Goal: Communication & Community: Answer question/provide support

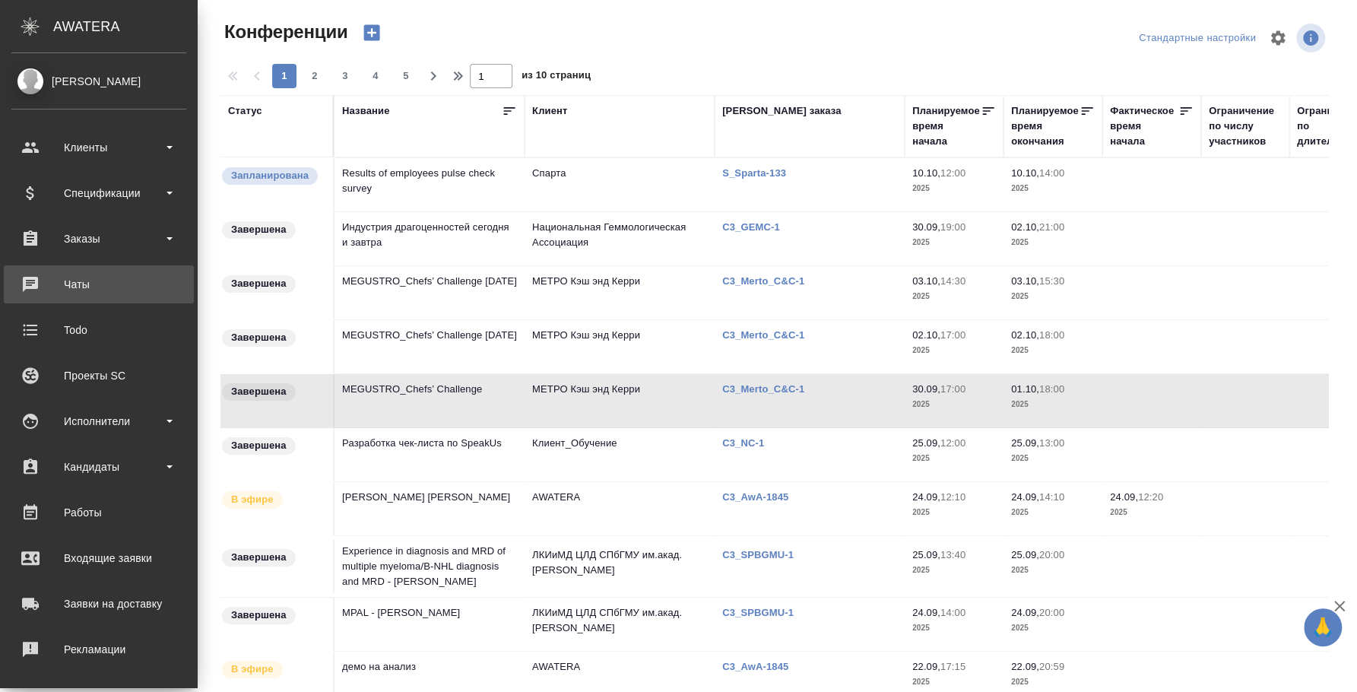
click at [43, 283] on div "Чаты" at bounding box center [98, 284] width 175 height 23
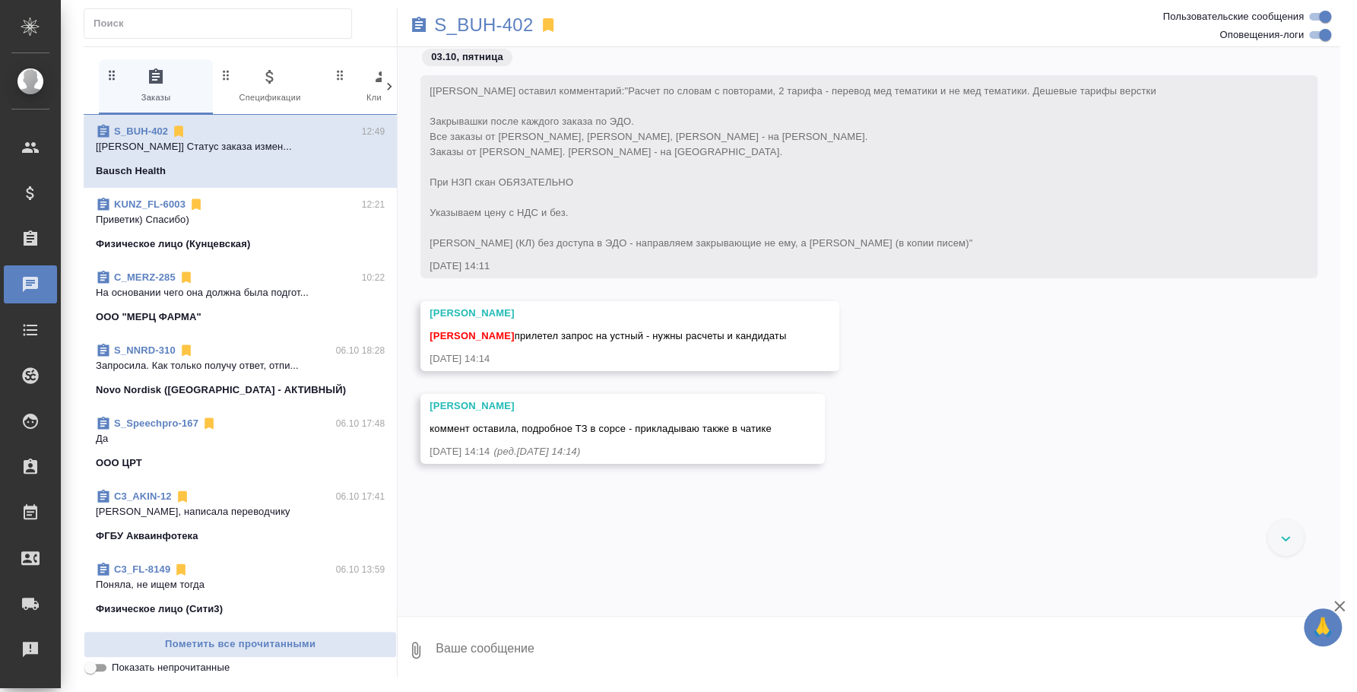
scroll to position [3229, 0]
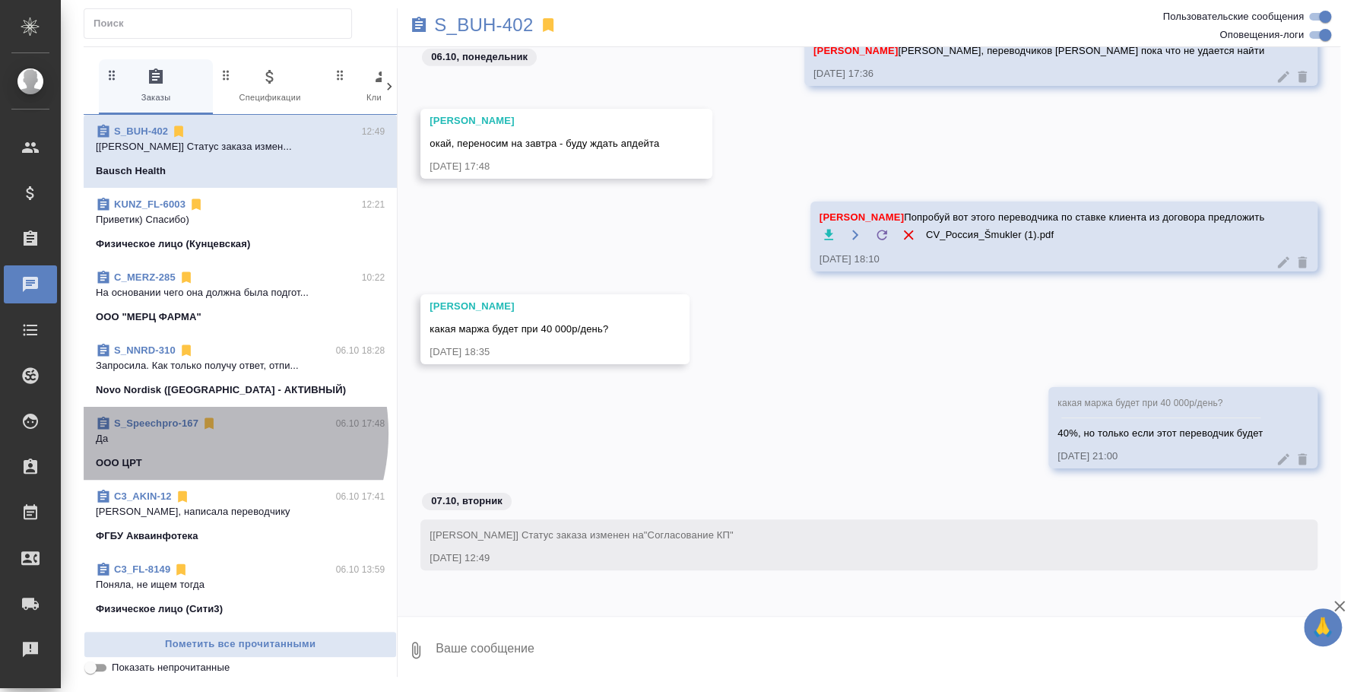
click at [182, 433] on p "Да" at bounding box center [240, 438] width 289 height 15
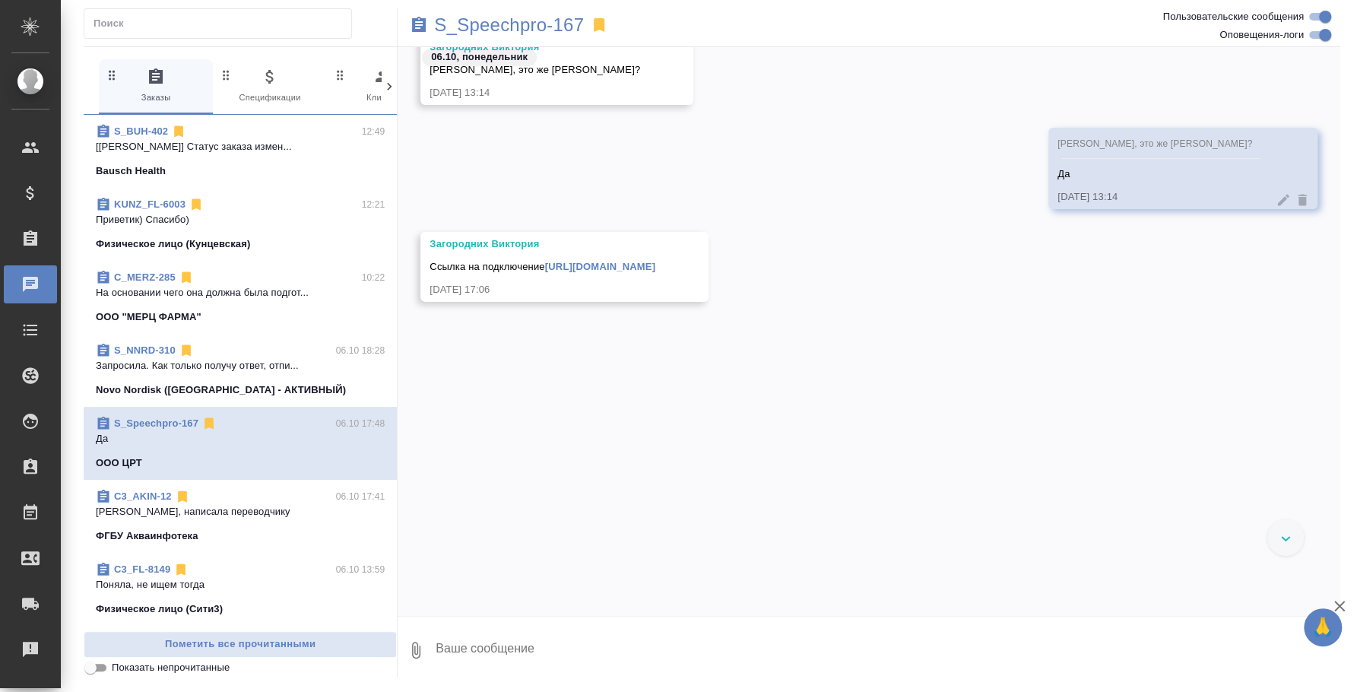
scroll to position [205, 0]
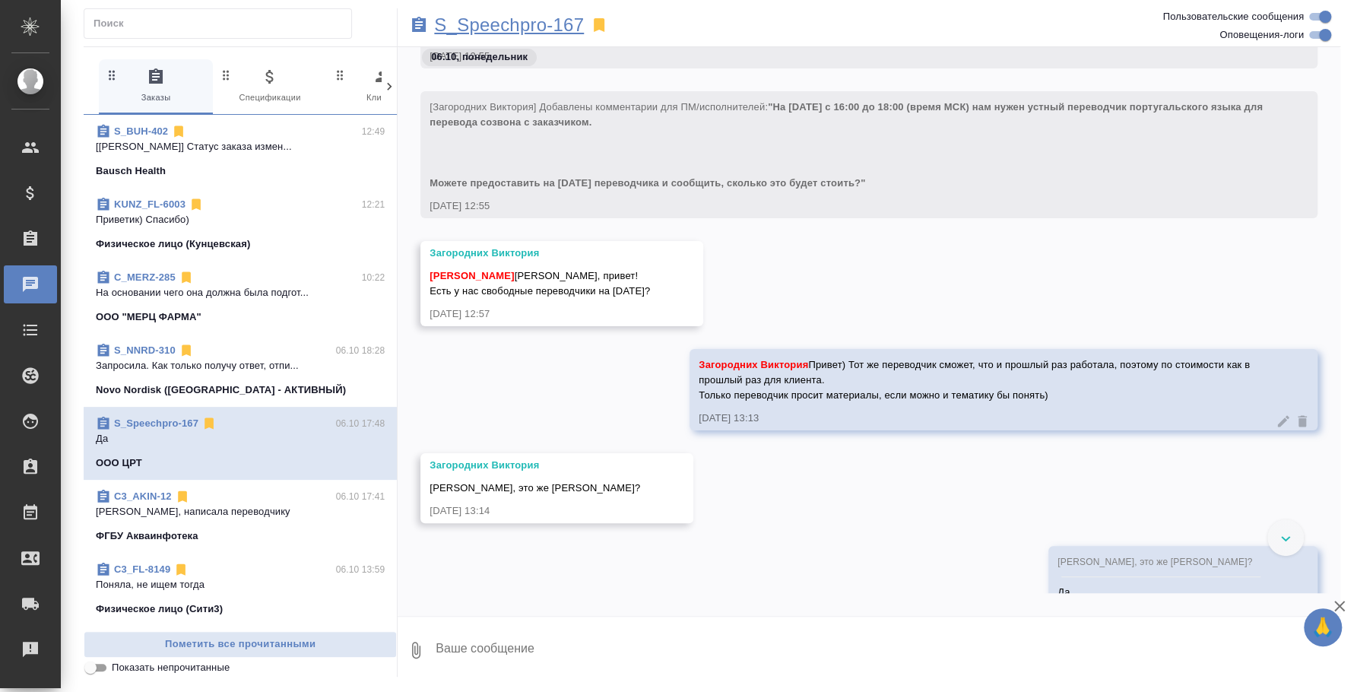
click at [543, 22] on p "S_Speechpro-167" at bounding box center [509, 24] width 150 height 15
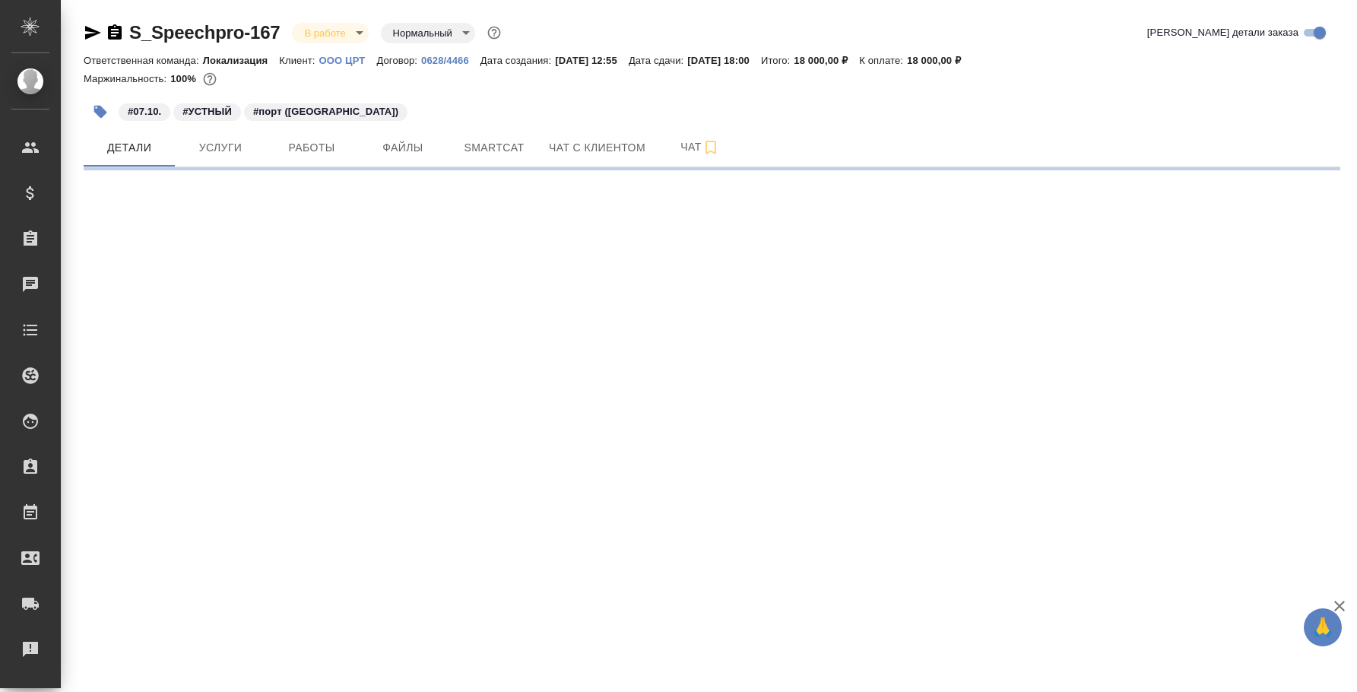
select select "RU"
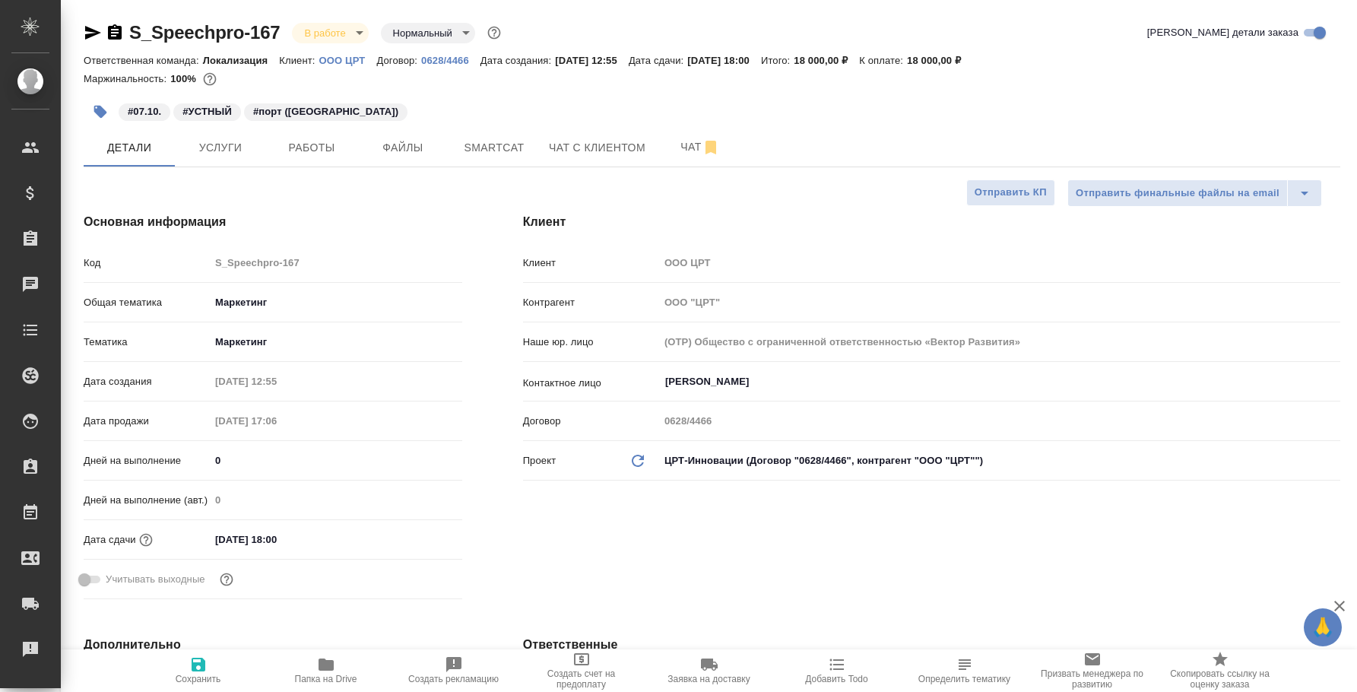
type textarea "x"
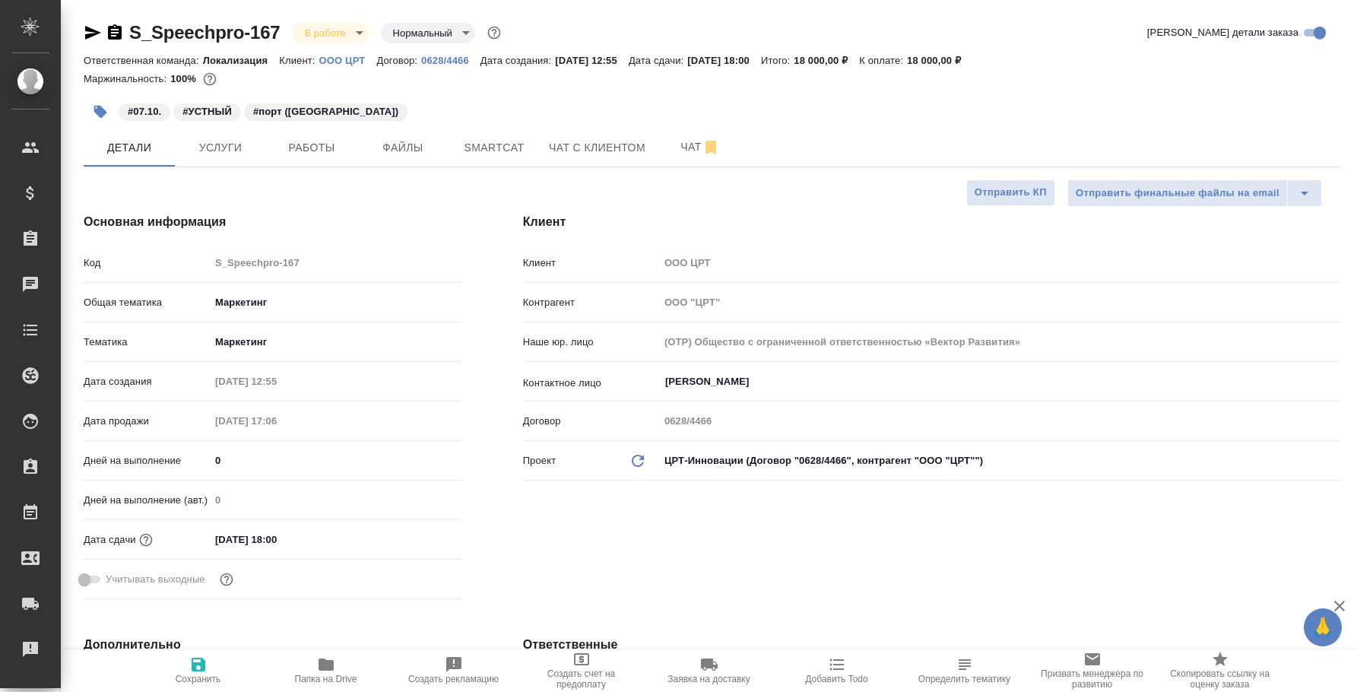
type textarea "x"
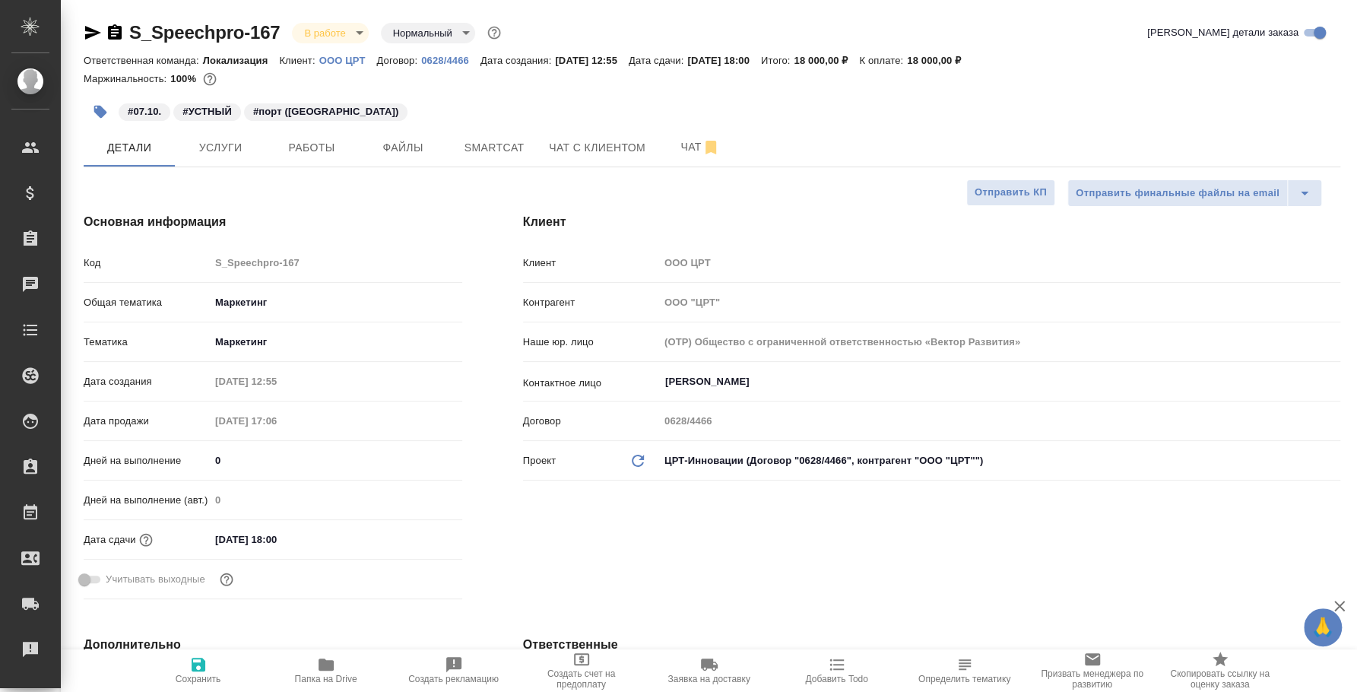
type textarea "x"
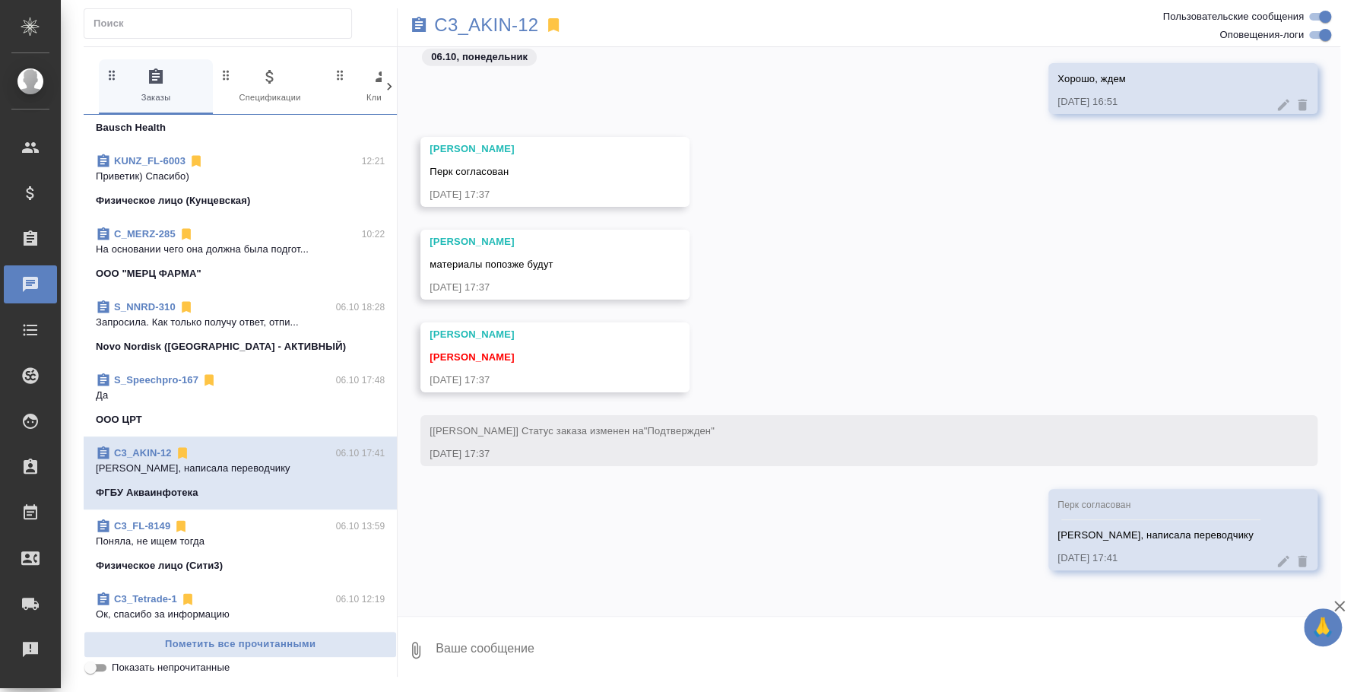
scroll to position [2413, 0]
click at [471, 32] on p "C3_AKIN-12" at bounding box center [486, 24] width 104 height 15
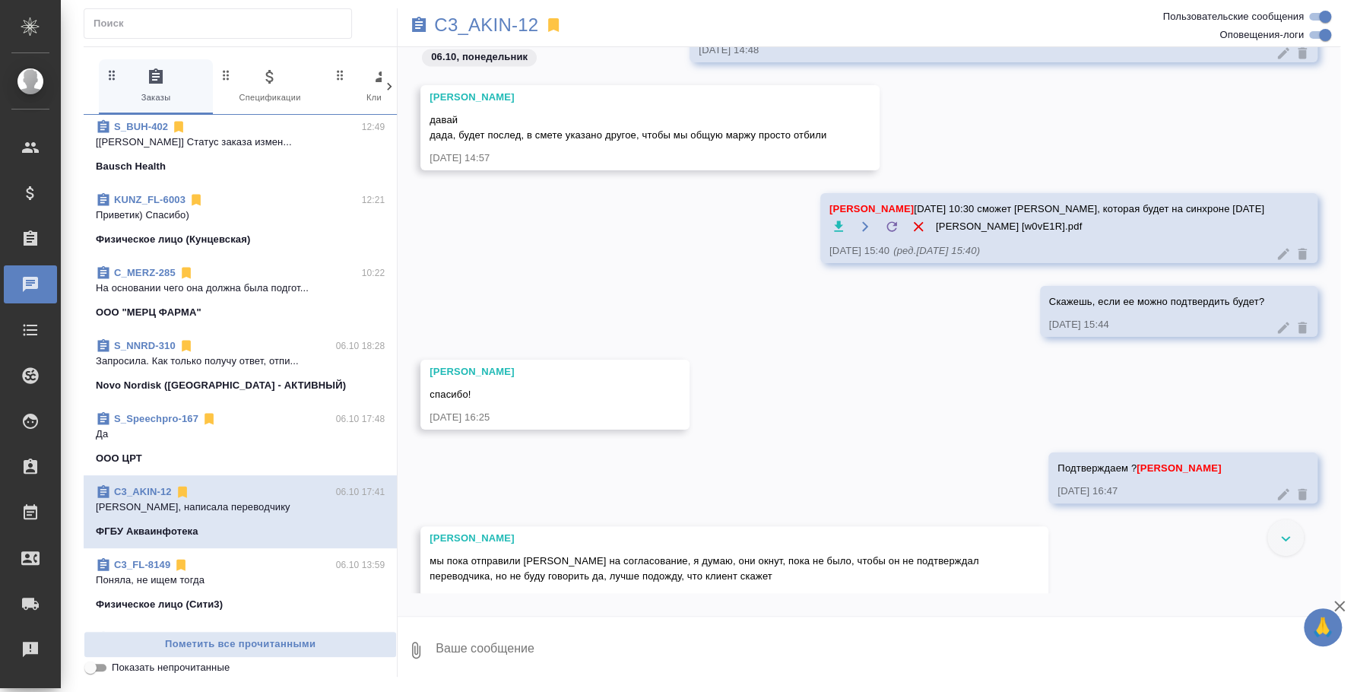
scroll to position [0, 0]
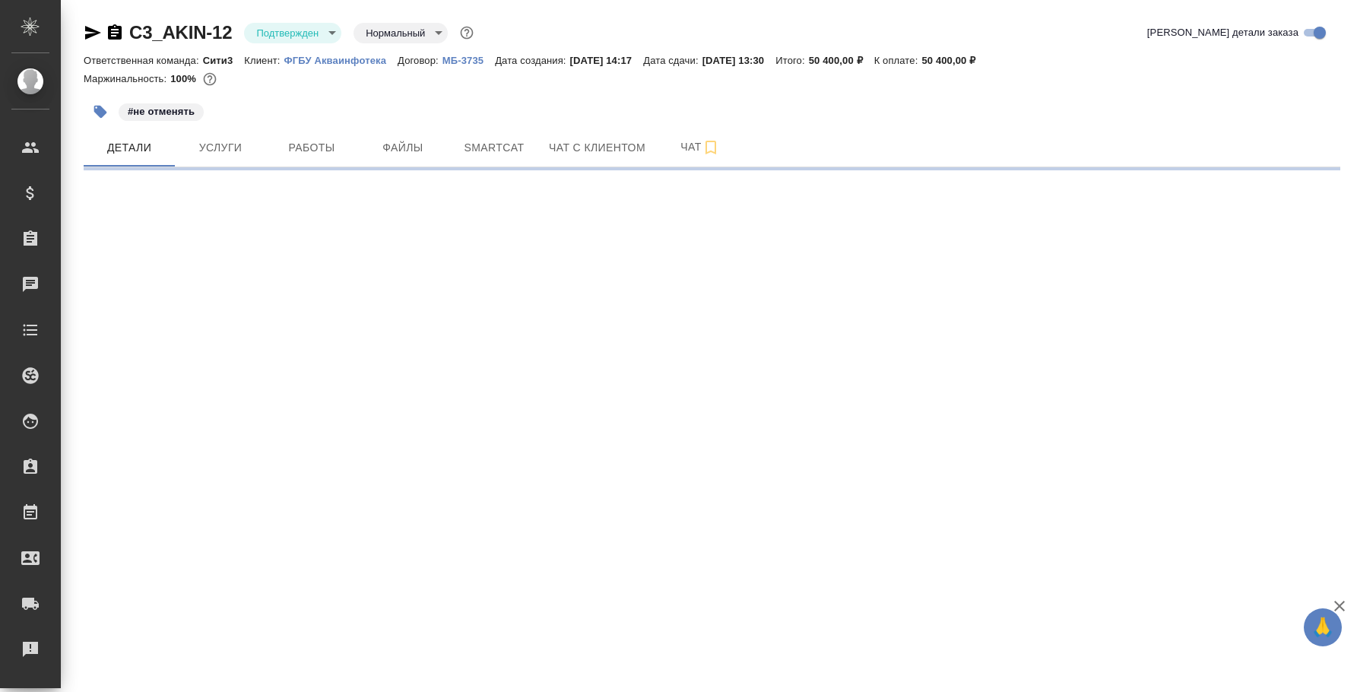
select select "RU"
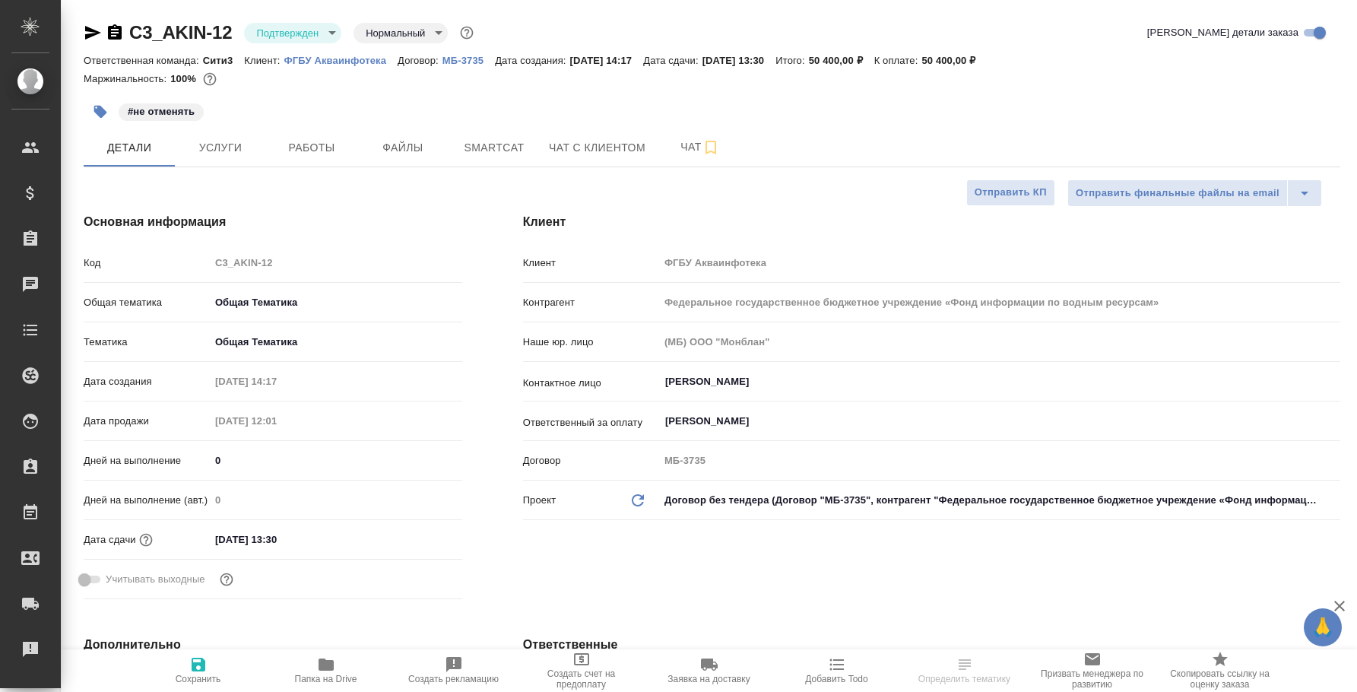
type textarea "x"
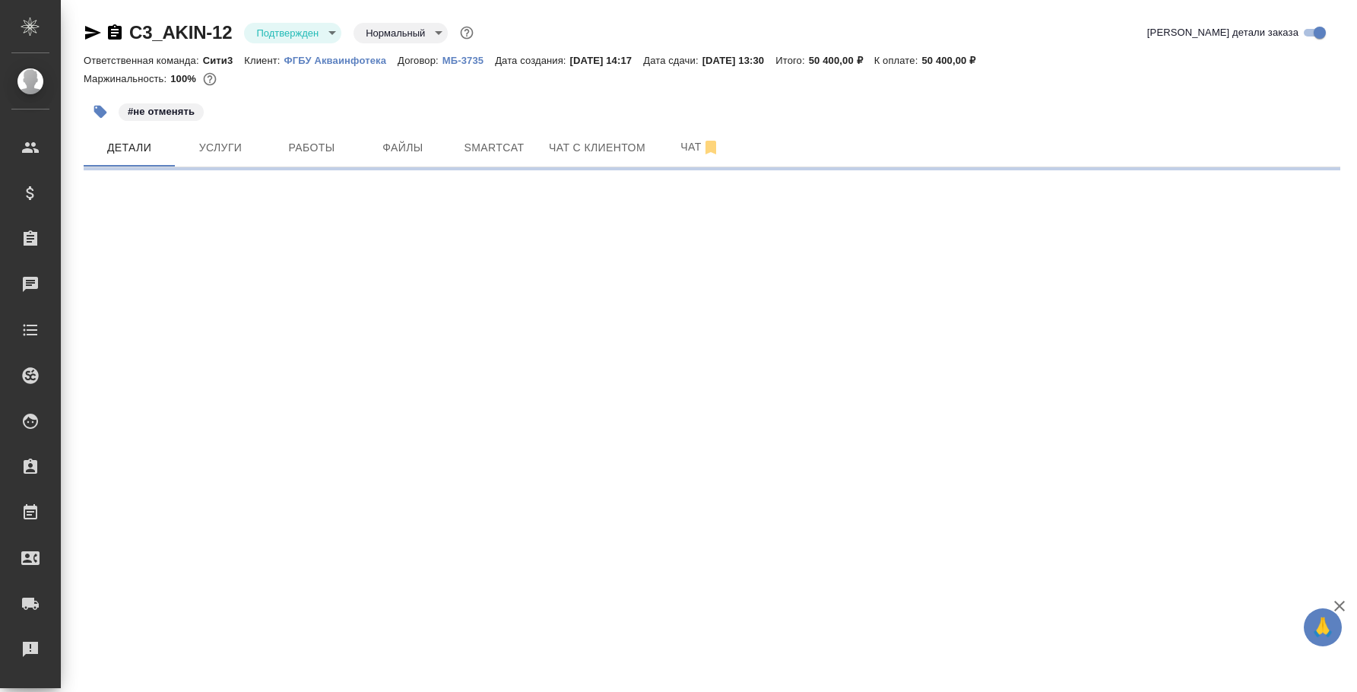
select select "RU"
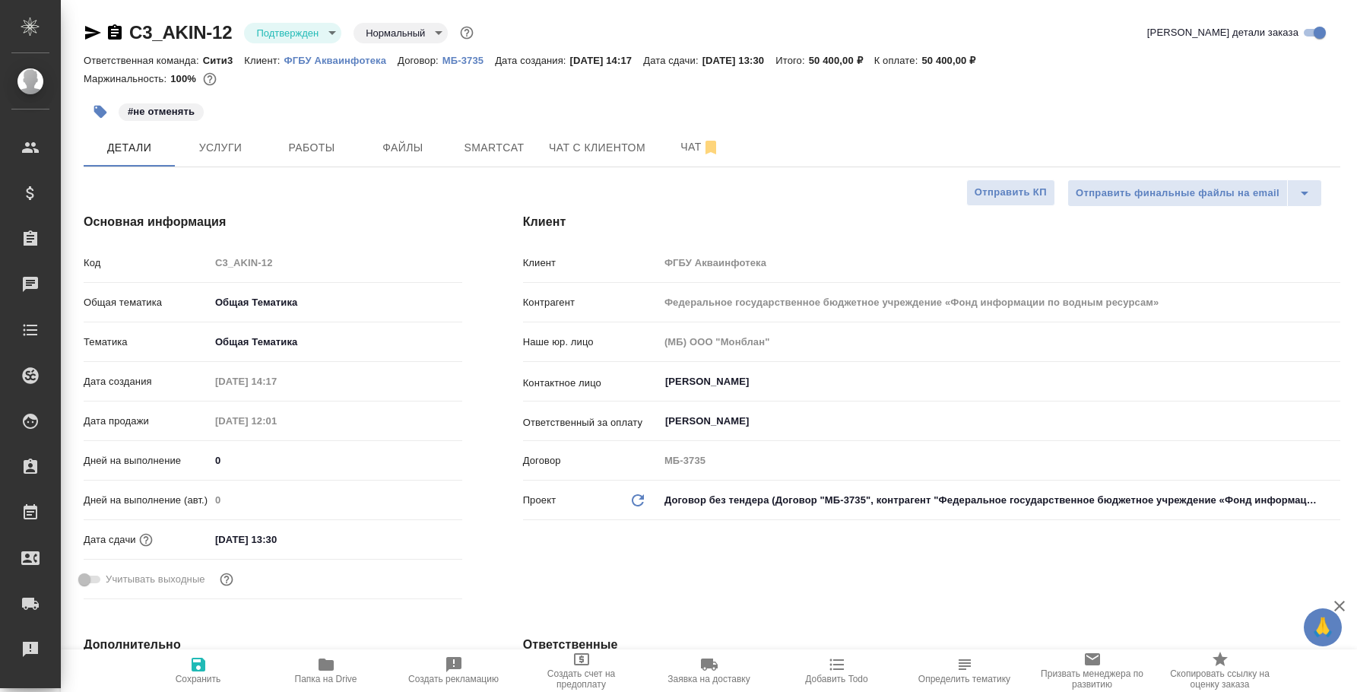
type textarea "x"
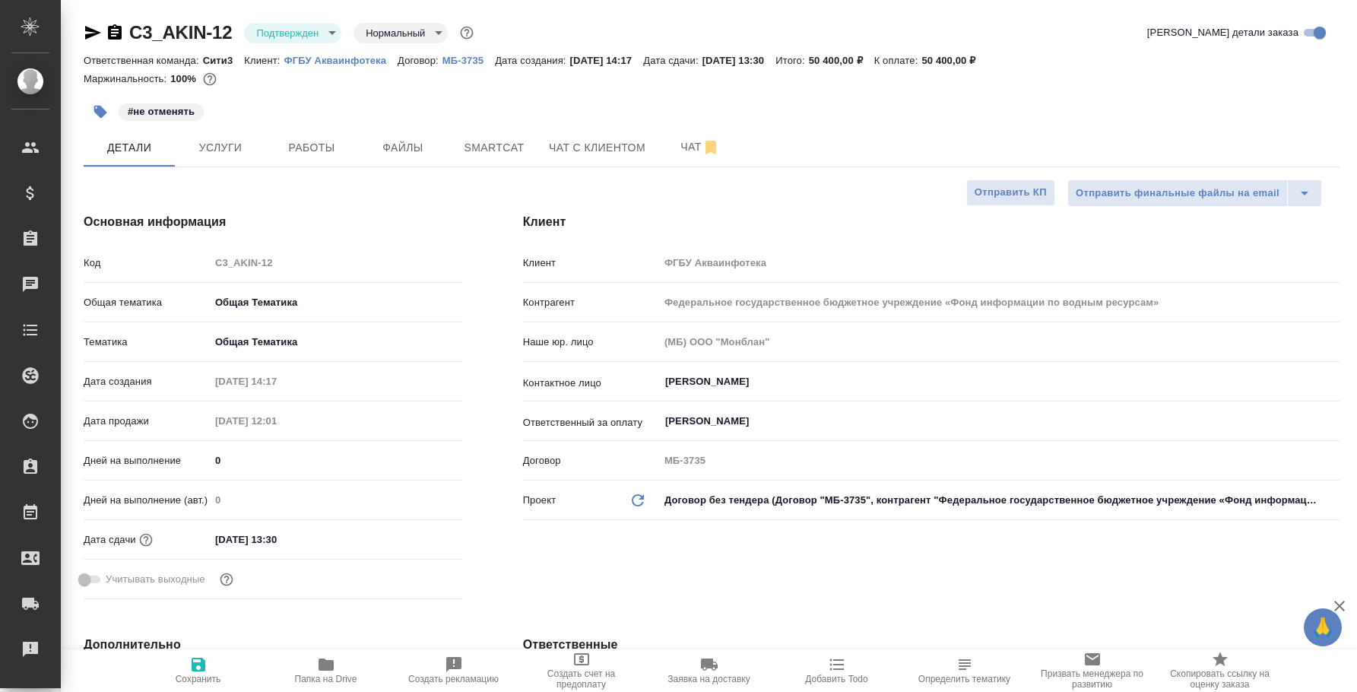
type textarea "x"
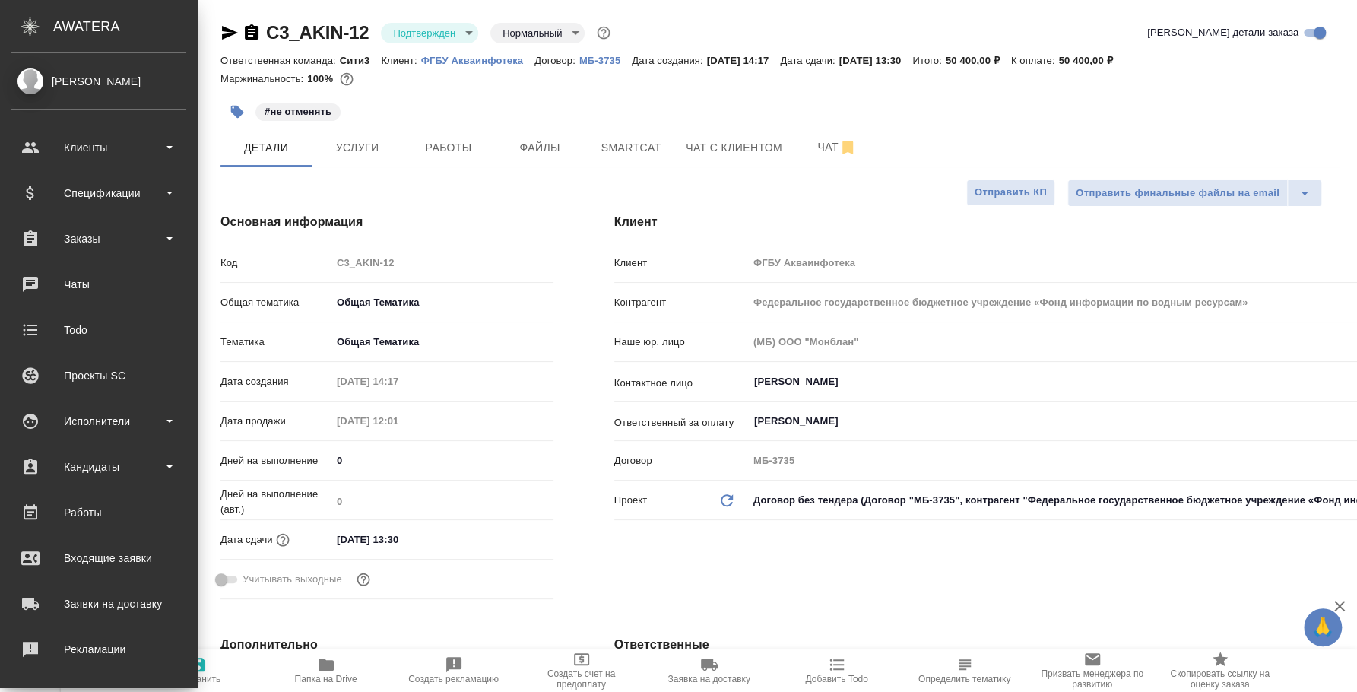
type textarea "x"
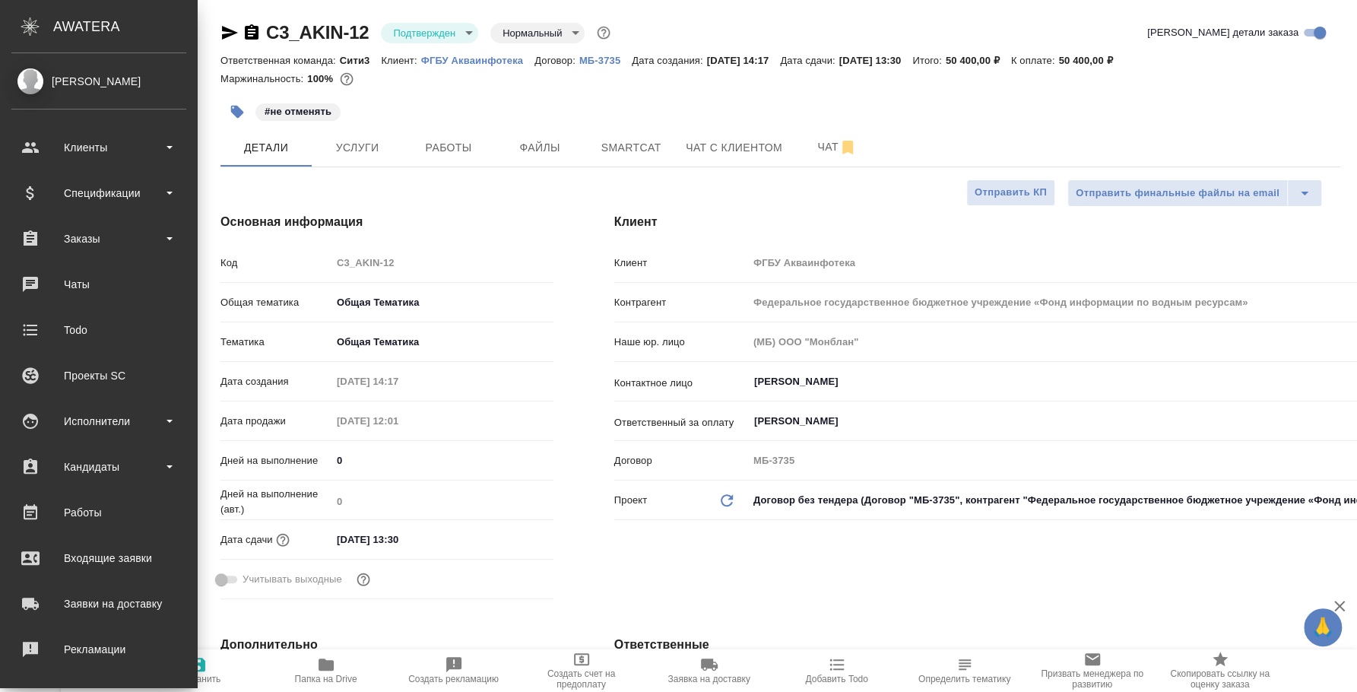
type textarea "x"
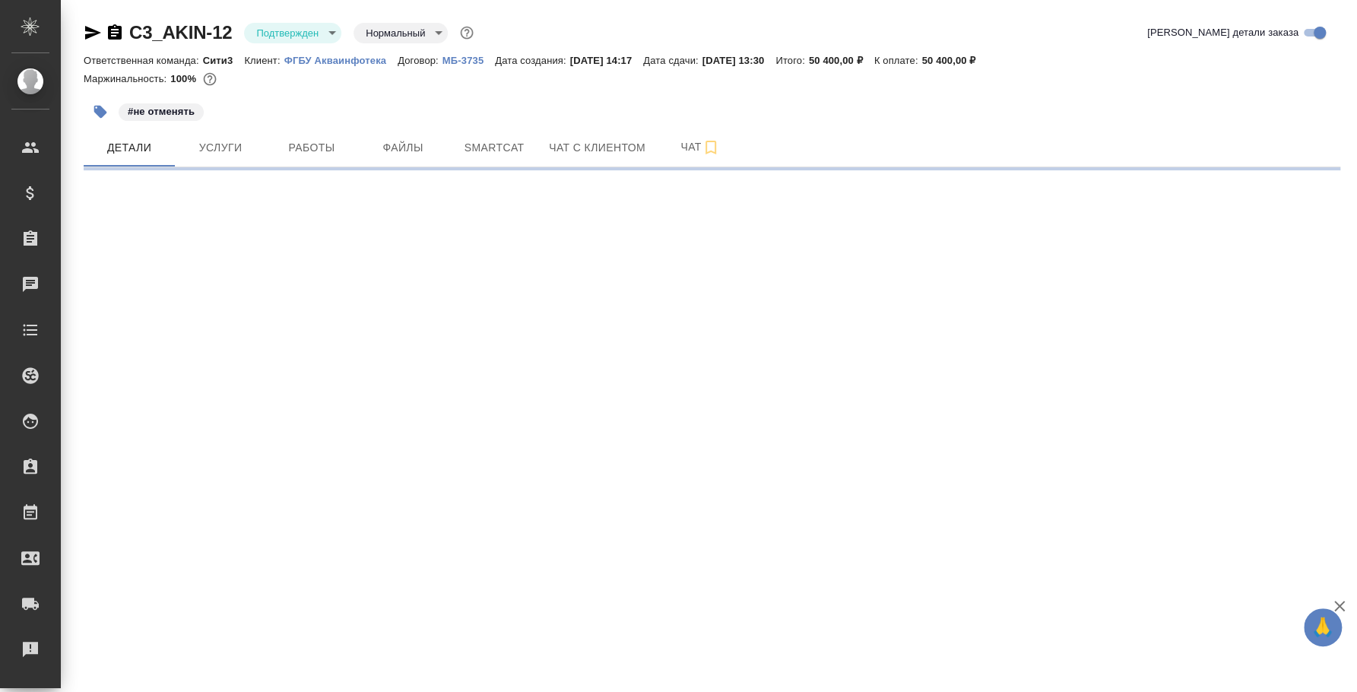
select select "RU"
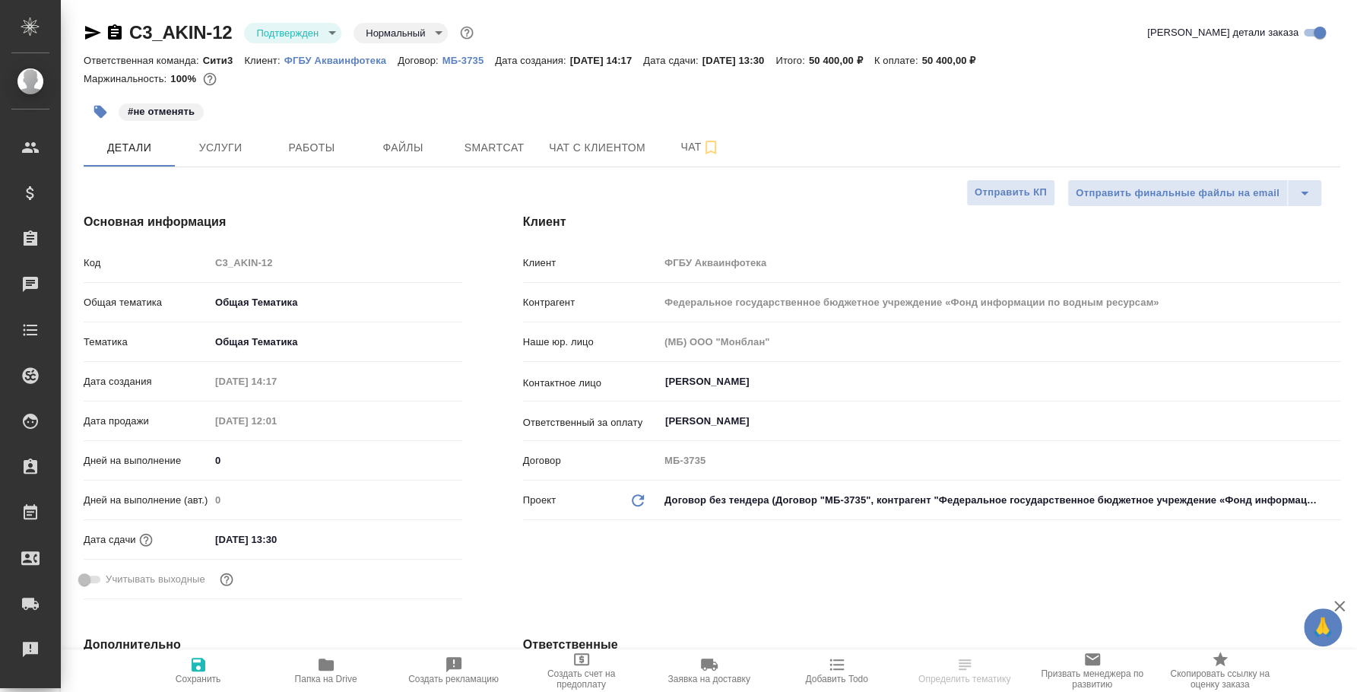
type textarea "x"
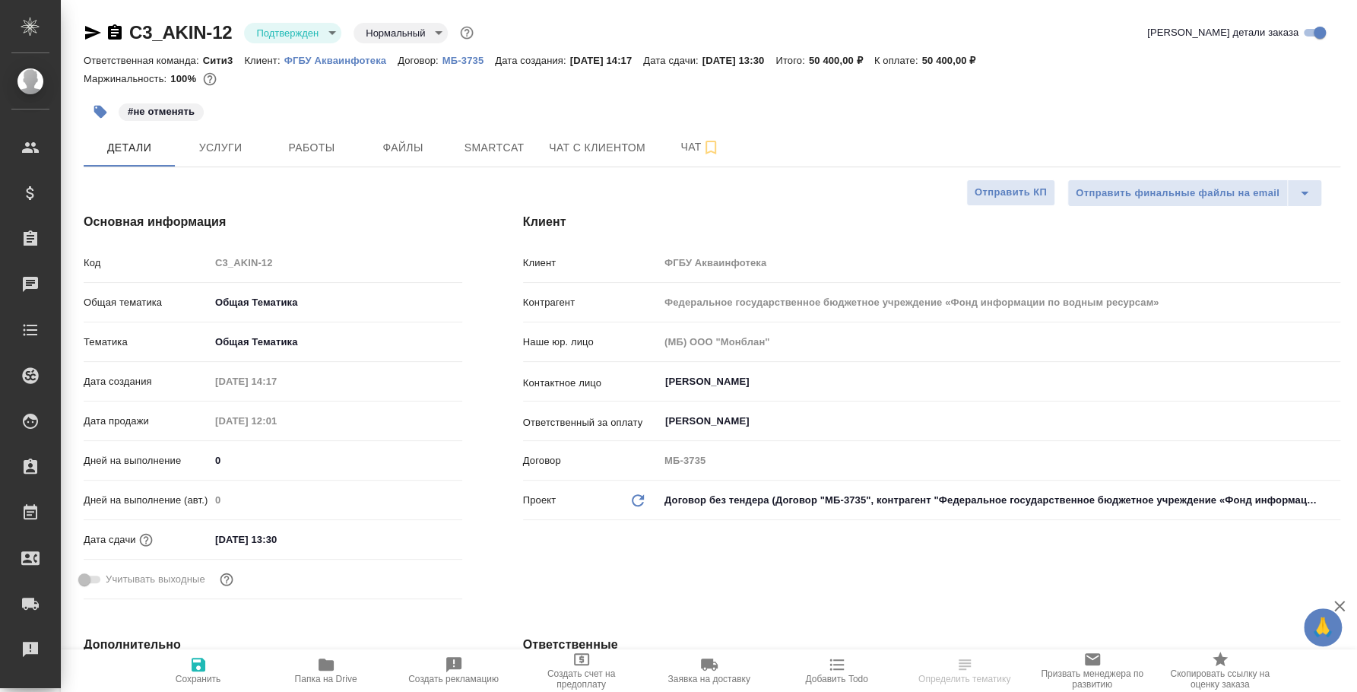
type textarea "x"
click at [190, 141] on span "Услуги" at bounding box center [220, 147] width 73 height 19
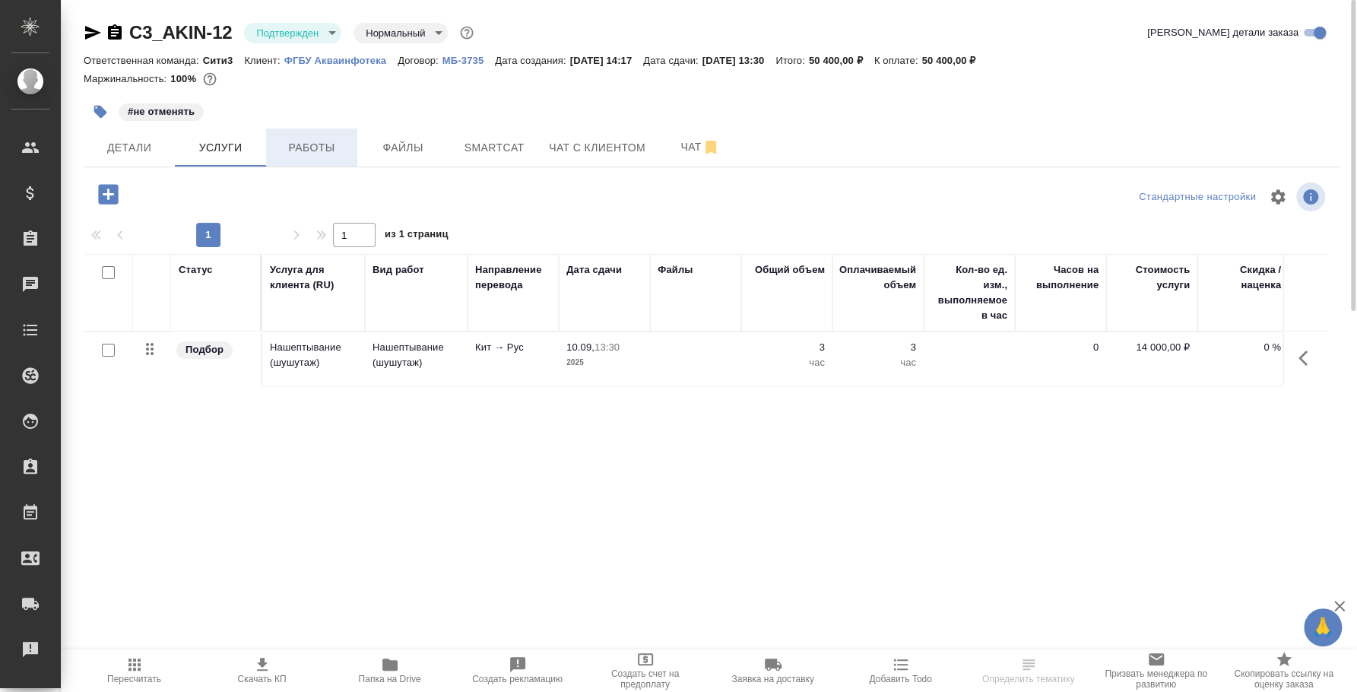
click at [300, 146] on span "Работы" at bounding box center [311, 147] width 73 height 19
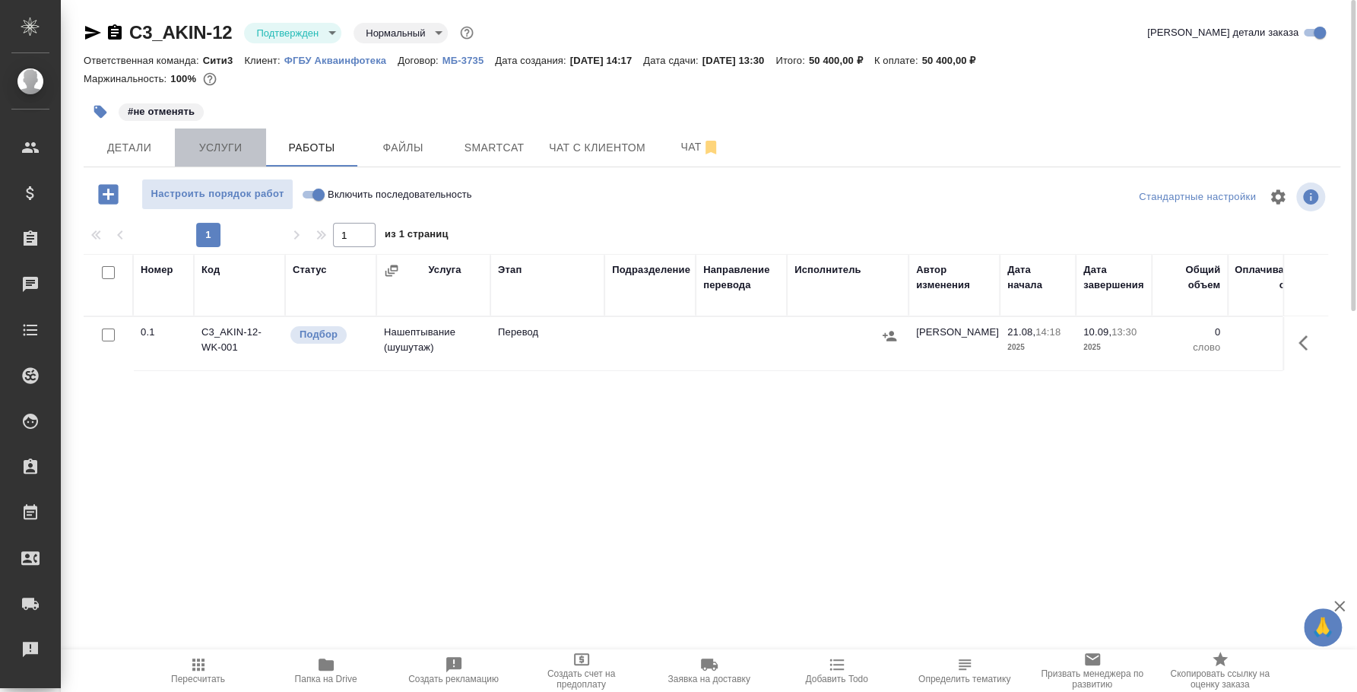
click at [190, 150] on span "Услуги" at bounding box center [220, 147] width 73 height 19
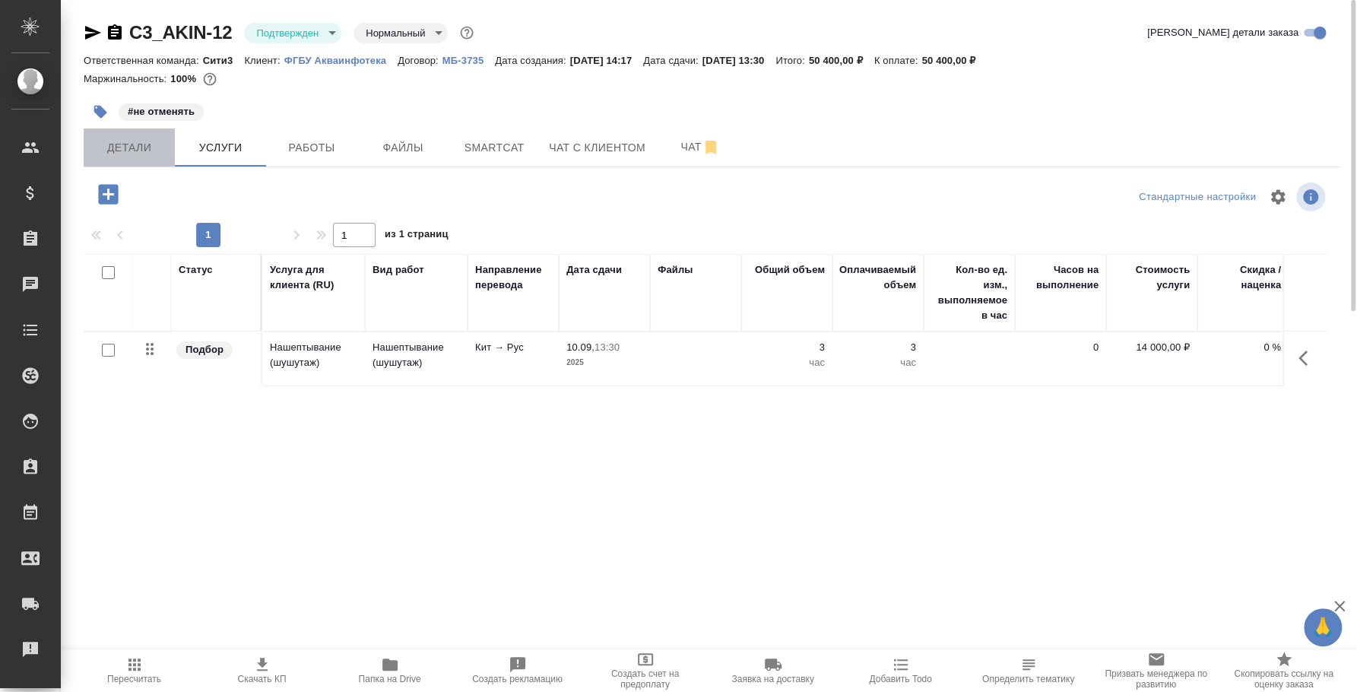
click at [136, 150] on span "Детали" at bounding box center [129, 147] width 73 height 19
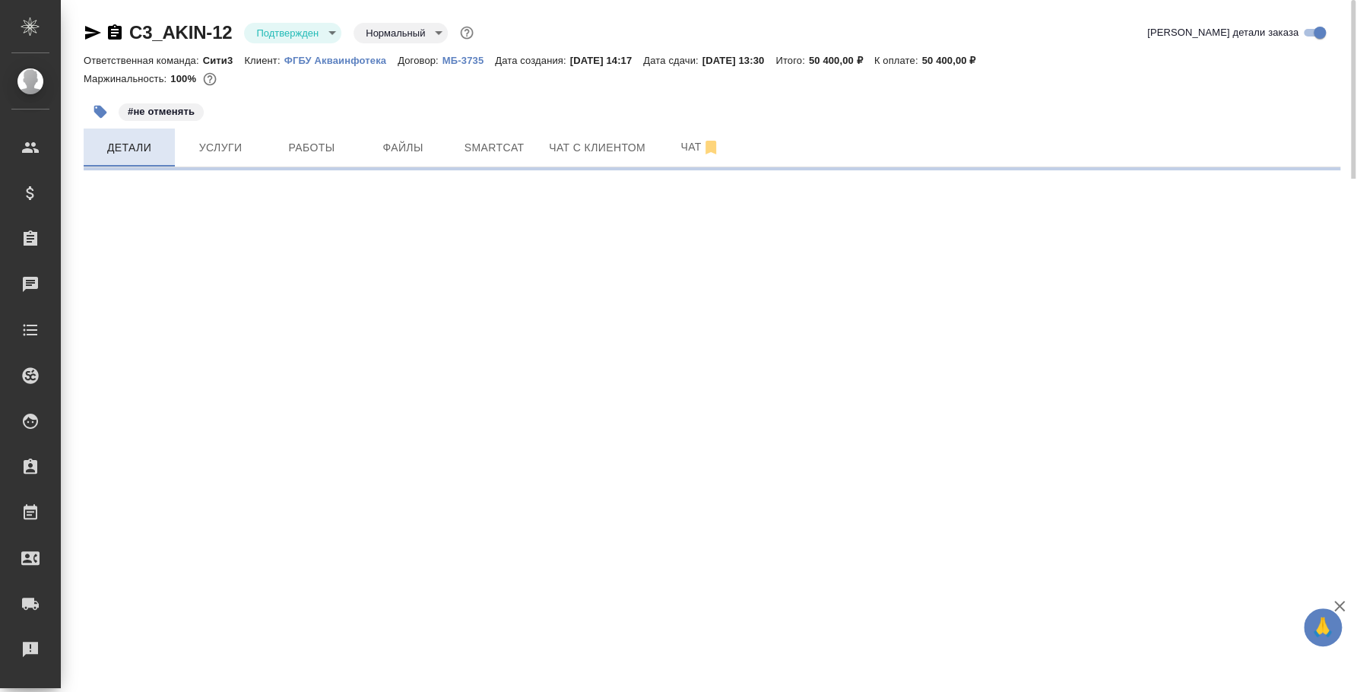
select select "RU"
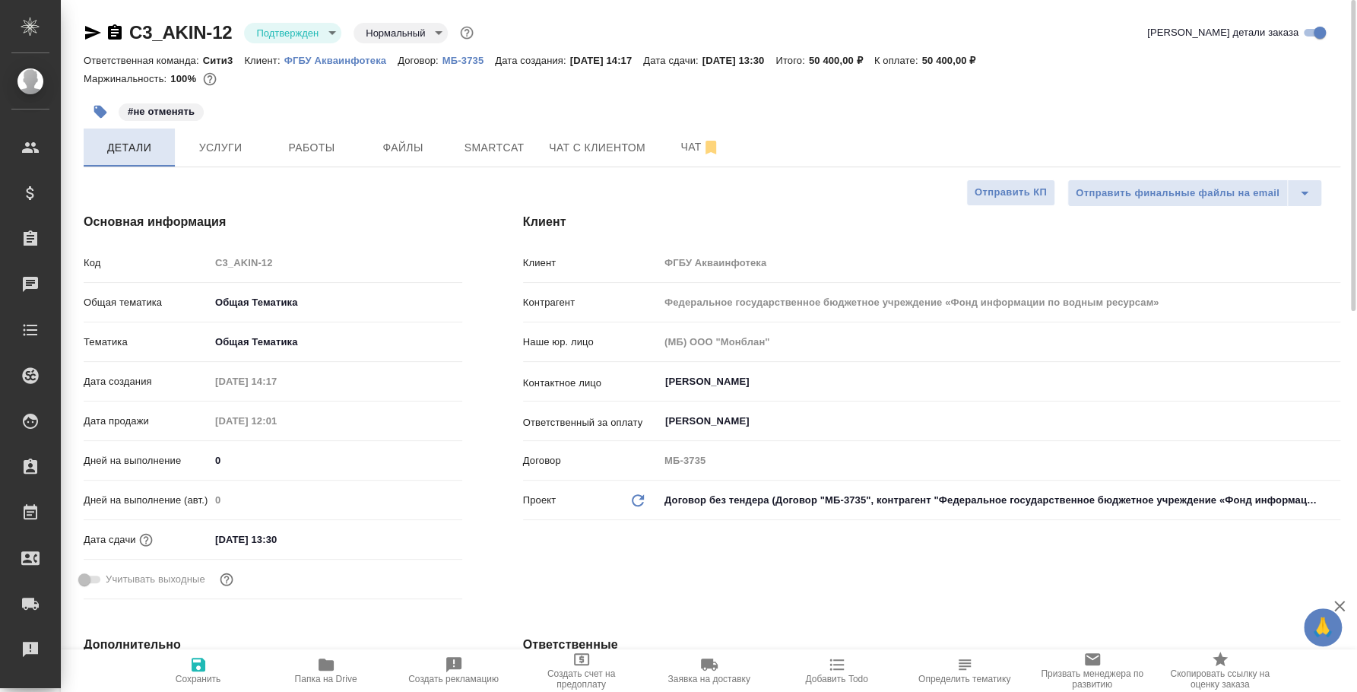
type textarea "x"
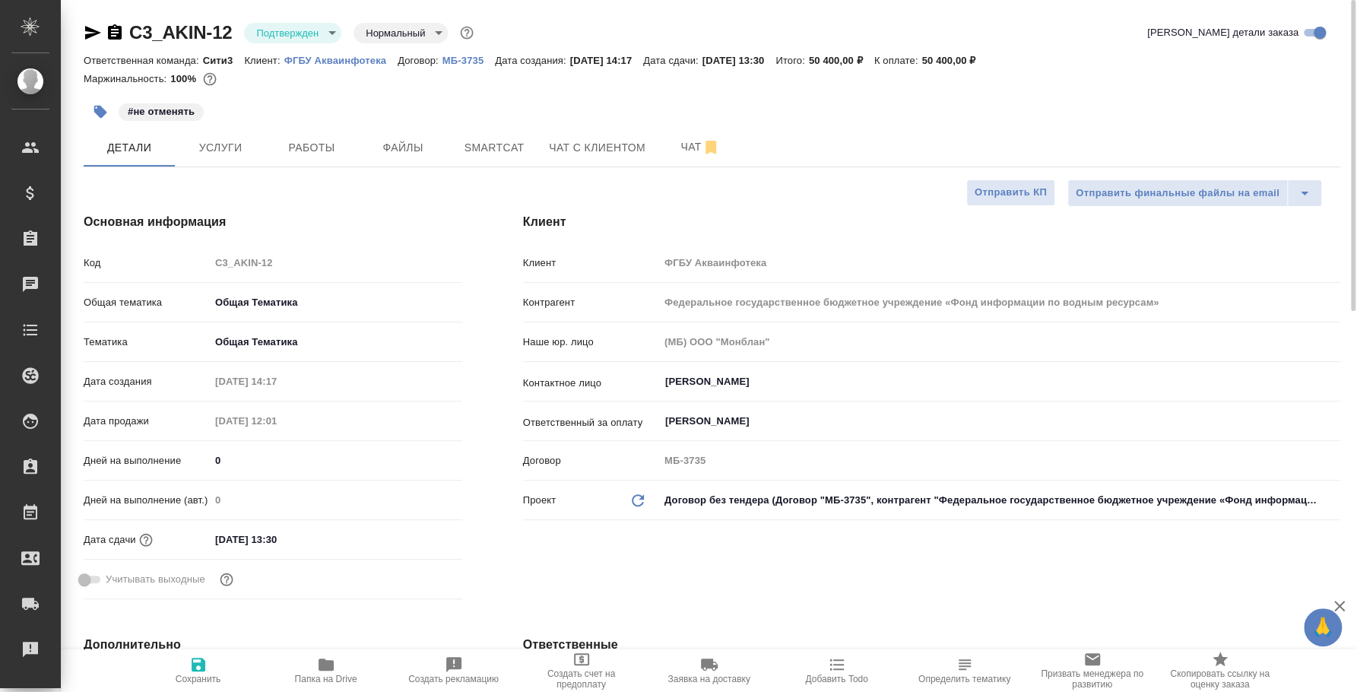
type textarea "x"
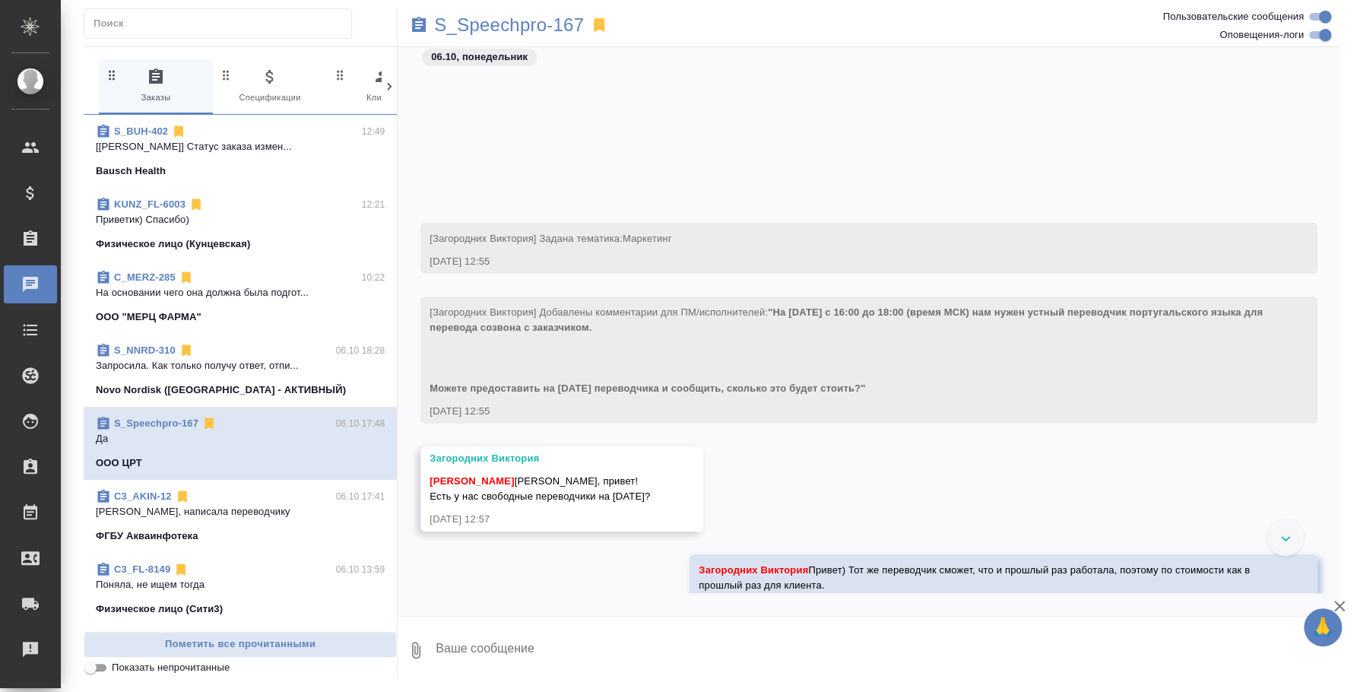
scroll to position [205, 0]
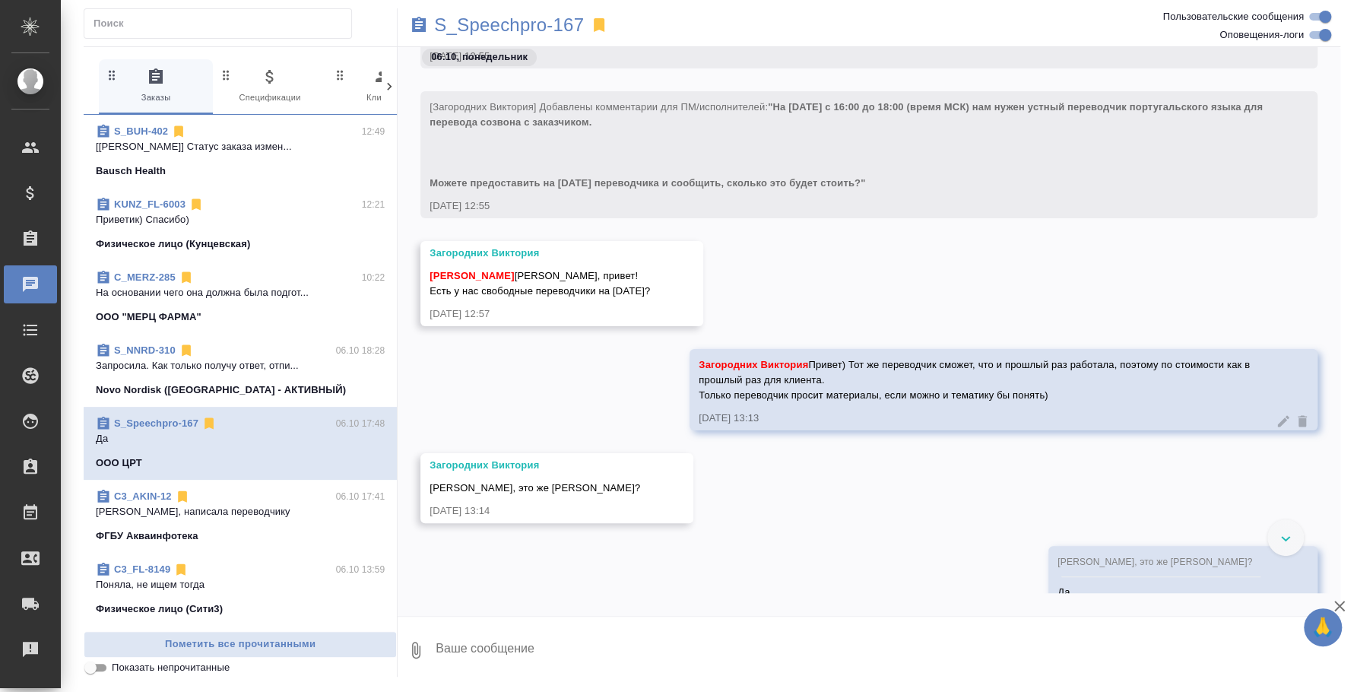
click at [240, 129] on div "S_BUH-402 12:49" at bounding box center [240, 131] width 289 height 15
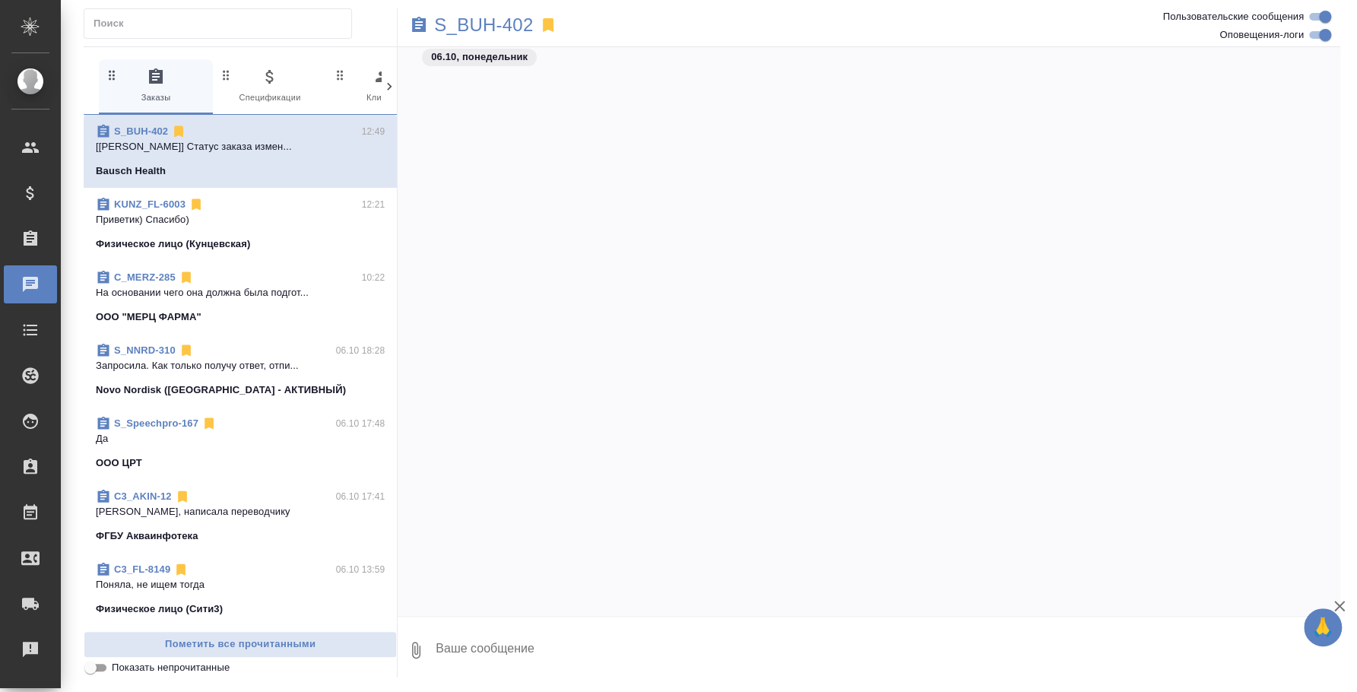
scroll to position [3096, 0]
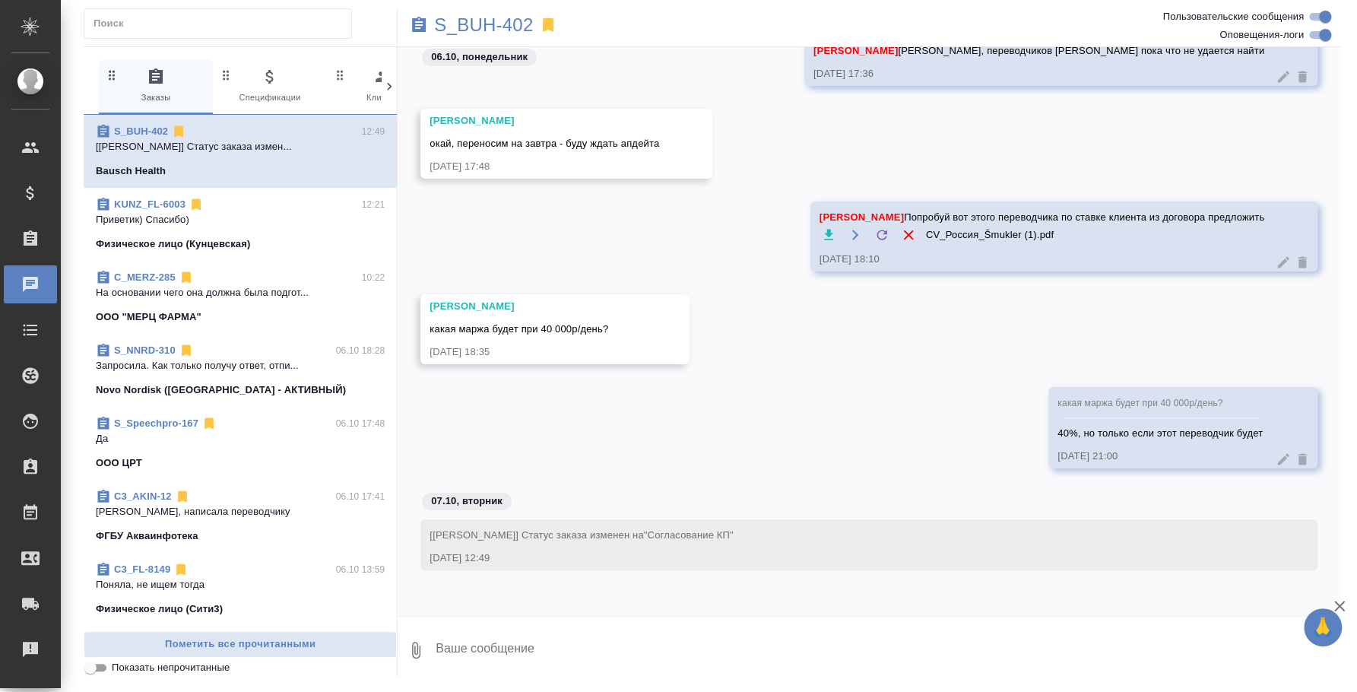
click at [410, 645] on icon "button" at bounding box center [416, 650] width 18 height 18
click at [320, 565] on span "С локального диска" at bounding box center [291, 569] width 103 height 19
click at [0, 0] on input "С локального диска" at bounding box center [0, 0] width 0 height 0
click at [555, 657] on textarea at bounding box center [874, 650] width 881 height 52
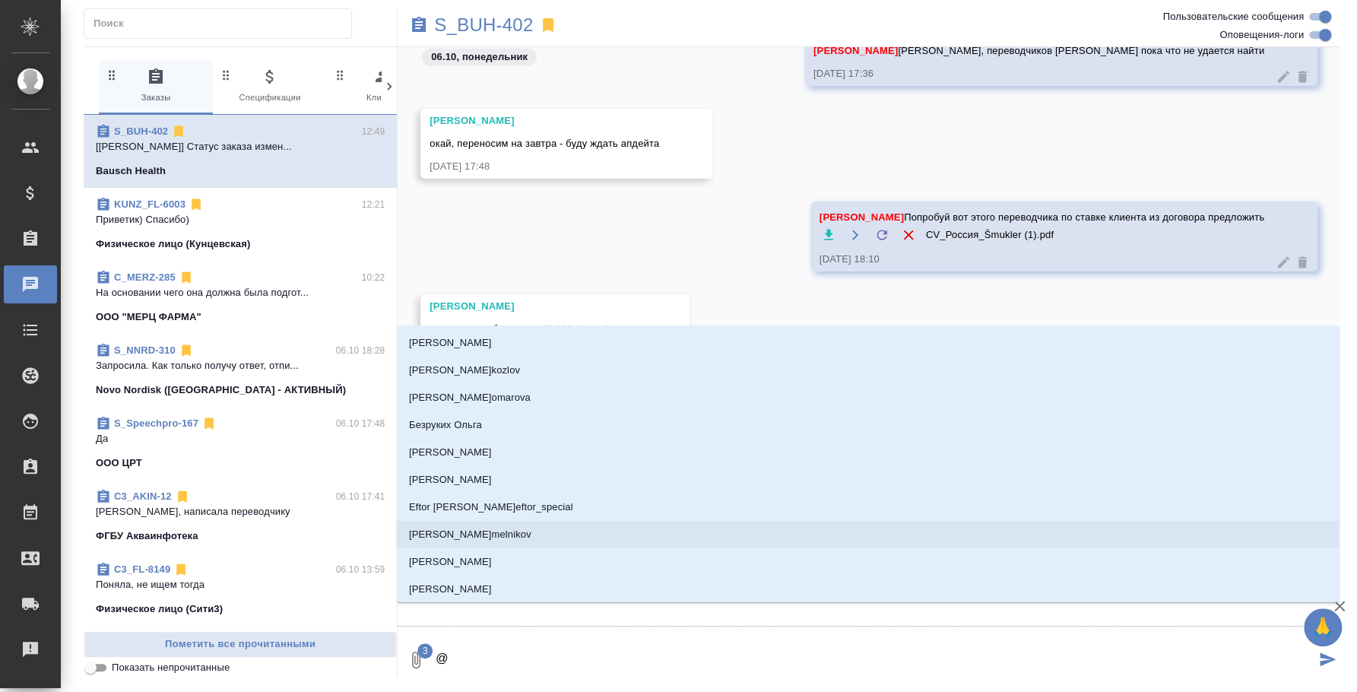
type textarea "@y"
type input "y"
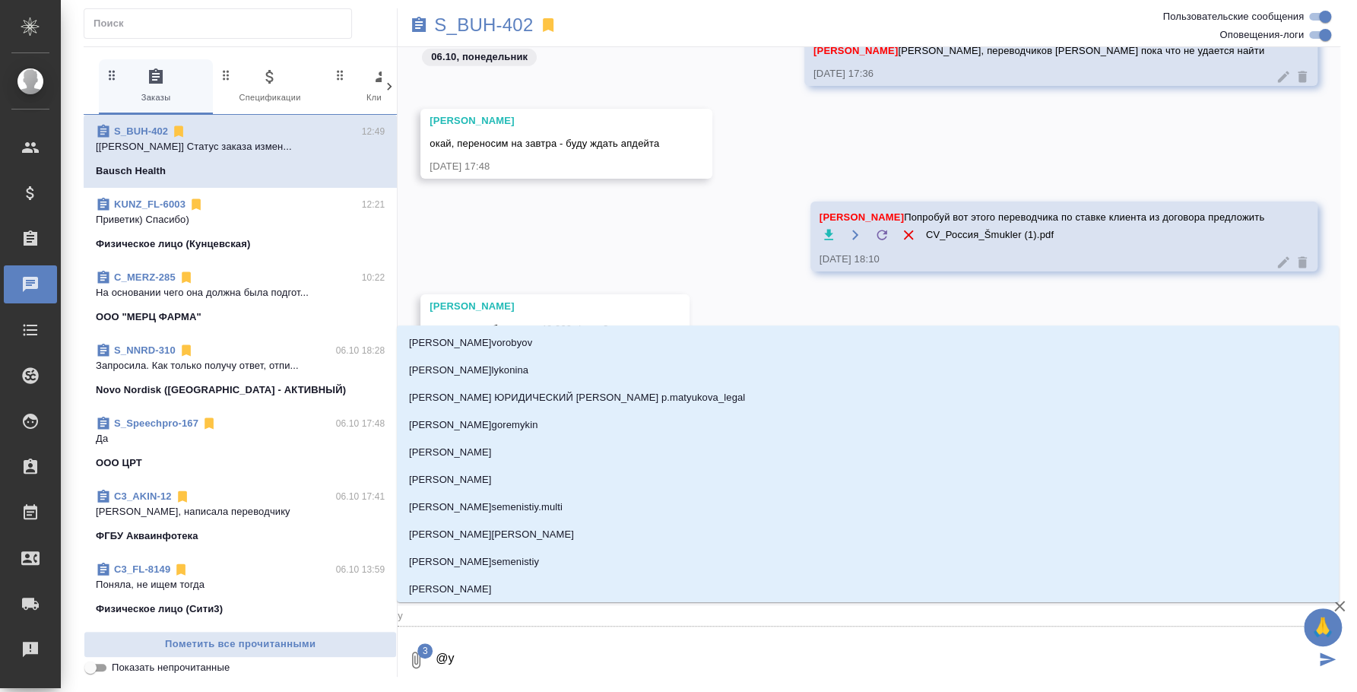
type textarea "@y'b"
type input "y'b"
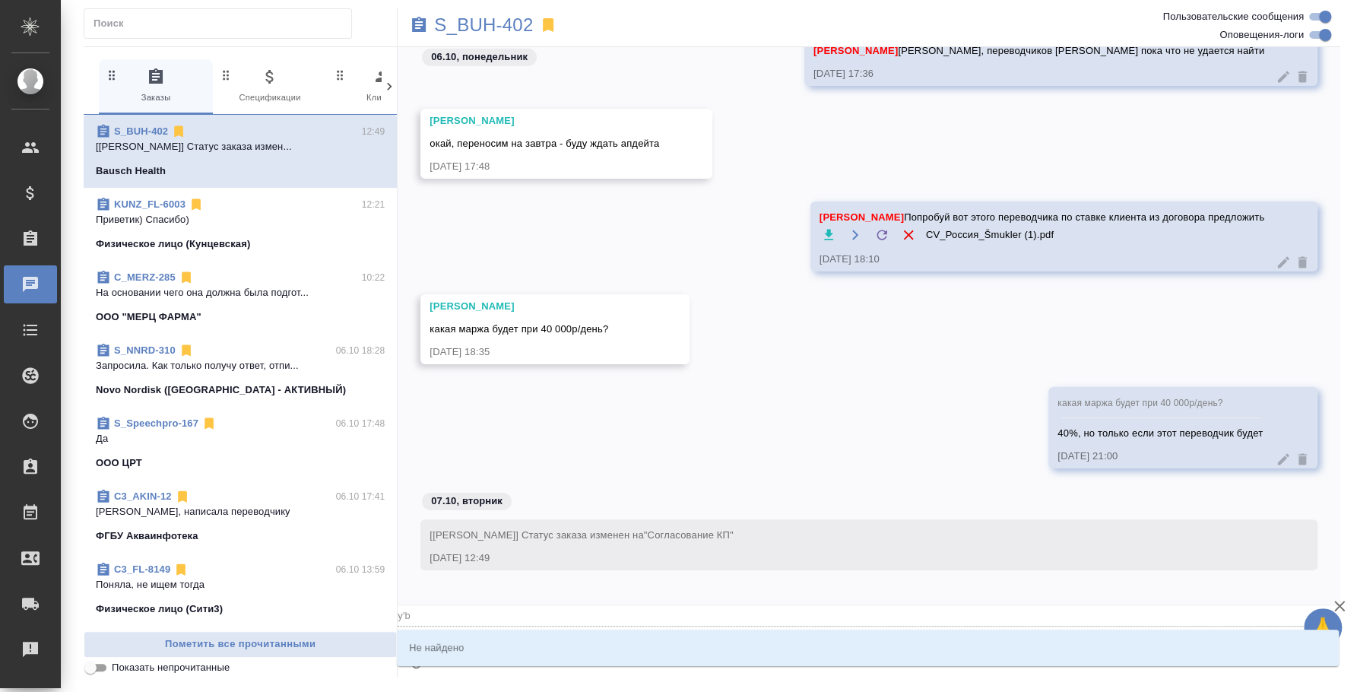
type textarea "@y"
type input "y"
type textarea "@"
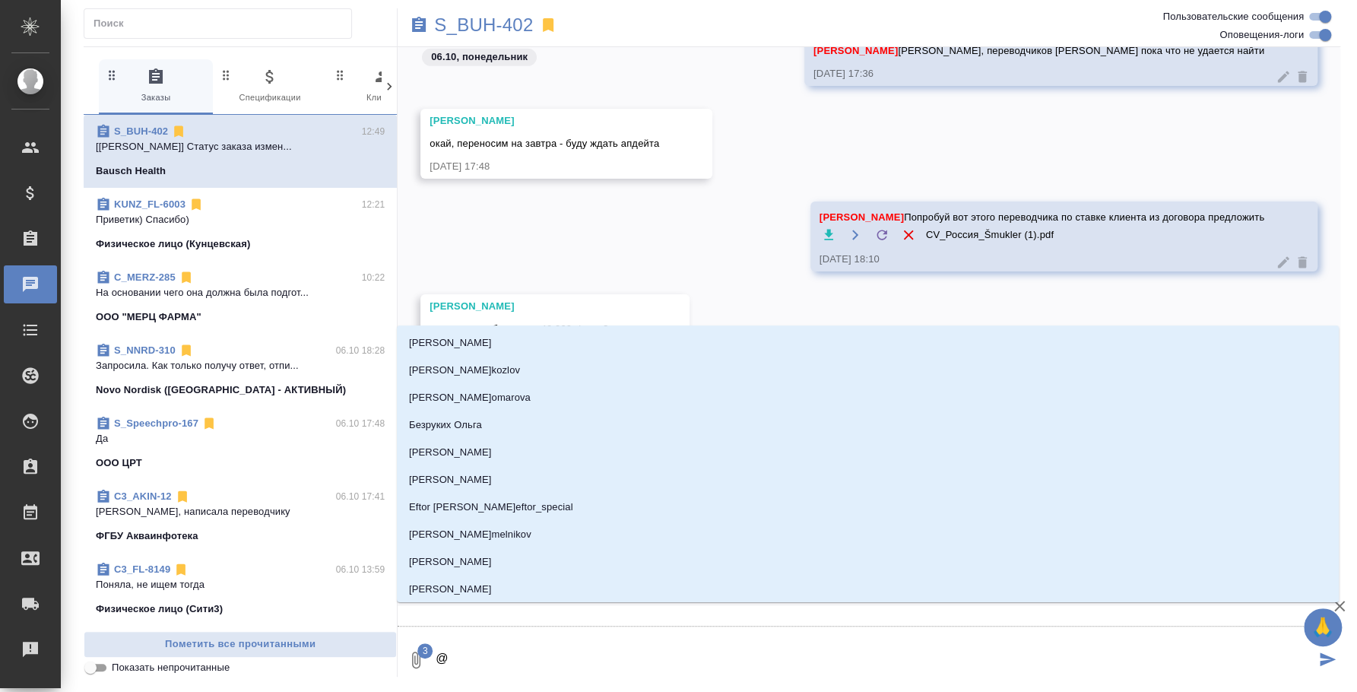
type textarea "@н"
type input "н"
type textarea "@ни"
type input "ни"
type textarea "@ник"
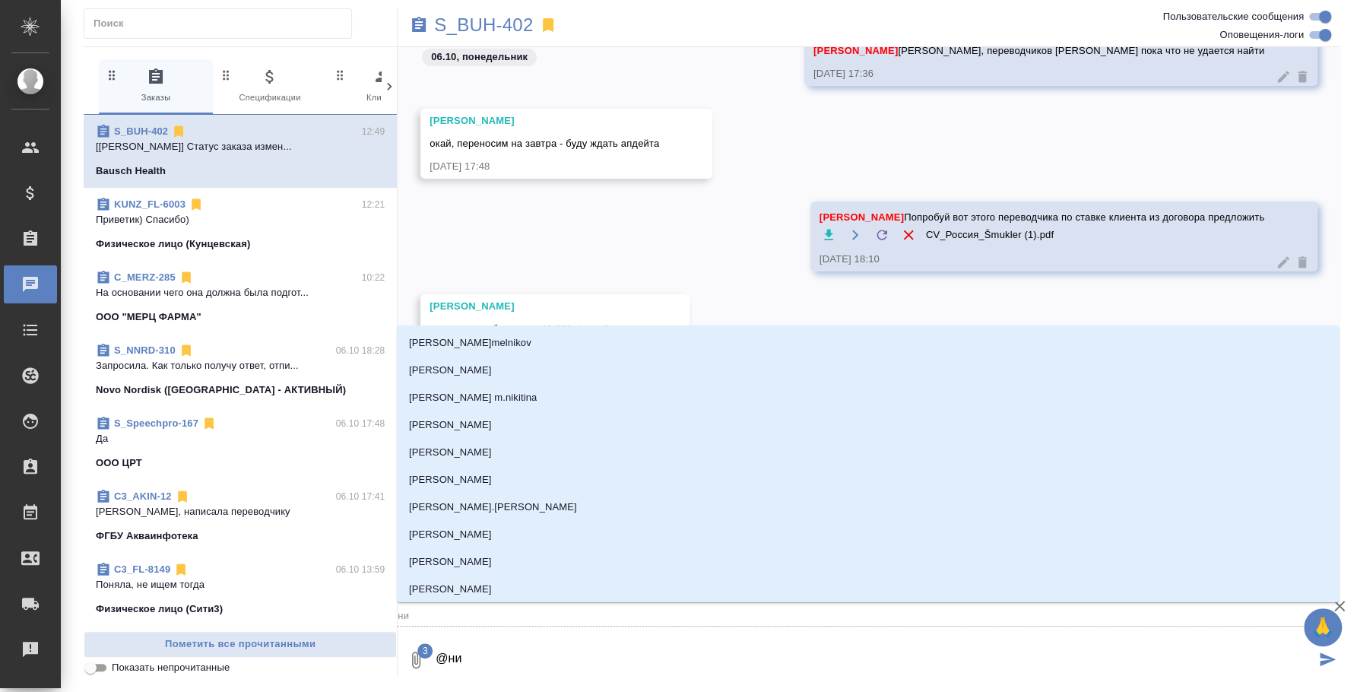
type input "ник"
type textarea "@ники"
type input "ники"
type textarea "@никиф"
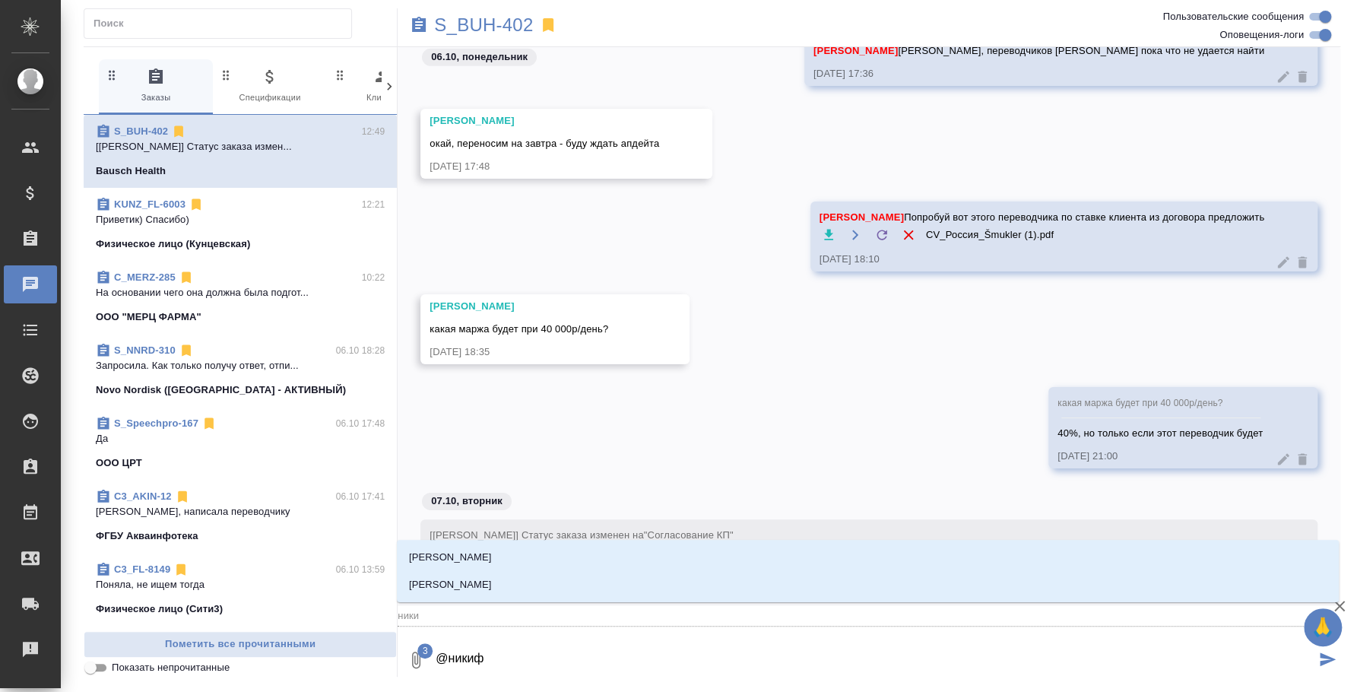
type input "никиф"
click at [888, 561] on li "Никифорова Валерия" at bounding box center [868, 556] width 942 height 27
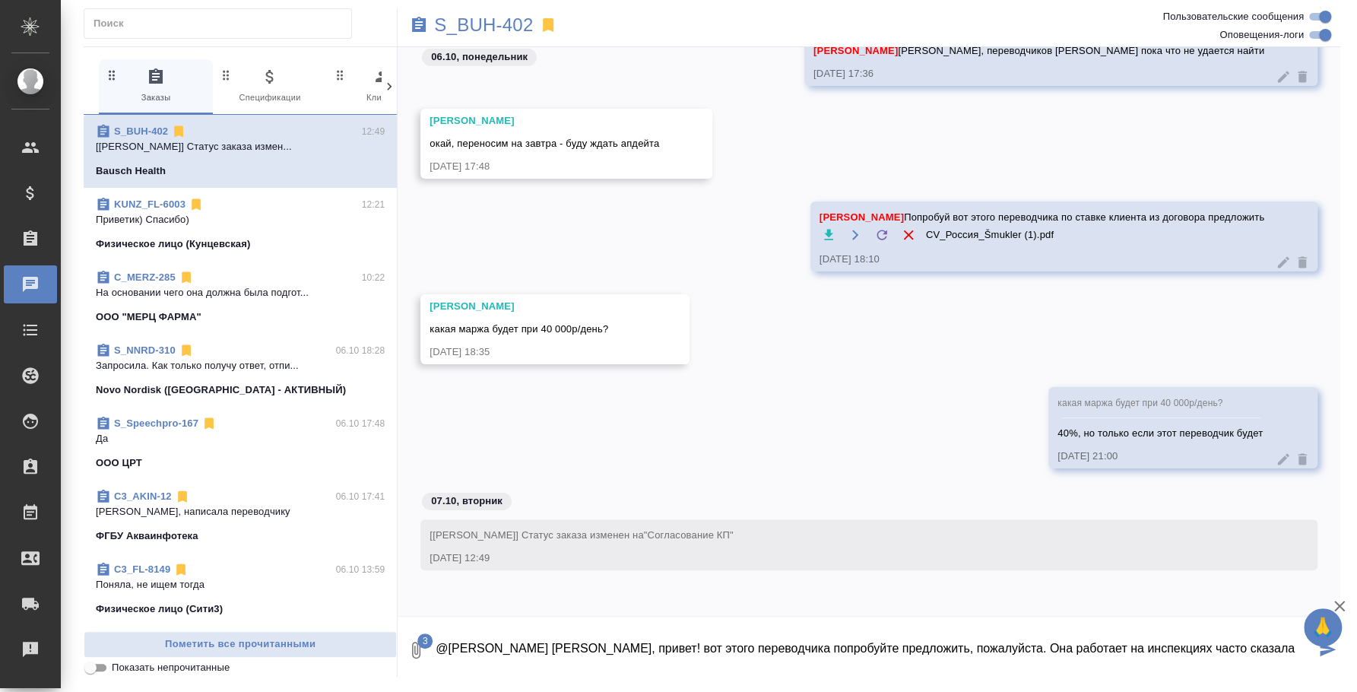
type textarea "@Никифорова Валерия Лера, привет! вот этого переводчика попробуйте предложить, …"
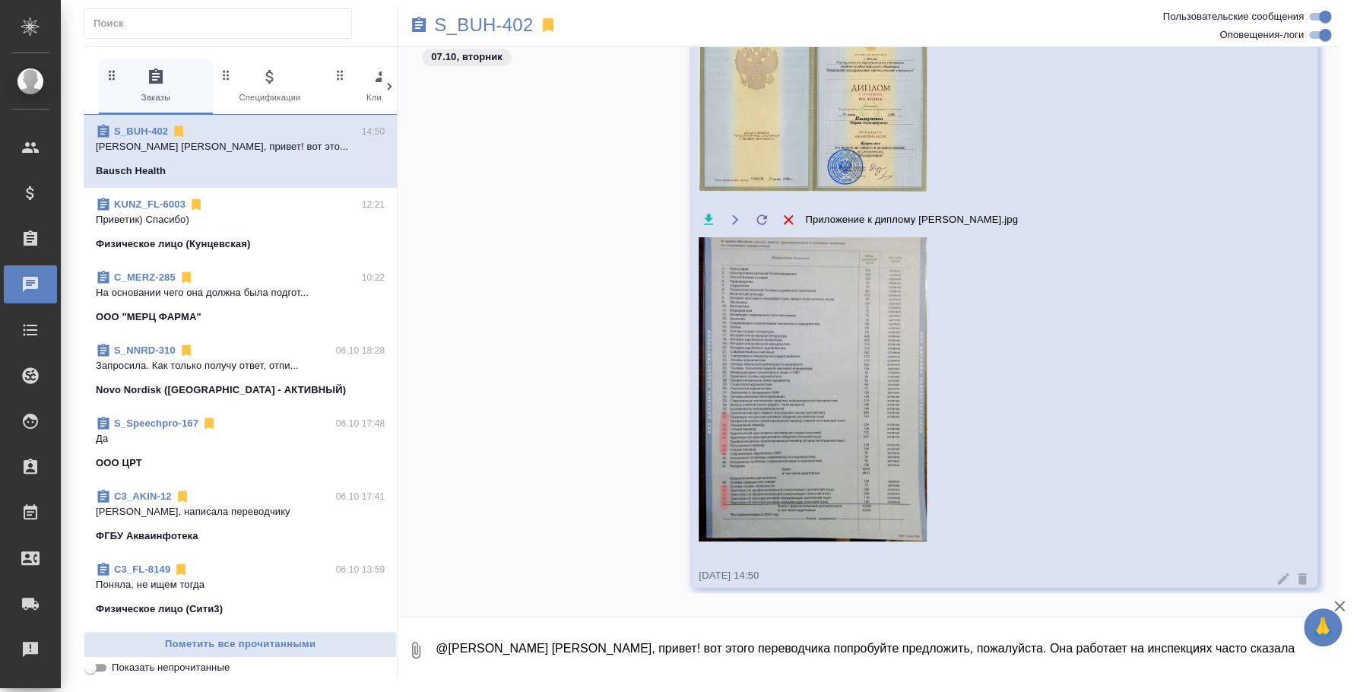
scroll to position [3760, 0]
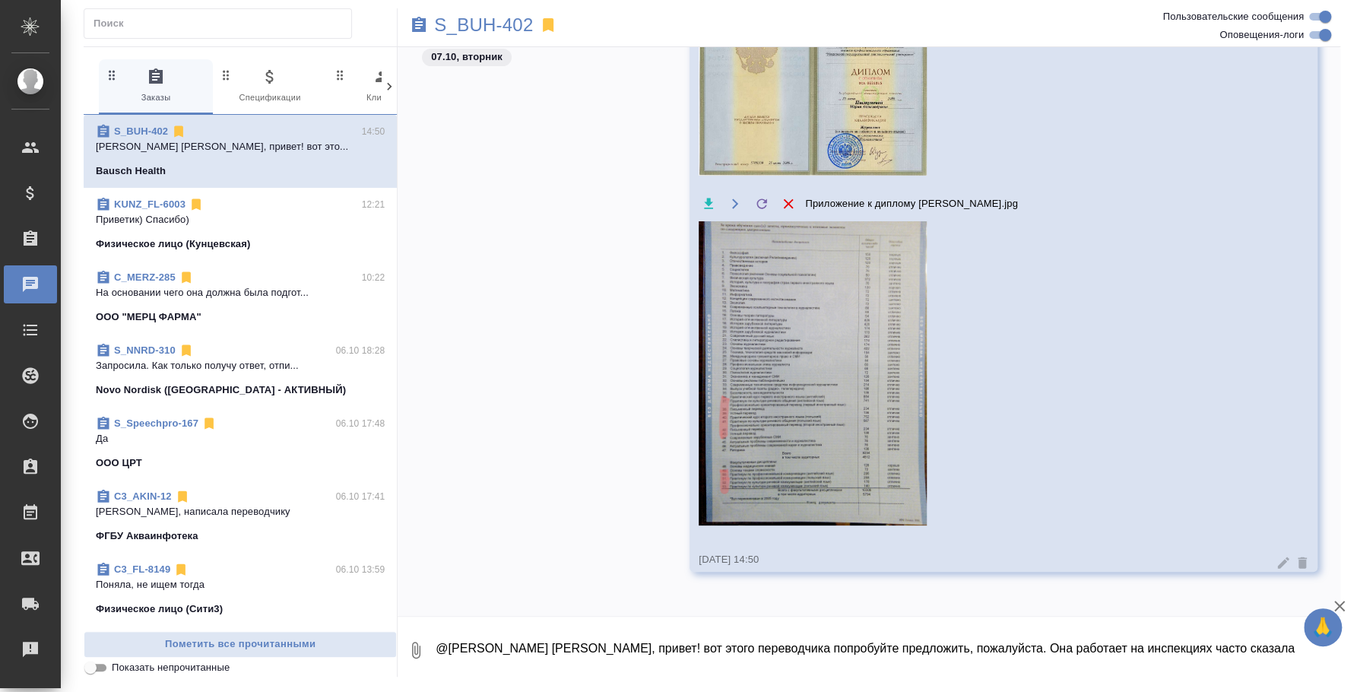
click at [1278, 562] on icon at bounding box center [1283, 561] width 11 height 11
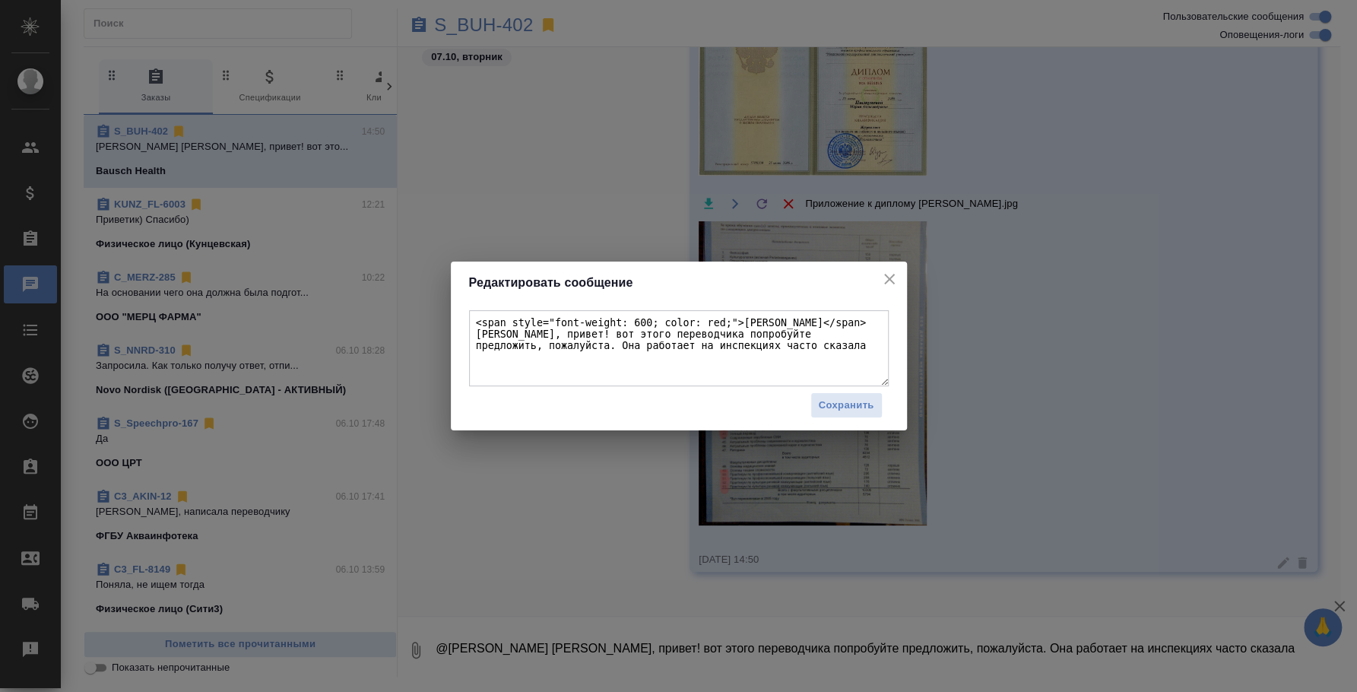
click at [753, 342] on textarea "<span style="font-weight: 600; color: red;">Никифорова Валерия</span> Лера, при…" at bounding box center [679, 348] width 420 height 76
click at [815, 350] on textarea "<span style="font-weight: 600; color: red;">Никифорова Валерия</span> Лера, при…" at bounding box center [679, 348] width 420 height 76
type textarea "<span style="font-weight: 600; color: red;">Никифорова Валерия</span> Лера, при…"
click at [830, 407] on span "Сохранить" at bounding box center [846, 405] width 55 height 17
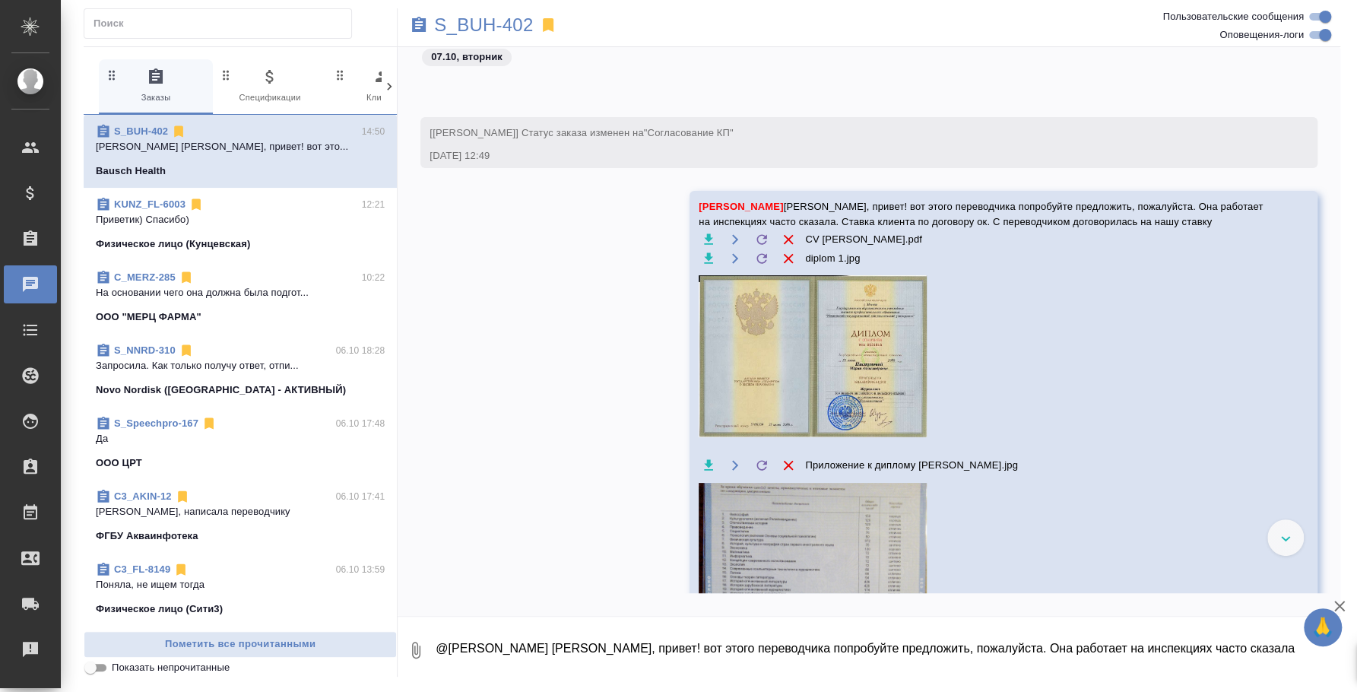
scroll to position [3666, 0]
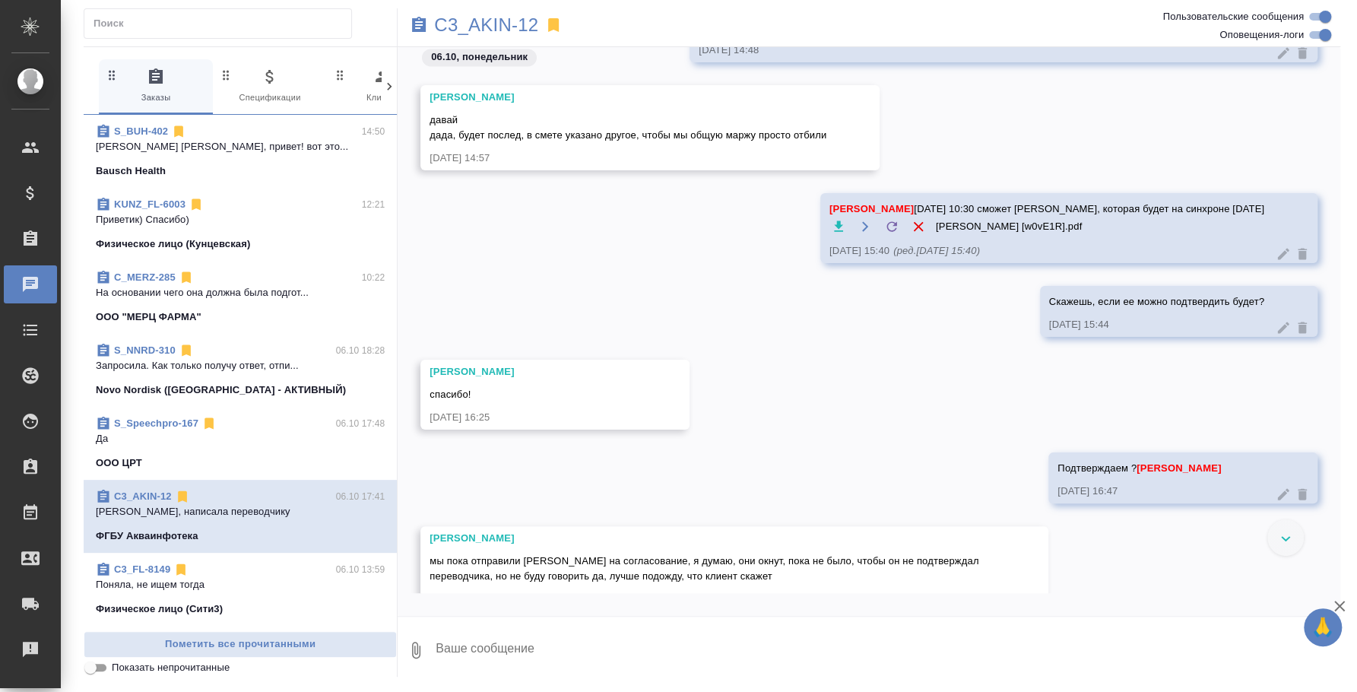
scroll to position [2110, 0]
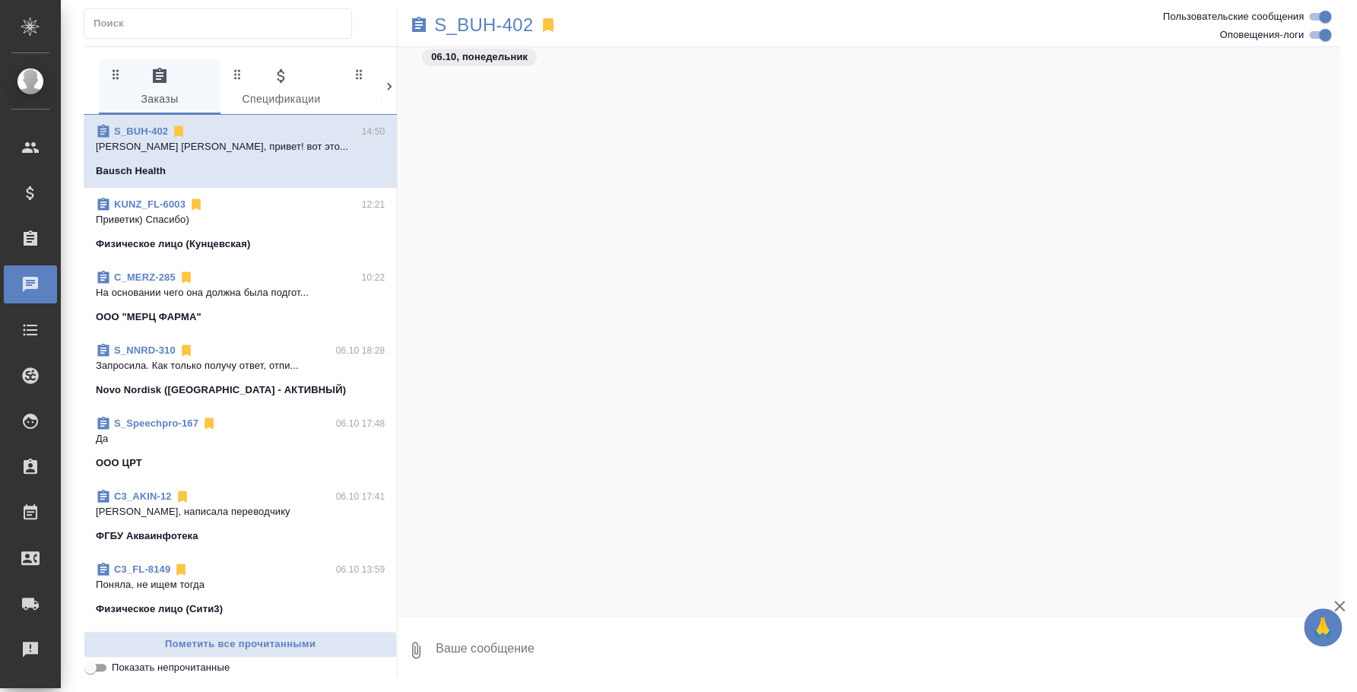
scroll to position [3713, 0]
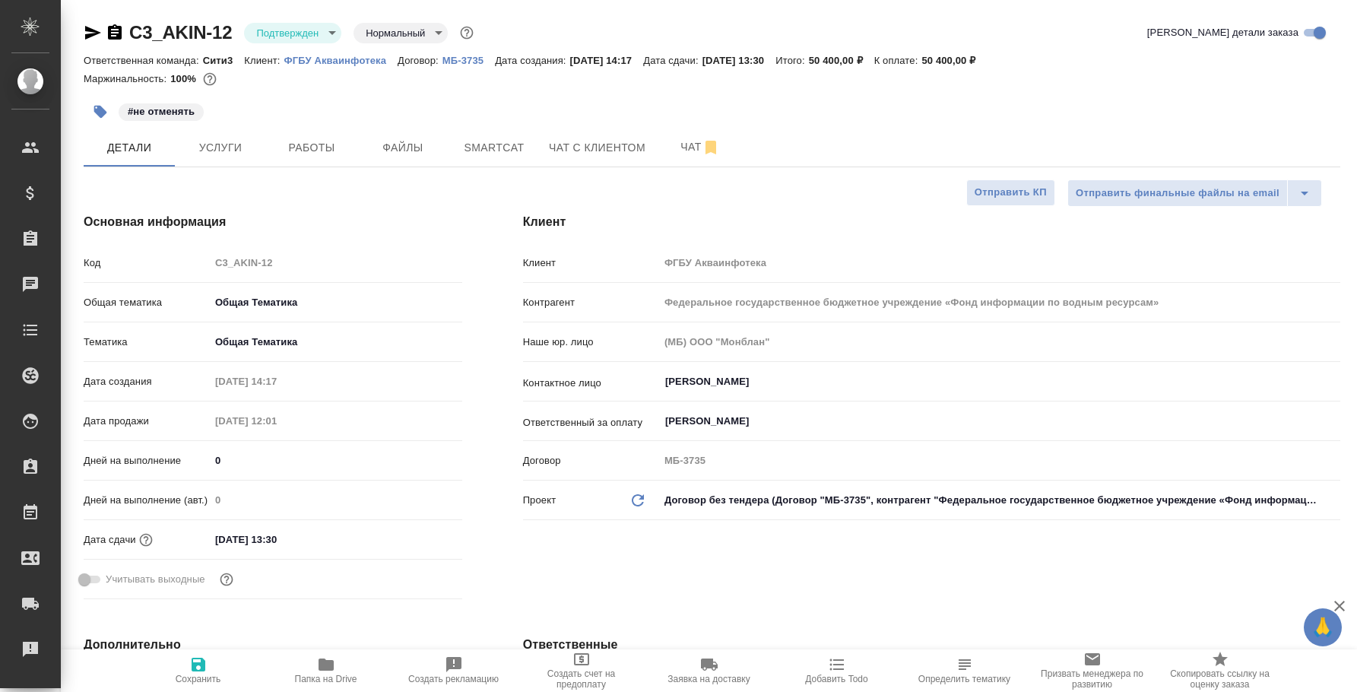
select select "RU"
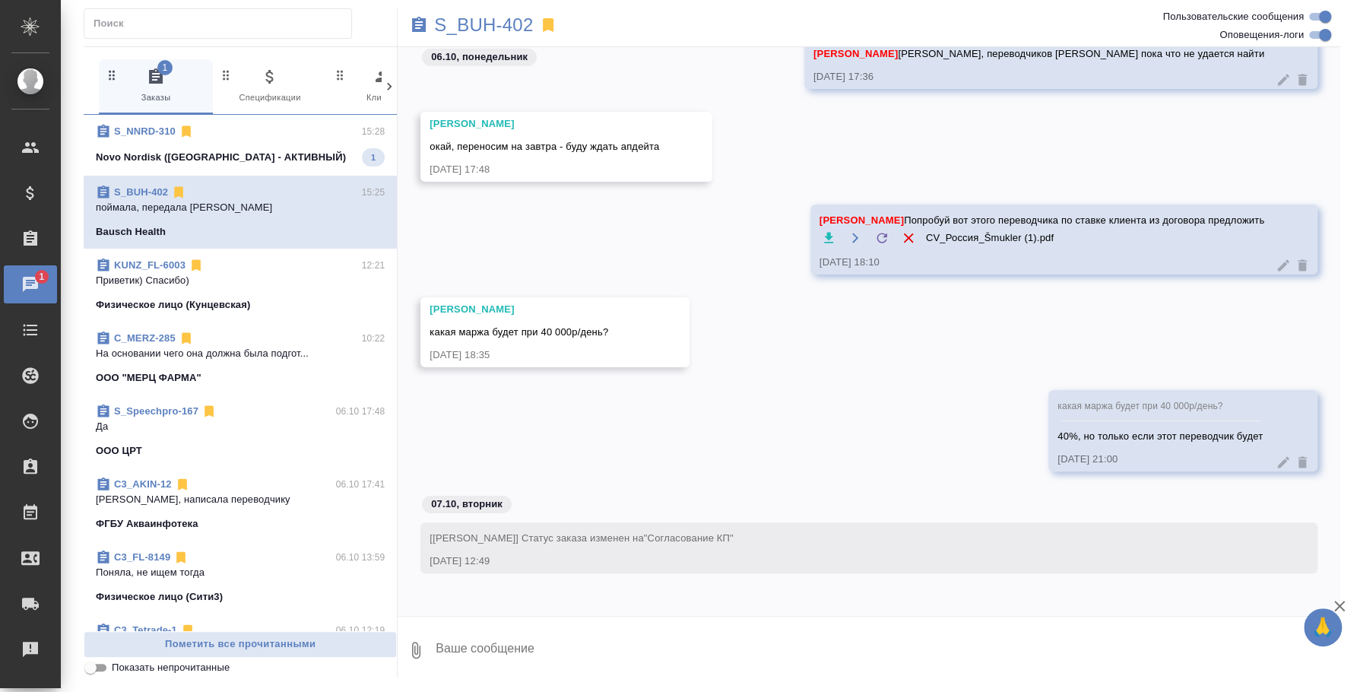
scroll to position [3188, 0]
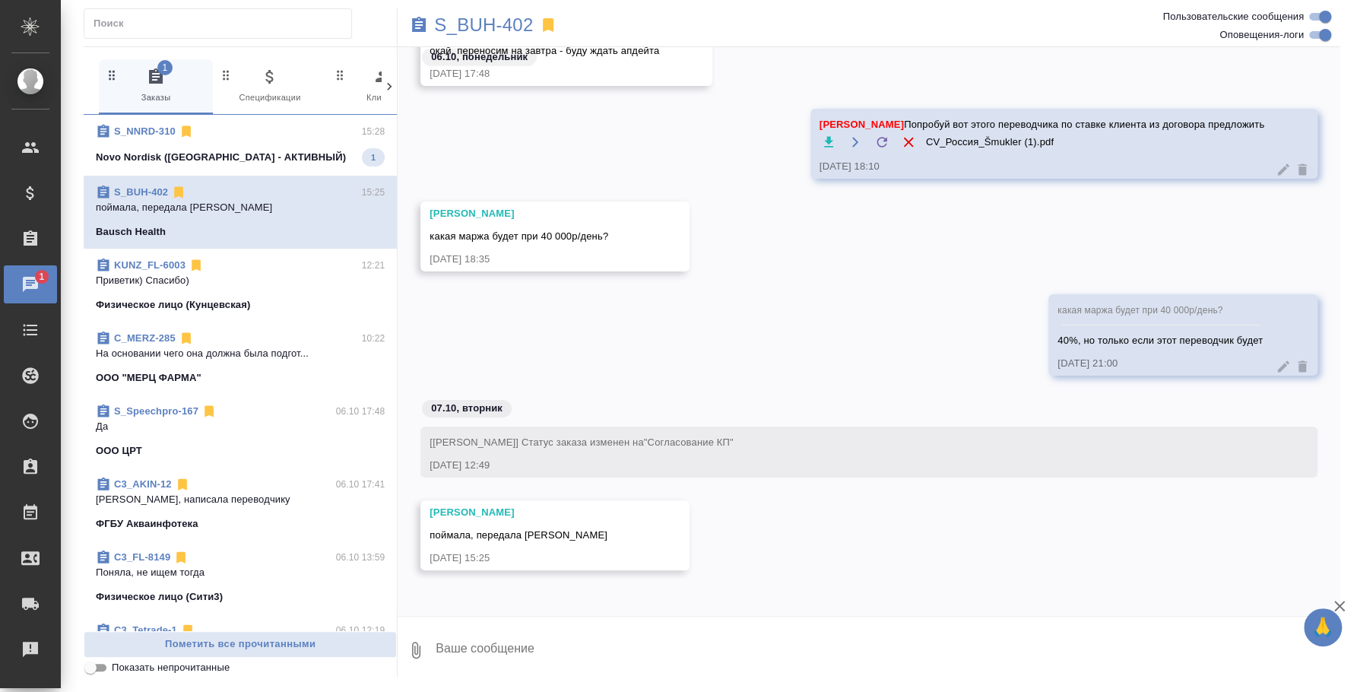
click at [252, 163] on p "Novo Nordisk ([GEOGRAPHIC_DATA] - АКТИВНЫЙ)" at bounding box center [221, 157] width 250 height 15
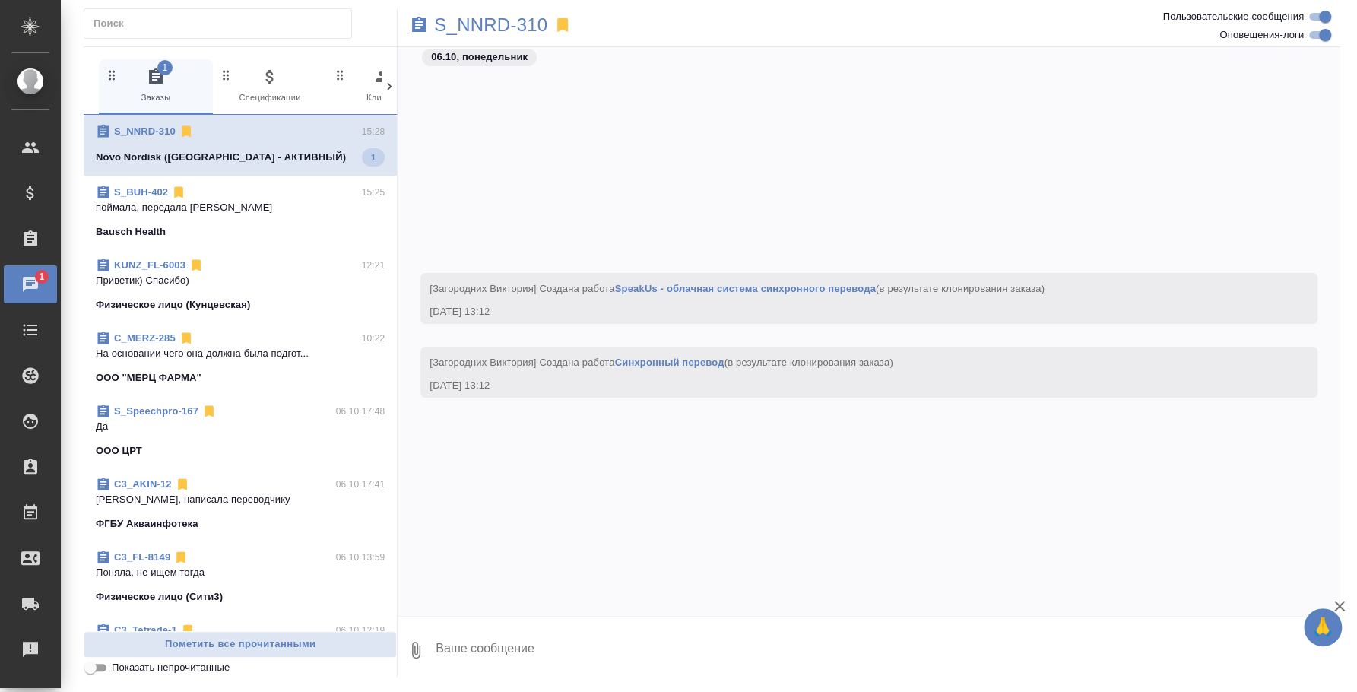
scroll to position [1797, 0]
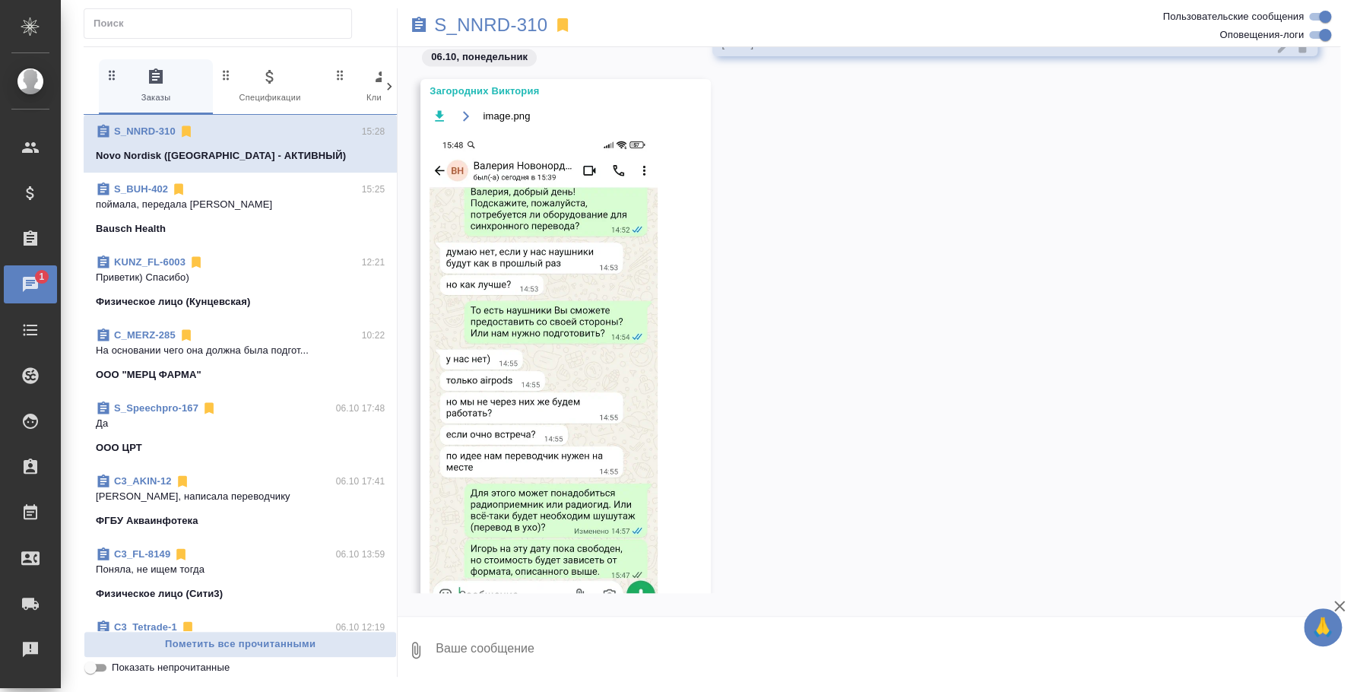
click at [590, 651] on textarea at bounding box center [887, 650] width 906 height 52
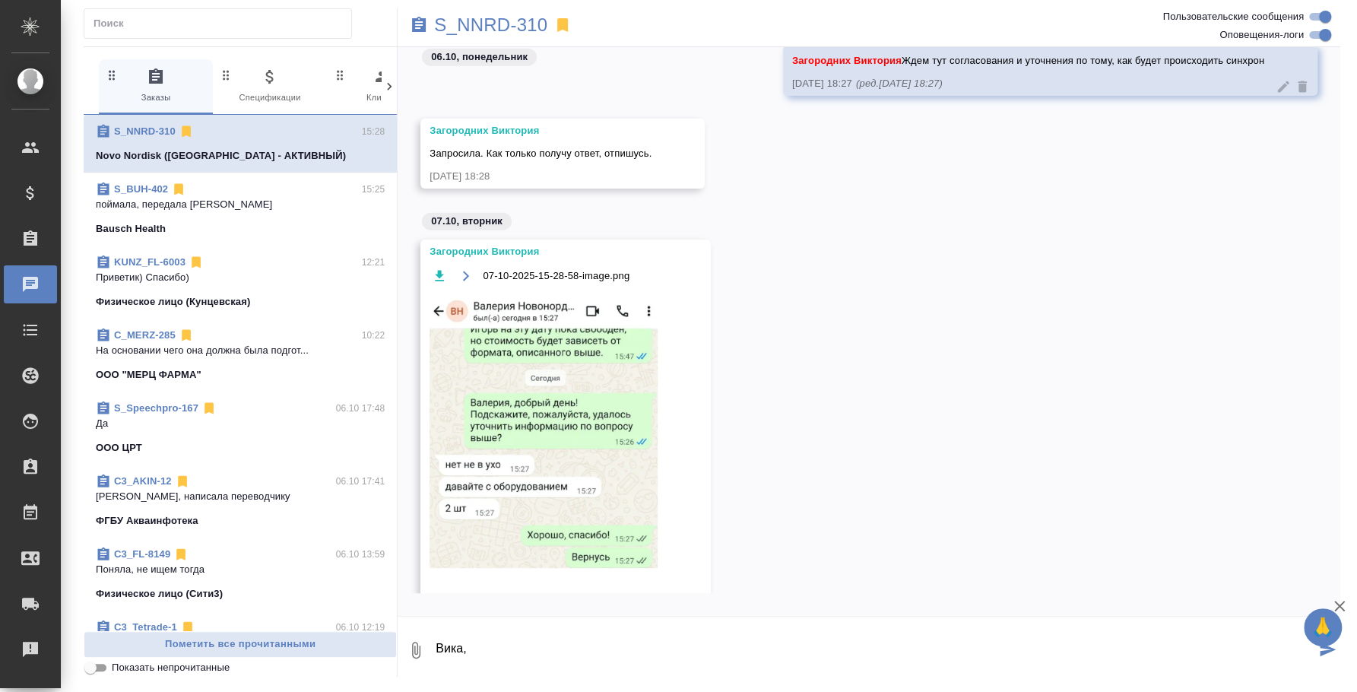
scroll to position [2578, 0]
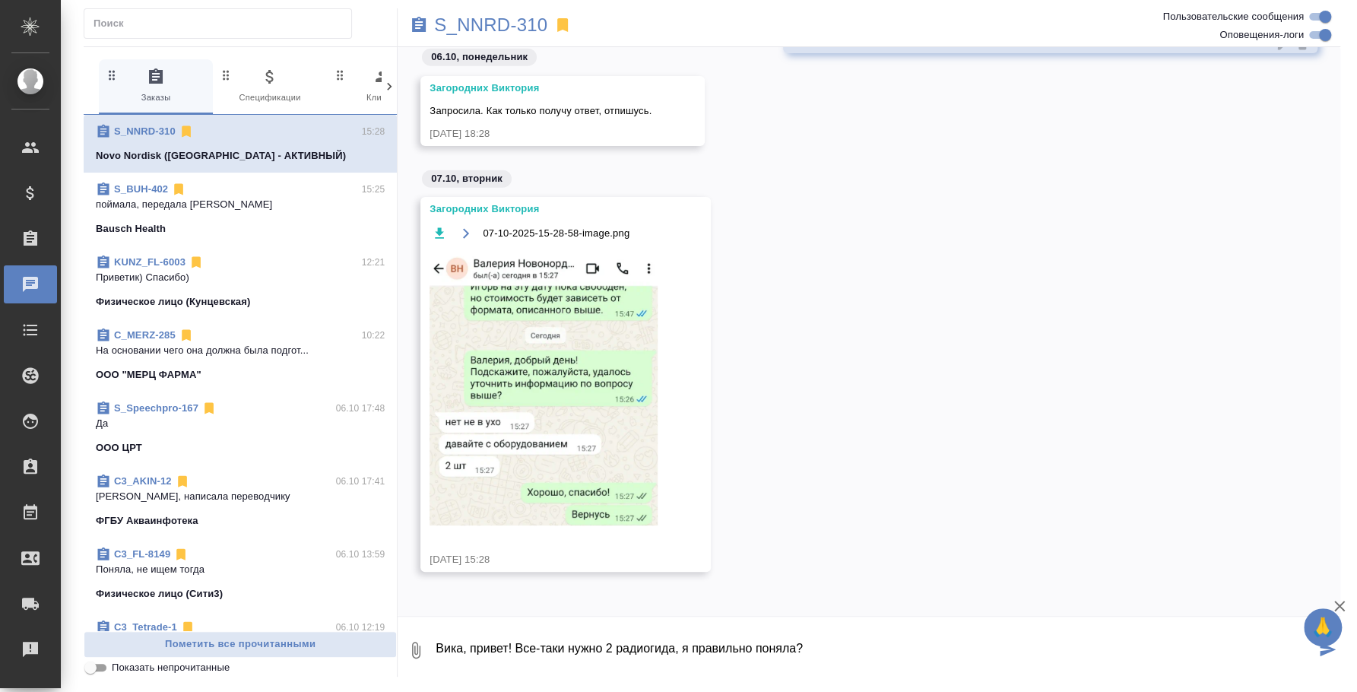
type textarea "Вика, привет! Все-таки нужно 2 радиогида, я правильно поняла?"
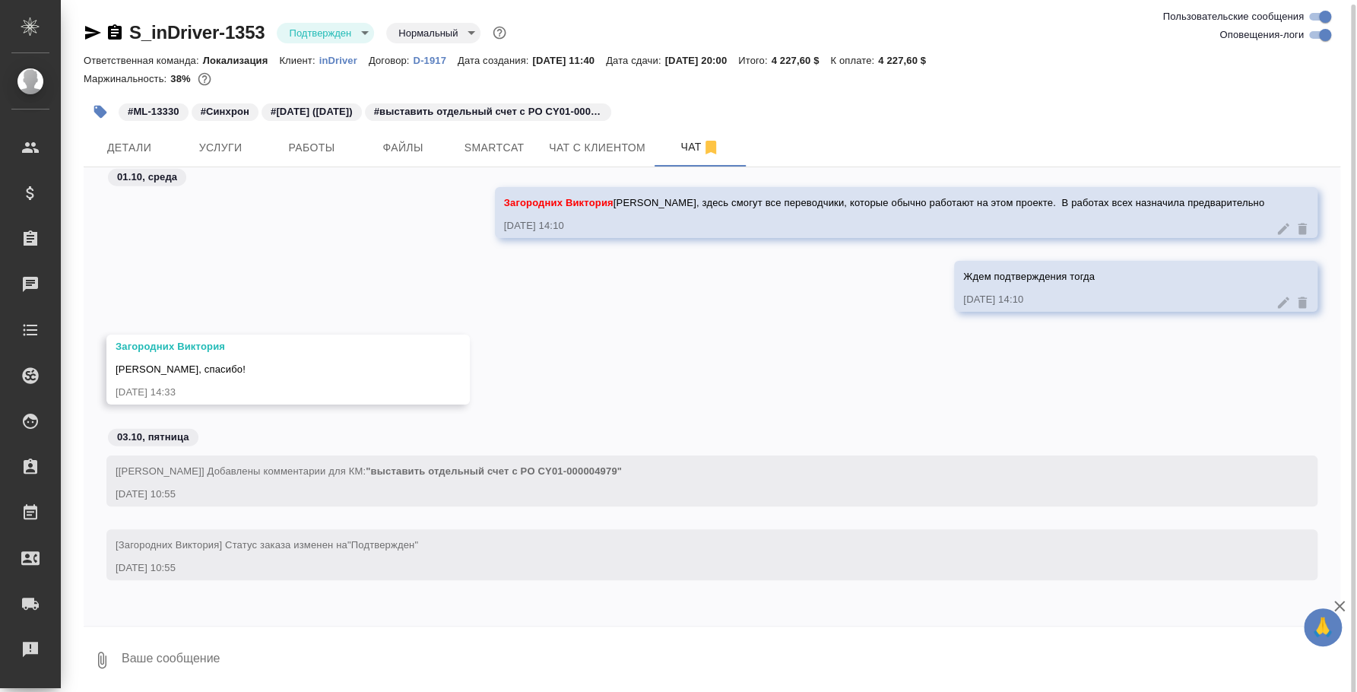
scroll to position [2, 0]
click at [369, 31] on body "🙏 .cls-1 fill:#fff; AWATERA Fedotova Irina Клиенты Спецификации Заказы 0 Чаты T…" at bounding box center [678, 346] width 1357 height 692
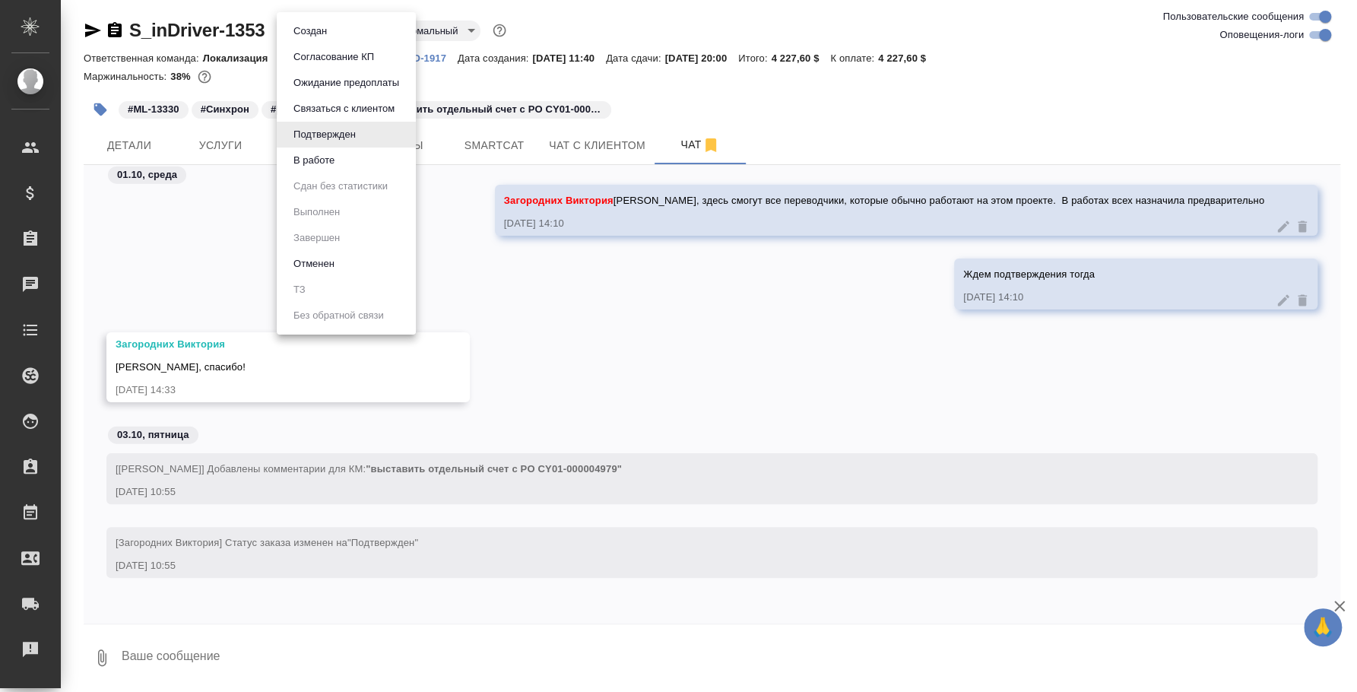
click at [319, 150] on li "В работе" at bounding box center [346, 160] width 139 height 26
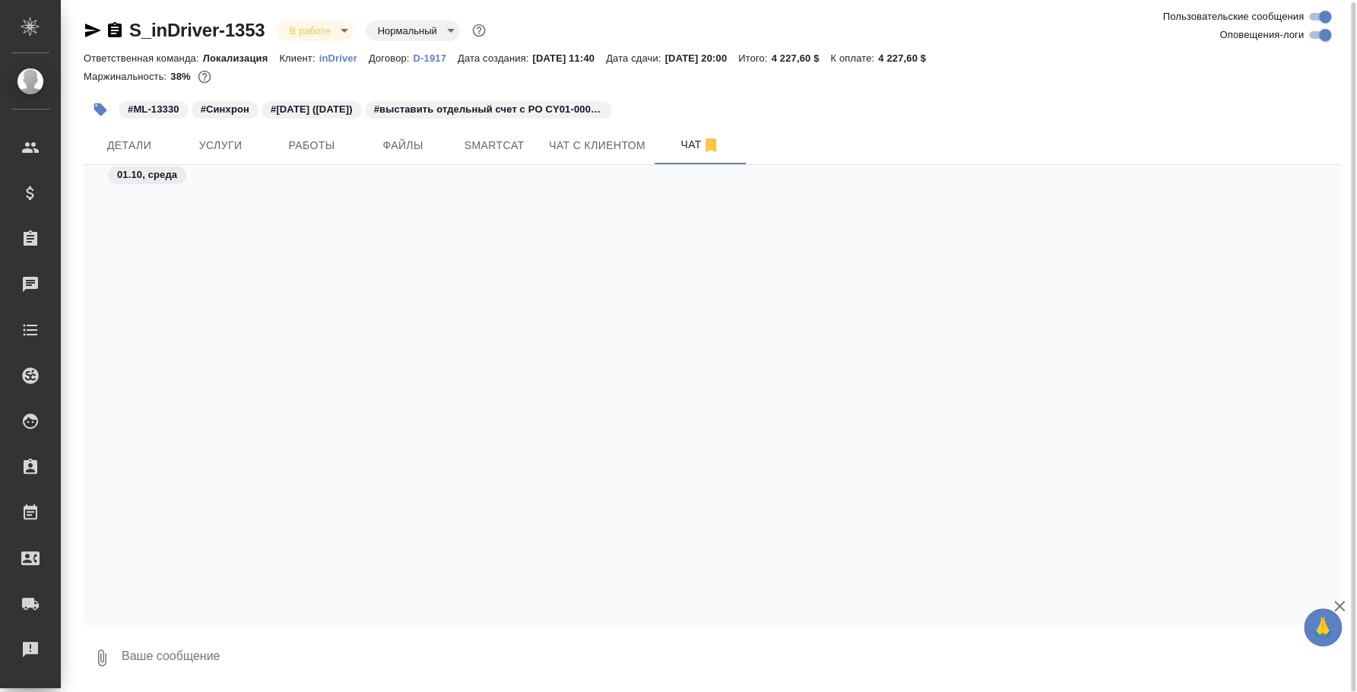
scroll to position [2542, 0]
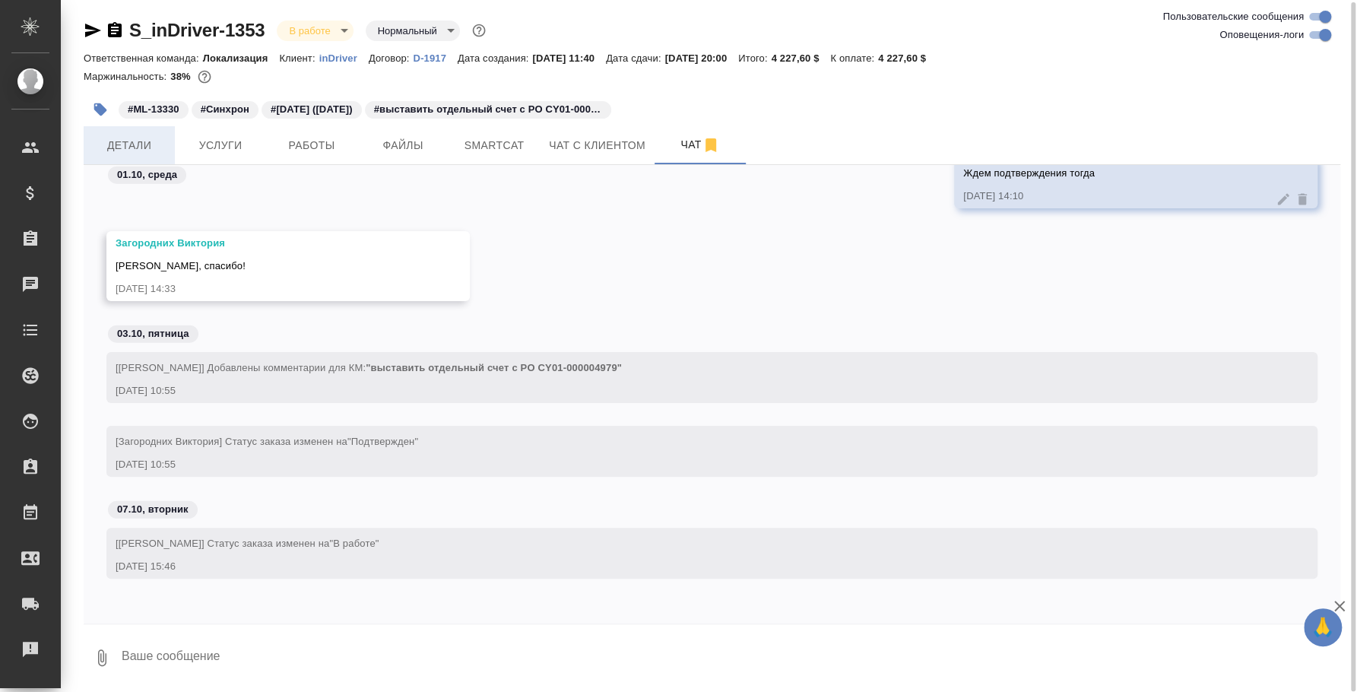
click at [163, 150] on span "Детали" at bounding box center [129, 145] width 73 height 19
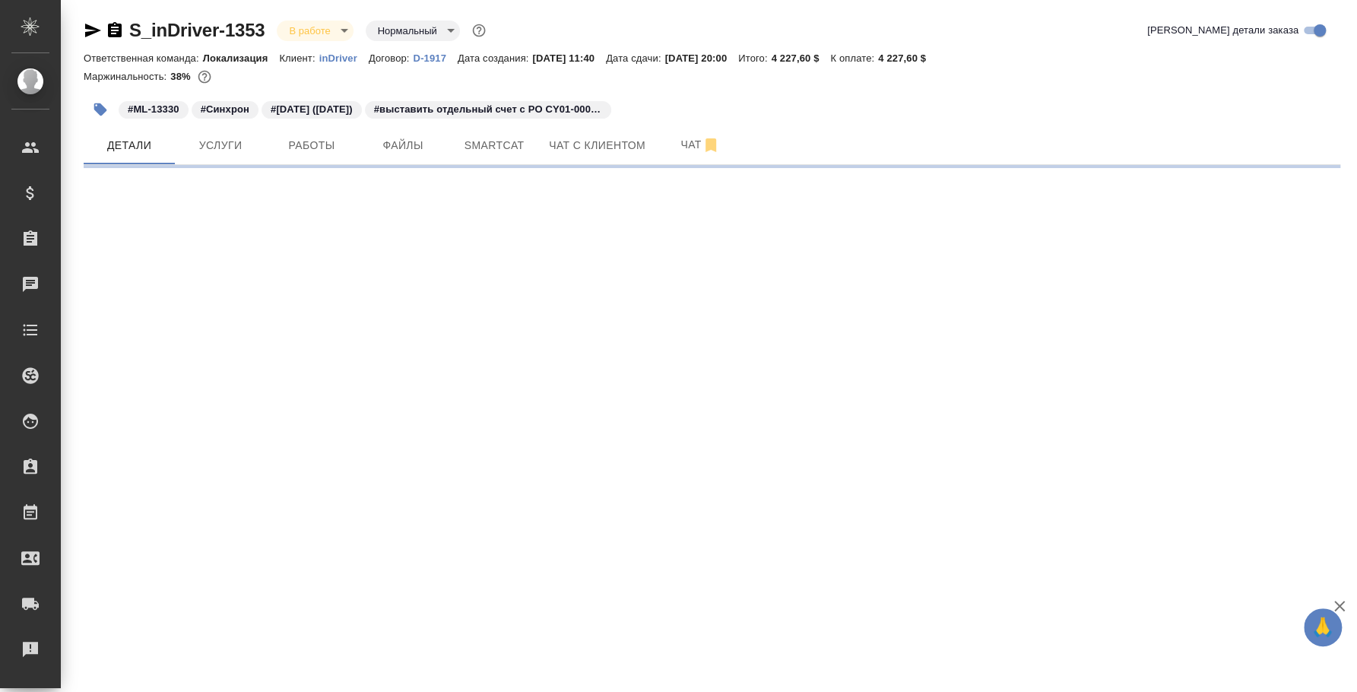
select select "RU"
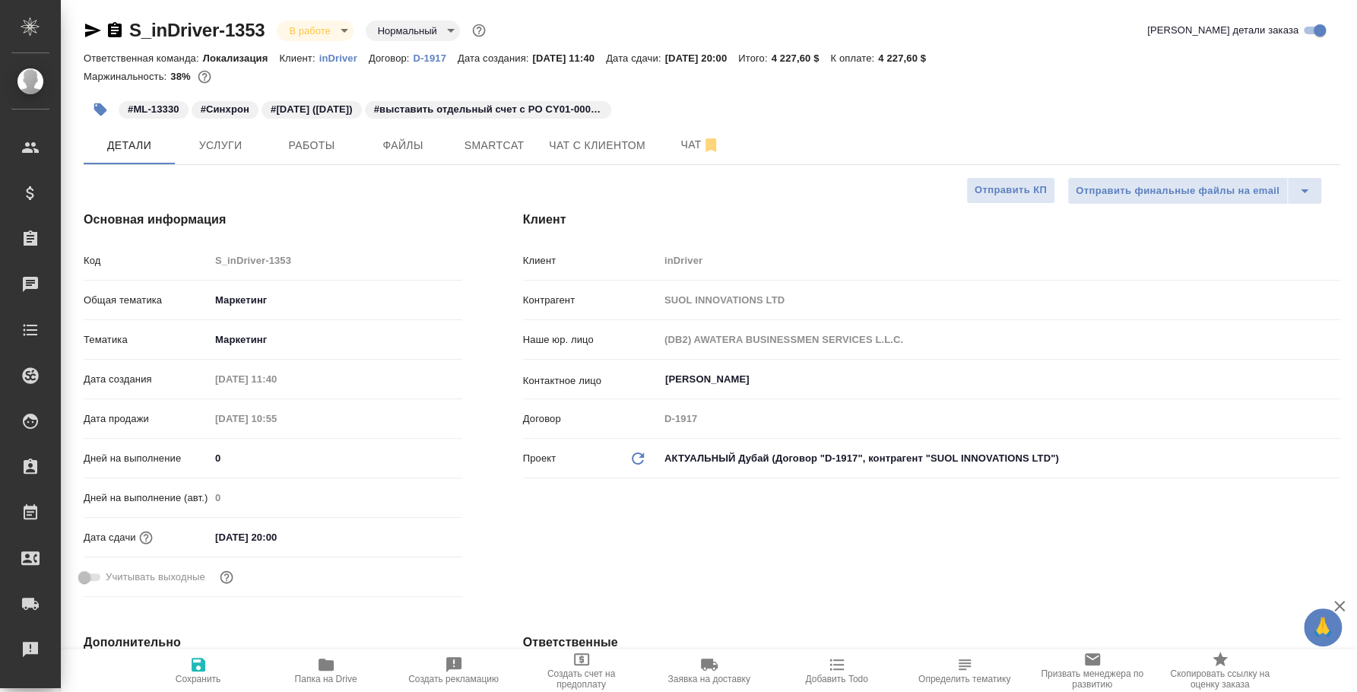
type textarea "x"
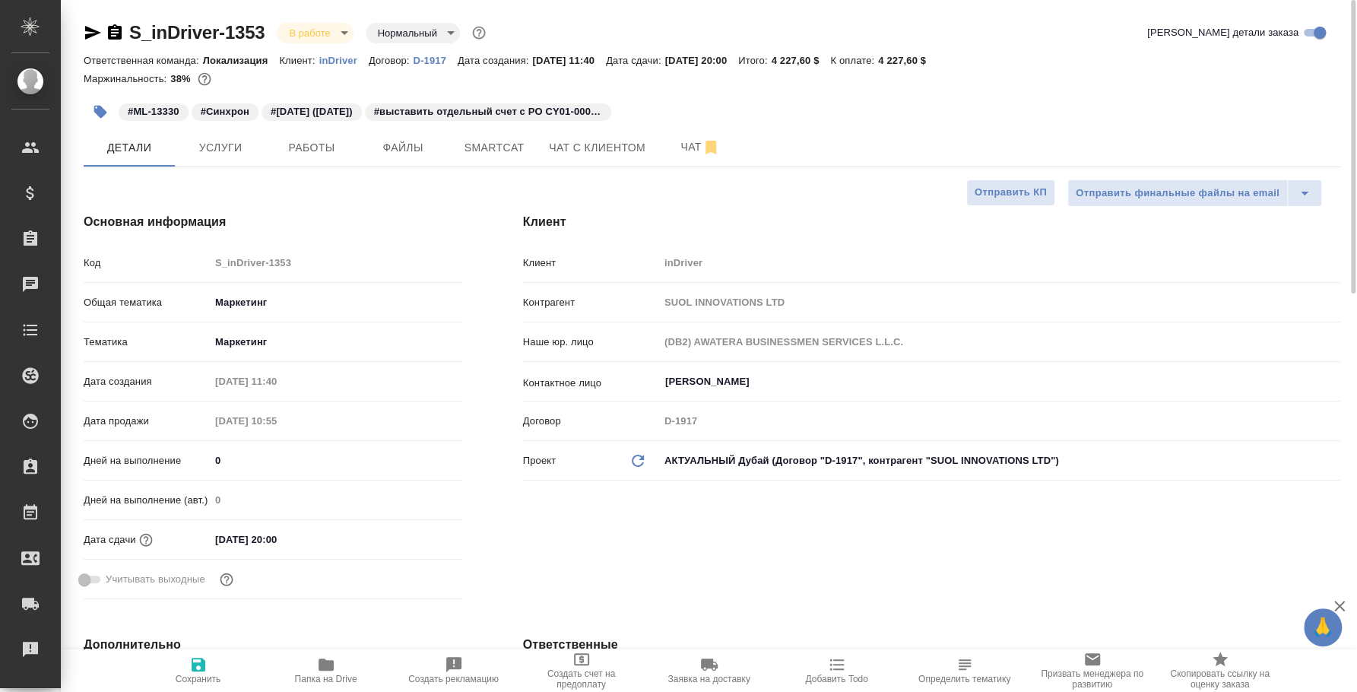
type textarea "x"
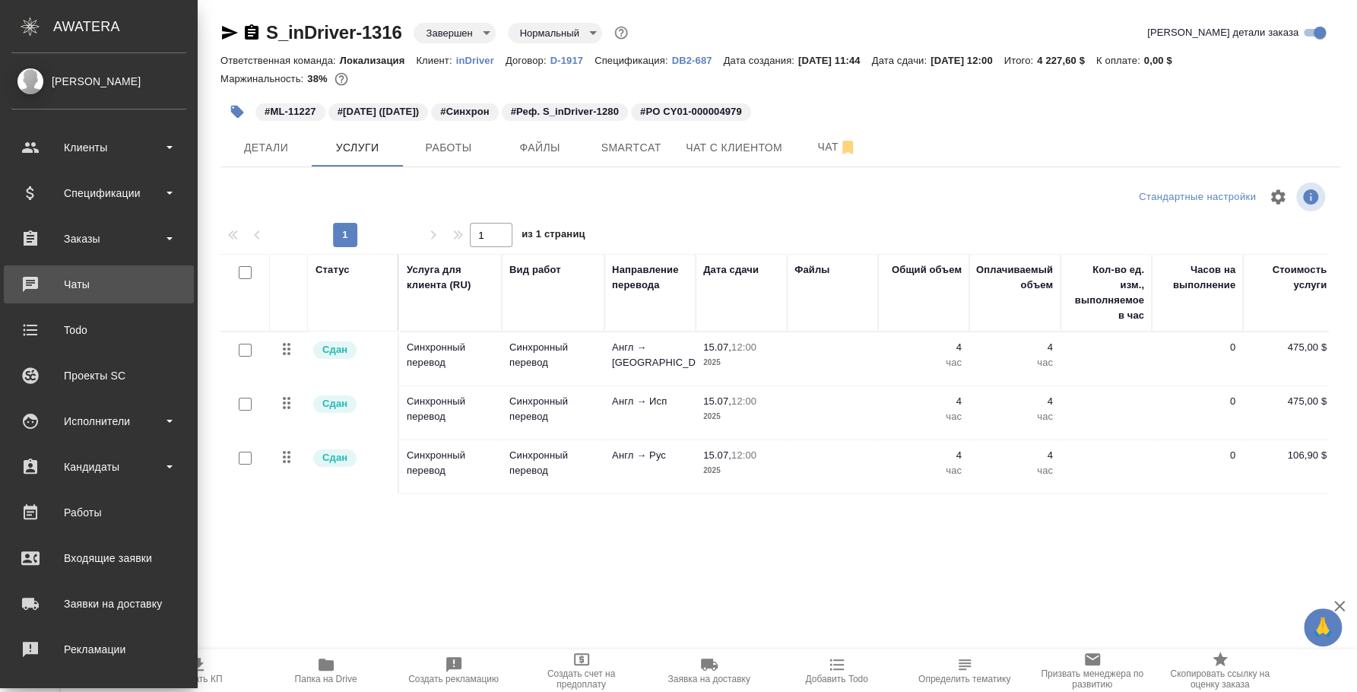
click at [29, 286] on div "Чаты" at bounding box center [98, 284] width 175 height 23
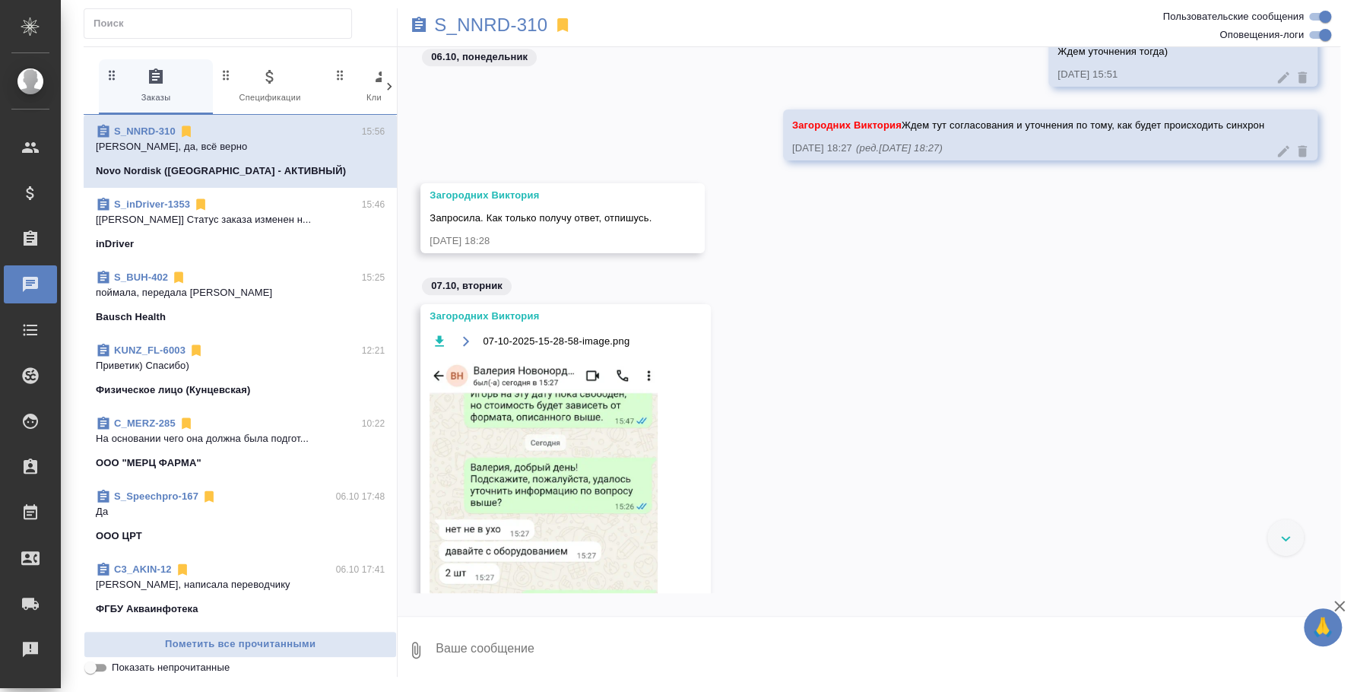
scroll to position [1125, 0]
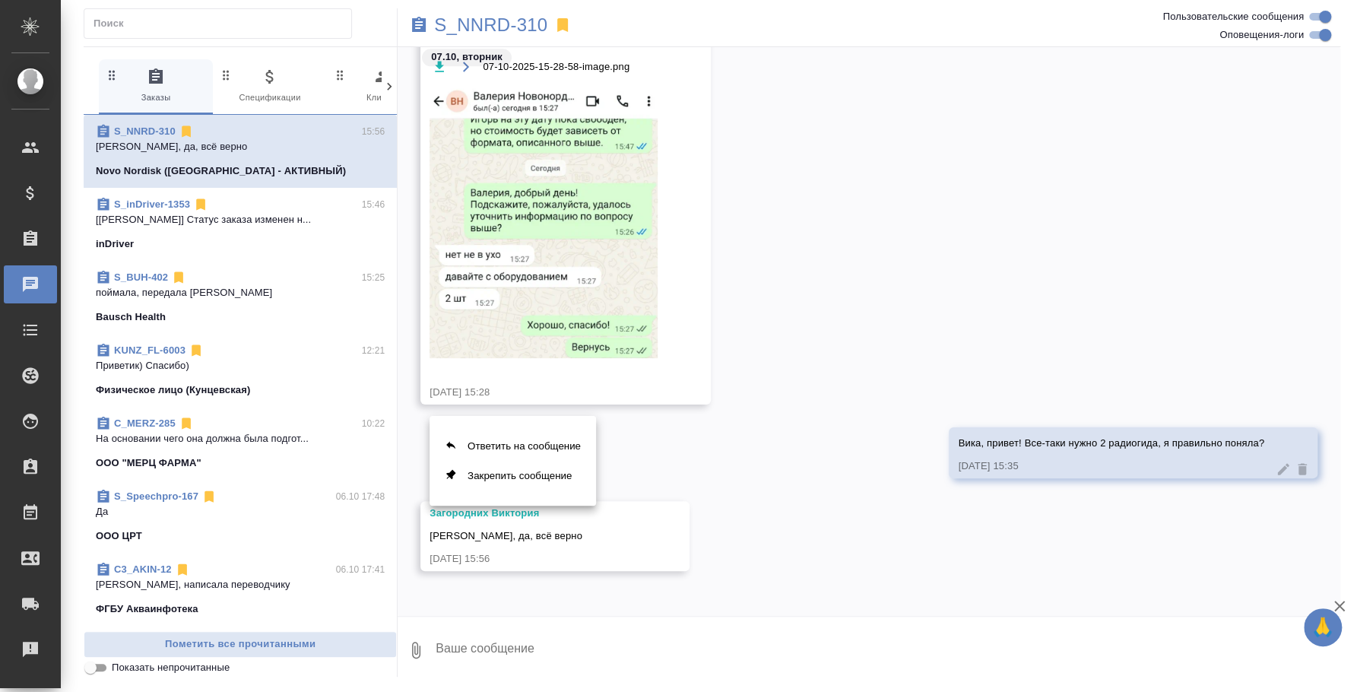
click at [556, 431] on button "Ответить на сообщение" at bounding box center [512, 446] width 166 height 30
click at [774, 638] on textarea at bounding box center [887, 659] width 906 height 52
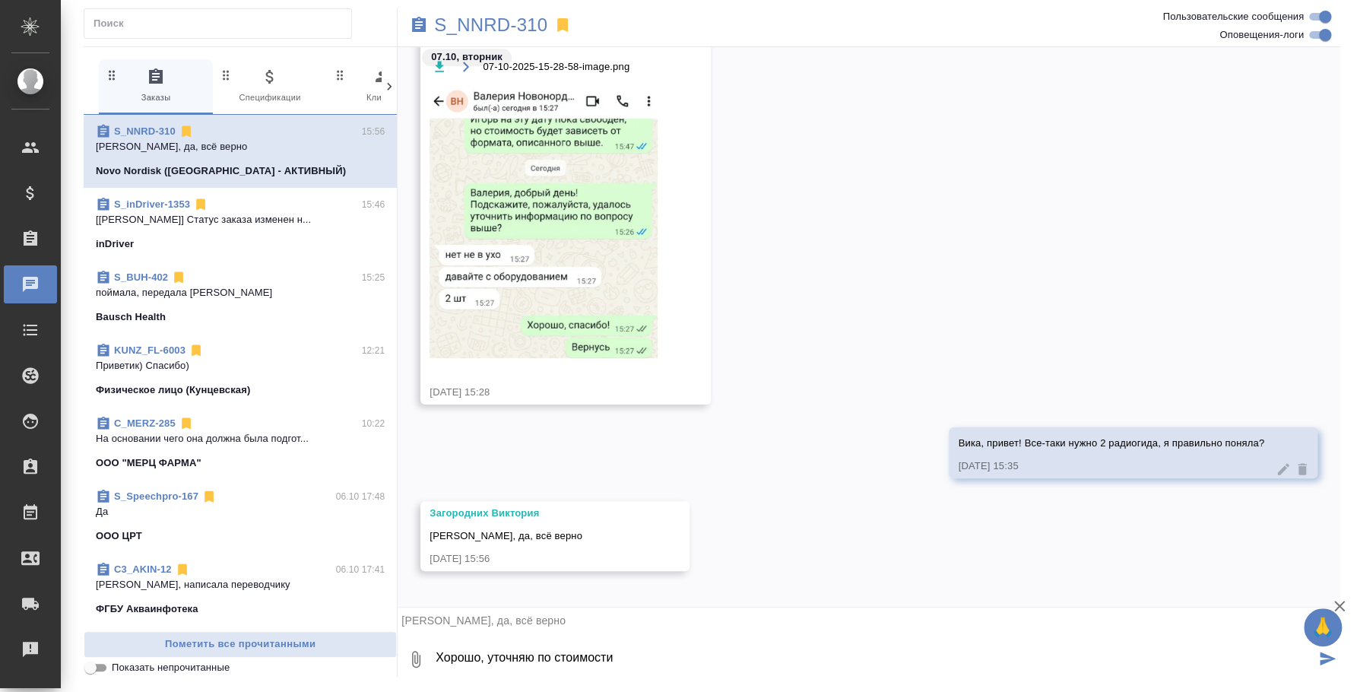
type textarea "Хорошо, уточняю по стоимости"
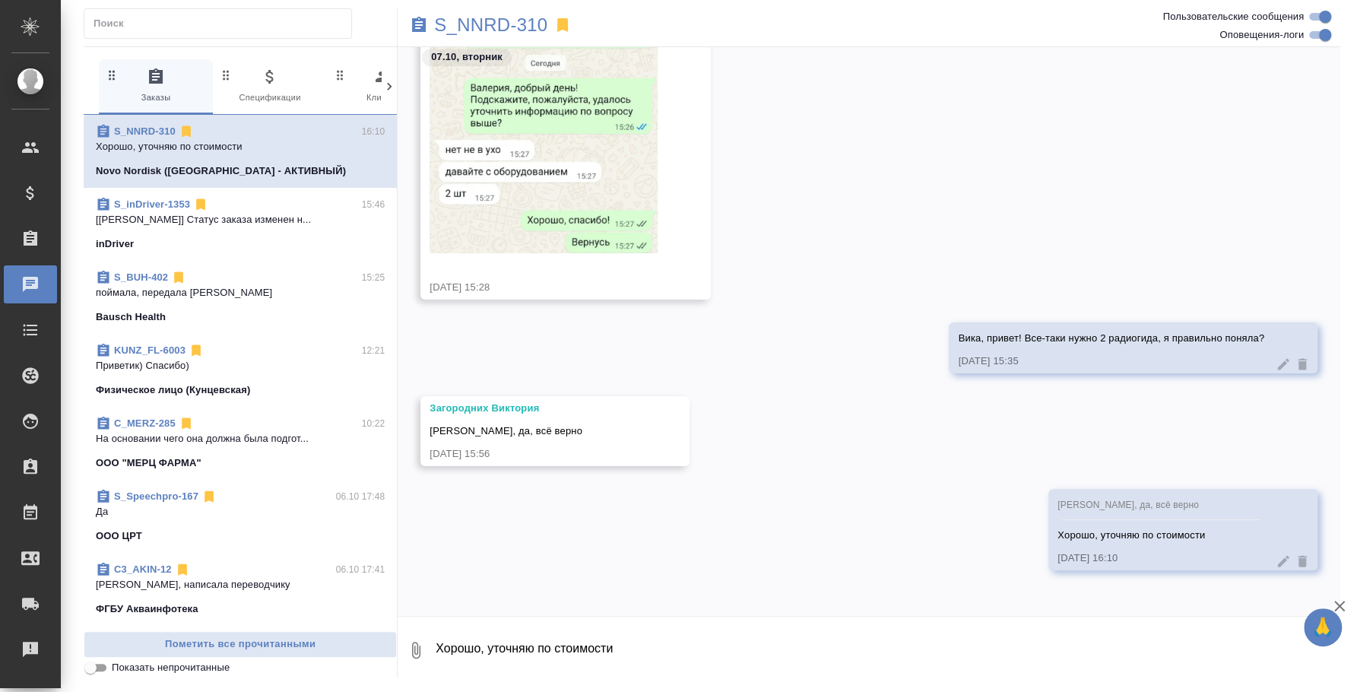
click at [977, 621] on div at bounding box center [868, 620] width 942 height 8
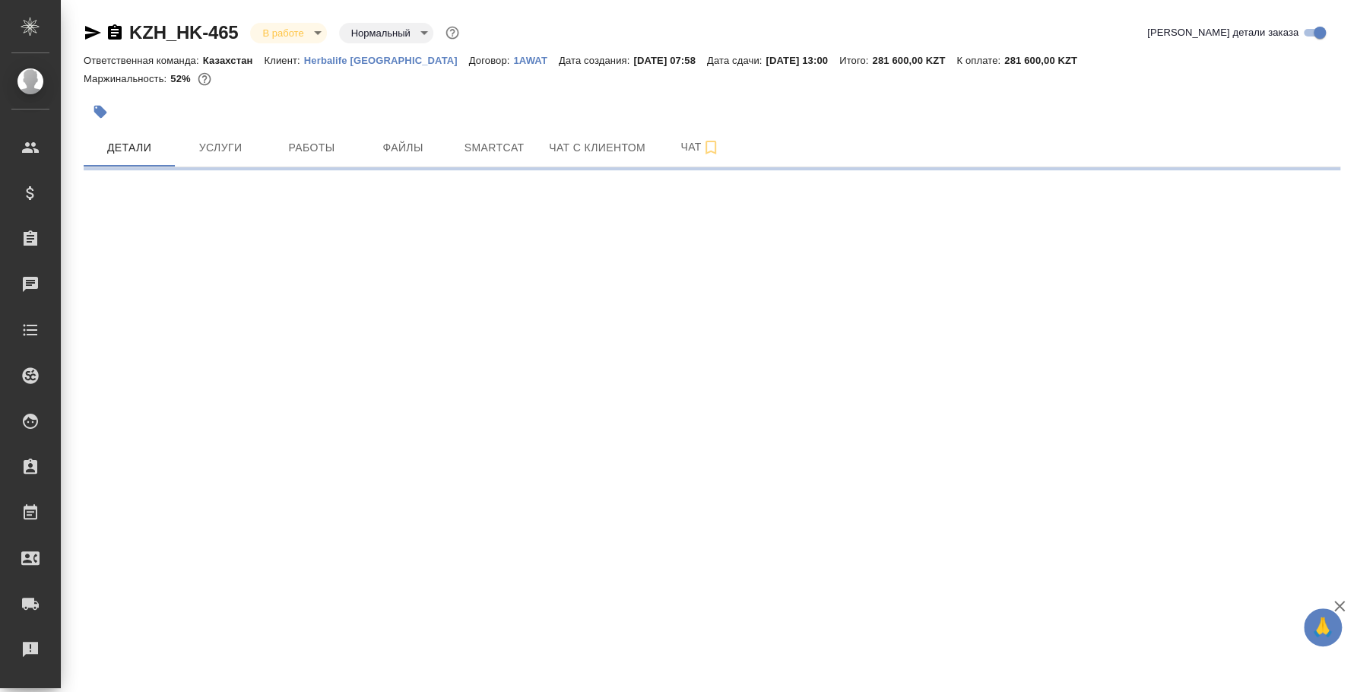
select select "RU"
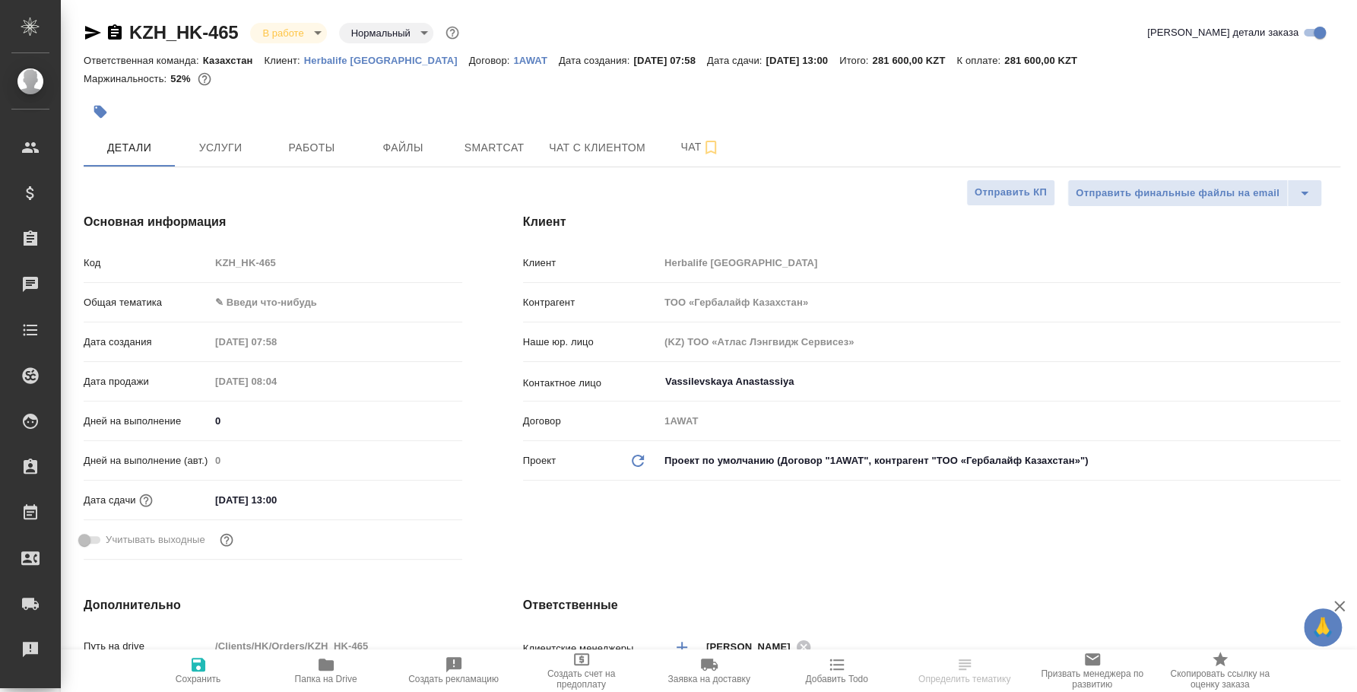
type textarea "x"
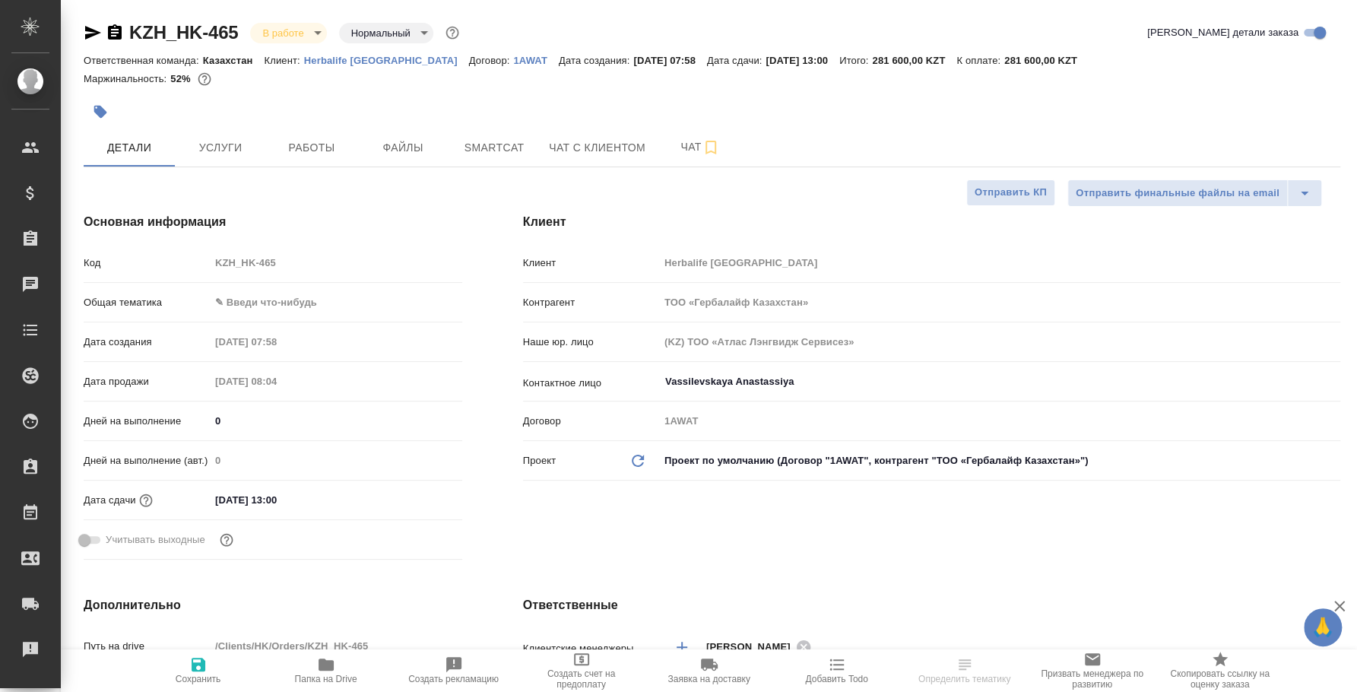
type textarea "x"
select select "RU"
type textarea "x"
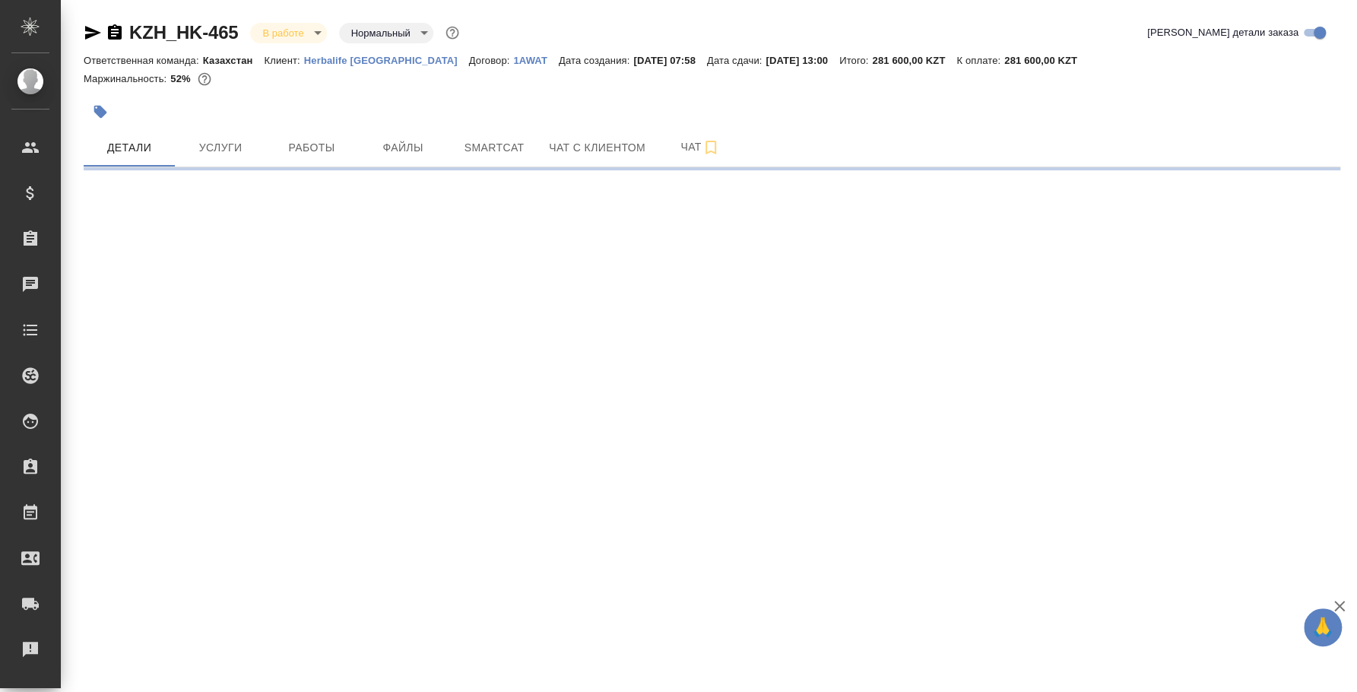
select select "RU"
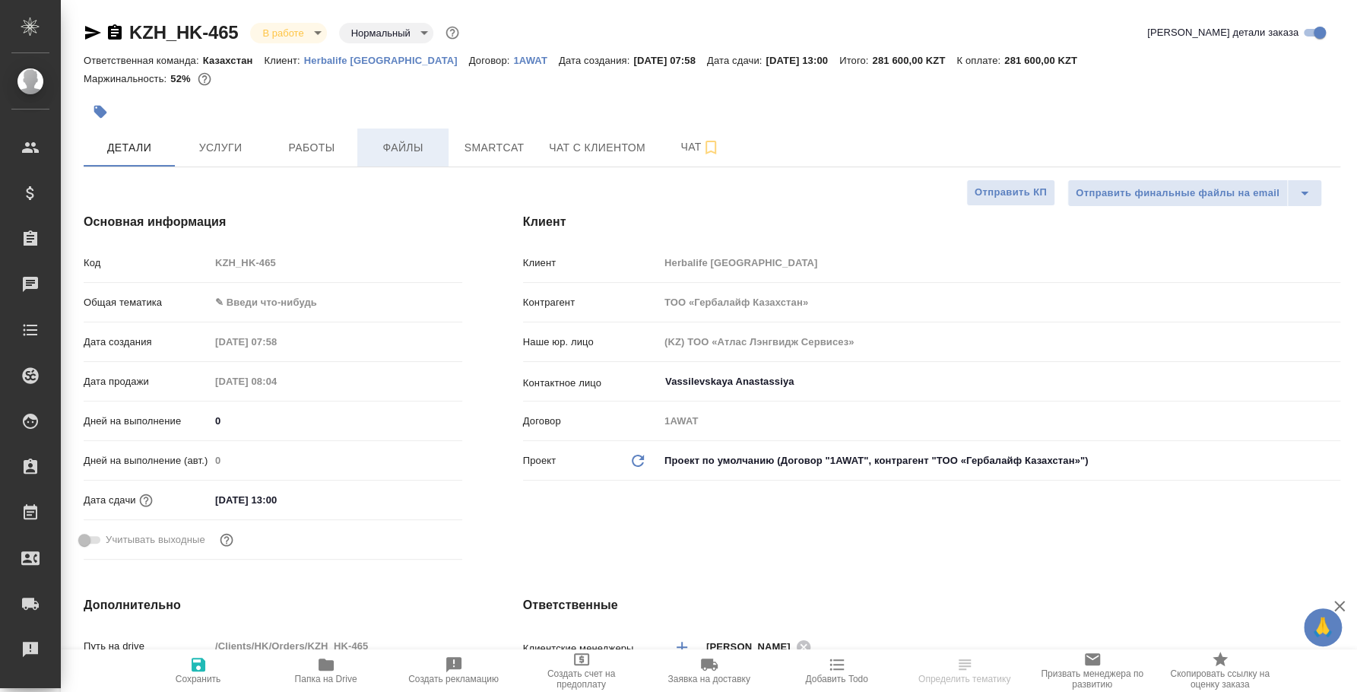
type textarea "x"
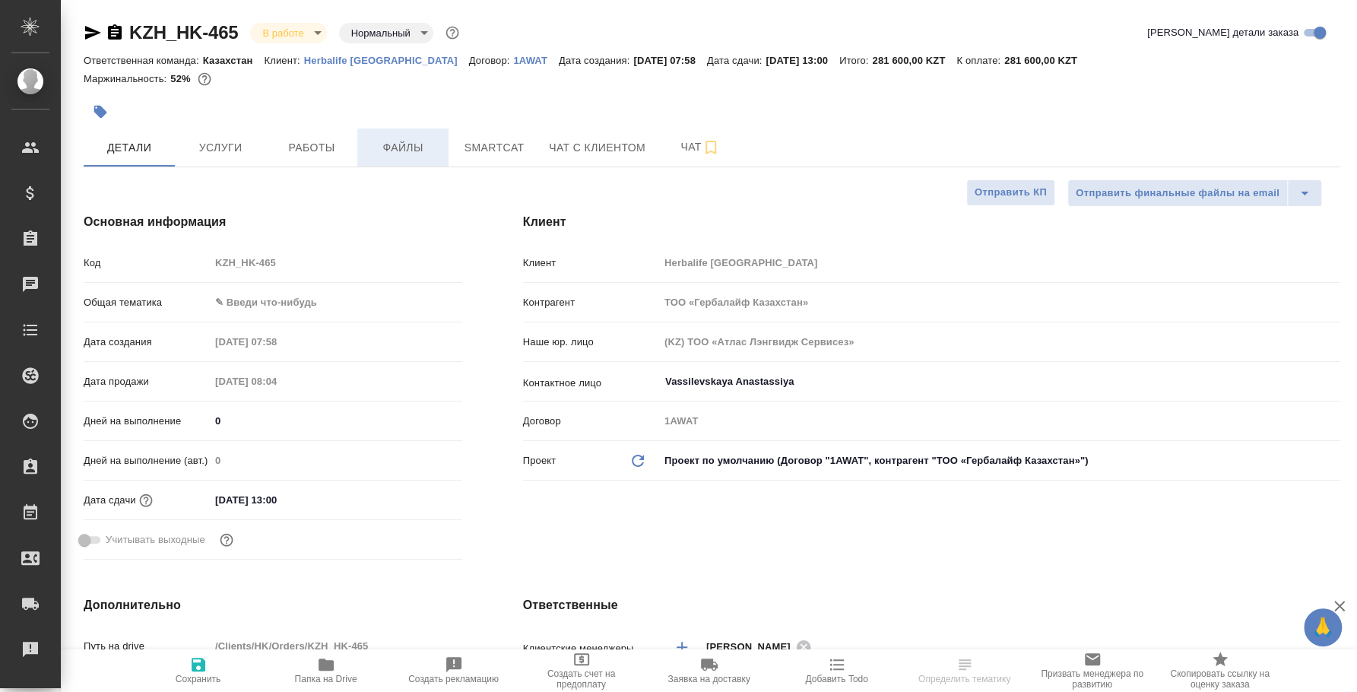
type textarea "x"
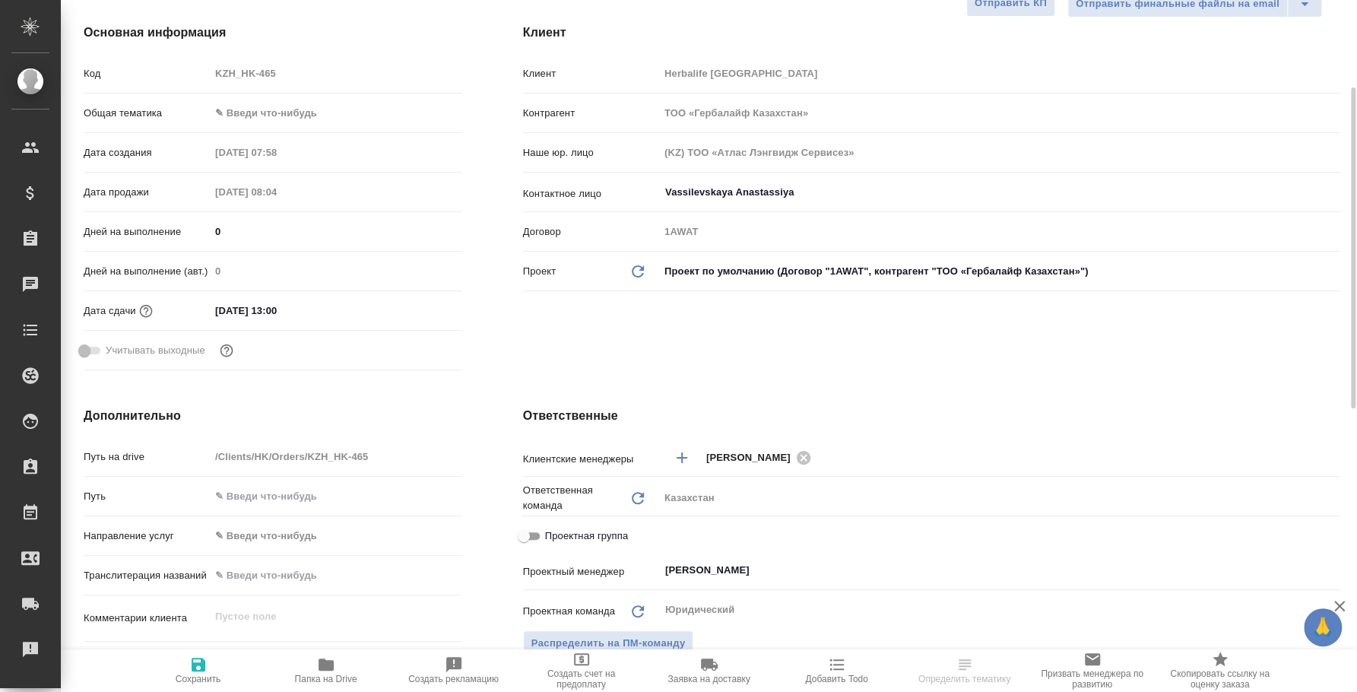
select select "RU"
type textarea "x"
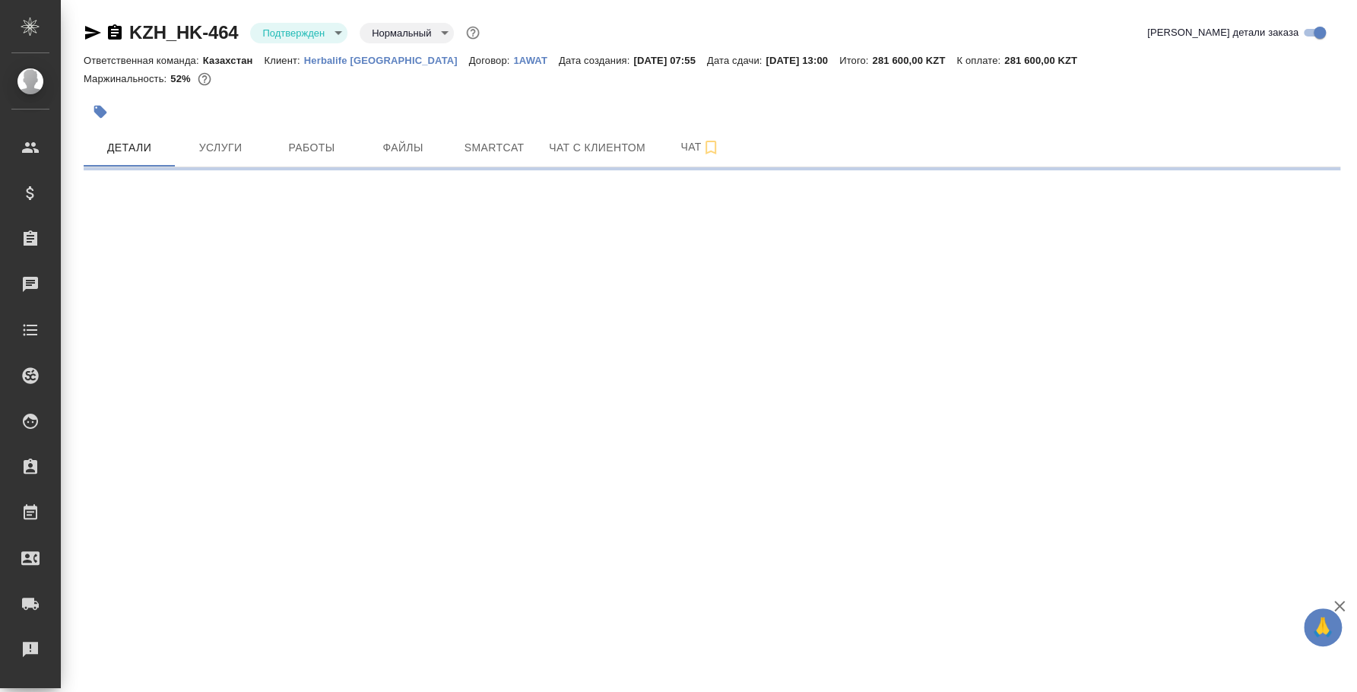
select select "RU"
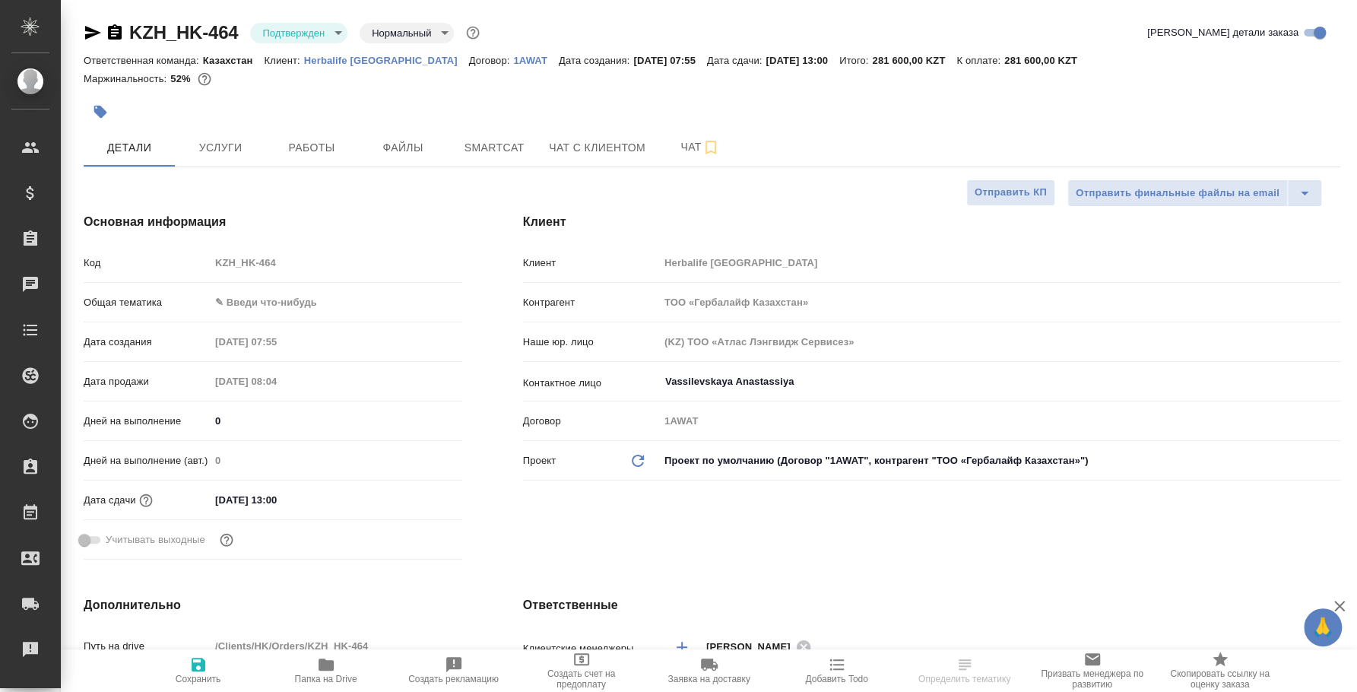
type textarea "x"
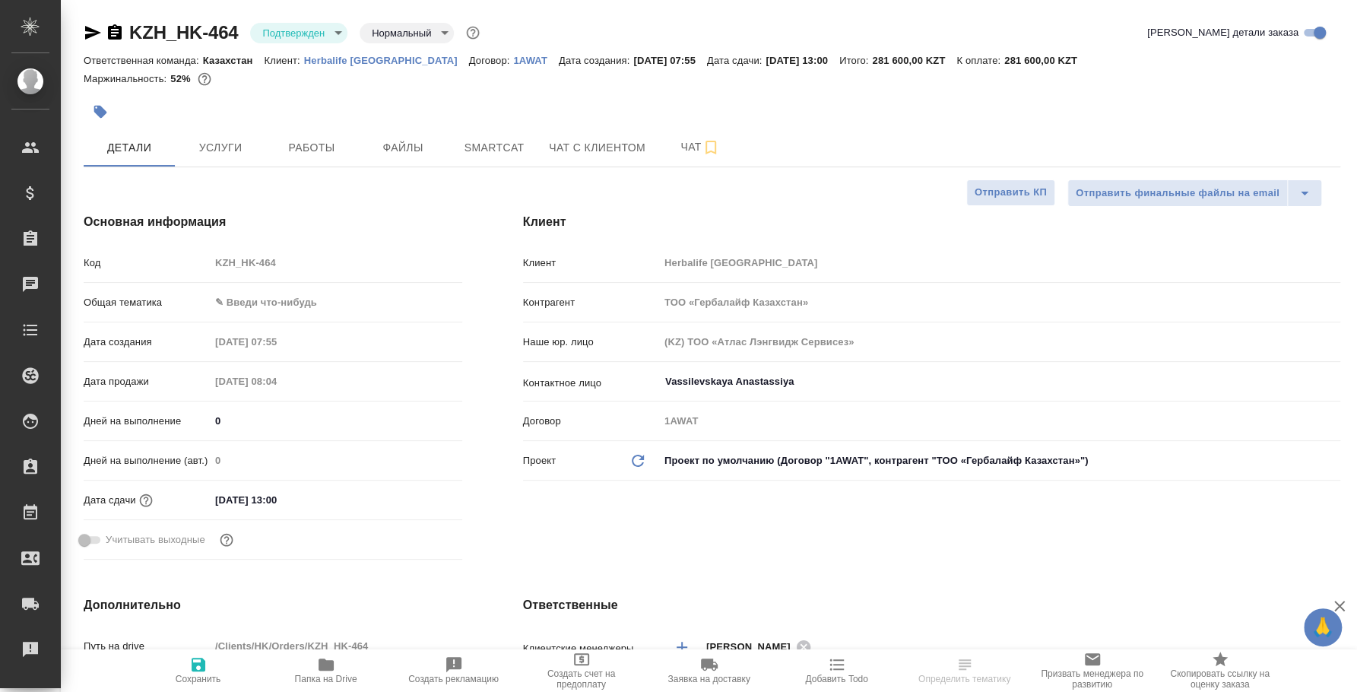
type textarea "x"
click at [335, 138] on button "Работы" at bounding box center [311, 147] width 91 height 38
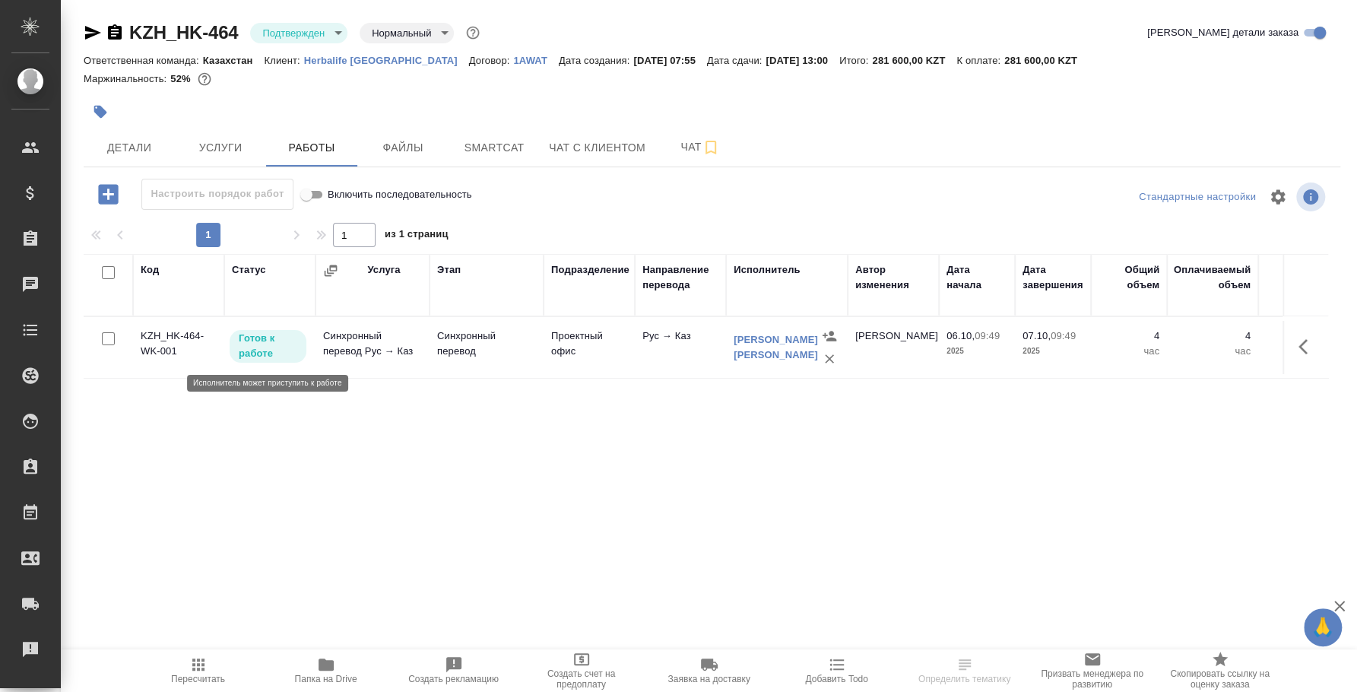
click at [272, 347] on p "Готов к работе" at bounding box center [268, 346] width 59 height 30
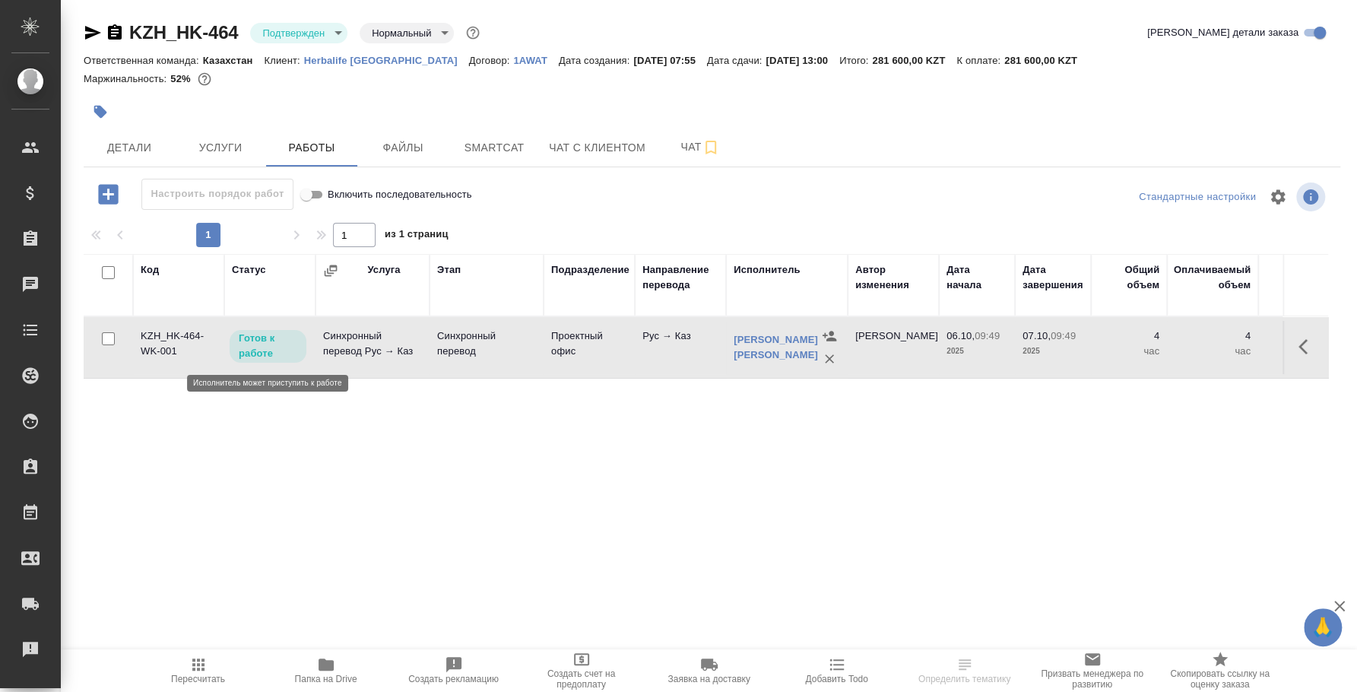
click at [272, 347] on p "Готов к работе" at bounding box center [268, 346] width 59 height 30
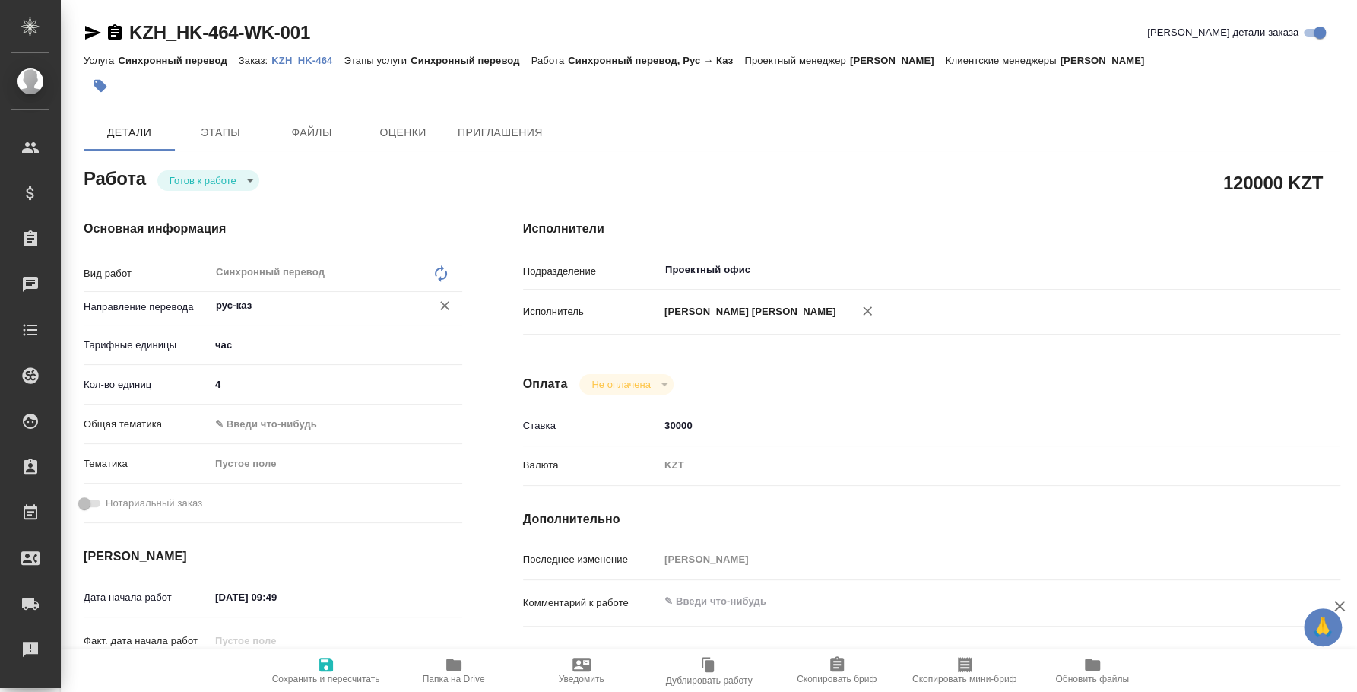
type textarea "x"
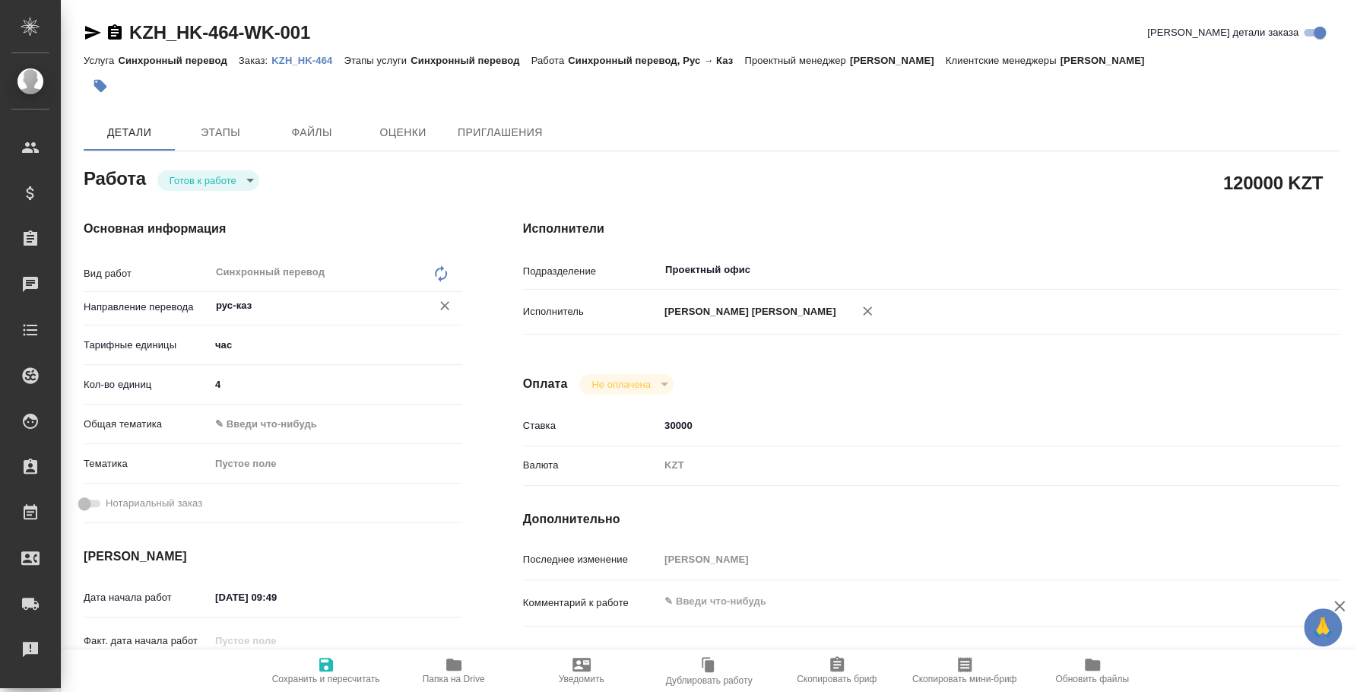
type textarea "x"
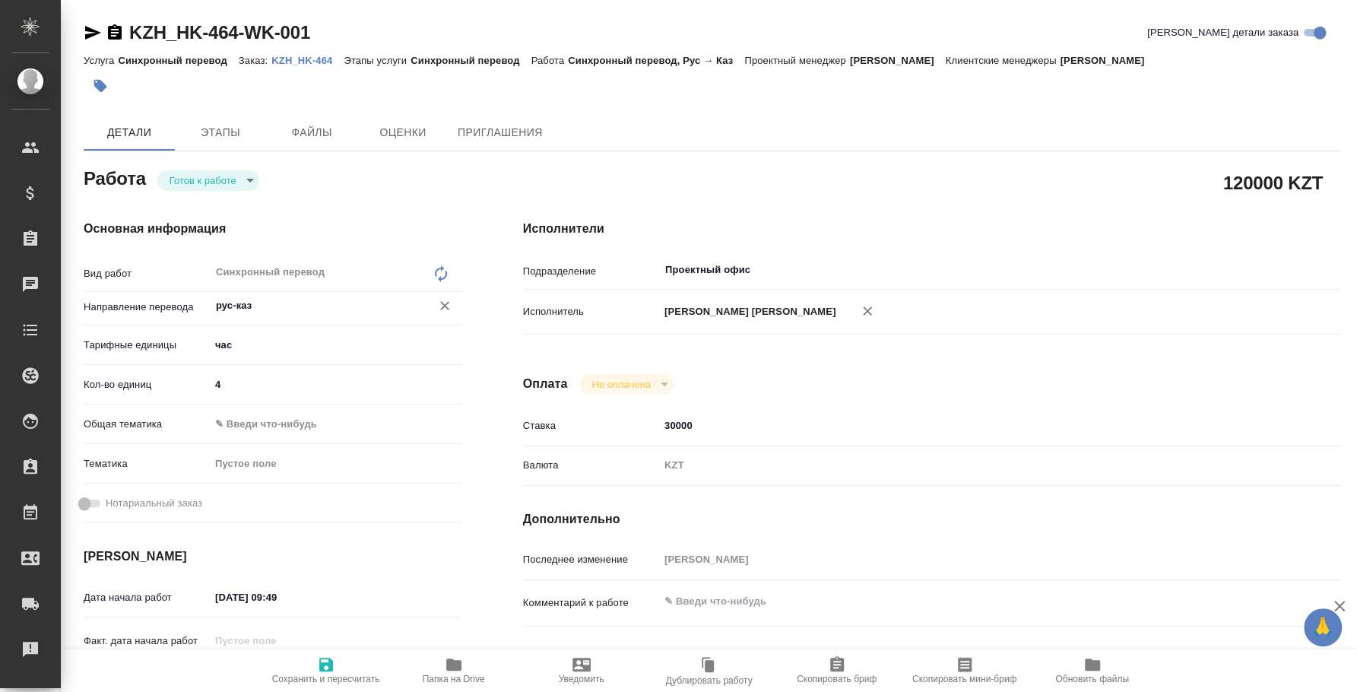
type textarea "x"
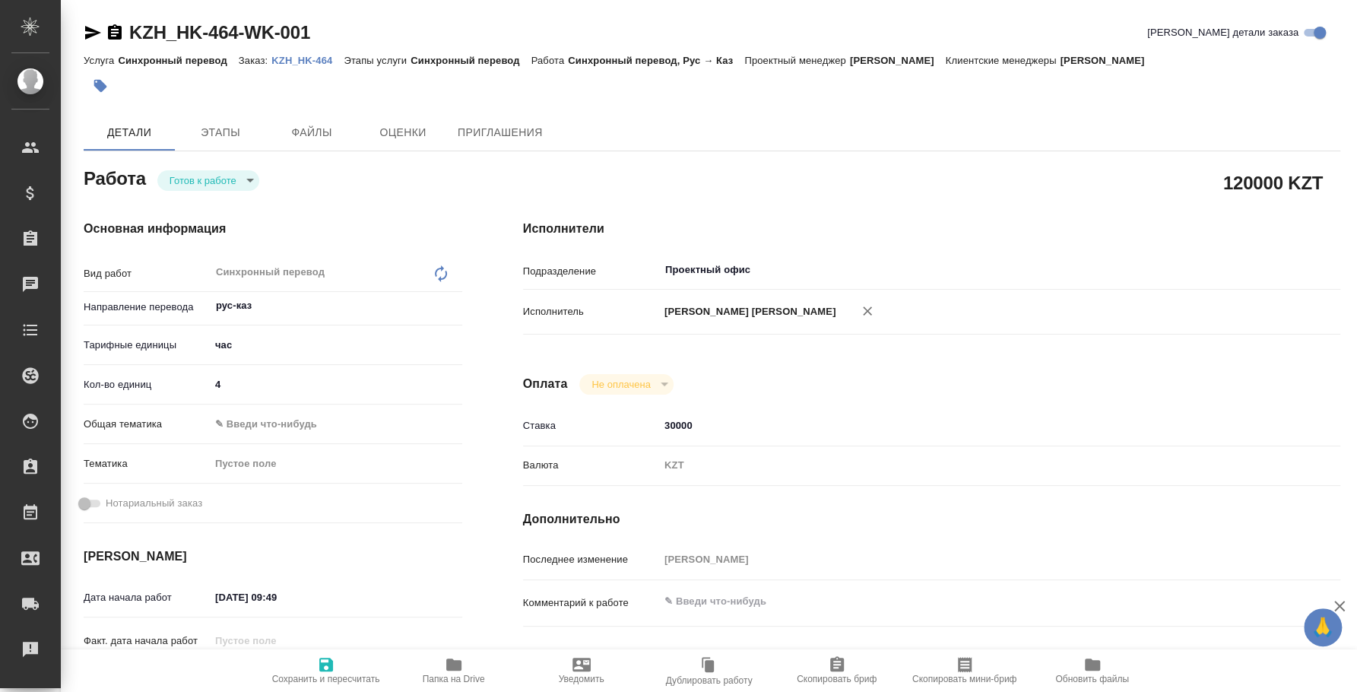
type textarea "x"
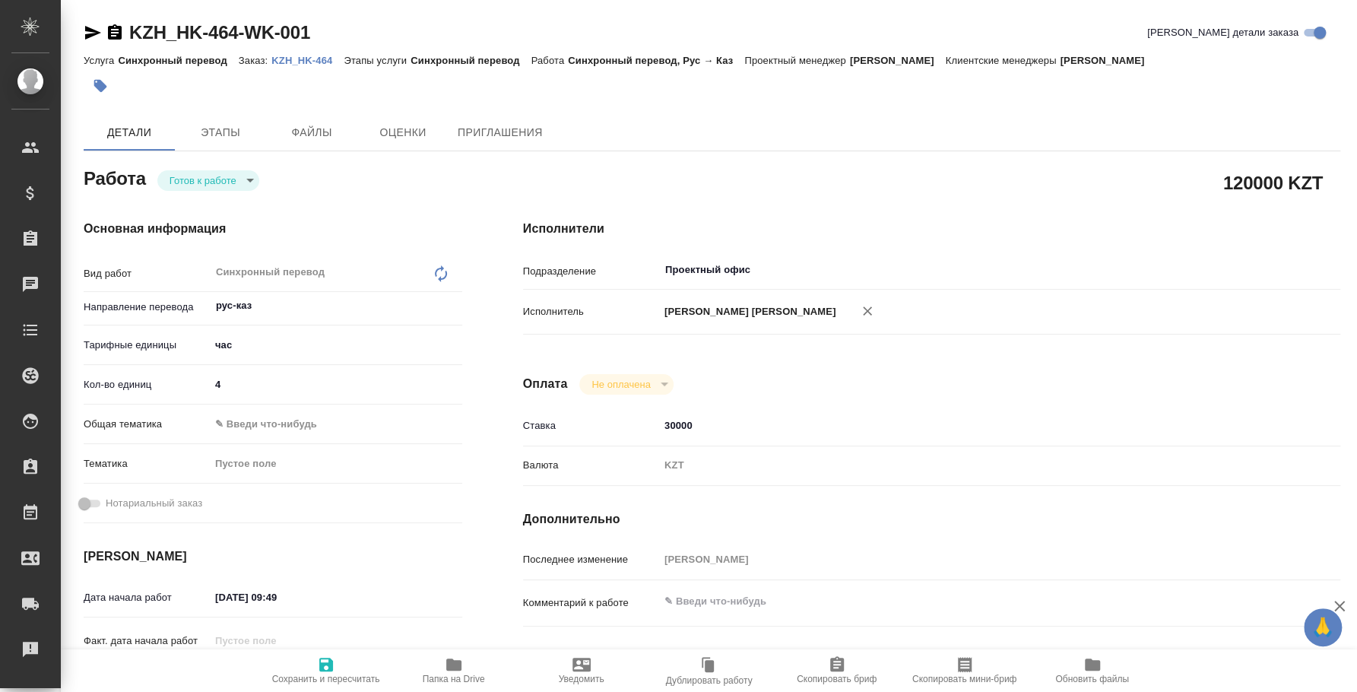
type textarea "x"
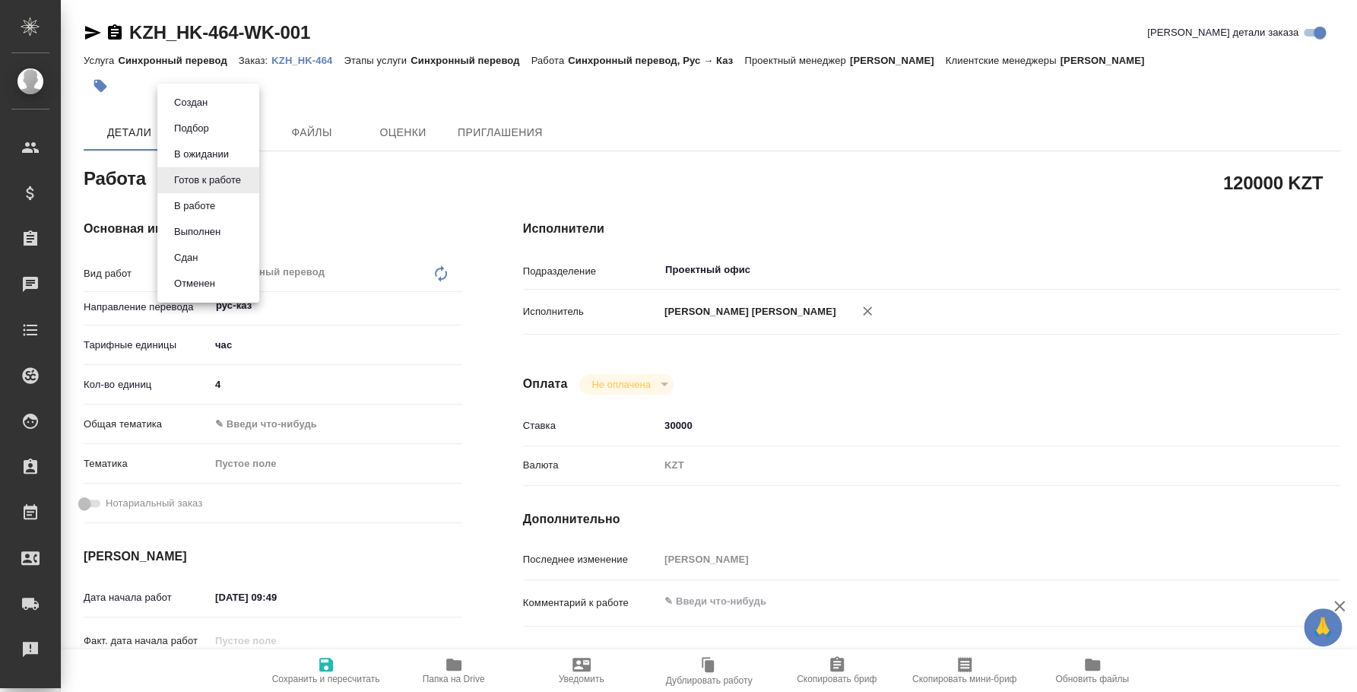
click at [245, 176] on body "🙏 .cls-1 fill:#fff; AWATERA [PERSON_NAME] Спецификации Заказы Чаты Todo Проекты…" at bounding box center [678, 346] width 1357 height 692
type textarea "x"
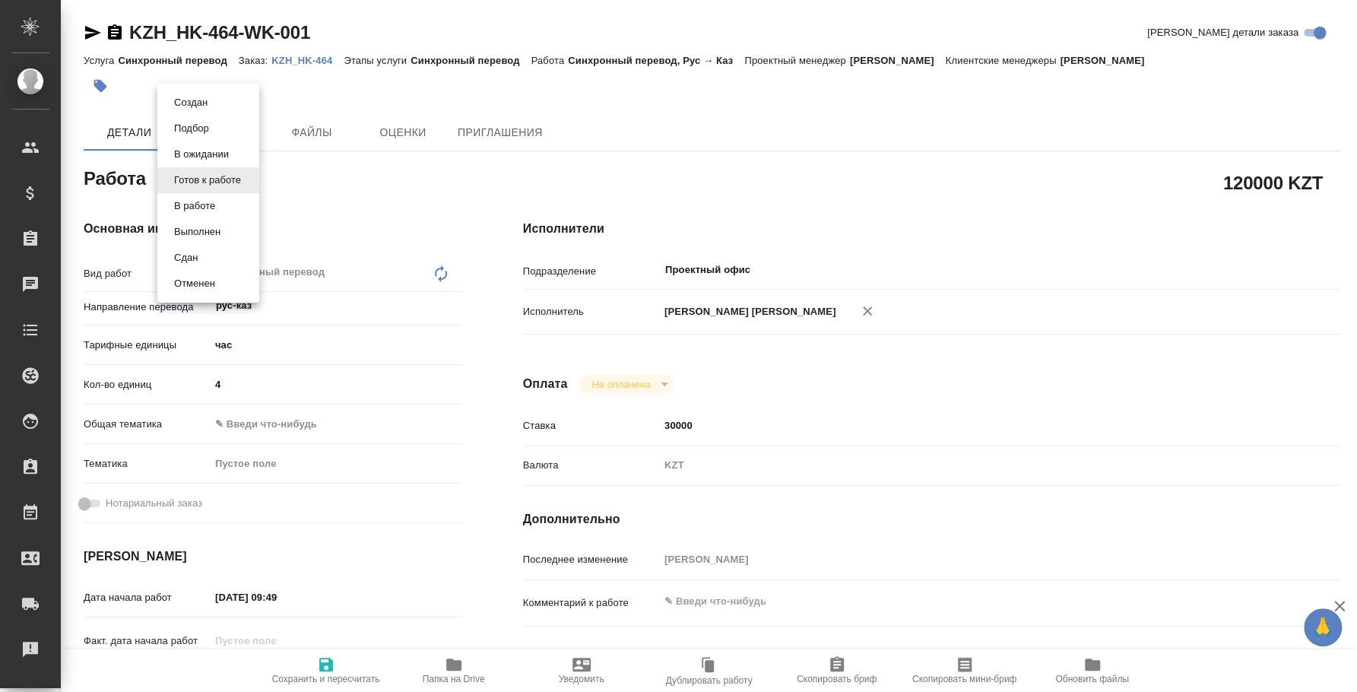
type textarea "x"
click at [214, 258] on li "Сдан" at bounding box center [208, 258] width 102 height 26
type textarea "x"
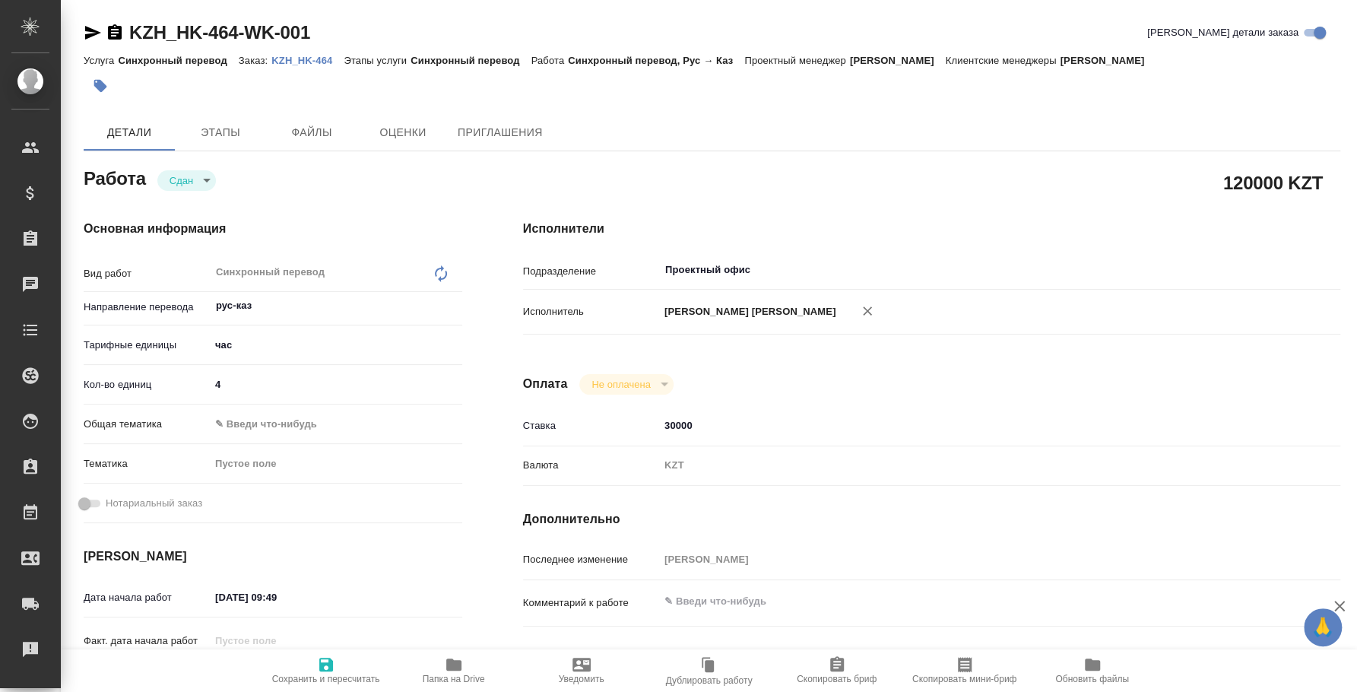
type textarea "x"
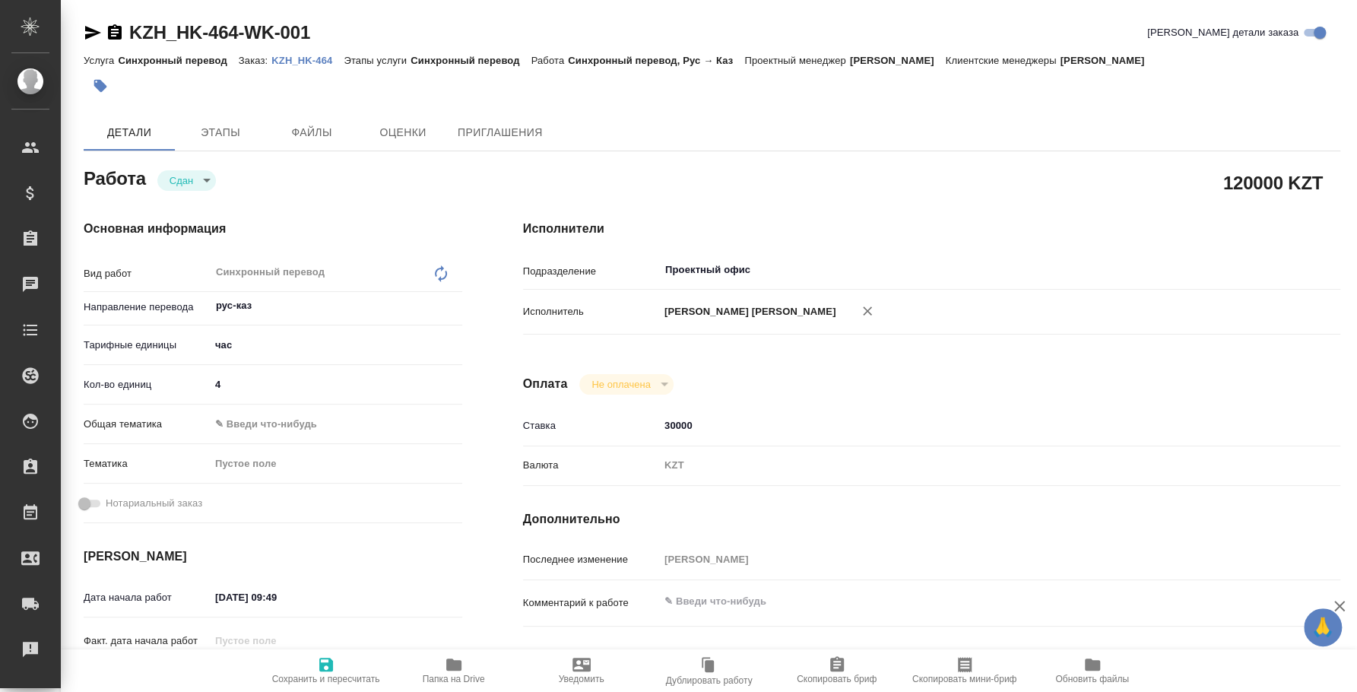
type textarea "x"
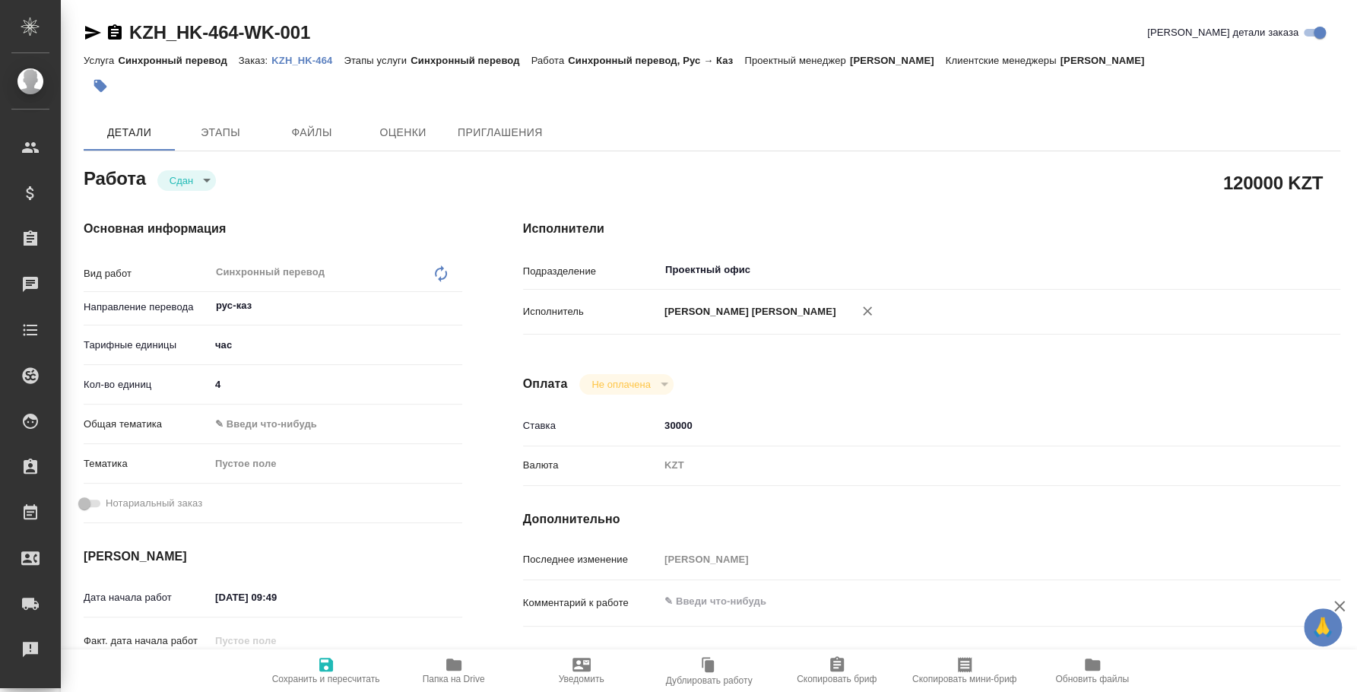
type textarea "x"
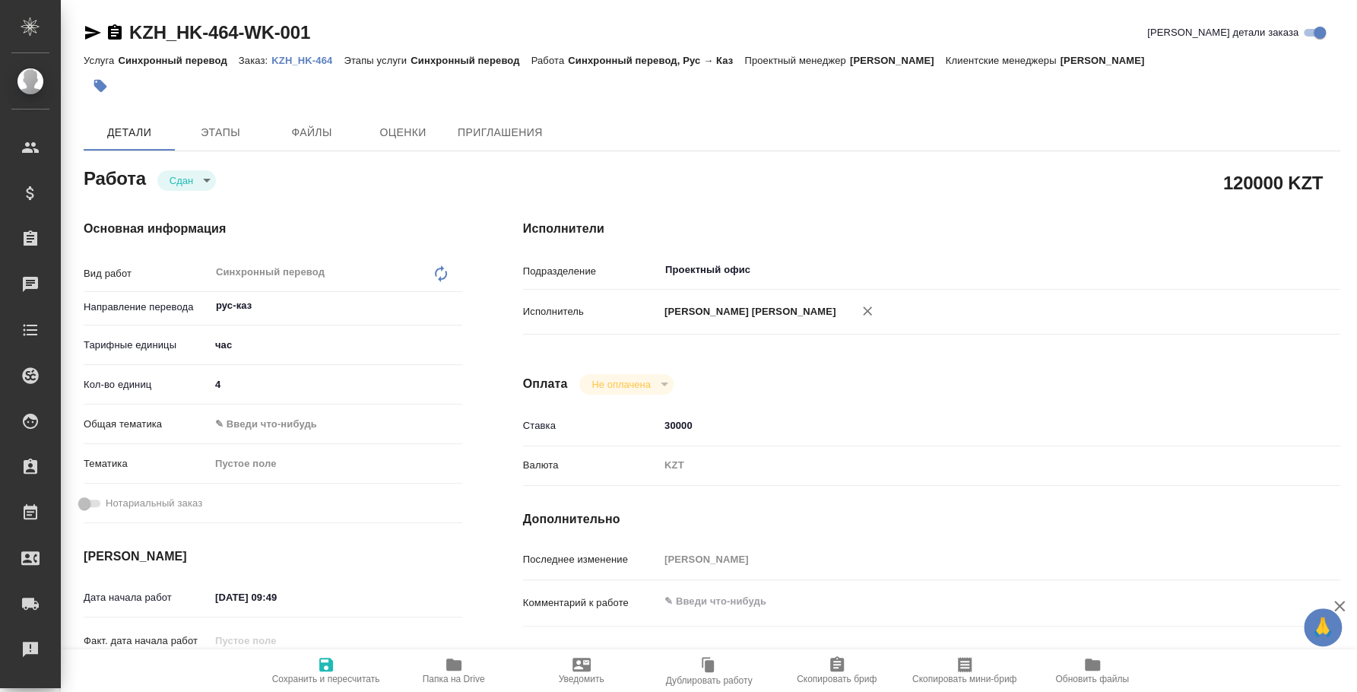
type textarea "x"
click at [301, 59] on p "KZH_HK-464" at bounding box center [307, 60] width 72 height 11
type textarea "x"
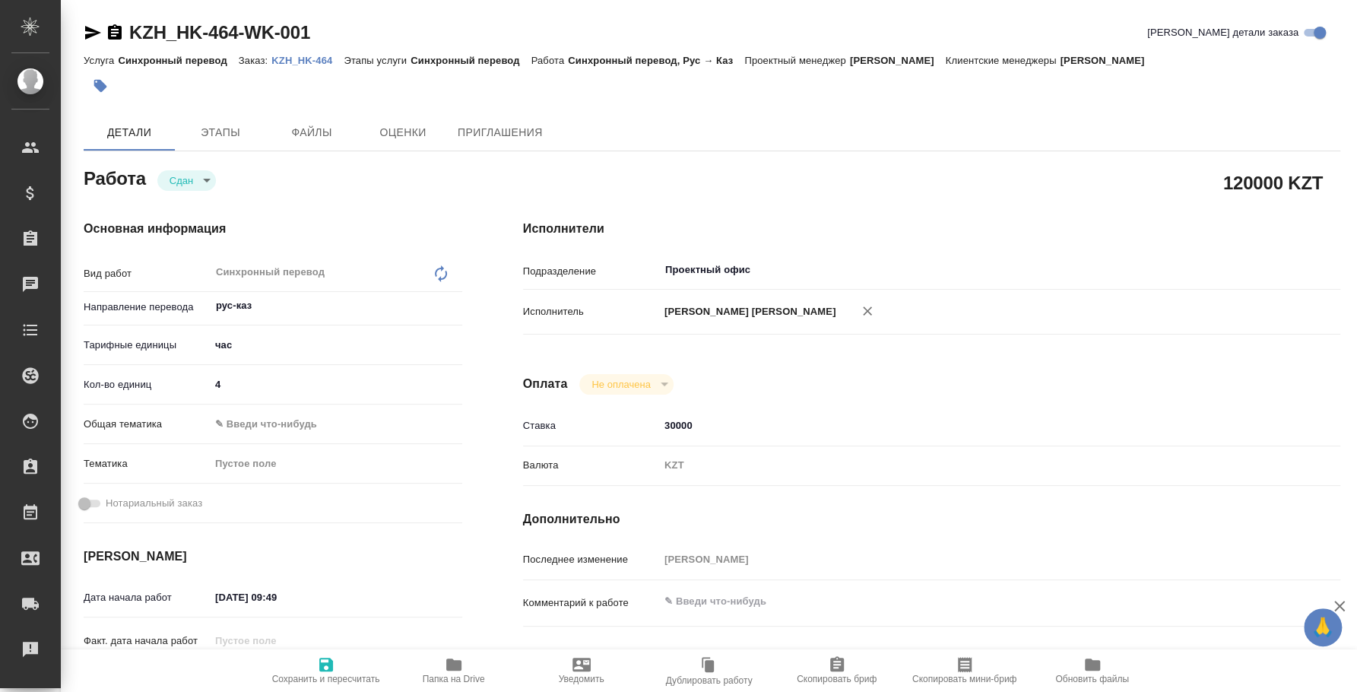
type textarea "x"
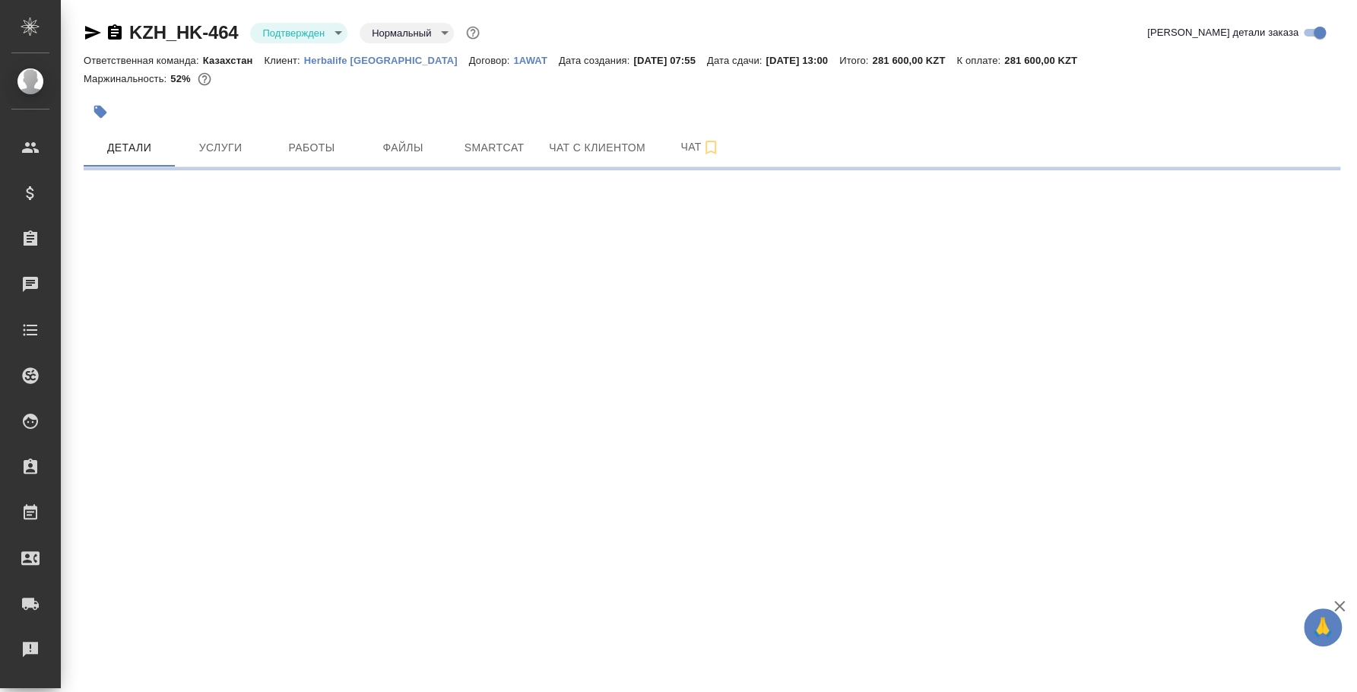
select select "RU"
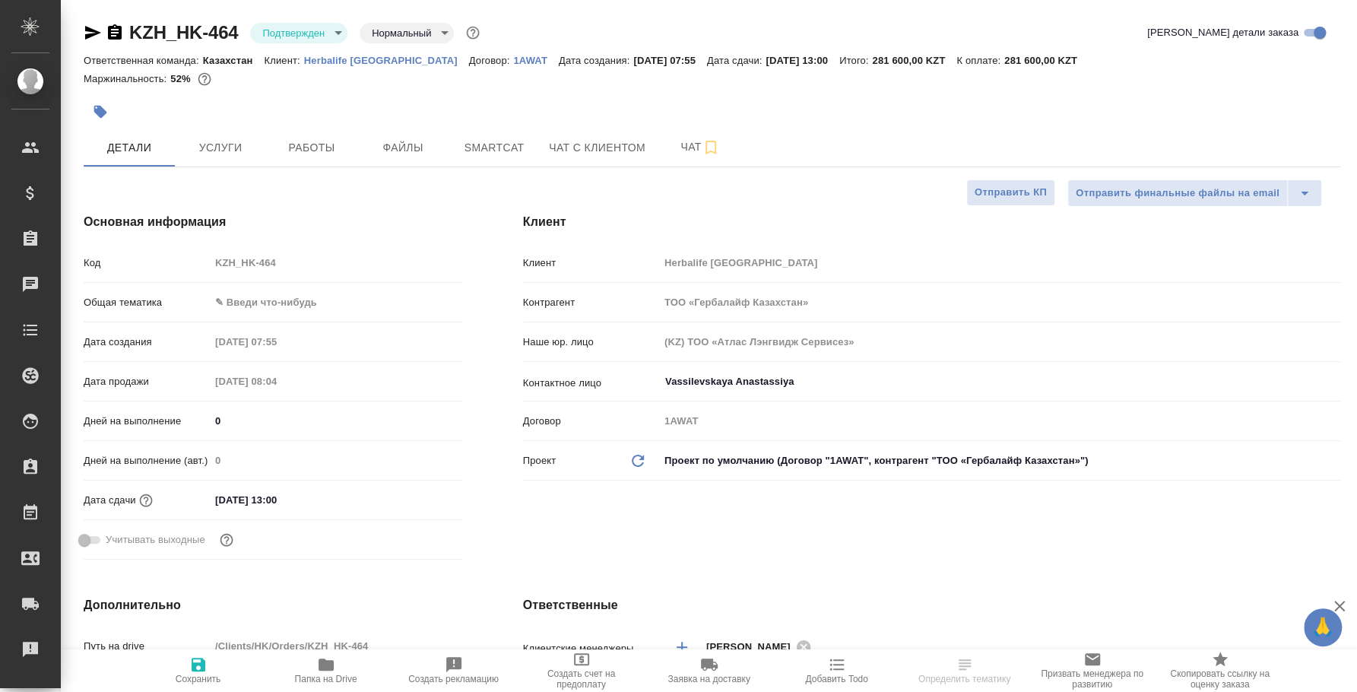
click at [313, 32] on body "🙏 .cls-1 fill:#fff; AWATERA [PERSON_NAME] Спецификации Заказы Чаты Todo Проекты…" at bounding box center [678, 346] width 1357 height 692
type textarea "x"
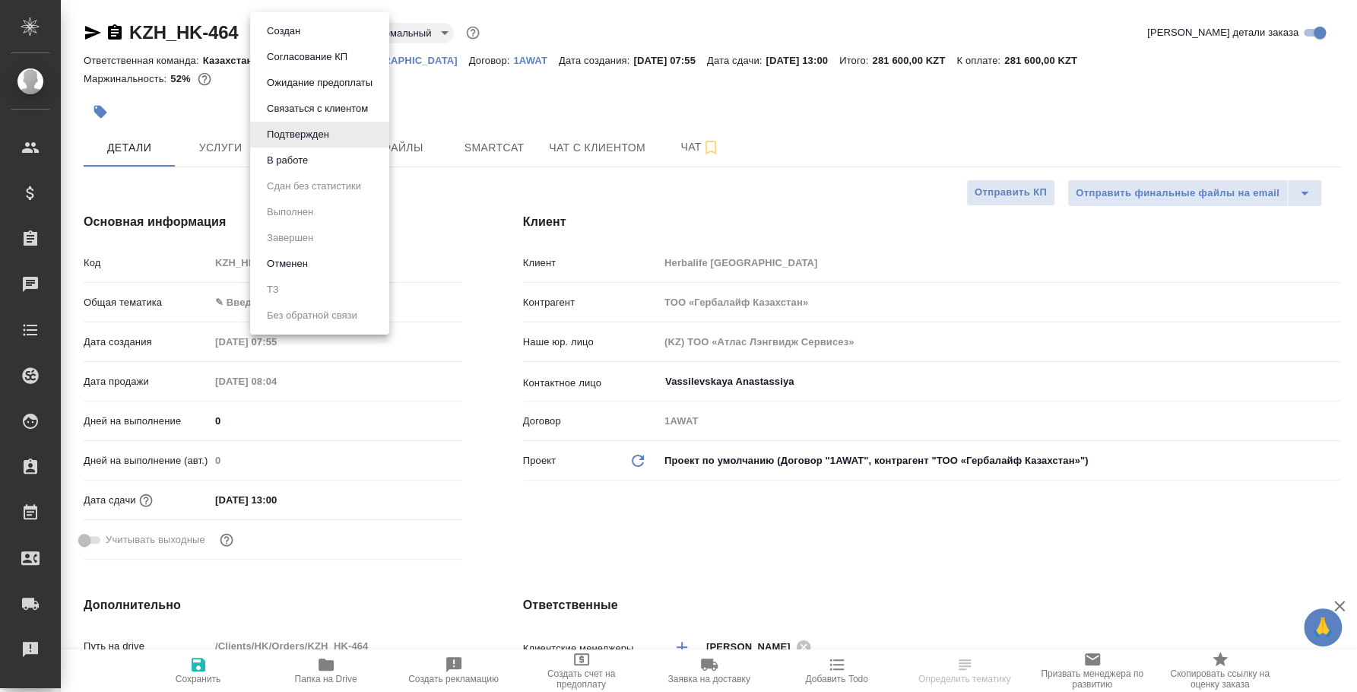
type textarea "x"
click at [304, 160] on button "В работе" at bounding box center [287, 160] width 50 height 17
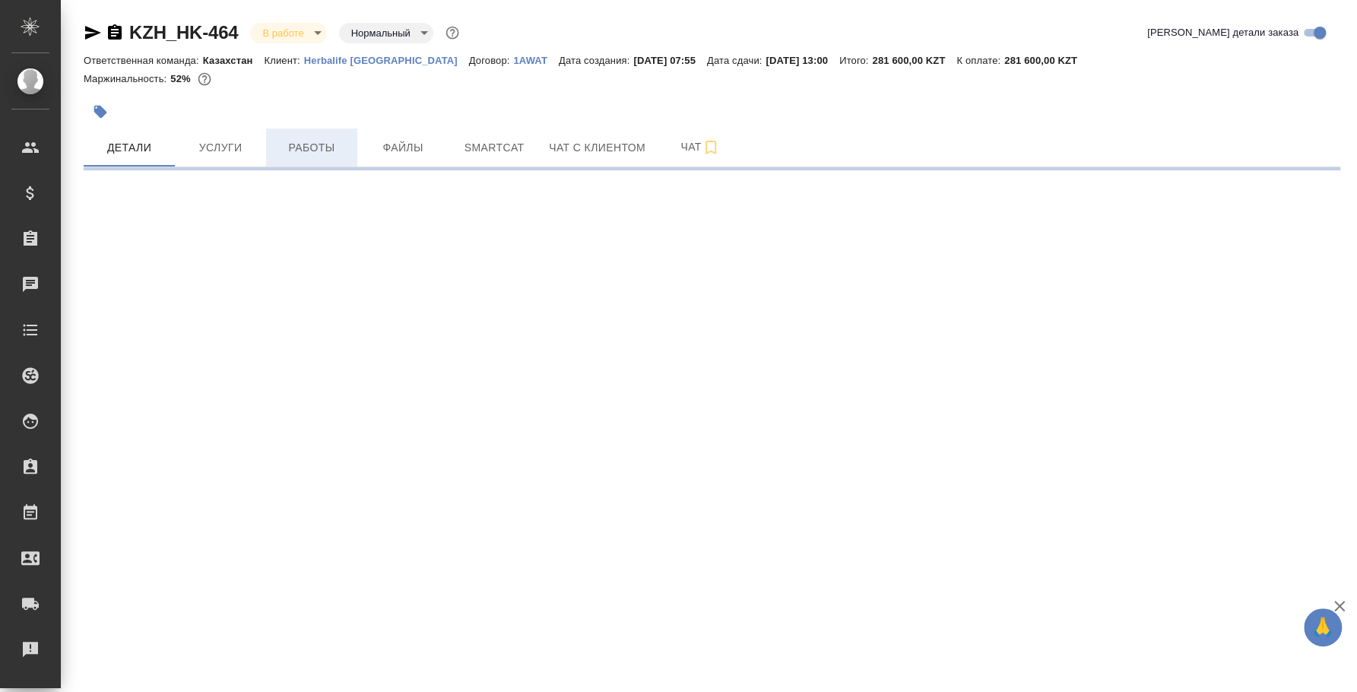
select select "RU"
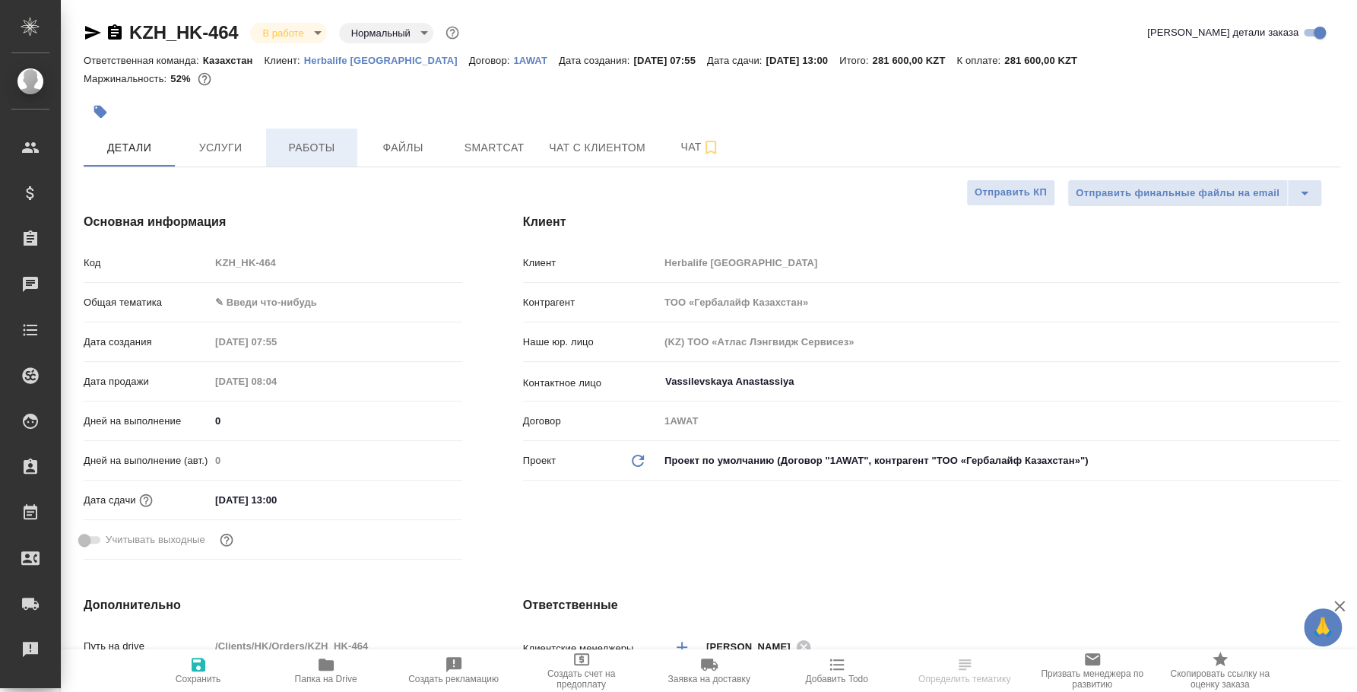
type textarea "x"
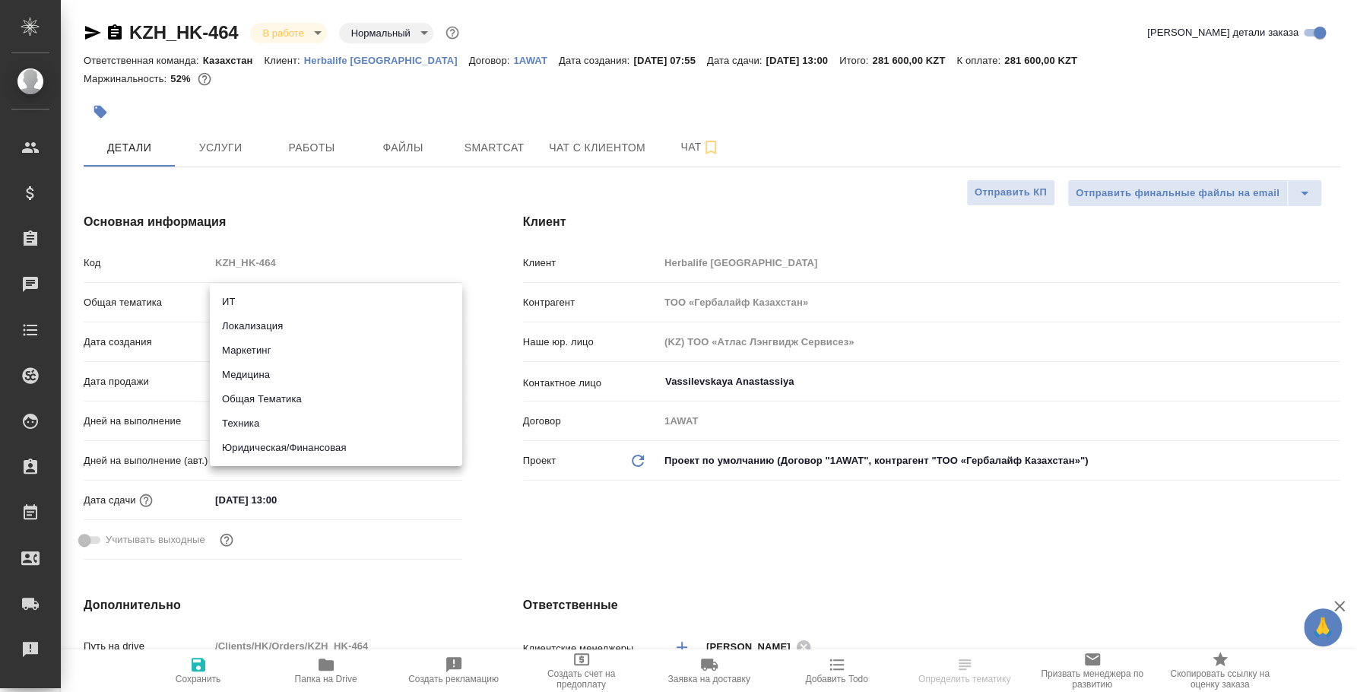
click at [313, 296] on body "🙏 .cls-1 fill:#fff; AWATERA [PERSON_NAME] Спецификации Заказы 0 Чаты Todo Проек…" at bounding box center [678, 346] width 1357 height 692
click at [293, 396] on li "Общая Тематика" at bounding box center [336, 399] width 252 height 24
type input "obtem"
type textarea "x"
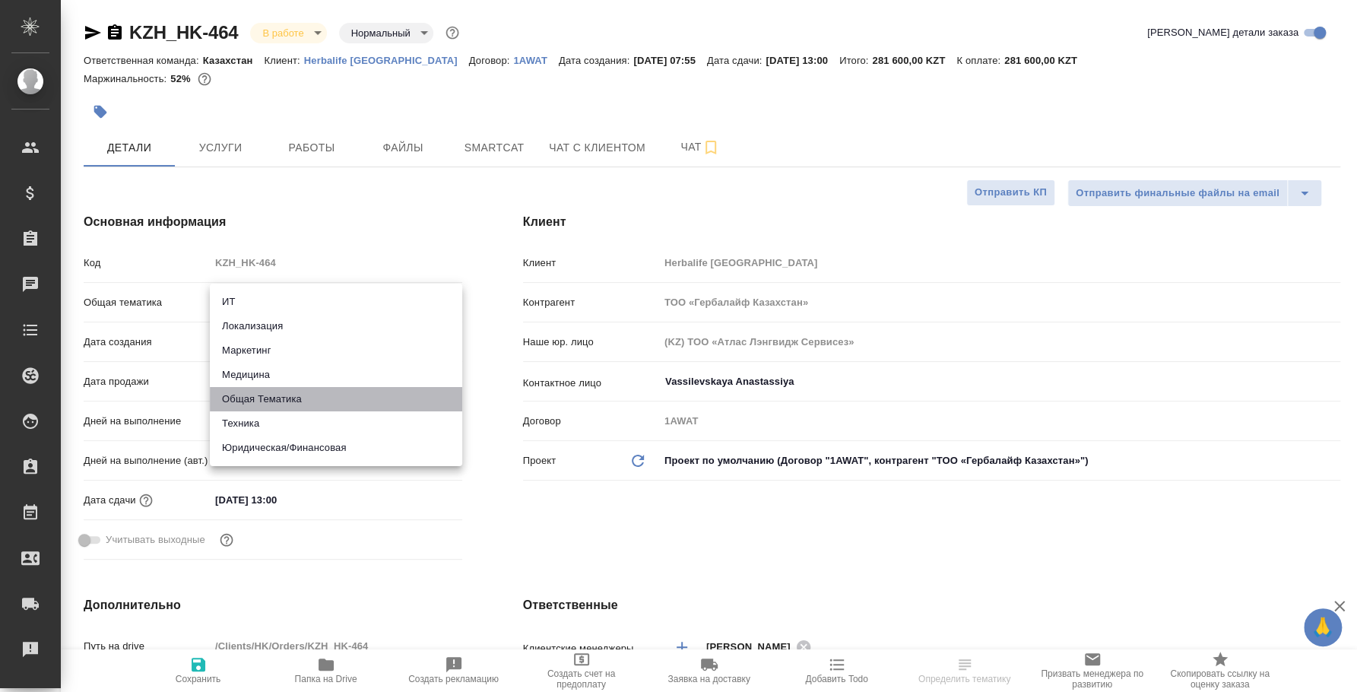
type textarea "x"
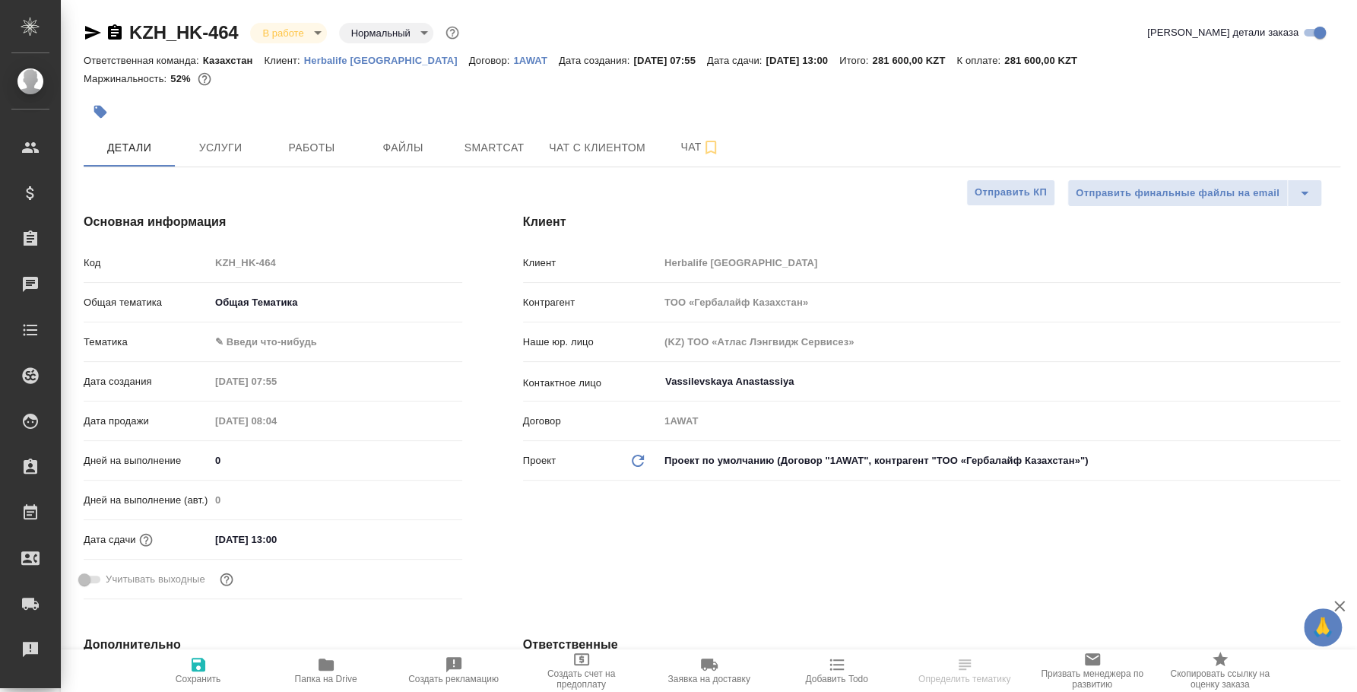
click at [268, 337] on body "🙏 .cls-1 fill:#fff; AWATERA [PERSON_NAME] Спецификации Заказы 0 Чаты Todo Проек…" at bounding box center [678, 346] width 1357 height 692
click at [279, 345] on li "Общая Тематика" at bounding box center [336, 341] width 252 height 24
type textarea "x"
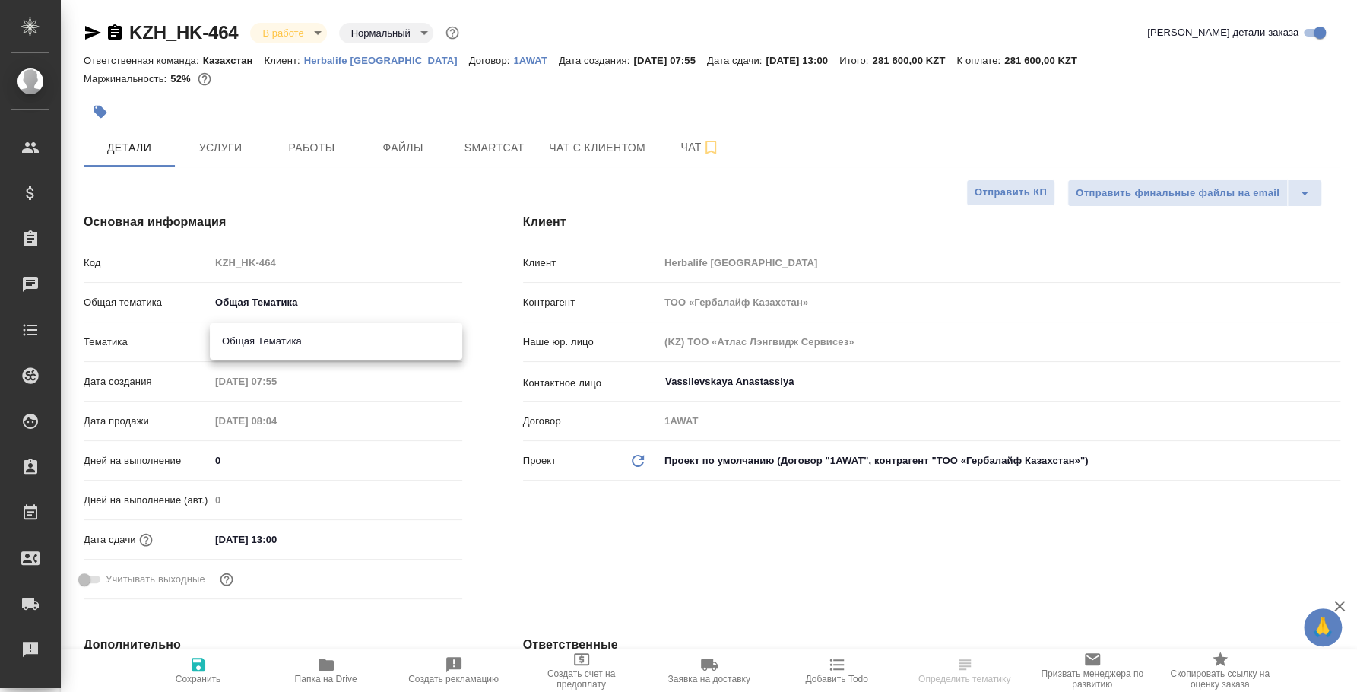
type input "6012b1ca196b0e5c9229a120"
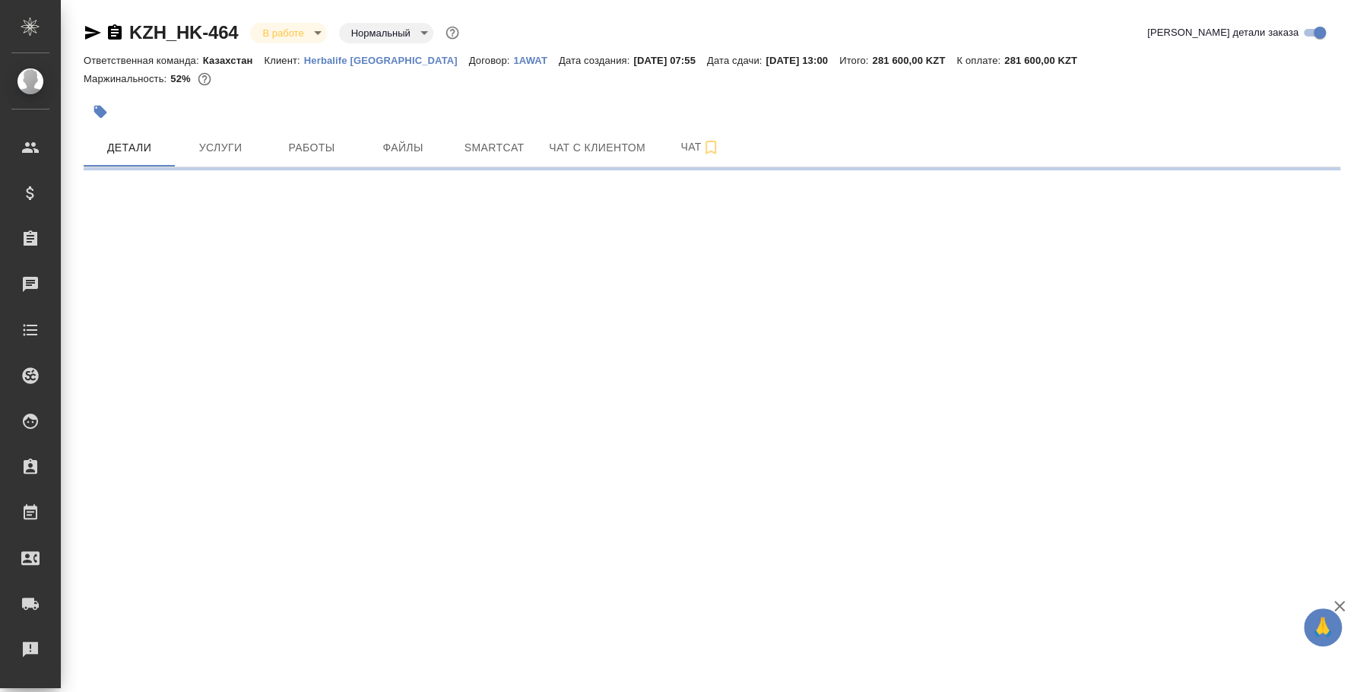
select select "RU"
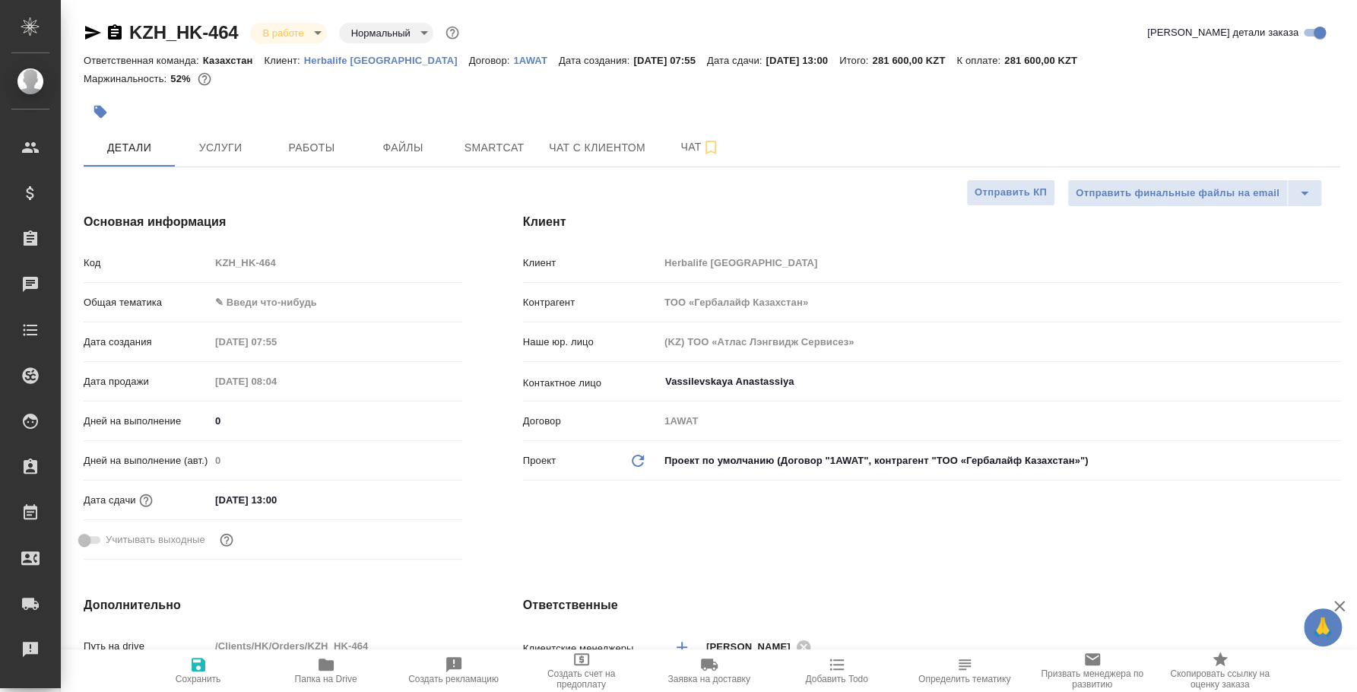
type textarea "x"
click at [207, 658] on icon "button" at bounding box center [198, 664] width 18 height 18
type textarea "x"
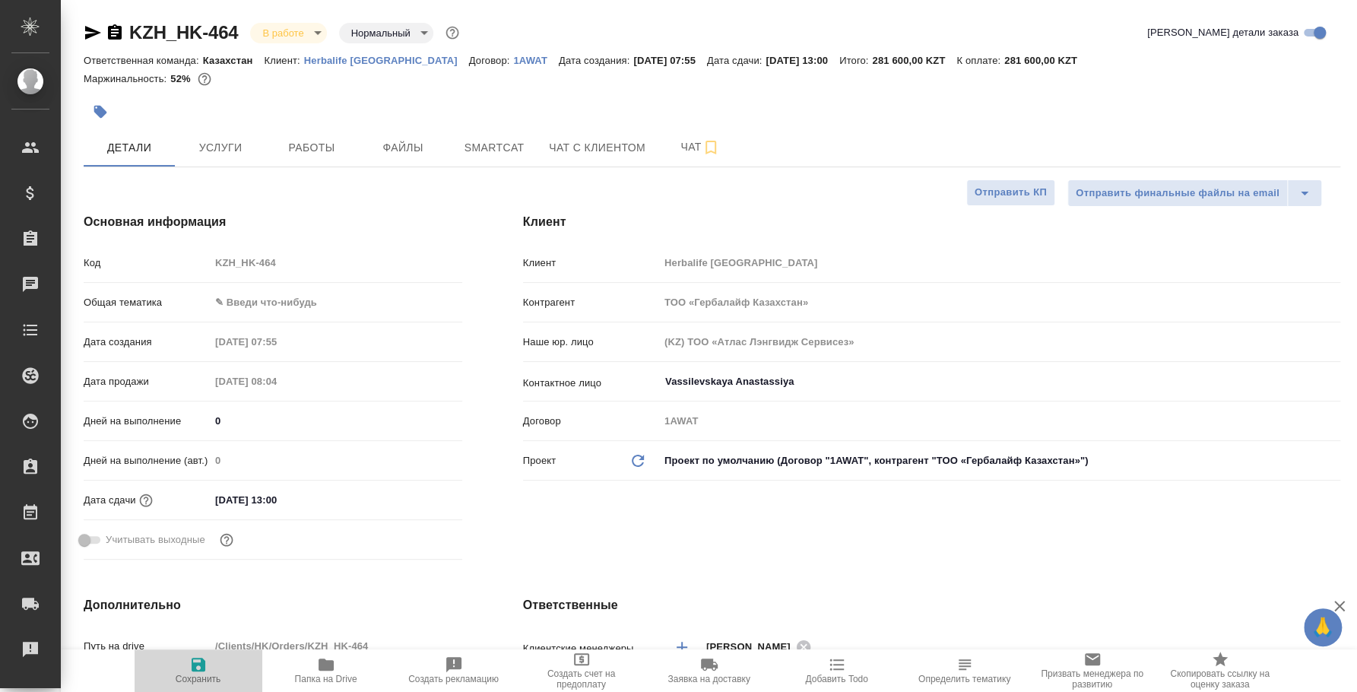
type textarea "x"
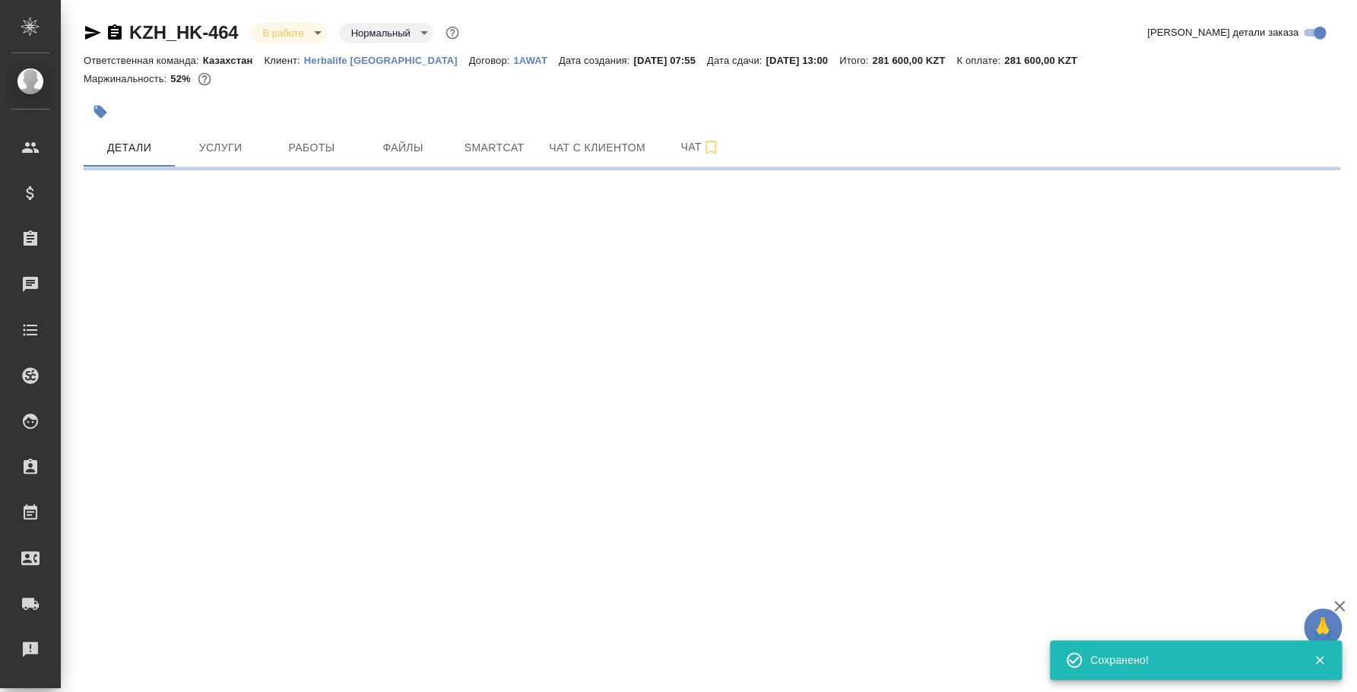
select select "RU"
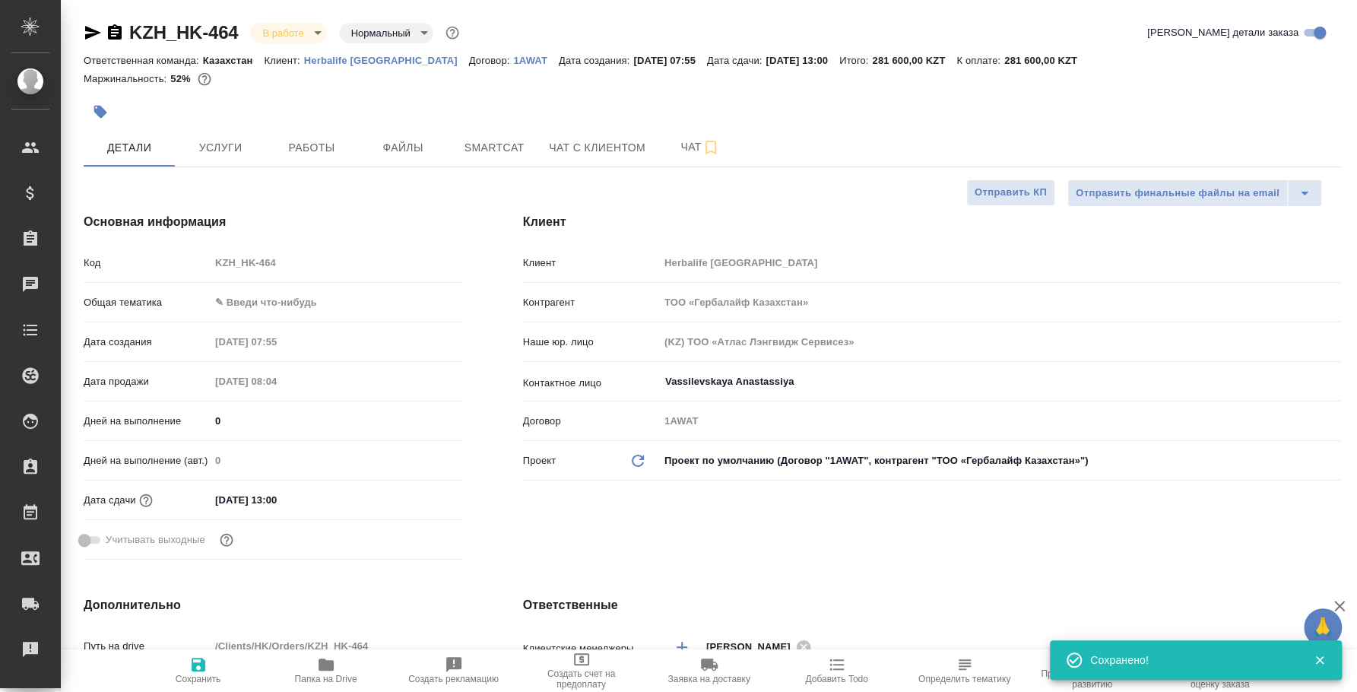
type textarea "x"
click at [279, 305] on body "🙏 .cls-1 fill:#fff; AWATERA Fedotova Irina Клиенты Спецификации Заказы 0 Чаты T…" at bounding box center [678, 346] width 1357 height 692
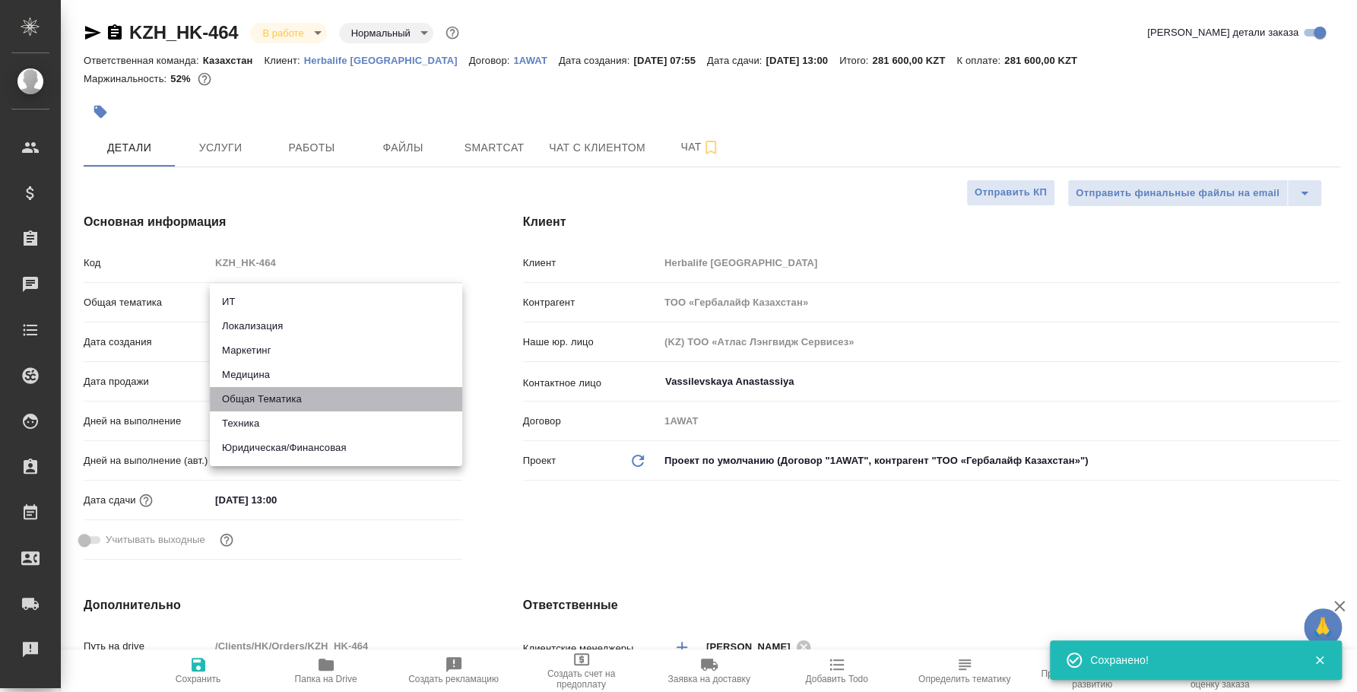
click at [277, 401] on li "Общая Тематика" at bounding box center [336, 399] width 252 height 24
type input "obtem"
type textarea "x"
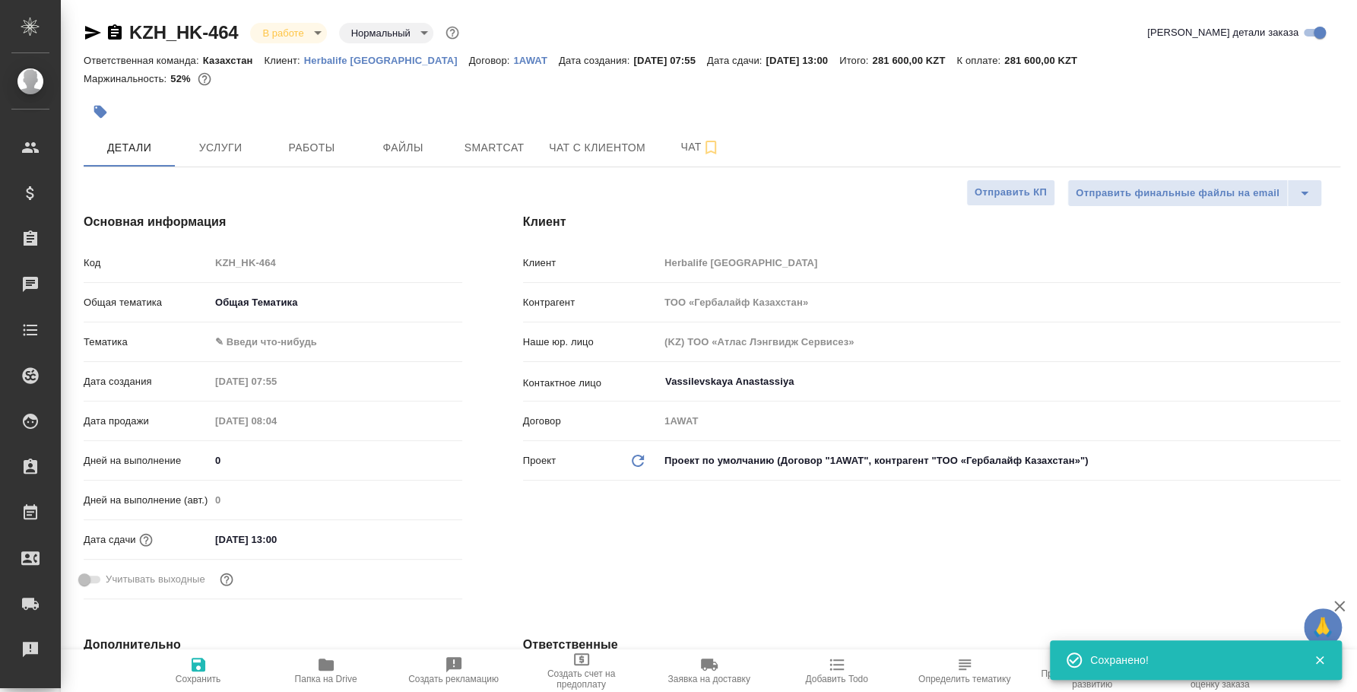
click at [268, 337] on body "🙏 .cls-1 fill:#fff; AWATERA Fedotova Irina Клиенты Спецификации Заказы 0 Чаты T…" at bounding box center [678, 346] width 1357 height 692
click at [260, 340] on li "Общая Тематика" at bounding box center [336, 341] width 252 height 24
type textarea "x"
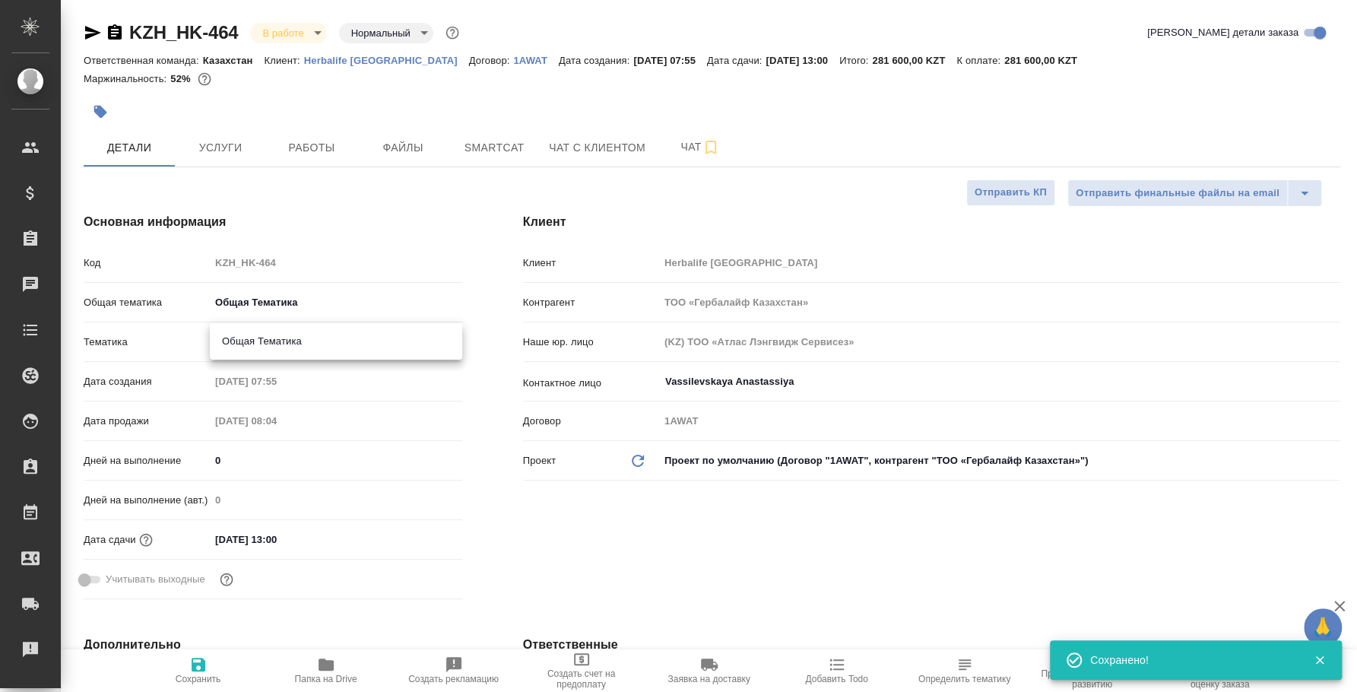
type input "6012b1ca196b0e5c9229a120"
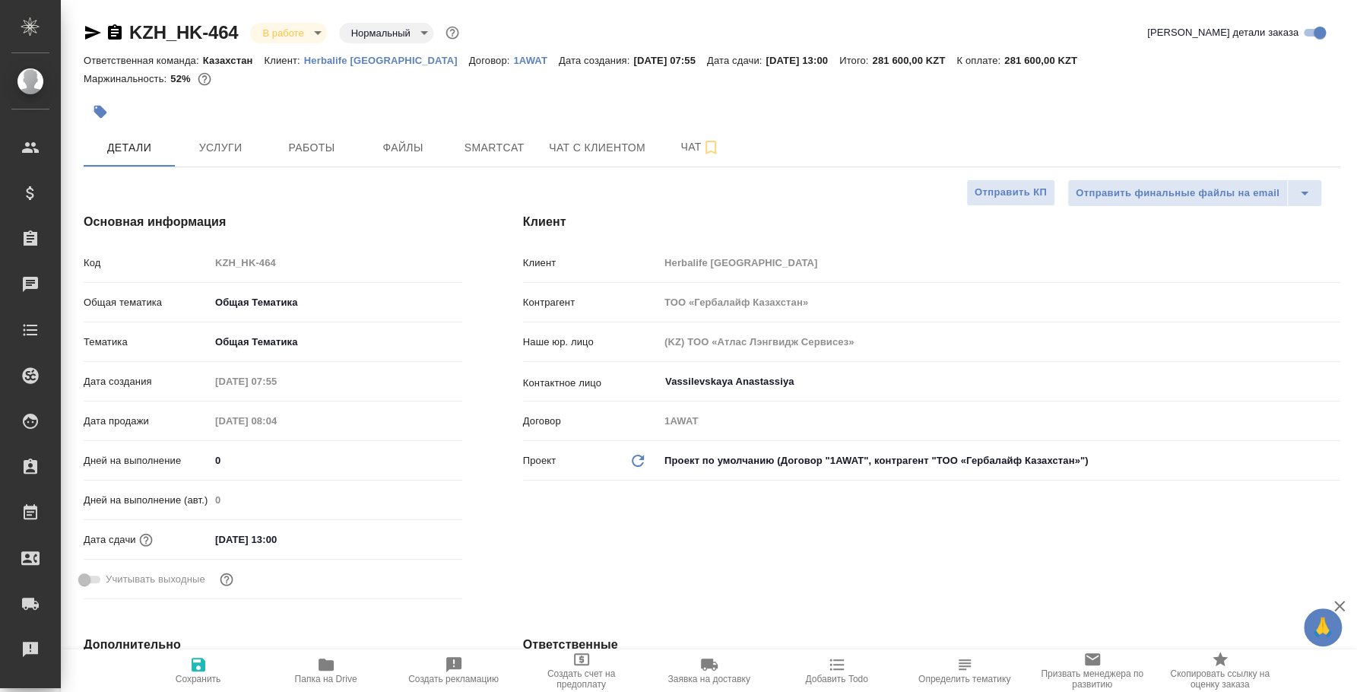
click at [201, 673] on span "Сохранить" at bounding box center [199, 678] width 46 height 11
type textarea "x"
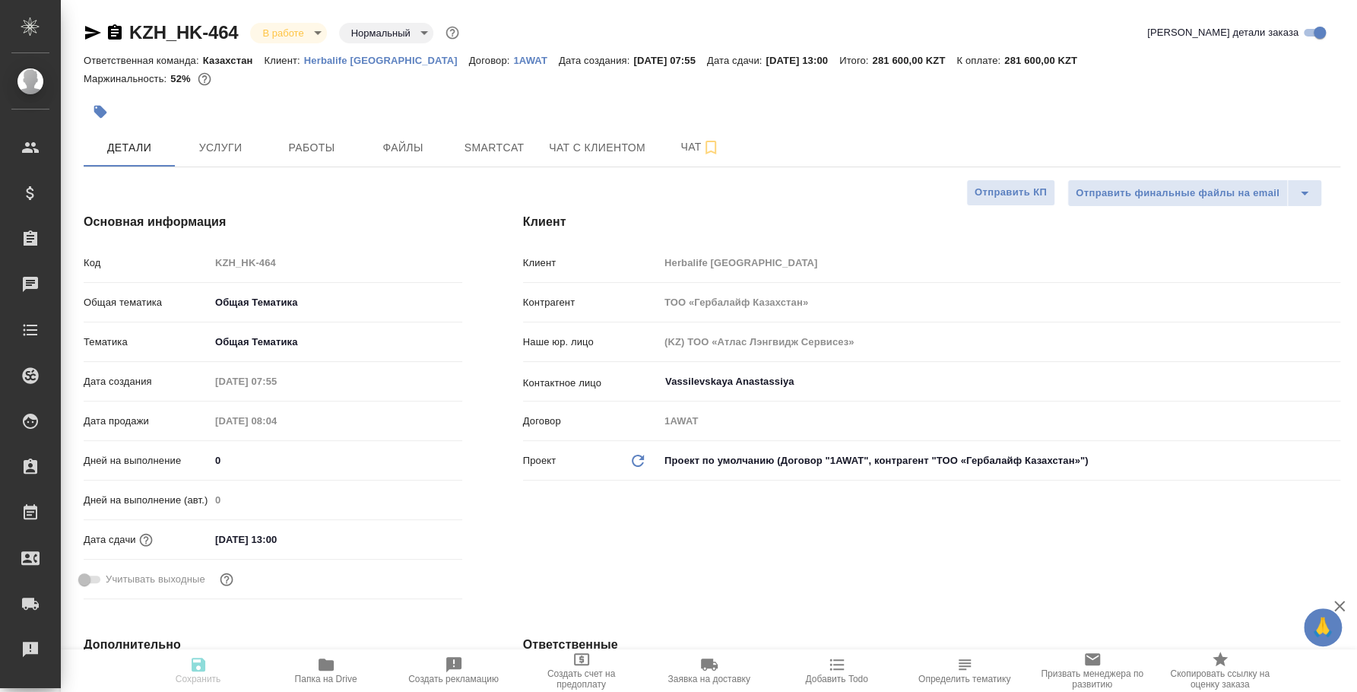
type textarea "x"
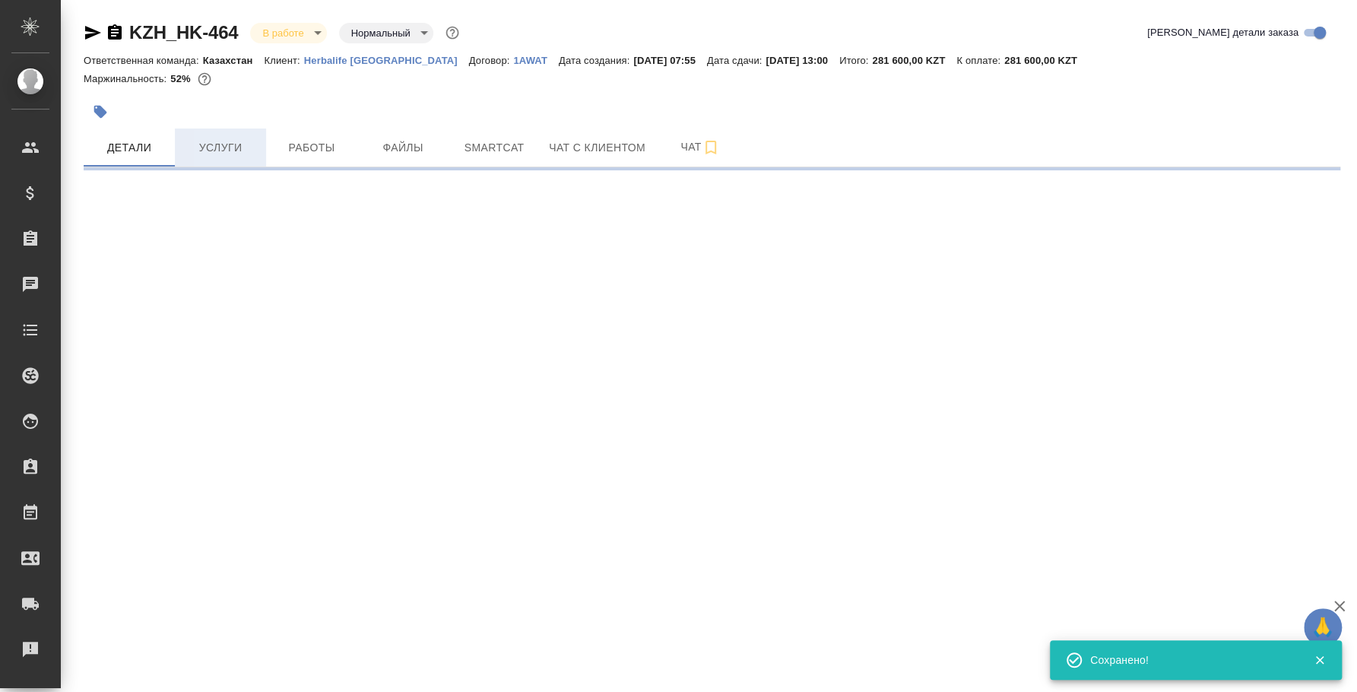
select select "RU"
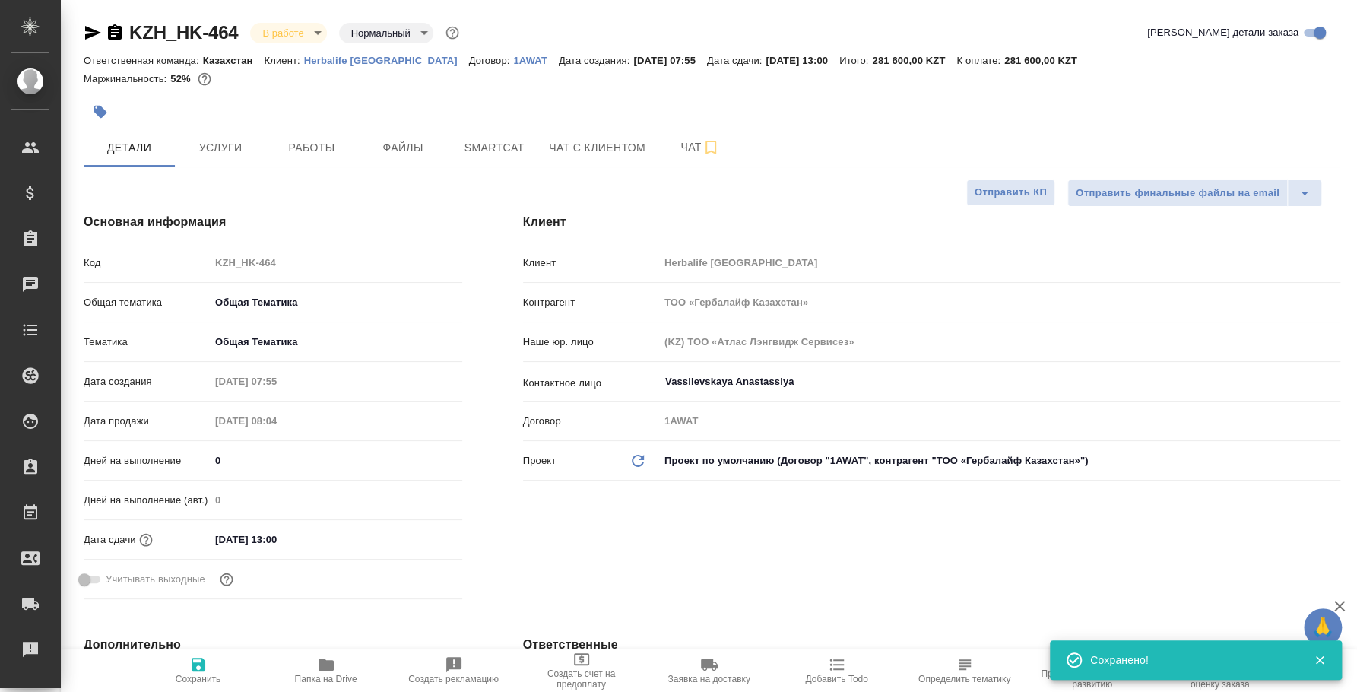
type textarea "x"
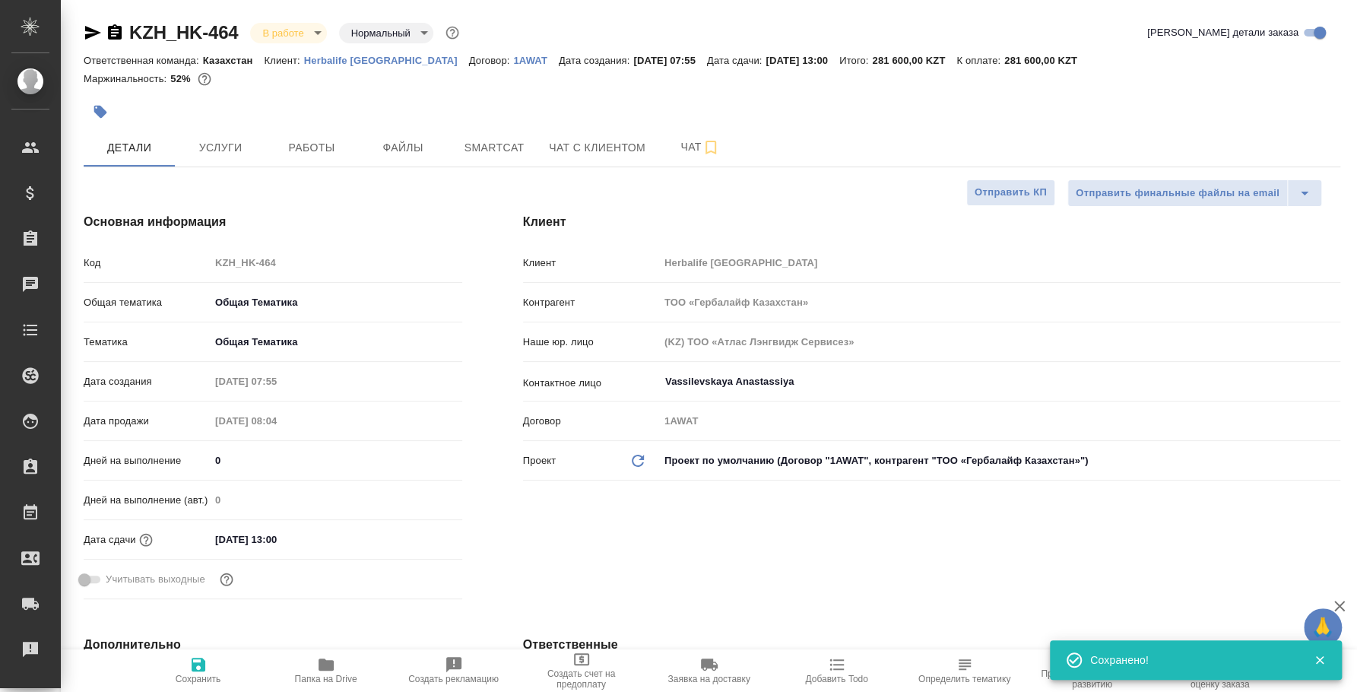
type textarea "x"
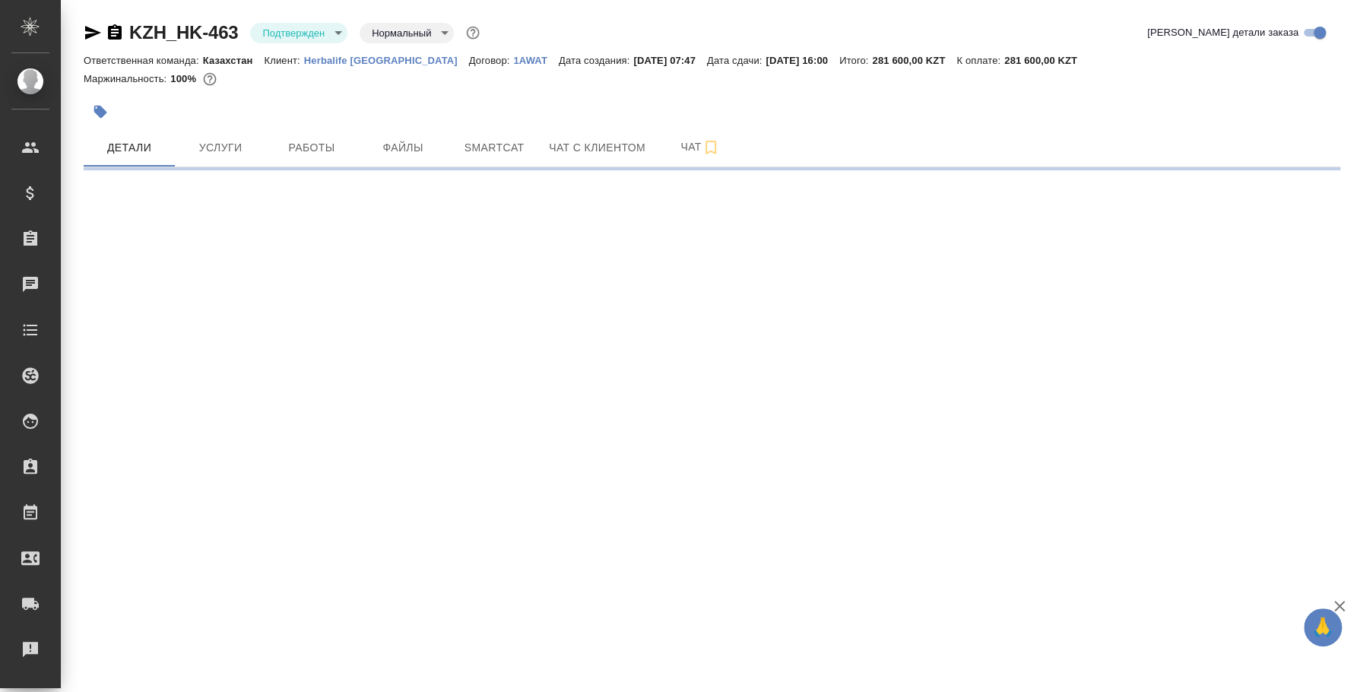
select select "RU"
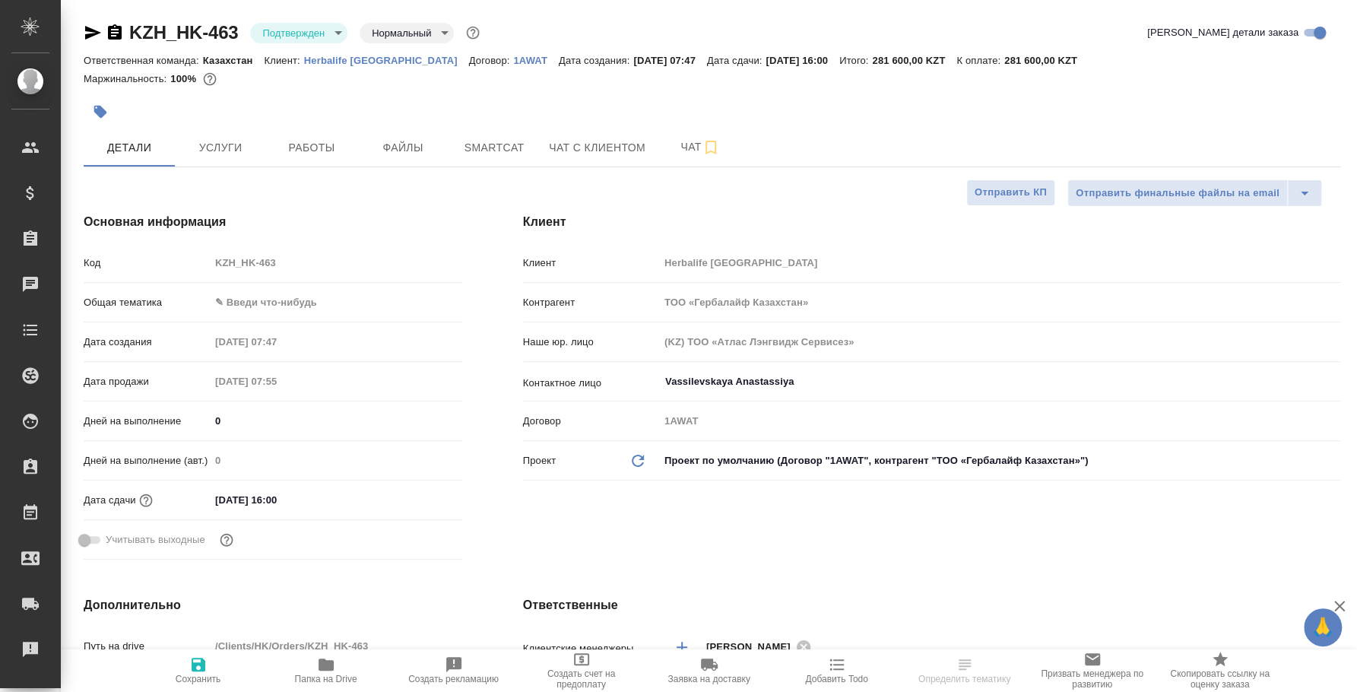
type textarea "x"
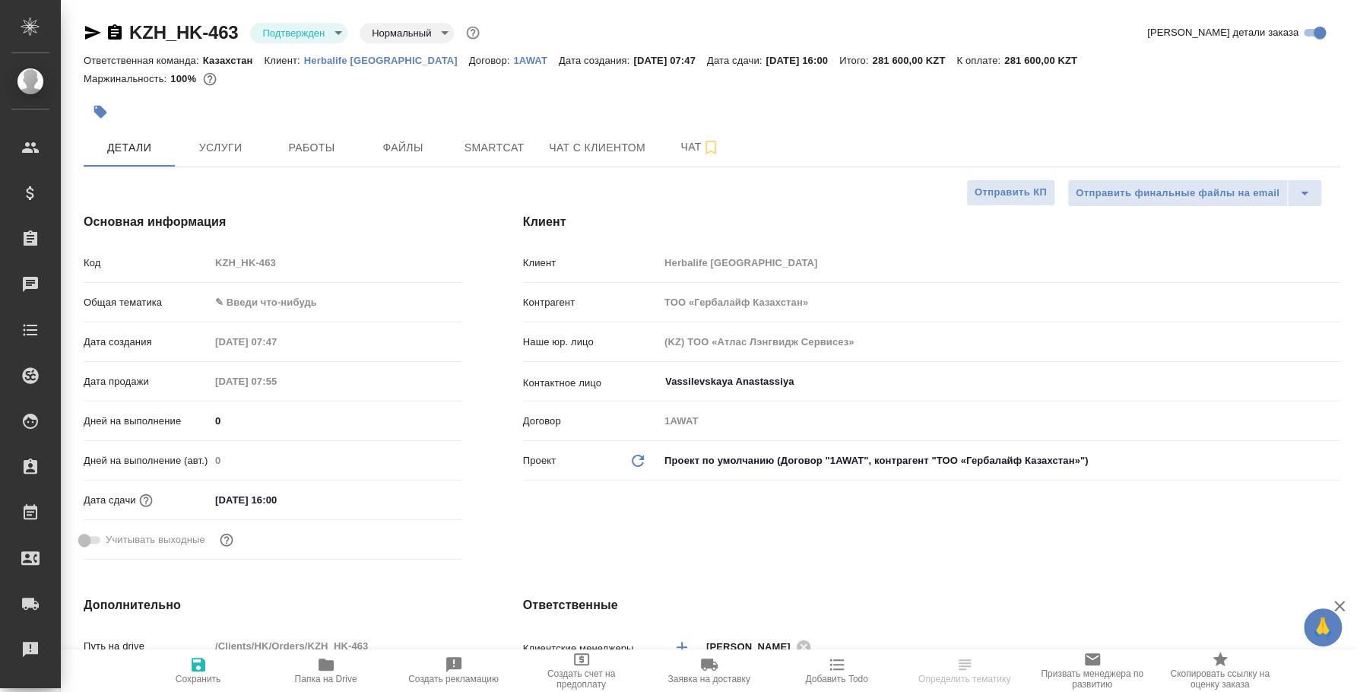
type textarea "x"
click at [316, 31] on body "🙏 .cls-1 fill:#fff; AWATERA [PERSON_NAME] Спецификации Заказы Чаты Todo Проекты…" at bounding box center [678, 346] width 1357 height 692
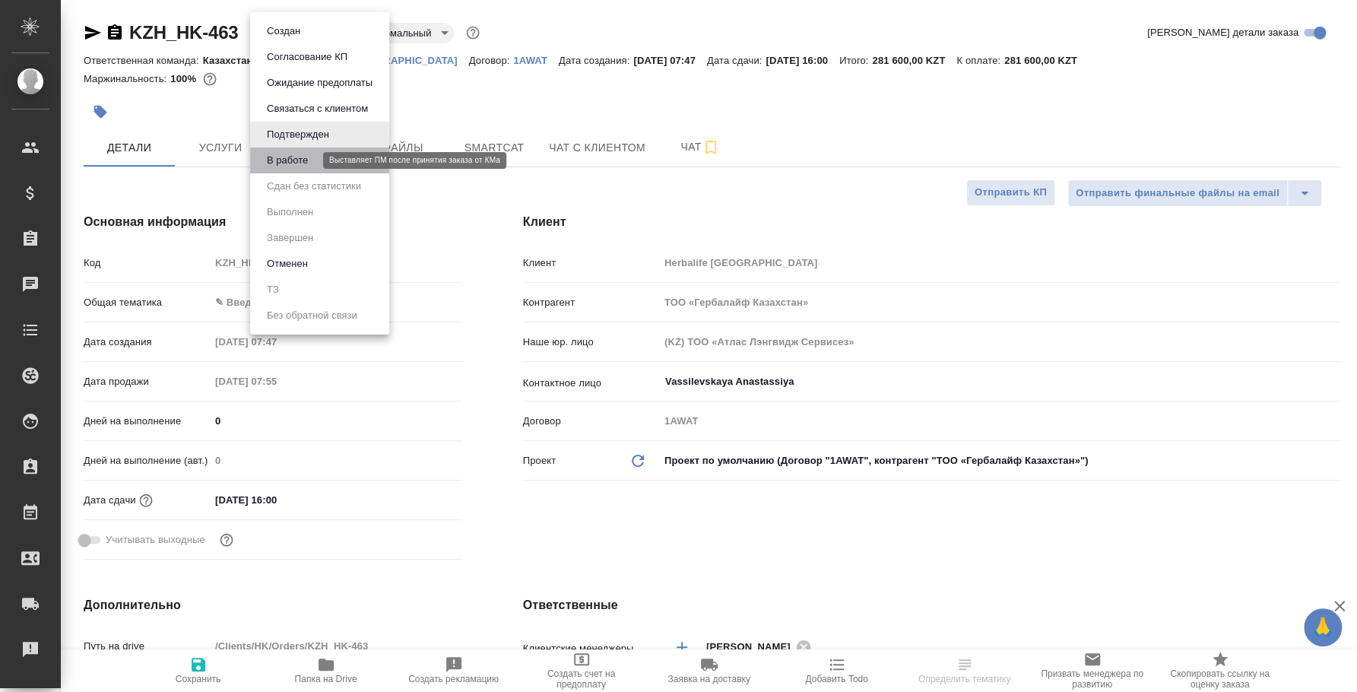
click at [296, 160] on button "В работе" at bounding box center [287, 160] width 50 height 17
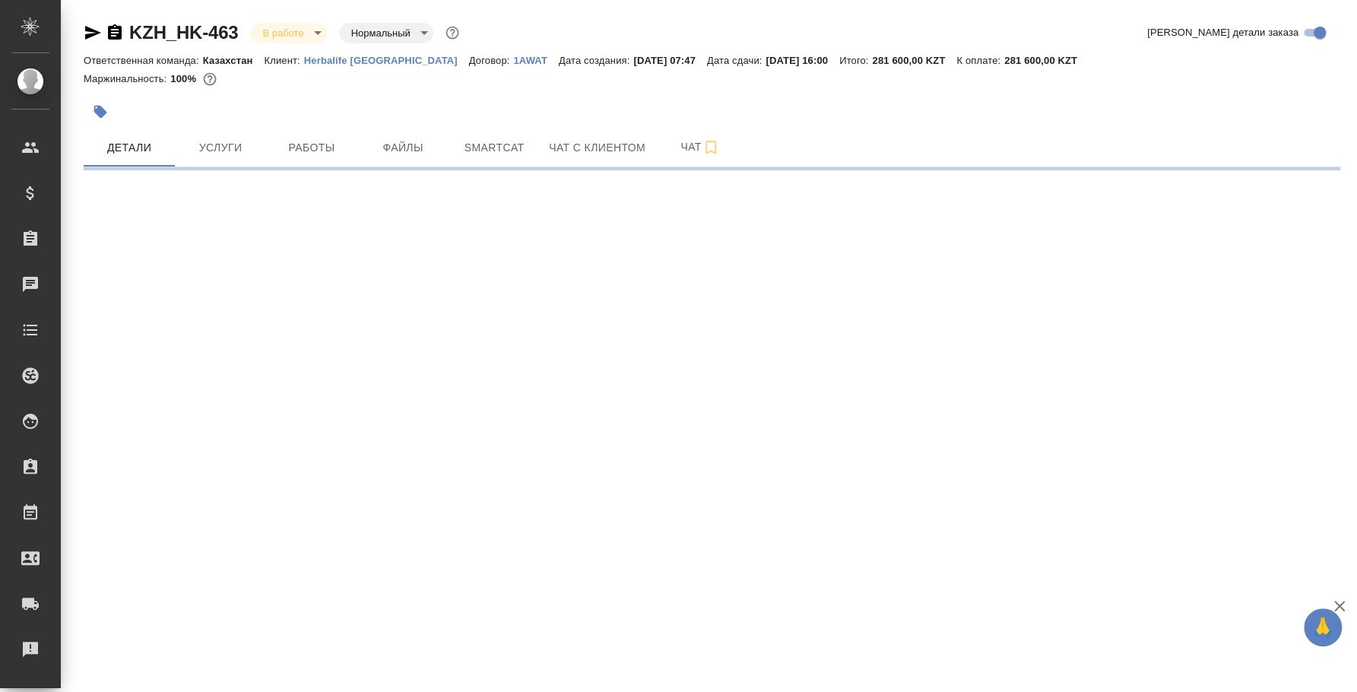
select select "RU"
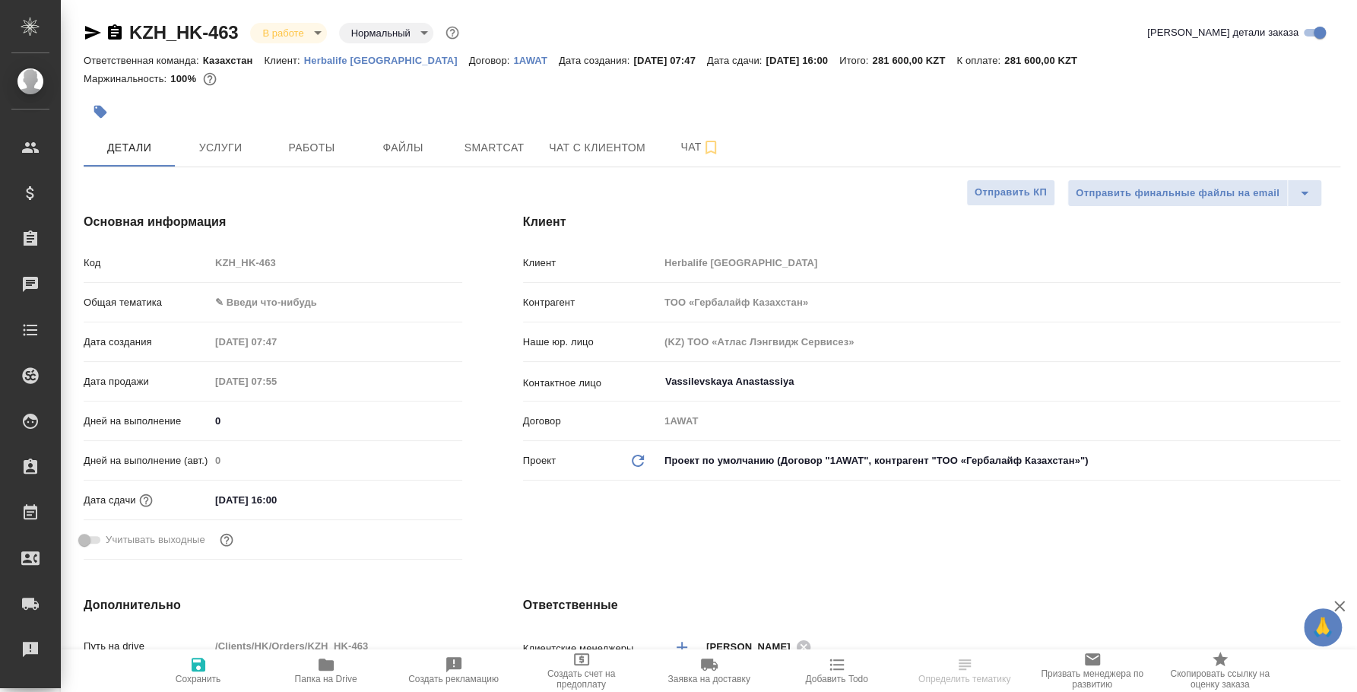
type textarea "x"
click at [317, 306] on body "🙏 .cls-1 fill:#fff; AWATERA Fedotova Irina Клиенты Спецификации Заказы 0 Чаты T…" at bounding box center [678, 346] width 1357 height 692
click at [303, 401] on li "Общая Тематика" at bounding box center [336, 399] width 252 height 24
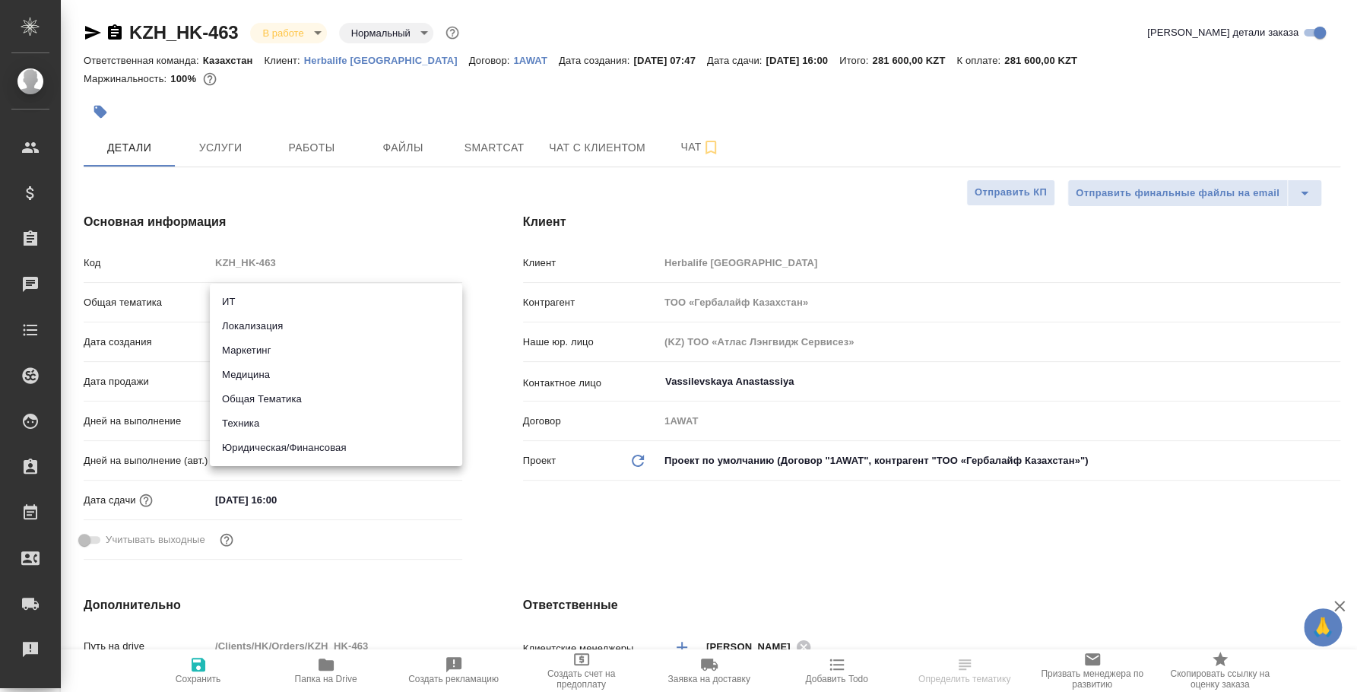
type input "obtem"
type textarea "x"
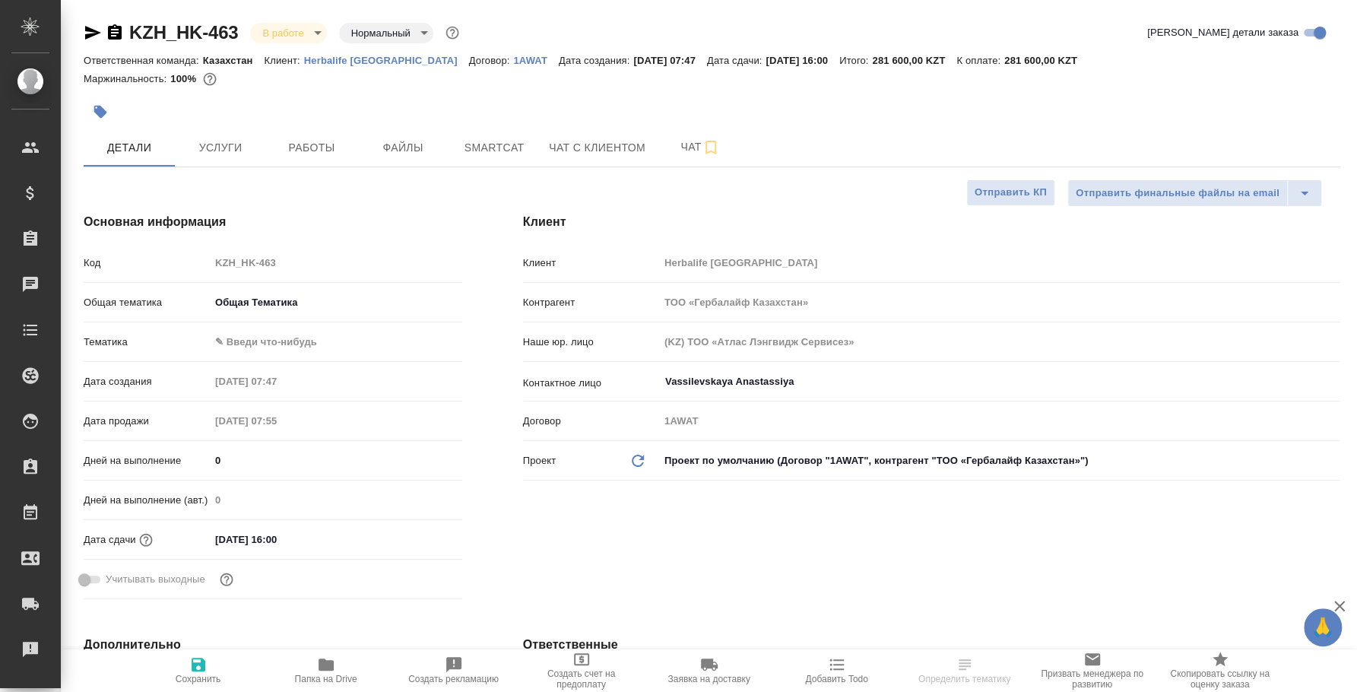
click at [296, 342] on body "🙏 .cls-1 fill:#fff; AWATERA Fedotova Irina Клиенты Спецификации Заказы 0 Чаты T…" at bounding box center [678, 346] width 1357 height 692
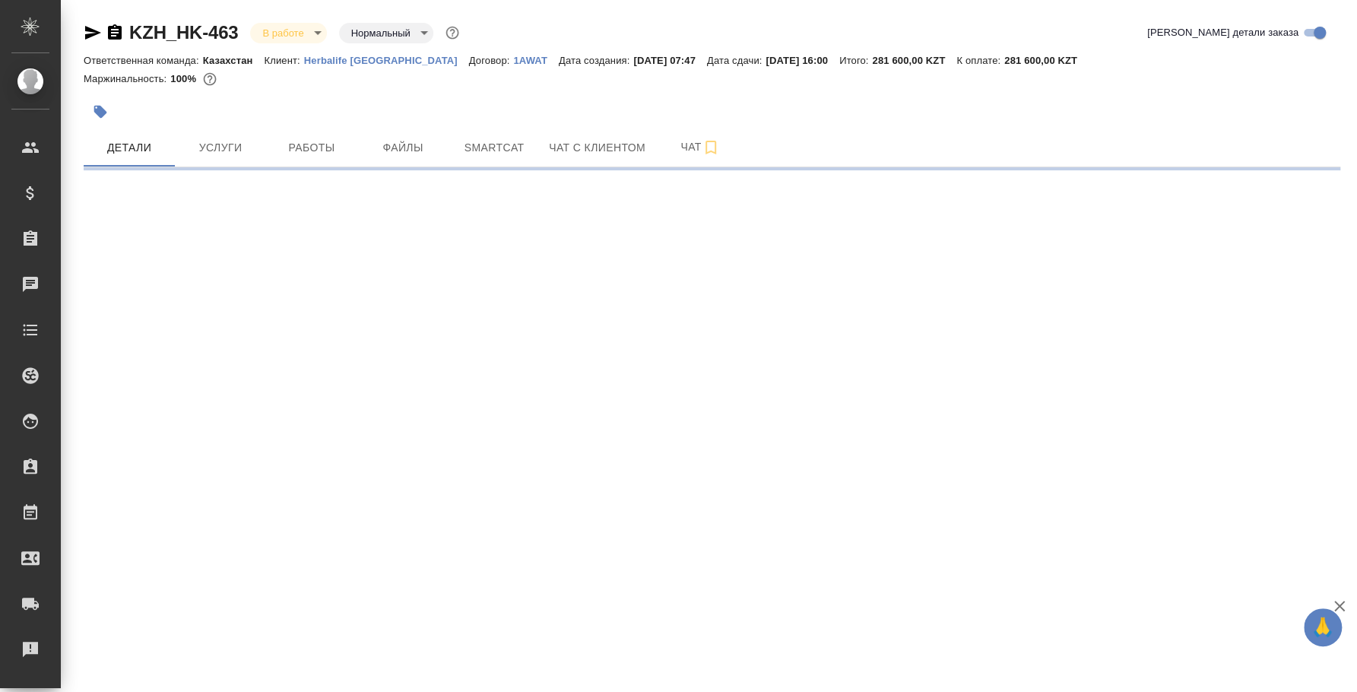
select select "RU"
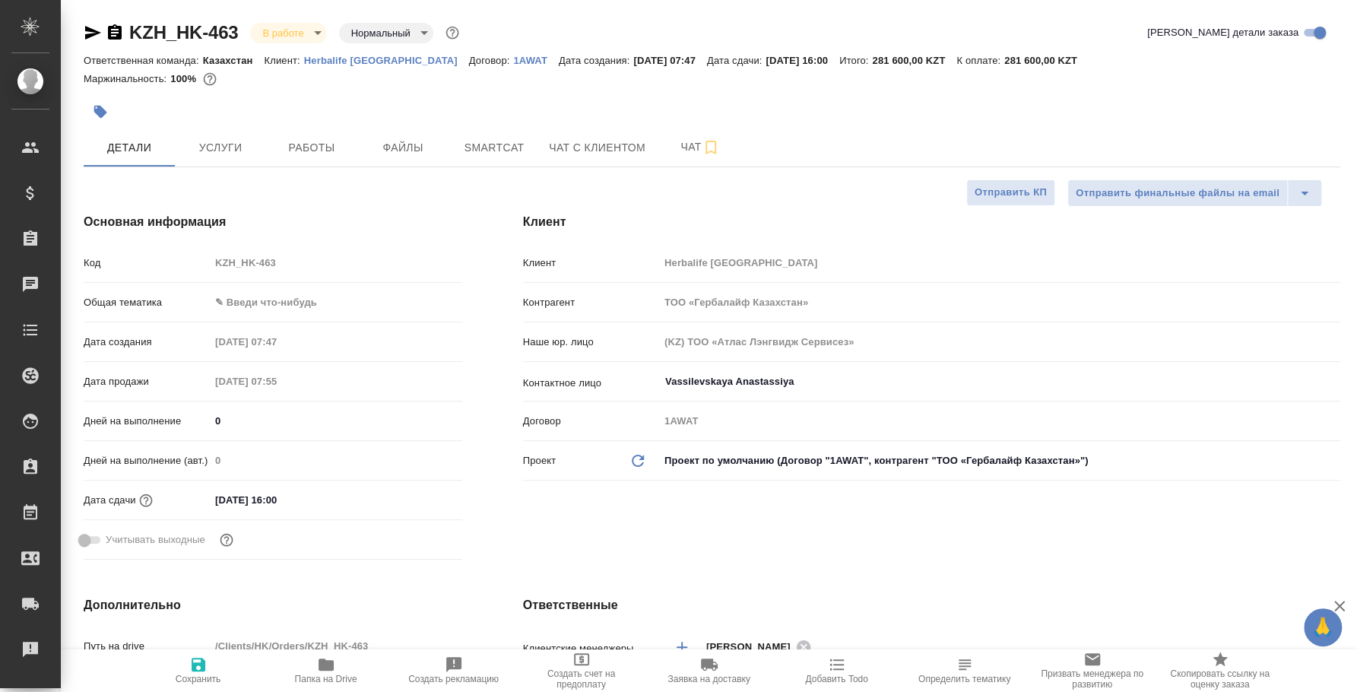
type textarea "x"
click at [274, 314] on body "🙏 .cls-1 fill:#fff; AWATERA Fedotova Irina Клиенты Спецификации Заказы 0 Чаты T…" at bounding box center [678, 346] width 1357 height 692
click at [270, 342] on li "Маркетинг" at bounding box center [336, 350] width 252 height 24
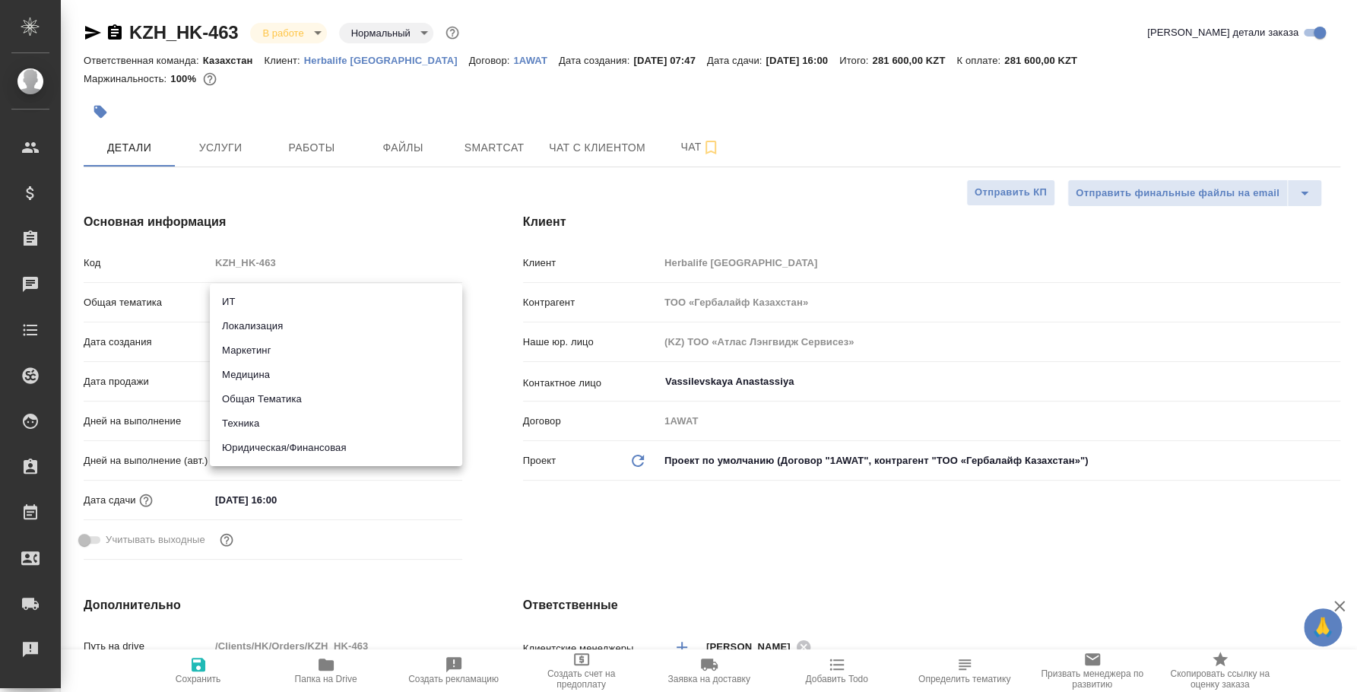
type input "marketing"
type textarea "x"
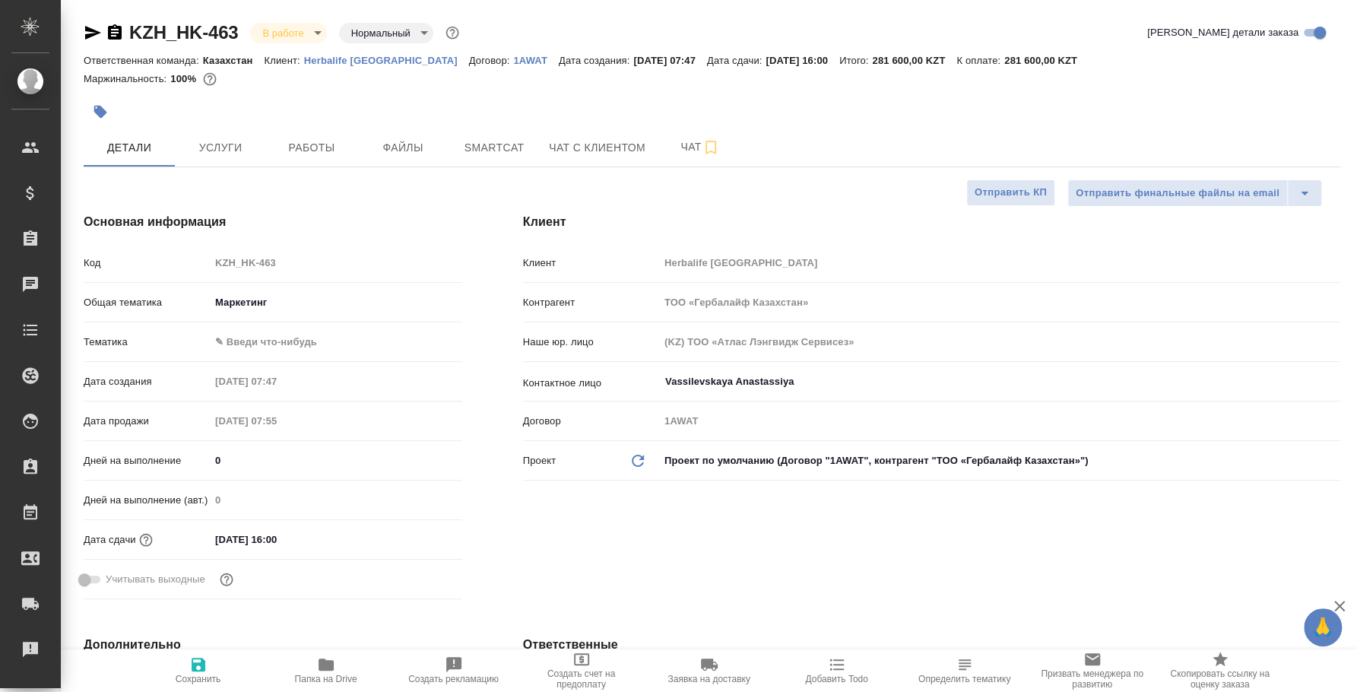
click at [278, 285] on div "Код KZH_HK-463" at bounding box center [273, 269] width 378 height 40
click at [275, 305] on body "🙏 .cls-1 fill:#fff; AWATERA Fedotova Irina Клиенты Спецификации Заказы 0 Чаты T…" at bounding box center [678, 346] width 1357 height 692
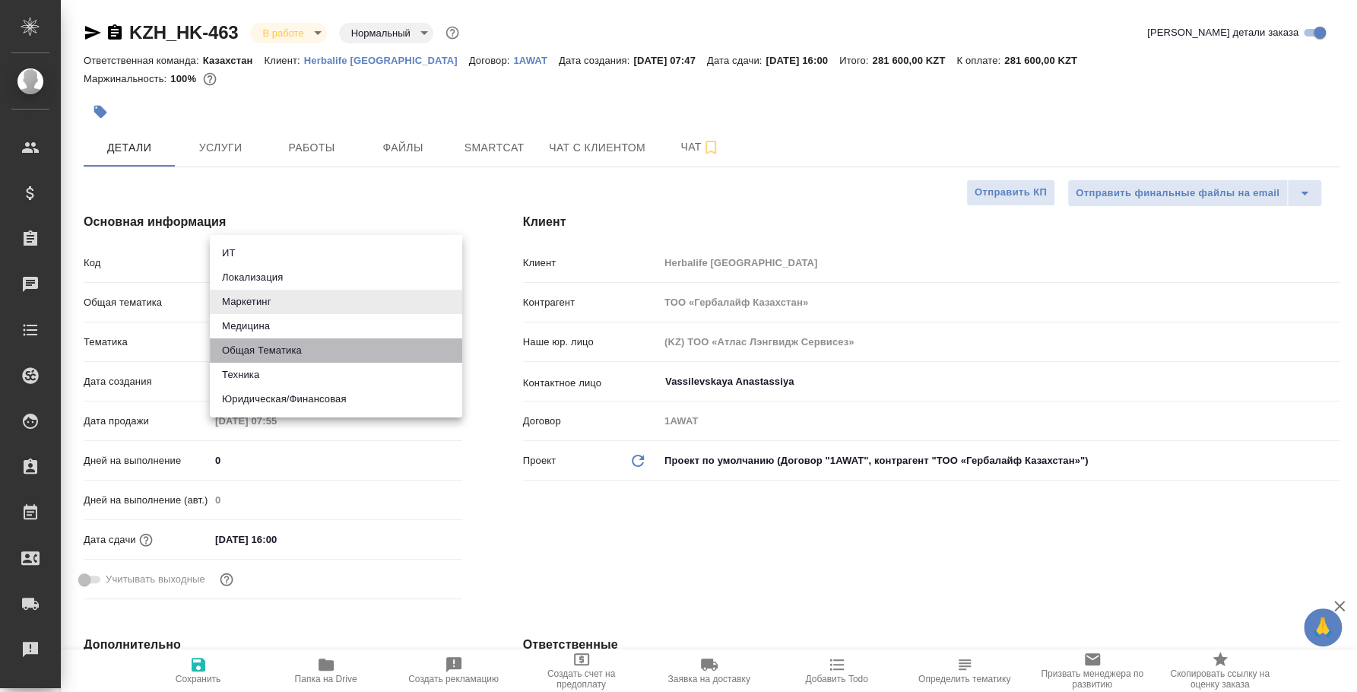
click at [279, 342] on li "Общая Тематика" at bounding box center [336, 350] width 252 height 24
type input "obtem"
type textarea "x"
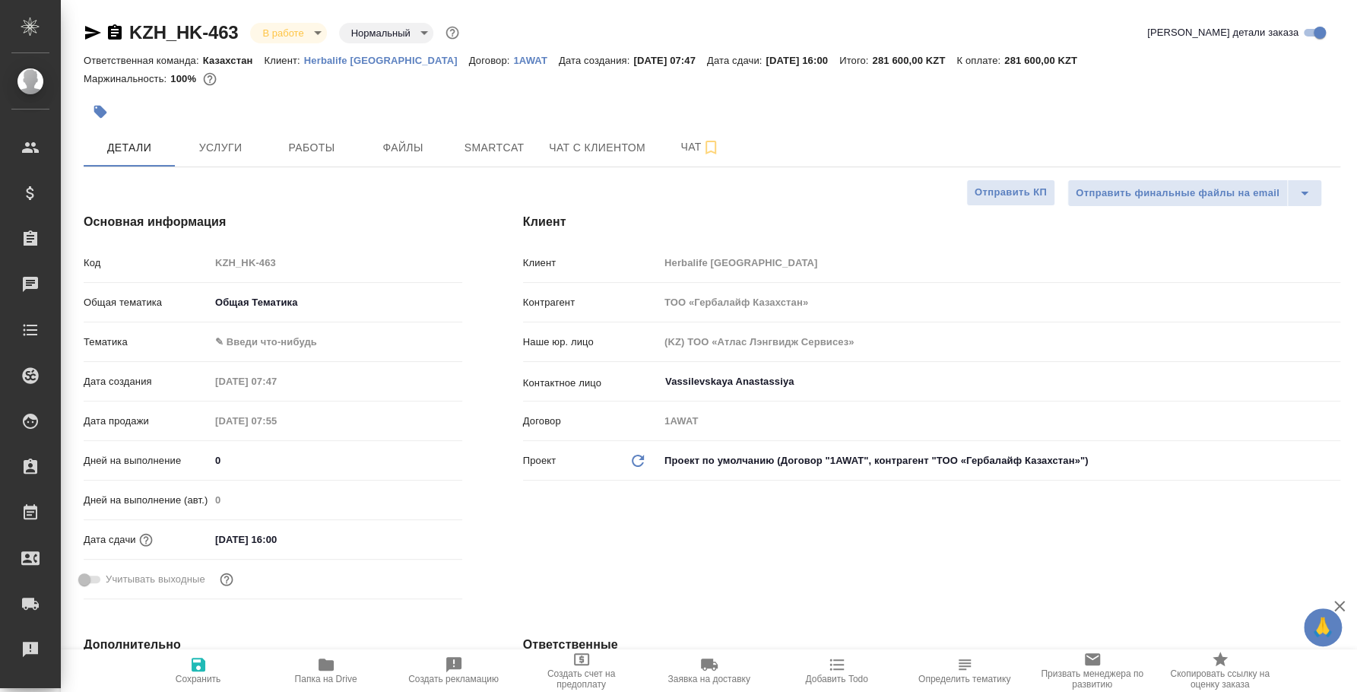
click at [275, 347] on body "🙏 .cls-1 fill:#fff; AWATERA Fedotova Irina Клиенты Спецификации Заказы 0 Чаты T…" at bounding box center [678, 346] width 1357 height 692
click at [272, 344] on li "Общая Тематика" at bounding box center [336, 341] width 252 height 24
type textarea "x"
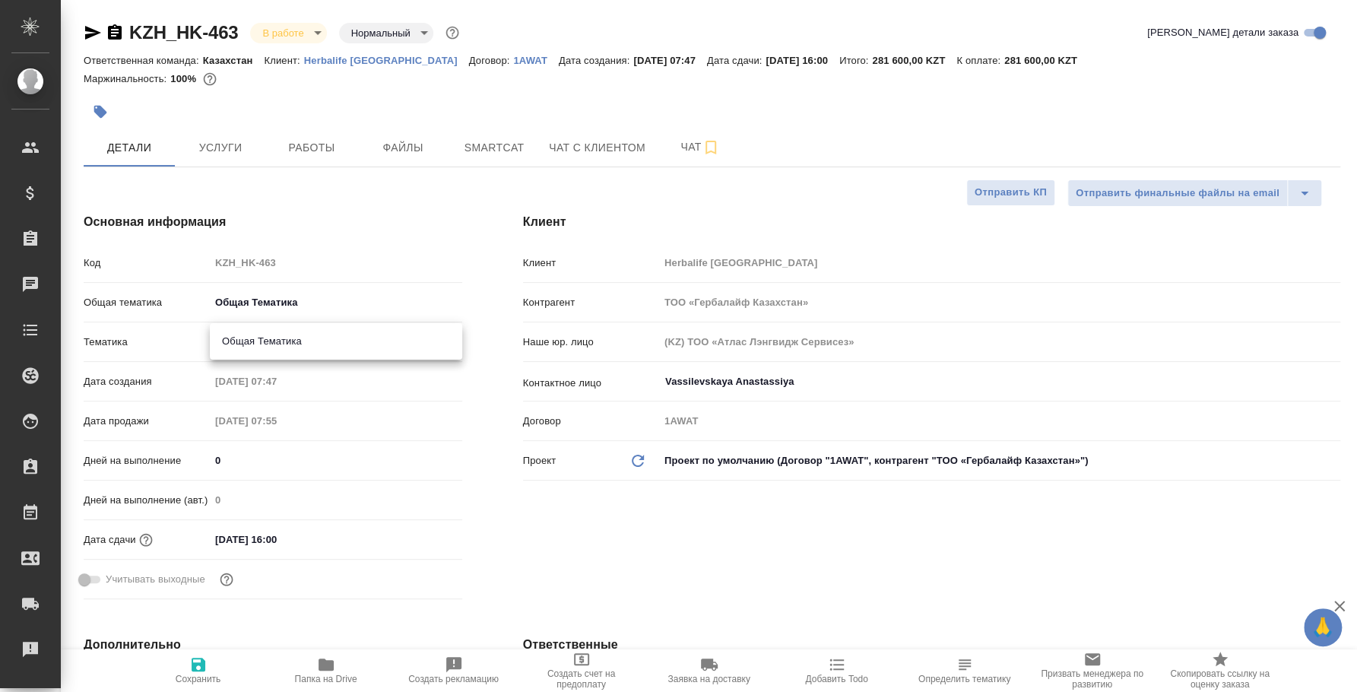
type input "6012b1ca196b0e5c9229a120"
click at [211, 670] on span "Сохранить" at bounding box center [198, 669] width 109 height 29
type textarea "x"
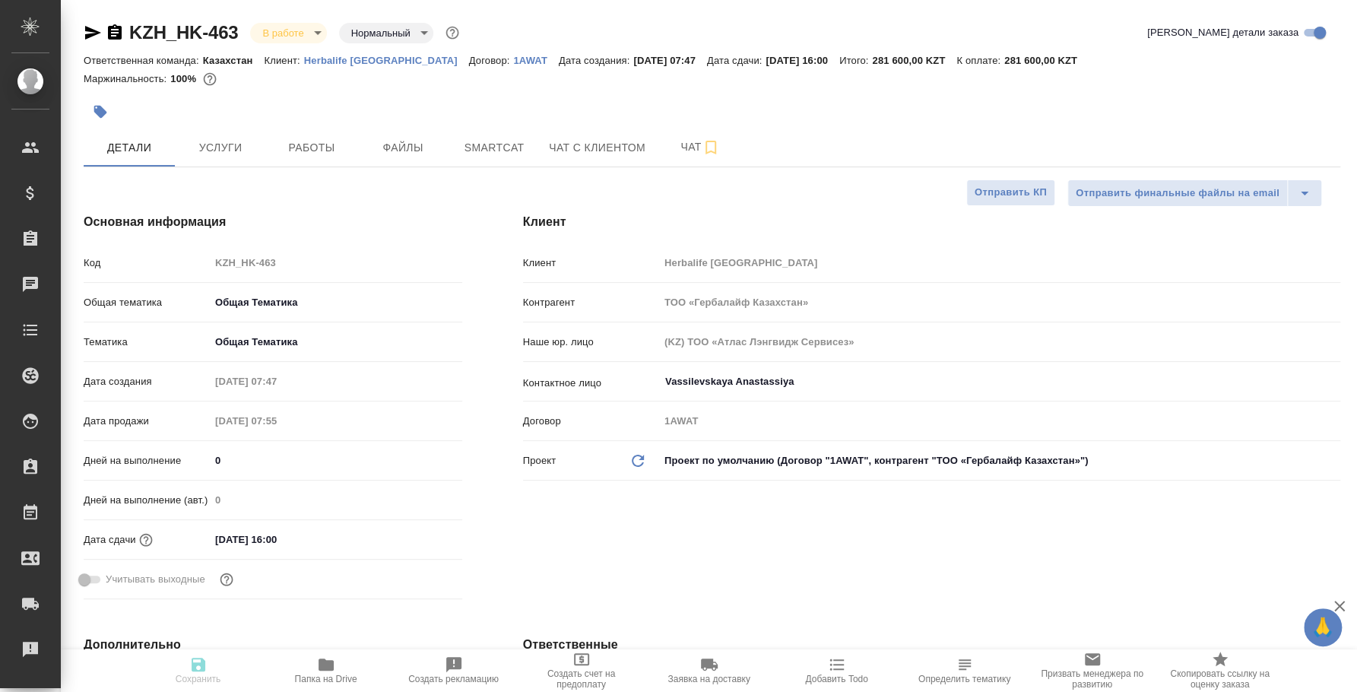
type textarea "x"
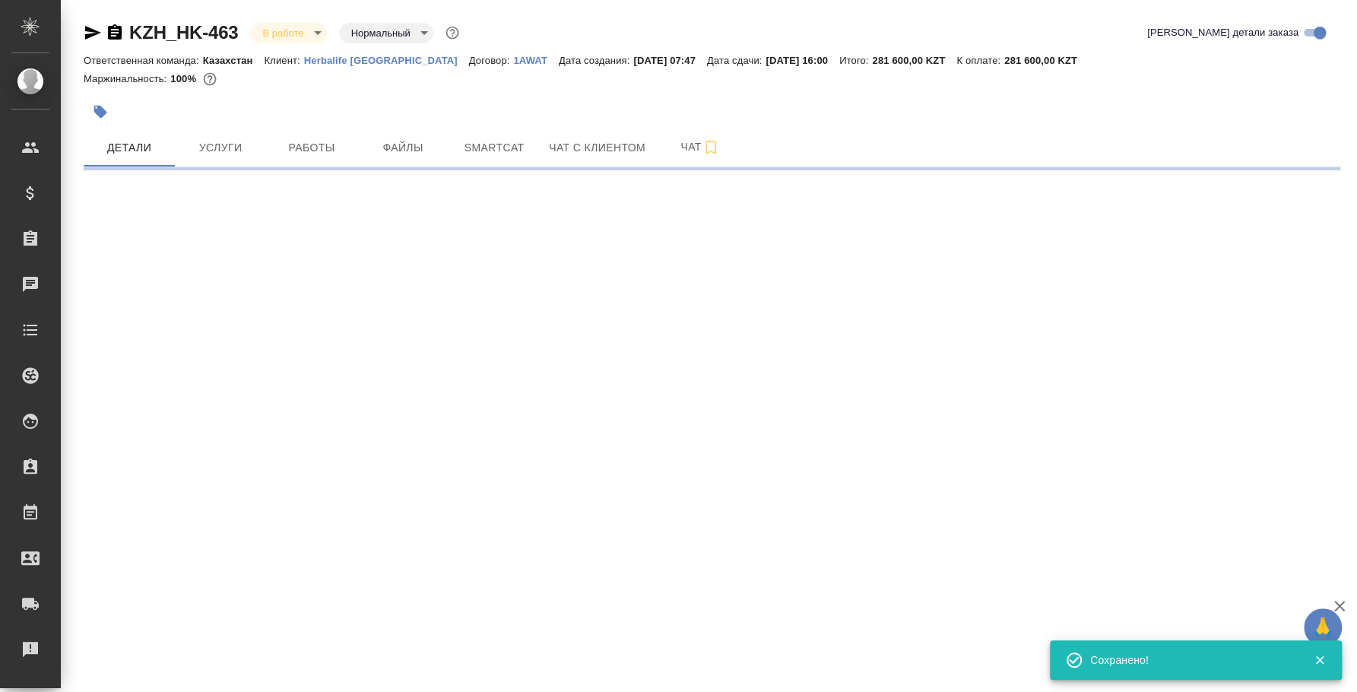
select select "RU"
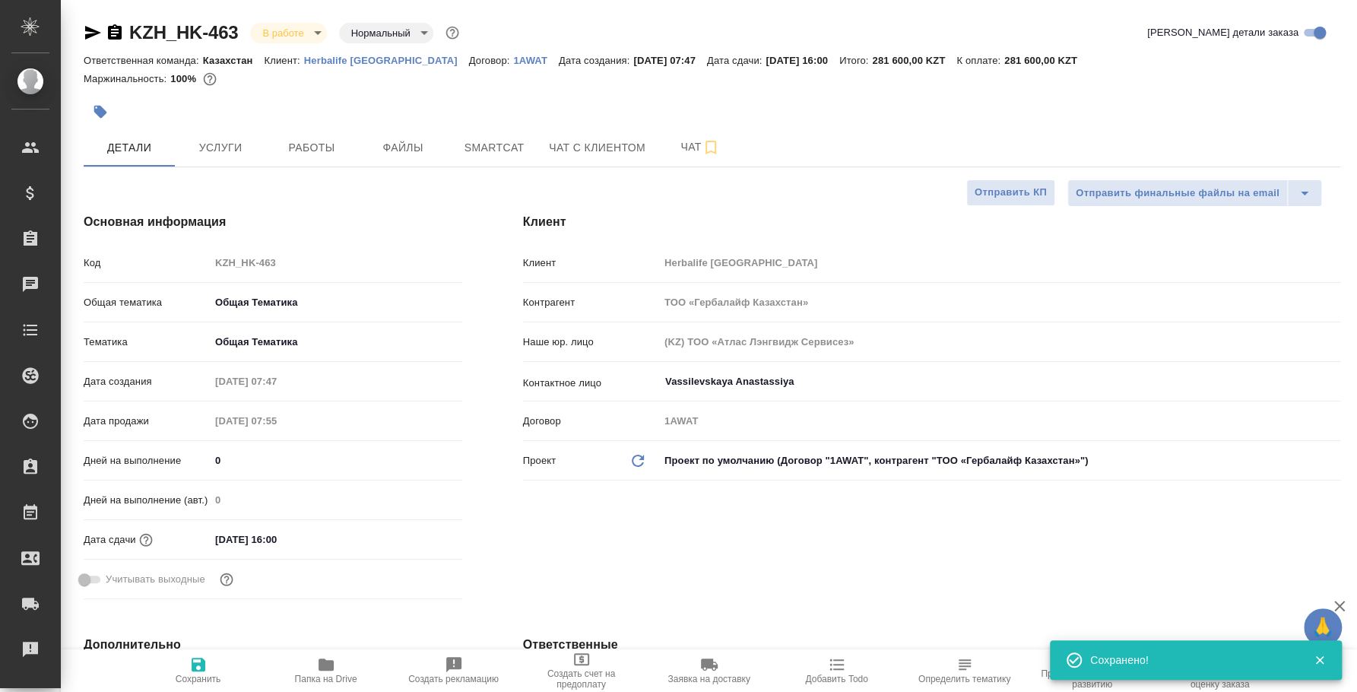
type textarea "x"
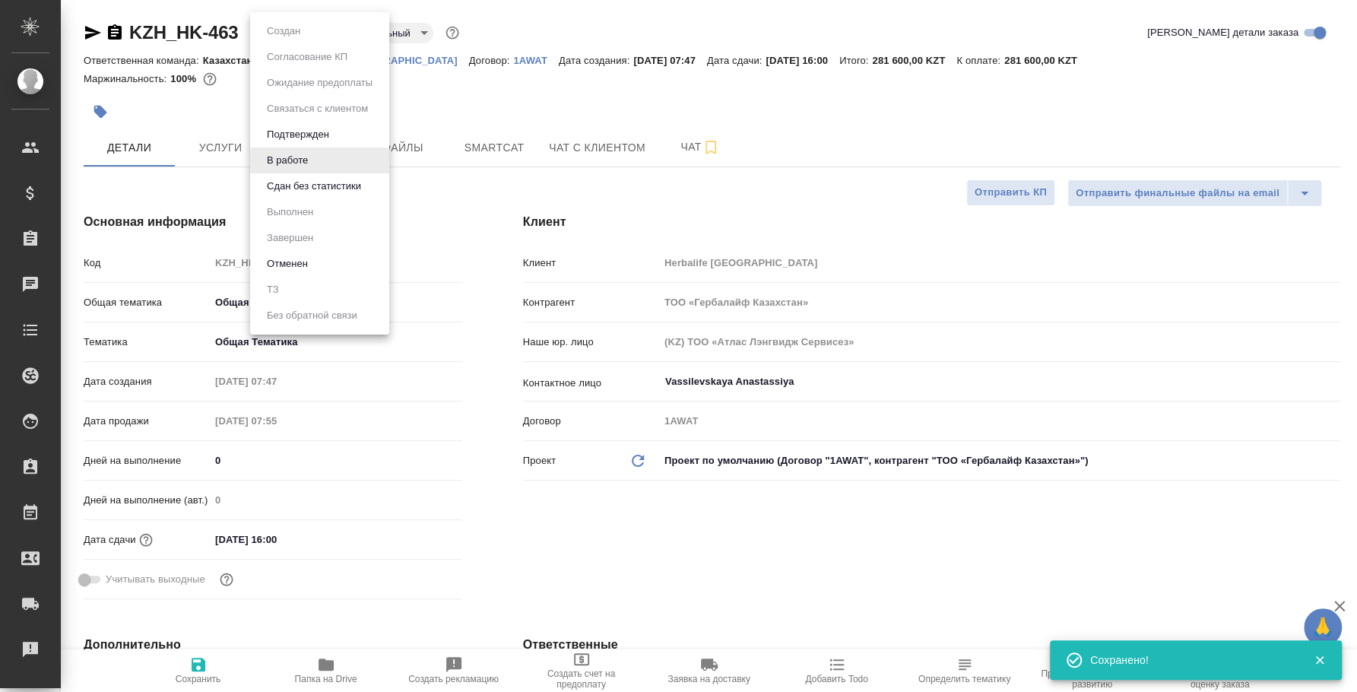
click at [321, 33] on body "🙏 .cls-1 fill:#fff; AWATERA Fedotova Irina Клиенты Спецификации Заказы 0 Чаты T…" at bounding box center [678, 346] width 1357 height 692
click at [304, 173] on li "Сдан без статистики" at bounding box center [319, 186] width 139 height 26
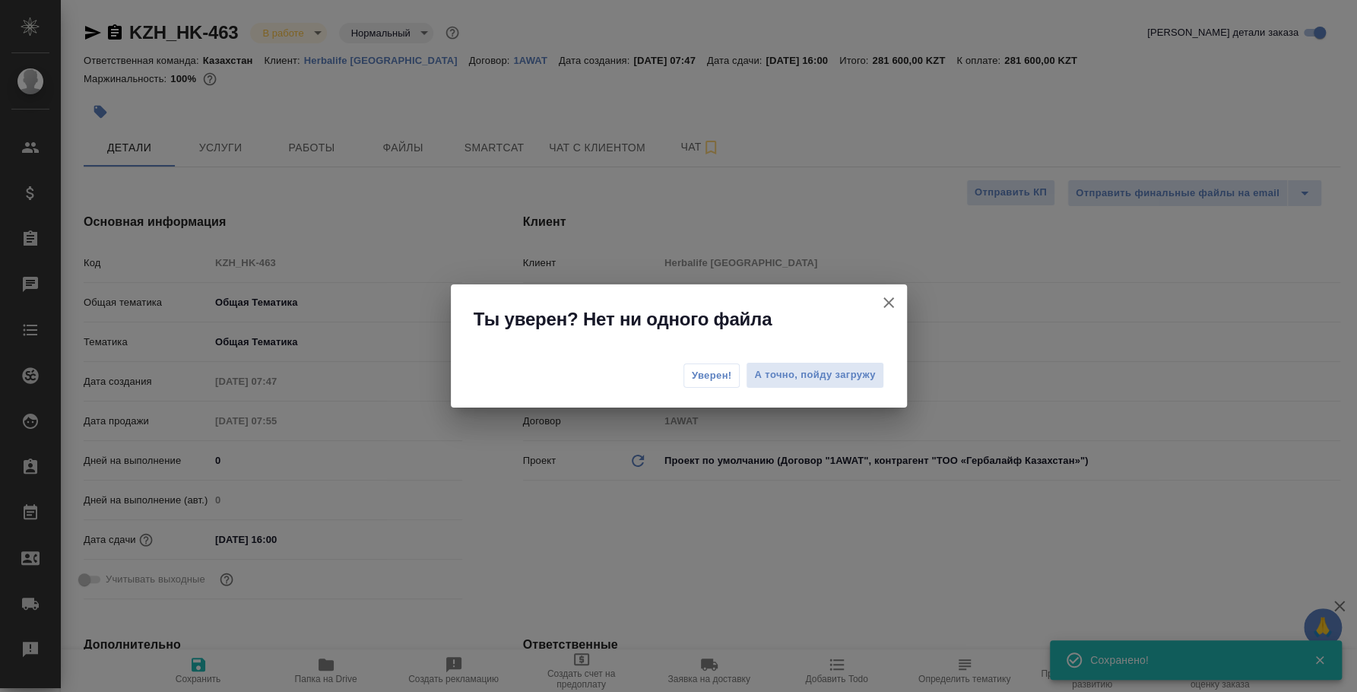
click at [880, 299] on icon "button" at bounding box center [888, 302] width 18 height 18
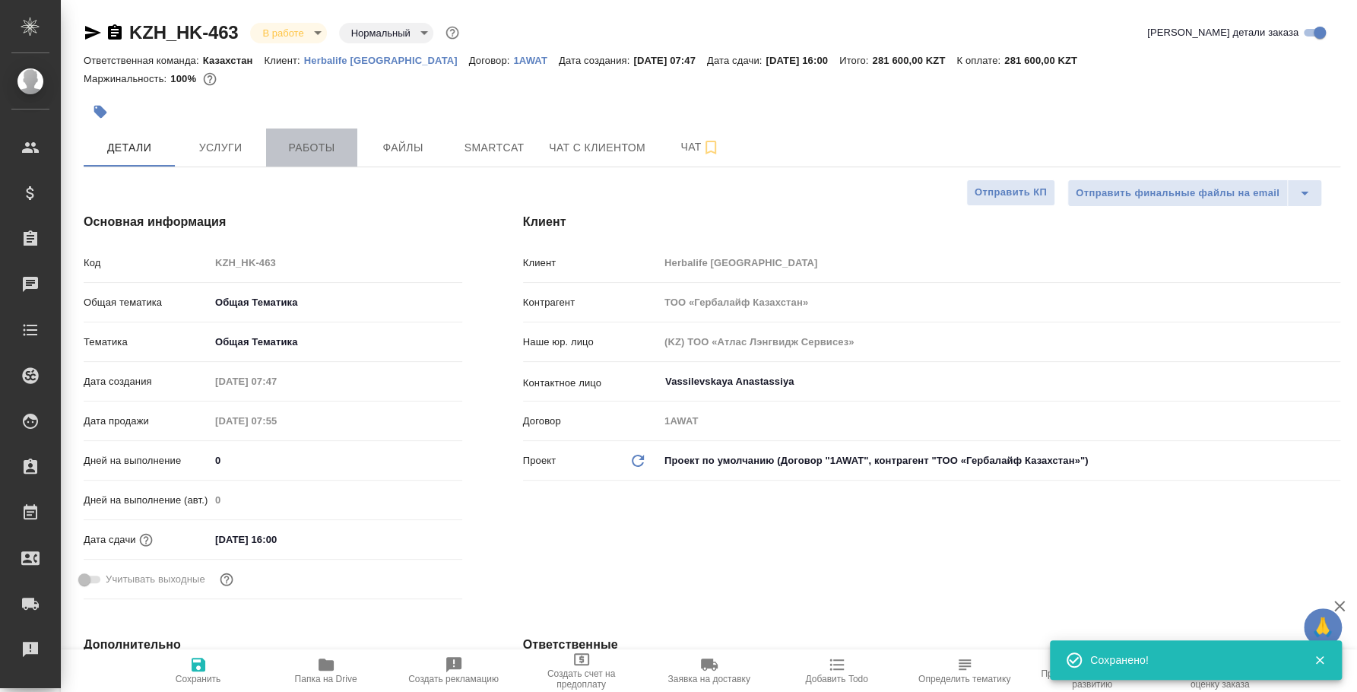
click at [315, 160] on button "Работы" at bounding box center [311, 147] width 91 height 38
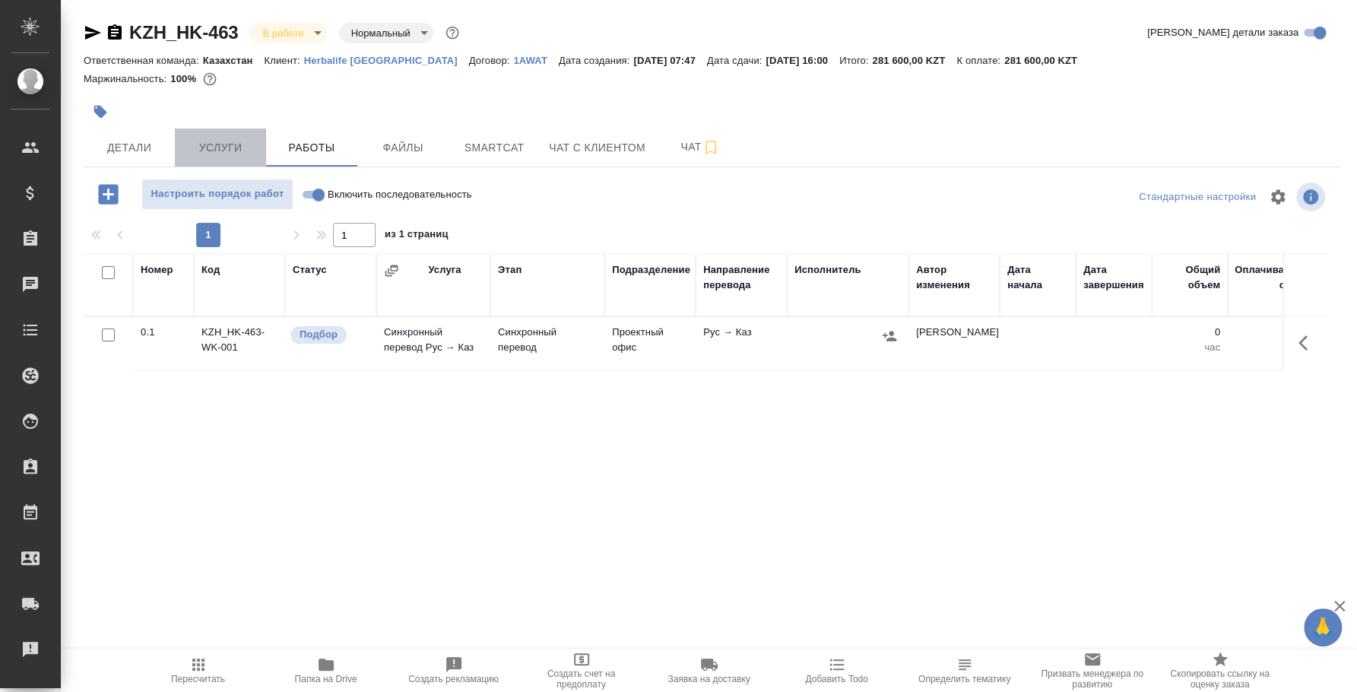
click at [192, 154] on span "Услуги" at bounding box center [220, 147] width 73 height 19
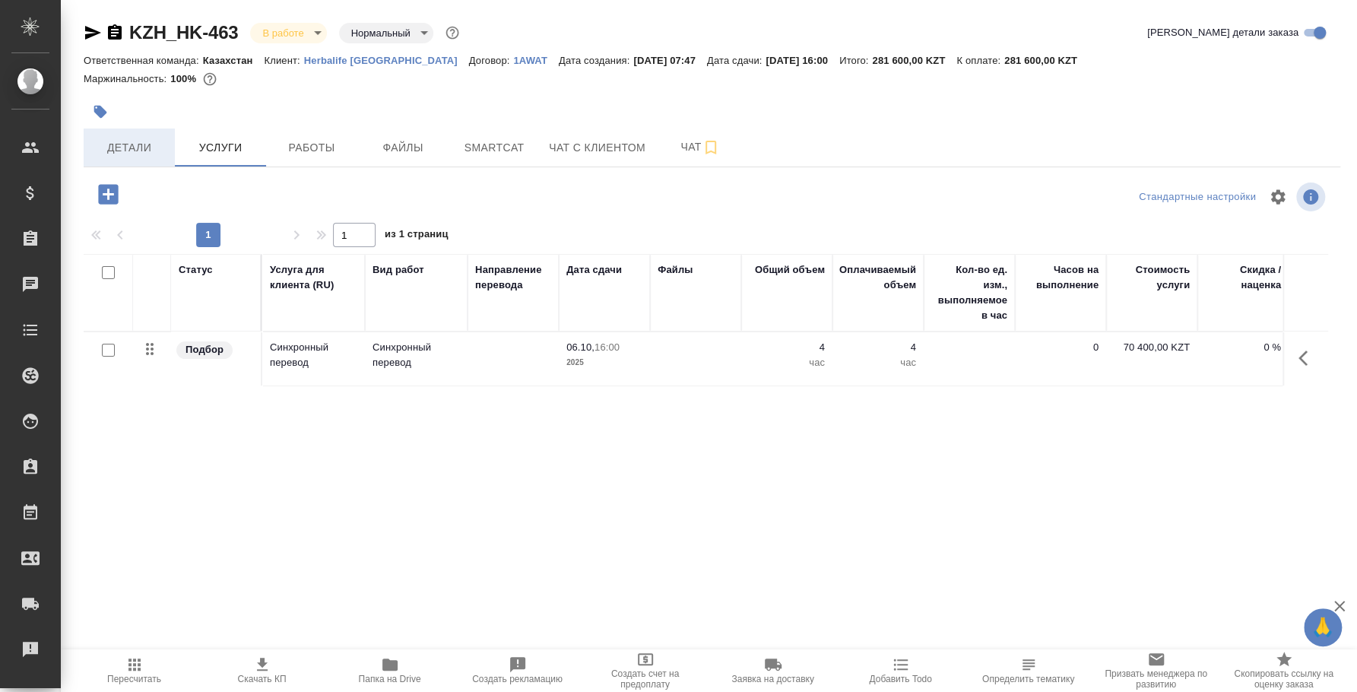
click at [138, 160] on button "Детали" at bounding box center [129, 147] width 91 height 38
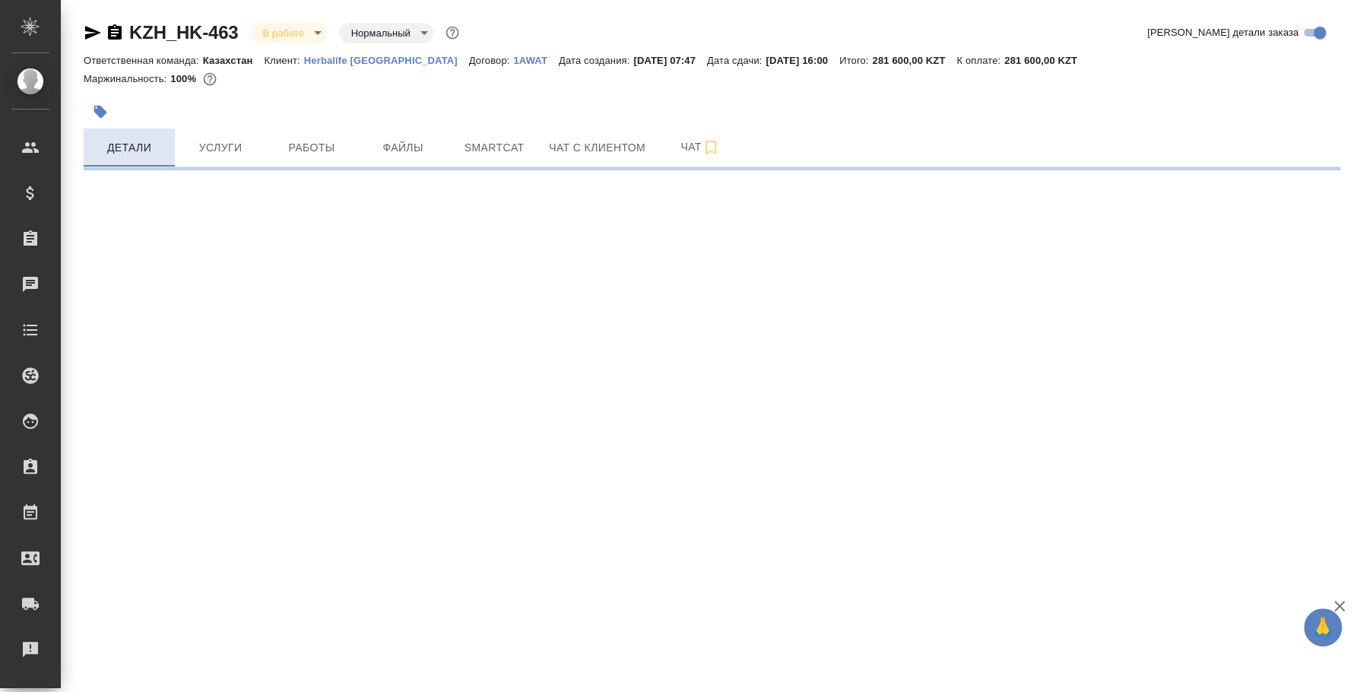
select select "RU"
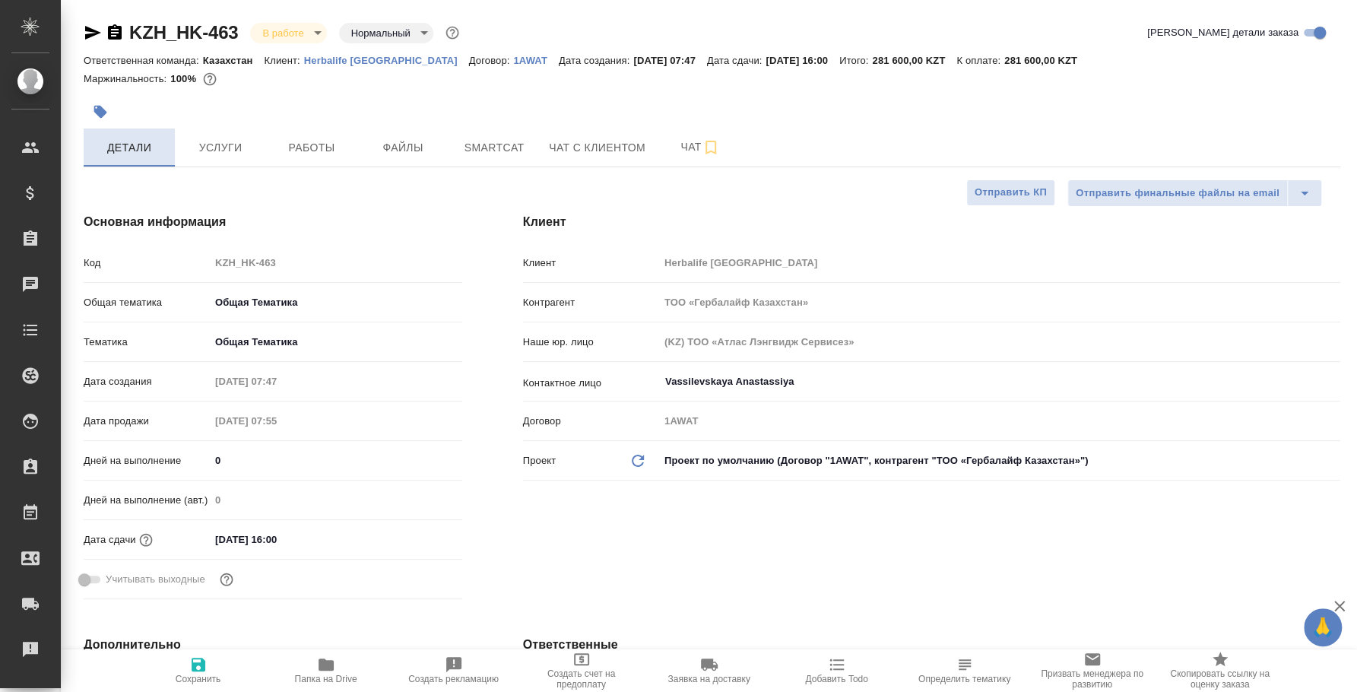
type textarea "x"
click at [277, 147] on span "Работы" at bounding box center [311, 147] width 73 height 19
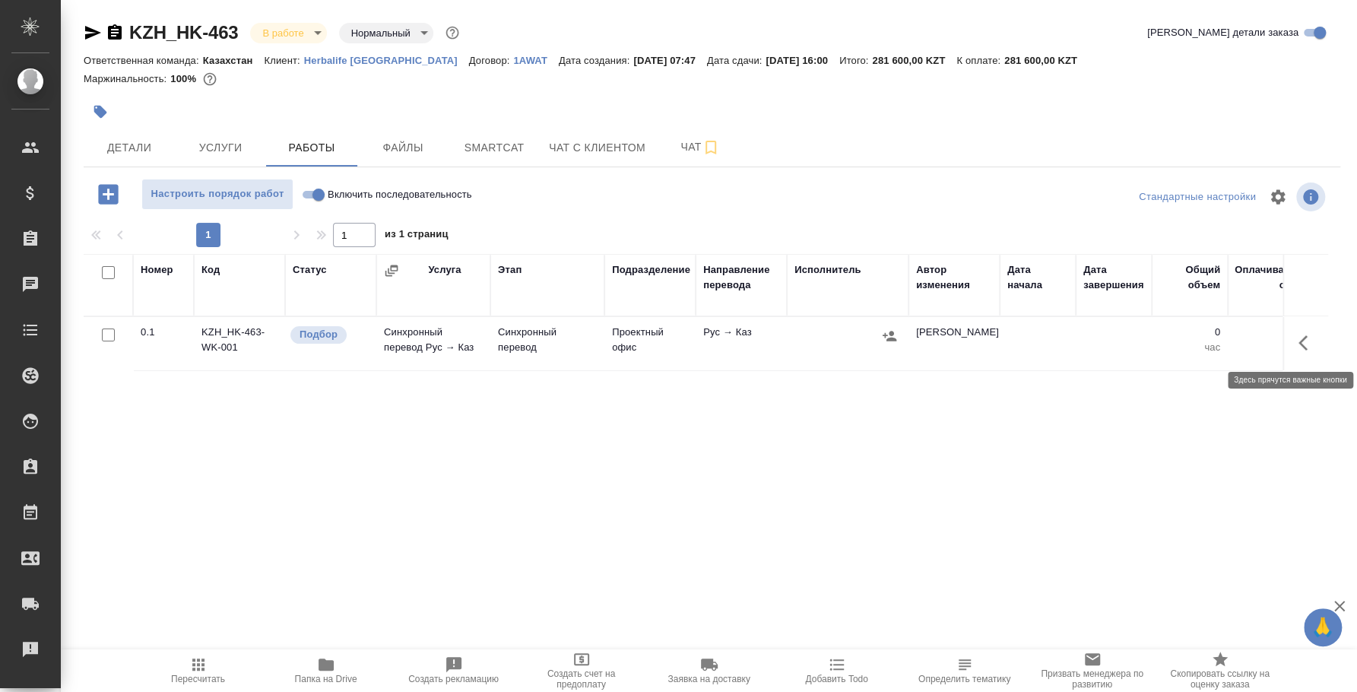
click at [1296, 347] on button "button" at bounding box center [1307, 343] width 36 height 36
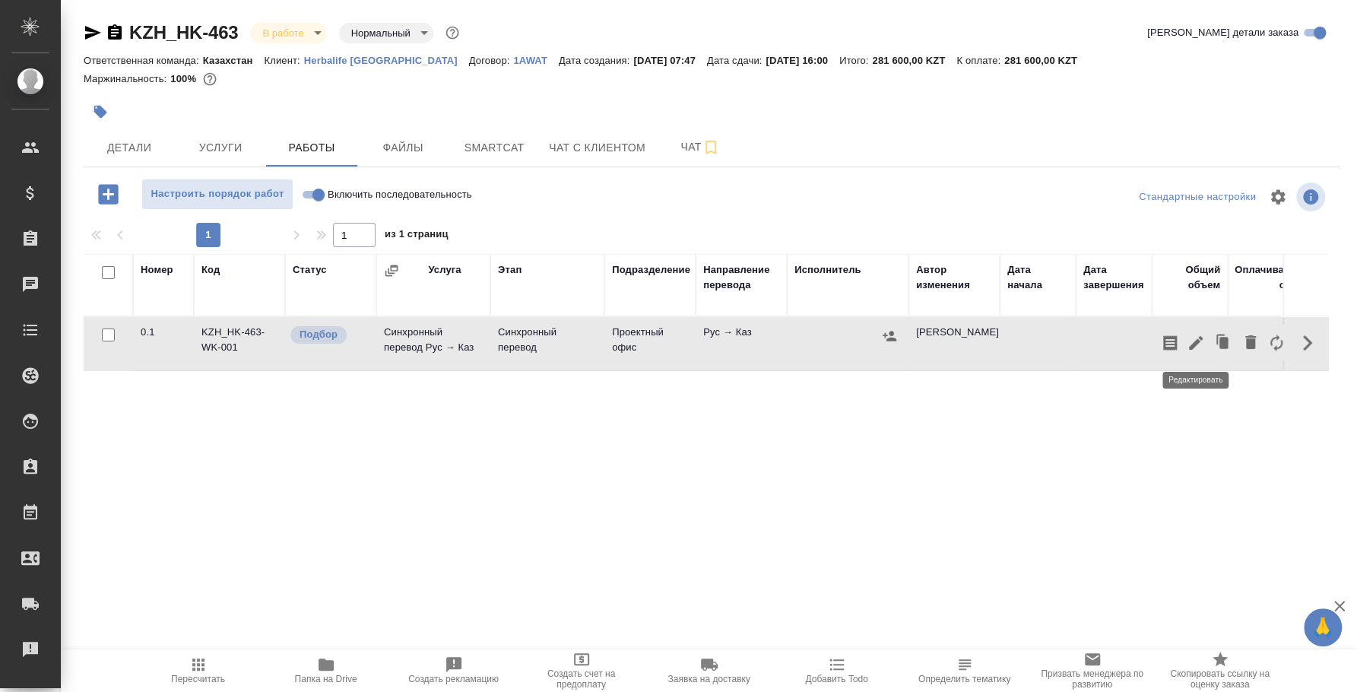
click at [1202, 347] on icon "button" at bounding box center [1195, 343] width 18 height 18
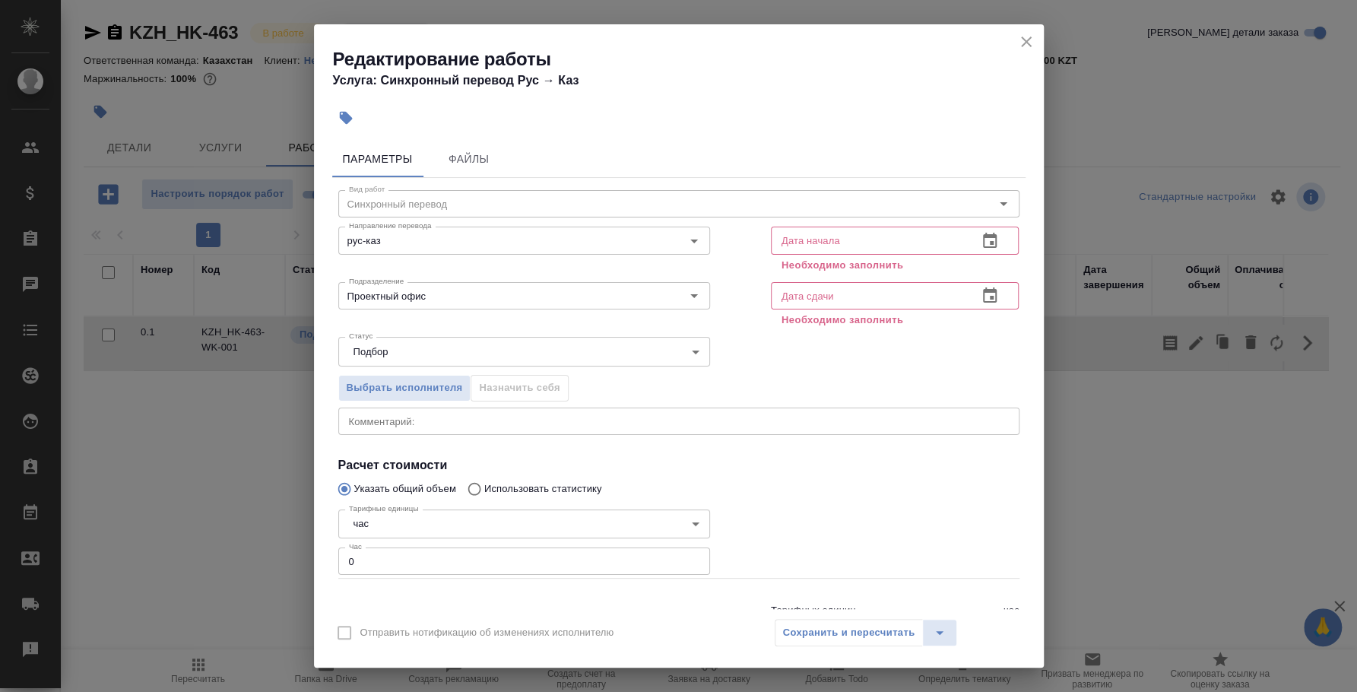
click at [971, 230] on button "button" at bounding box center [989, 241] width 36 height 36
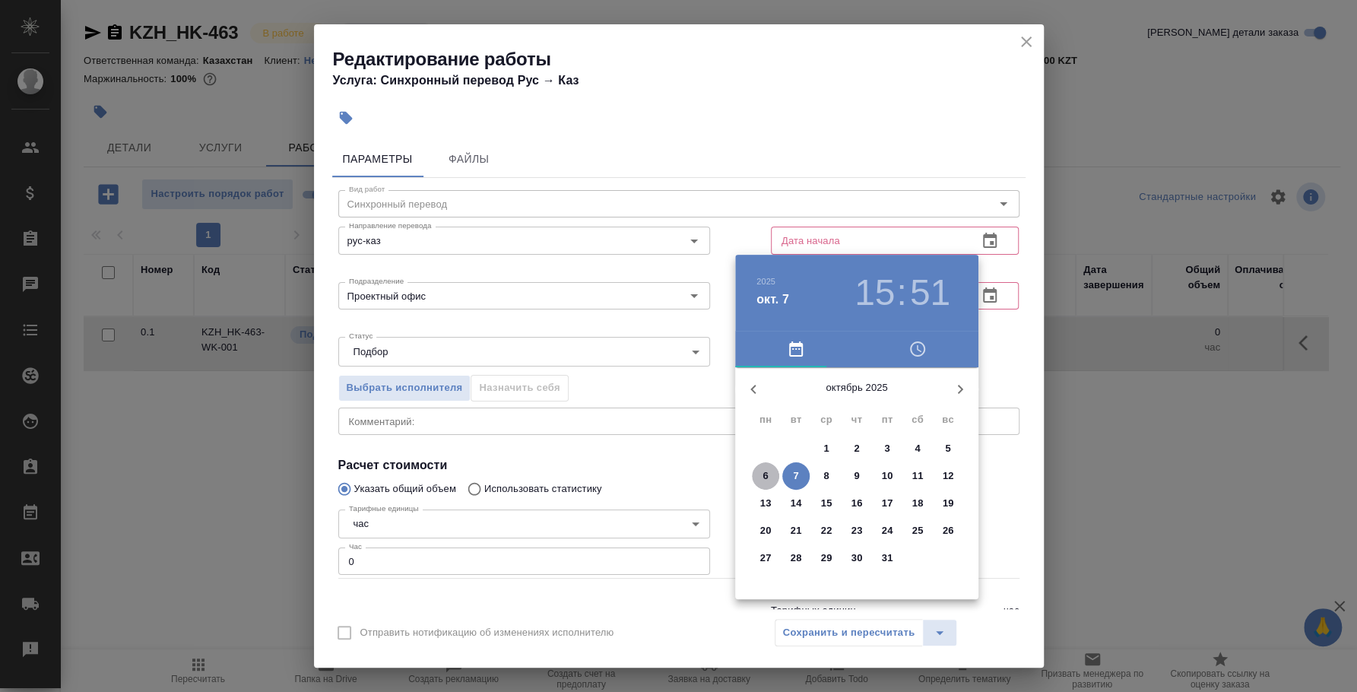
click at [764, 470] on p "6" at bounding box center [764, 475] width 5 height 15
type input "06.10.2025 15:51"
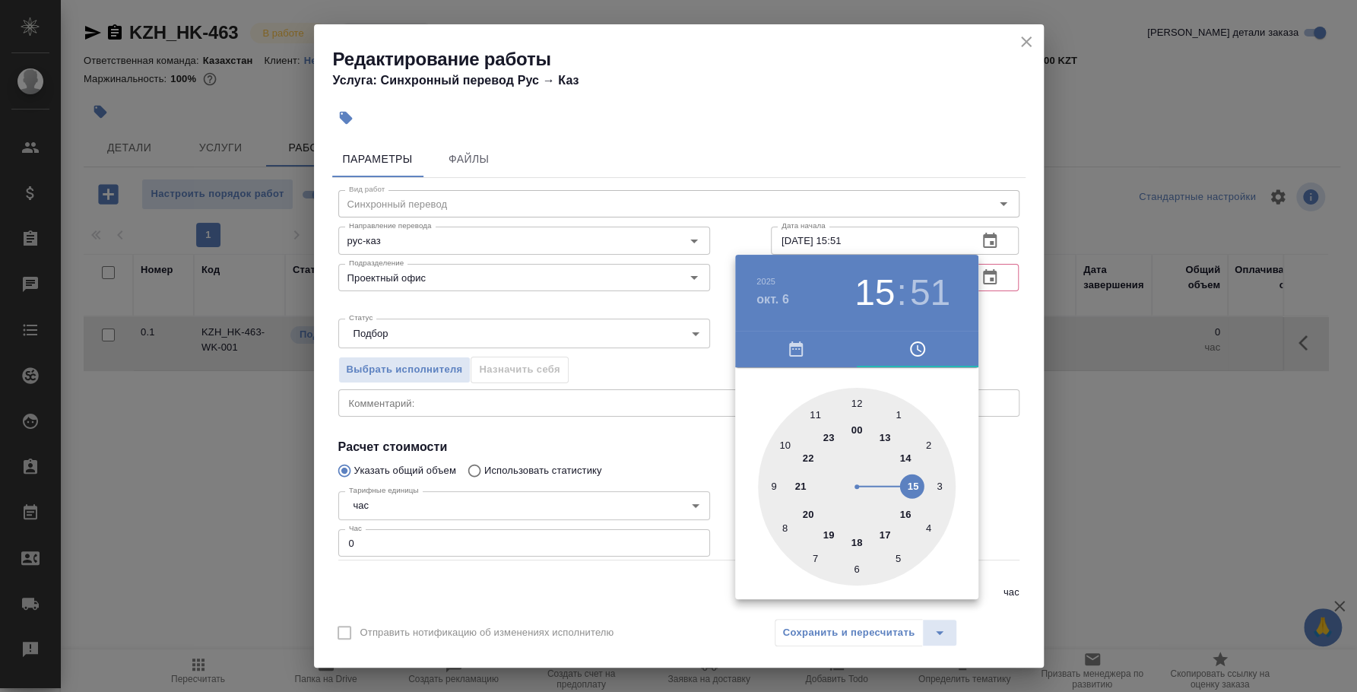
click at [977, 277] on div "2025 окт. 6 15 : 51" at bounding box center [856, 293] width 243 height 76
drag, startPoint x: 1005, startPoint y: 312, endPoint x: 990, endPoint y: 284, distance: 32.0
click at [1004, 312] on div at bounding box center [678, 346] width 1357 height 692
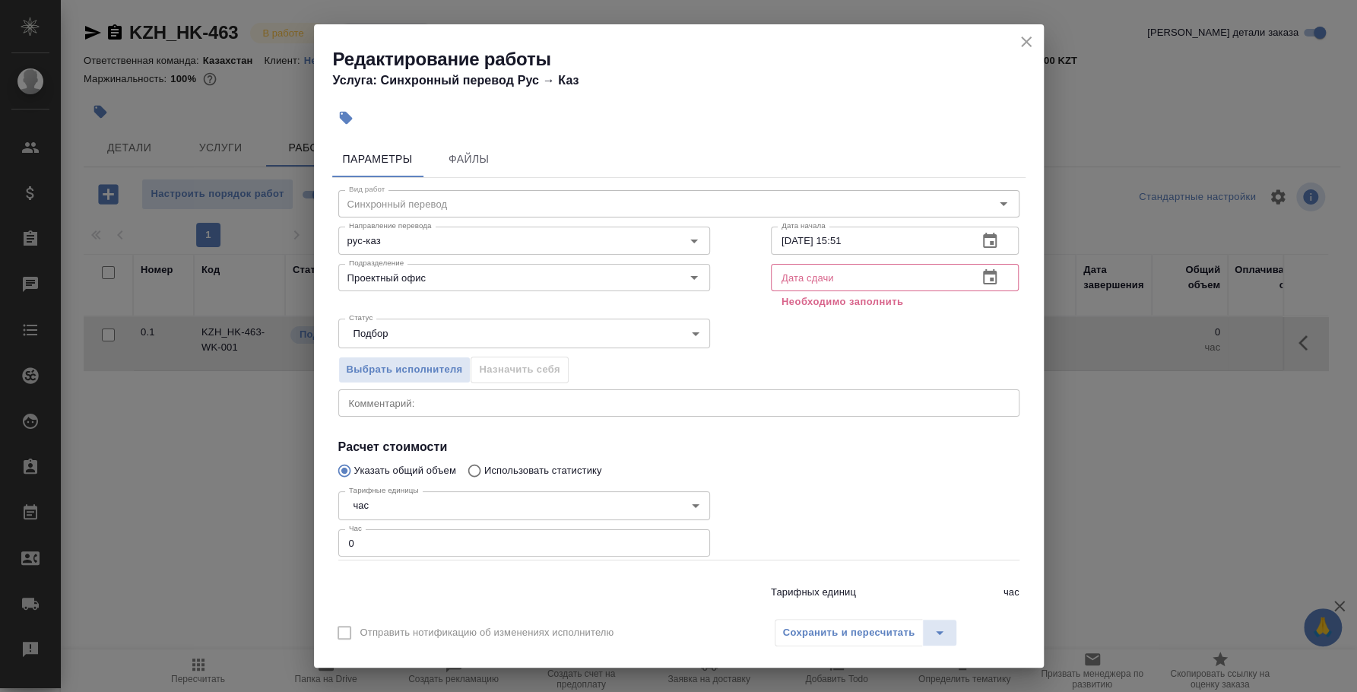
click at [980, 278] on icon "button" at bounding box center [989, 277] width 18 height 18
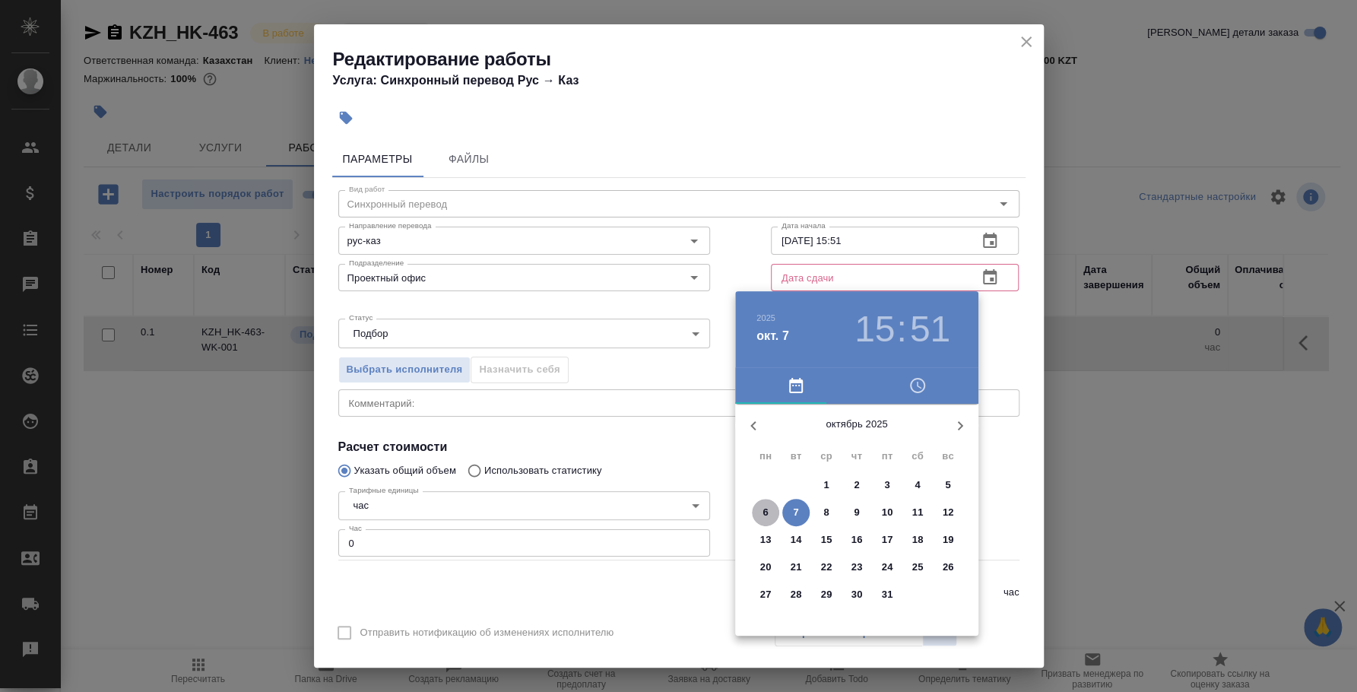
click at [768, 515] on p "6" at bounding box center [764, 512] width 5 height 15
type input "06.10.2025 15:51"
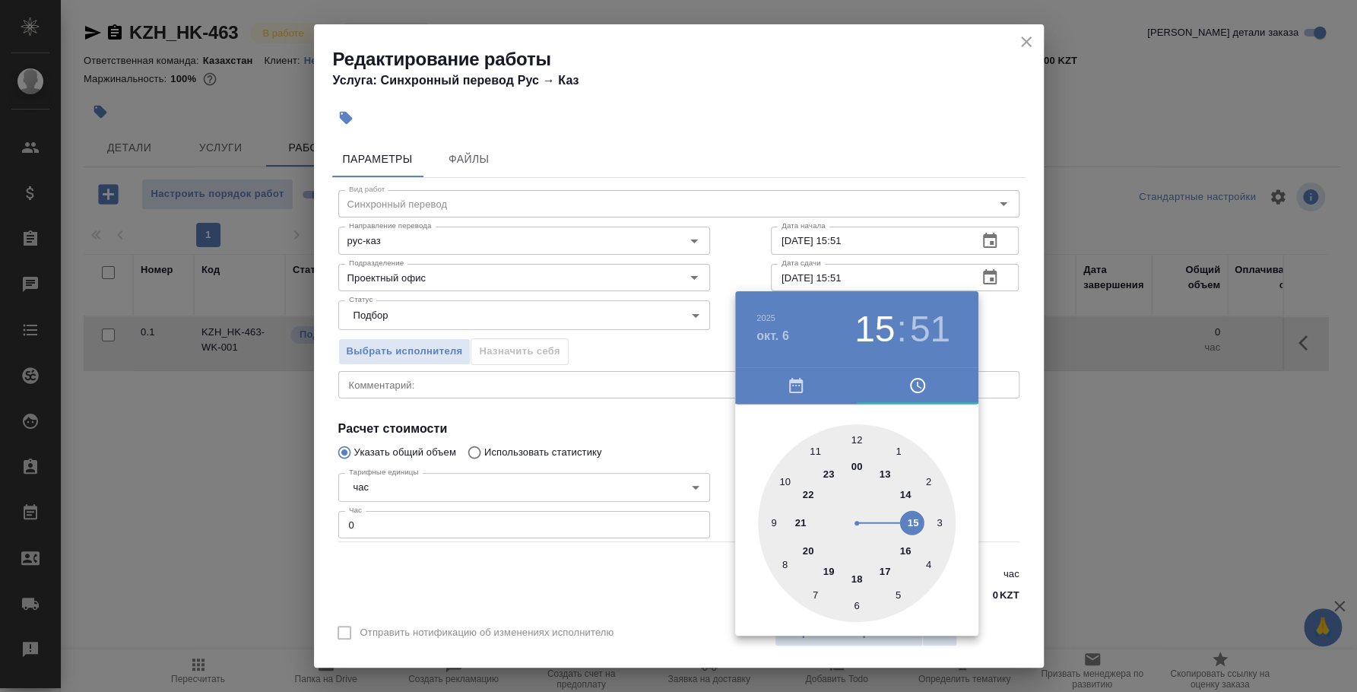
click at [1006, 329] on div at bounding box center [678, 346] width 1357 height 692
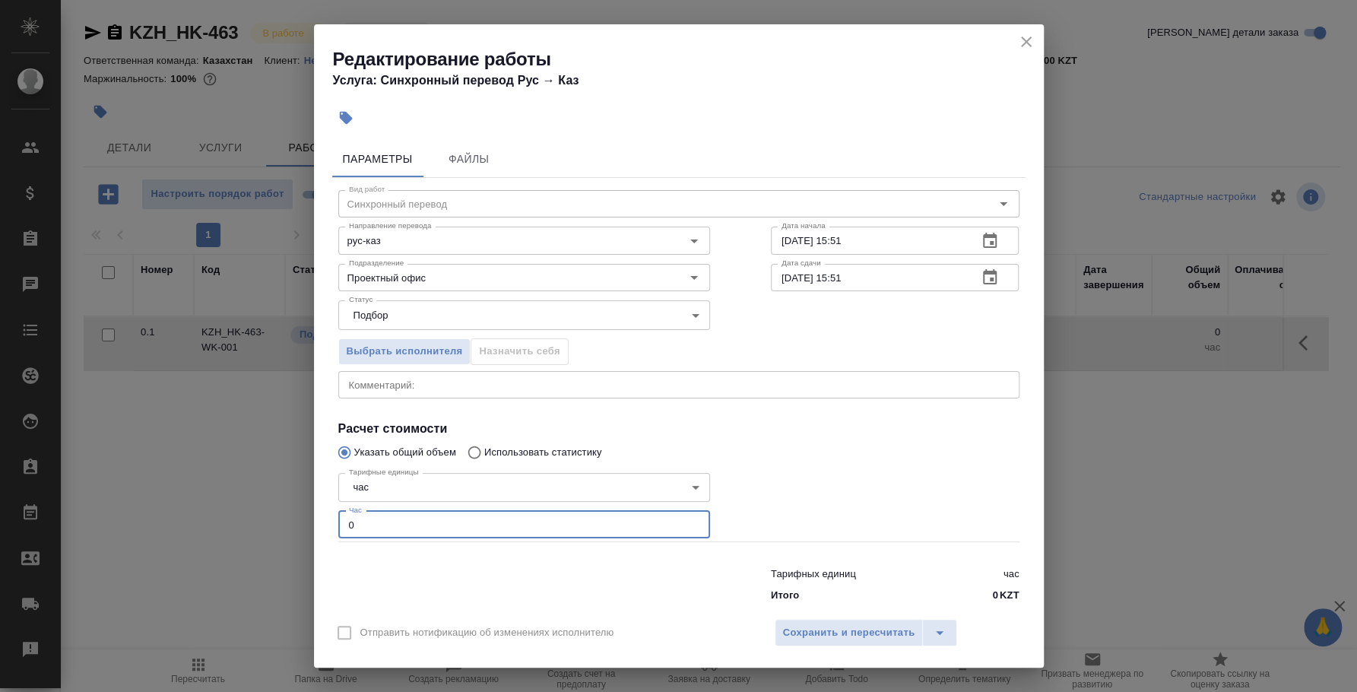
drag, startPoint x: 410, startPoint y: 522, endPoint x: 240, endPoint y: 493, distance: 172.7
click at [240, 493] on div "Редактирование работы Услуга: Синхронный перевод Рус → Каз Параметры Файлы Вид …" at bounding box center [678, 346] width 1357 height 692
type input "4"
click at [841, 634] on span "Сохранить и пересчитать" at bounding box center [849, 632] width 132 height 17
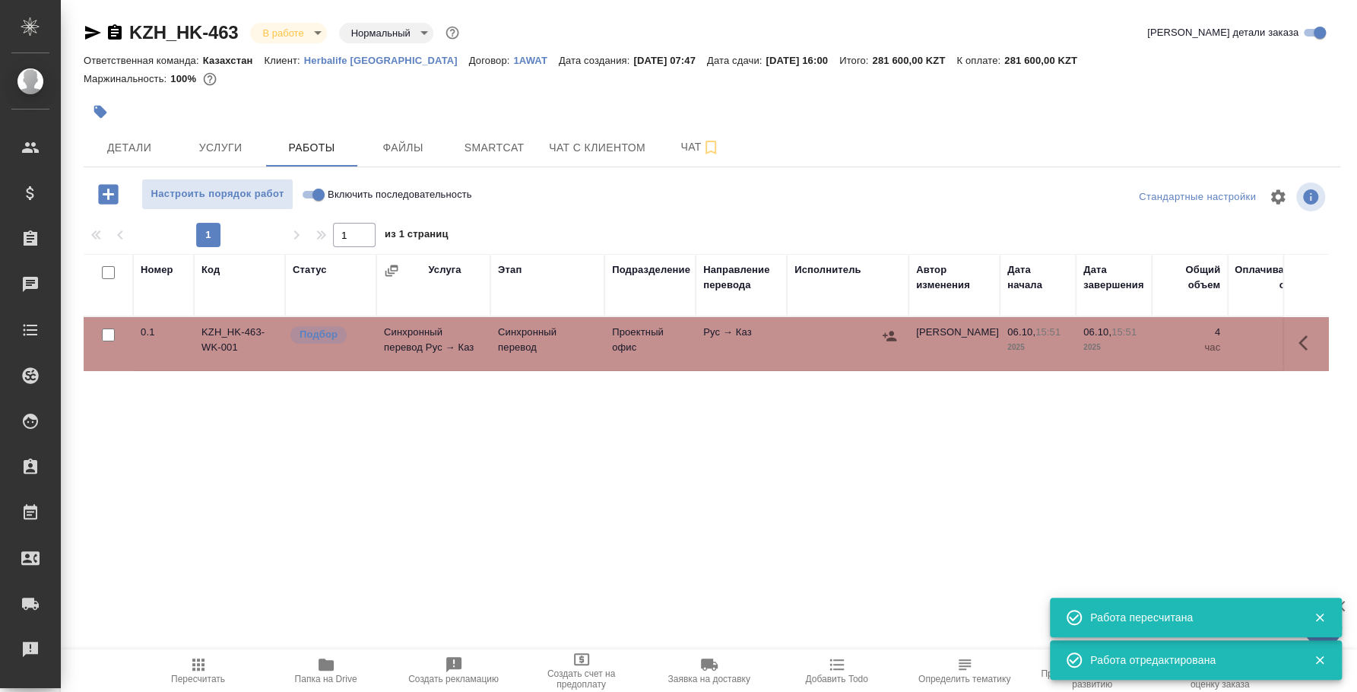
click at [897, 336] on button "button" at bounding box center [889, 336] width 23 height 23
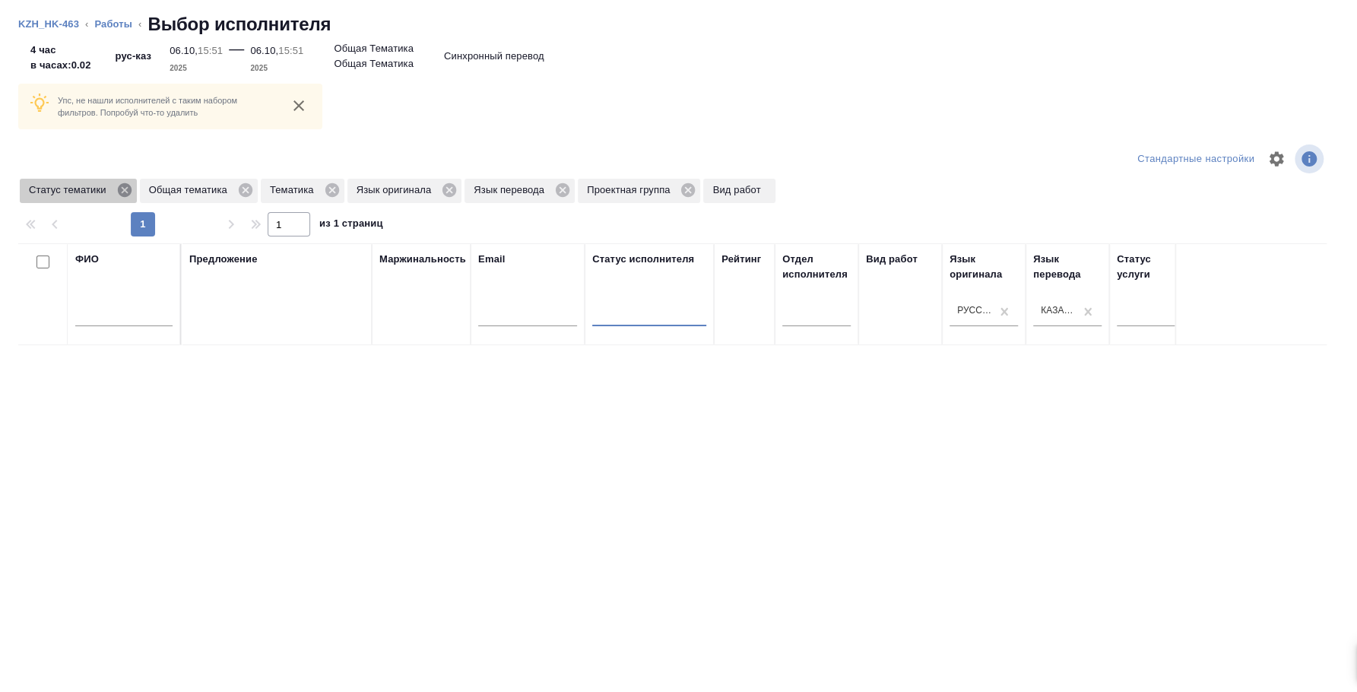
click at [131, 188] on icon at bounding box center [124, 190] width 14 height 14
click at [131, 188] on icon at bounding box center [126, 190] width 14 height 14
click at [90, 184] on icon at bounding box center [91, 190] width 14 height 14
click at [121, 195] on icon at bounding box center [122, 190] width 14 height 14
click at [118, 190] on icon at bounding box center [117, 190] width 17 height 17
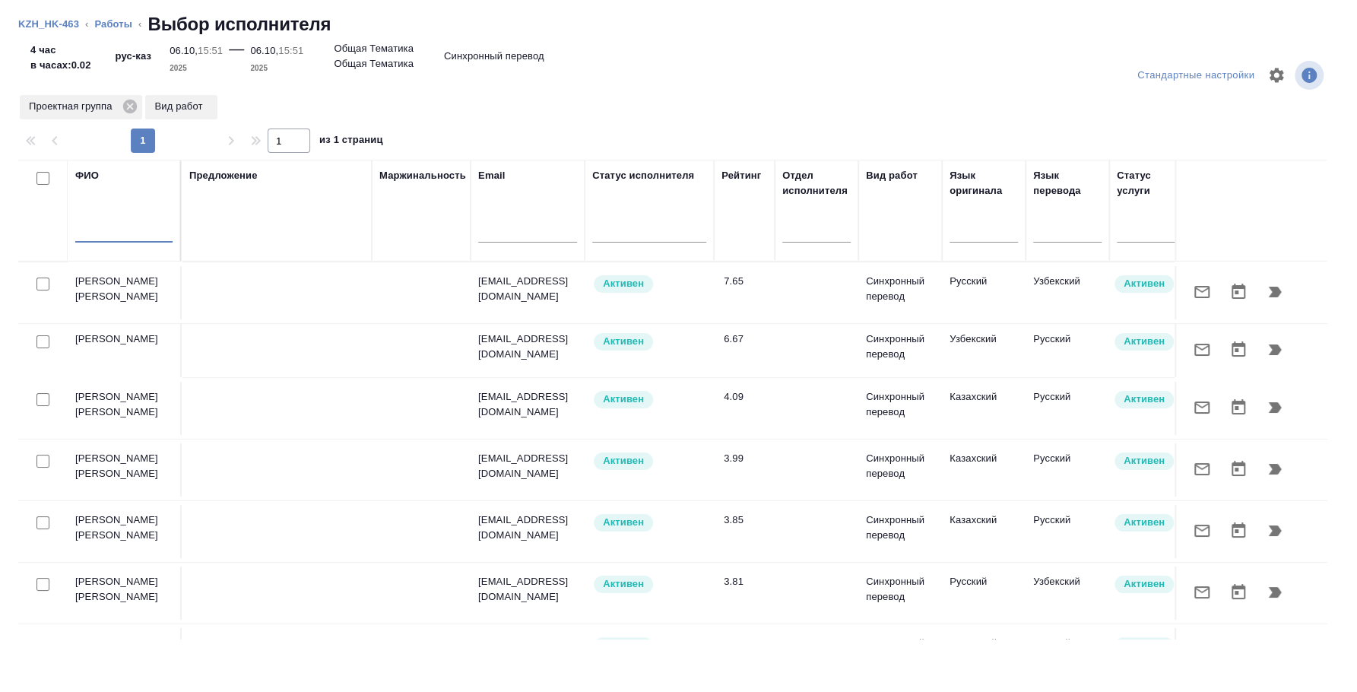
click at [125, 233] on input "text" at bounding box center [123, 232] width 97 height 19
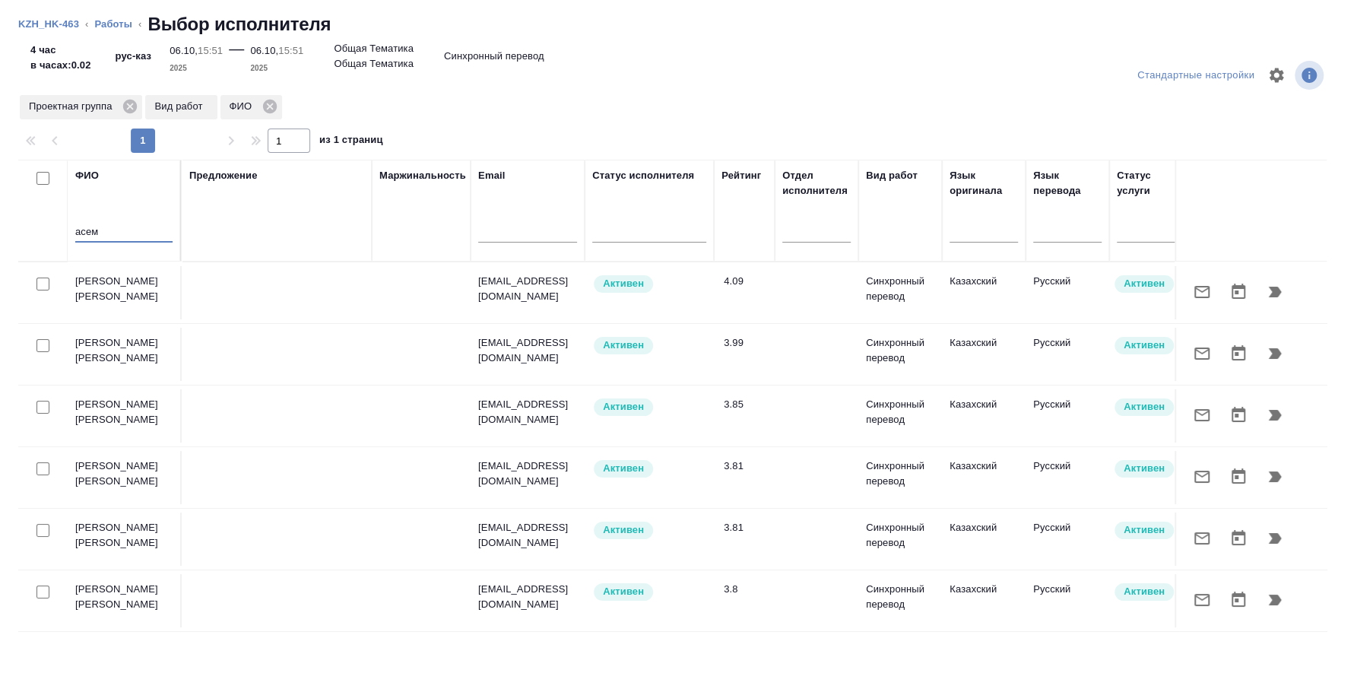
type input "асем"
click at [130, 107] on icon at bounding box center [130, 107] width 14 height 14
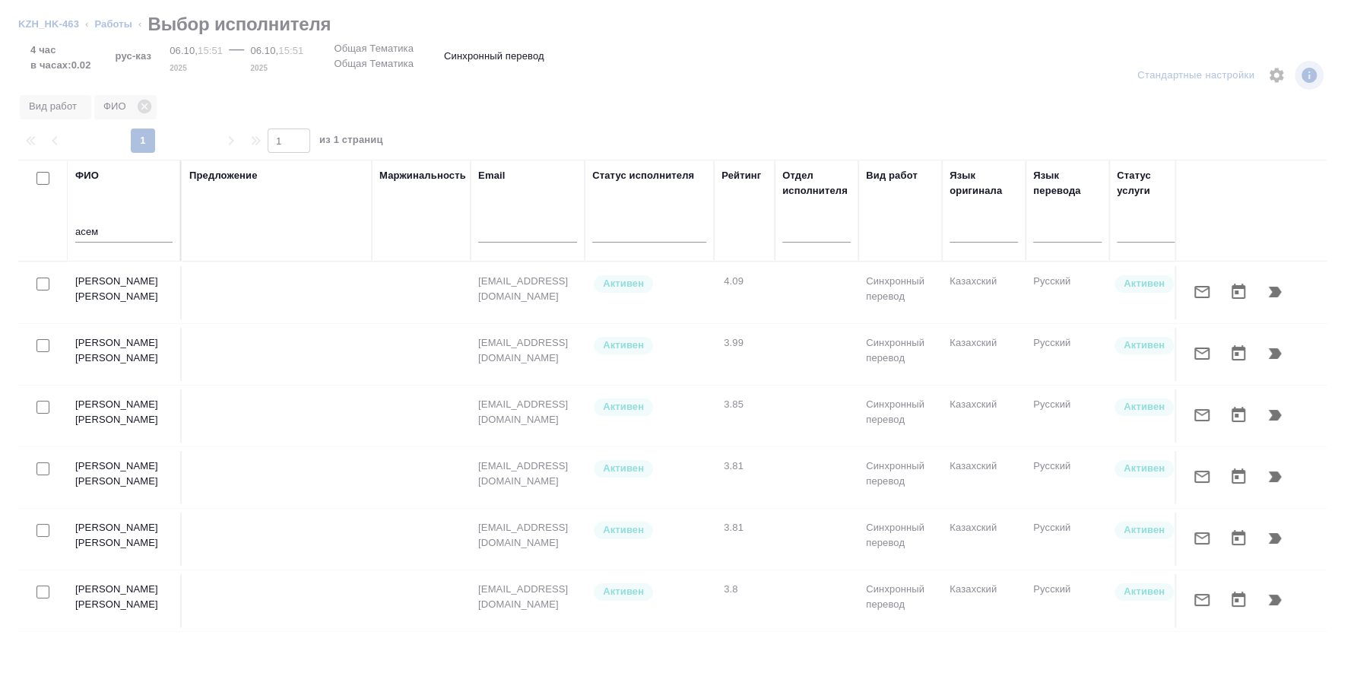
click at [43, 277] on input "checkbox" at bounding box center [42, 283] width 13 height 13
checkbox input "true"
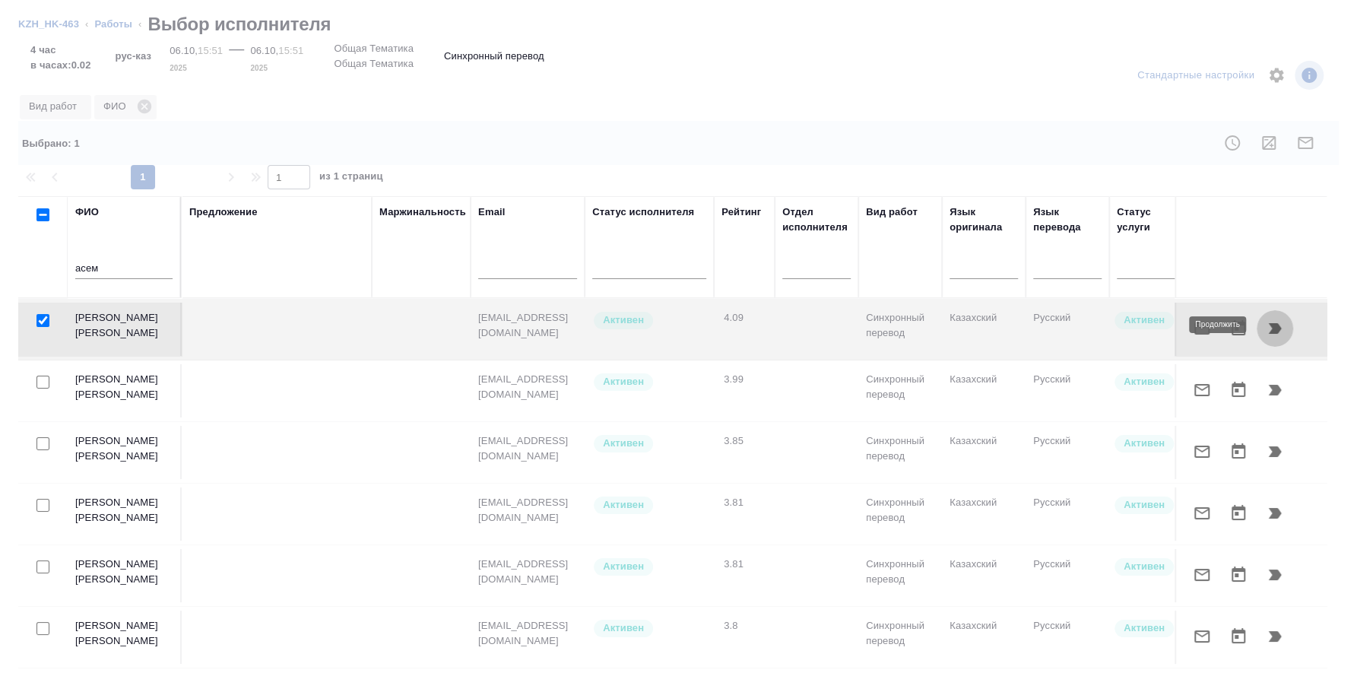
click at [1267, 320] on icon "button" at bounding box center [1274, 328] width 18 height 18
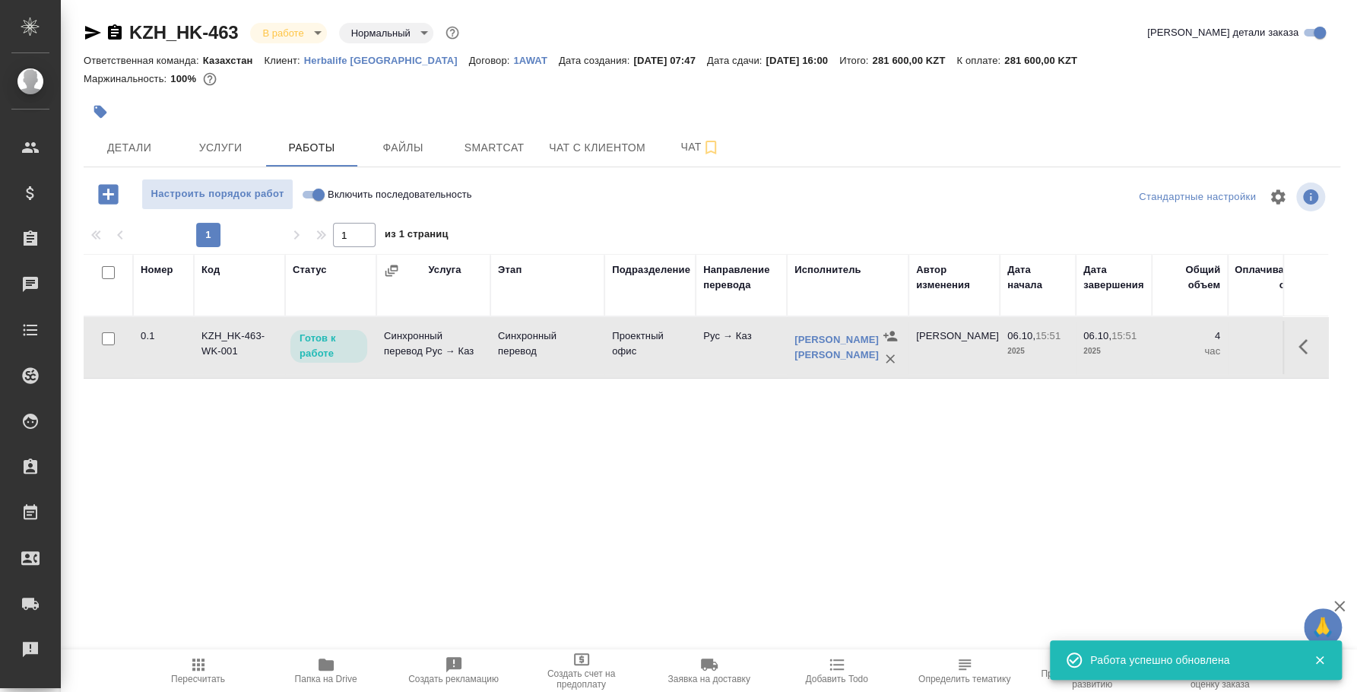
click at [318, 340] on p "Готов к работе" at bounding box center [328, 346] width 59 height 30
click at [302, 193] on input "Включить последовательность" at bounding box center [318, 194] width 55 height 18
checkbox input "true"
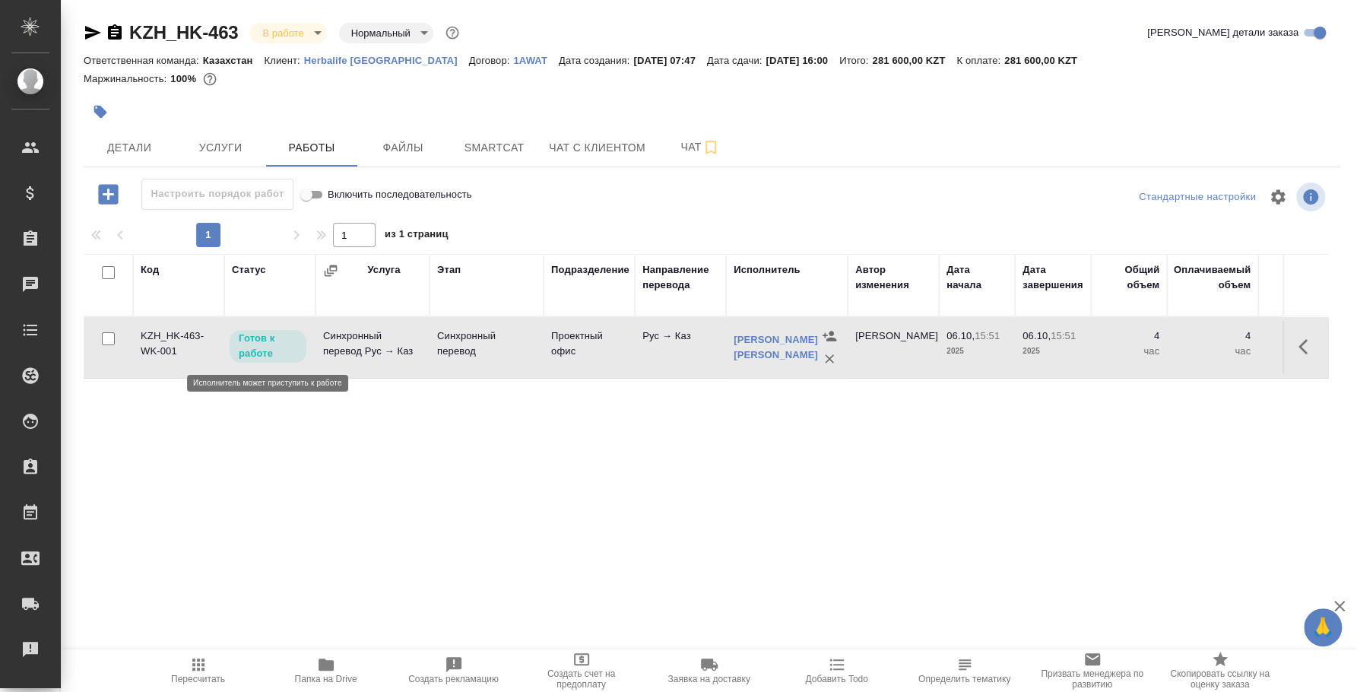
click at [288, 335] on p "Готов к работе" at bounding box center [268, 346] width 59 height 30
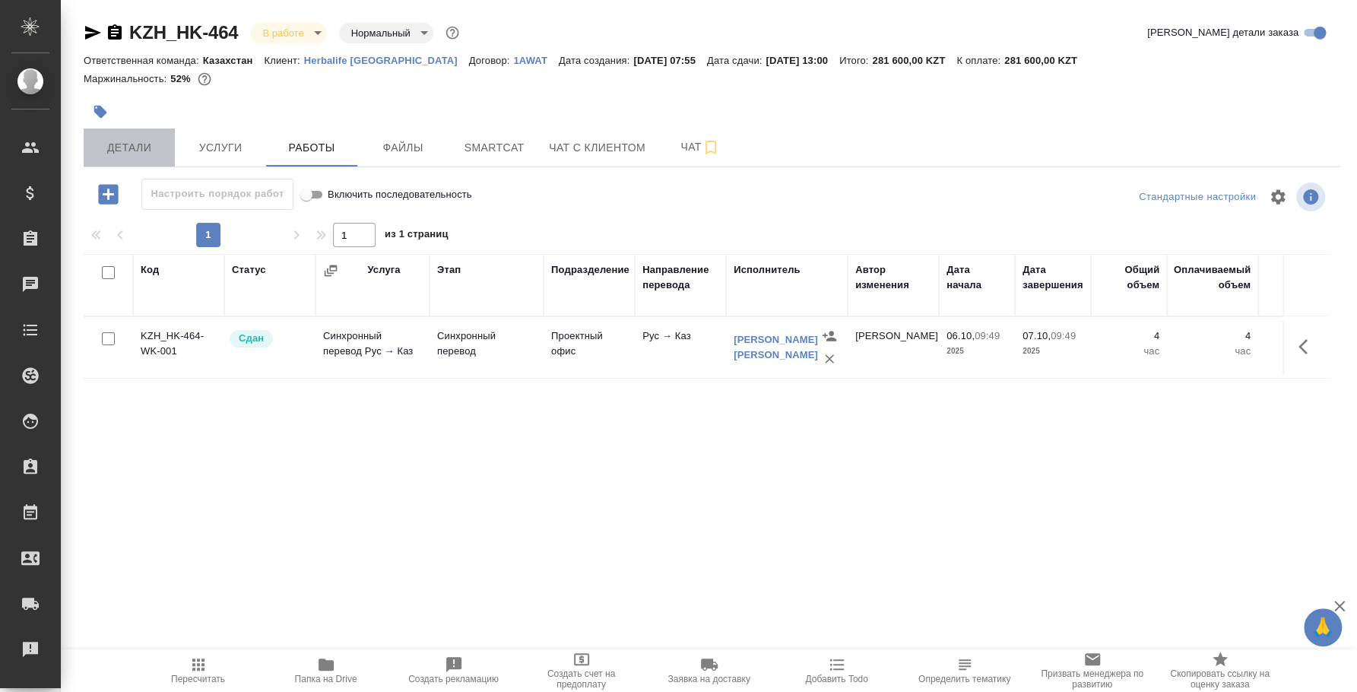
click at [144, 143] on span "Детали" at bounding box center [129, 147] width 73 height 19
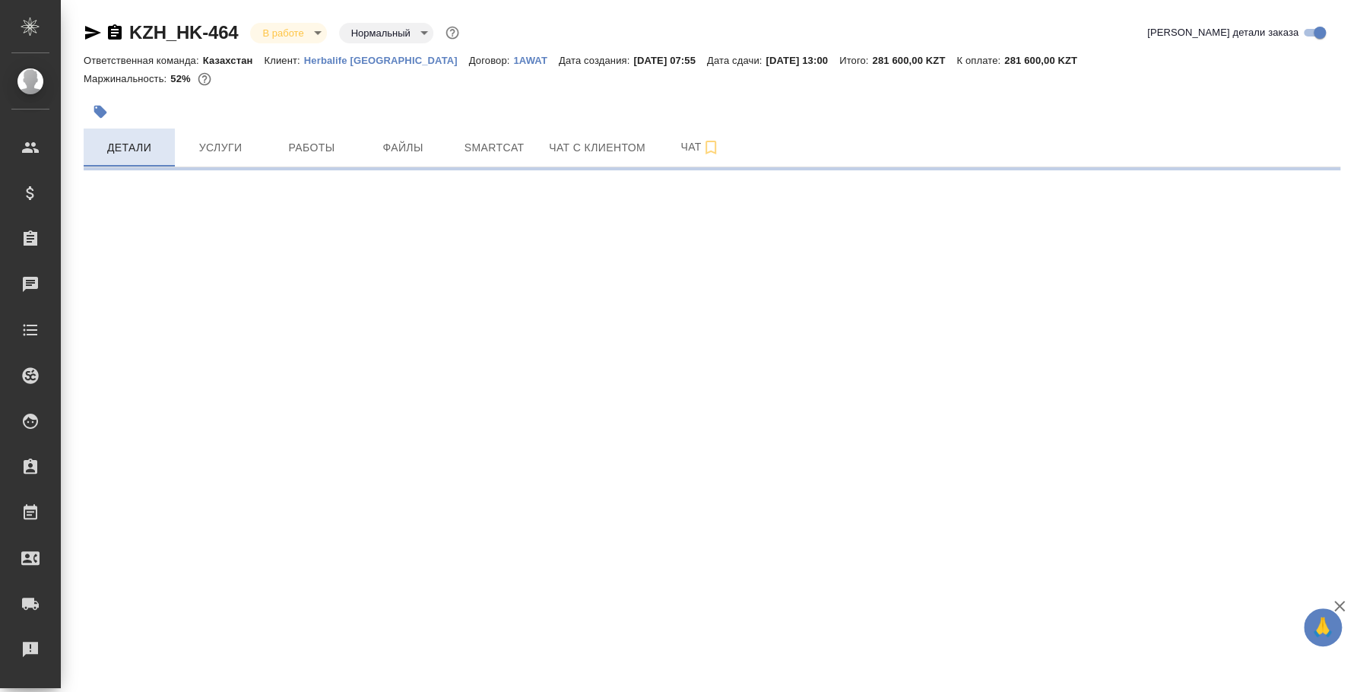
select select "RU"
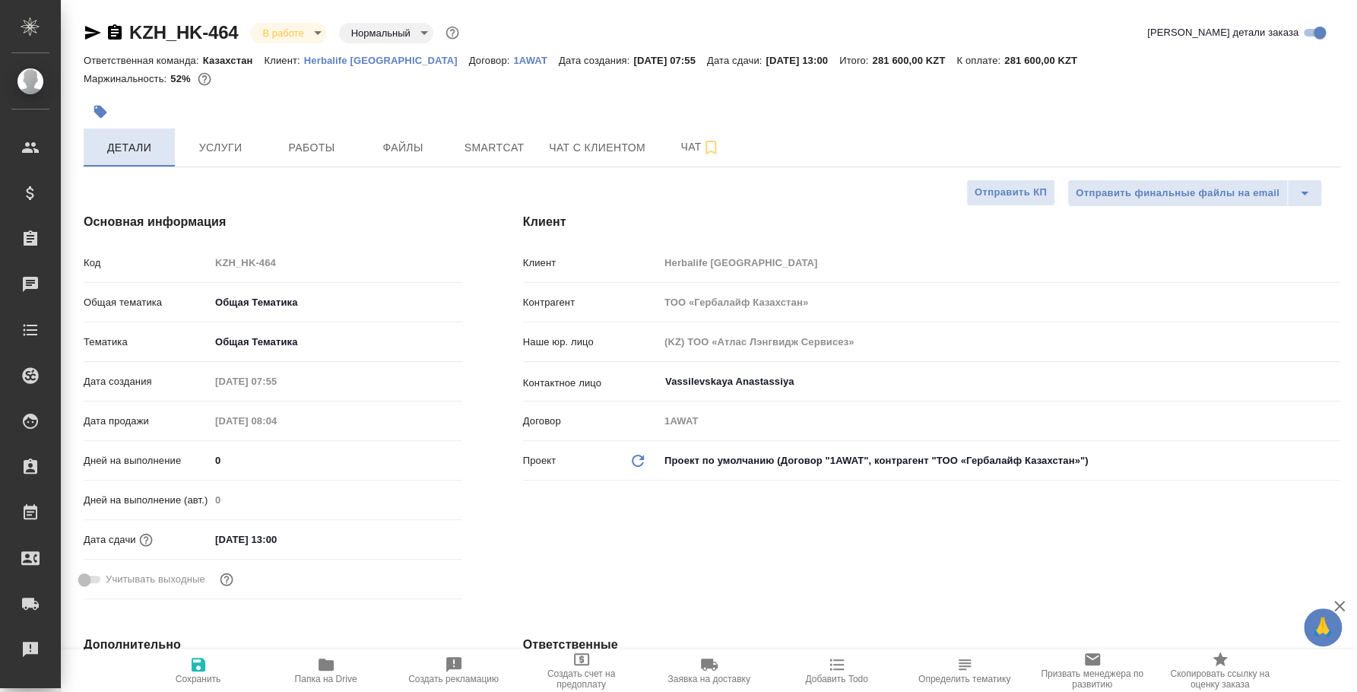
type textarea "x"
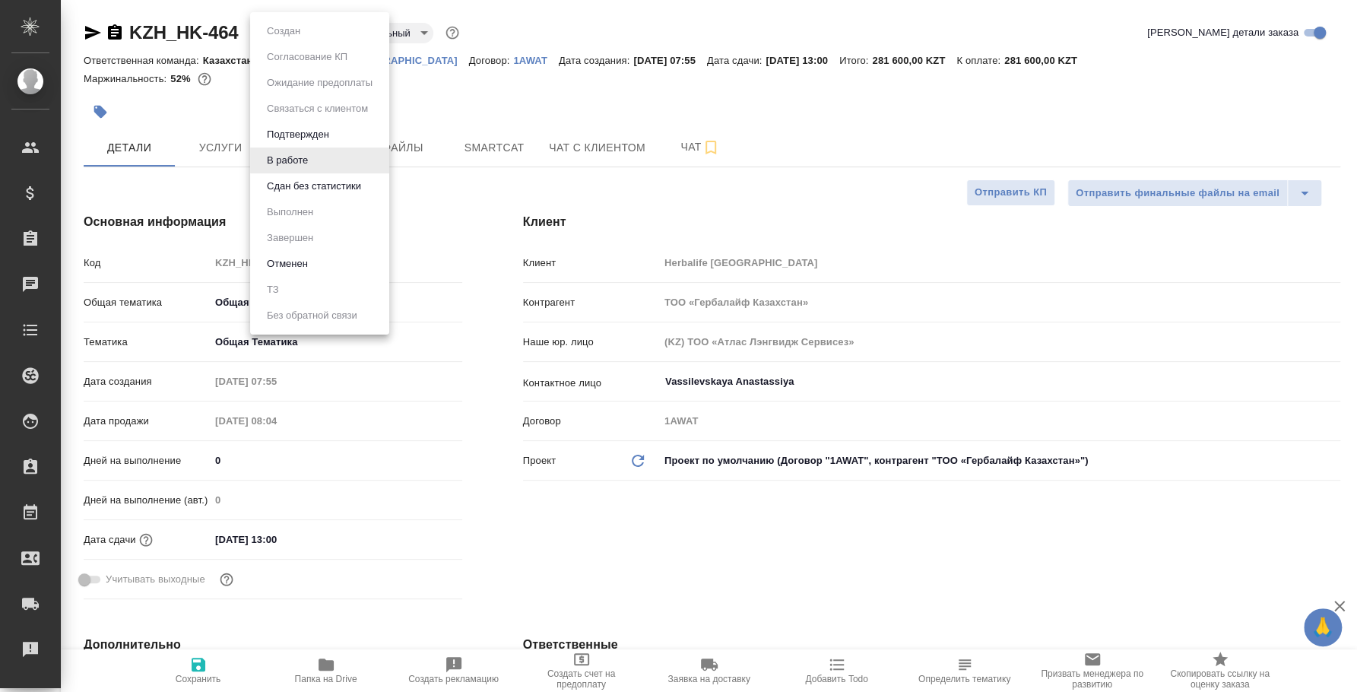
click at [311, 40] on body "🙏 .cls-1 fill:#fff; AWATERA [PERSON_NAME] Спецификации Заказы 0 Чаты Todo Проек…" at bounding box center [678, 346] width 1357 height 692
click at [308, 184] on button "Сдан без статистики" at bounding box center [313, 186] width 103 height 17
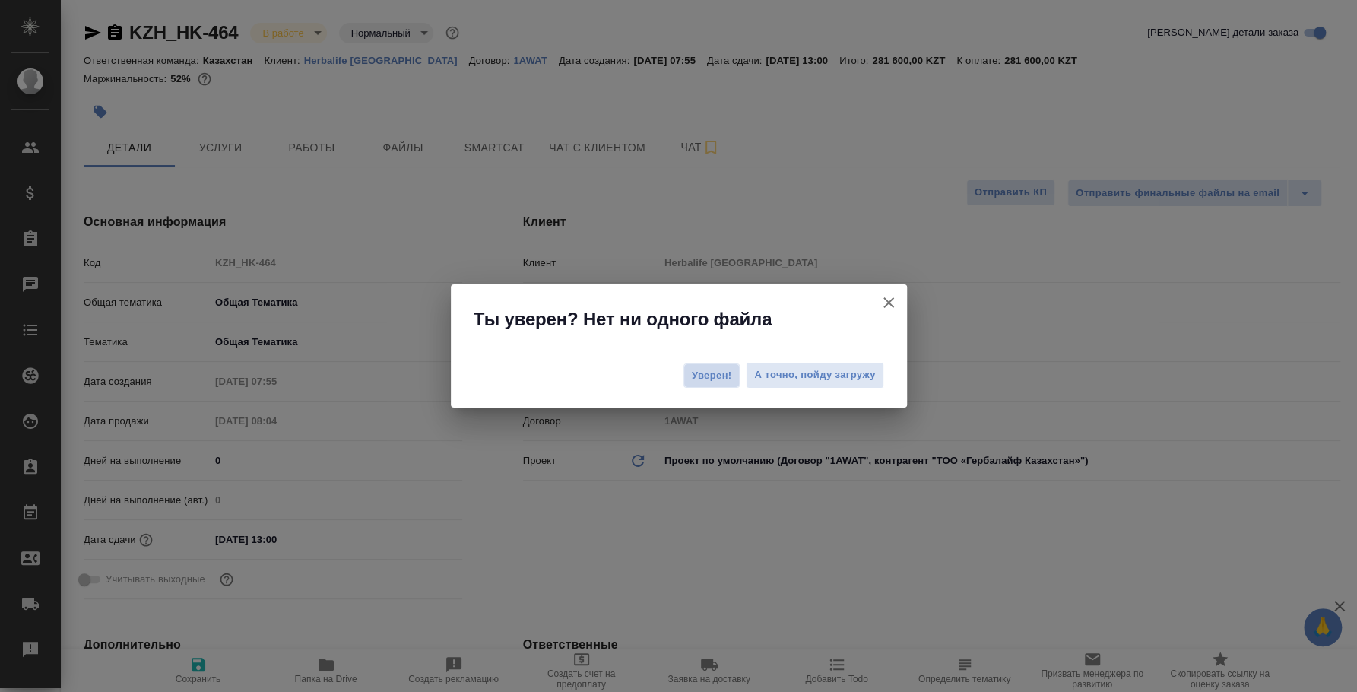
click at [692, 378] on span "Уверен!" at bounding box center [712, 375] width 40 height 15
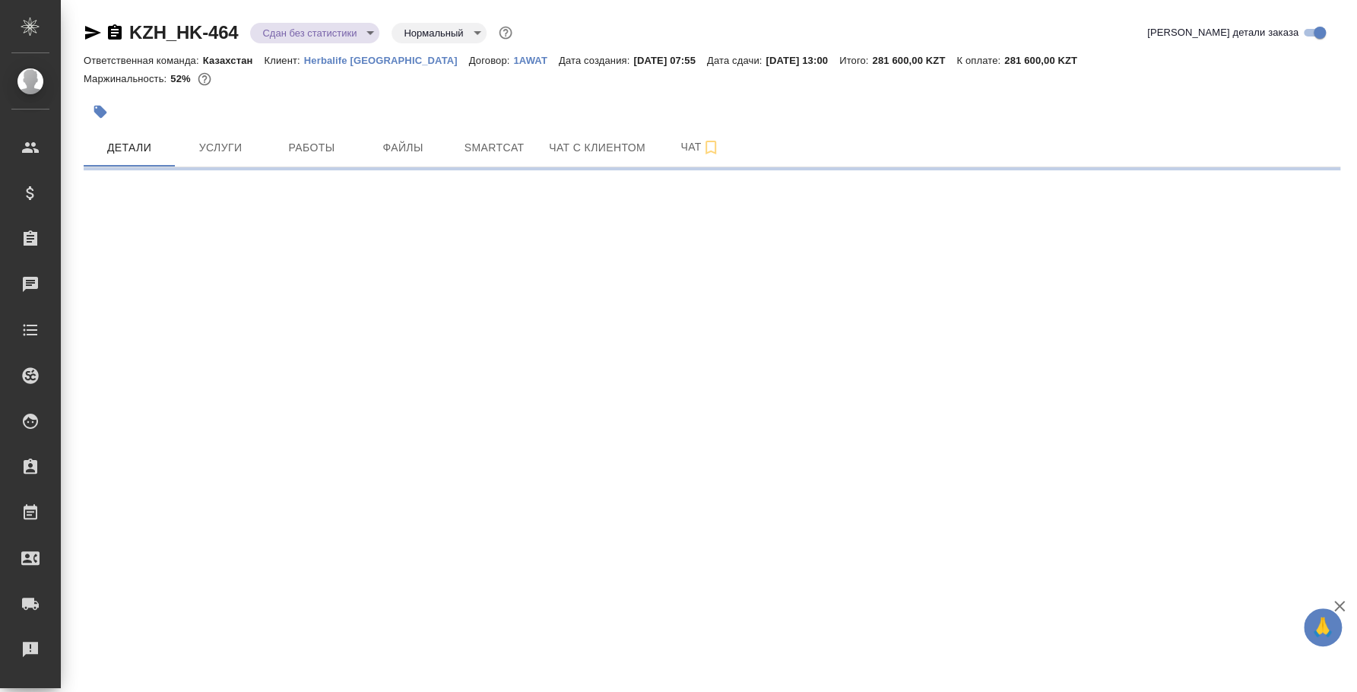
select select "RU"
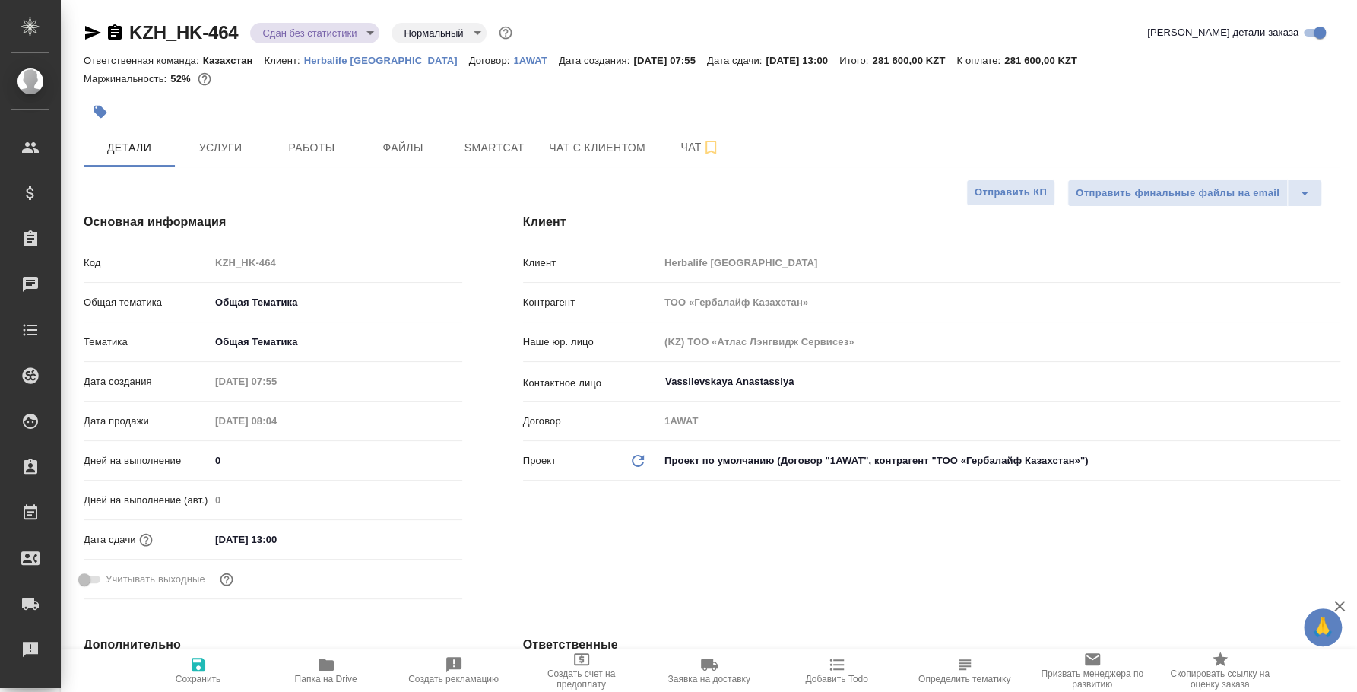
type textarea "x"
click at [305, 30] on body "🙏 .cls-1 fill:#fff; AWATERA Fedotova Irina Клиенты Спецификации Заказы 0 Чаты T…" at bounding box center [678, 346] width 1357 height 692
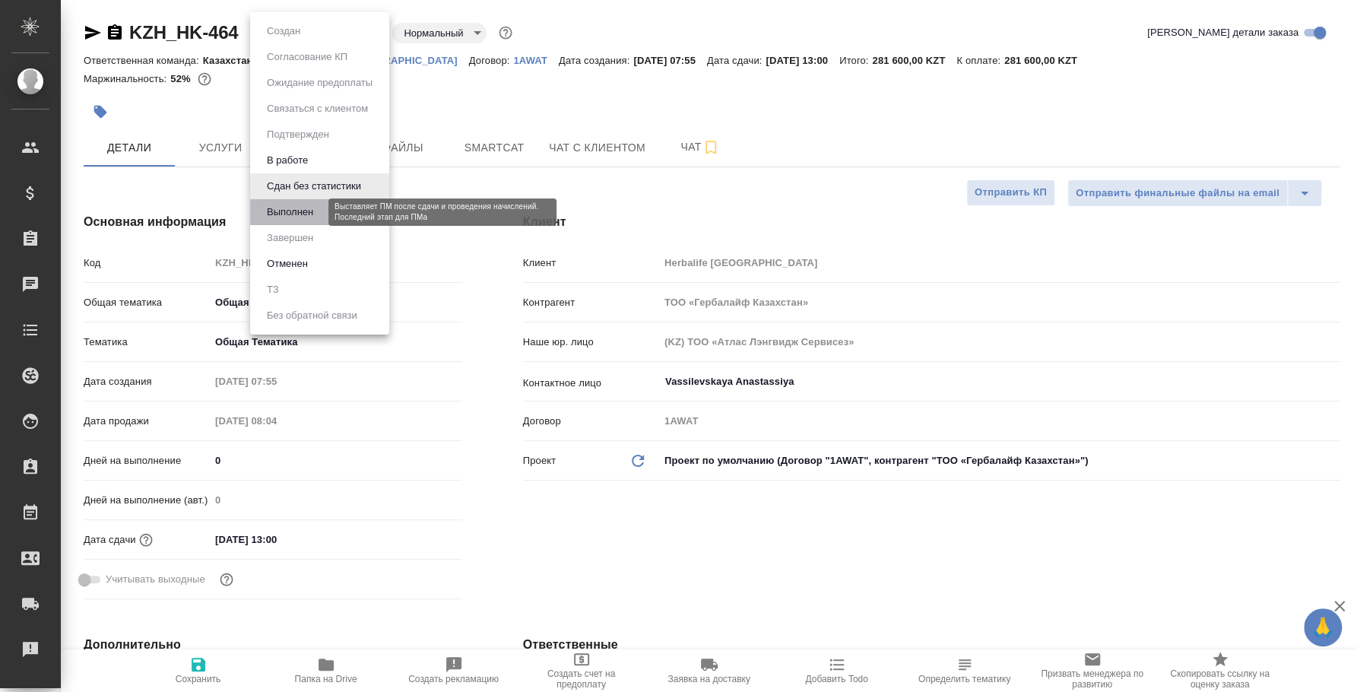
click at [313, 205] on button "Выполнен" at bounding box center [289, 212] width 55 height 17
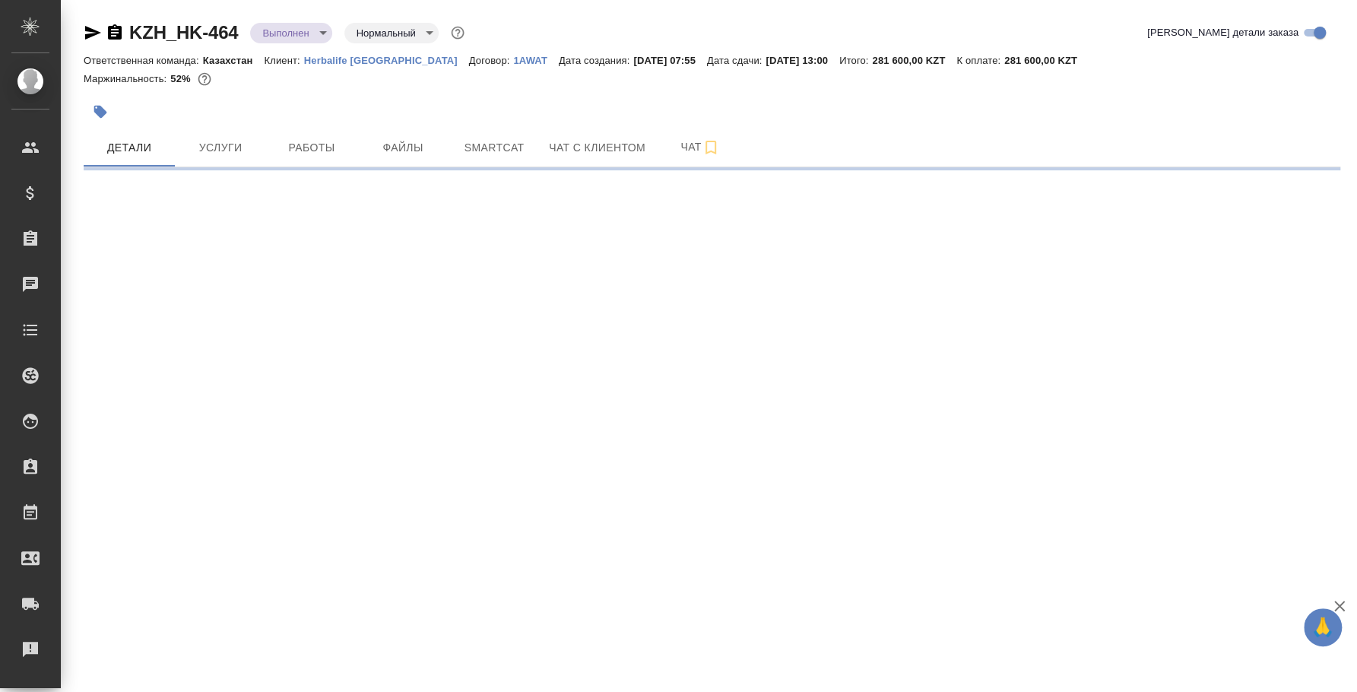
select select "RU"
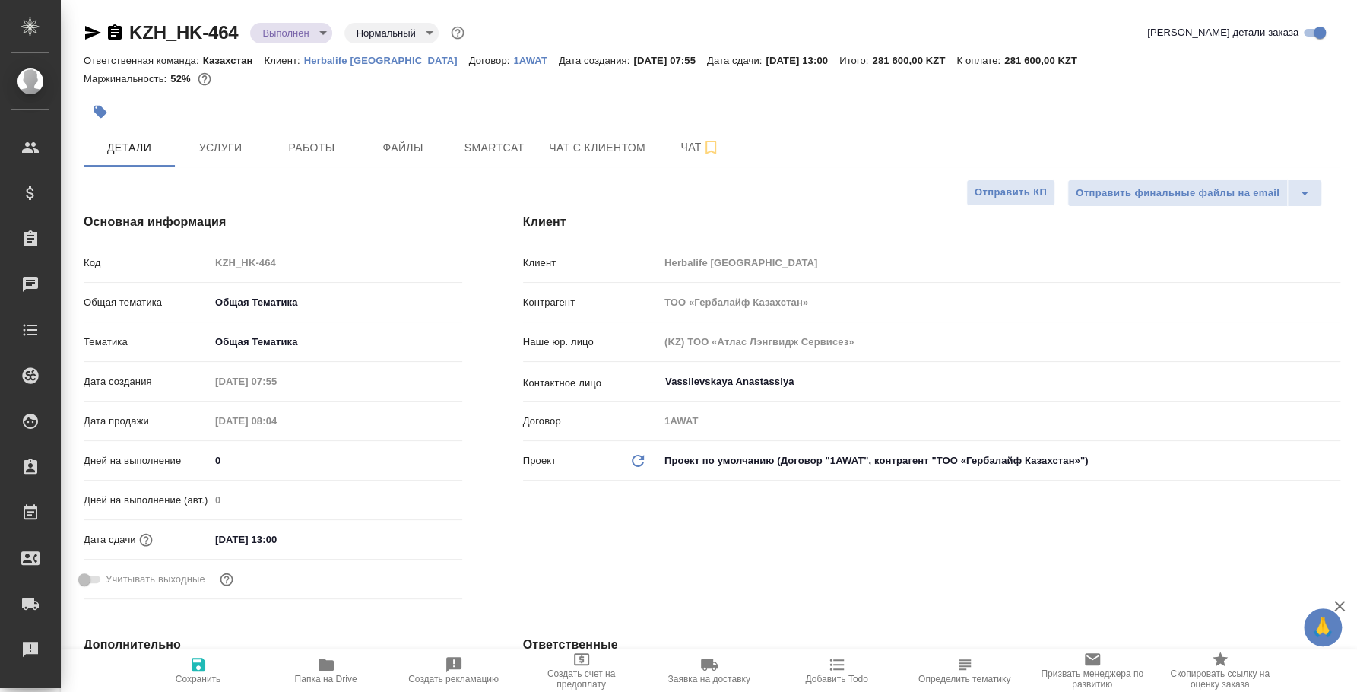
type textarea "x"
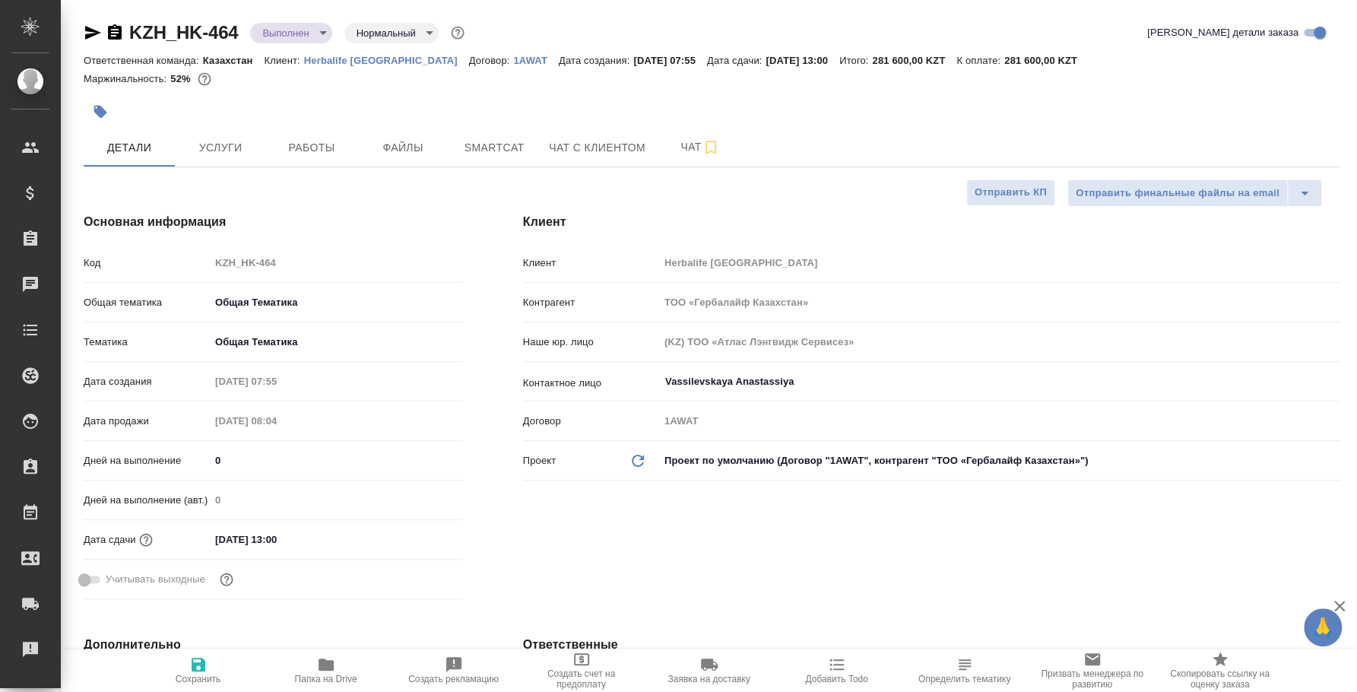
type textarea "x"
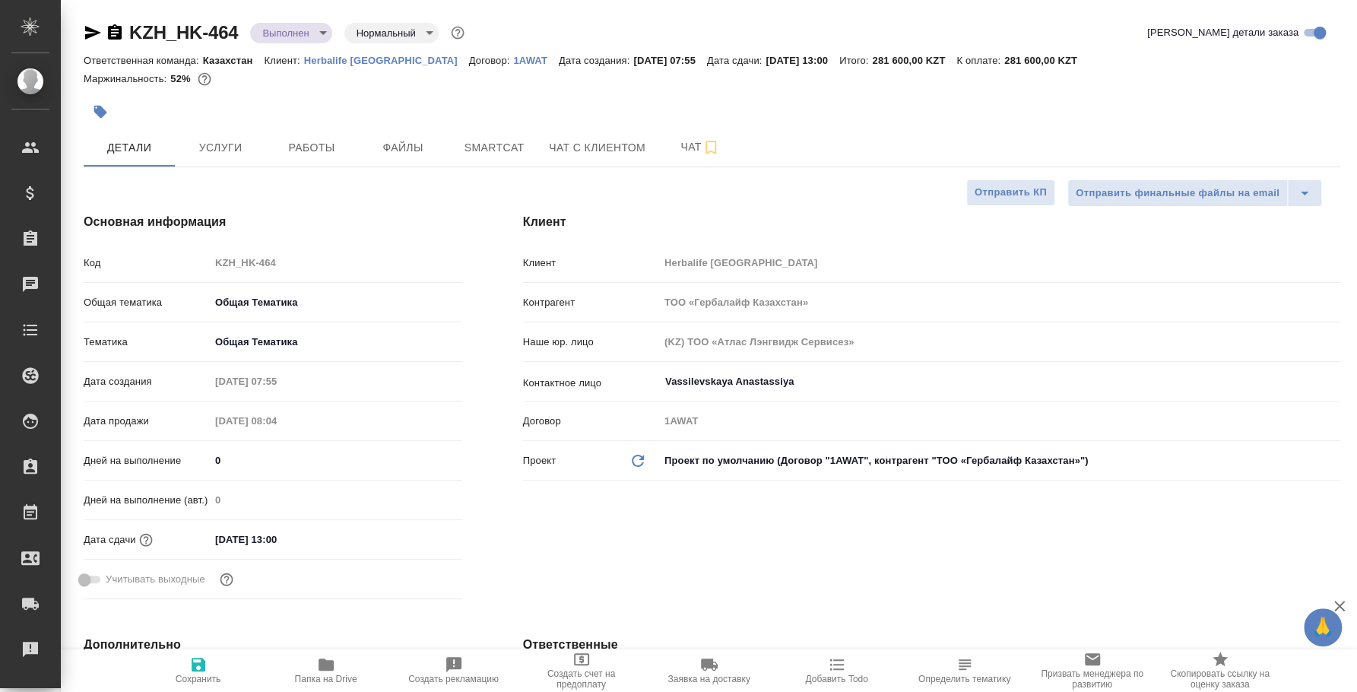
type textarea "x"
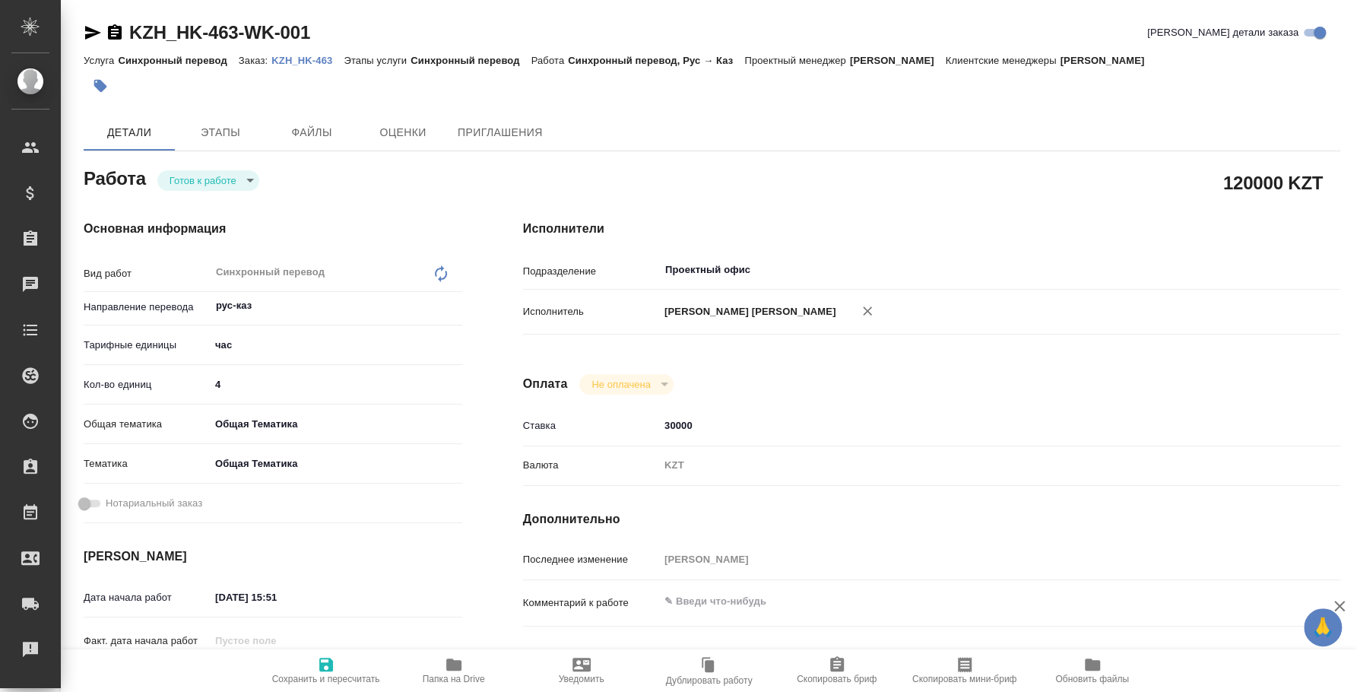
type textarea "x"
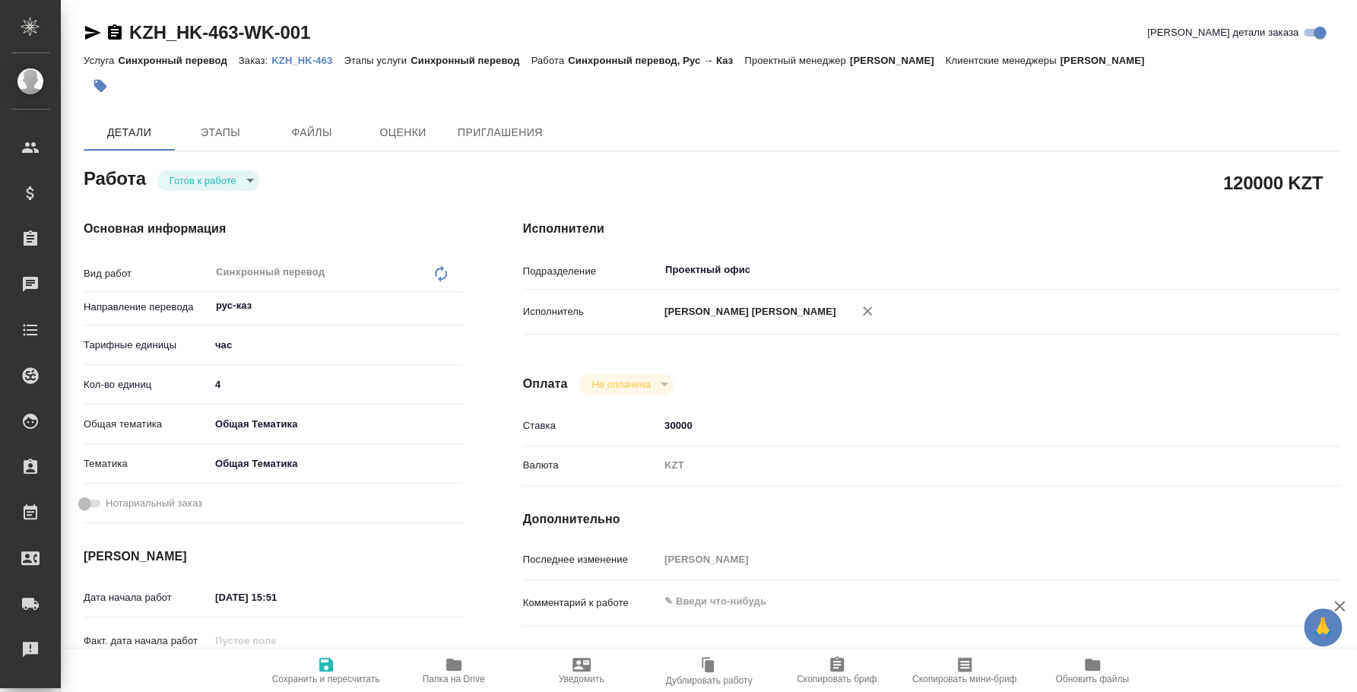
type textarea "x"
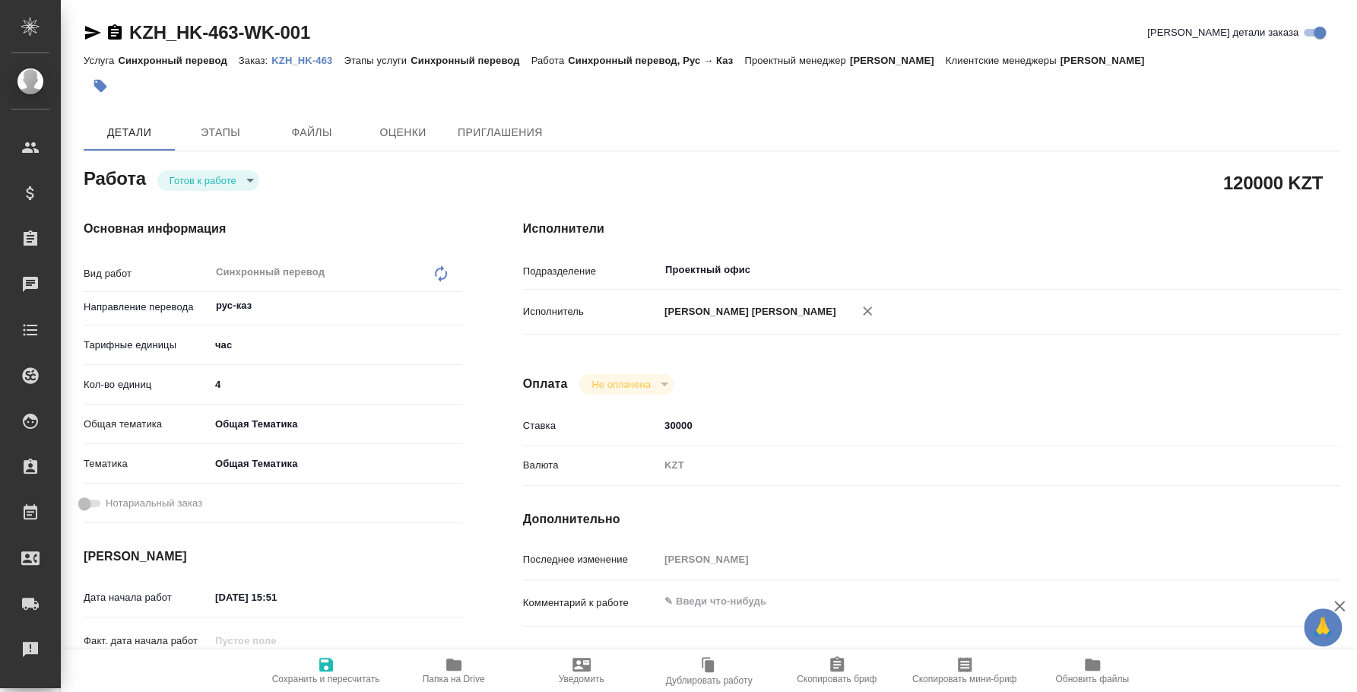
type textarea "x"
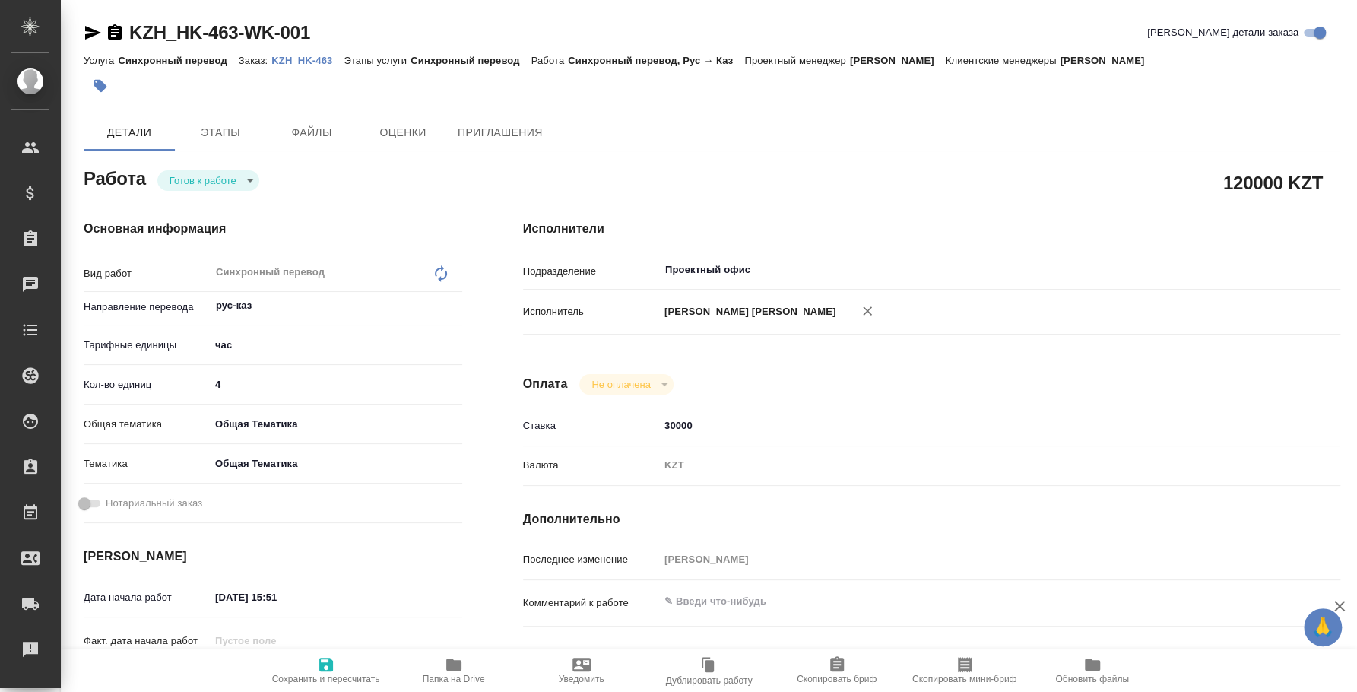
click at [227, 179] on body "🙏 .cls-1 fill:#fff; AWATERA [PERSON_NAME] Спецификации Заказы Чаты Todo Проекты…" at bounding box center [678, 346] width 1357 height 692
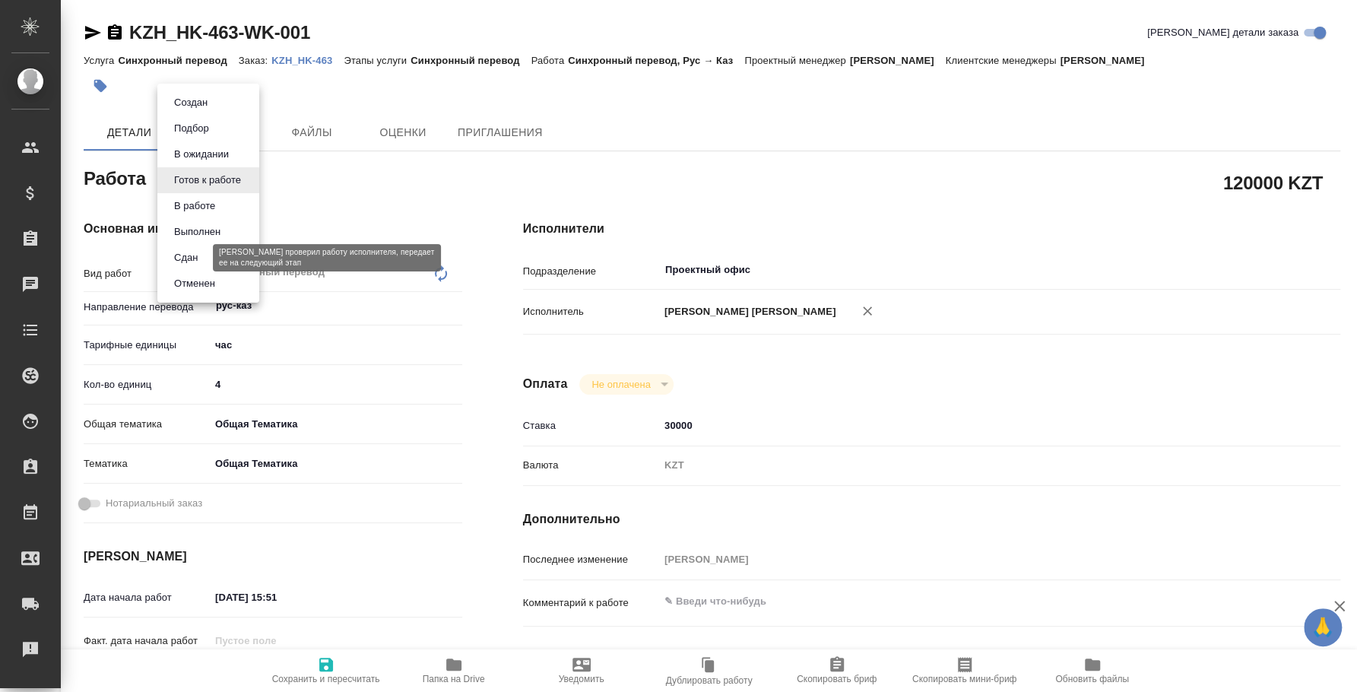
type textarea "x"
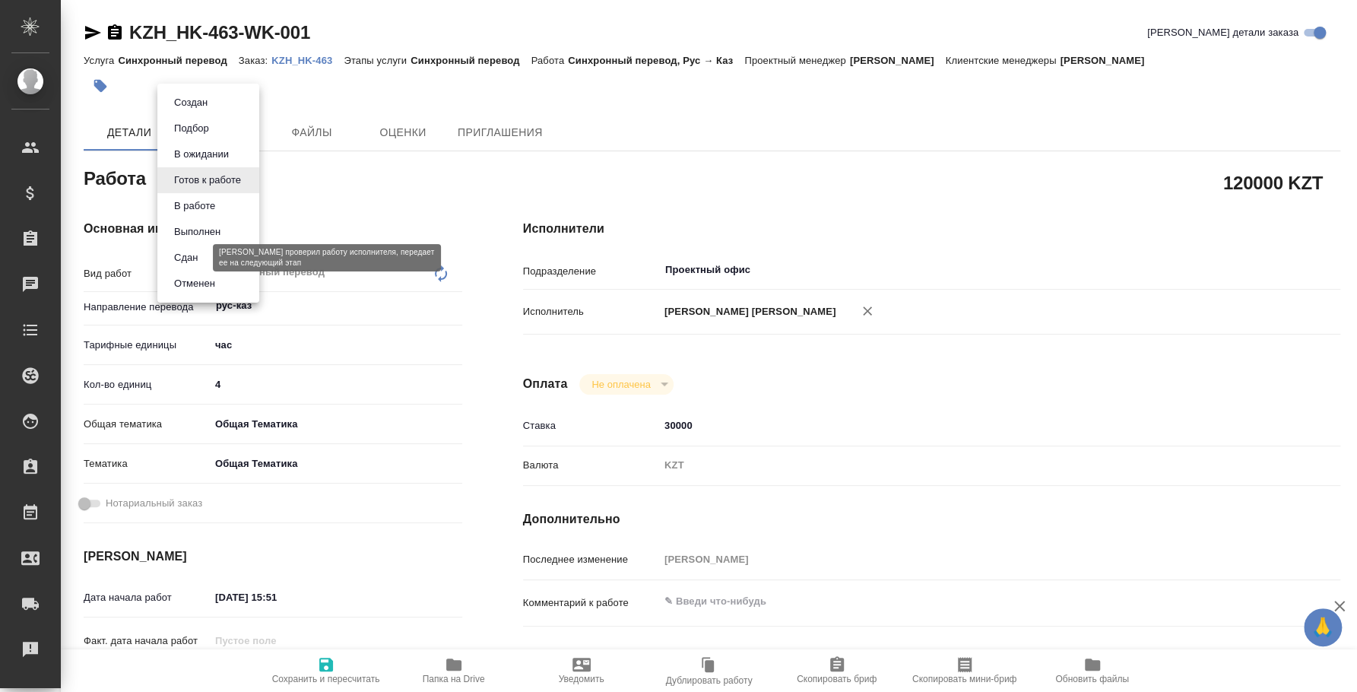
click at [195, 255] on button "Сдан" at bounding box center [185, 257] width 33 height 17
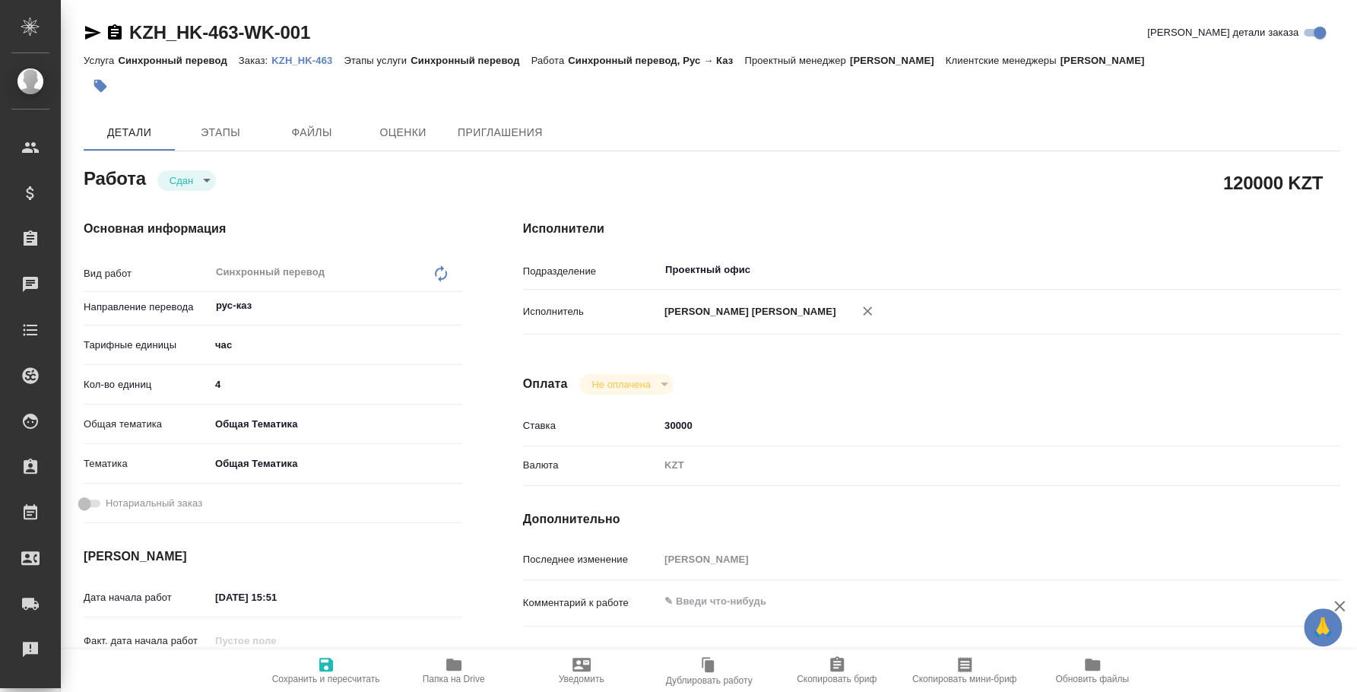
type textarea "x"
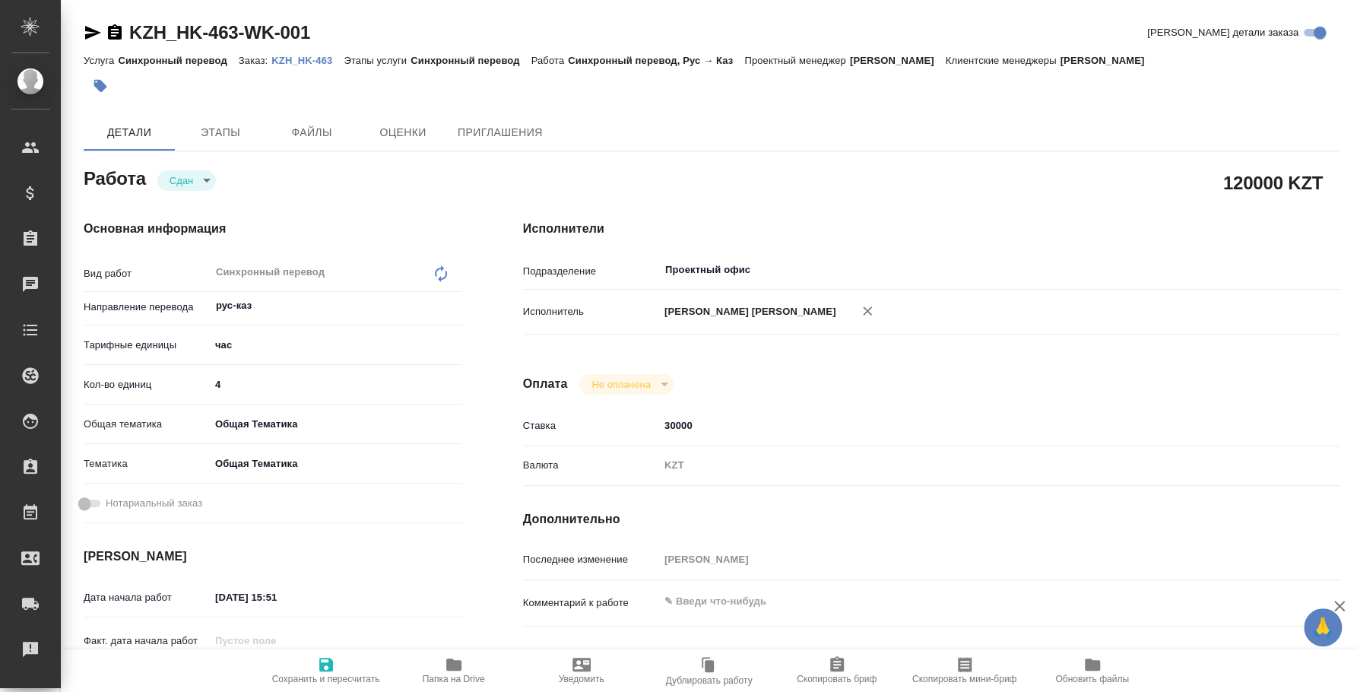
type textarea "x"
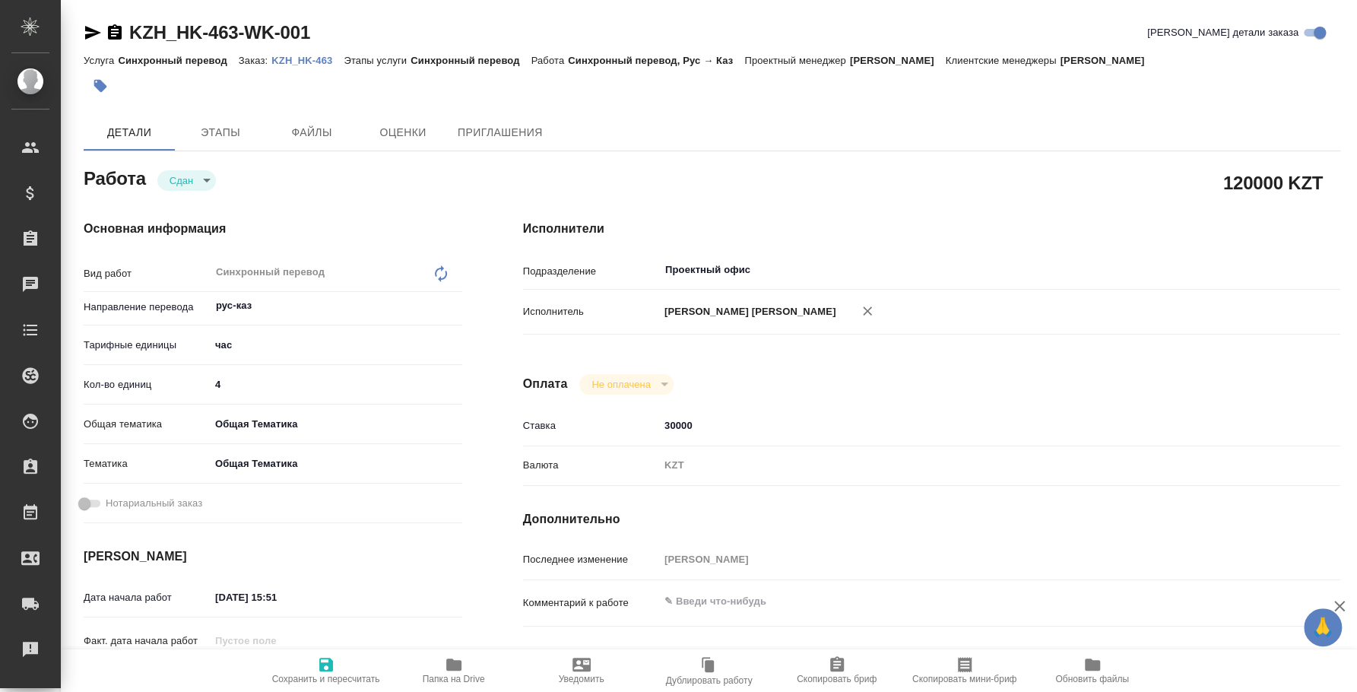
type textarea "x"
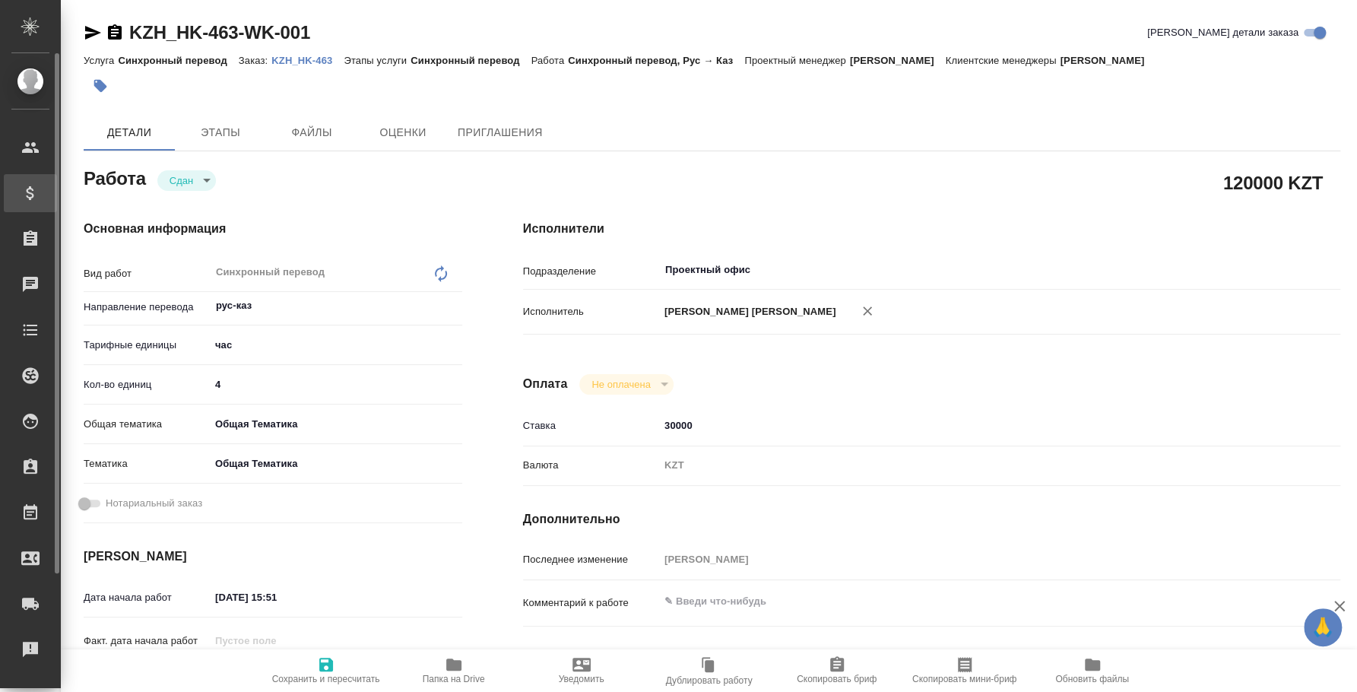
type textarea "x"
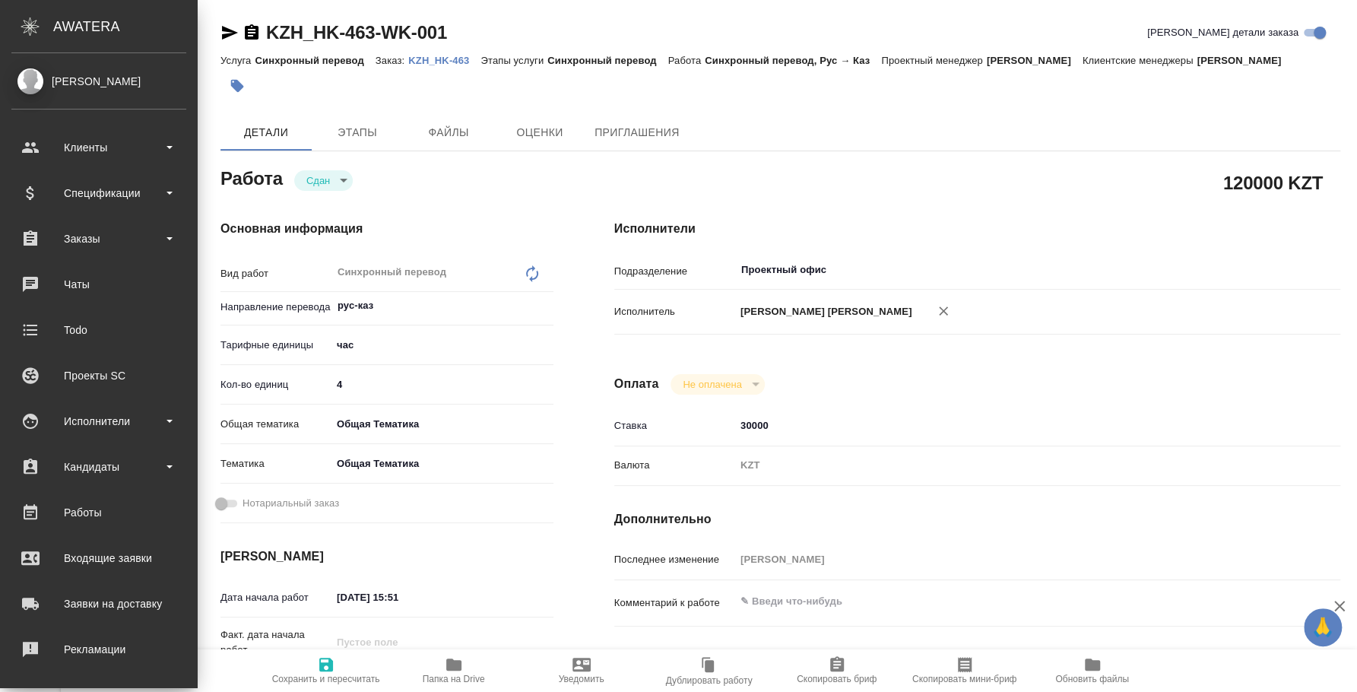
type textarea "x"
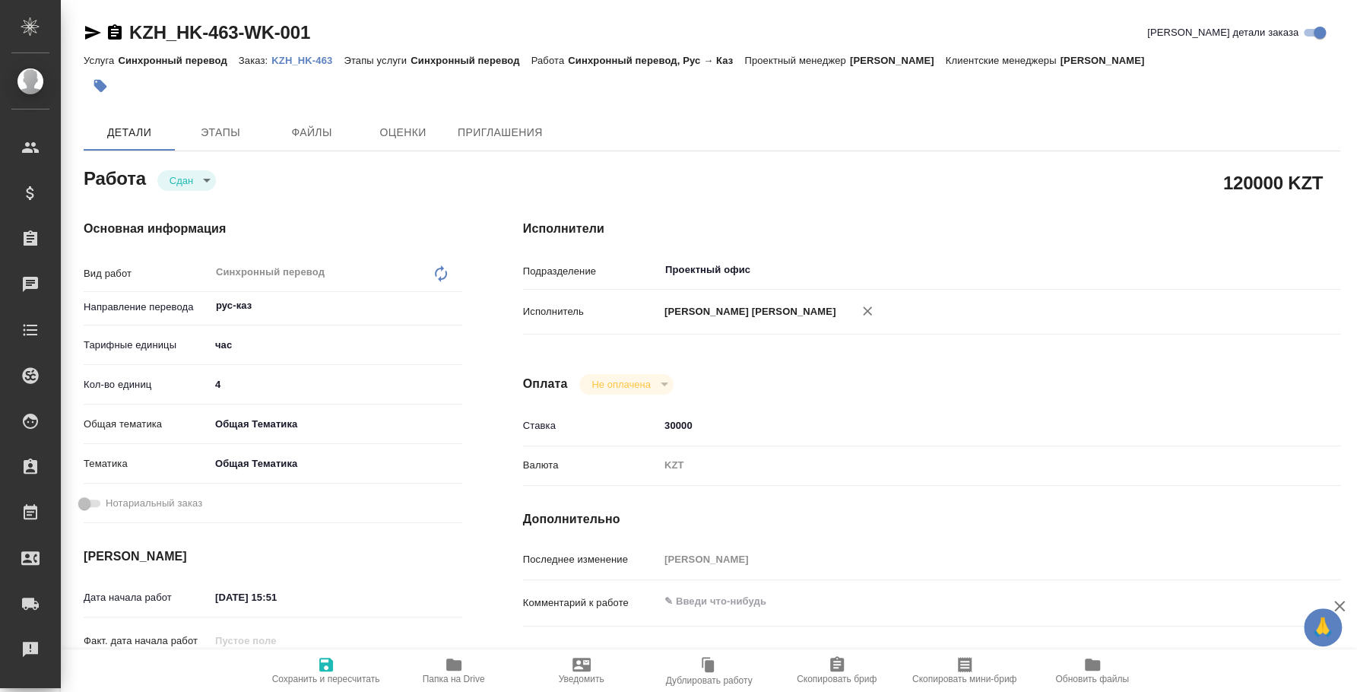
click at [302, 61] on p "KZH_HK-463" at bounding box center [307, 60] width 72 height 11
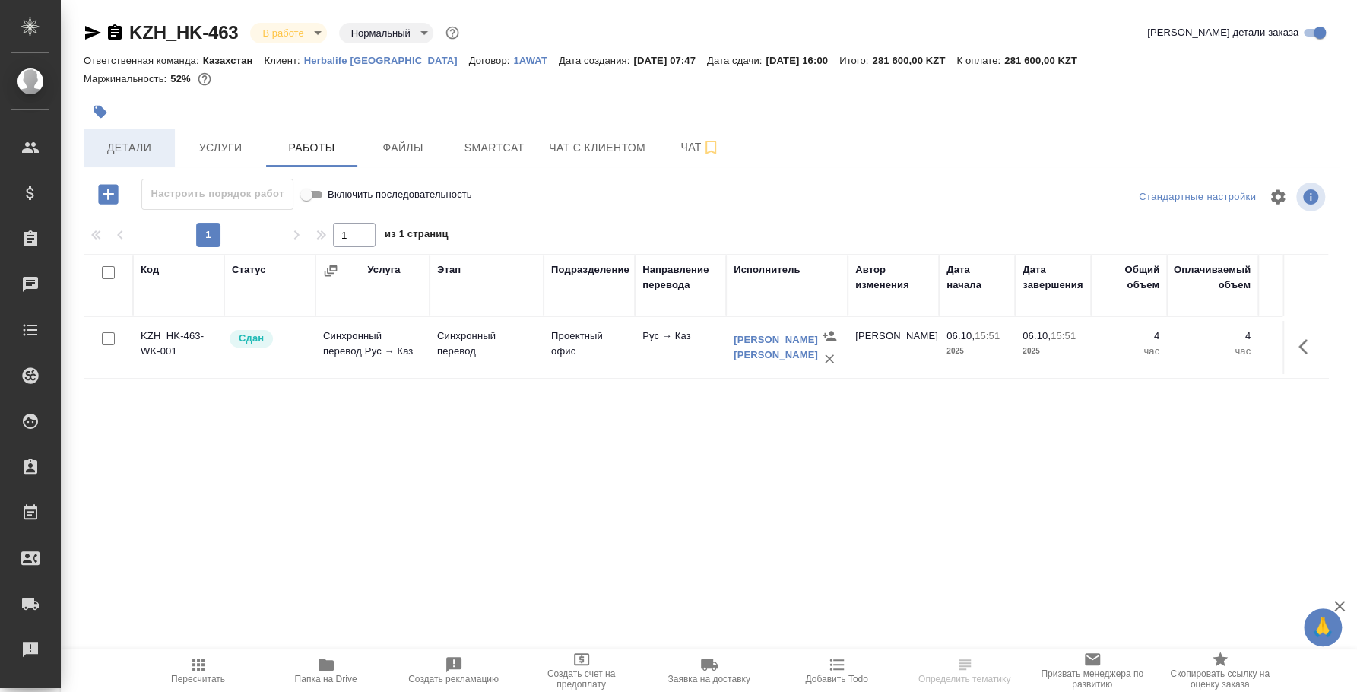
click at [153, 144] on span "Детали" at bounding box center [129, 147] width 73 height 19
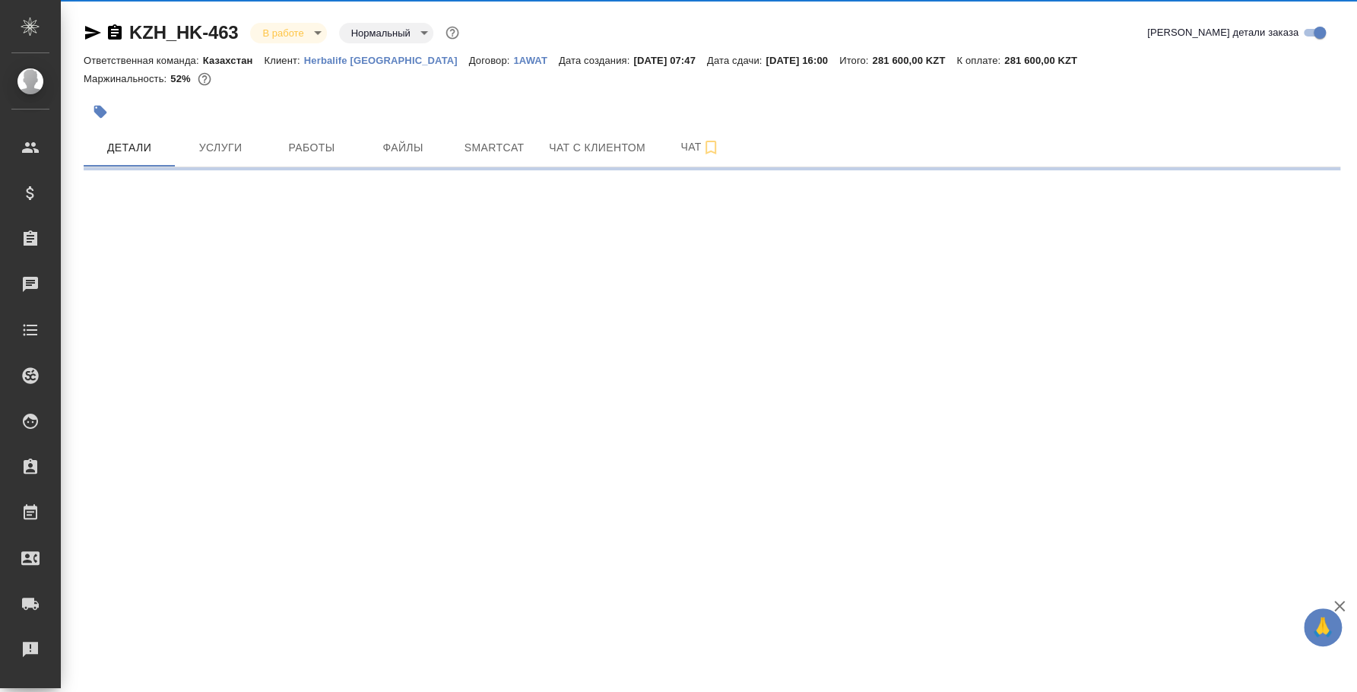
click at [298, 33] on body "🙏 .cls-1 fill:#fff; AWATERA [PERSON_NAME] Спецификации Заказы Чаты Todo Проекты…" at bounding box center [678, 346] width 1357 height 692
select select "RU"
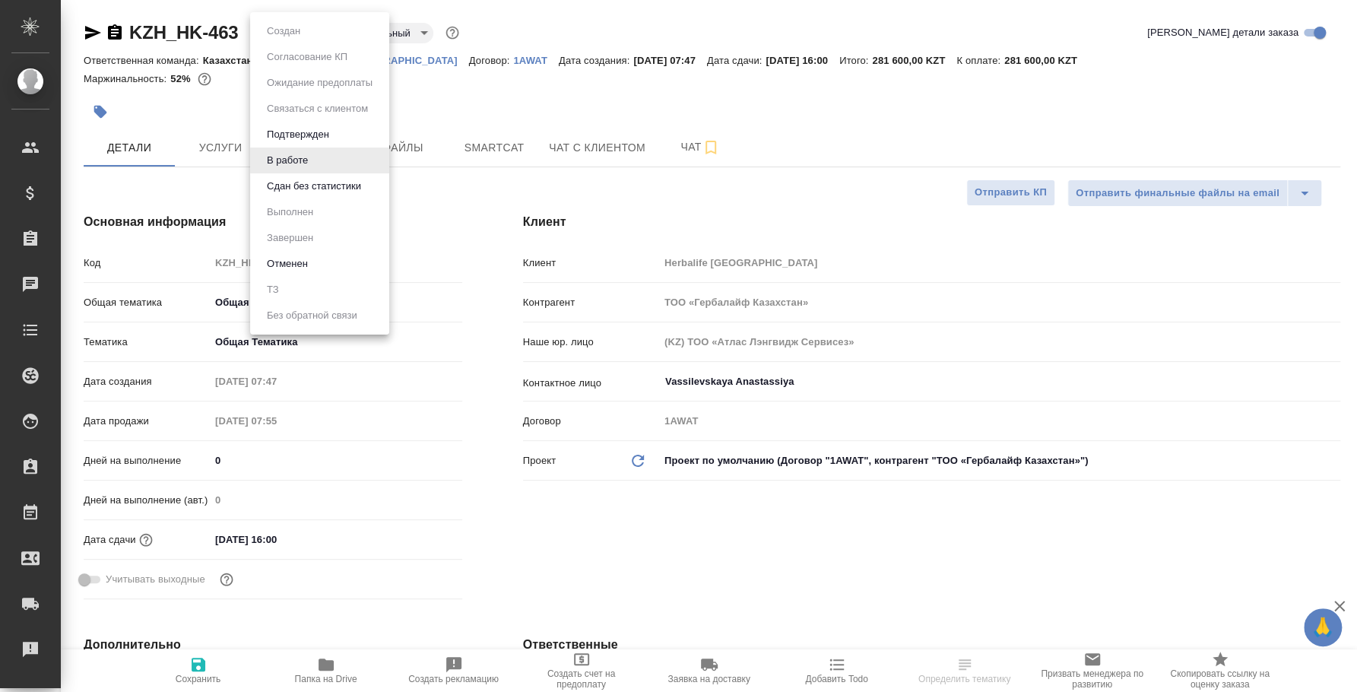
type textarea "x"
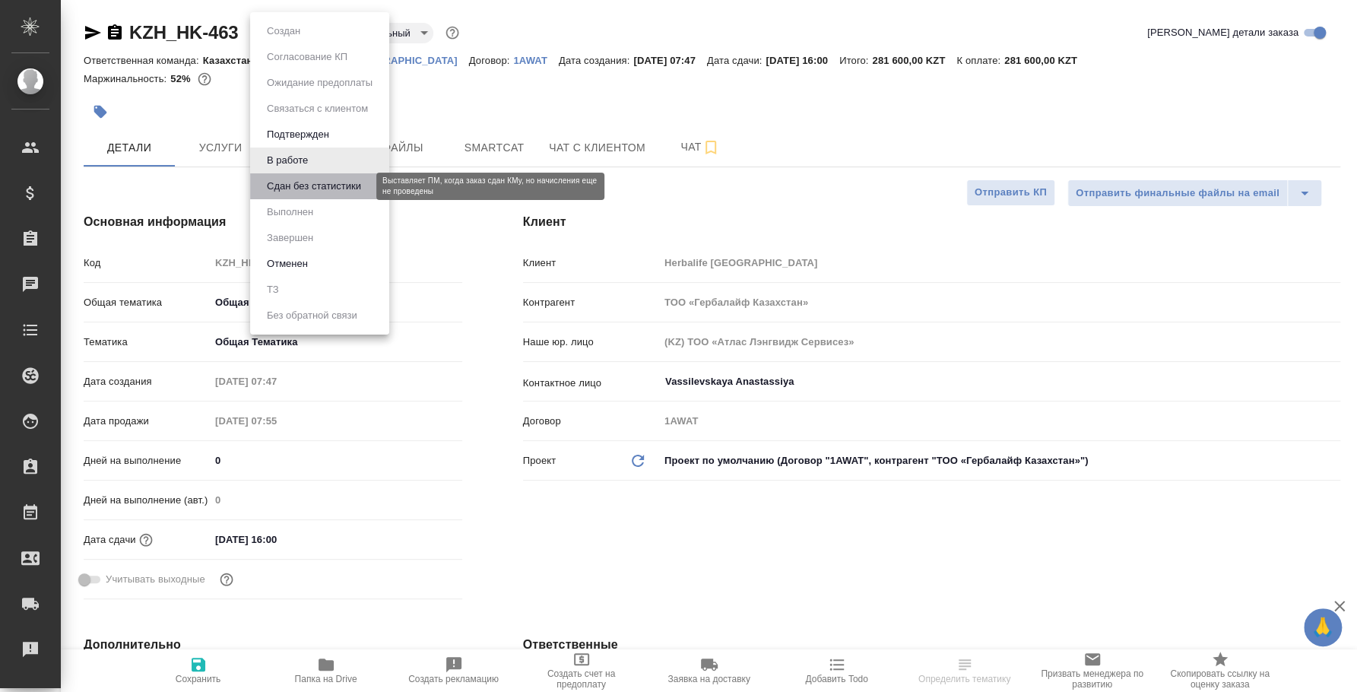
click at [296, 190] on button "Сдан без статистики" at bounding box center [313, 186] width 103 height 17
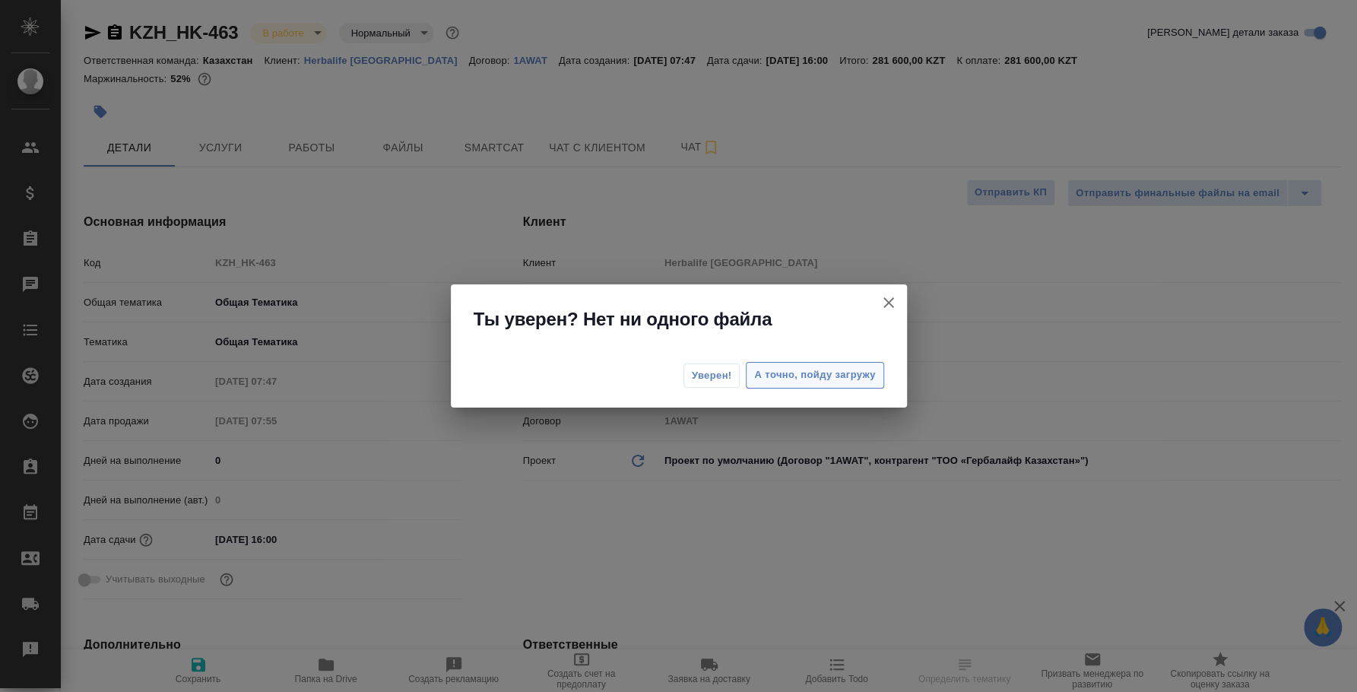
click at [755, 376] on span "А точно, пойду загружу" at bounding box center [814, 374] width 121 height 17
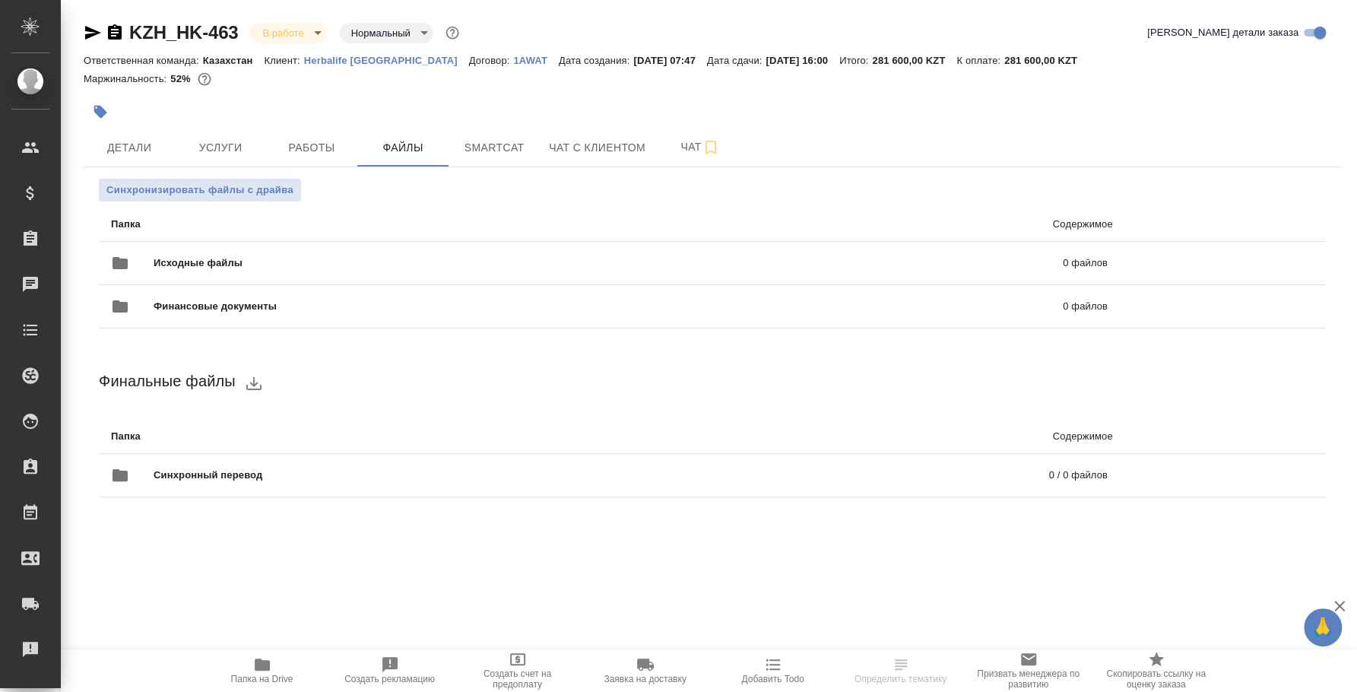
click at [309, 24] on body "🙏 .cls-1 fill:#fff; AWATERA [PERSON_NAME] Спецификации Заказы 0 Чаты Todo Проек…" at bounding box center [678, 346] width 1357 height 692
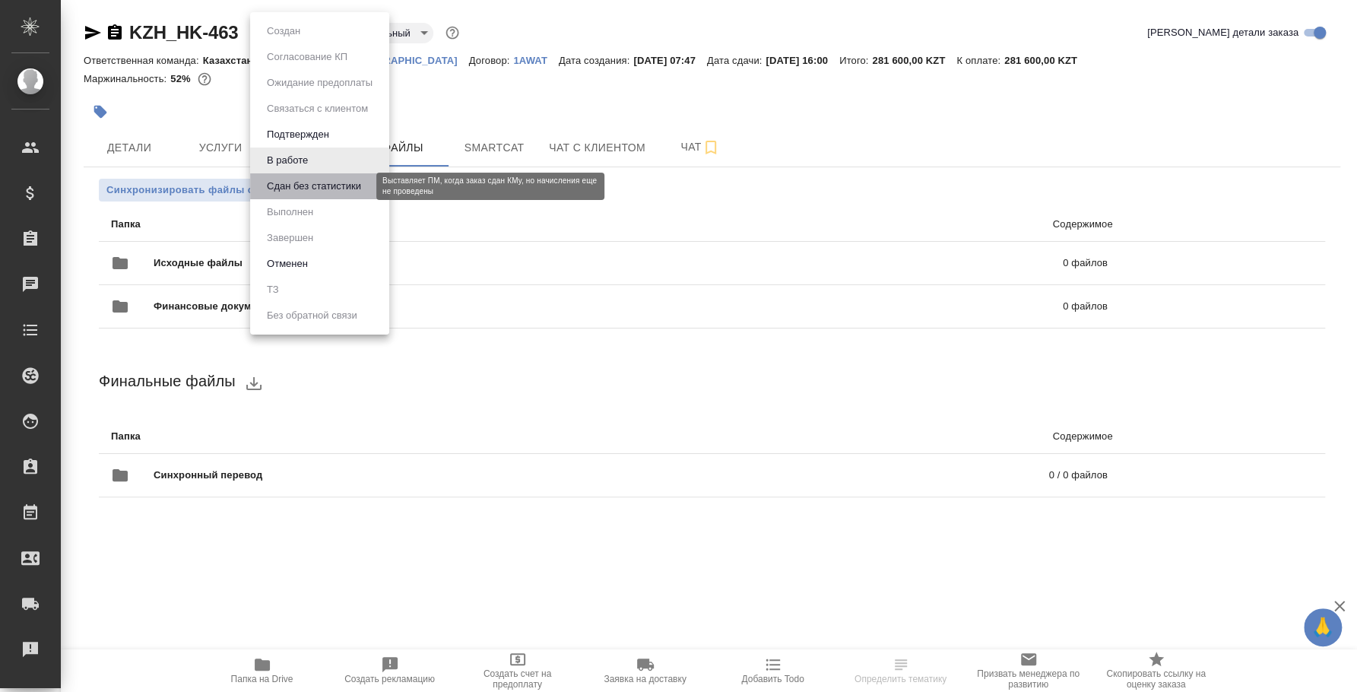
click at [306, 185] on button "Сдан без статистики" at bounding box center [313, 186] width 103 height 17
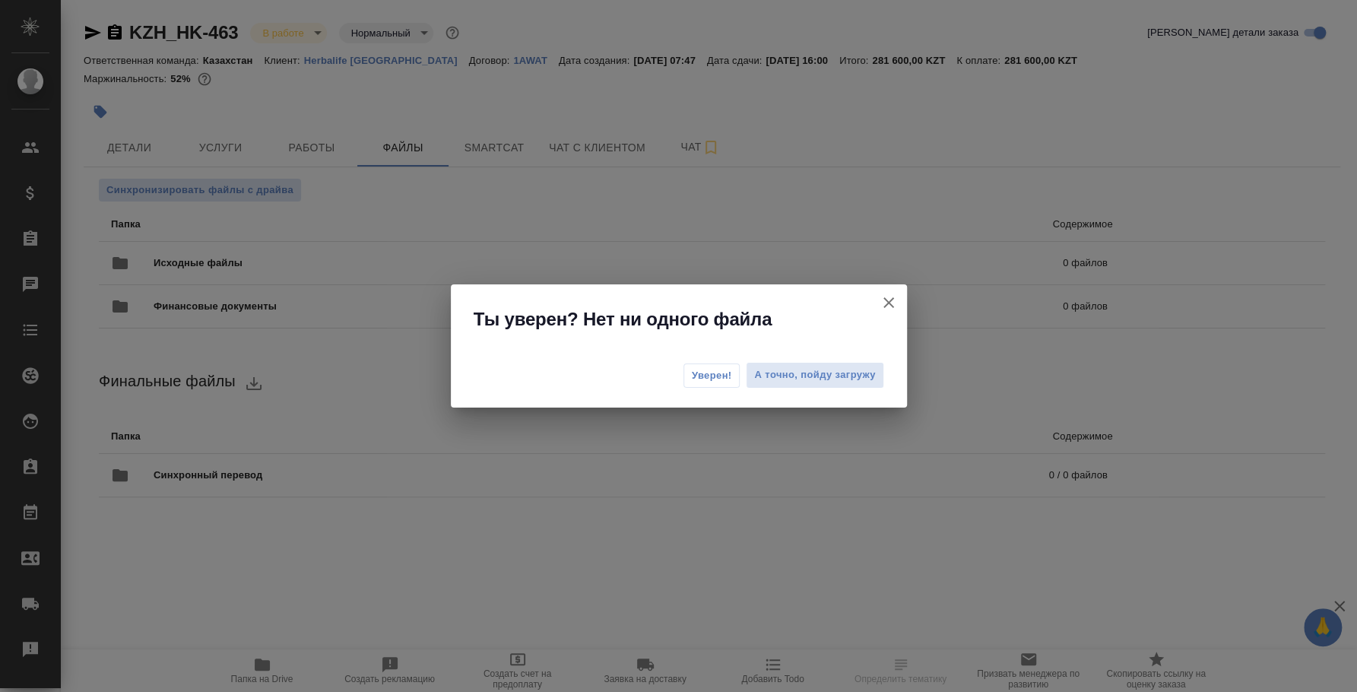
click at [717, 372] on span "Уверен!" at bounding box center [712, 375] width 40 height 15
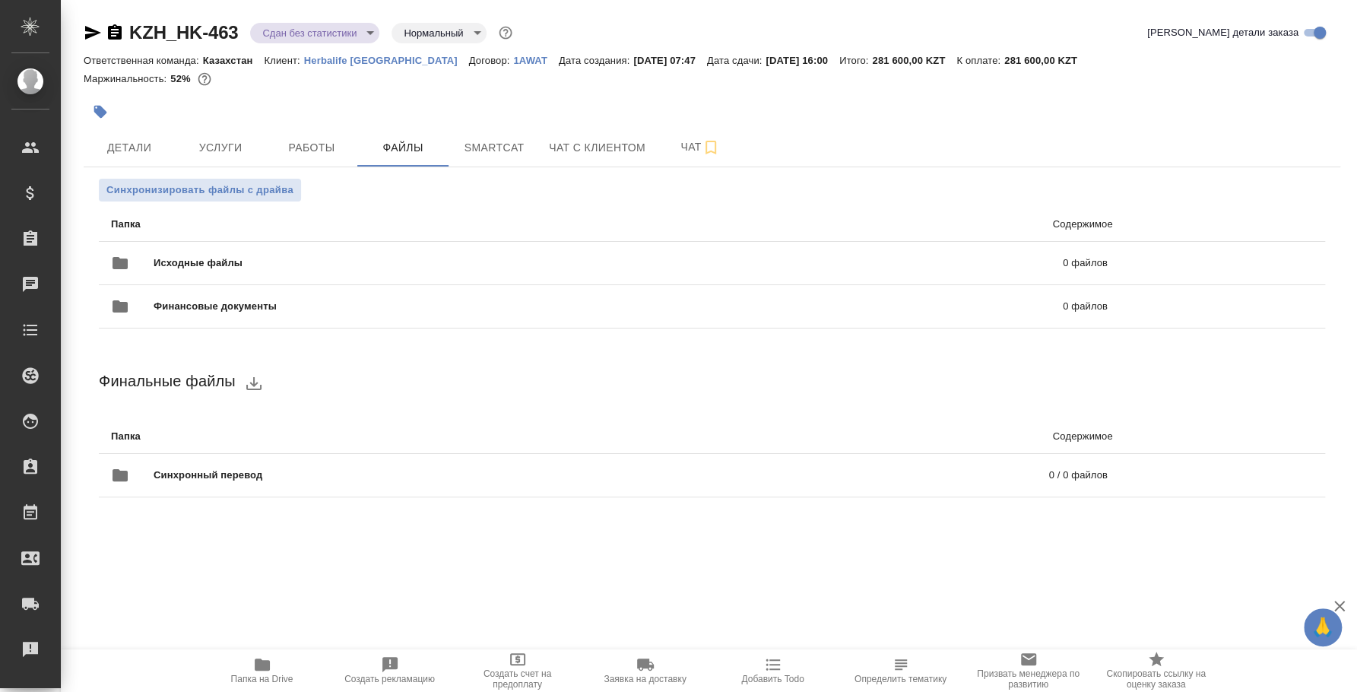
click at [344, 34] on body "🙏 .cls-1 fill:#fff; AWATERA Fedotova Irina Клиенты Спецификации Заказы 0 Чаты T…" at bounding box center [678, 346] width 1357 height 692
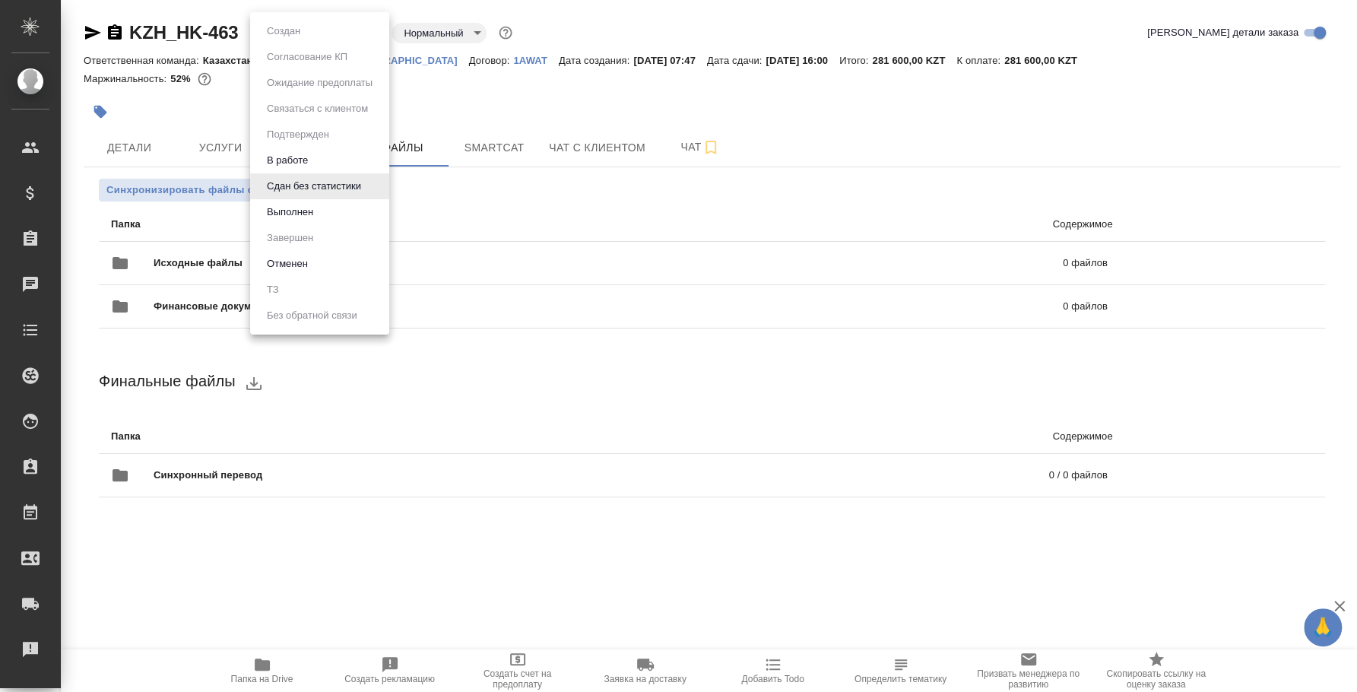
click at [330, 209] on li "Выполнен" at bounding box center [319, 212] width 139 height 26
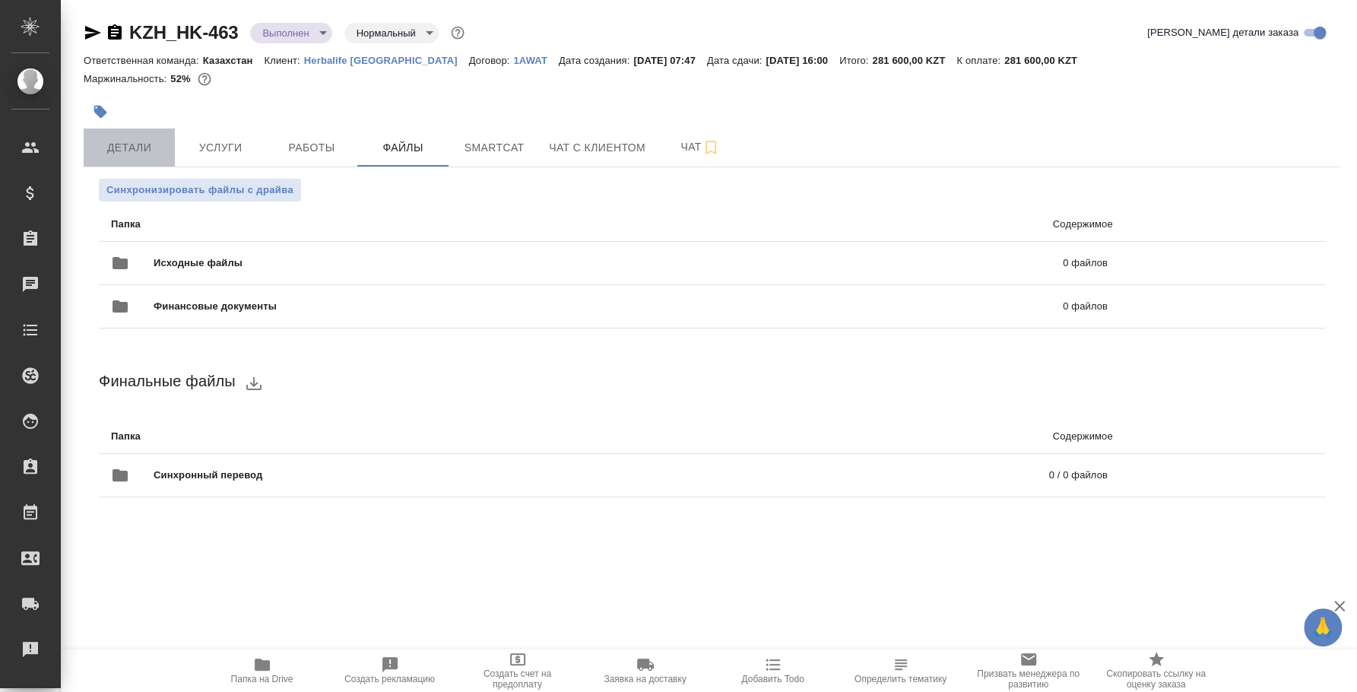
click at [133, 156] on span "Детали" at bounding box center [129, 147] width 73 height 19
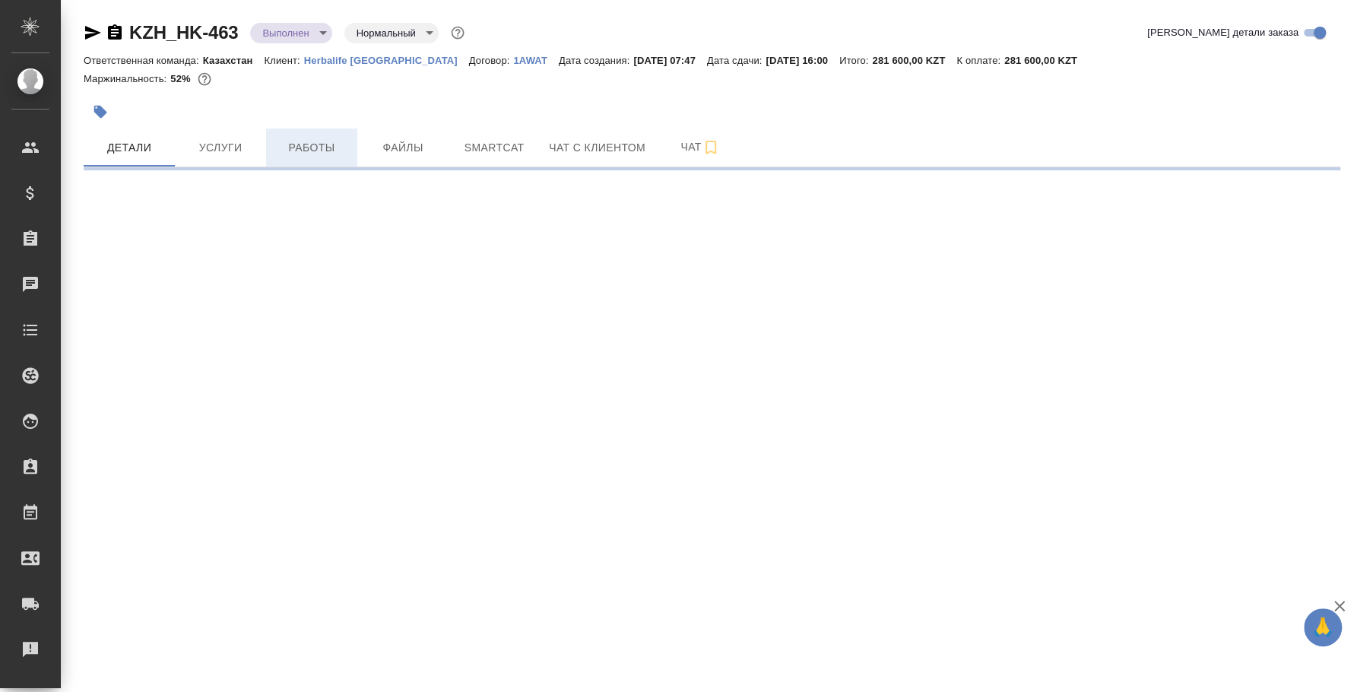
select select "RU"
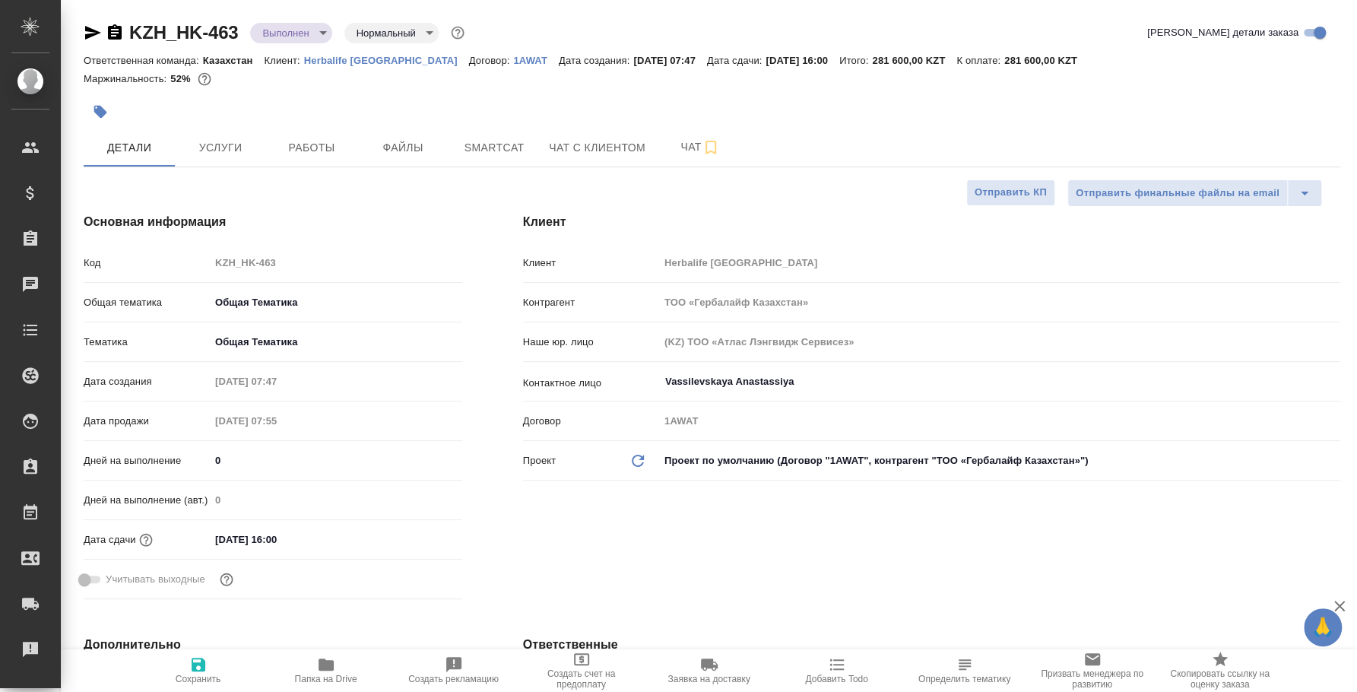
type textarea "x"
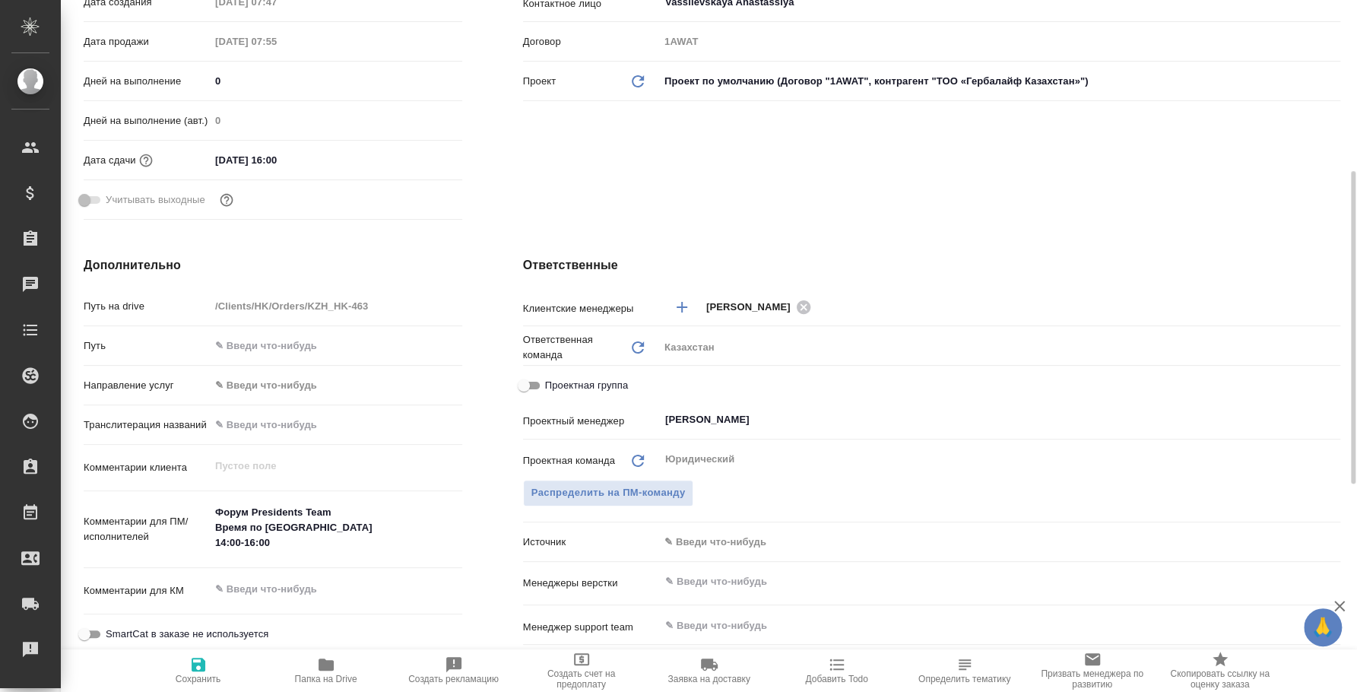
scroll to position [284, 0]
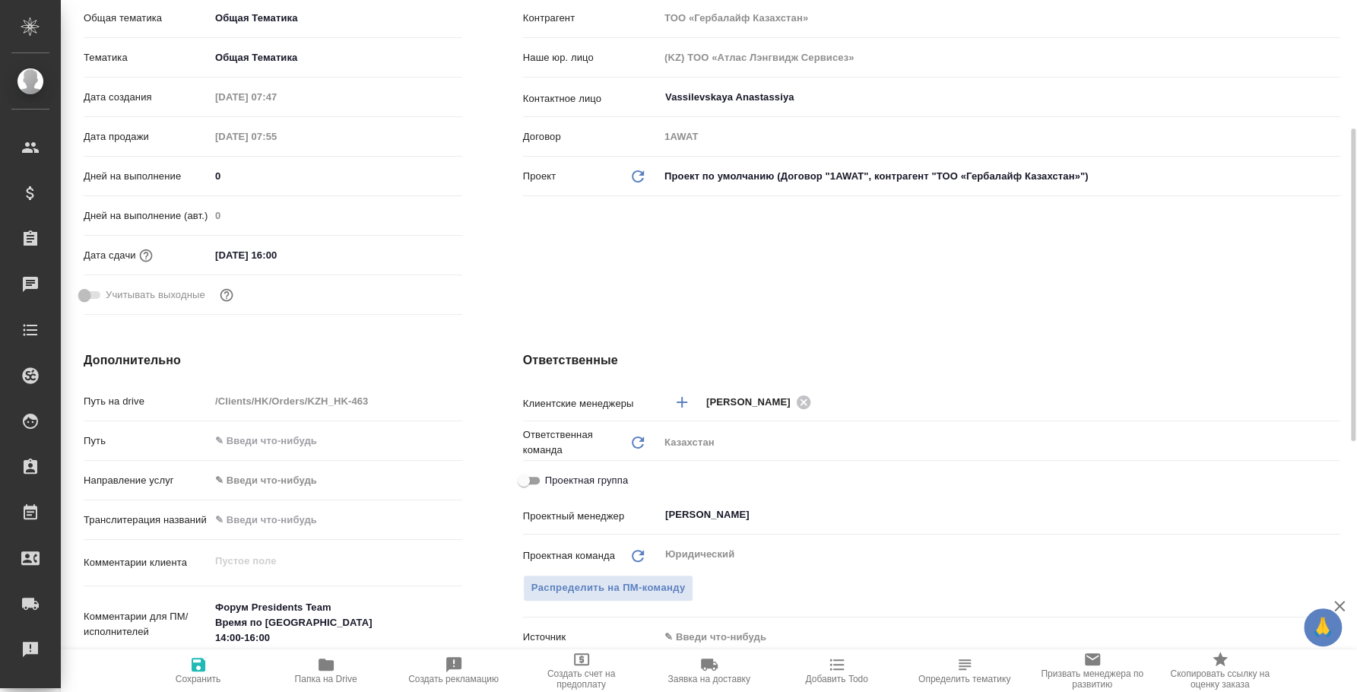
type textarea "x"
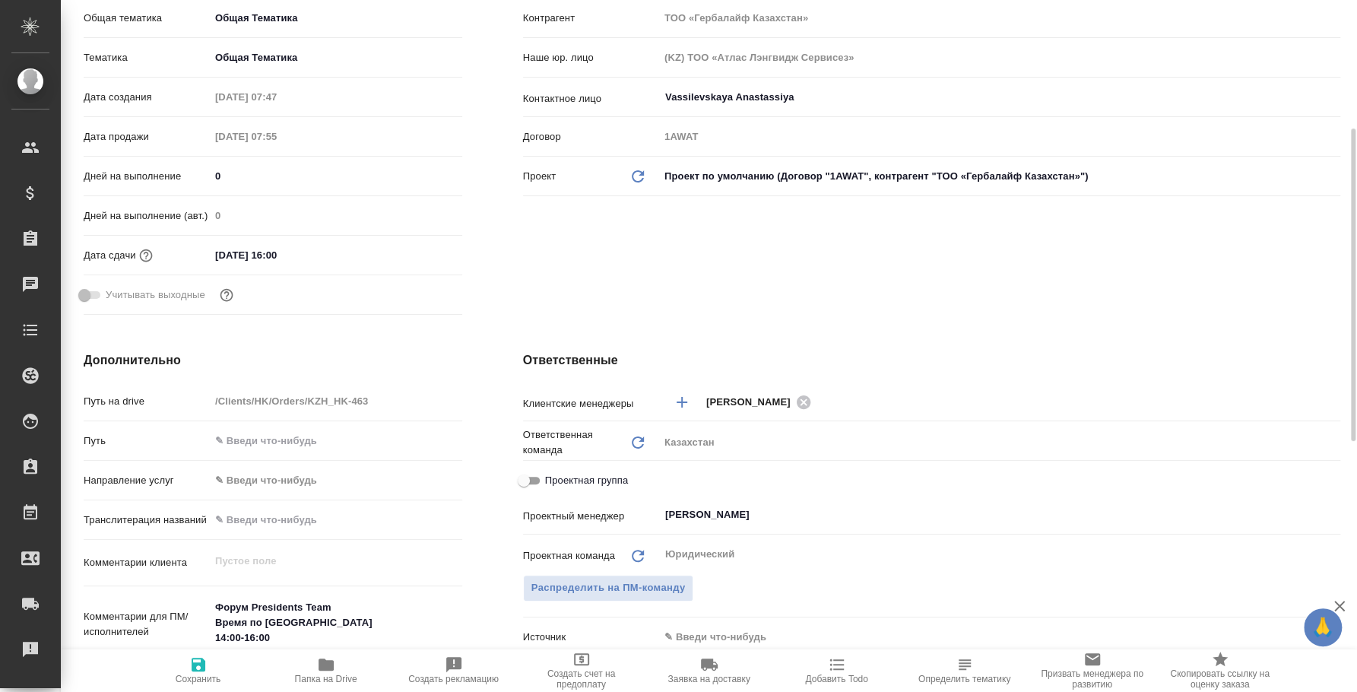
type textarea "x"
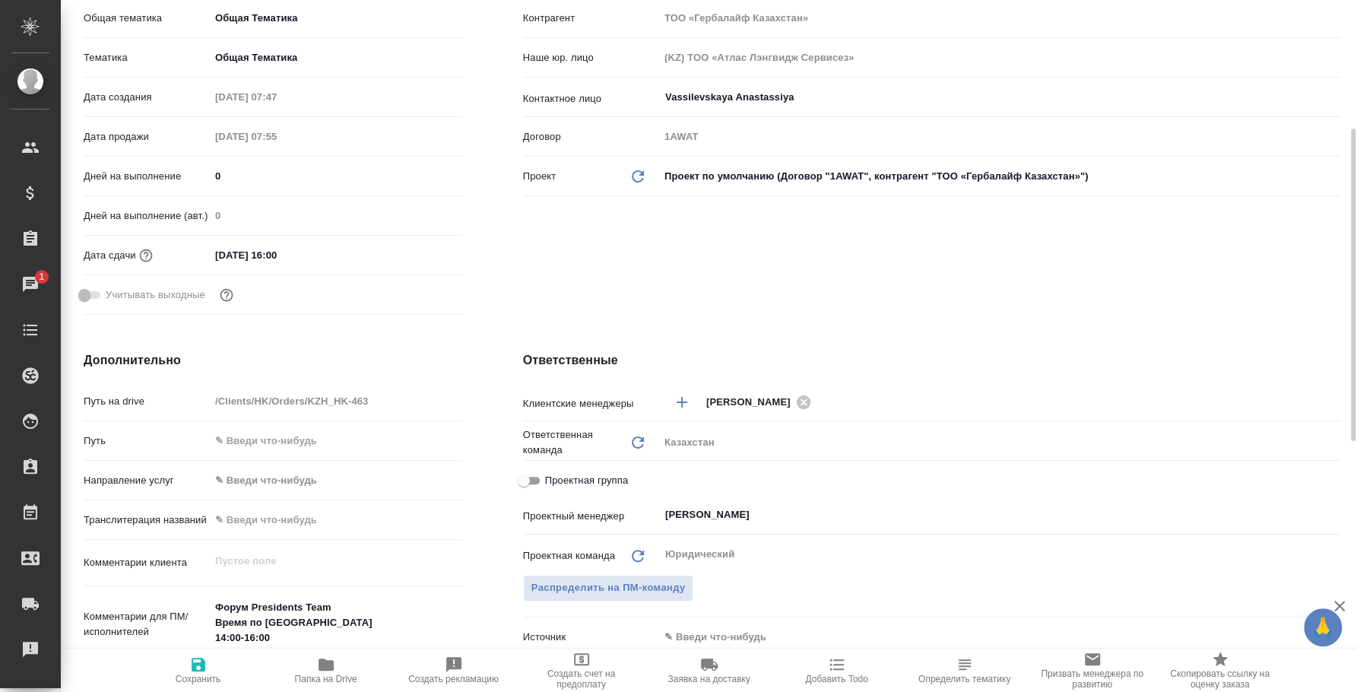
type textarea "x"
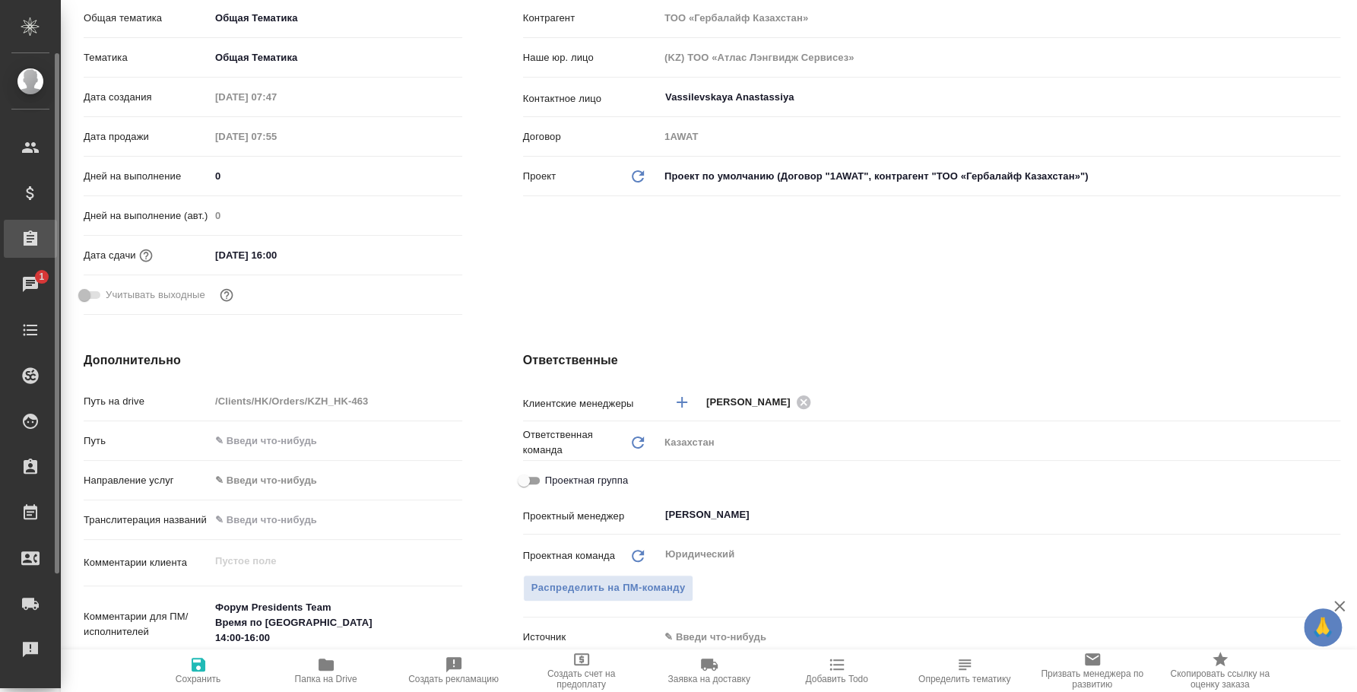
type textarea "x"
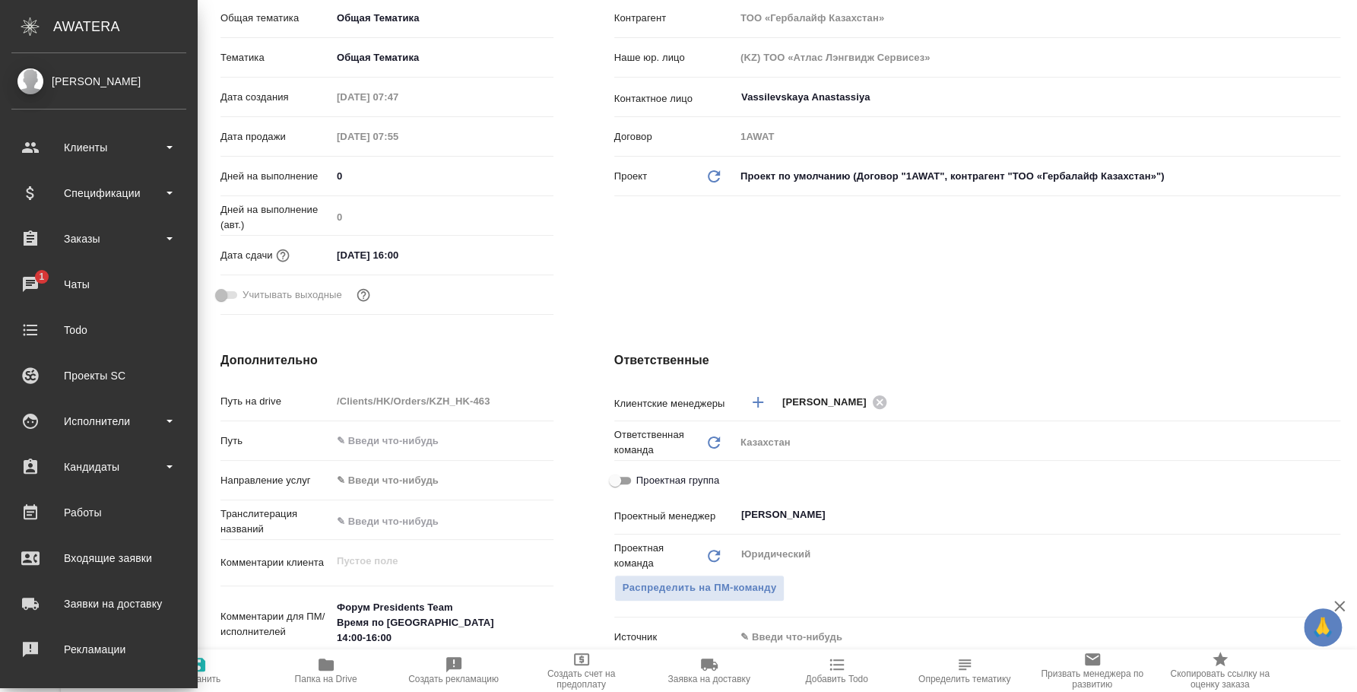
type textarea "x"
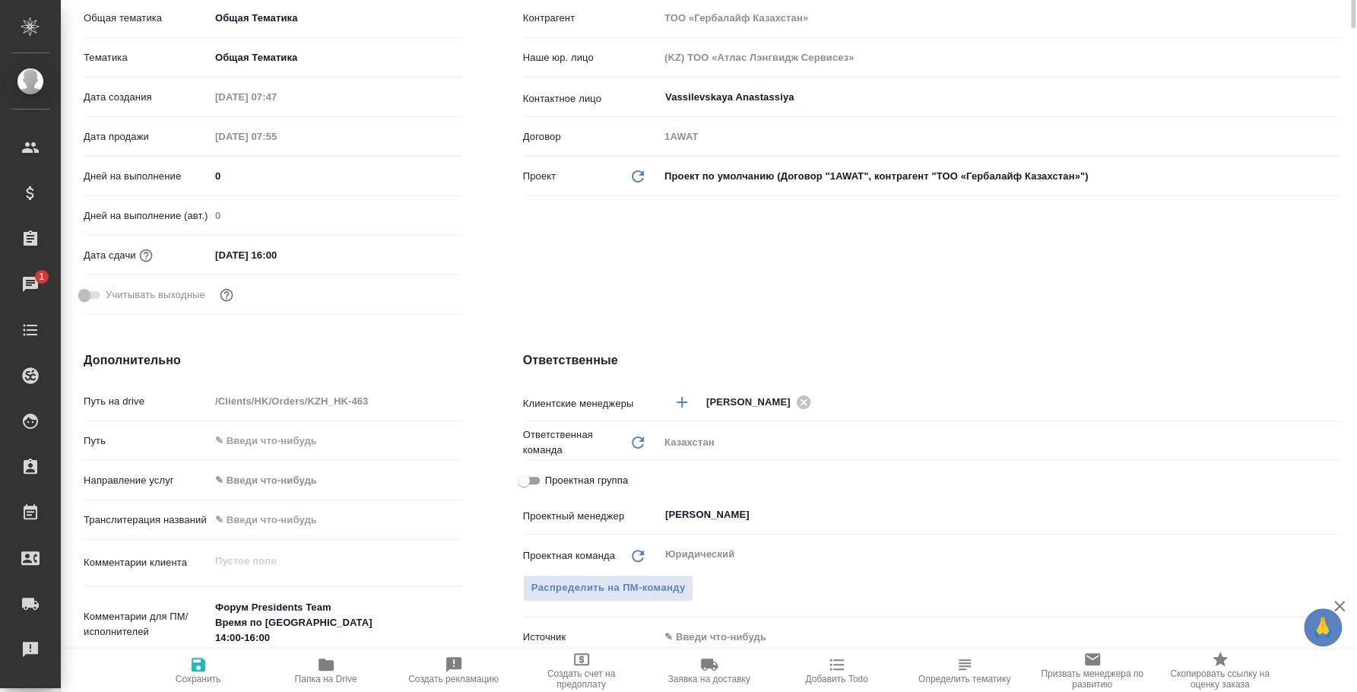
scroll to position [0, 0]
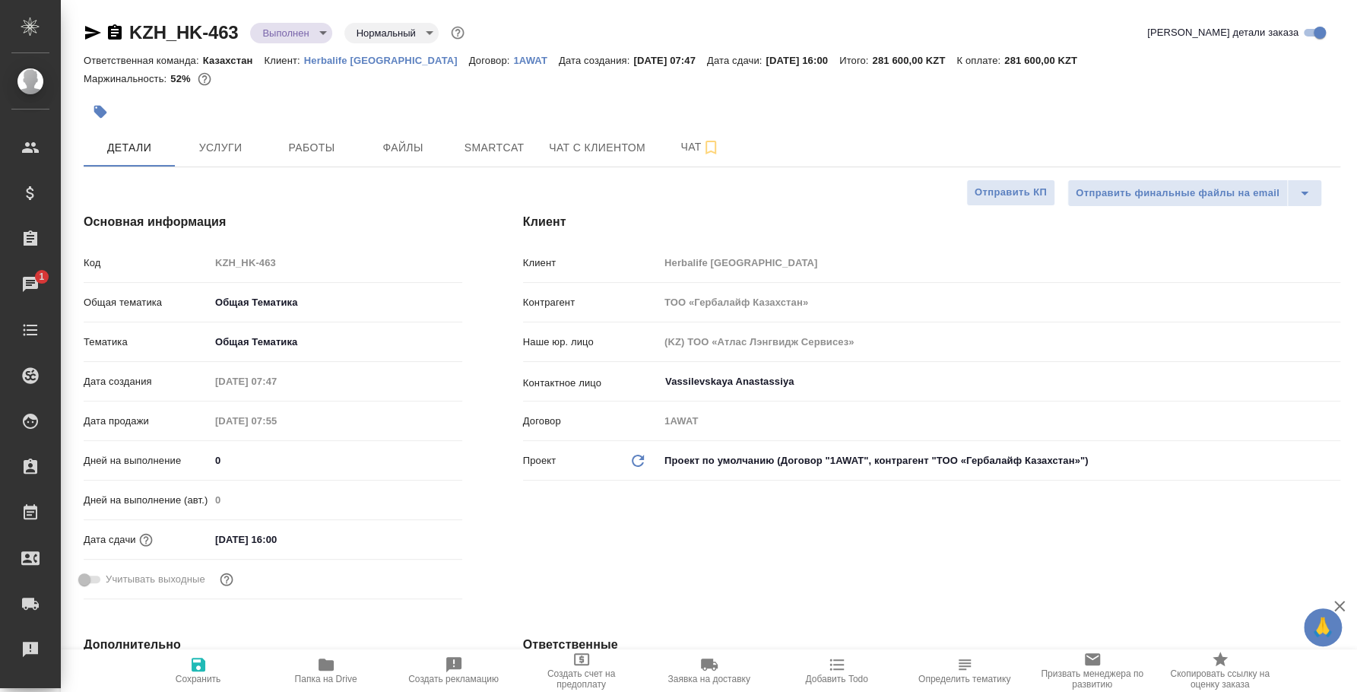
type textarea "x"
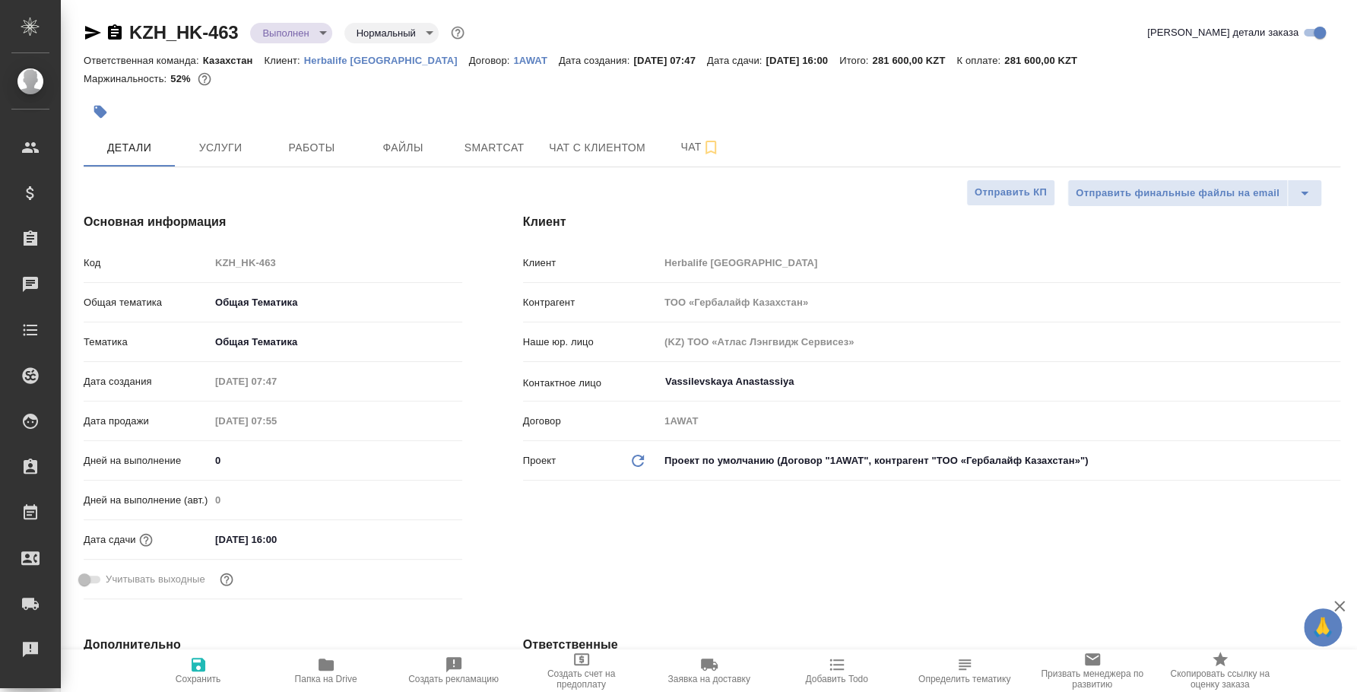
type textarea "x"
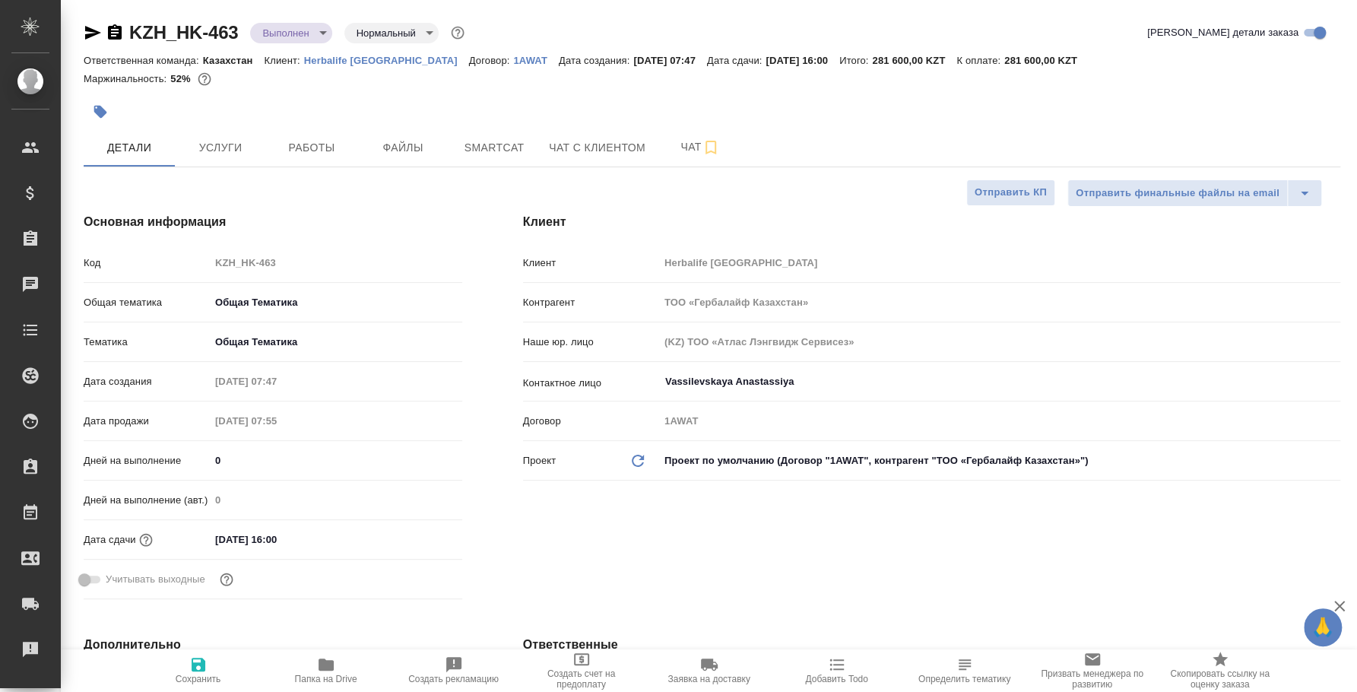
type textarea "x"
click at [245, 143] on span "Услуги" at bounding box center [220, 147] width 73 height 19
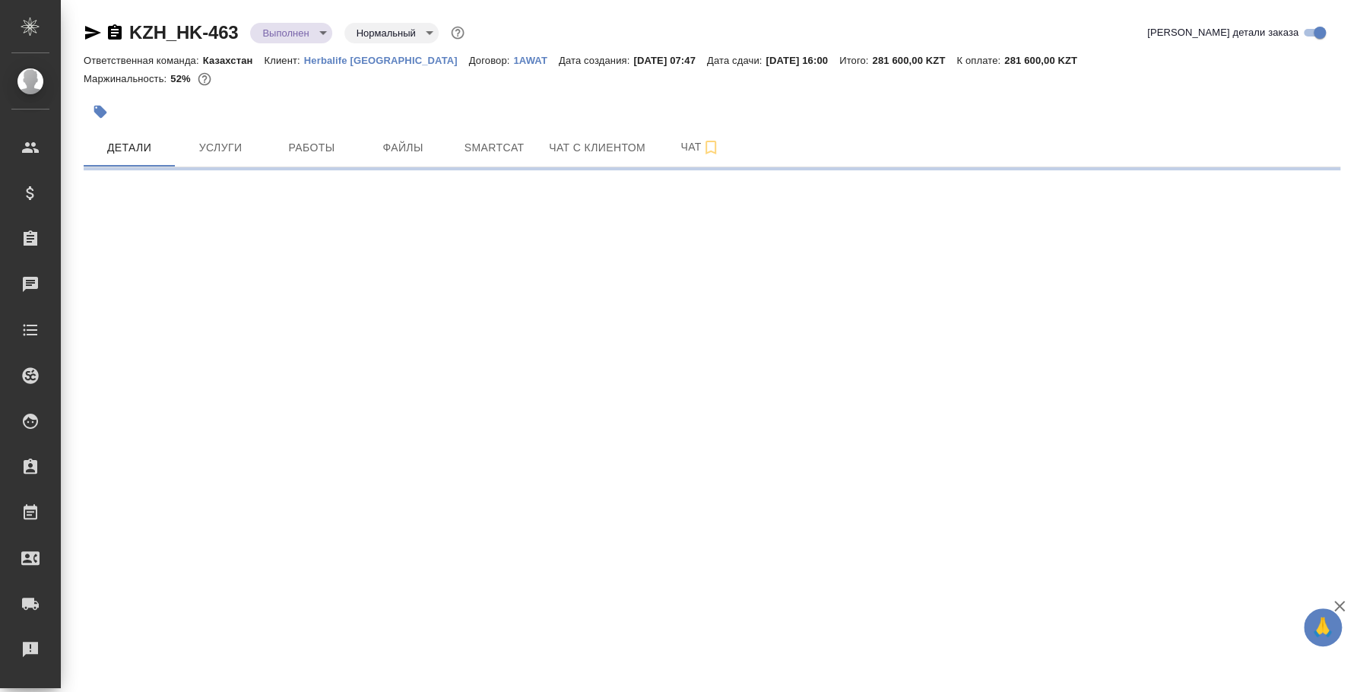
select select "RU"
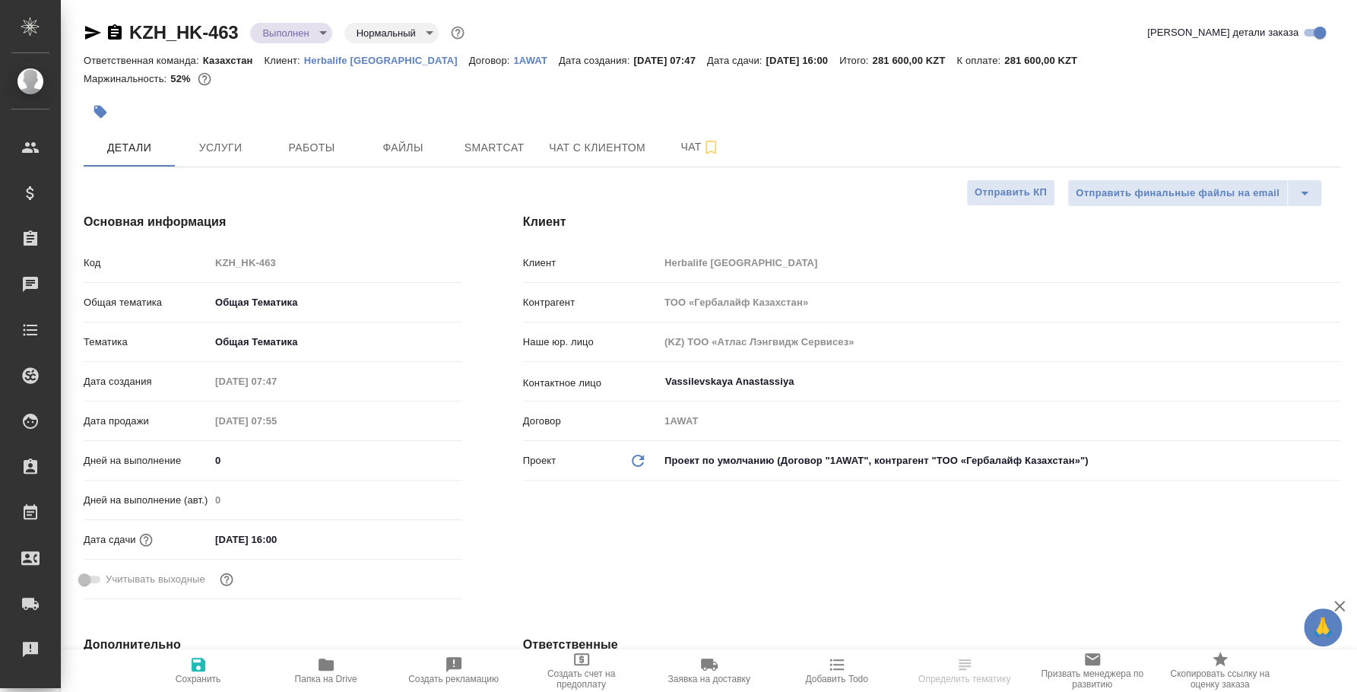
type textarea "x"
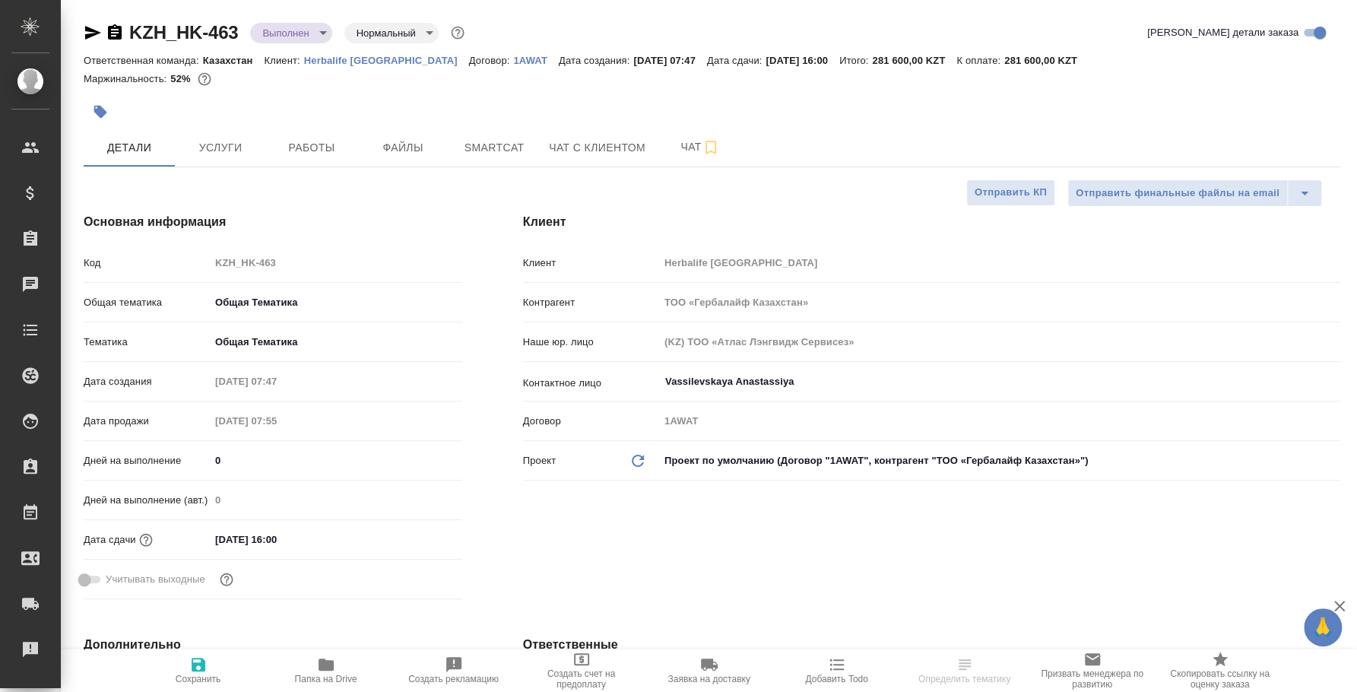
type textarea "x"
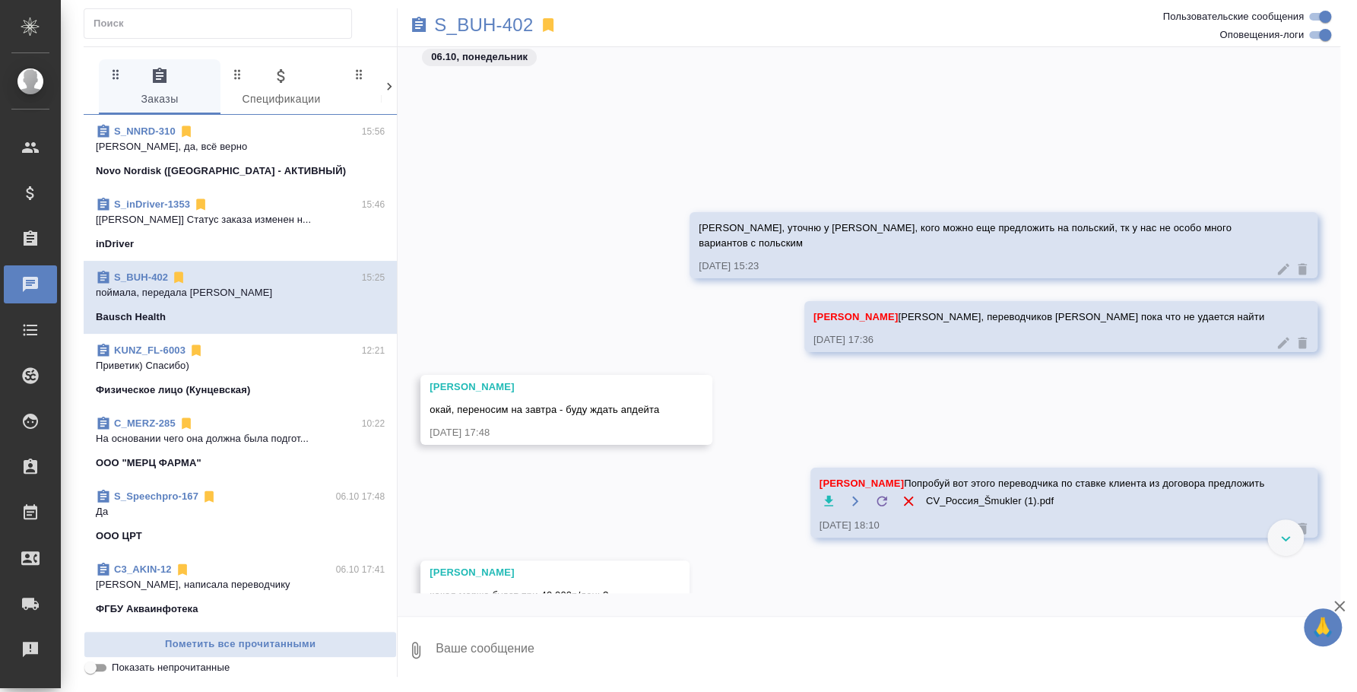
scroll to position [3813, 0]
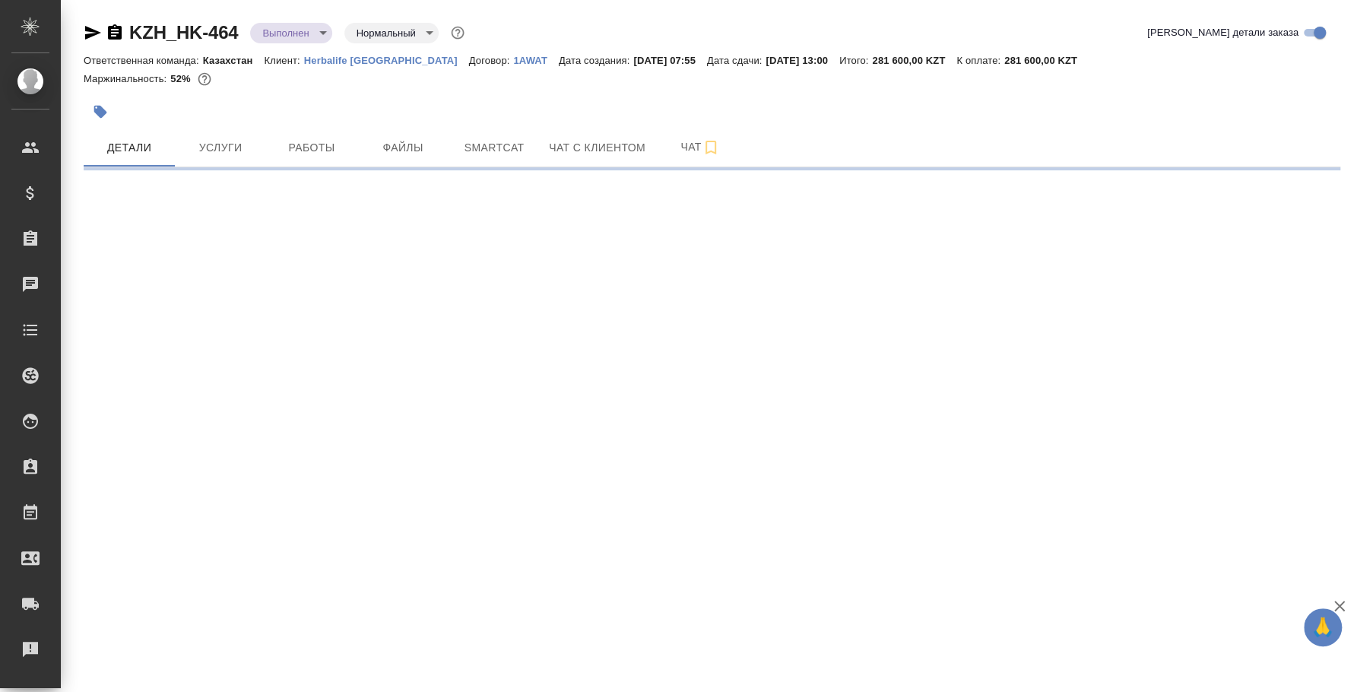
select select "RU"
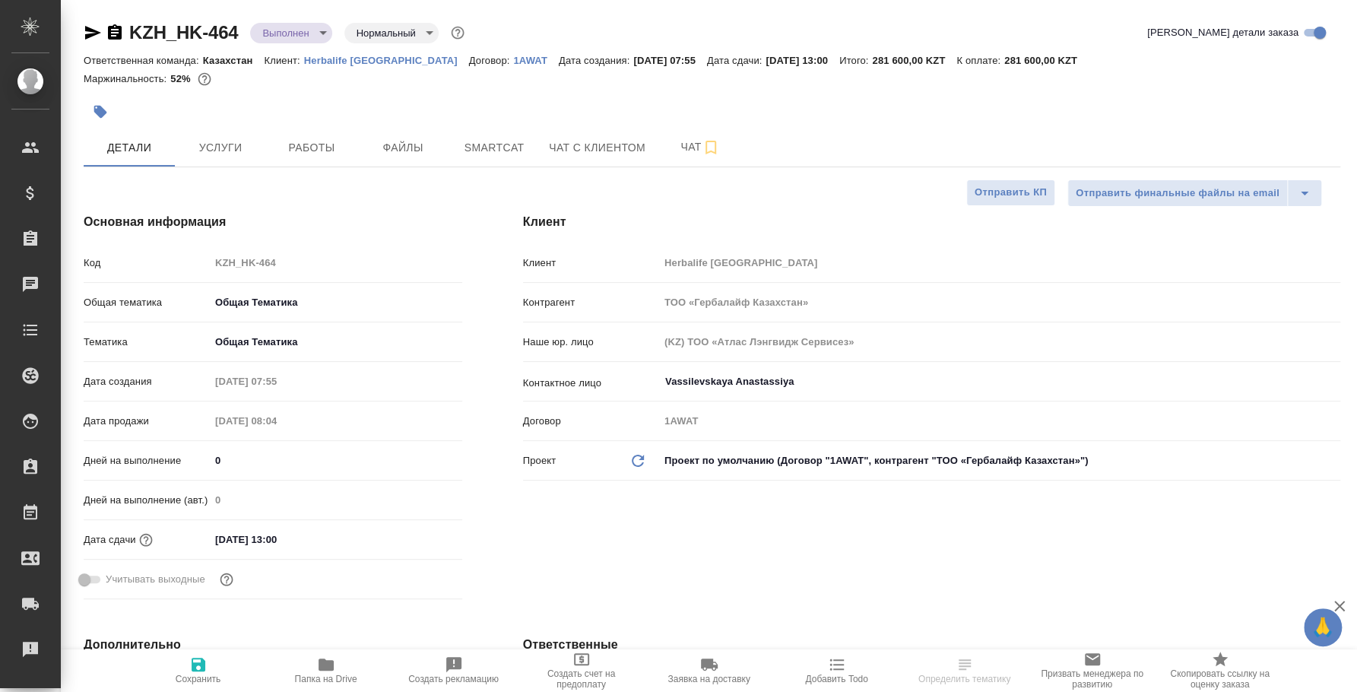
type textarea "x"
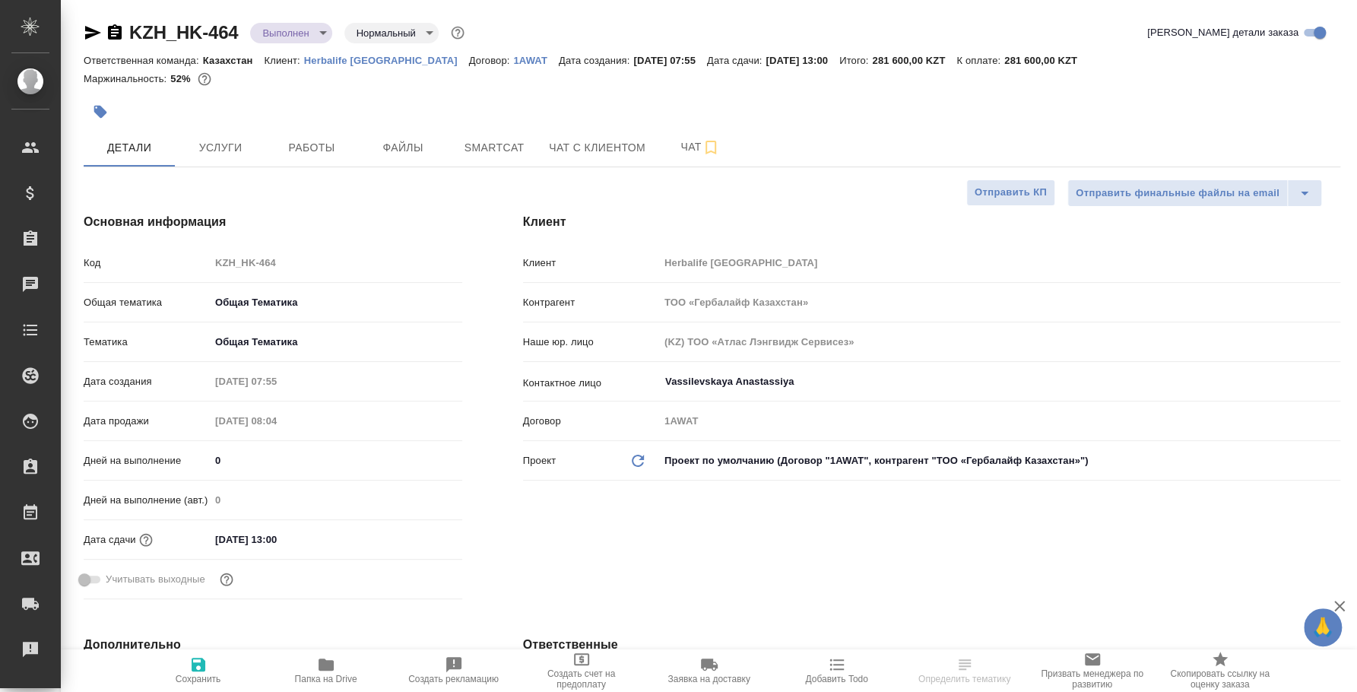
type textarea "x"
click at [89, 30] on icon "button" at bounding box center [93, 33] width 16 height 14
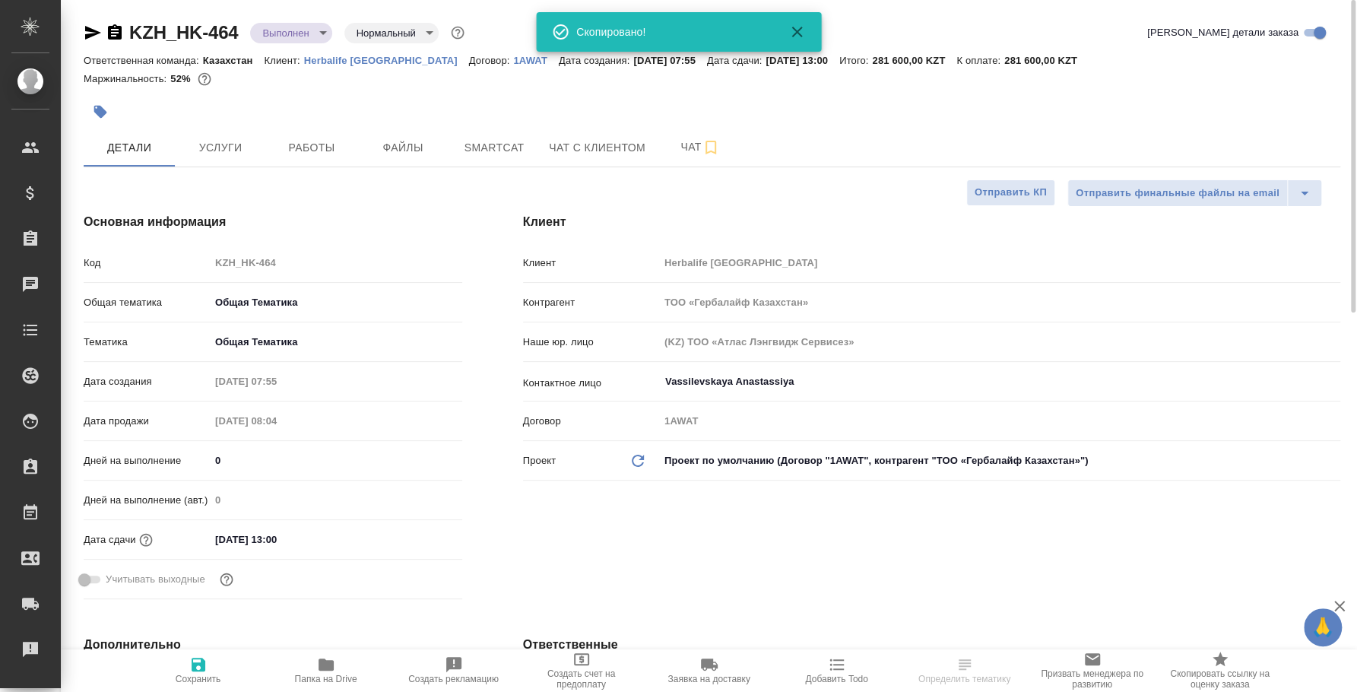
type textarea "x"
select select "RU"
type textarea "x"
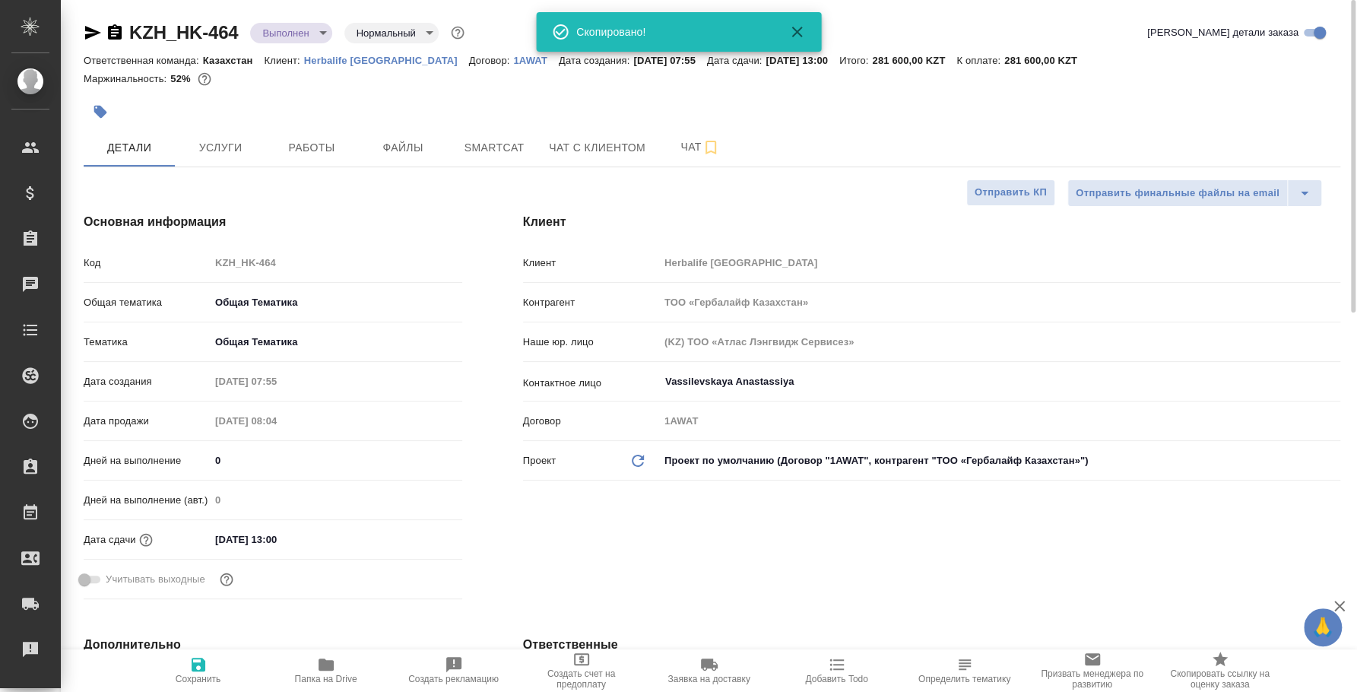
type textarea "x"
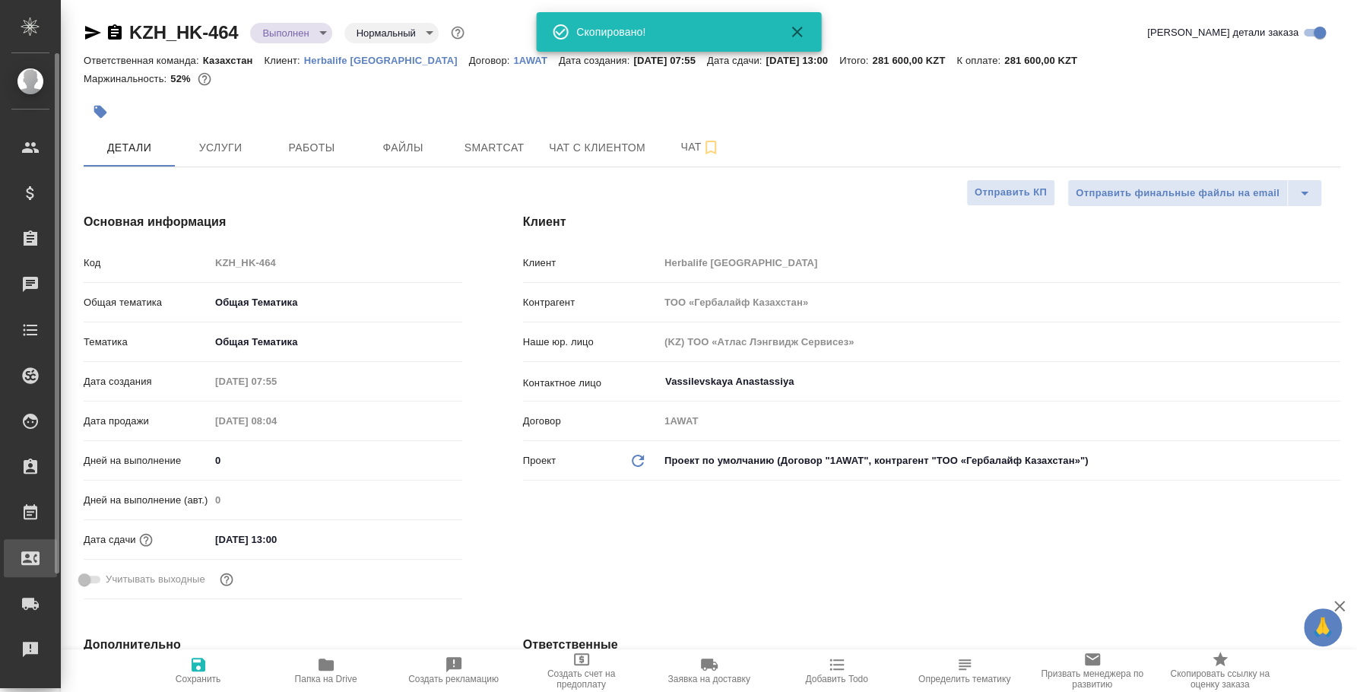
type textarea "x"
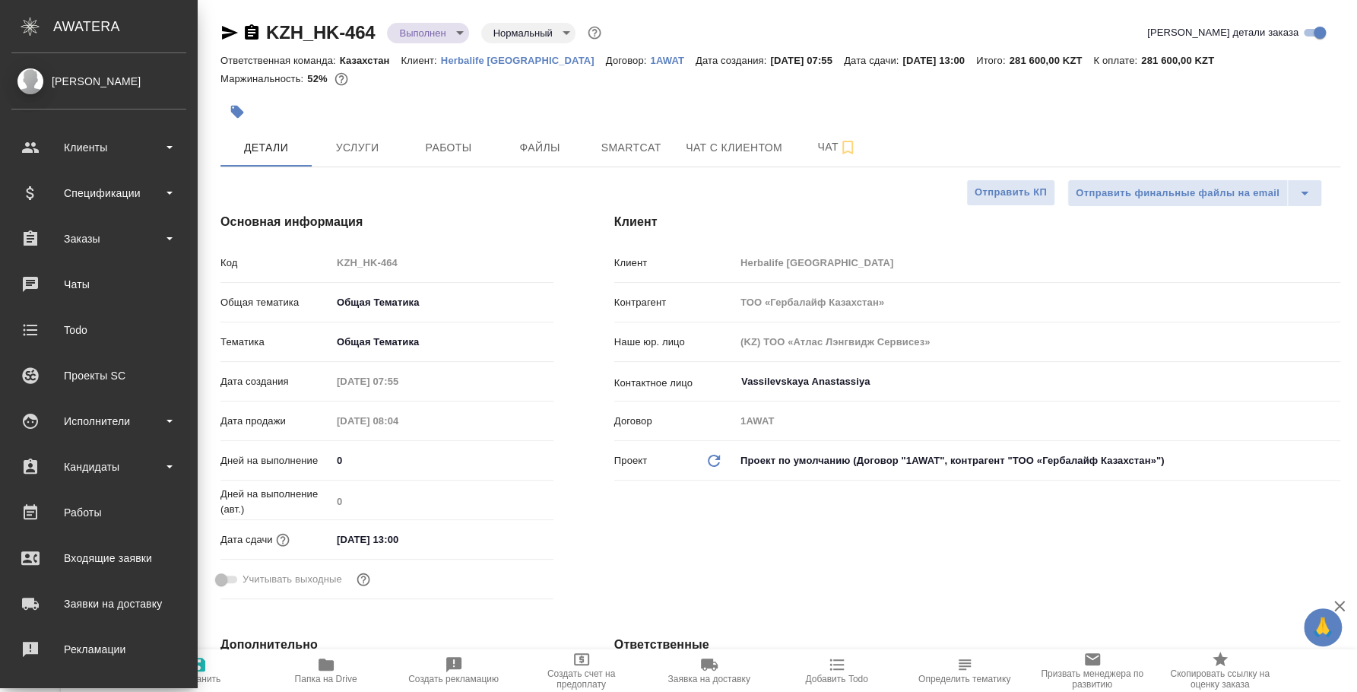
scroll to position [139, 0]
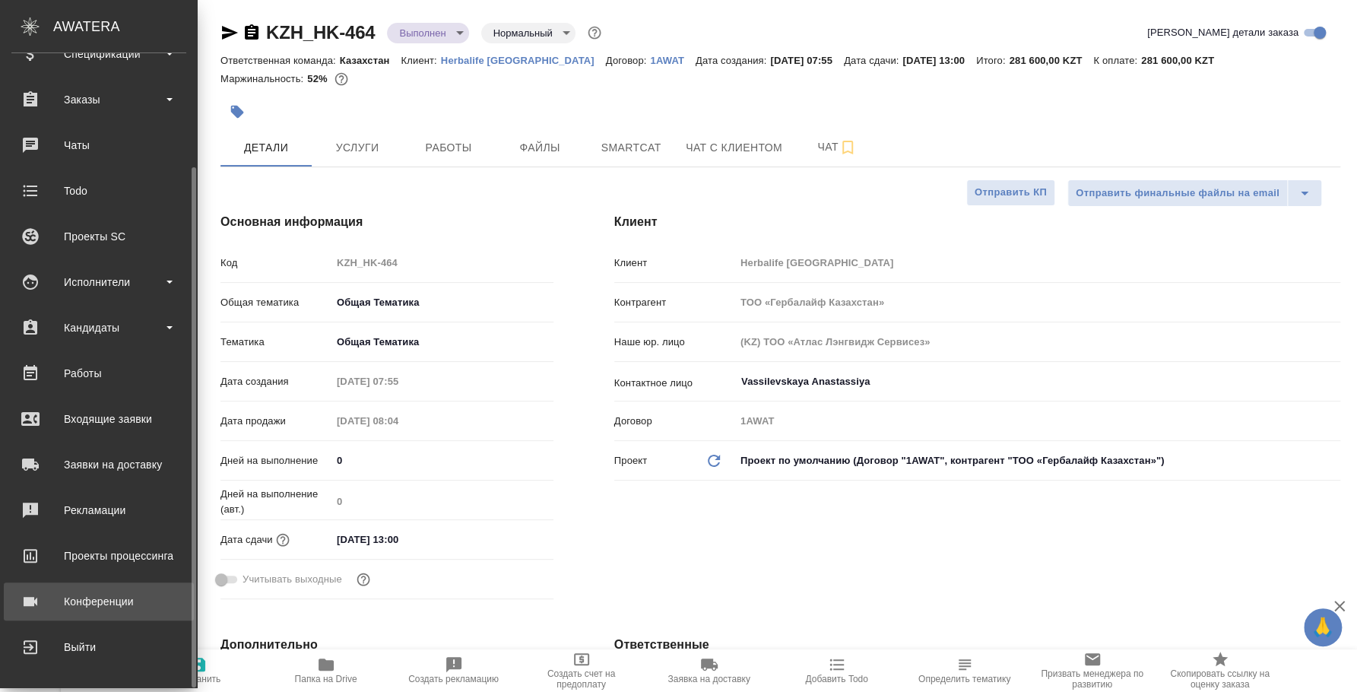
click at [105, 613] on link "Конференции" at bounding box center [99, 601] width 190 height 38
type textarea "x"
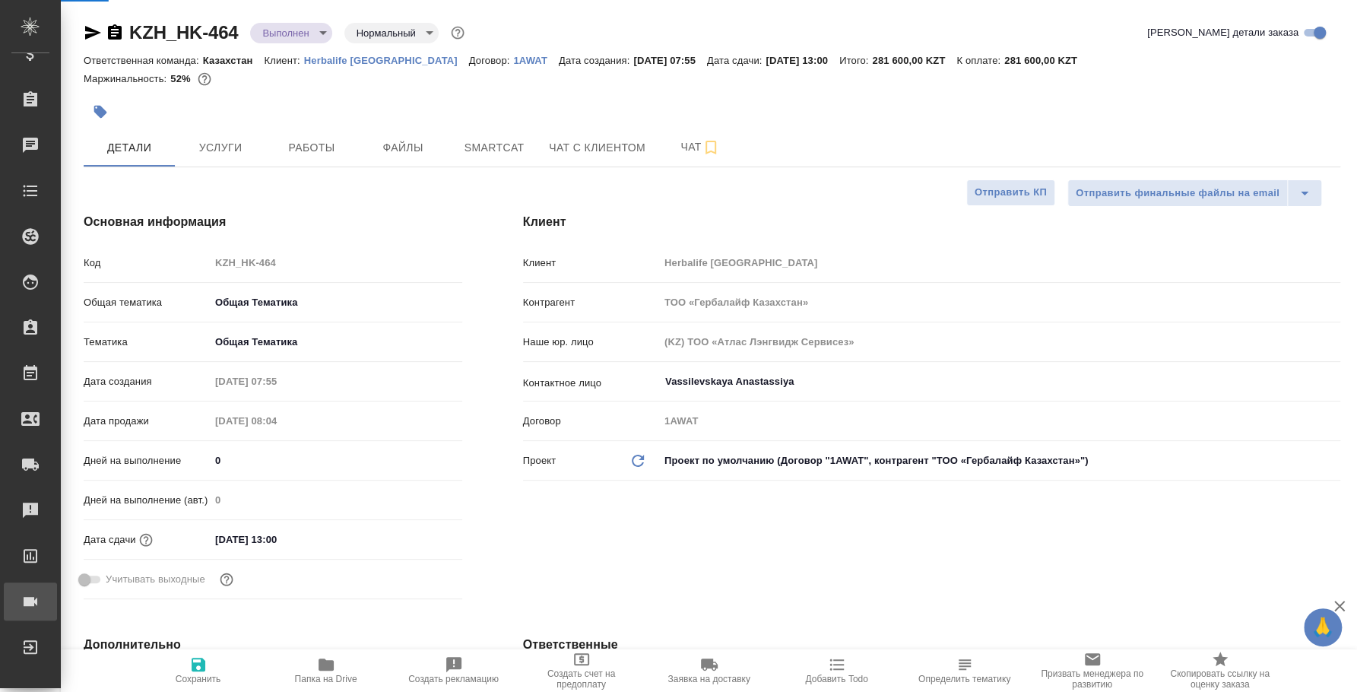
type textarea "x"
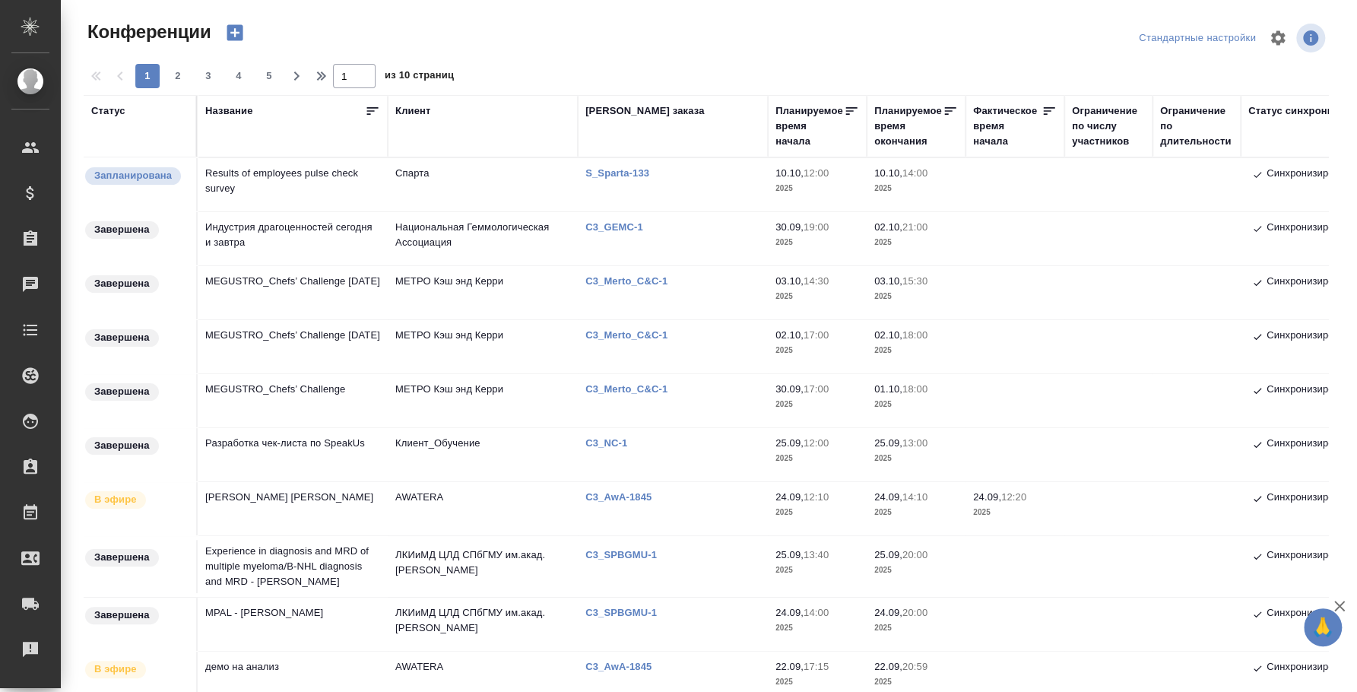
click at [607, 168] on p "S_Sparta-133" at bounding box center [622, 172] width 75 height 11
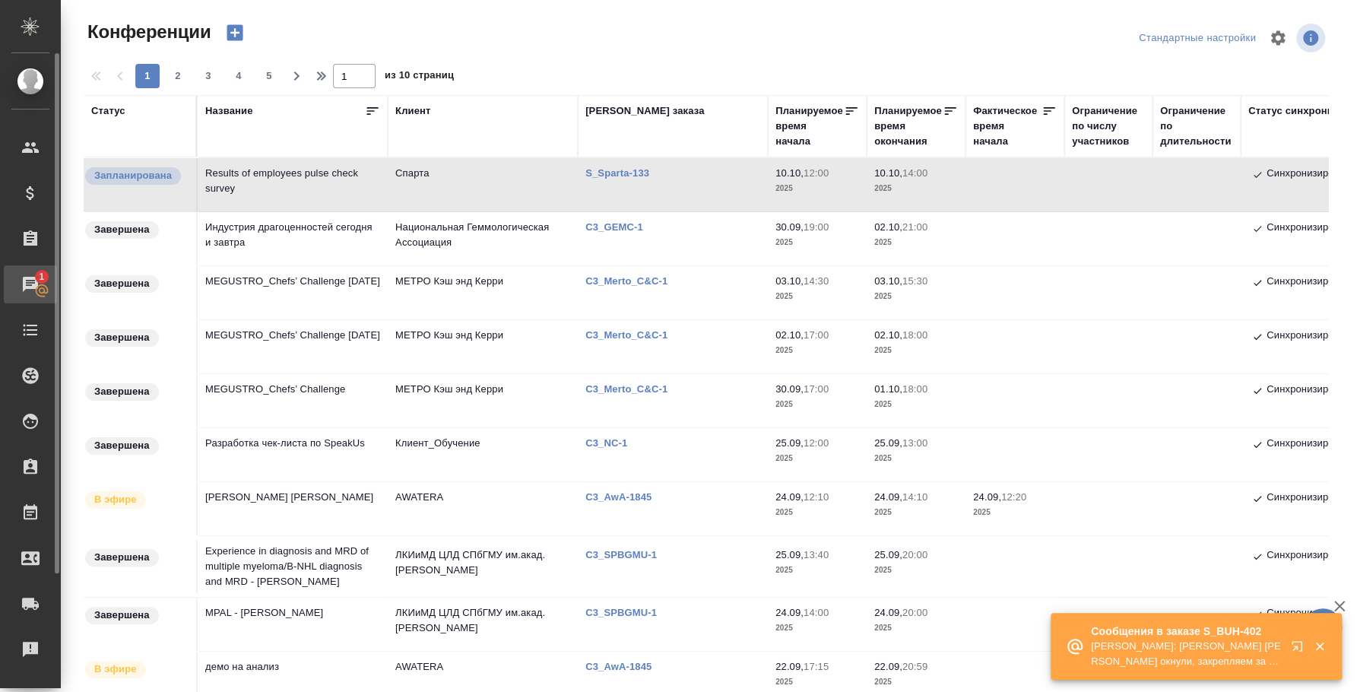
click at [27, 283] on div "Чаты" at bounding box center [11, 284] width 38 height 23
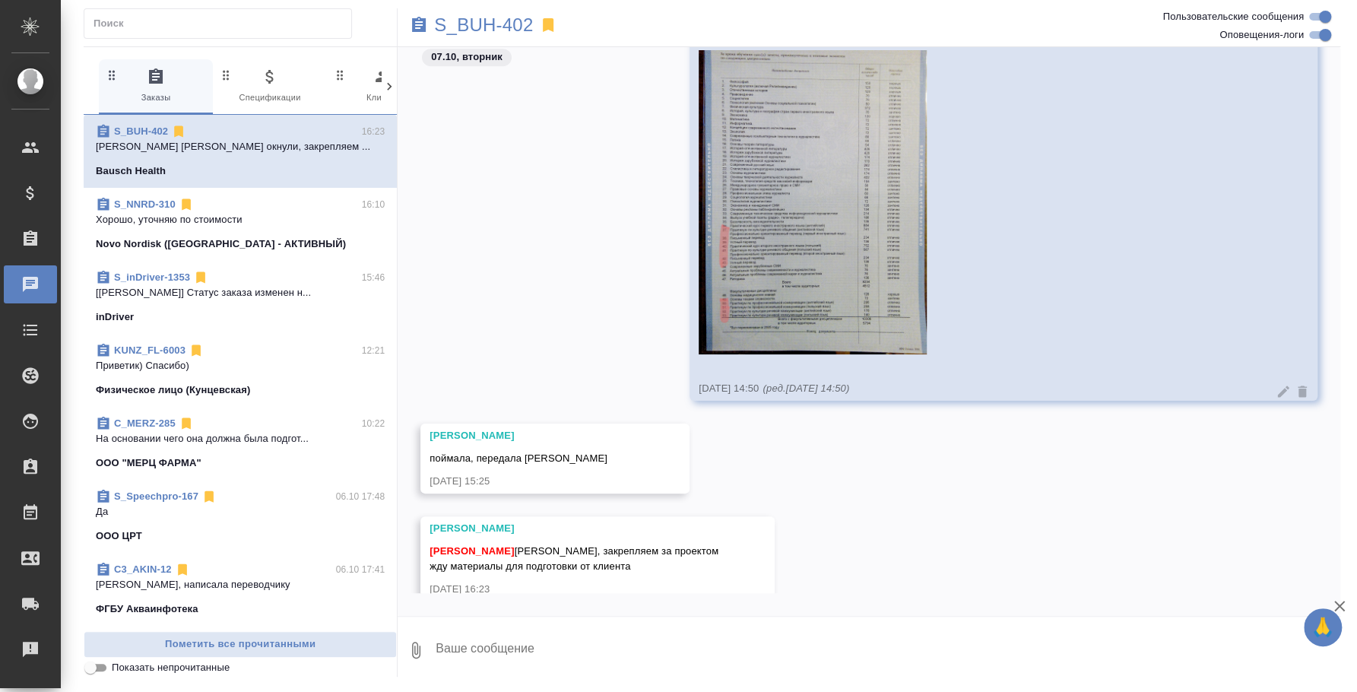
scroll to position [4645, 0]
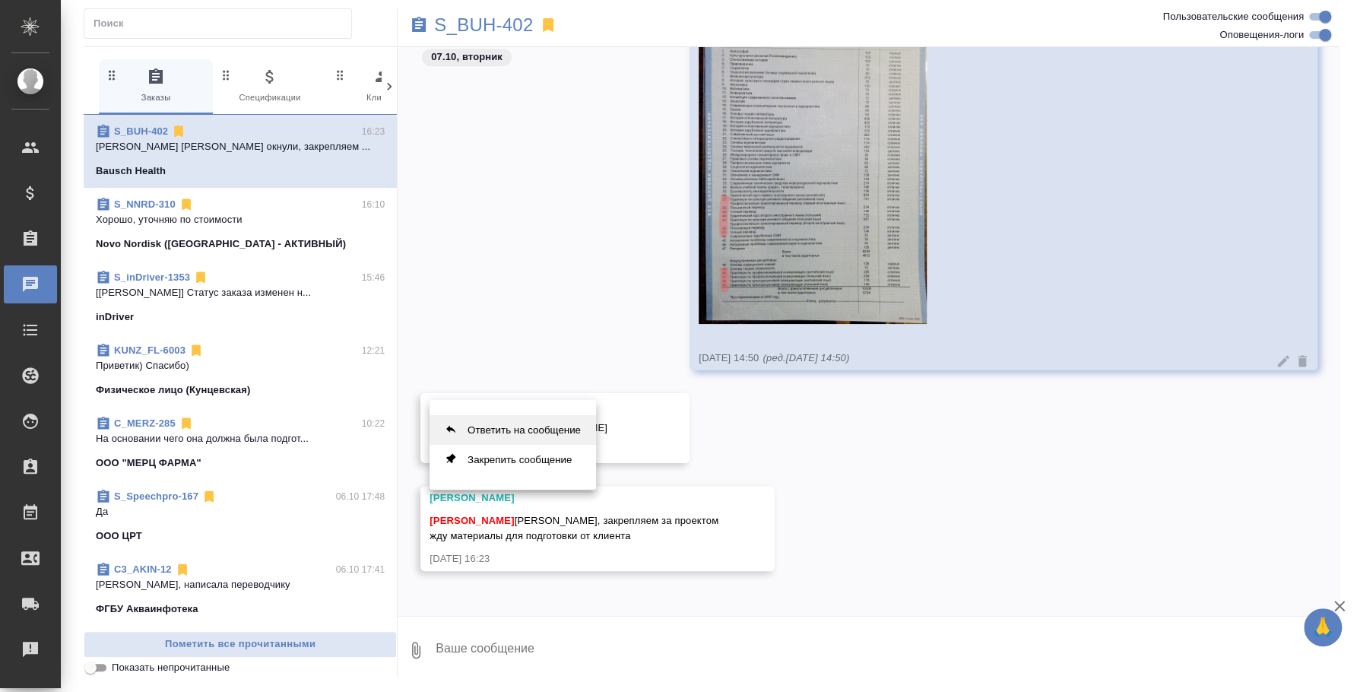
click at [572, 428] on button "Ответить на сообщение" at bounding box center [512, 430] width 166 height 30
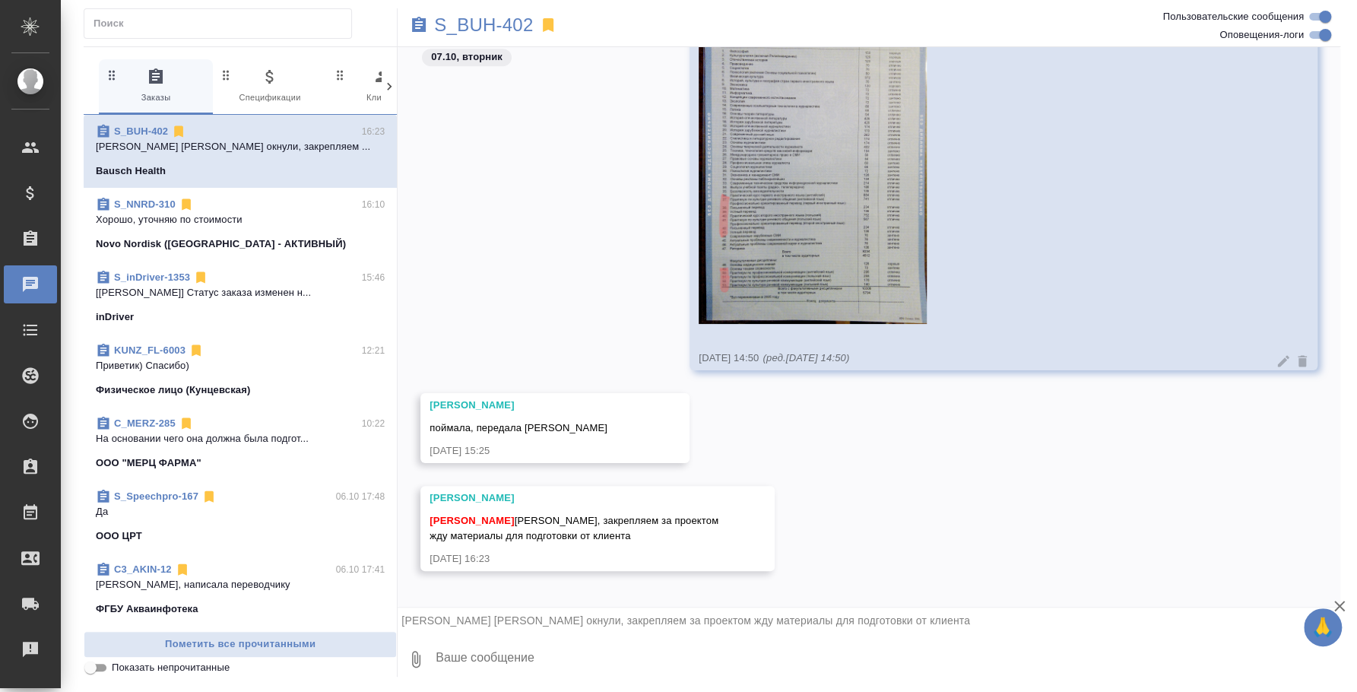
click at [517, 670] on textarea at bounding box center [887, 659] width 906 height 52
type textarea "О"
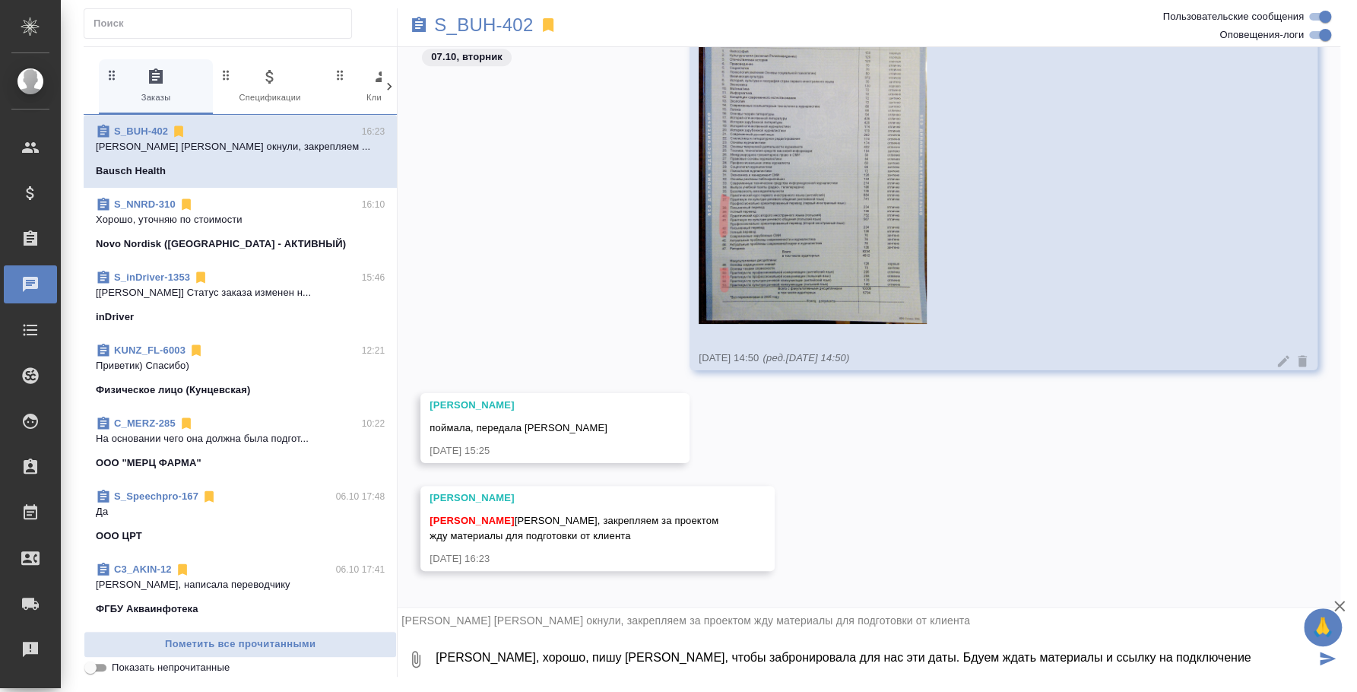
type textarea "Лера, хорошо, пишу Марие, чтобы забронировала для нас эти даты. Бдуем ждать мат…"
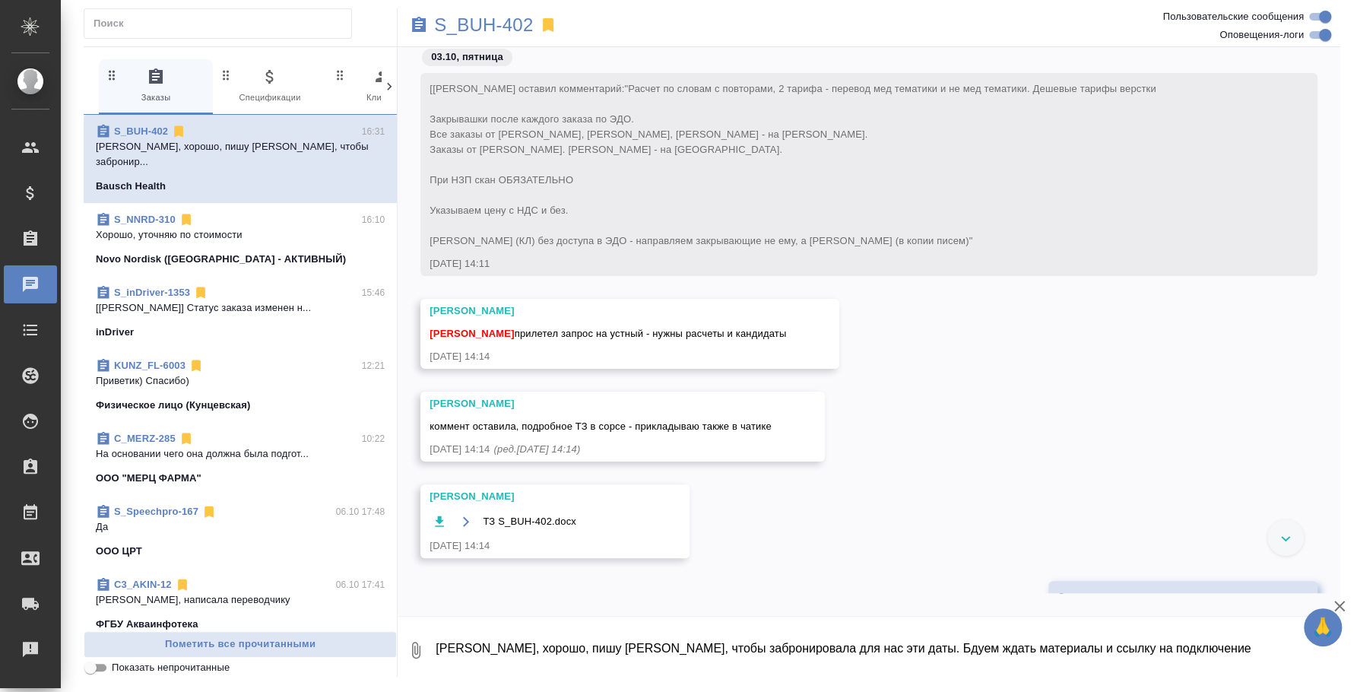
scroll to position [0, 0]
click at [444, 516] on icon "button" at bounding box center [439, 523] width 15 height 15
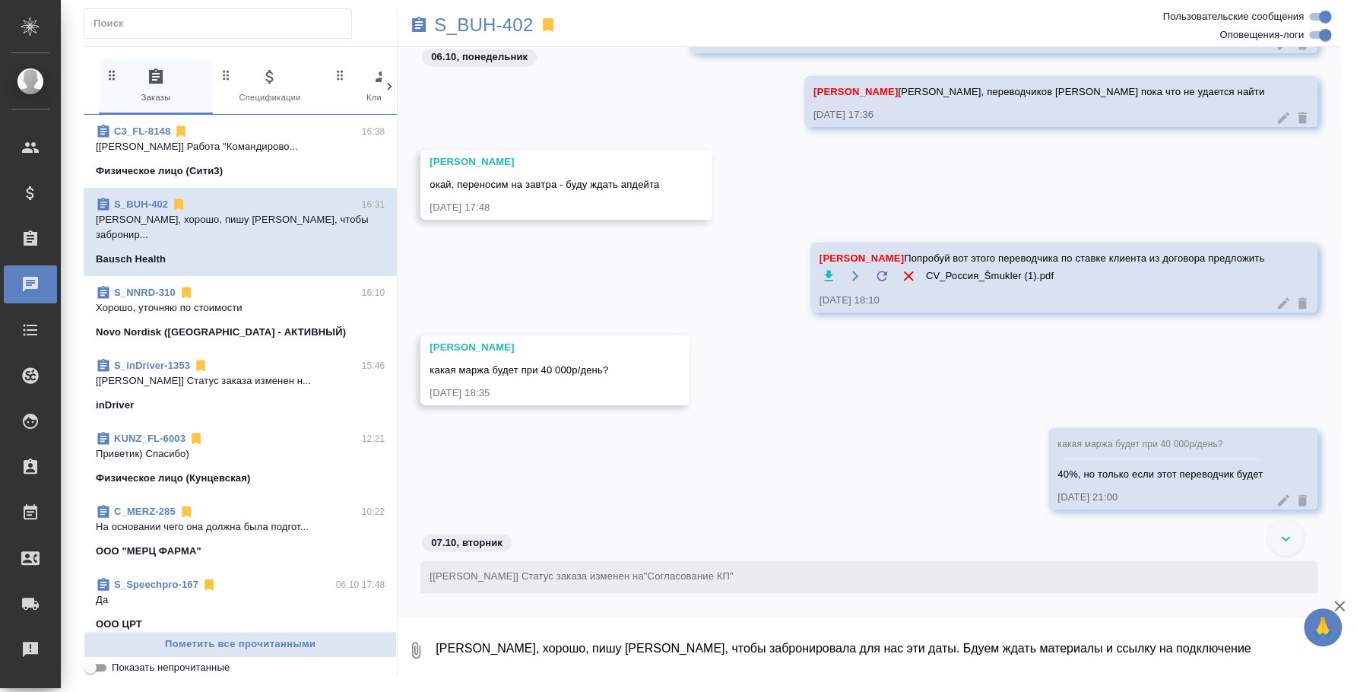
scroll to position [2279, 0]
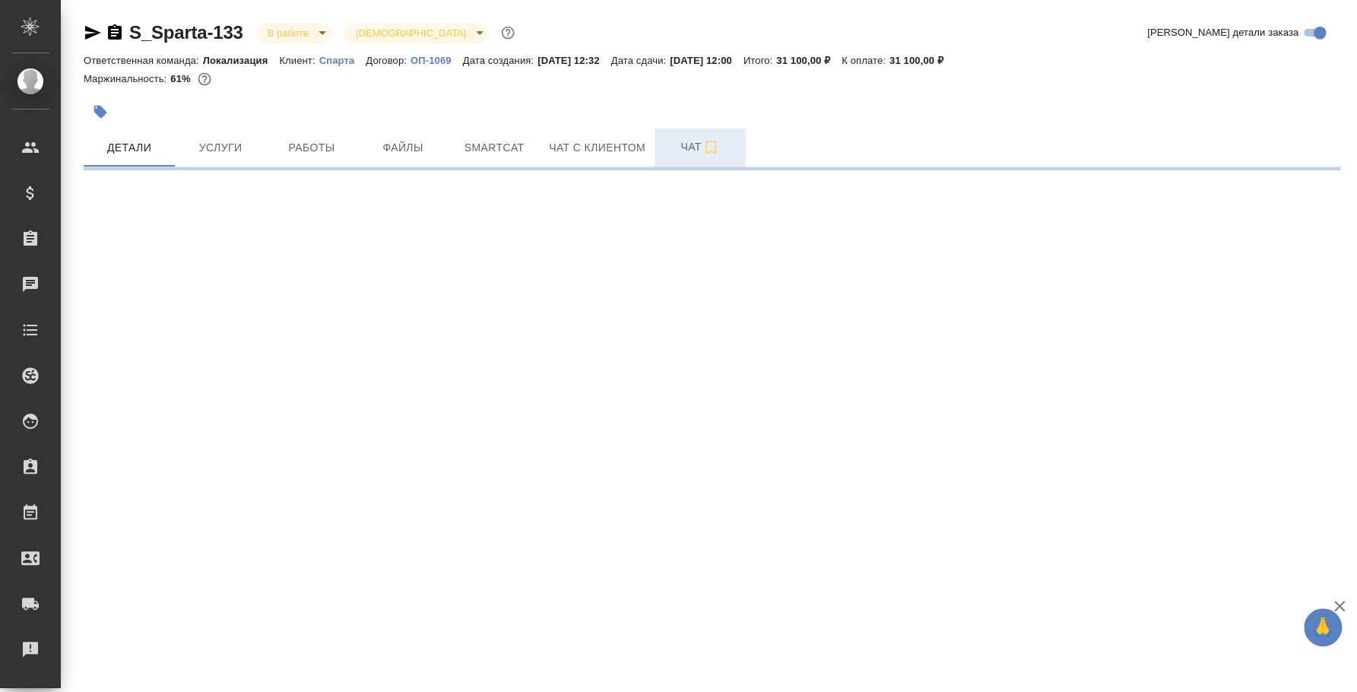
select select "RU"
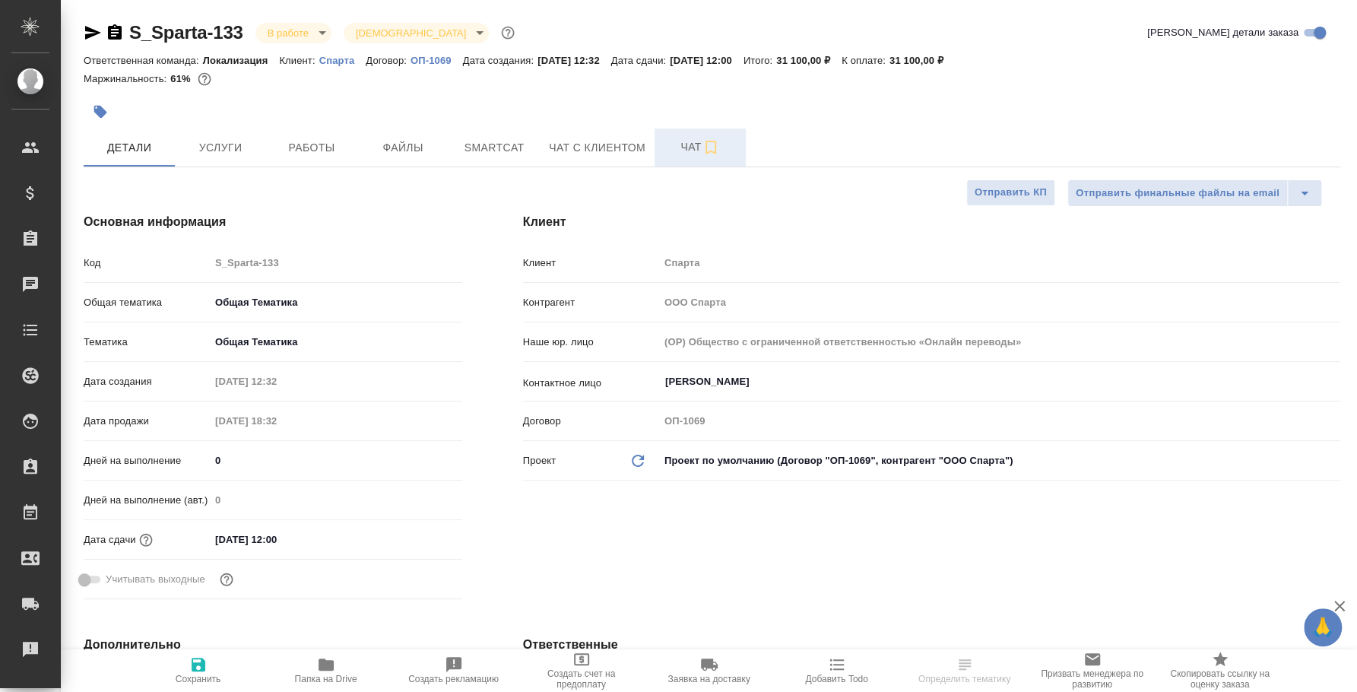
type textarea "x"
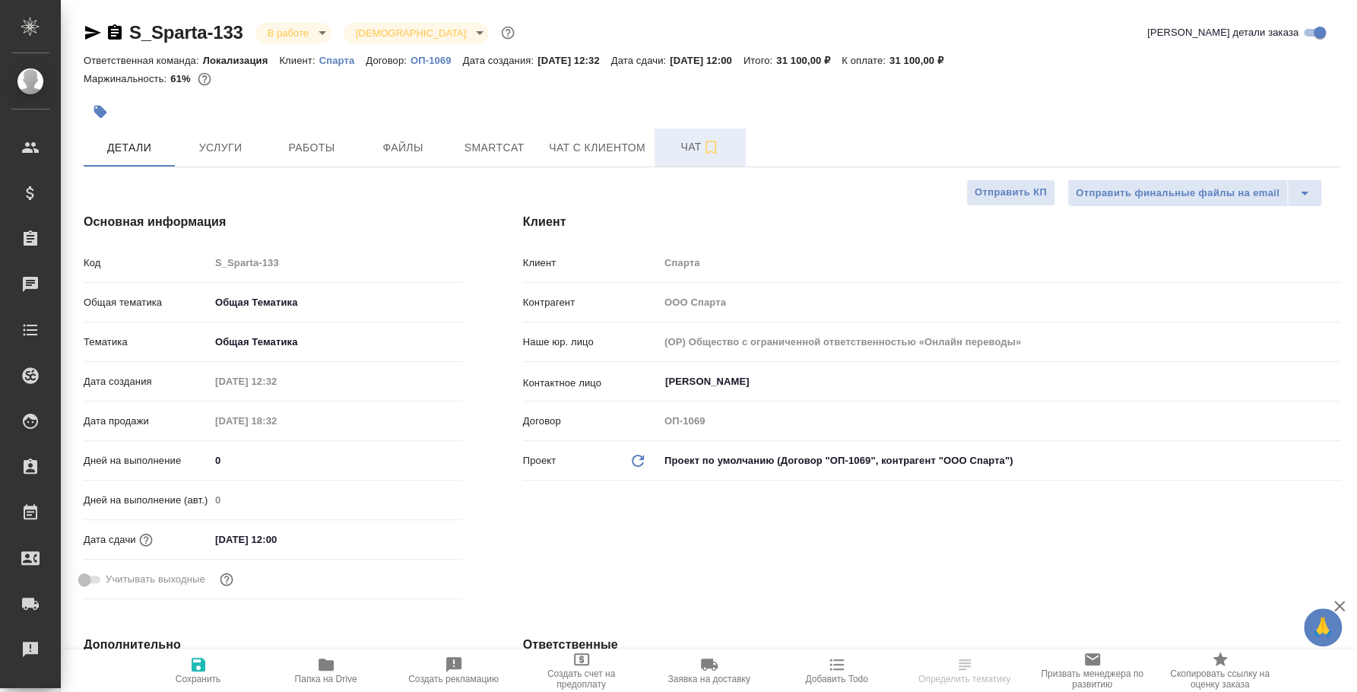
type textarea "x"
click at [701, 164] on button "Чат" at bounding box center [699, 147] width 91 height 38
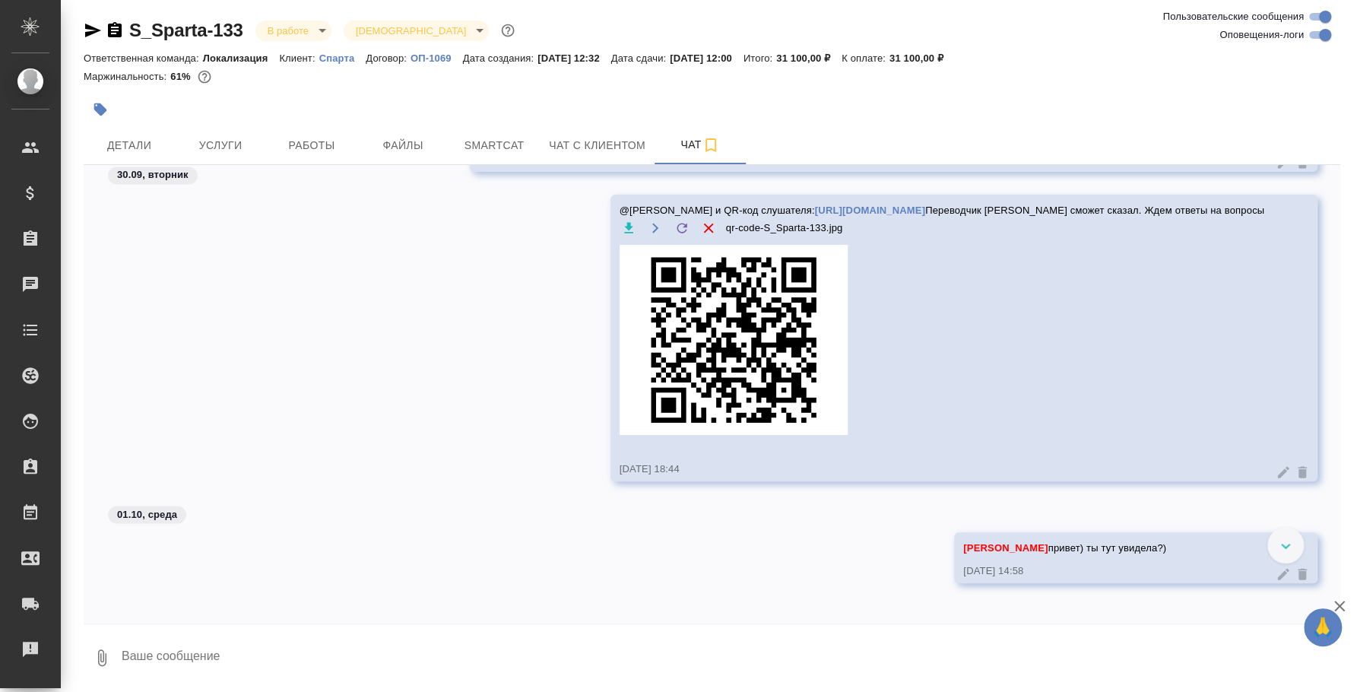
scroll to position [1745, 0]
click at [803, 296] on img at bounding box center [733, 339] width 228 height 190
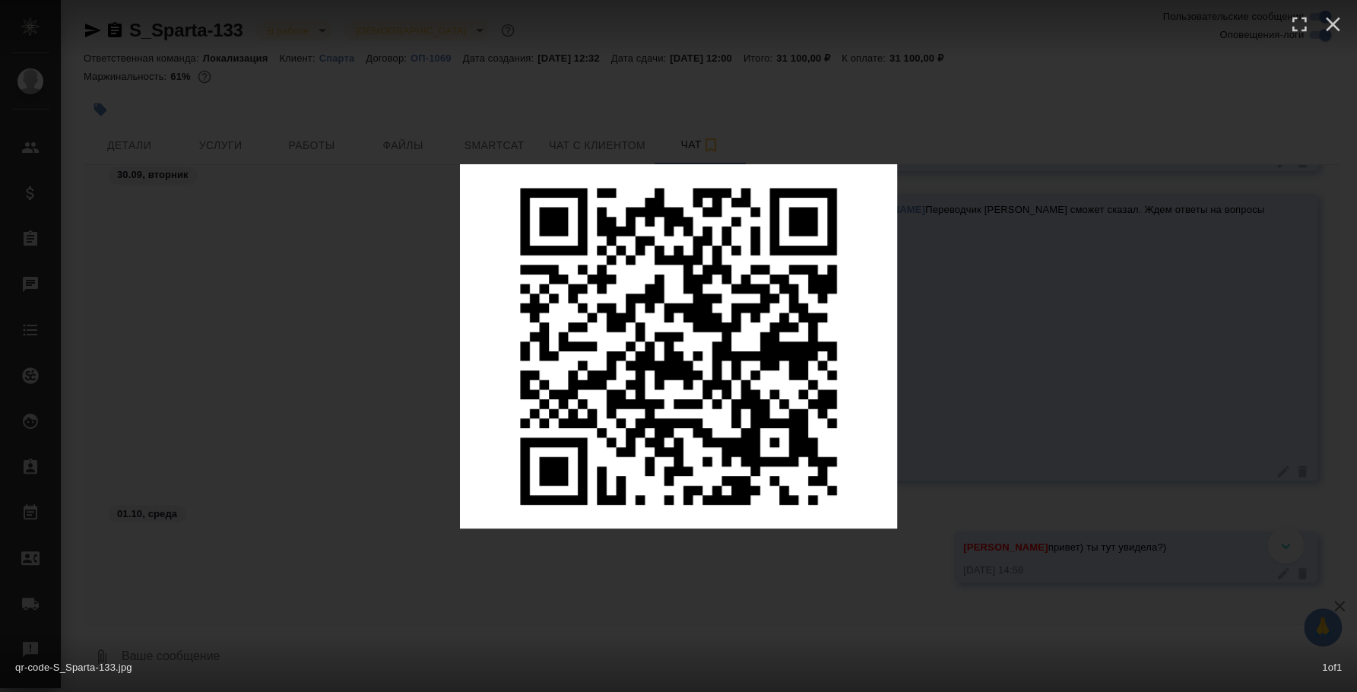
click at [755, 99] on div "qr-code-S_Sparta-133.jpg 1 of 1" at bounding box center [678, 346] width 1357 height 692
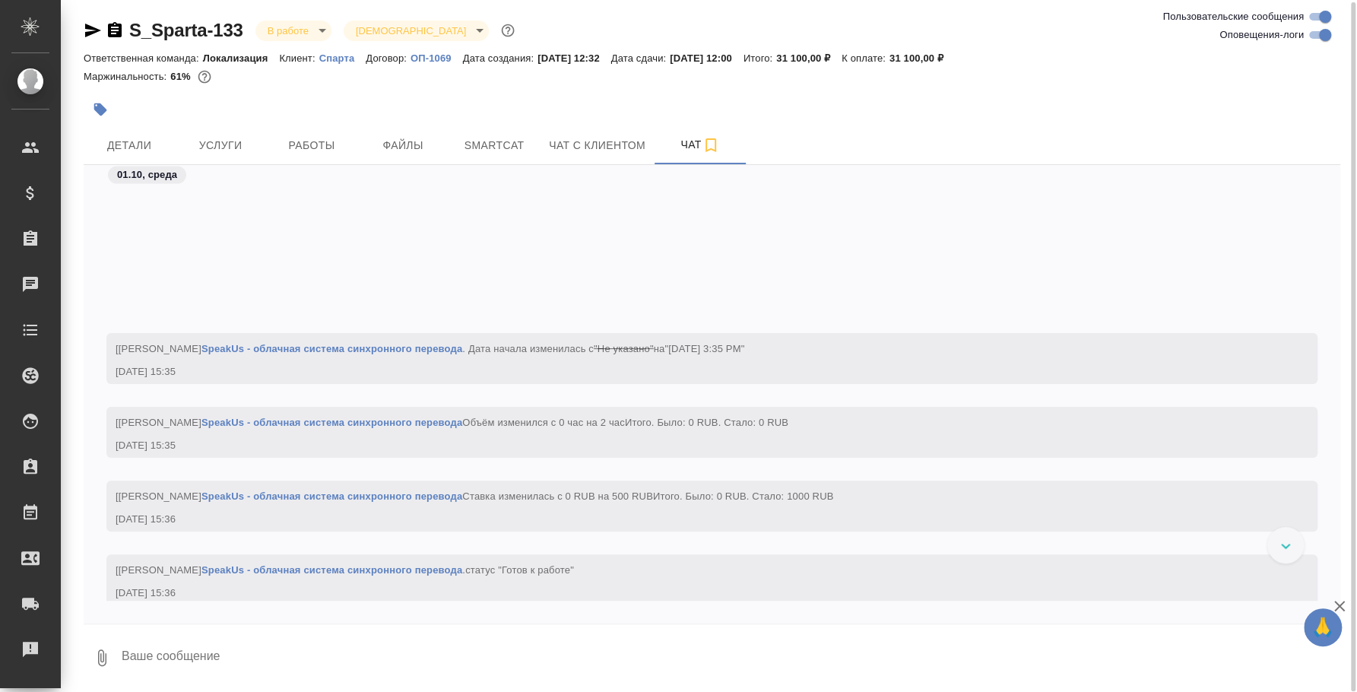
scroll to position [2600, 0]
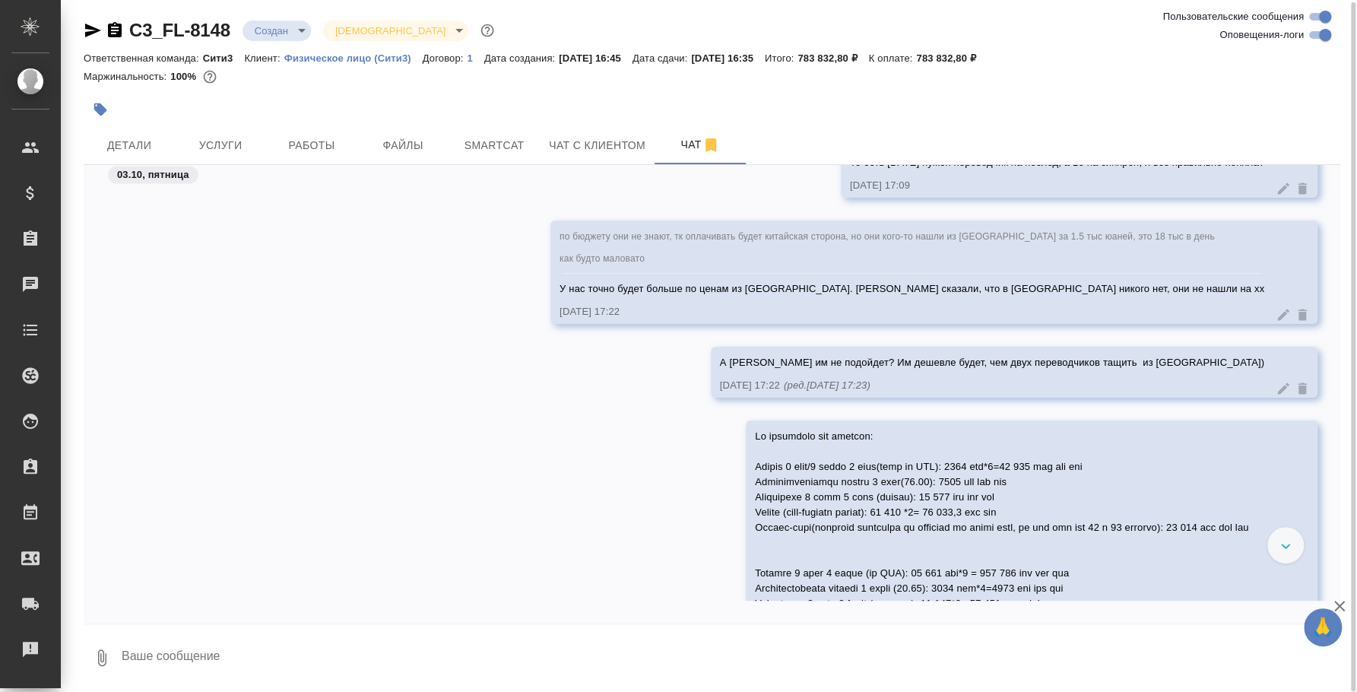
scroll to position [2273, 0]
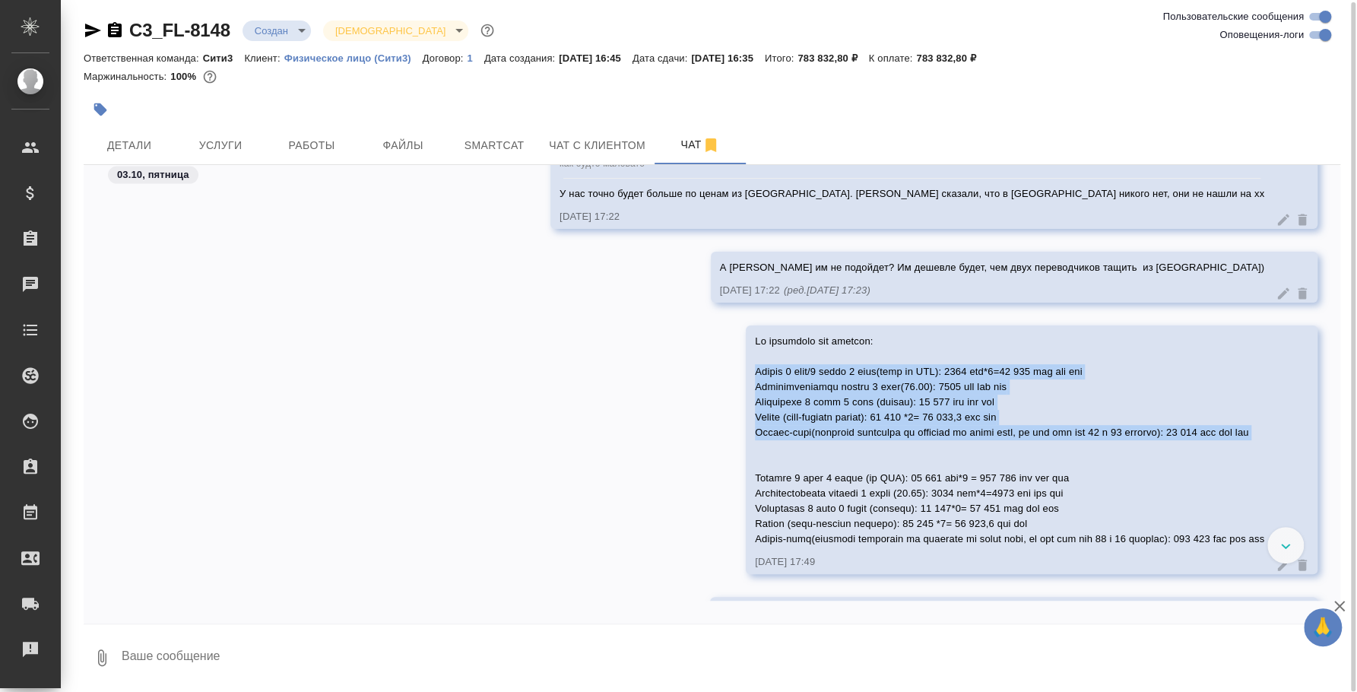
drag, startPoint x: 705, startPoint y: 367, endPoint x: 1260, endPoint y: 438, distance: 560.1
click at [1260, 438] on div "[DATE] 17:49" at bounding box center [1032, 449] width 572 height 249
copy span "Послед 1 день/8 часов 1 перк(если из МСК): 8400 руб*8=67 200 руб без ндс Команд…"
click at [151, 141] on span "Детали" at bounding box center [129, 145] width 73 height 19
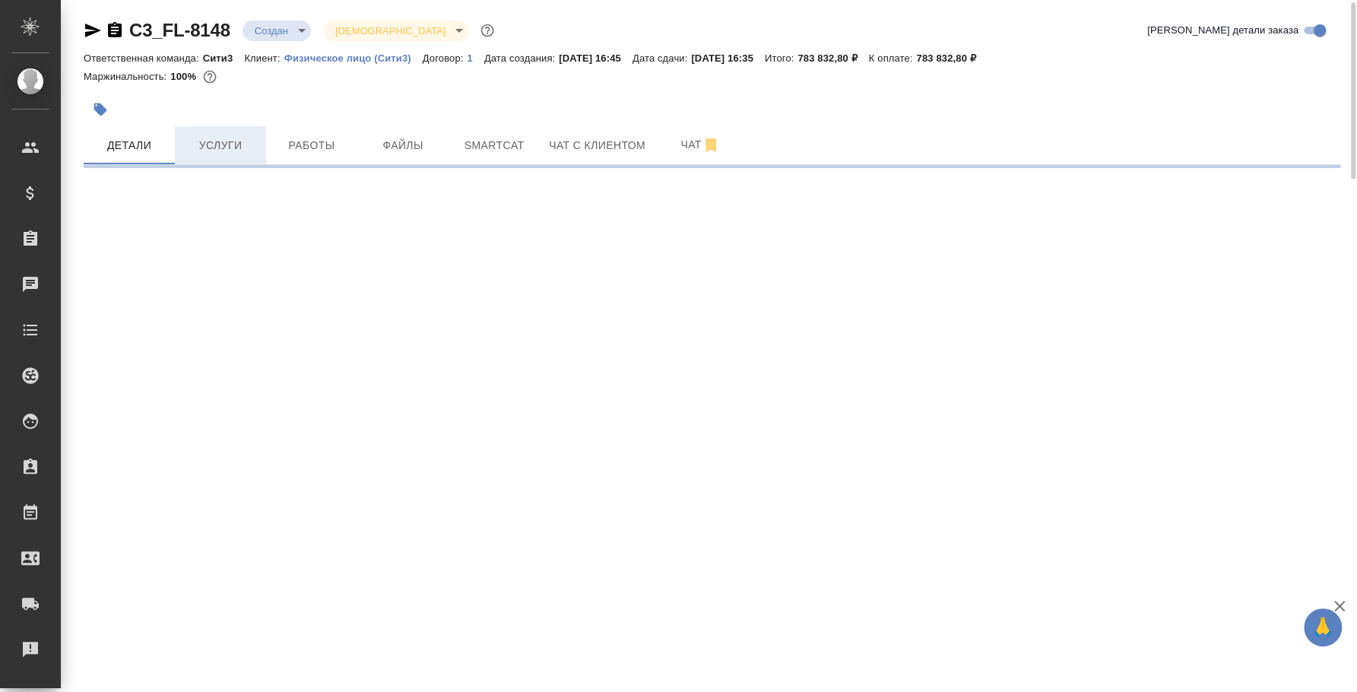
select select "RU"
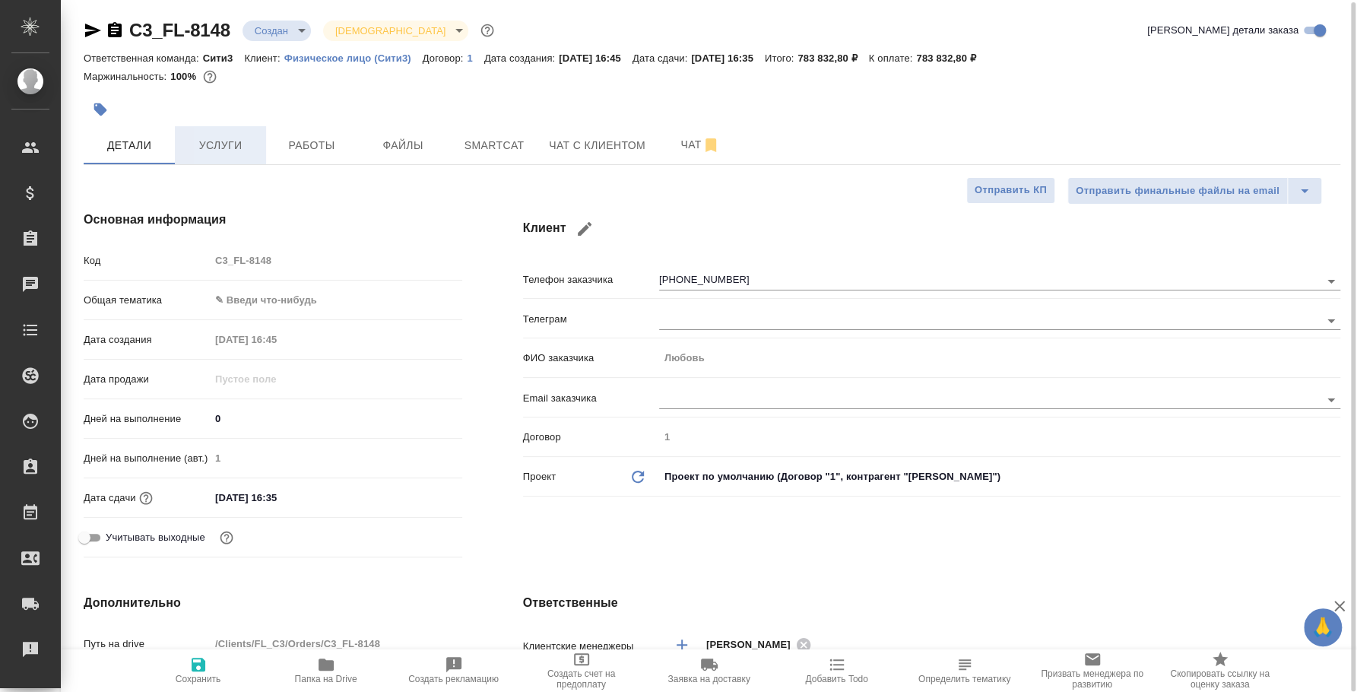
type textarea "x"
click at [245, 146] on span "Услуги" at bounding box center [220, 145] width 73 height 19
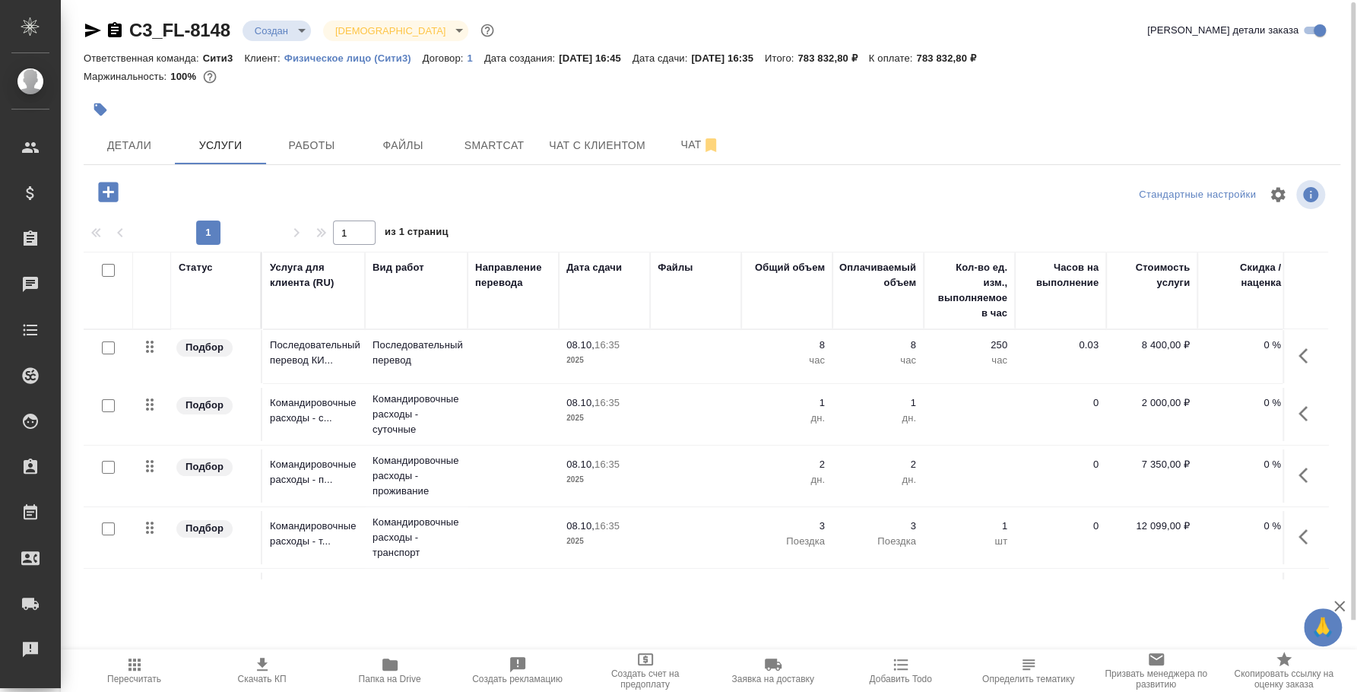
scroll to position [0, 203]
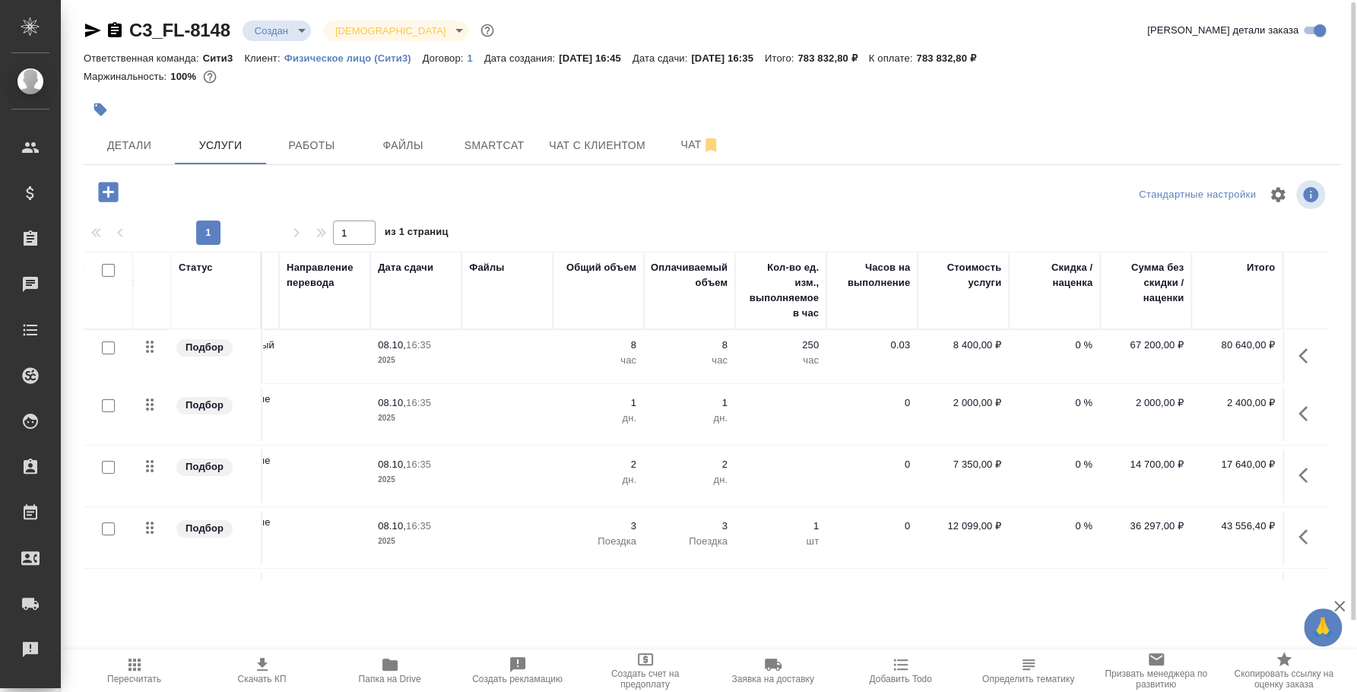
click at [831, 562] on td "0" at bounding box center [871, 537] width 91 height 53
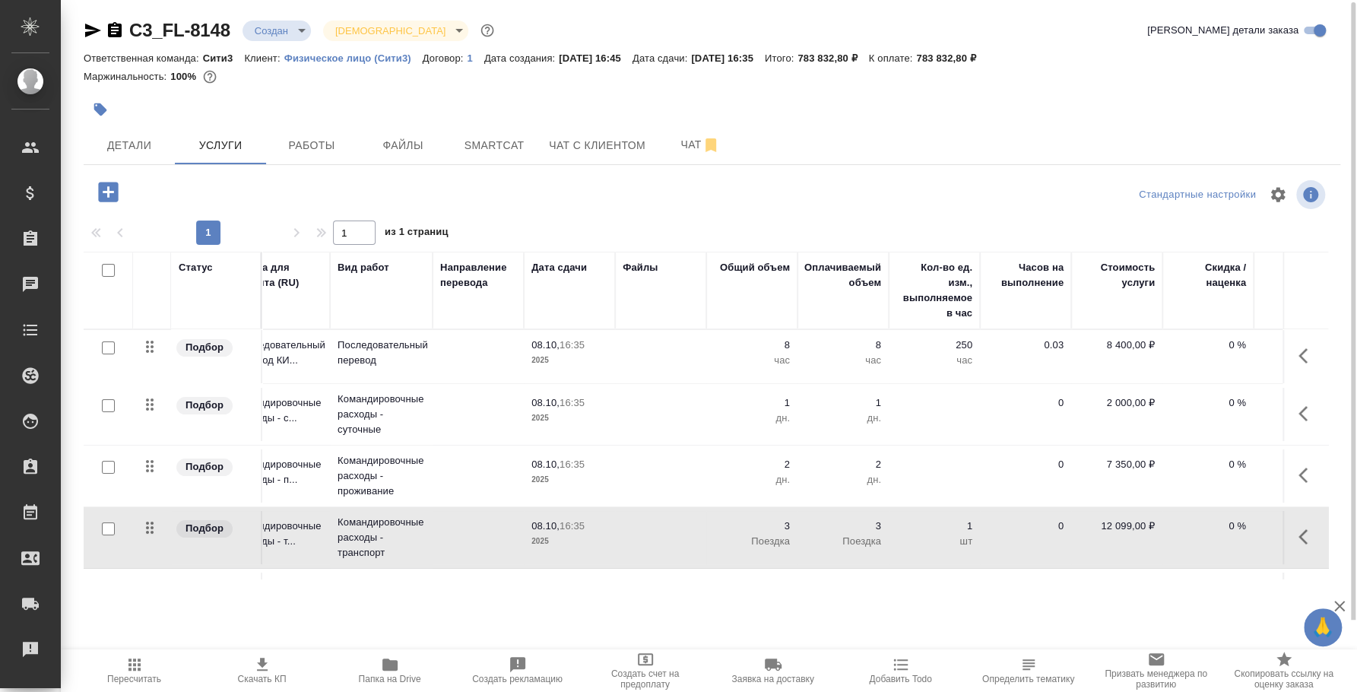
scroll to position [0, 31]
click at [691, 146] on span "Чат" at bounding box center [700, 144] width 73 height 19
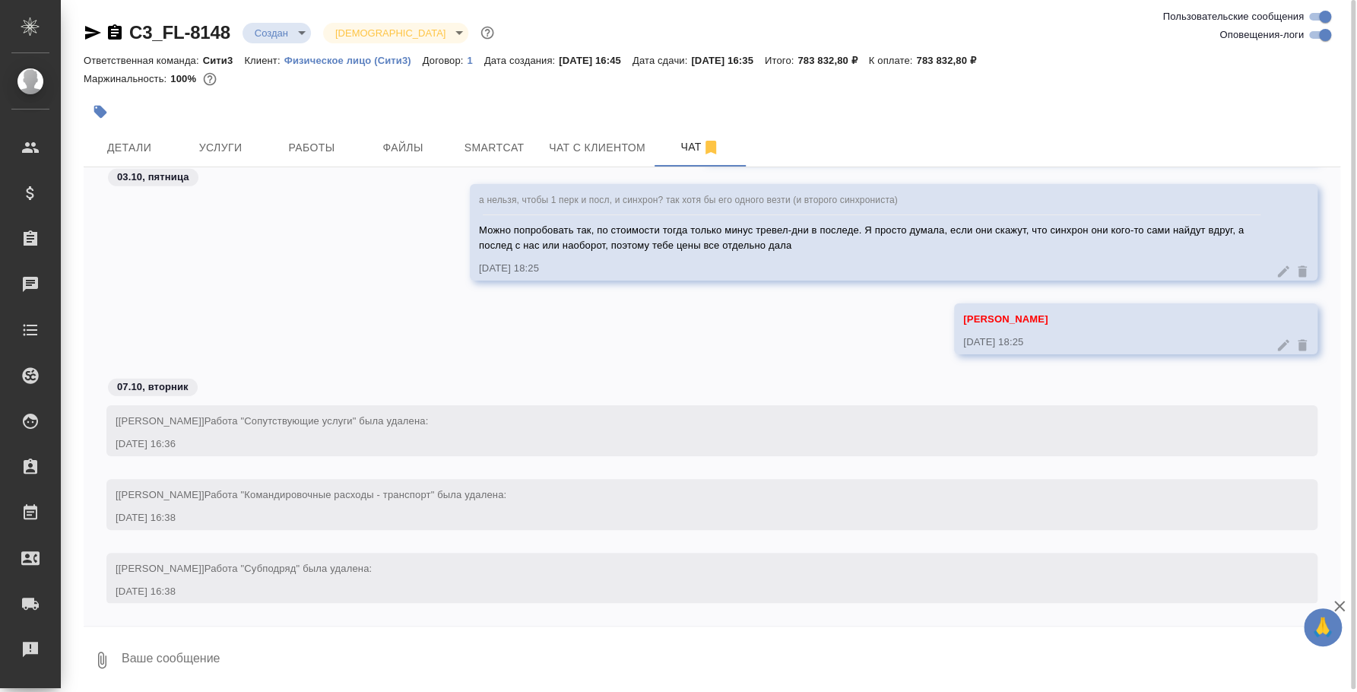
scroll to position [3010, 0]
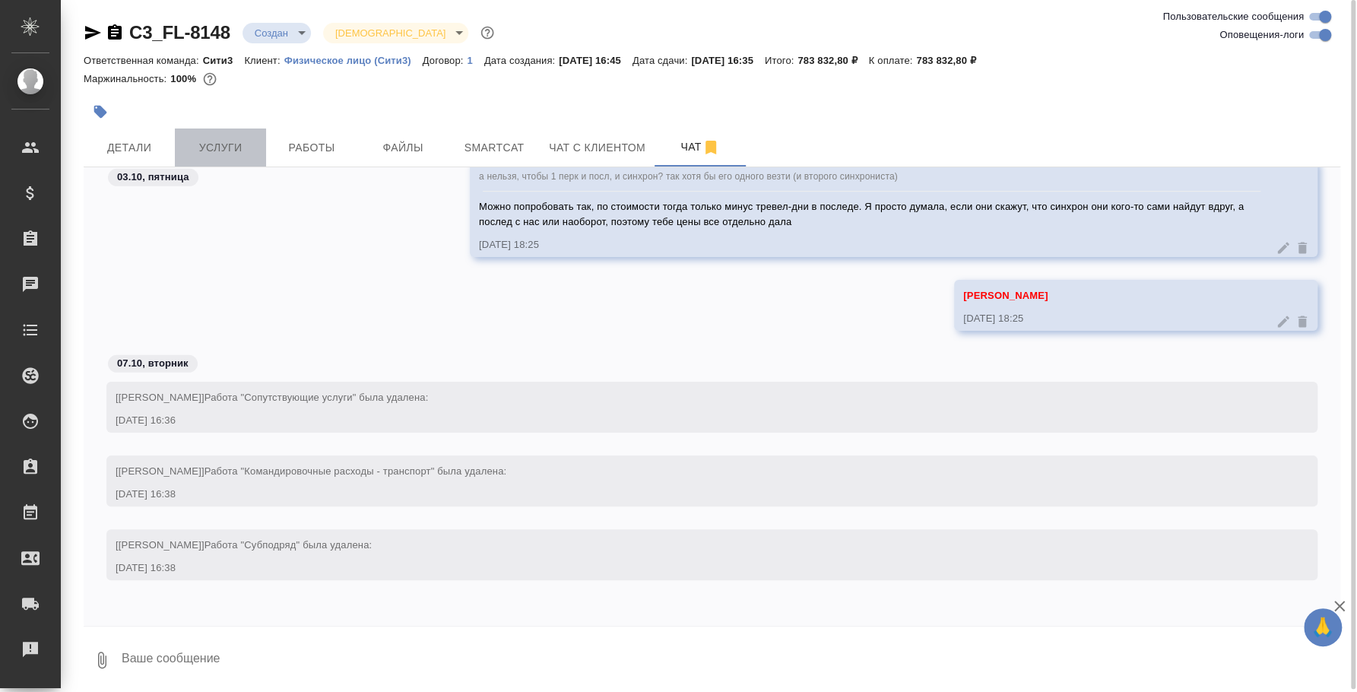
click at [209, 144] on span "Услуги" at bounding box center [220, 147] width 73 height 19
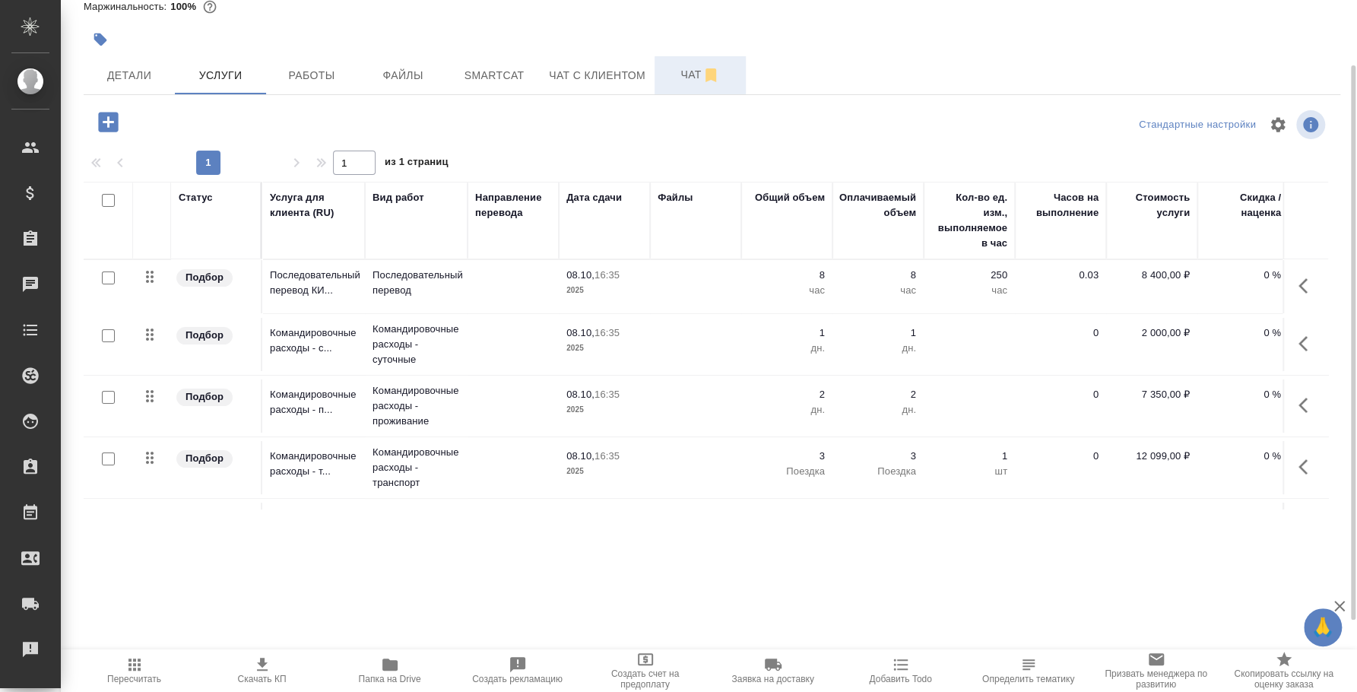
click at [722, 79] on span "Чат" at bounding box center [700, 74] width 73 height 19
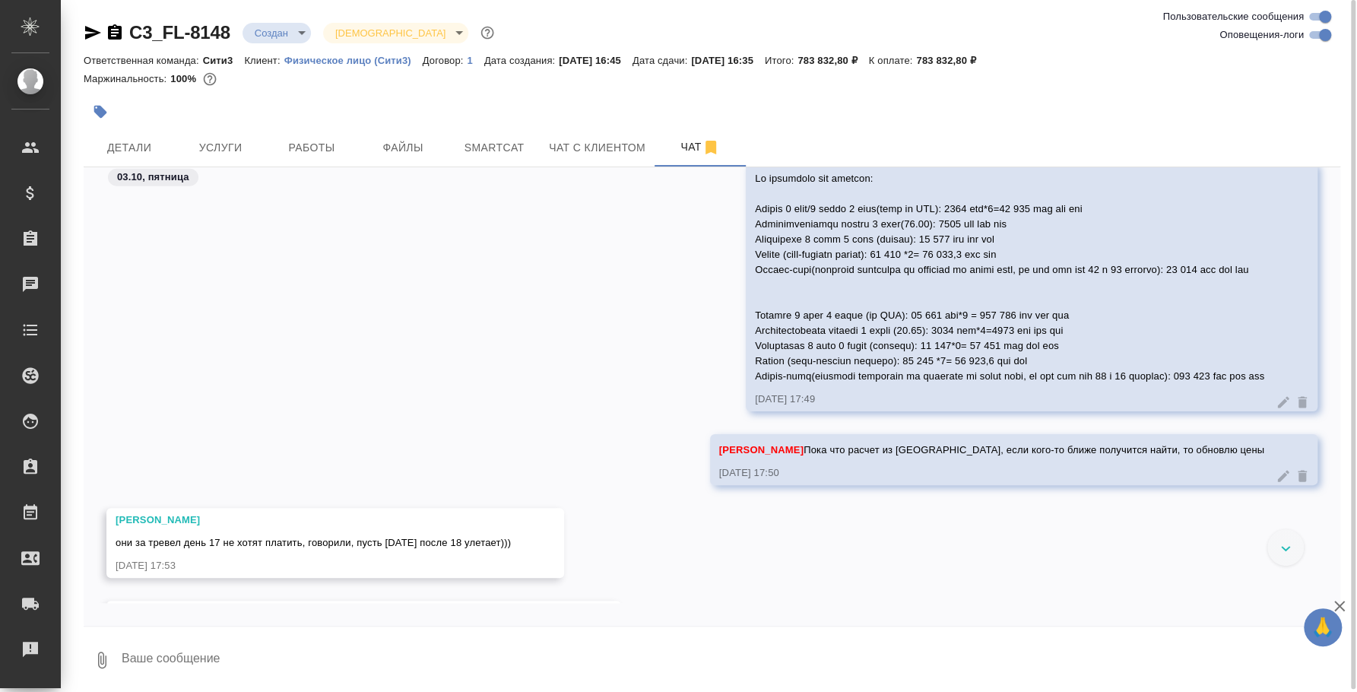
scroll to position [2380, 0]
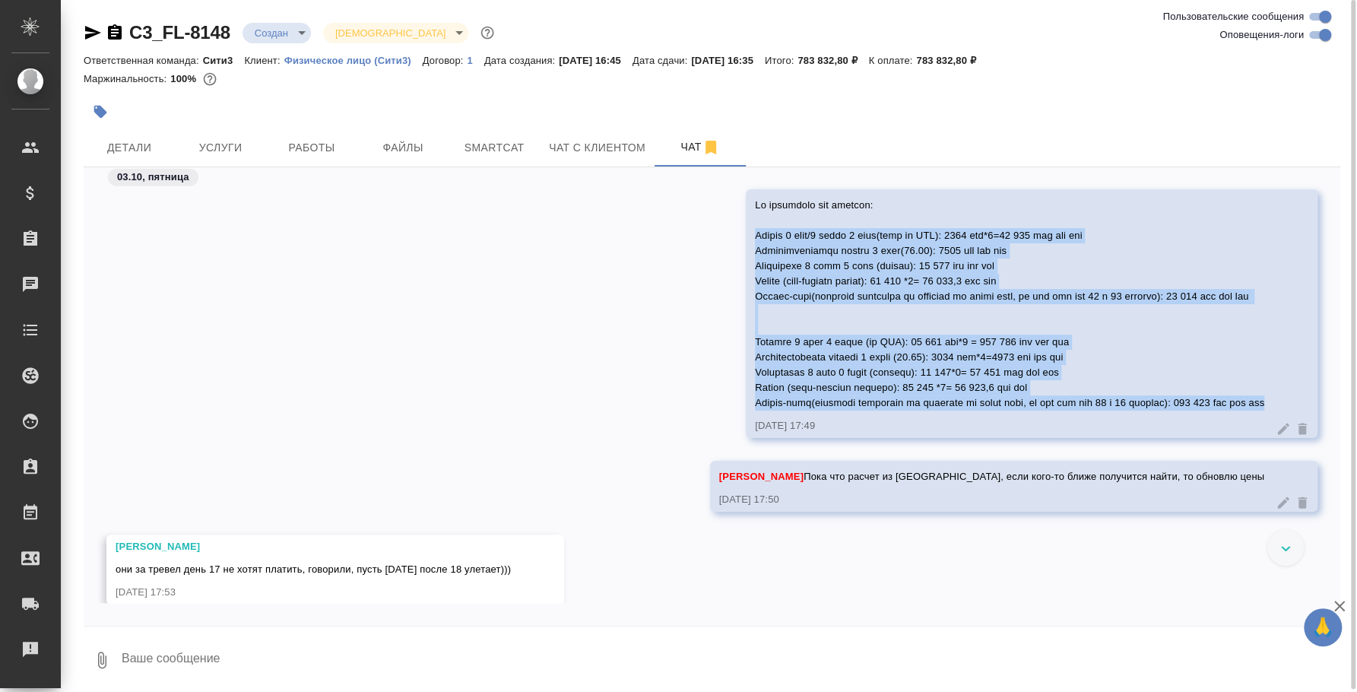
drag, startPoint x: 705, startPoint y: 230, endPoint x: 1281, endPoint y: 401, distance: 600.9
click at [1281, 401] on div "[DATE] 17:49" at bounding box center [1032, 313] width 572 height 249
copy span "Loremi 4 dolo/3 sitam 1 cons(adip el SED): 9630 doe*3=16 839 tem inc utl Etdolo…"
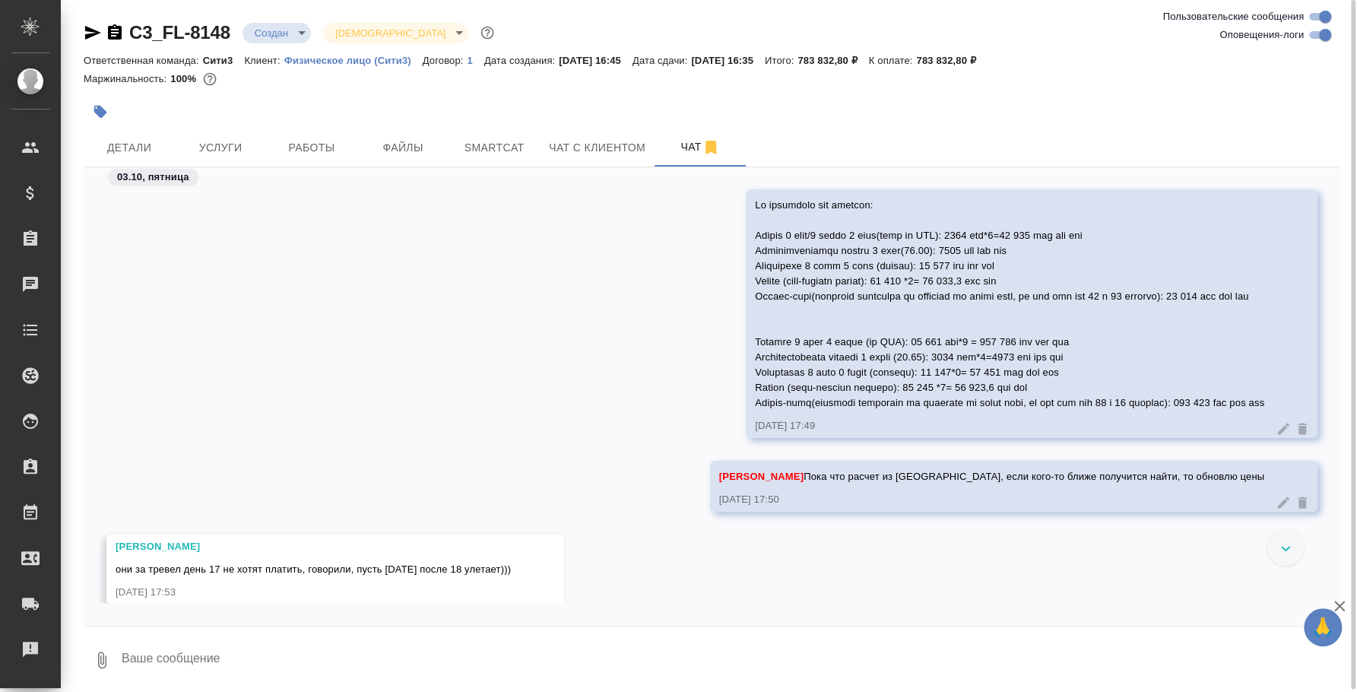
click at [498, 645] on textarea at bounding box center [730, 660] width 1220 height 52
paste textarea "Loremi 0 dolo/0 sitam 9 cons(adip el SED): 2199 doe*6=15 695 tem inc utl Etdolo…"
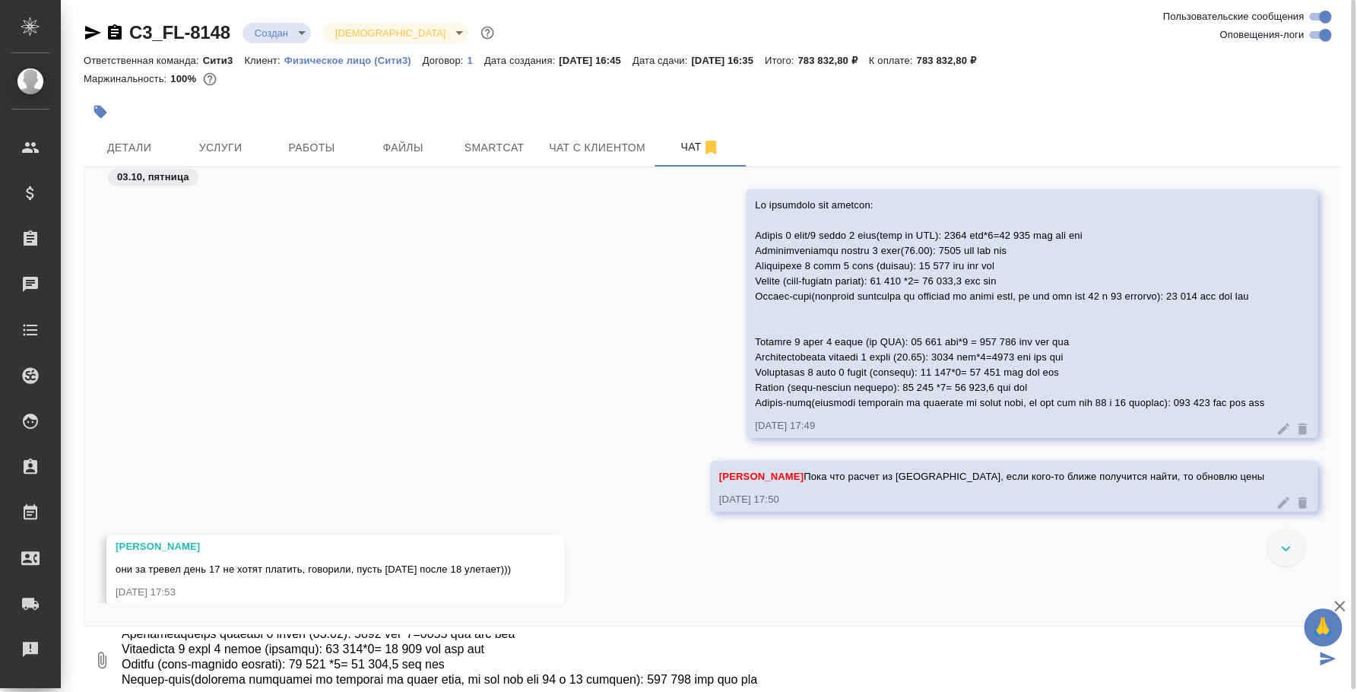
scroll to position [0, 0]
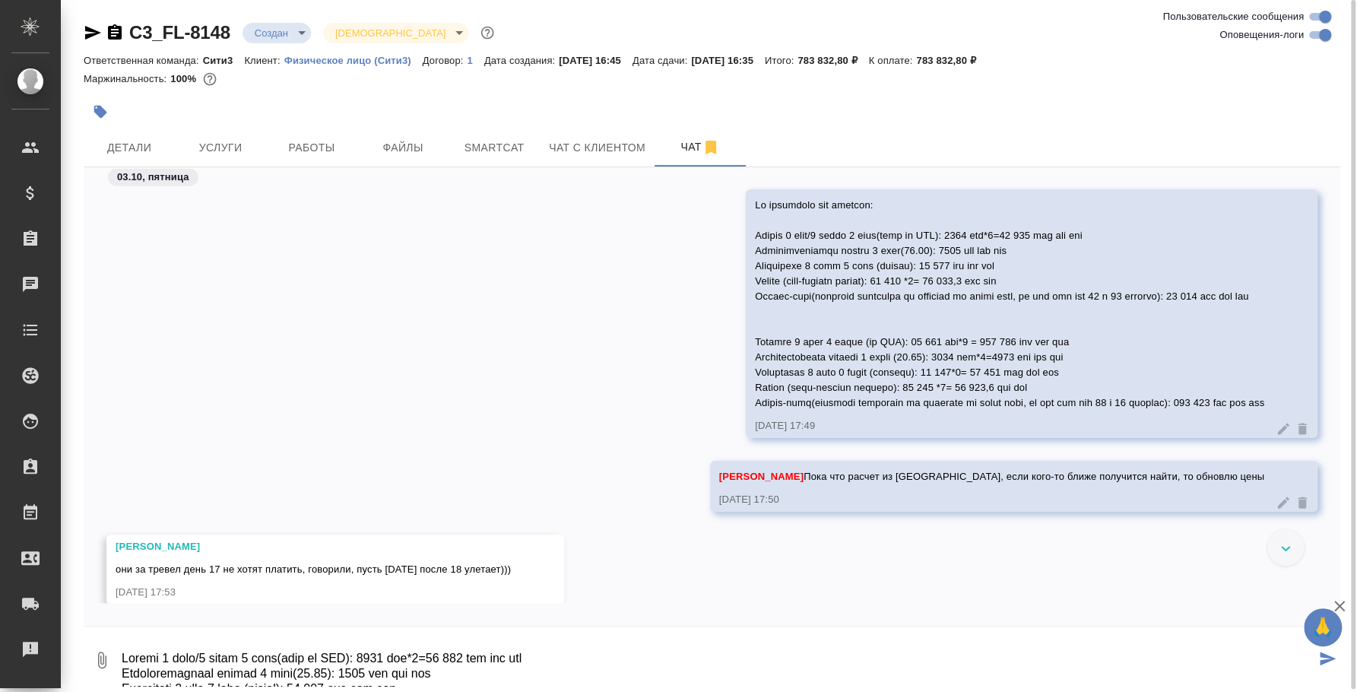
drag, startPoint x: 117, startPoint y: 648, endPoint x: 155, endPoint y: 667, distance: 42.5
click at [155, 667] on div "0" at bounding box center [712, 660] width 1256 height 52
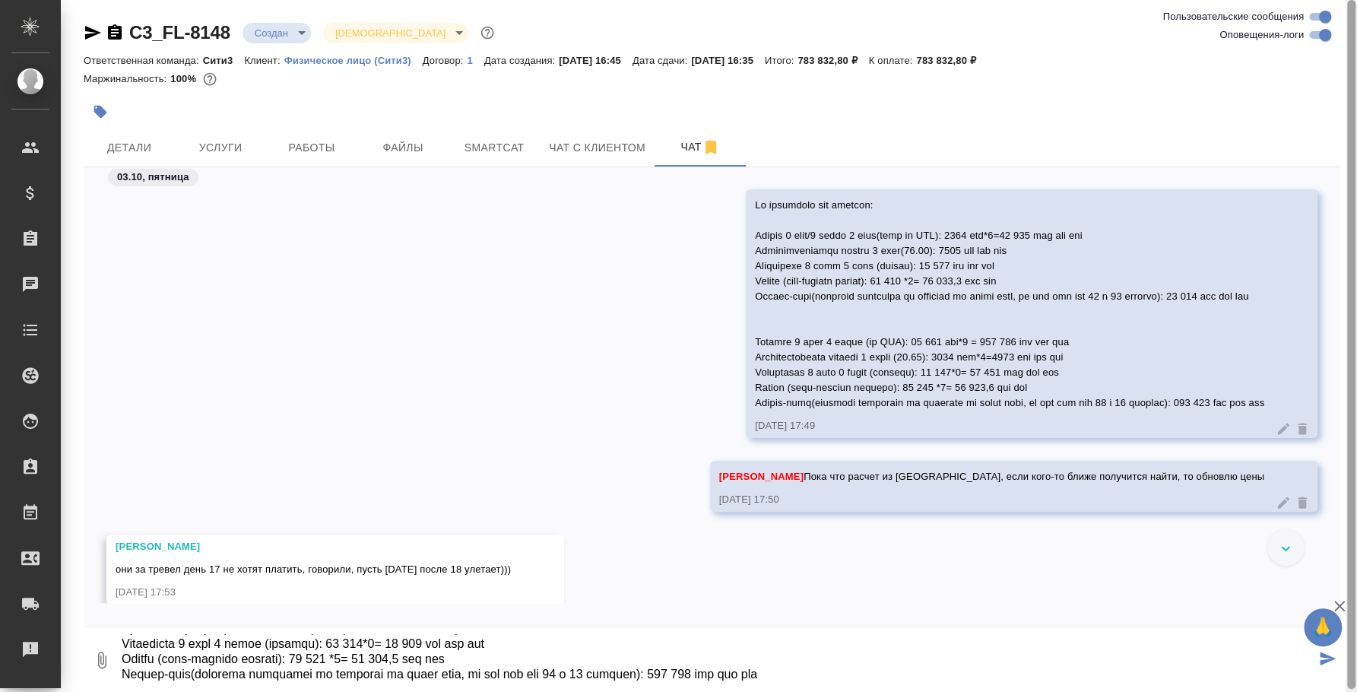
drag, startPoint x: 127, startPoint y: 644, endPoint x: 1354, endPoint y: 665, distance: 1227.6
click at [1354, 690] on div "C3_FL-8148 Создан new Святая троица holyTrinity Ответственная команда: Сити3 Кл…" at bounding box center [709, 346] width 1296 height 692
type textarea "П"
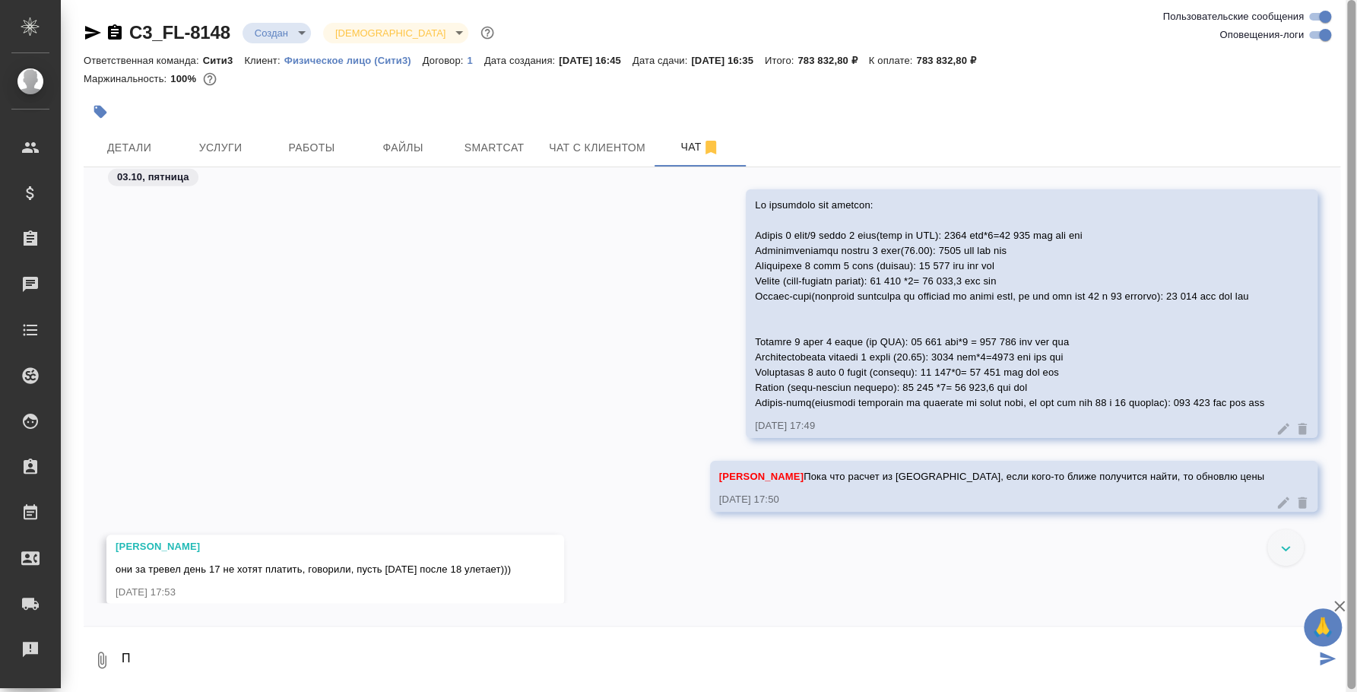
scroll to position [0, 0]
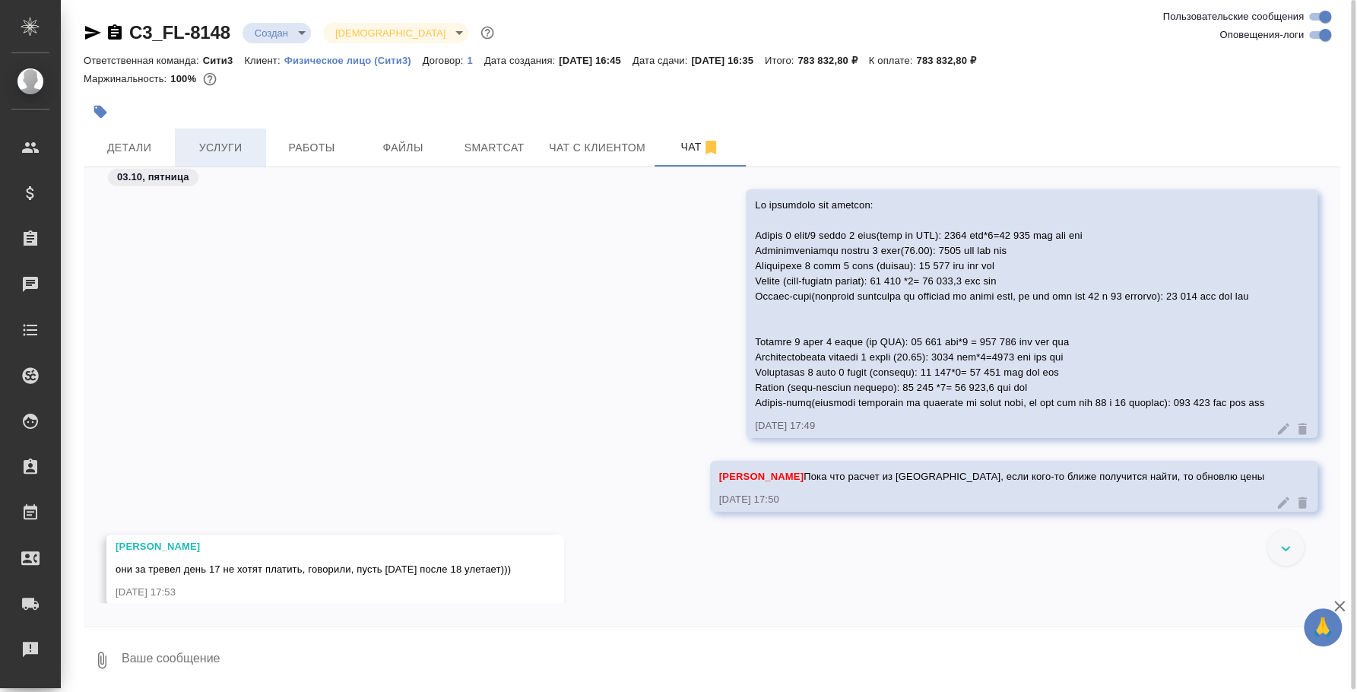
click at [211, 155] on span "Услуги" at bounding box center [220, 147] width 73 height 19
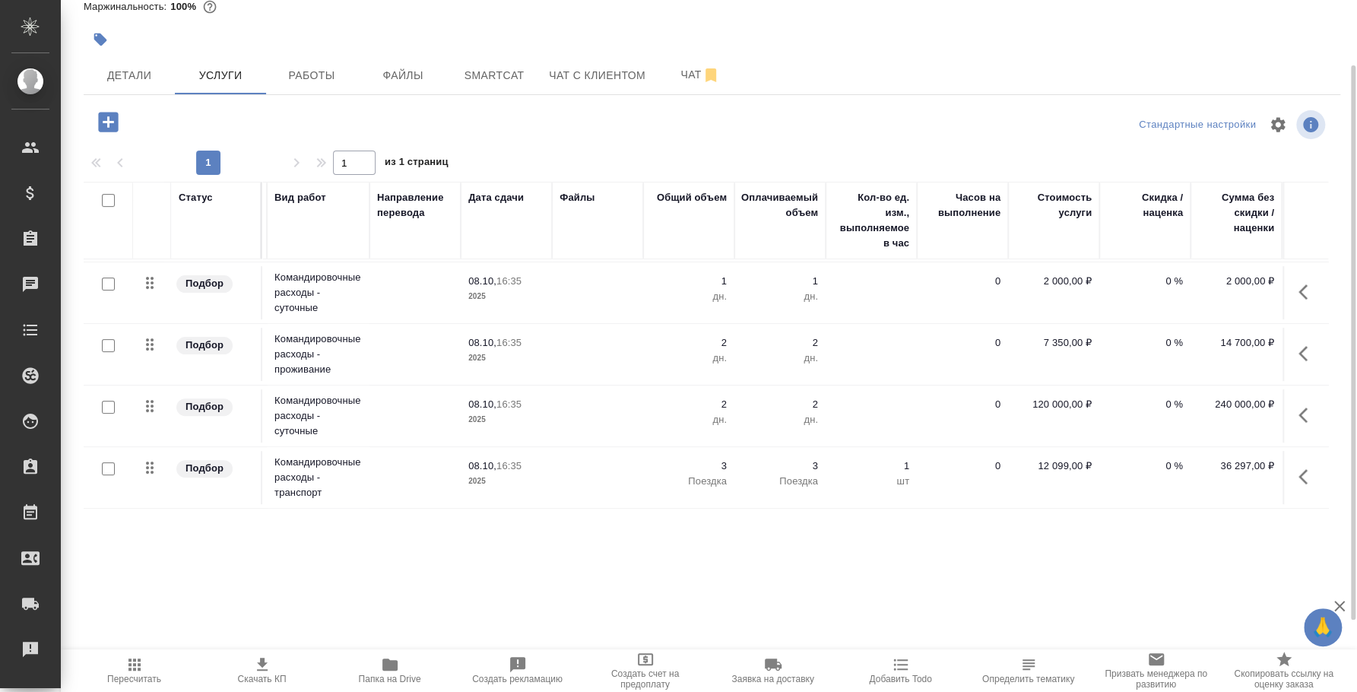
scroll to position [311, 97]
click at [702, 84] on button "Чат" at bounding box center [699, 75] width 91 height 38
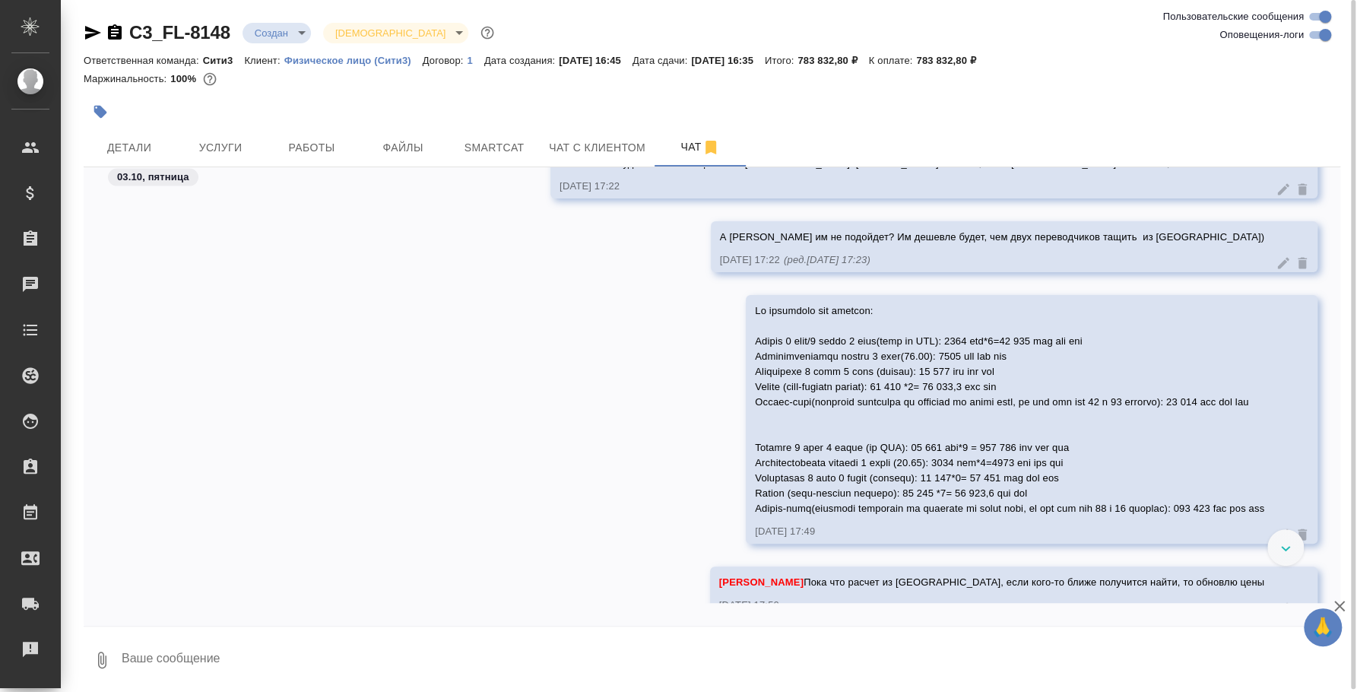
scroll to position [2270, 0]
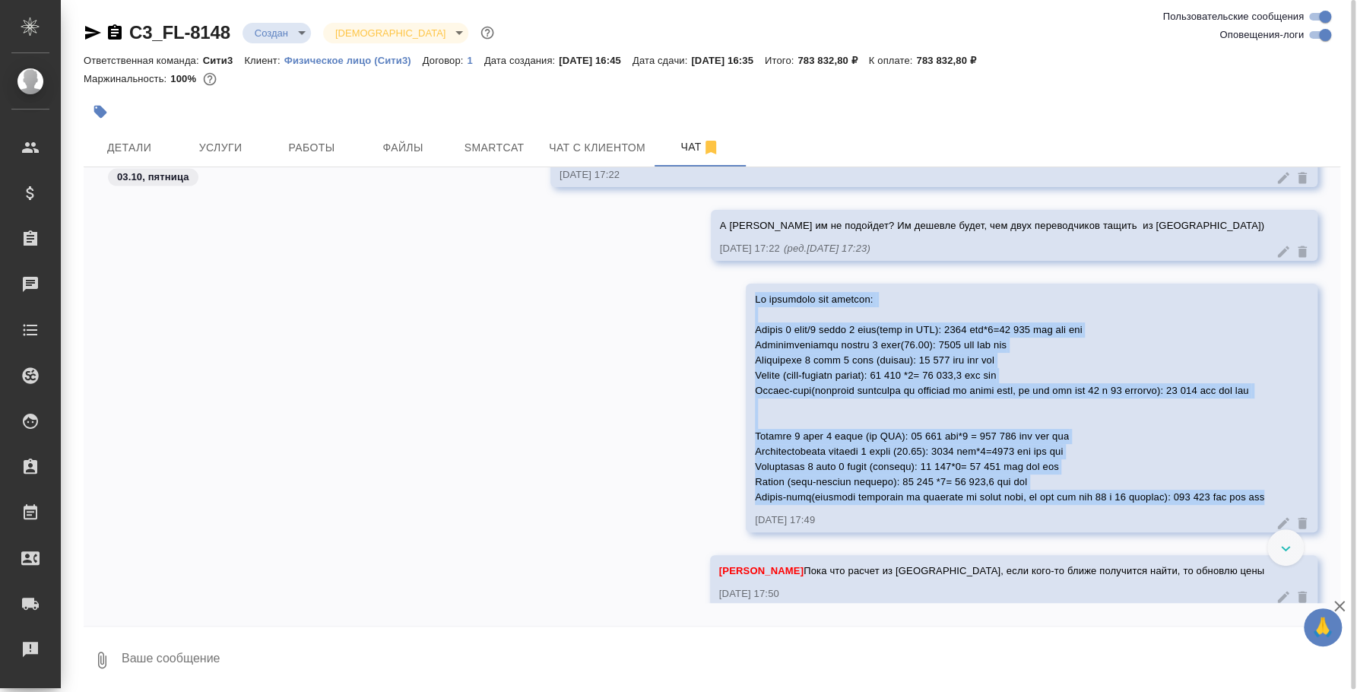
drag, startPoint x: 704, startPoint y: 298, endPoint x: 1249, endPoint y: 497, distance: 580.2
click at [1249, 497] on div "03.10.25, 17:49" at bounding box center [1032, 407] width 572 height 249
copy span "По стоимости для клиента: Послед 1 день/8 часов 1 перк(если из МСК): 8400 руб*8…"
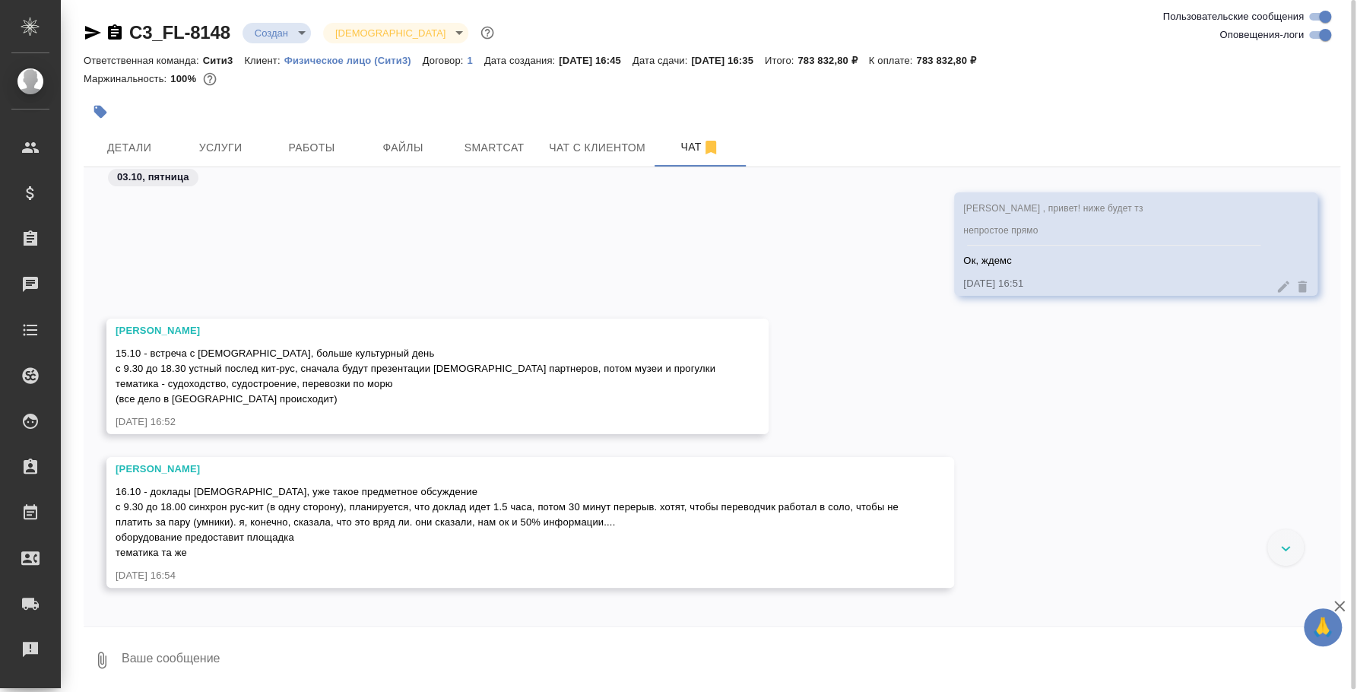
scroll to position [3226, 0]
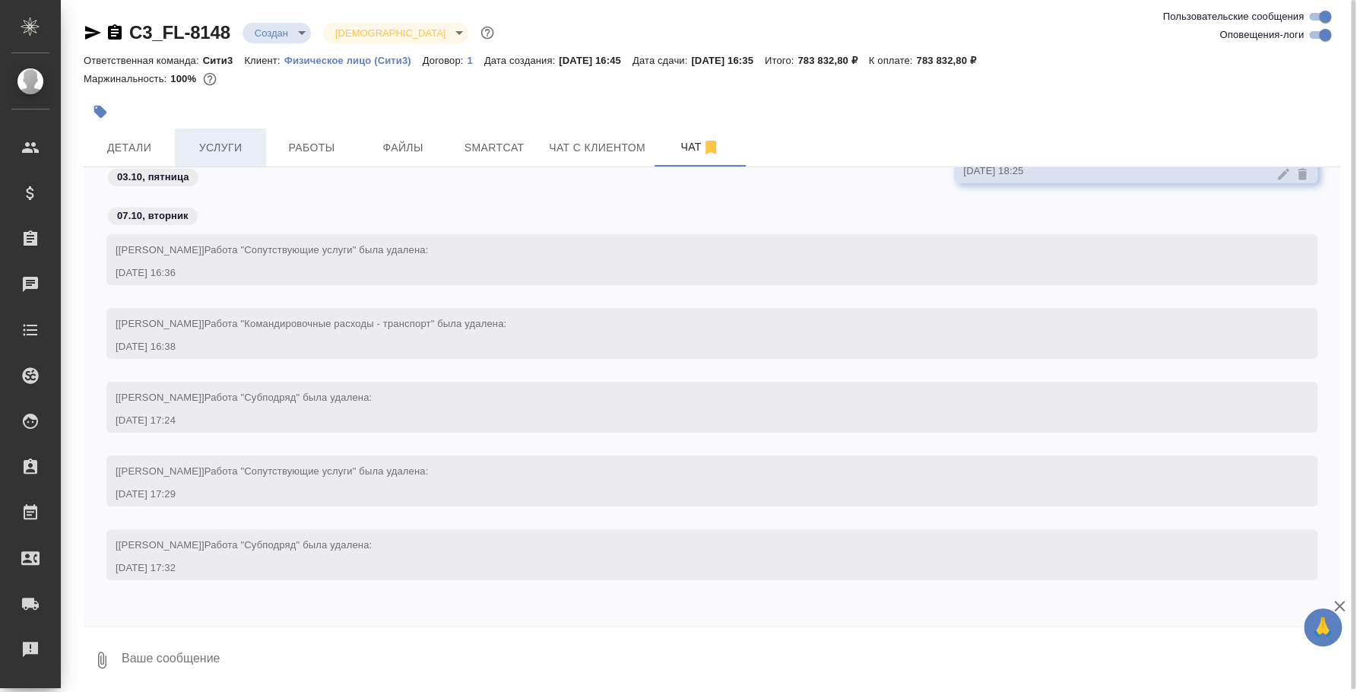
click at [240, 161] on button "Услуги" at bounding box center [220, 147] width 91 height 38
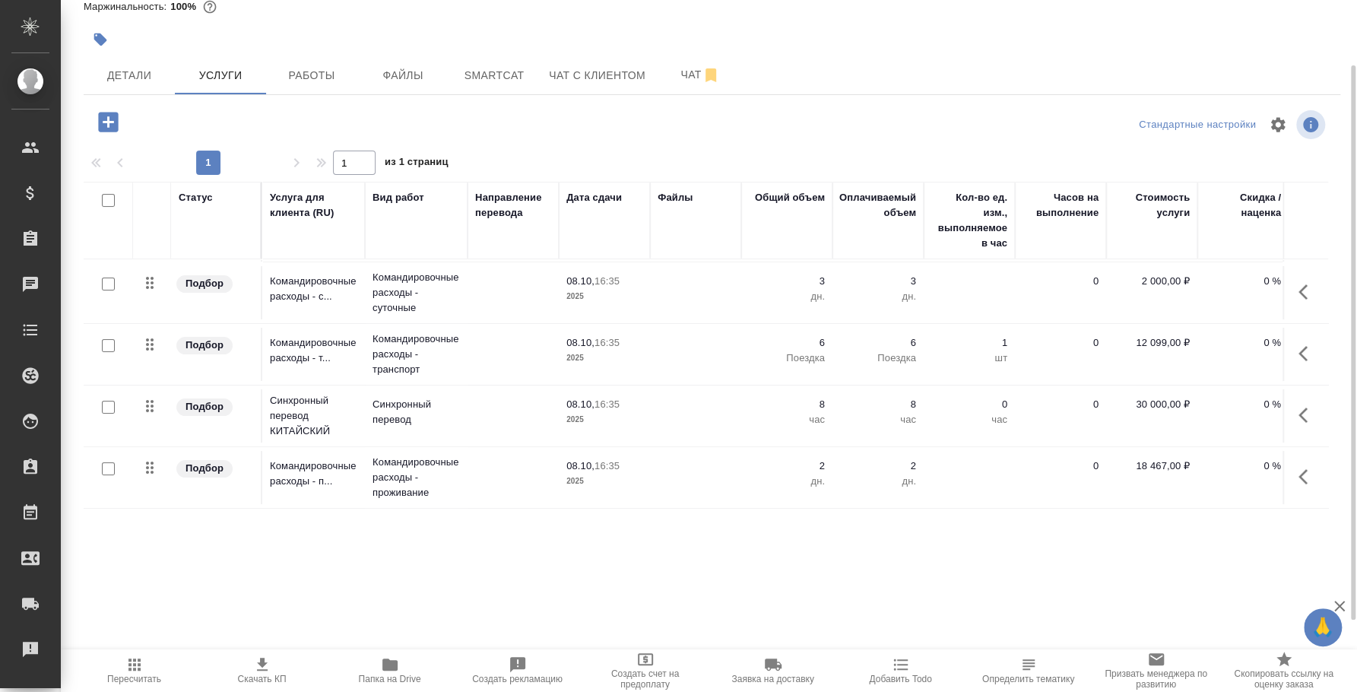
scroll to position [65, 203]
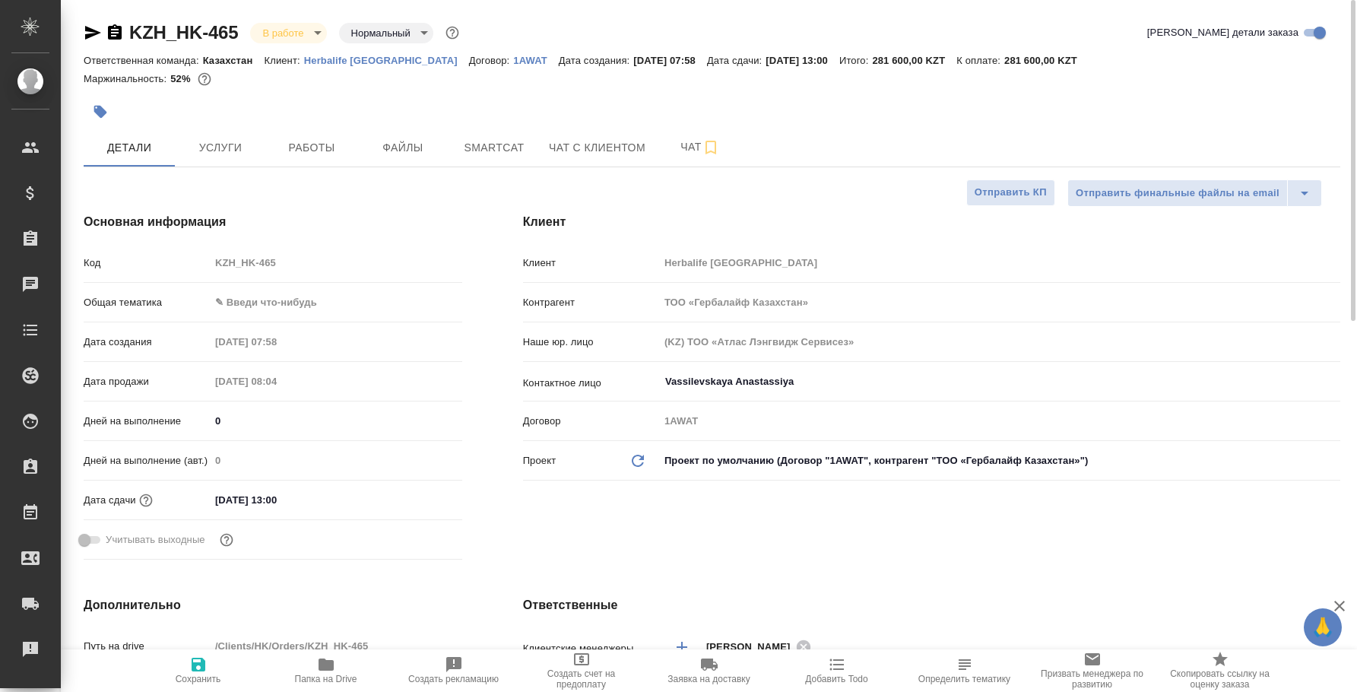
select select "RU"
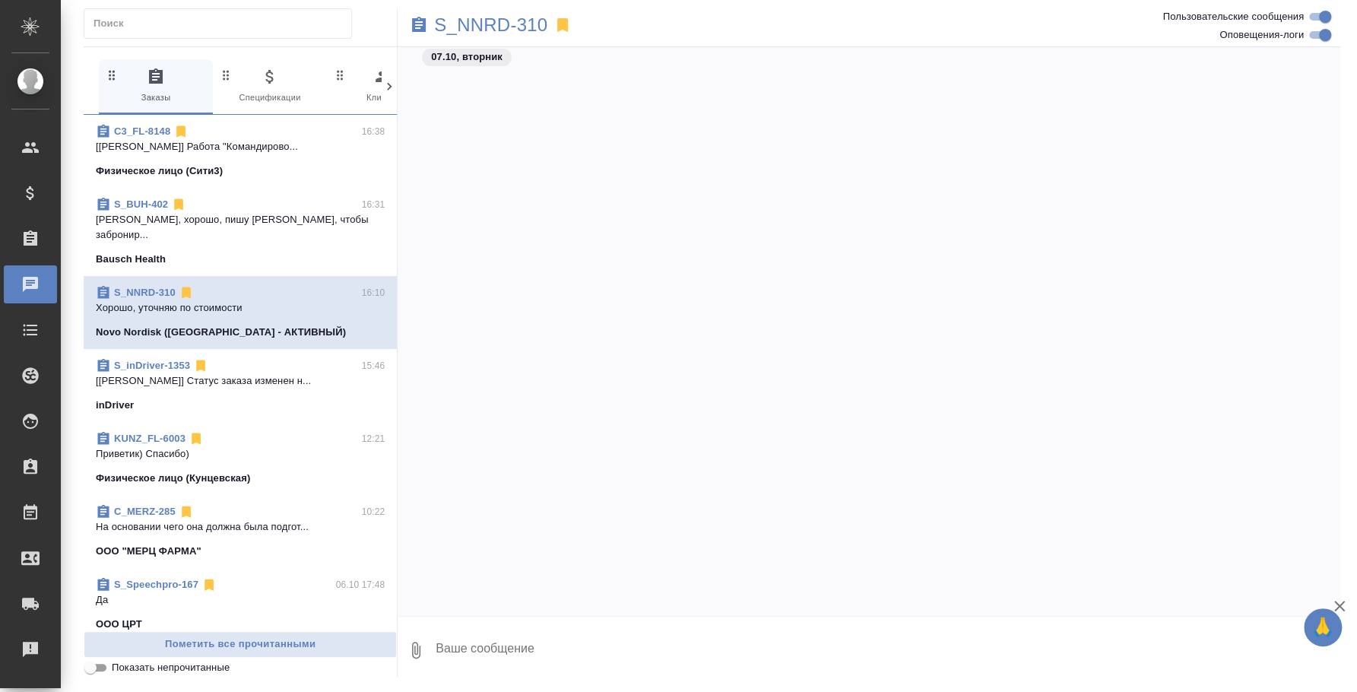
scroll to position [1230, 0]
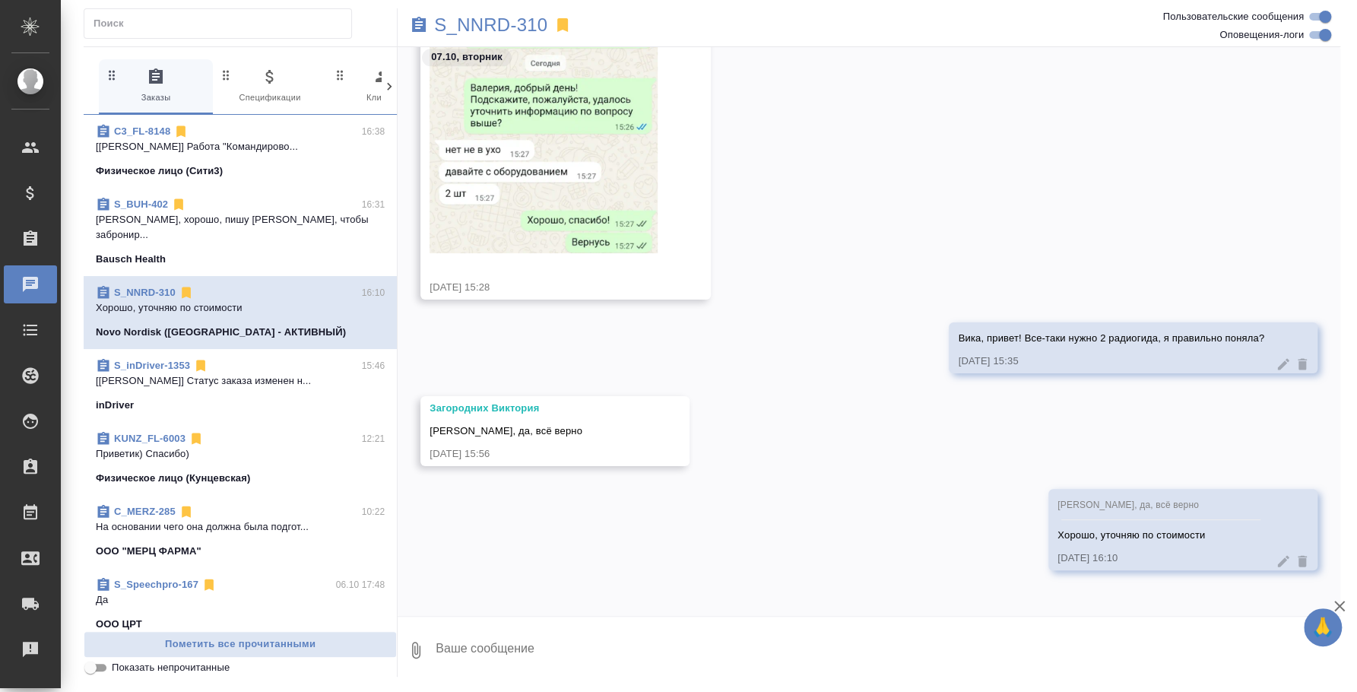
click at [620, 650] on textarea at bounding box center [887, 650] width 906 height 52
click at [502, 636] on textarea "Вика, по стомости будет так:" at bounding box center [874, 650] width 881 height 52
click at [623, 656] on textarea "Вика, по стоимости будет так:" at bounding box center [874, 650] width 881 height 52
click at [544, 641] on textarea "Вика, по стоимости будет так: 1 передатчик с микрофоном и 2 радиоприемника с на…" at bounding box center [874, 650] width 881 height 52
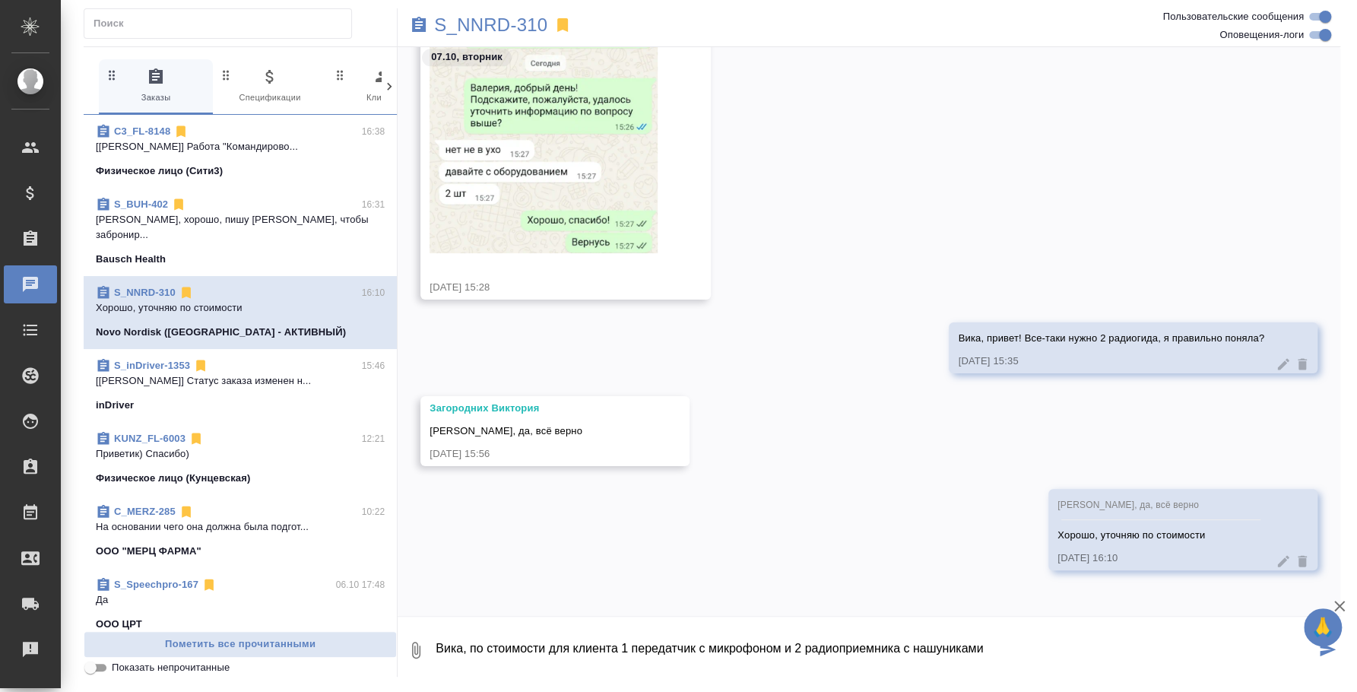
click at [936, 643] on textarea "Вика, по стоимости для клиента 1 передатчик с микрофоном и 2 радиоприемника с н…" at bounding box center [874, 650] width 881 height 52
click at [412, 653] on icon "button" at bounding box center [416, 649] width 8 height 17
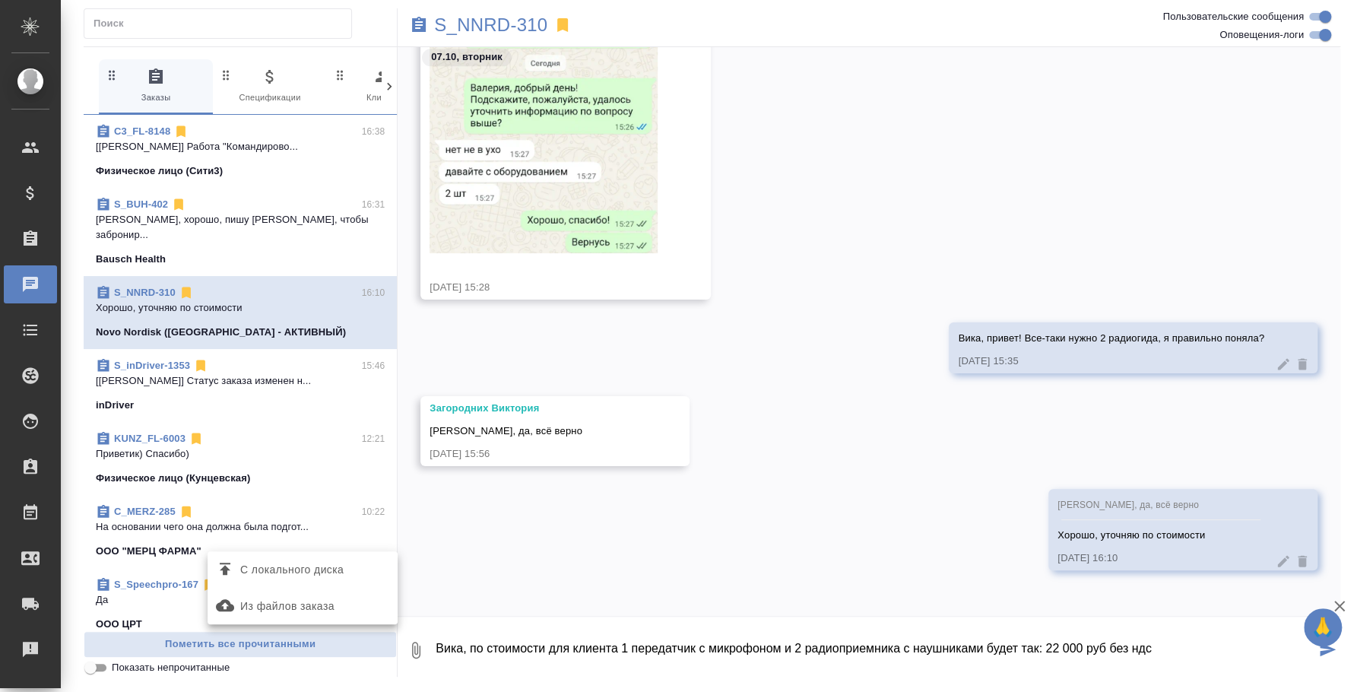
click at [326, 570] on span "С локального диска" at bounding box center [291, 569] width 103 height 19
click at [0, 0] on input "С локального диска" at bounding box center [0, 0] width 0 height 0
click at [580, 651] on textarea "Вика, по стоимости для клиента 1 передатчик с микрофоном и 2 радиоприемника с н…" at bounding box center [874, 650] width 881 height 52
click at [622, 644] on textarea "Вика, по стоимости для клиента 1 передатчик с микрофоном и 2 радиоприемника с н…" at bounding box center [874, 650] width 881 height 52
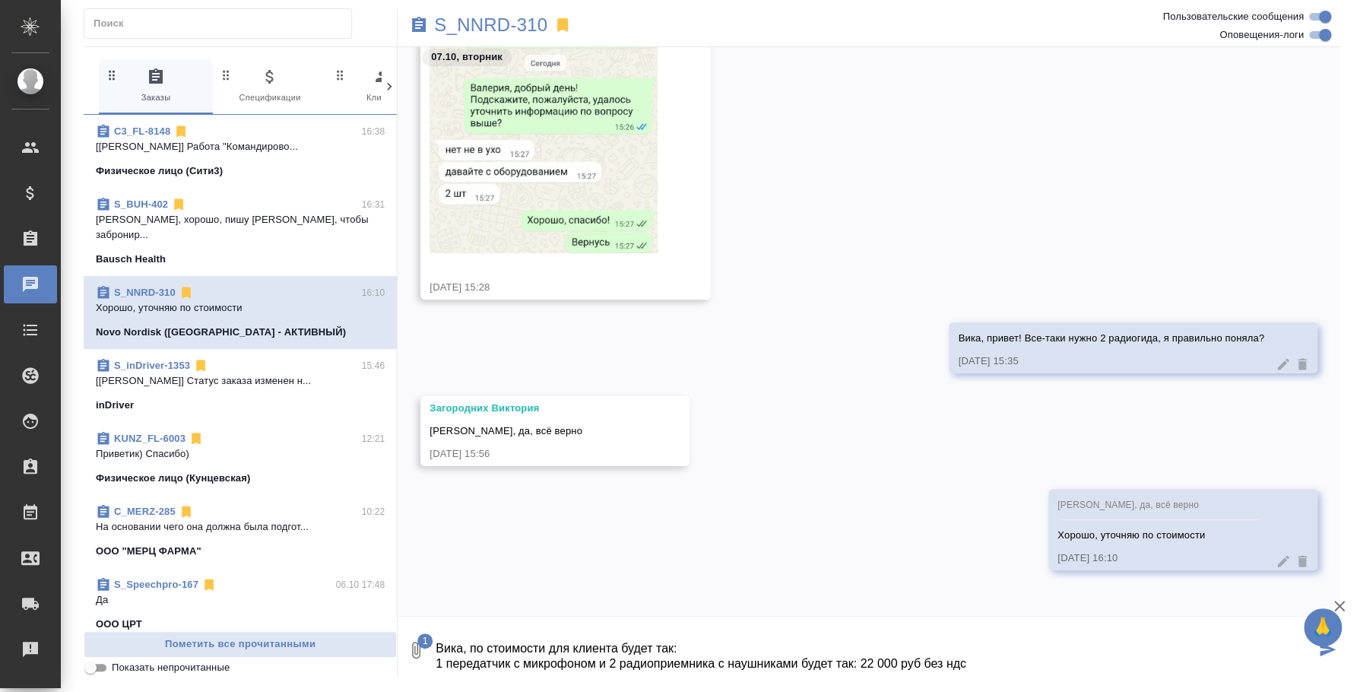
click at [970, 654] on textarea "Вика, по стоимости для клиента будет так: 1 передатчик с микрофоном и 2 радиопр…" at bounding box center [874, 650] width 881 height 52
click at [974, 659] on textarea "Вика, по стоимости для клиента будет так: 1 передатчик с микрофоном и 2 радиопр…" at bounding box center [874, 650] width 881 height 52
click at [439, 652] on textarea "Вика, по стоимости для клиента будет так: 1 передатчик с микрофоном и 2 радиопр…" at bounding box center [874, 650] width 881 height 52
click at [436, 652] on textarea "Вика, по стоимости для клиента будет так: 1 передатчик с микрофоном и 2 радиопр…" at bounding box center [874, 650] width 881 height 52
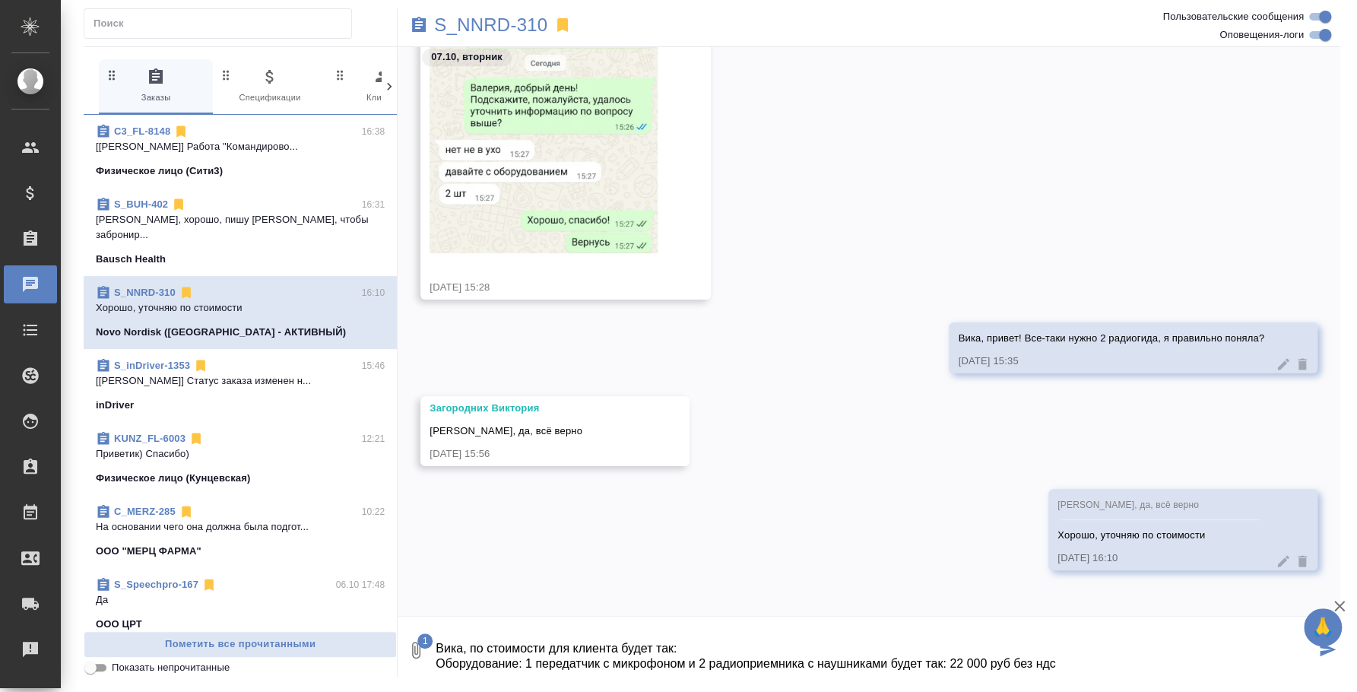
click at [442, 669] on textarea "Вика, по стоимости для клиента будет так: Оборудование: 1 передатчик с микрофон…" at bounding box center [874, 650] width 881 height 52
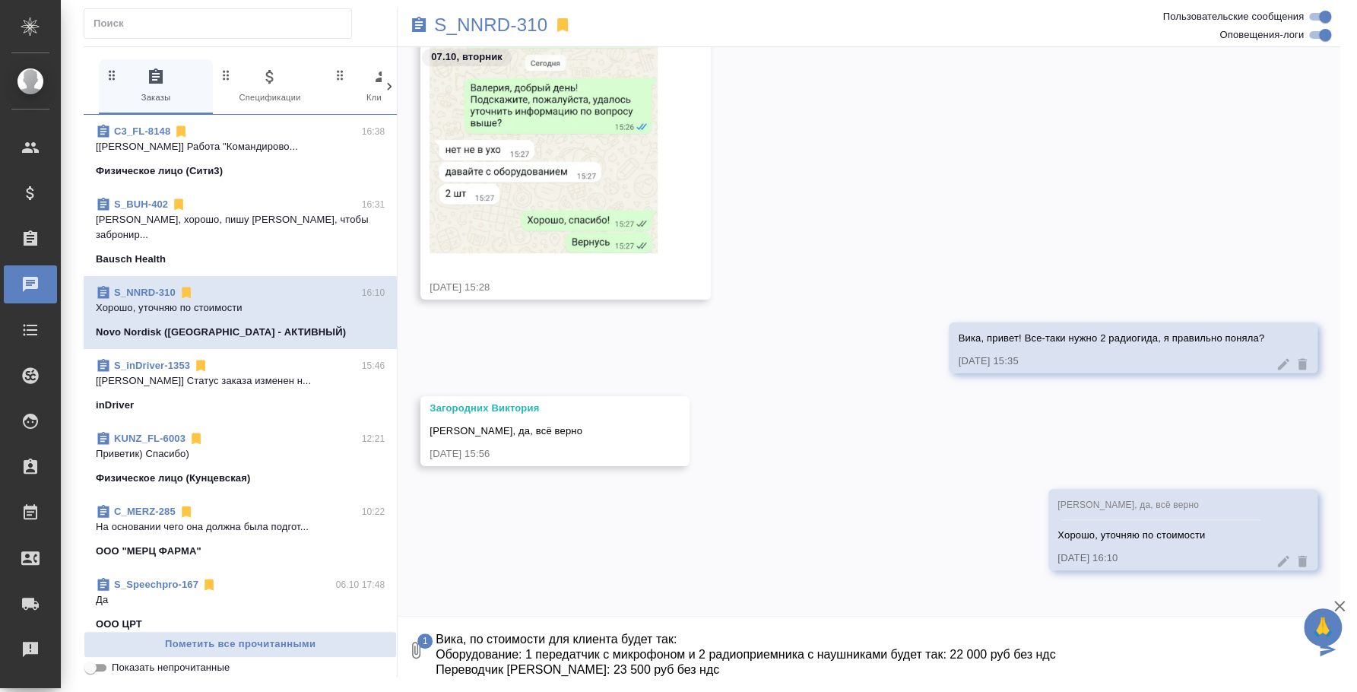
click at [1072, 651] on textarea "Вика, по стоимости для клиента будет так: Оборудование: 1 передатчик с микрофон…" at bounding box center [874, 650] width 881 height 52
type textarea "Вика, по стоимости для клиента будет так: Оборудование: 1 передатчик с микрофон…"
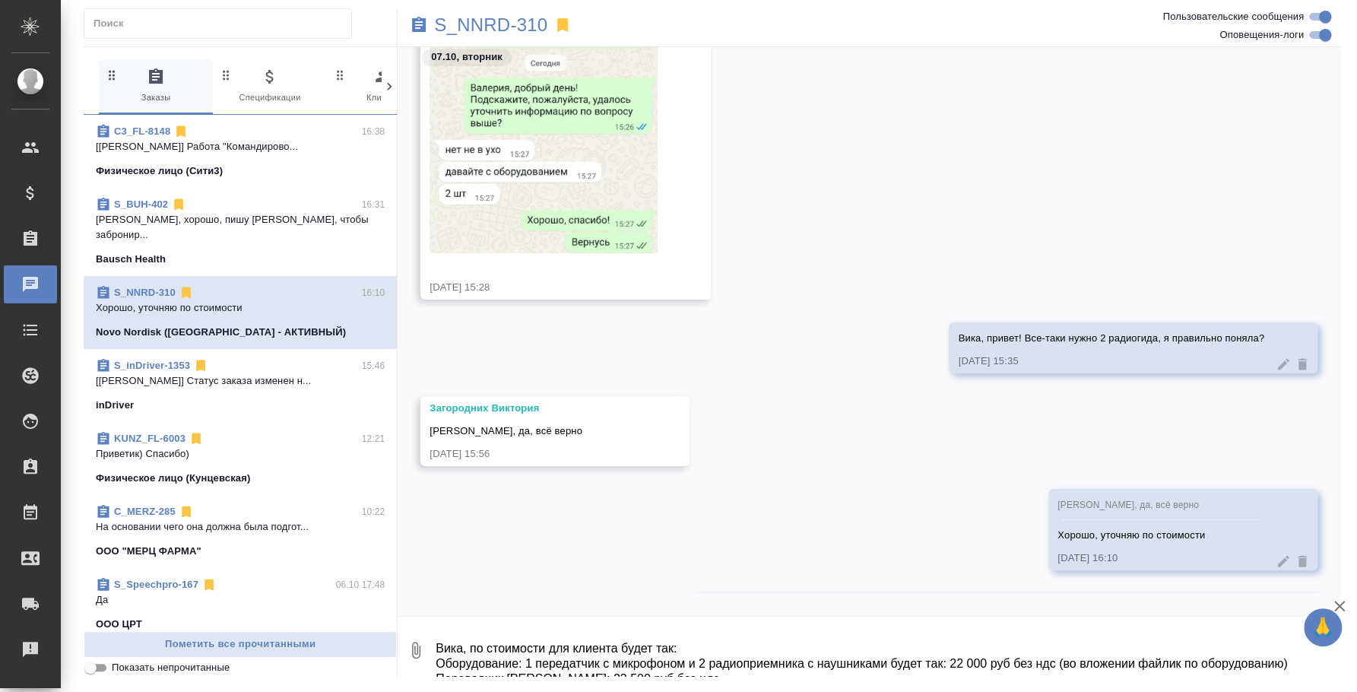
scroll to position [1368, 0]
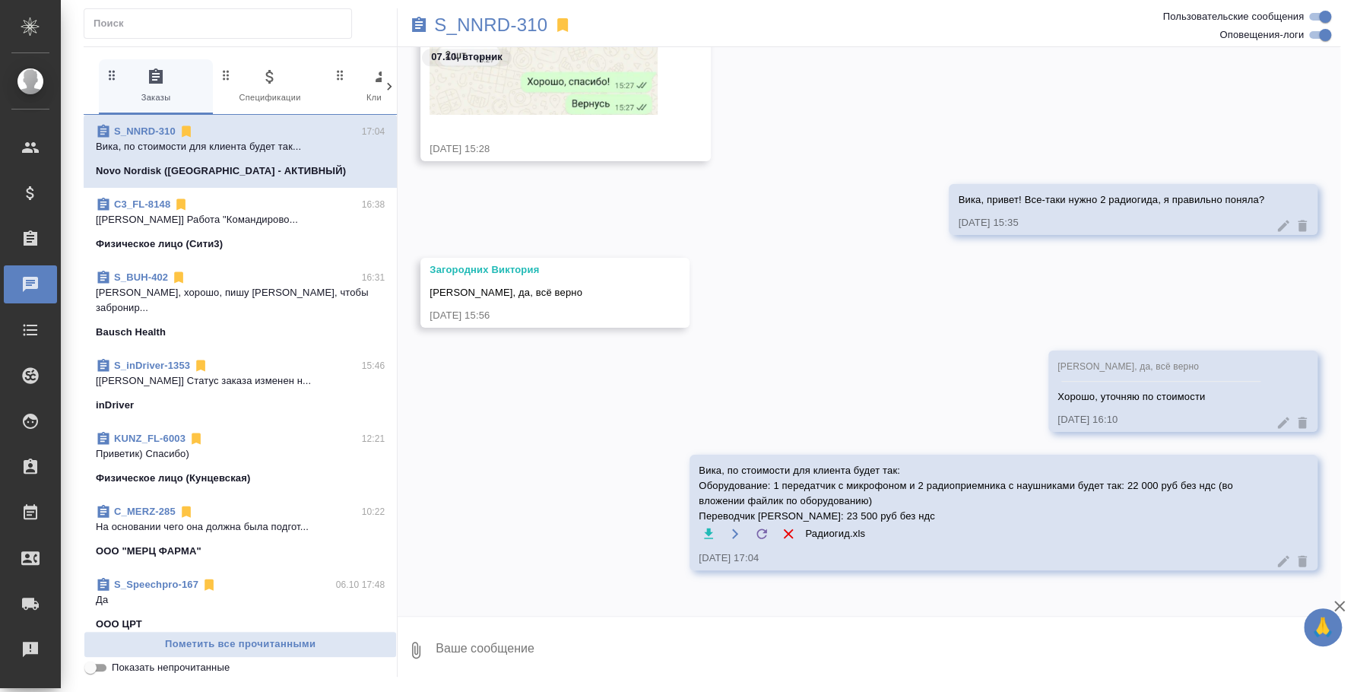
click at [725, 191] on div "Вика, привет! Все-таки нужно 2 радиогида, я правильно поняла? 07.10.25, 15:35" at bounding box center [868, 221] width 942 height 74
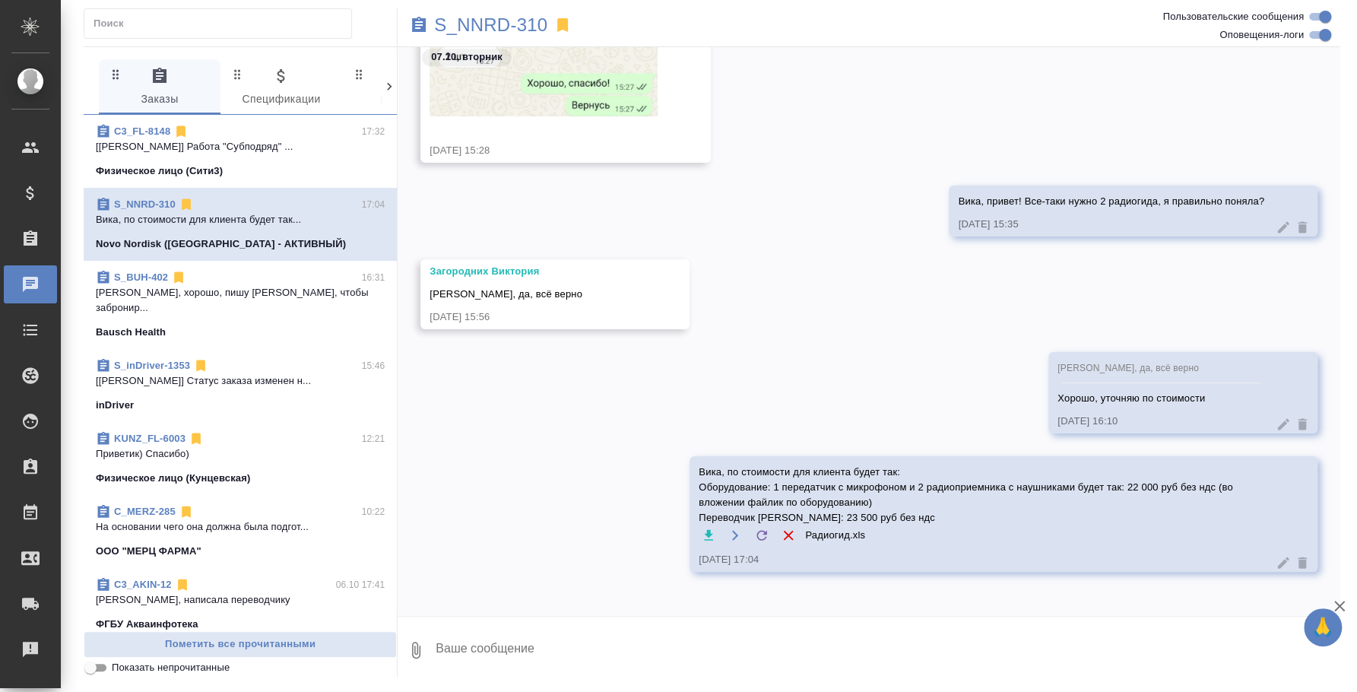
scroll to position [1349, 0]
click at [446, 24] on p "S_NNRD-310" at bounding box center [490, 24] width 113 height 15
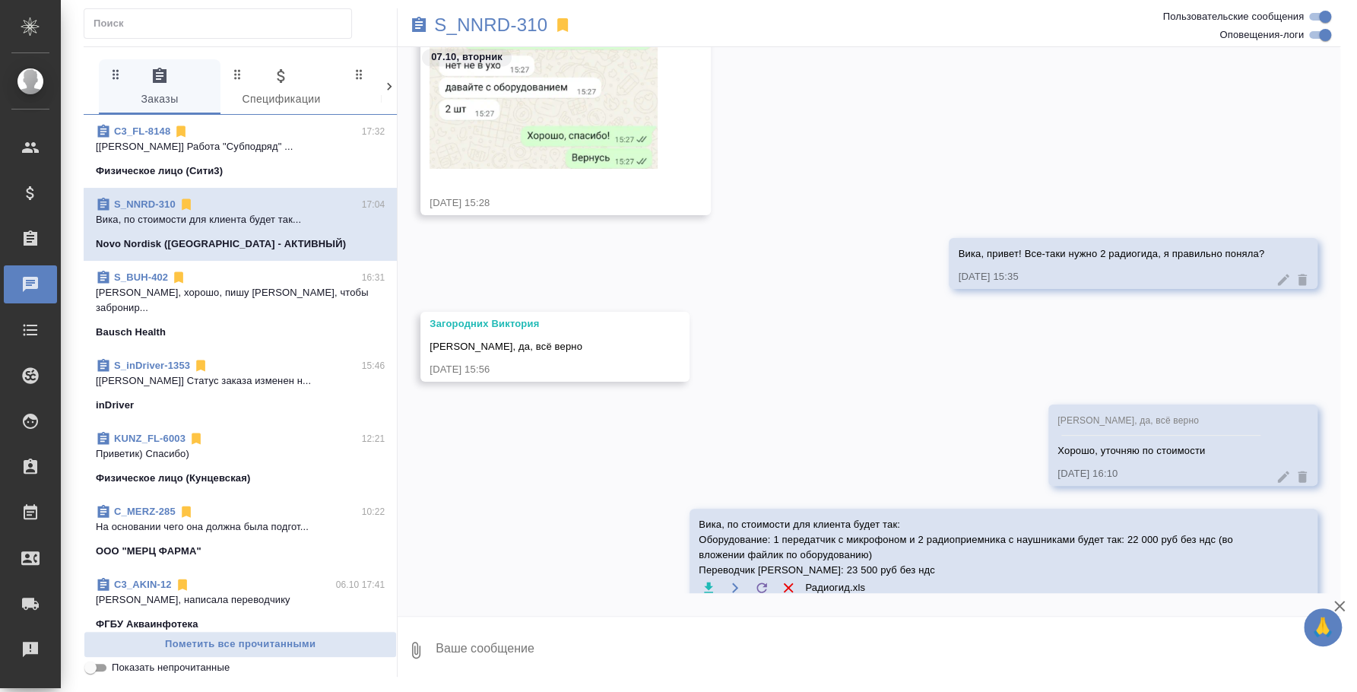
scroll to position [1767, 0]
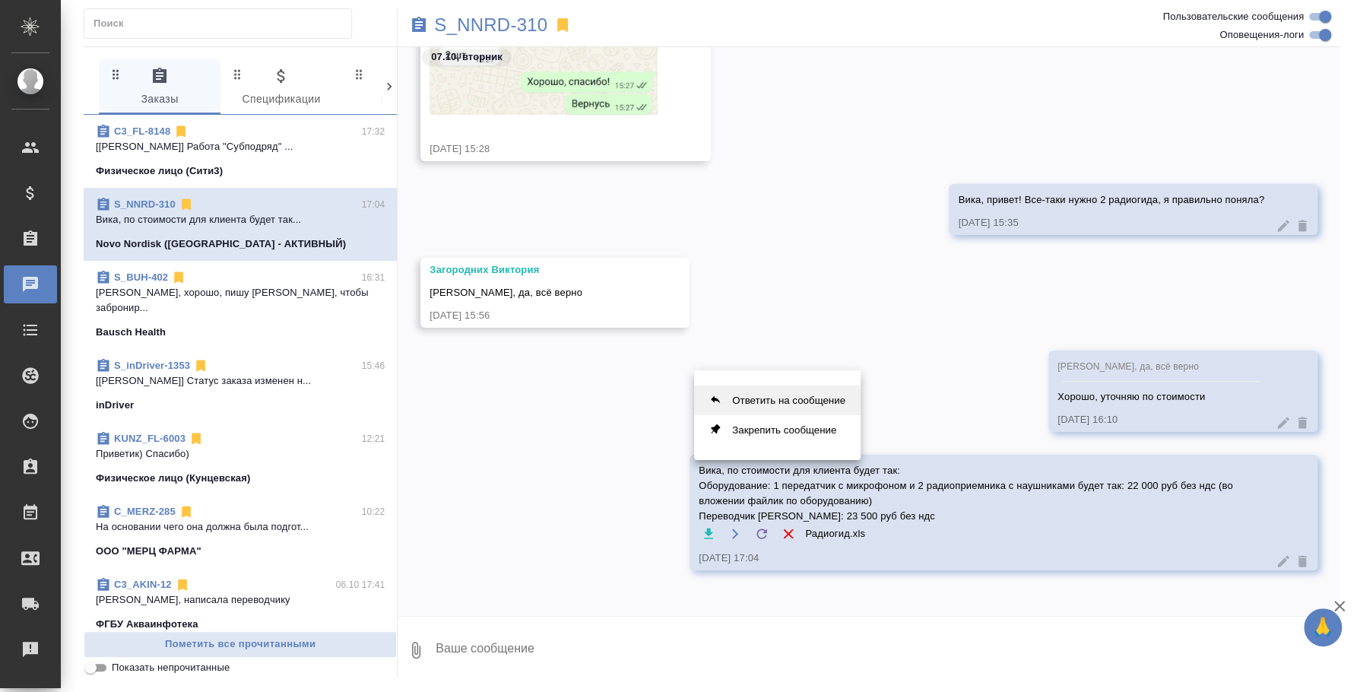
click at [793, 385] on button "Ответить на сообщение" at bounding box center [777, 400] width 166 height 30
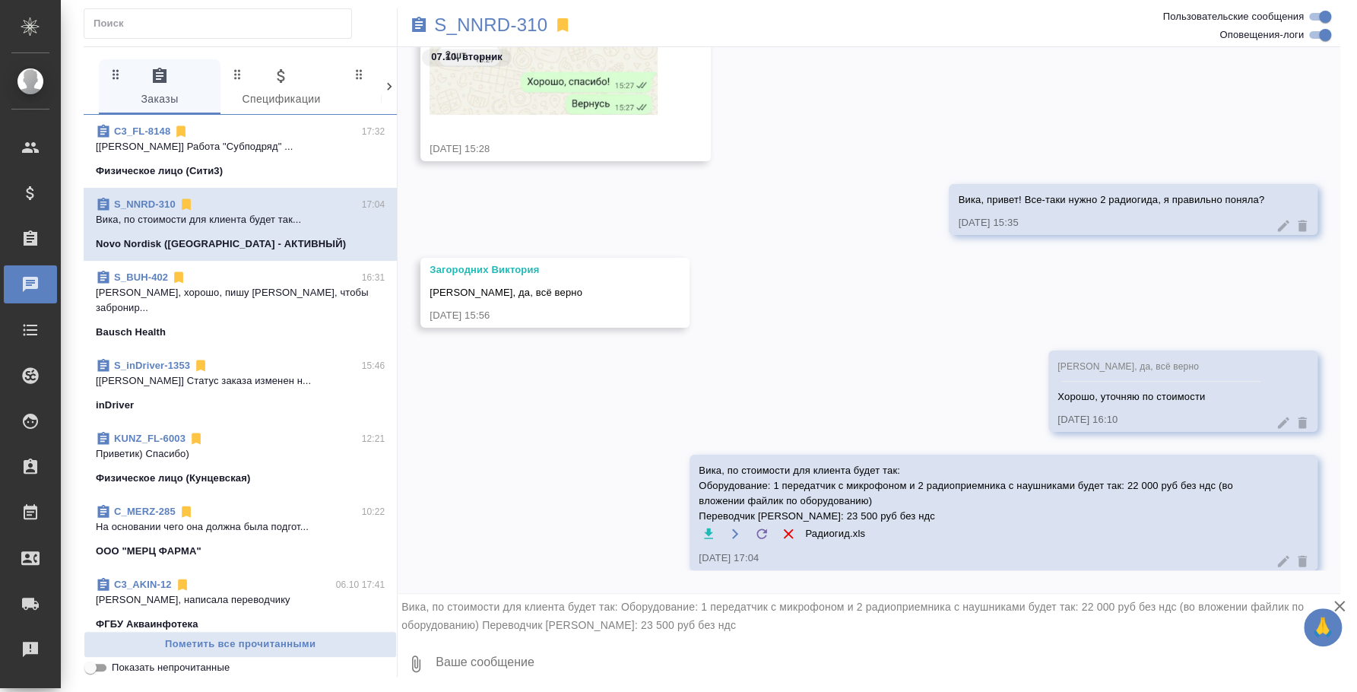
click at [788, 652] on textarea at bounding box center [887, 664] width 906 height 52
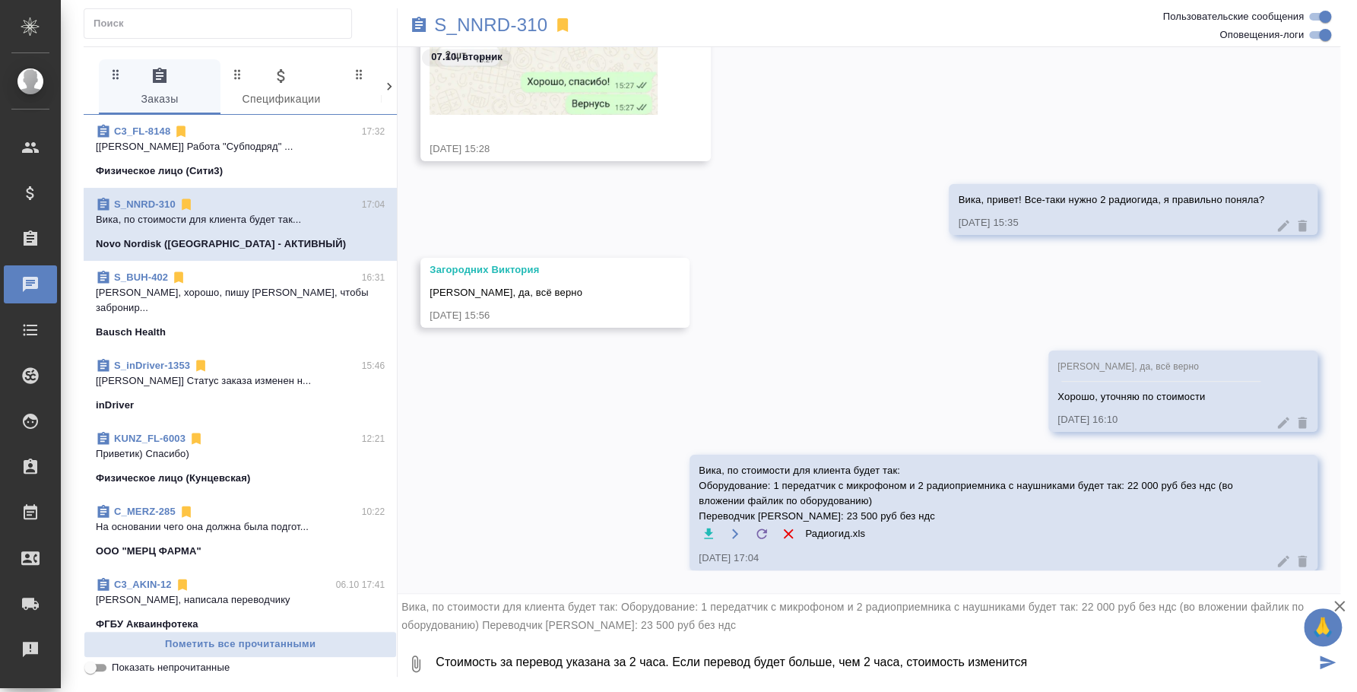
type textarea "Стоимость за перевод указана за 2 часа. Если перевод будет больше, чем 2 часа, …"
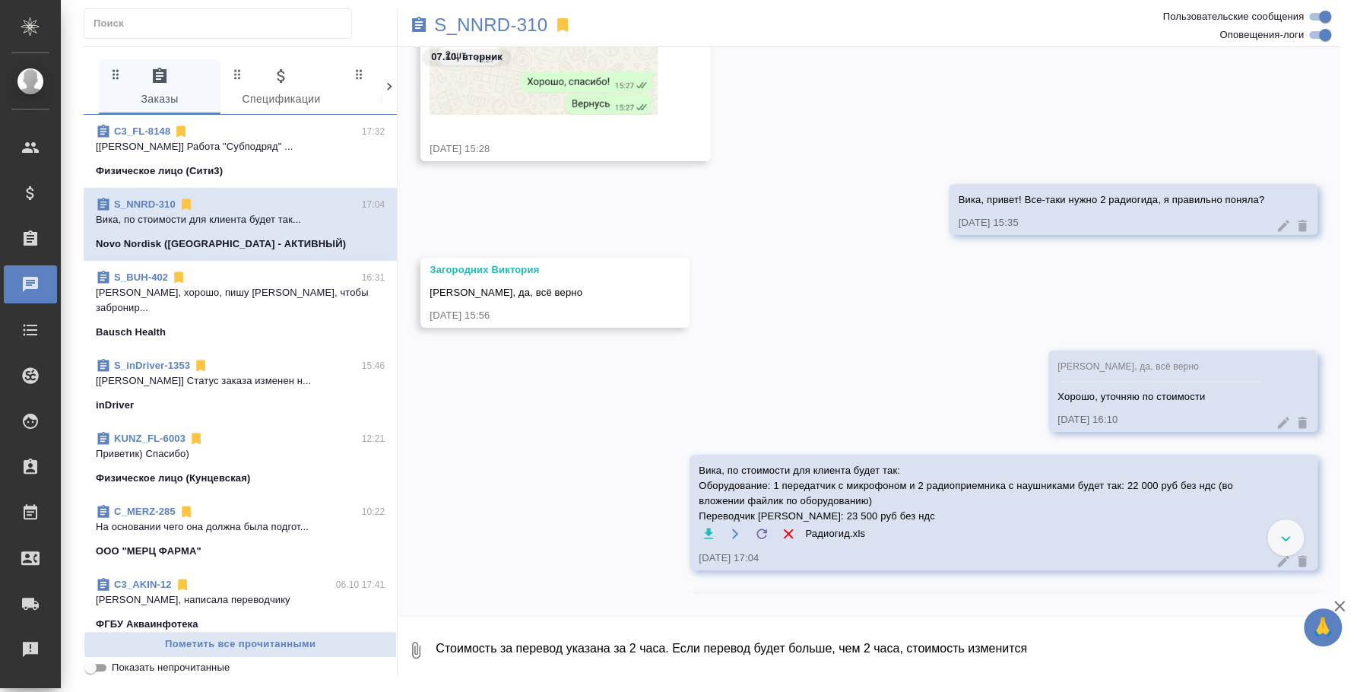
scroll to position [1940, 0]
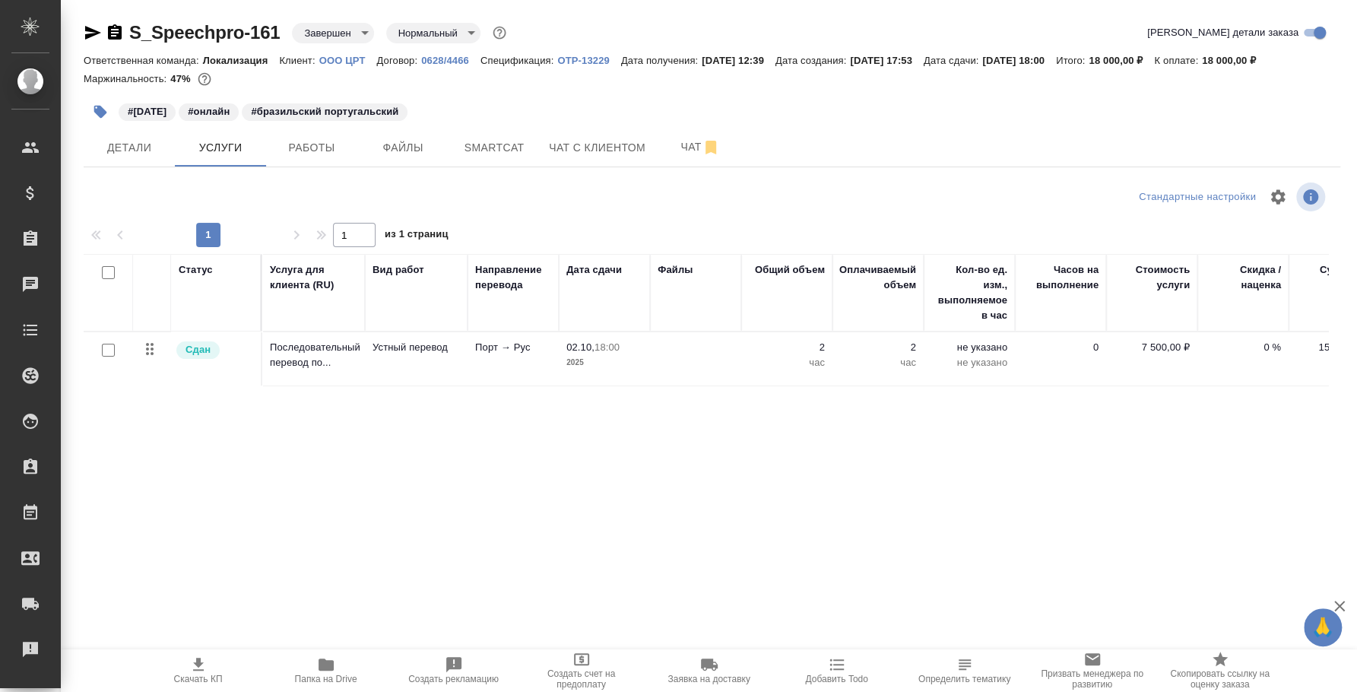
click at [339, 62] on p "OOO ЦРТ" at bounding box center [348, 60] width 58 height 11
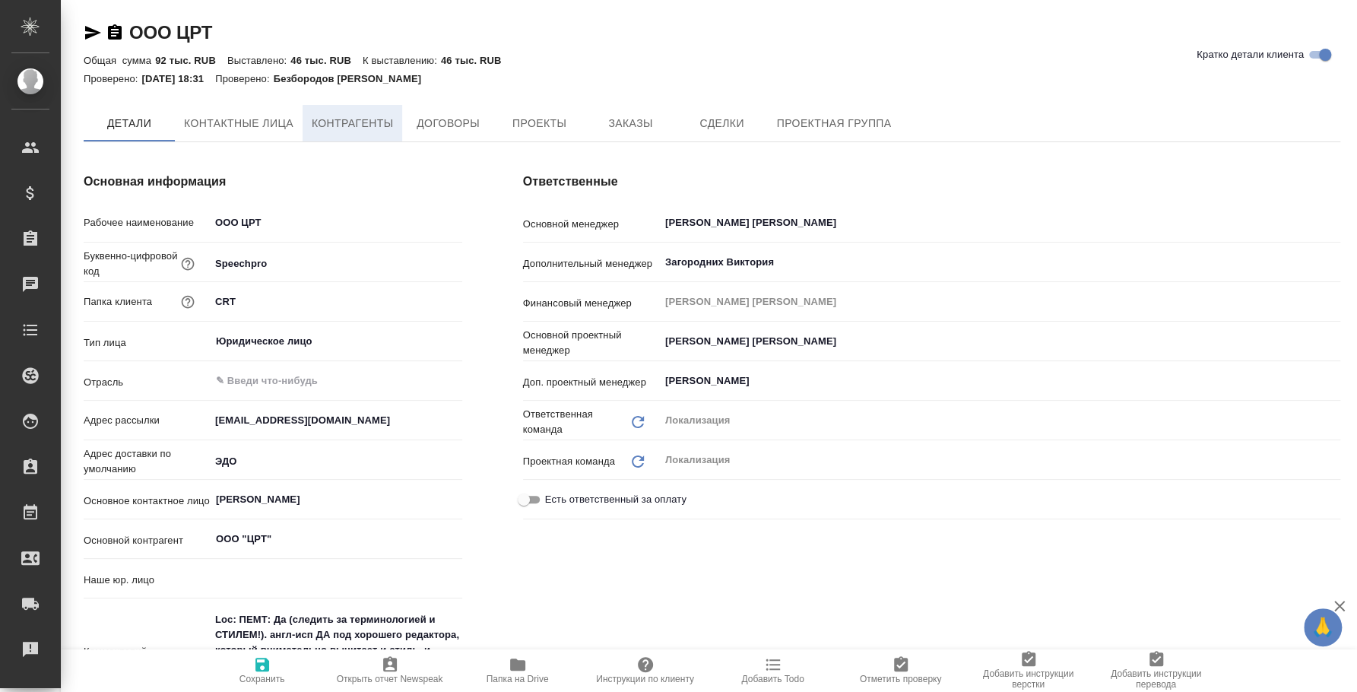
type input "(OTP) Общество с ограниченной ответственностью «Вектор Развития»"
type textarea "x"
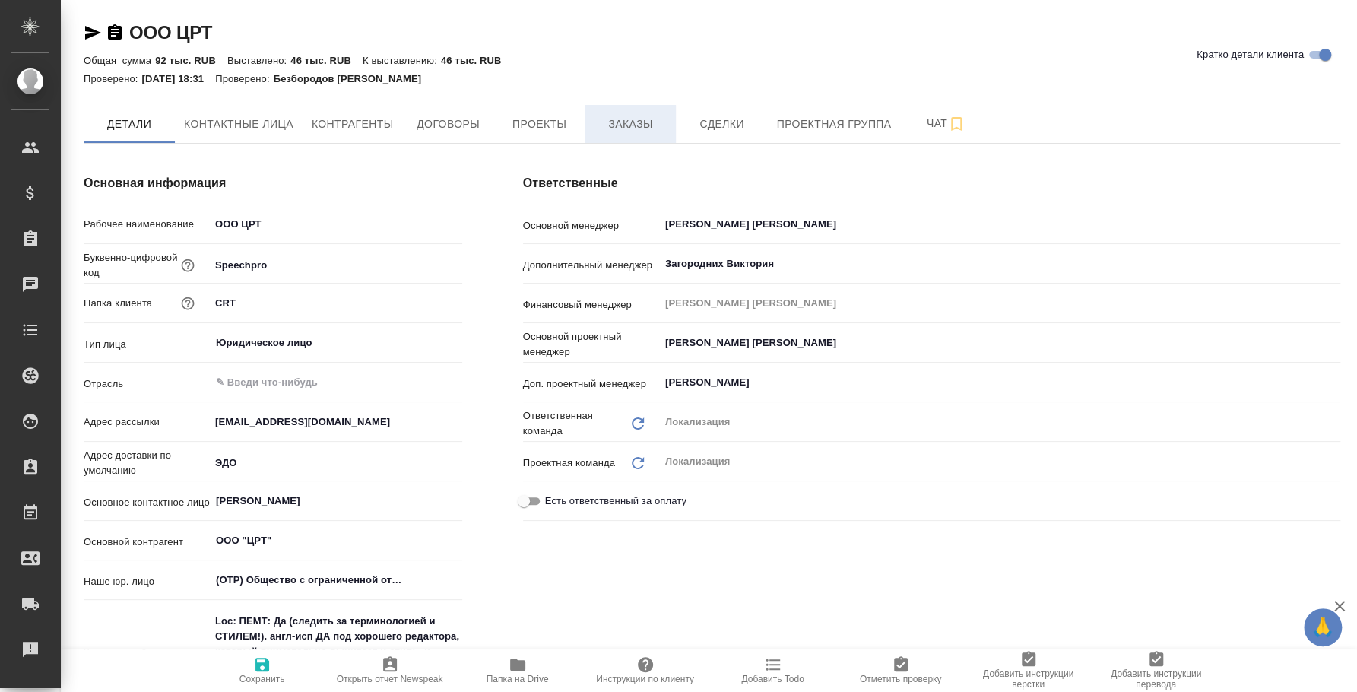
type textarea "x"
click at [619, 125] on span "Заказы" at bounding box center [630, 124] width 73 height 19
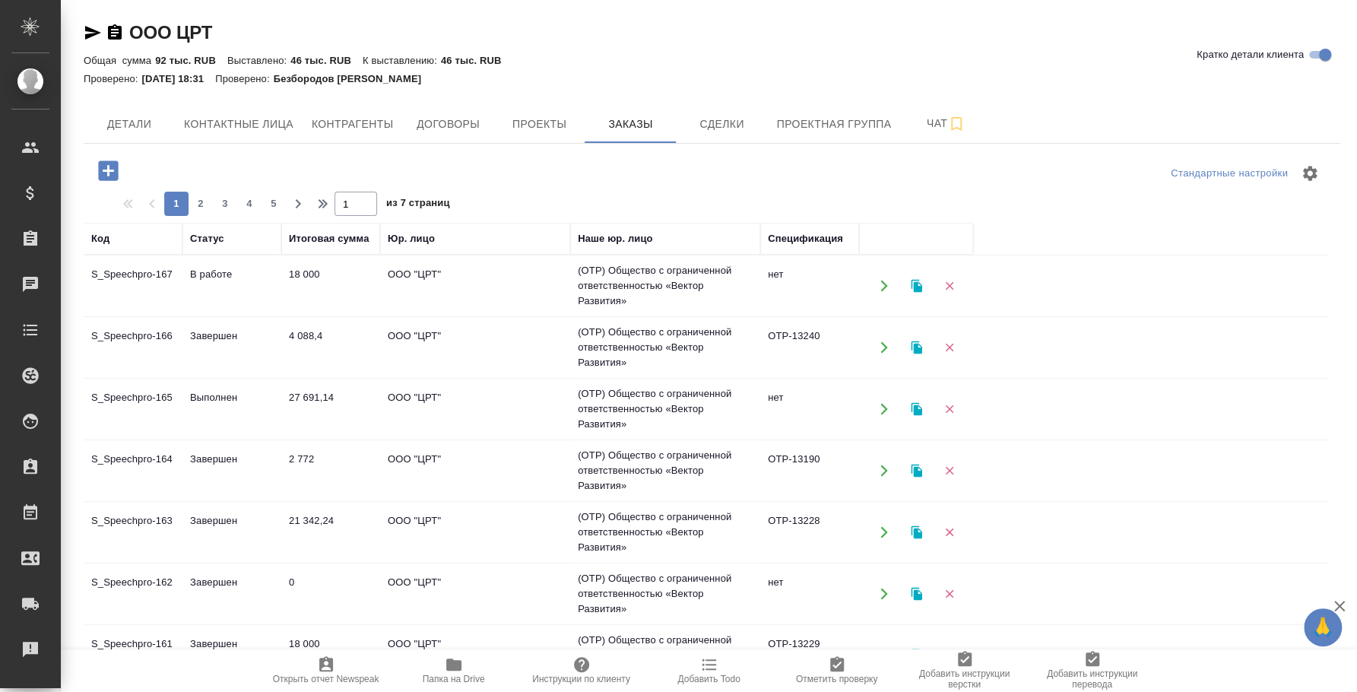
click at [134, 269] on td "S_Speechpro-167" at bounding box center [133, 285] width 99 height 53
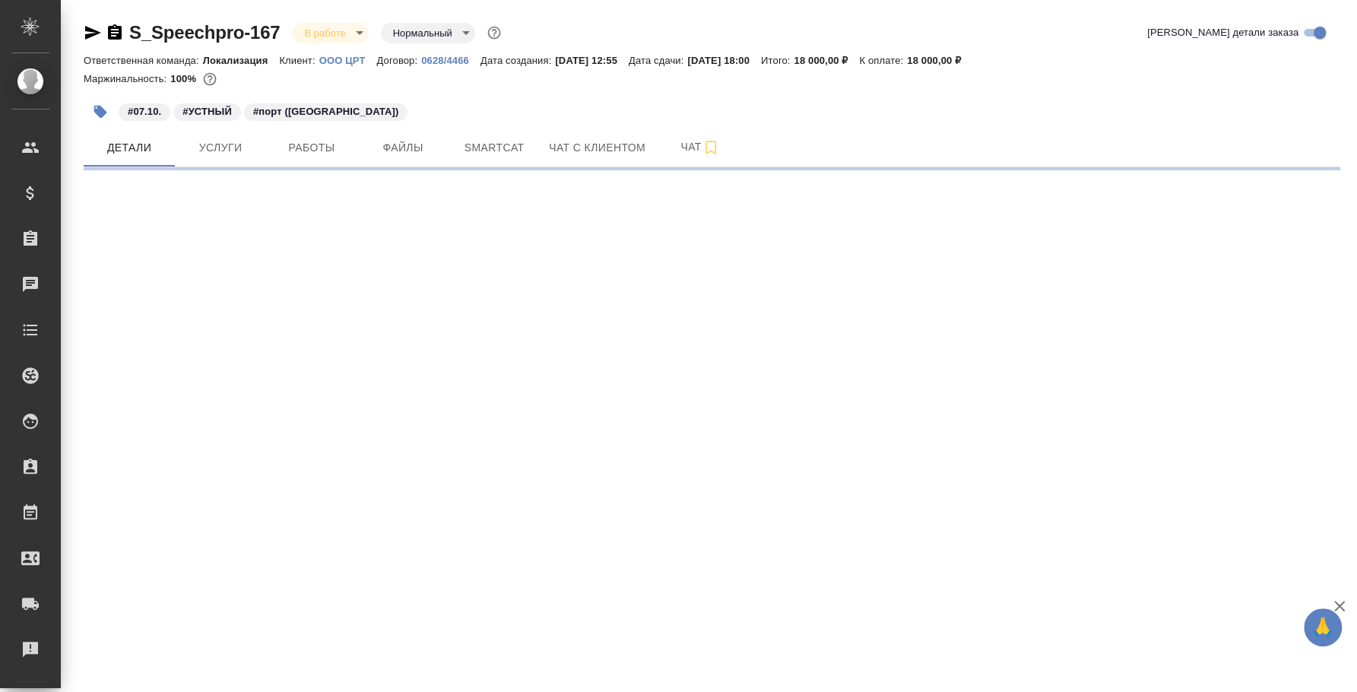
select select "RU"
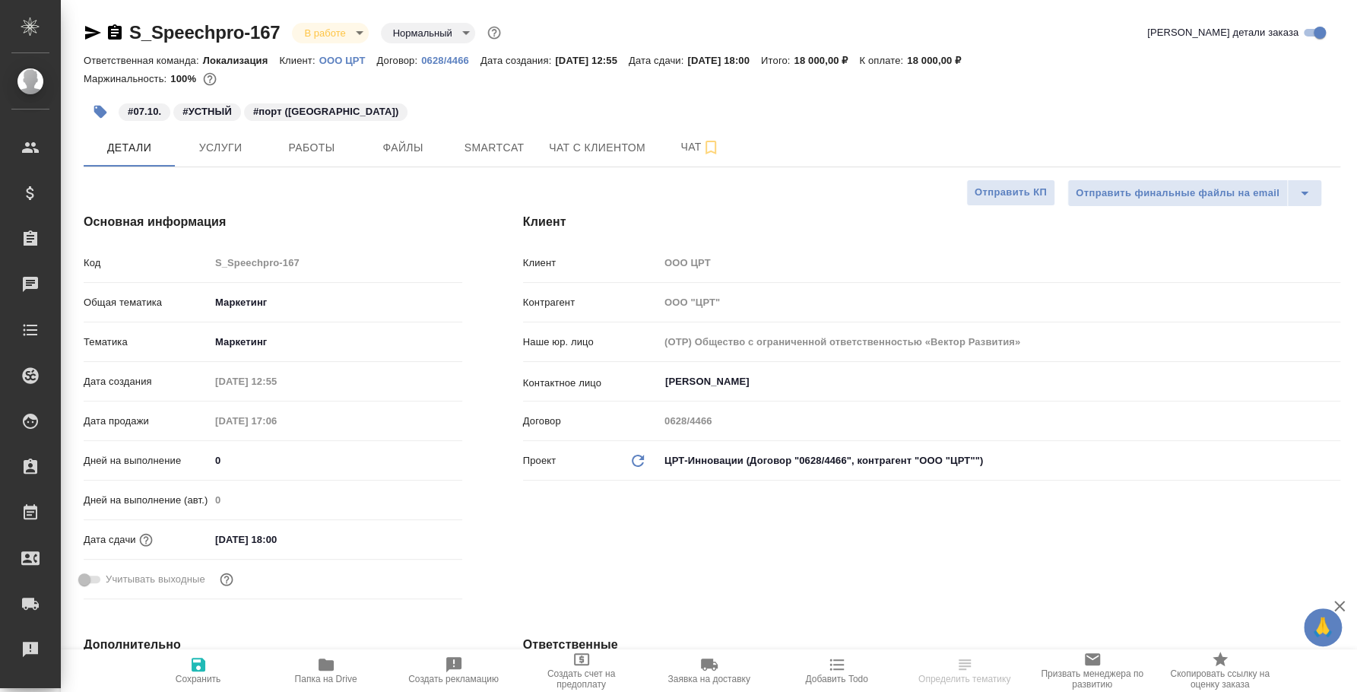
type textarea "x"
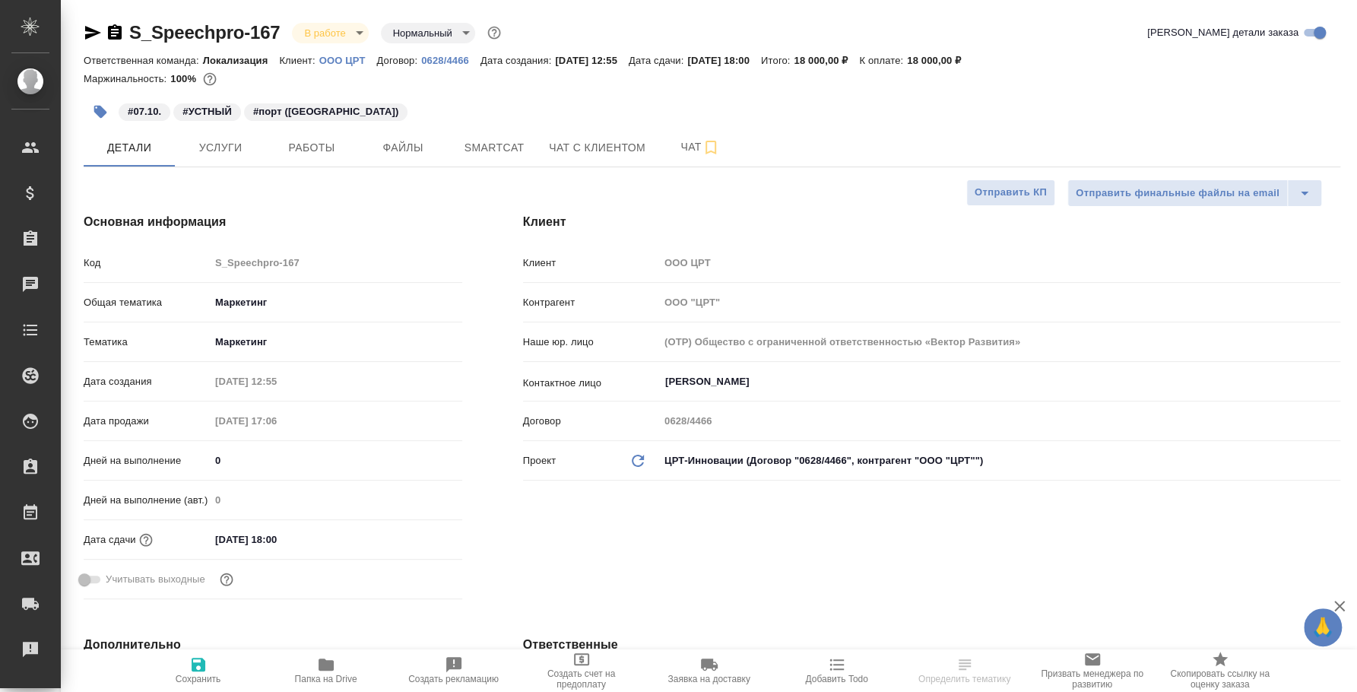
type textarea "x"
click at [334, 145] on span "Работы" at bounding box center [311, 147] width 73 height 19
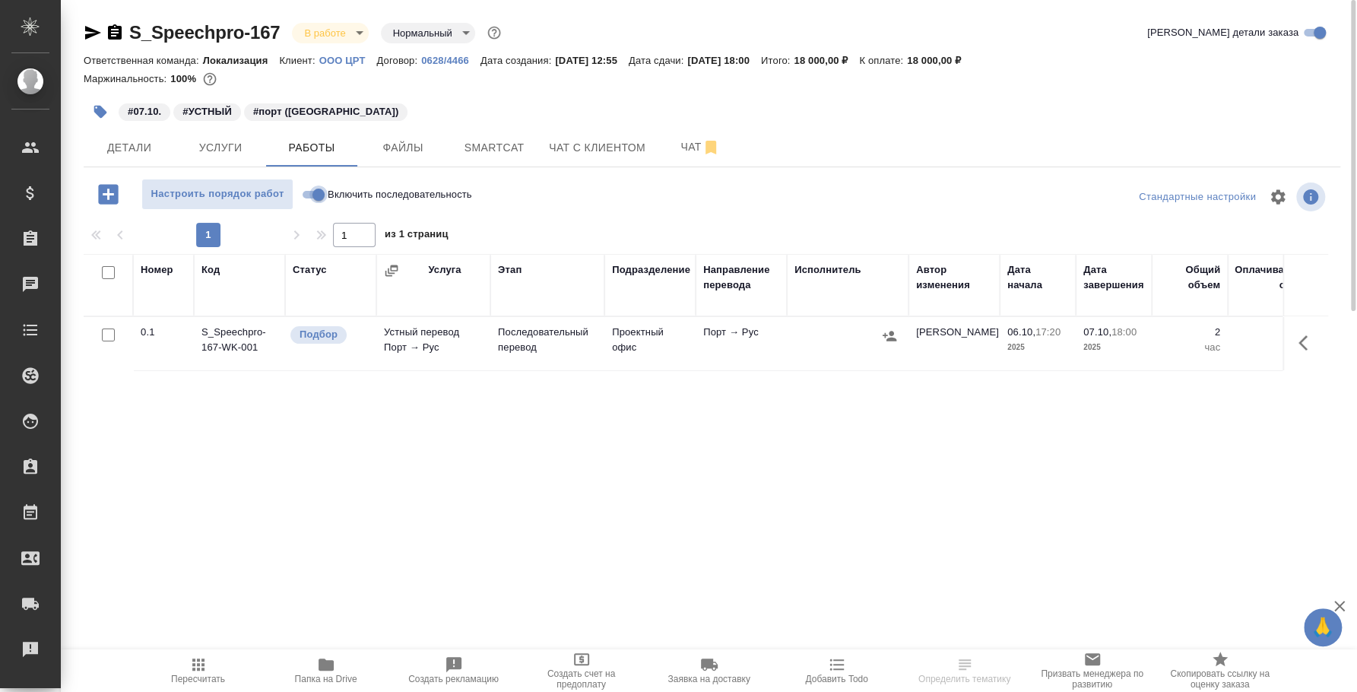
click at [305, 195] on input "Включить последовательность" at bounding box center [318, 194] width 55 height 18
checkbox input "true"
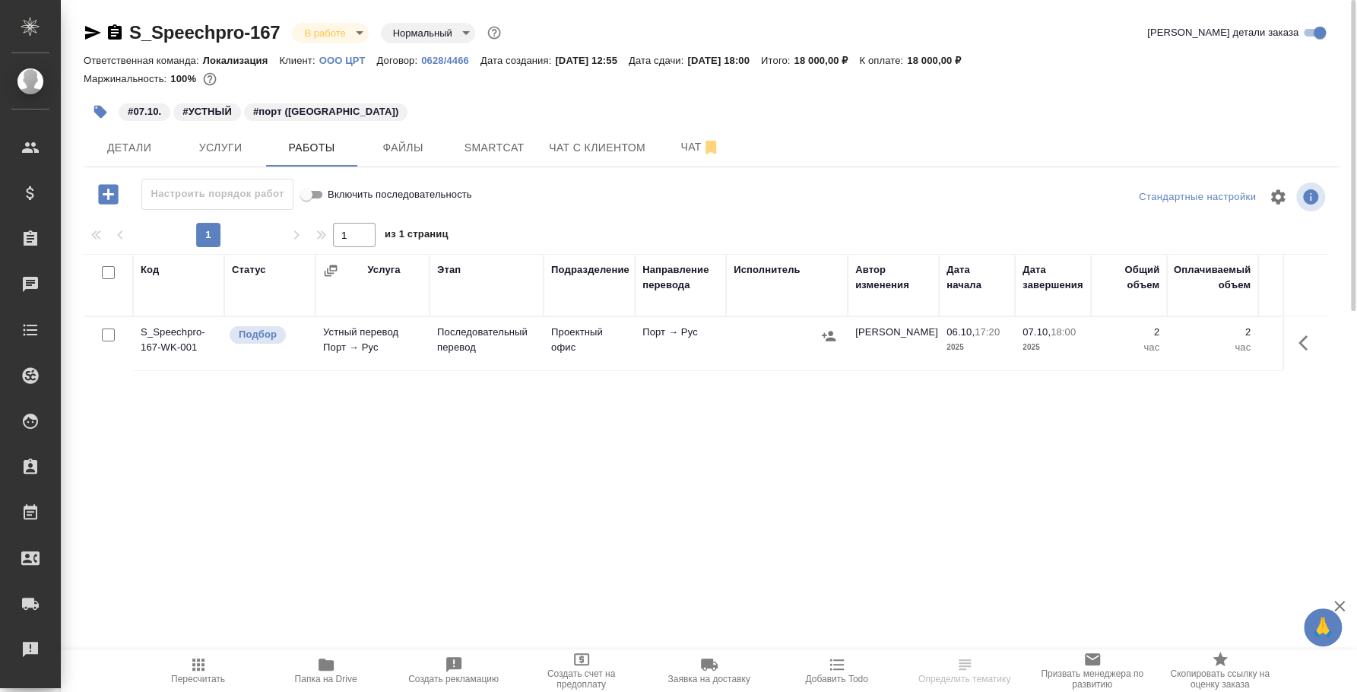
click at [823, 330] on icon "button" at bounding box center [828, 335] width 15 height 15
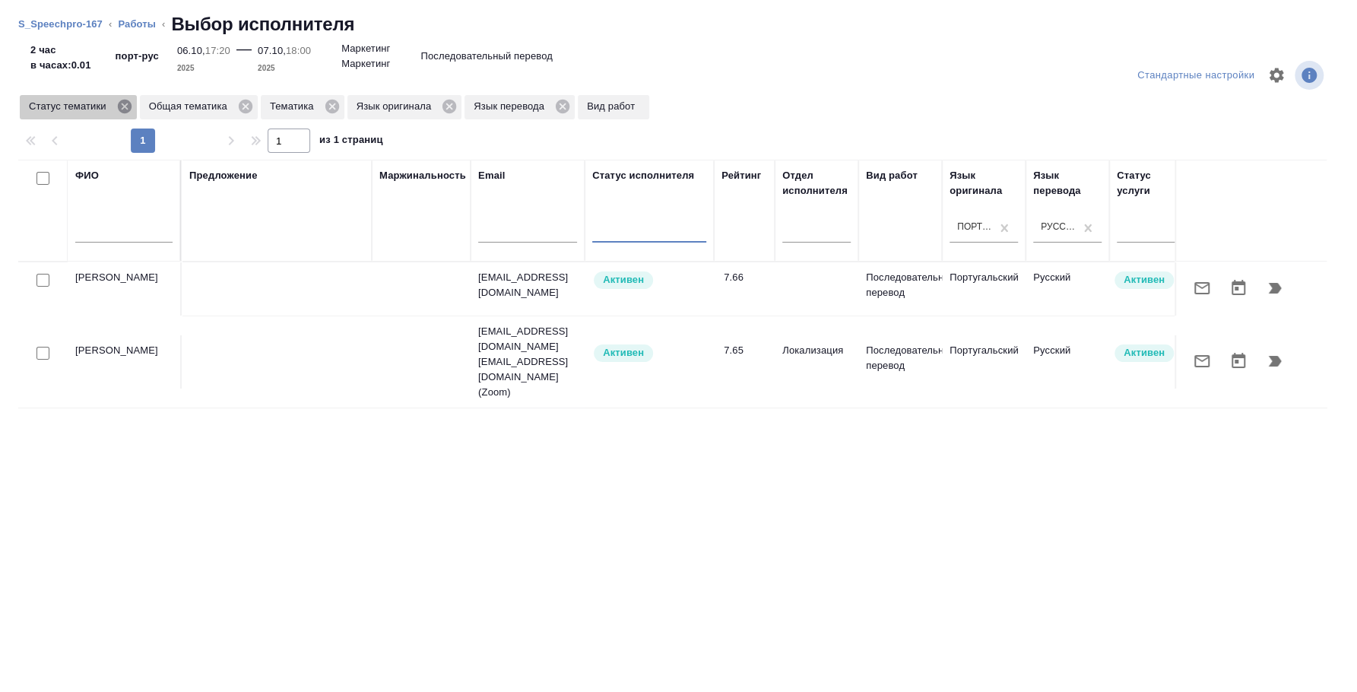
click at [123, 102] on icon at bounding box center [124, 107] width 14 height 14
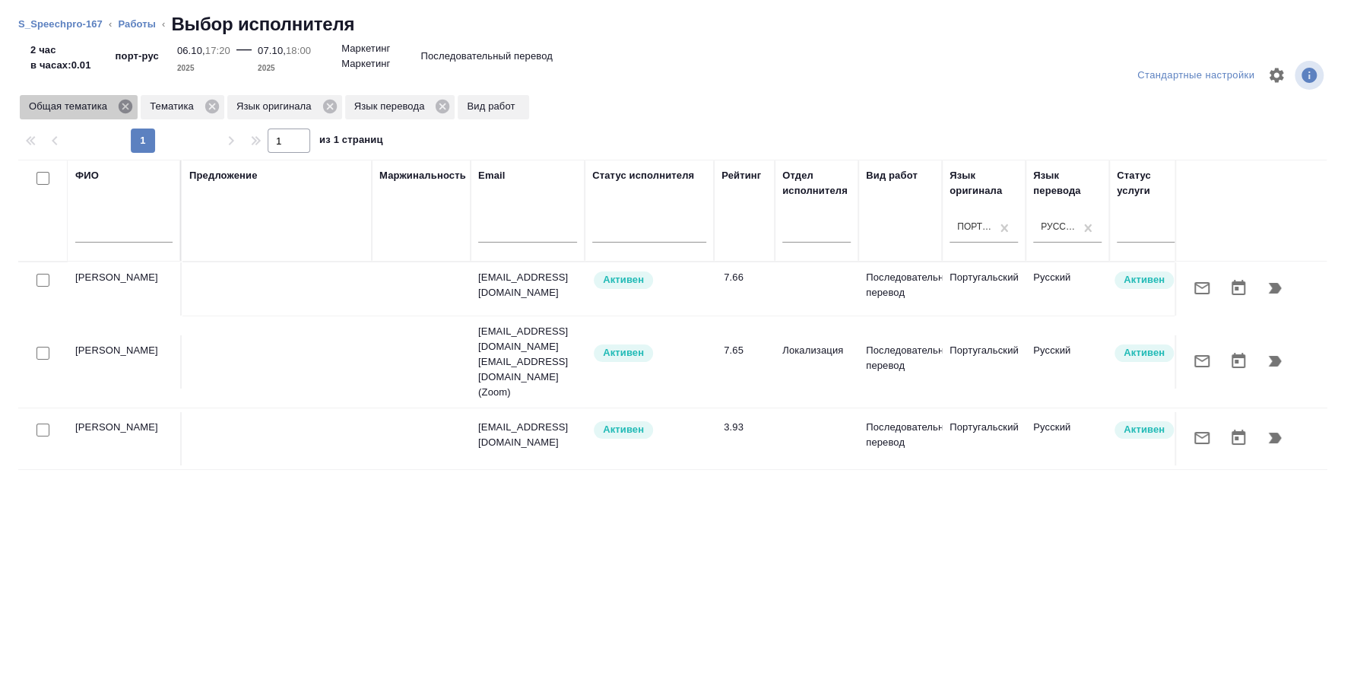
click at [123, 105] on icon at bounding box center [125, 106] width 17 height 17
click at [49, 423] on input "checkbox" at bounding box center [42, 429] width 13 height 13
checkbox input "true"
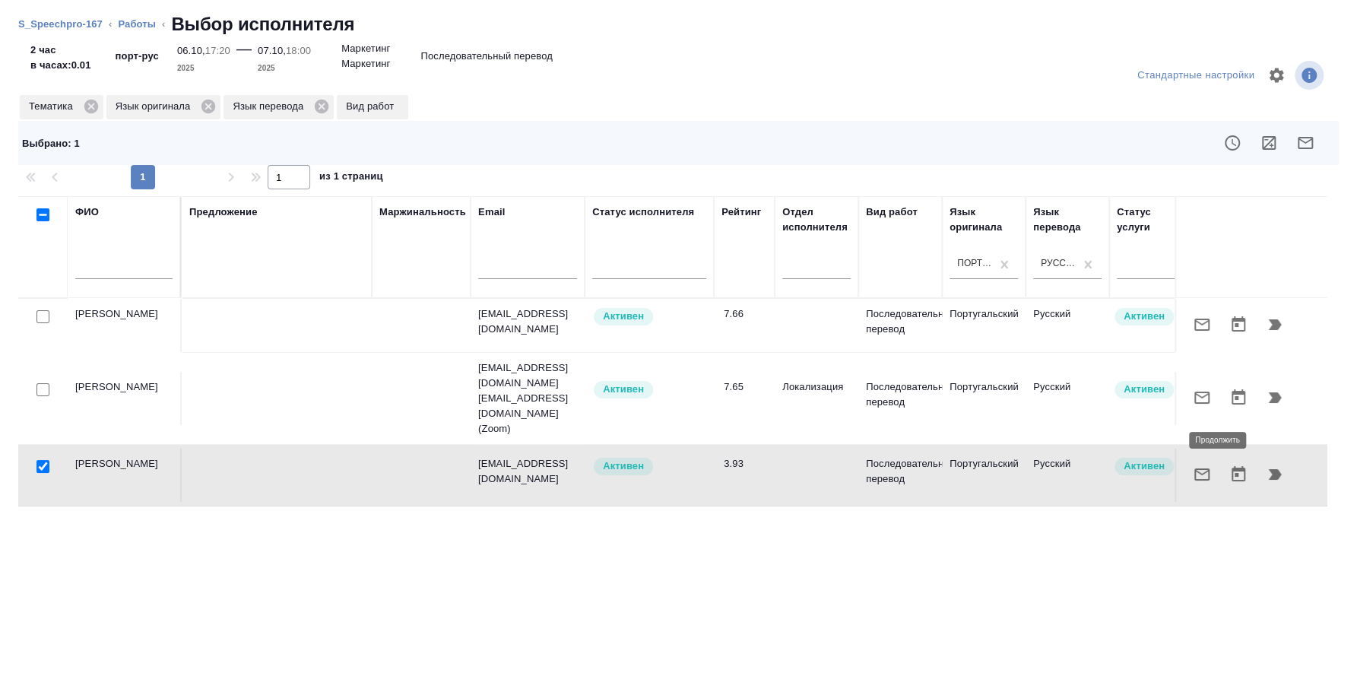
click at [1273, 465] on icon "button" at bounding box center [1274, 474] width 18 height 18
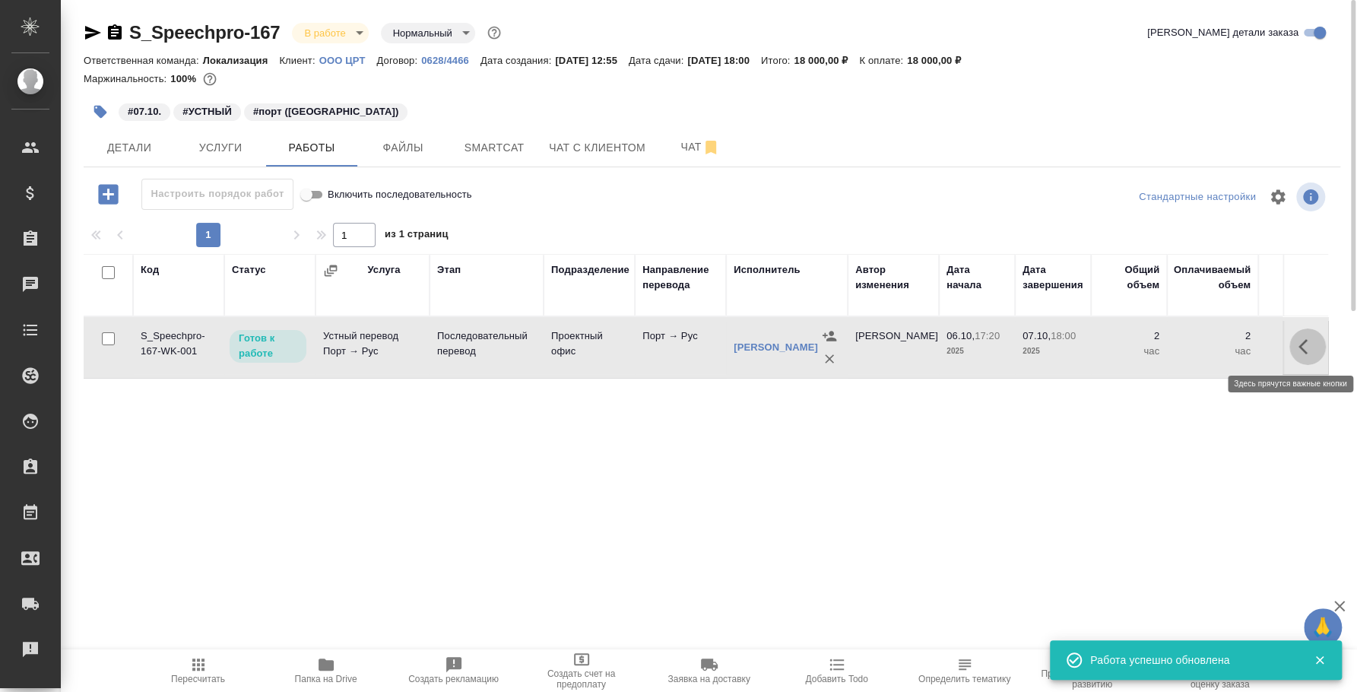
click at [1314, 353] on icon "button" at bounding box center [1307, 346] width 18 height 18
click at [1197, 342] on icon "button" at bounding box center [1195, 346] width 18 height 18
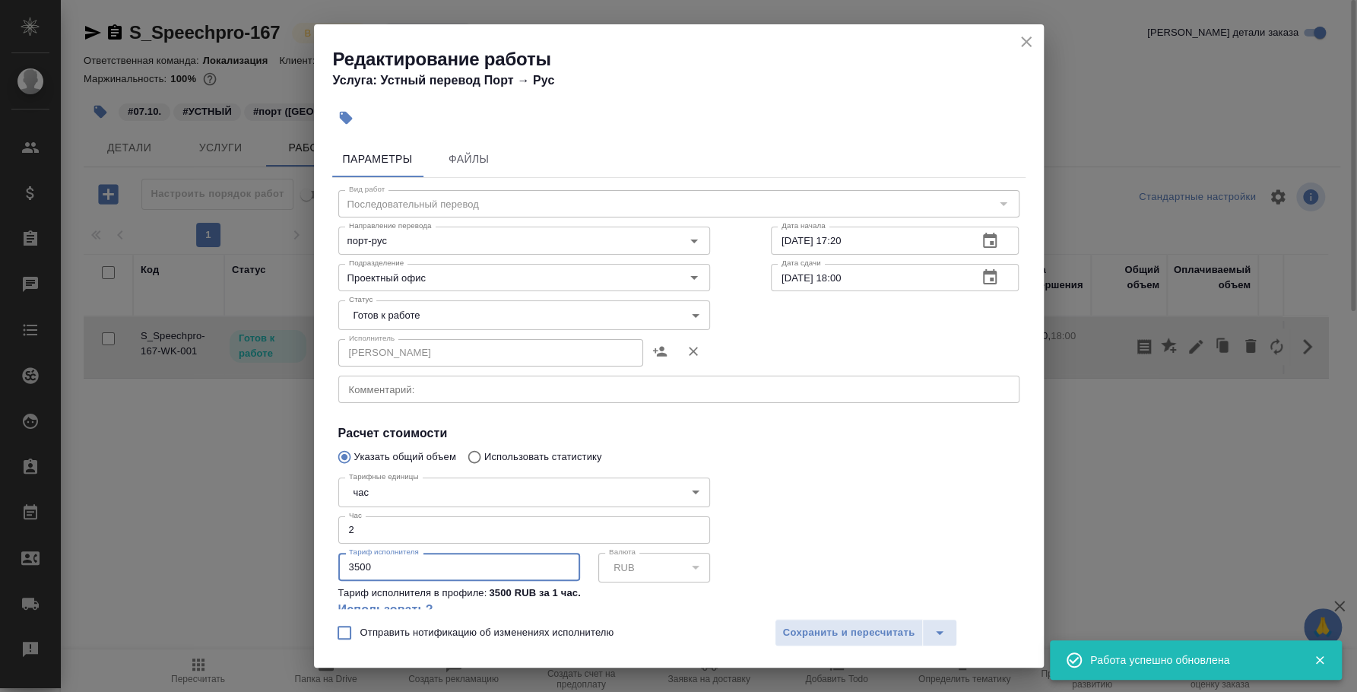
drag, startPoint x: 403, startPoint y: 563, endPoint x: 160, endPoint y: 534, distance: 244.2
click at [160, 534] on div "Редактирование работы Услуга: Устный перевод Порт → Рус Параметры Файлы Вид раб…" at bounding box center [678, 346] width 1357 height 692
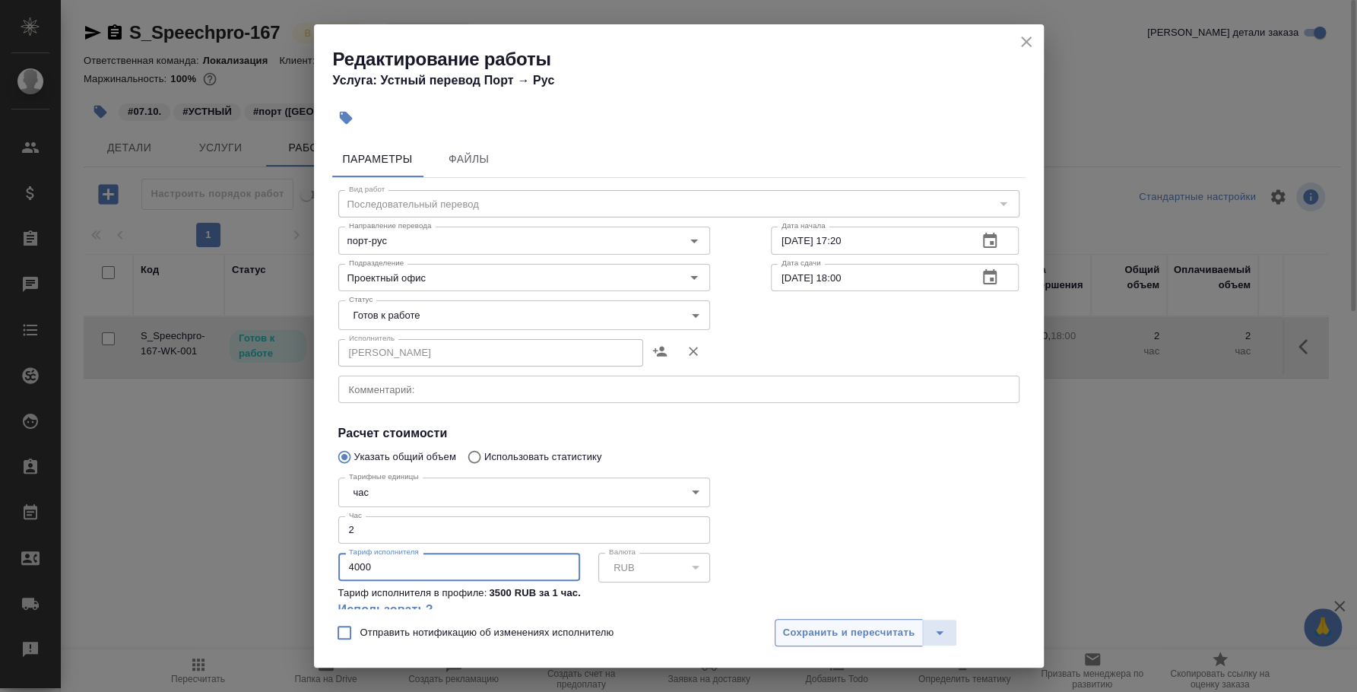
type input "4000"
click at [819, 633] on span "Сохранить и пересчитать" at bounding box center [849, 632] width 132 height 17
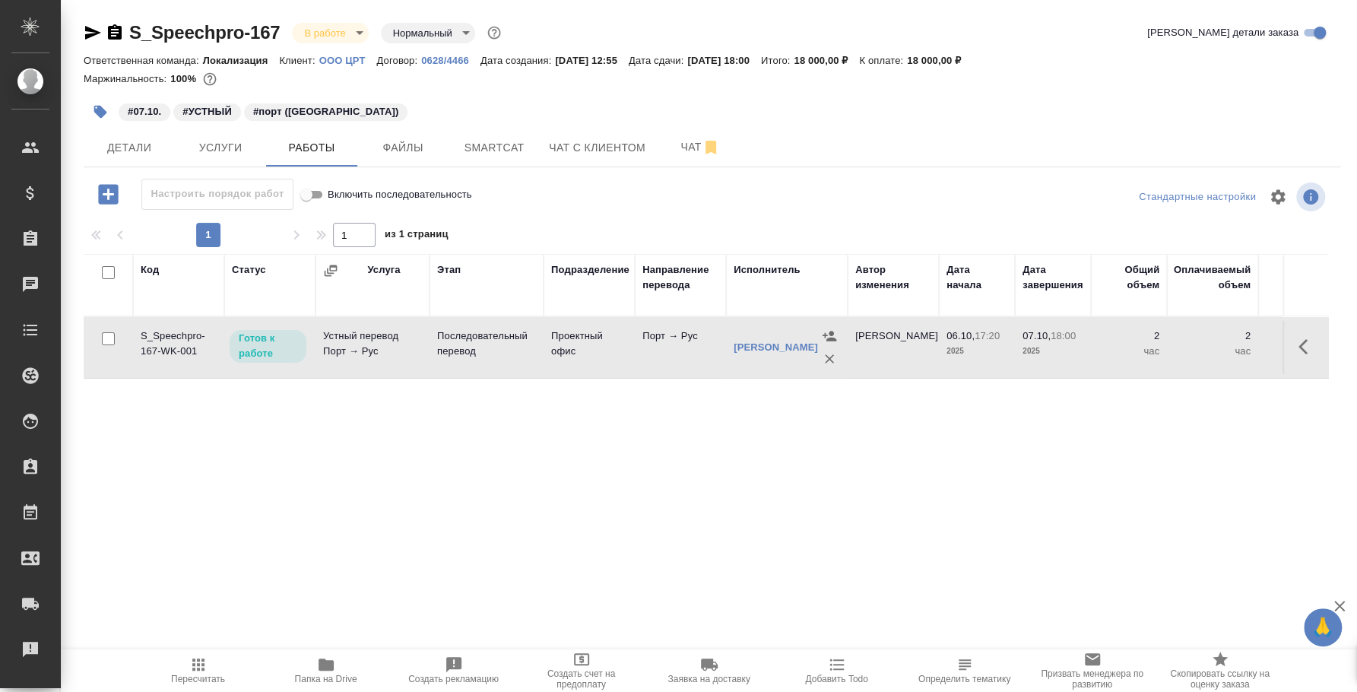
click at [259, 359] on p "Готов к работе" at bounding box center [268, 346] width 59 height 30
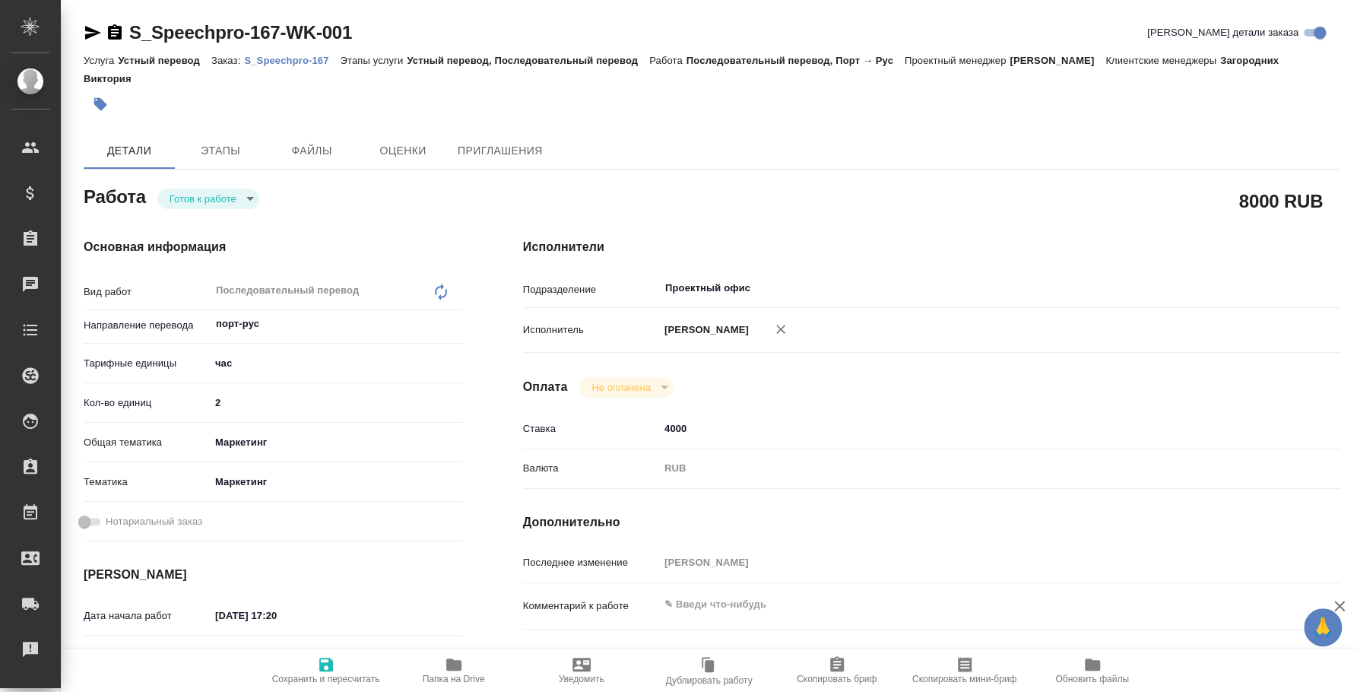
type textarea "x"
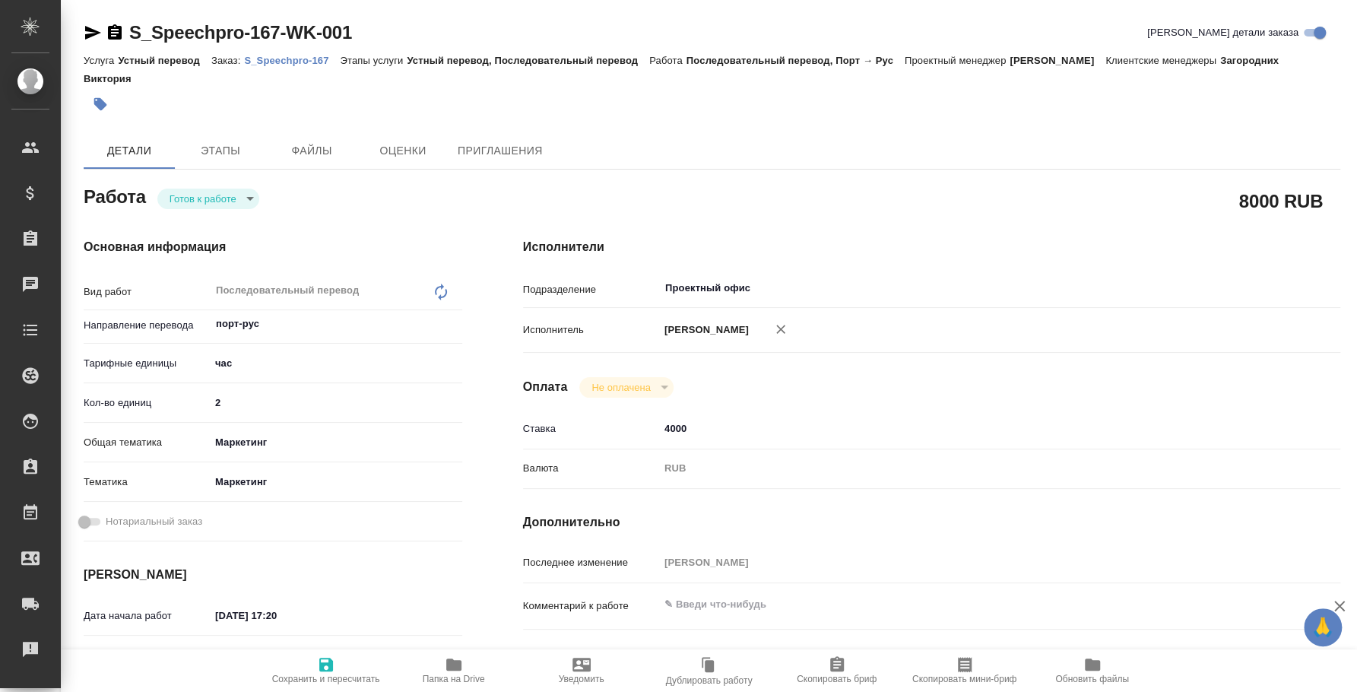
type textarea "x"
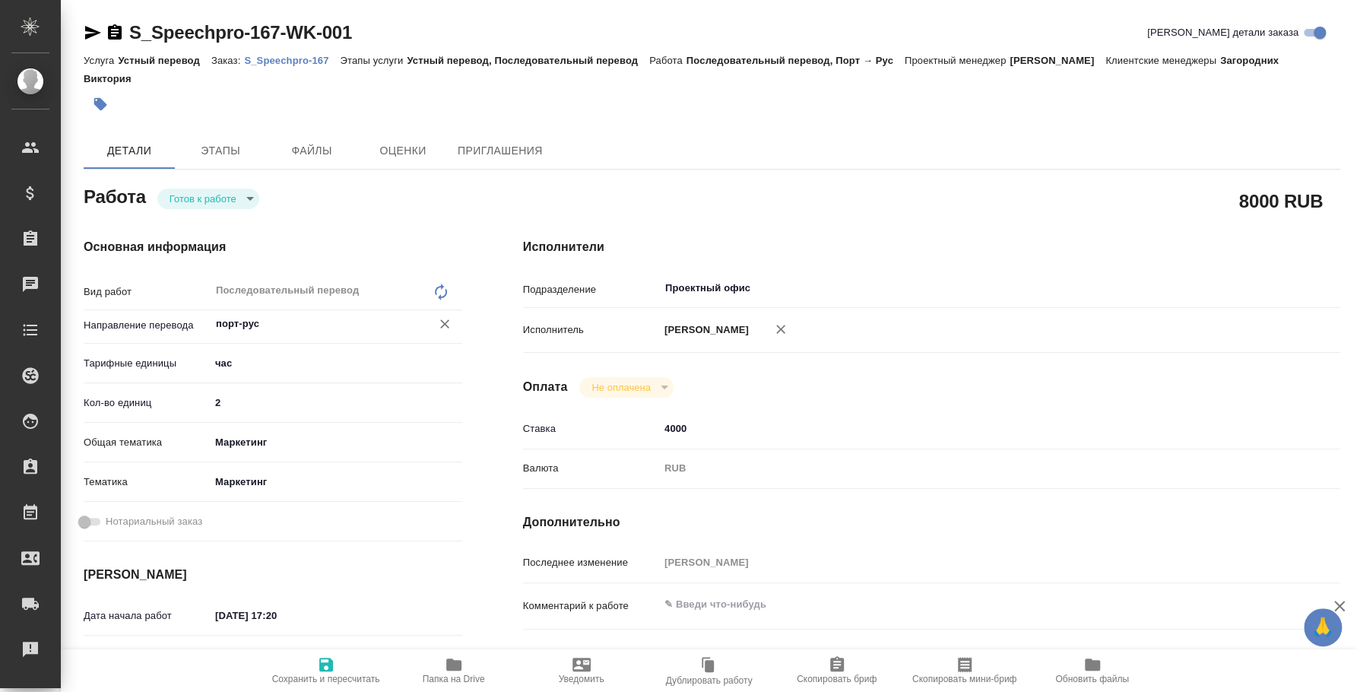
type textarea "x"
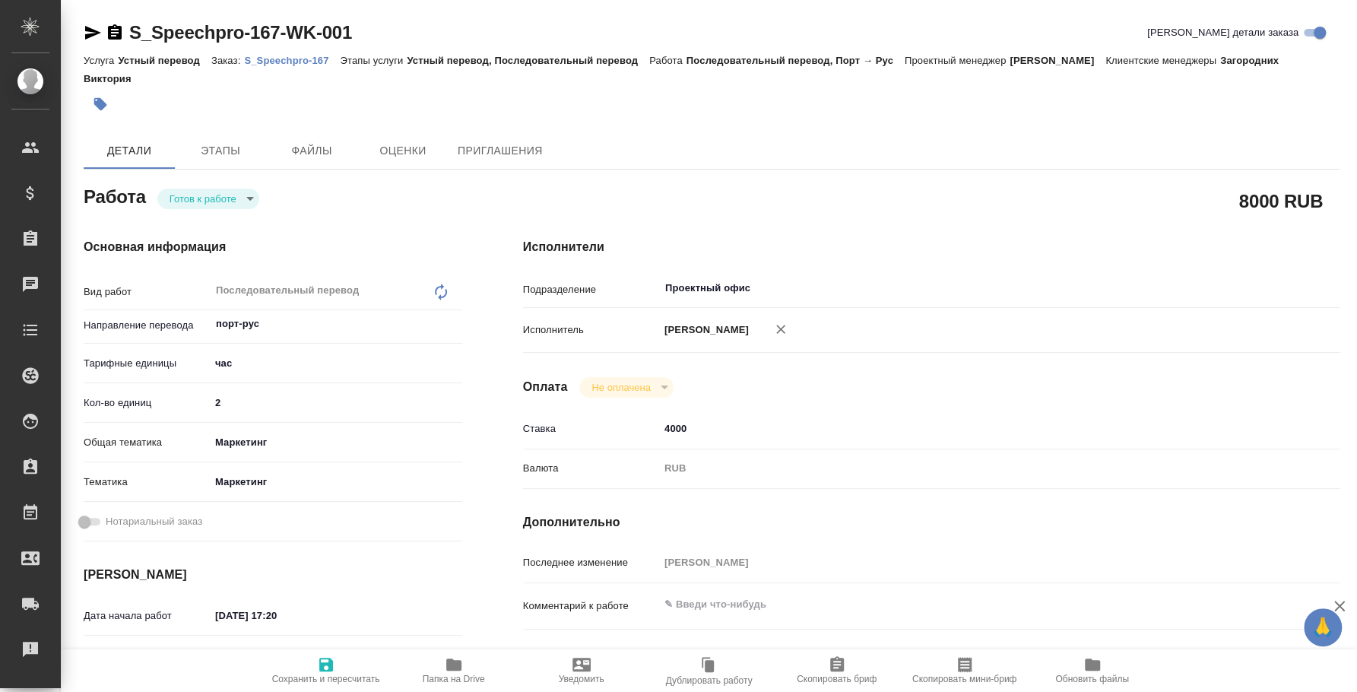
type textarea "x"
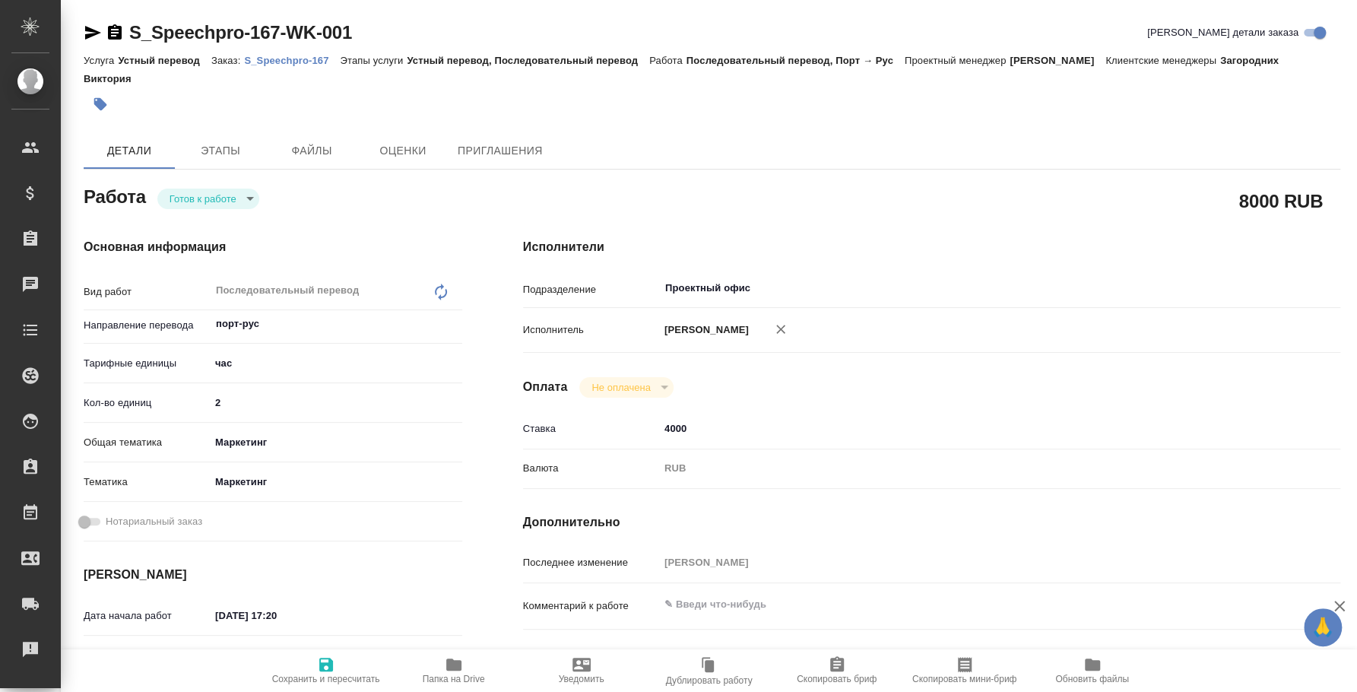
type textarea "x"
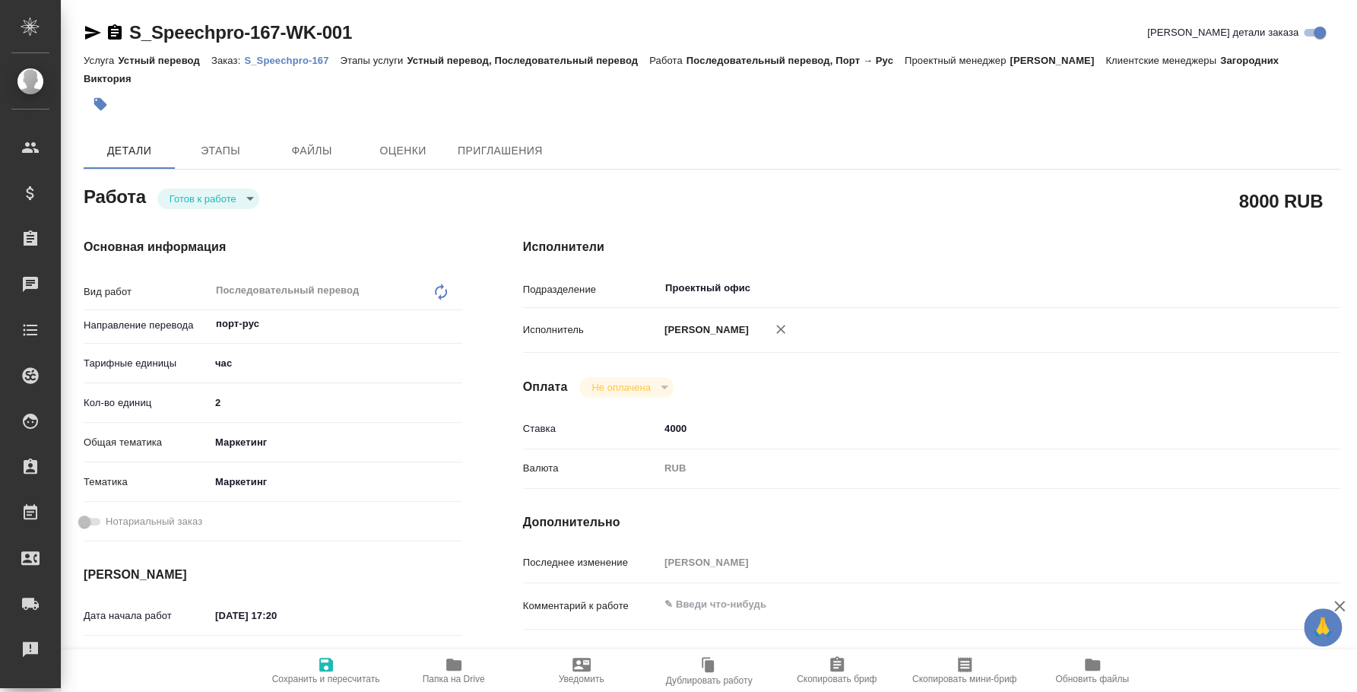
click at [251, 177] on body "🙏 .cls-1 fill:#fff; AWATERA Fedotova Irina Клиенты Спецификации Заказы Чаты Tod…" at bounding box center [678, 346] width 1357 height 692
type textarea "x"
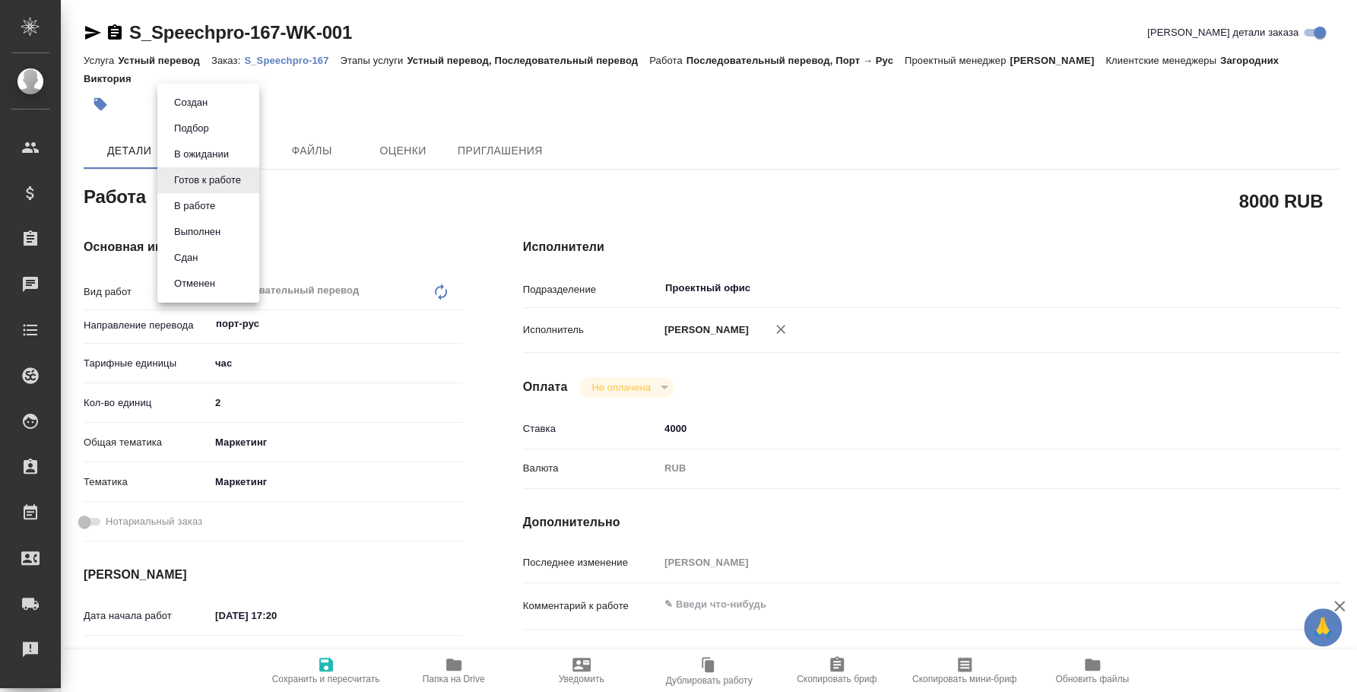
type textarea "x"
click at [209, 250] on li "Сдан" at bounding box center [208, 258] width 102 height 26
type textarea "x"
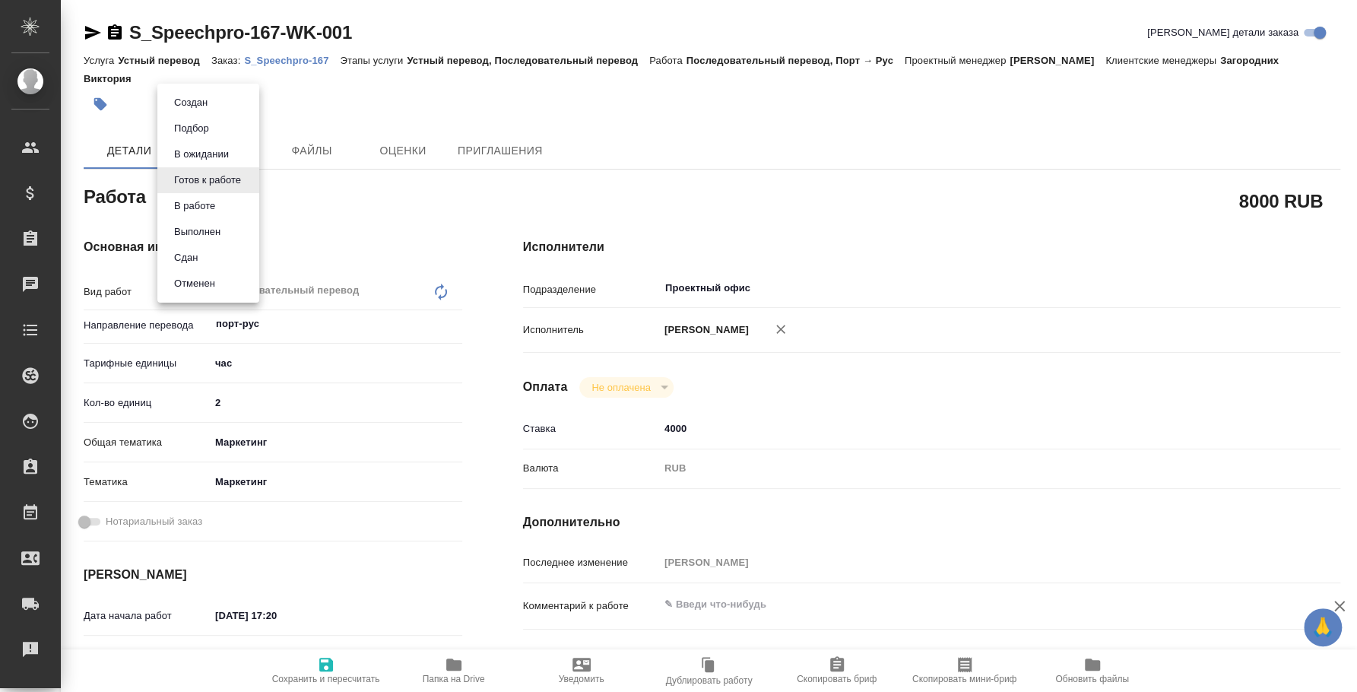
type textarea "x"
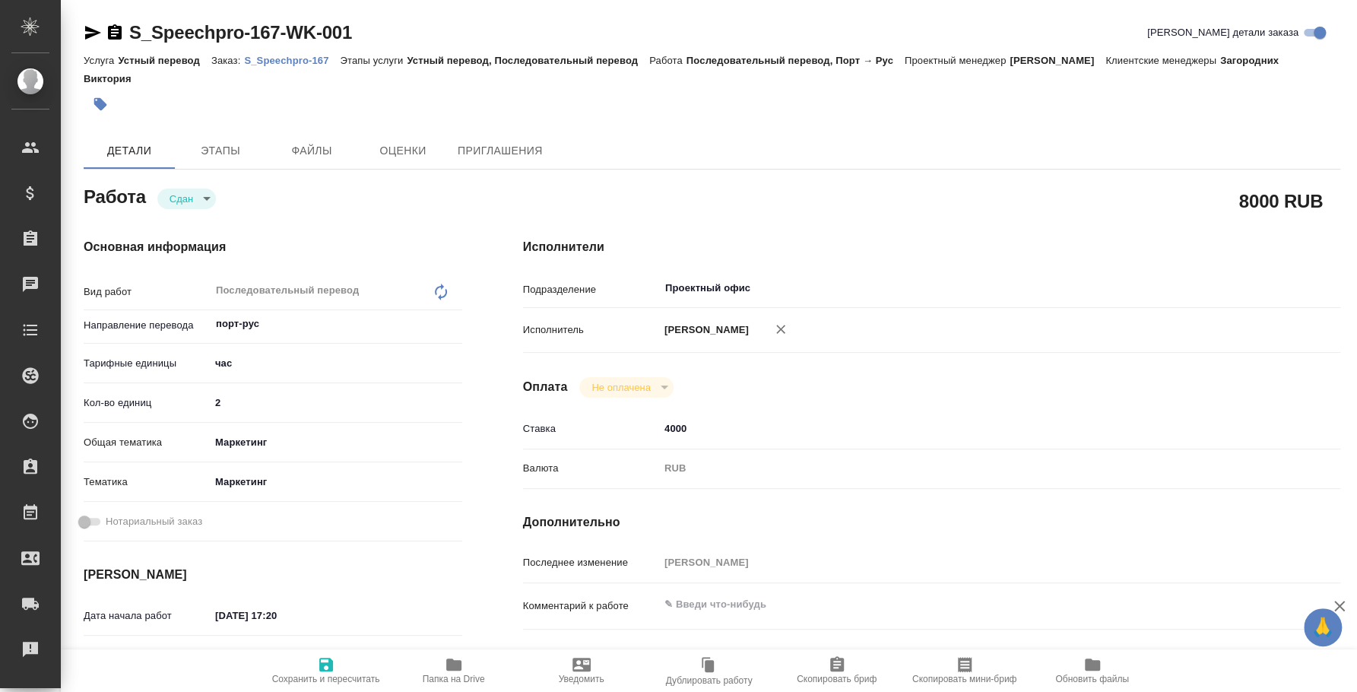
type textarea "x"
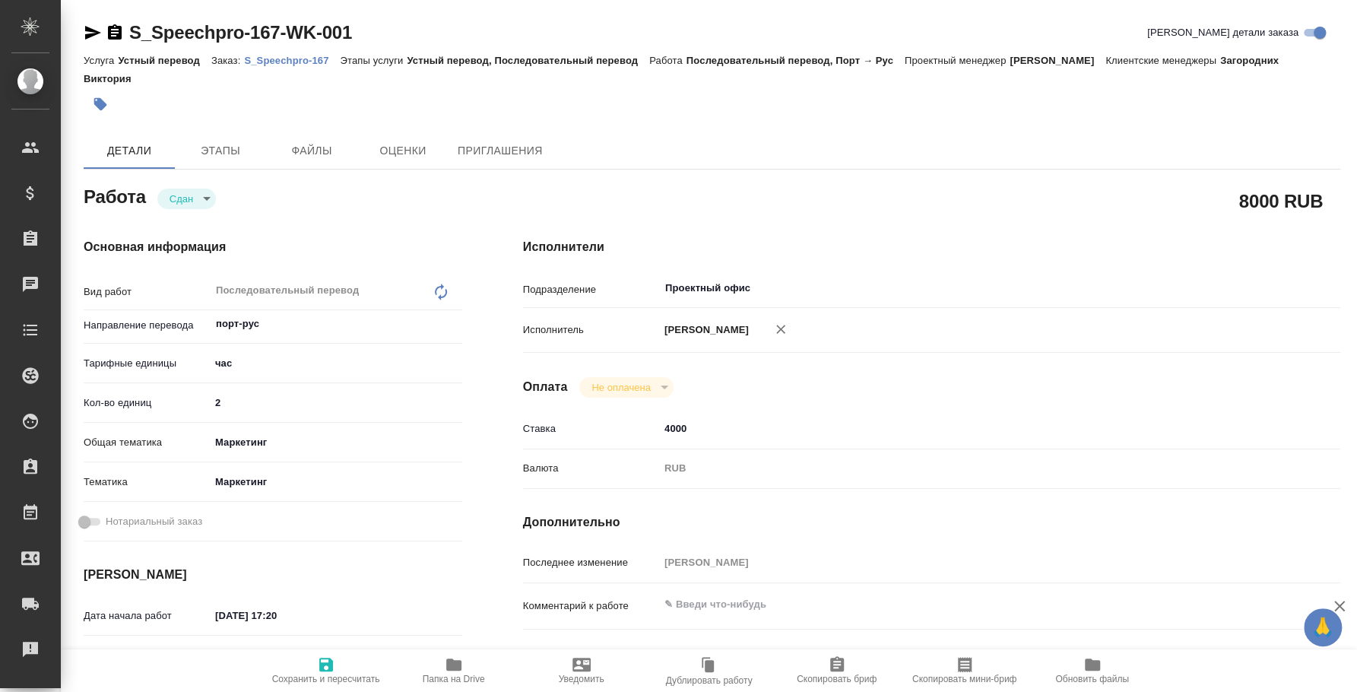
type textarea "x"
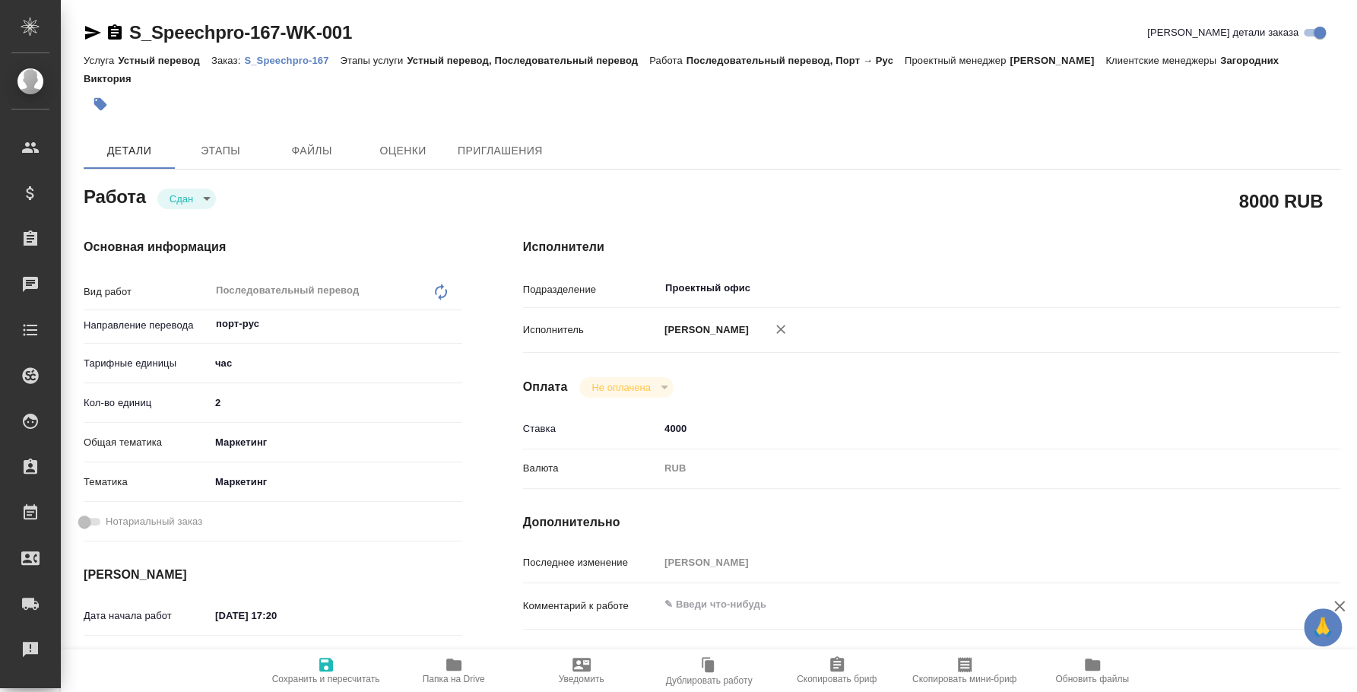
type textarea "x"
click at [283, 66] on link "S_Speechpro-167" at bounding box center [292, 59] width 96 height 13
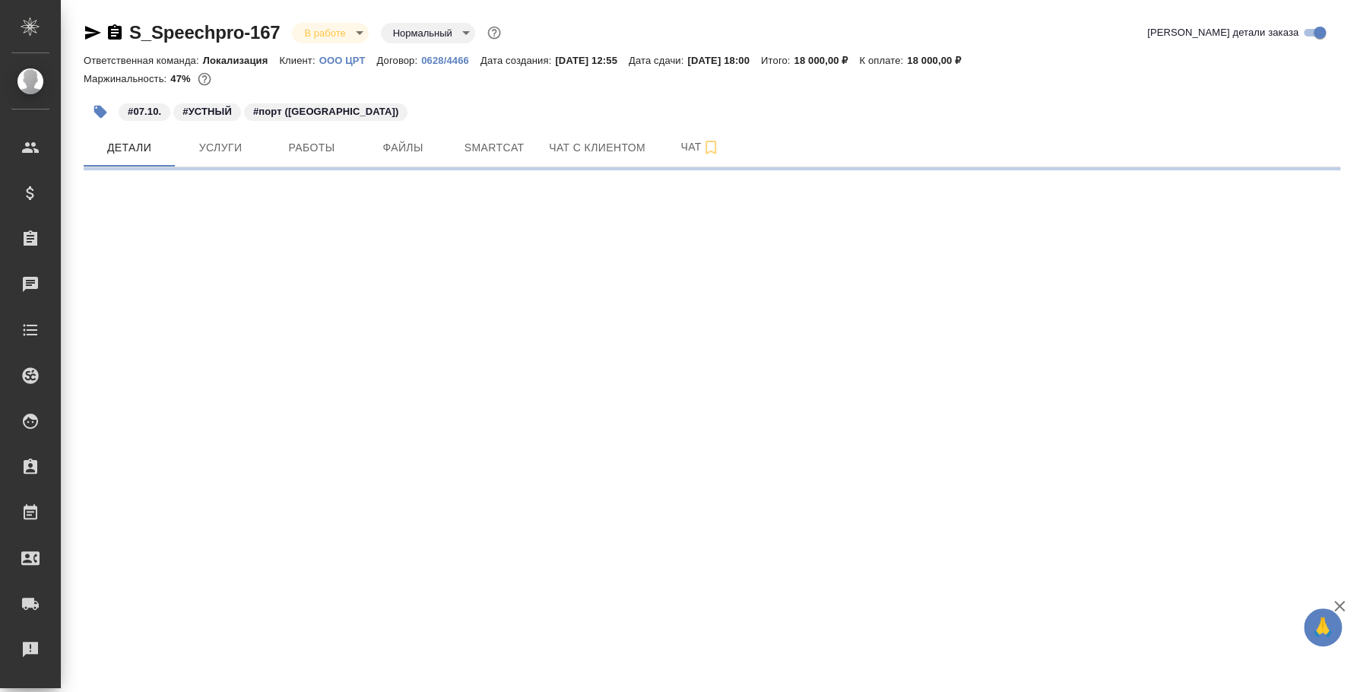
select select "RU"
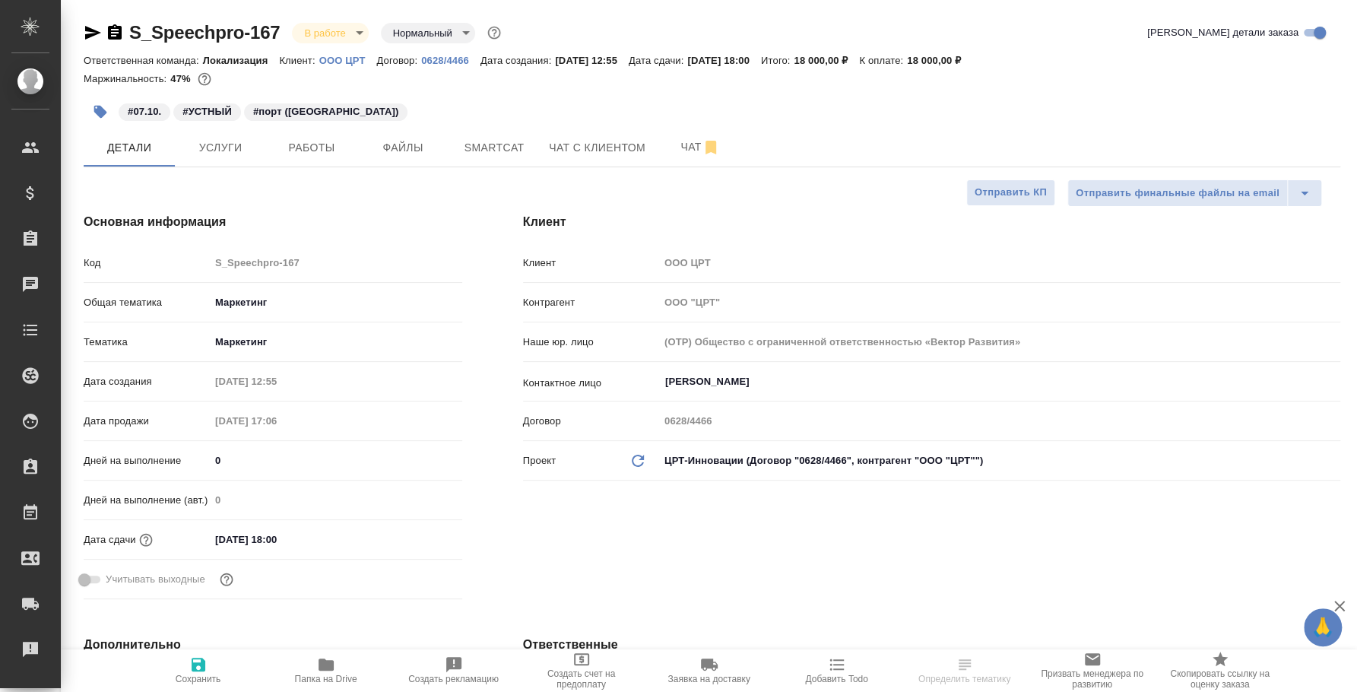
type textarea "x"
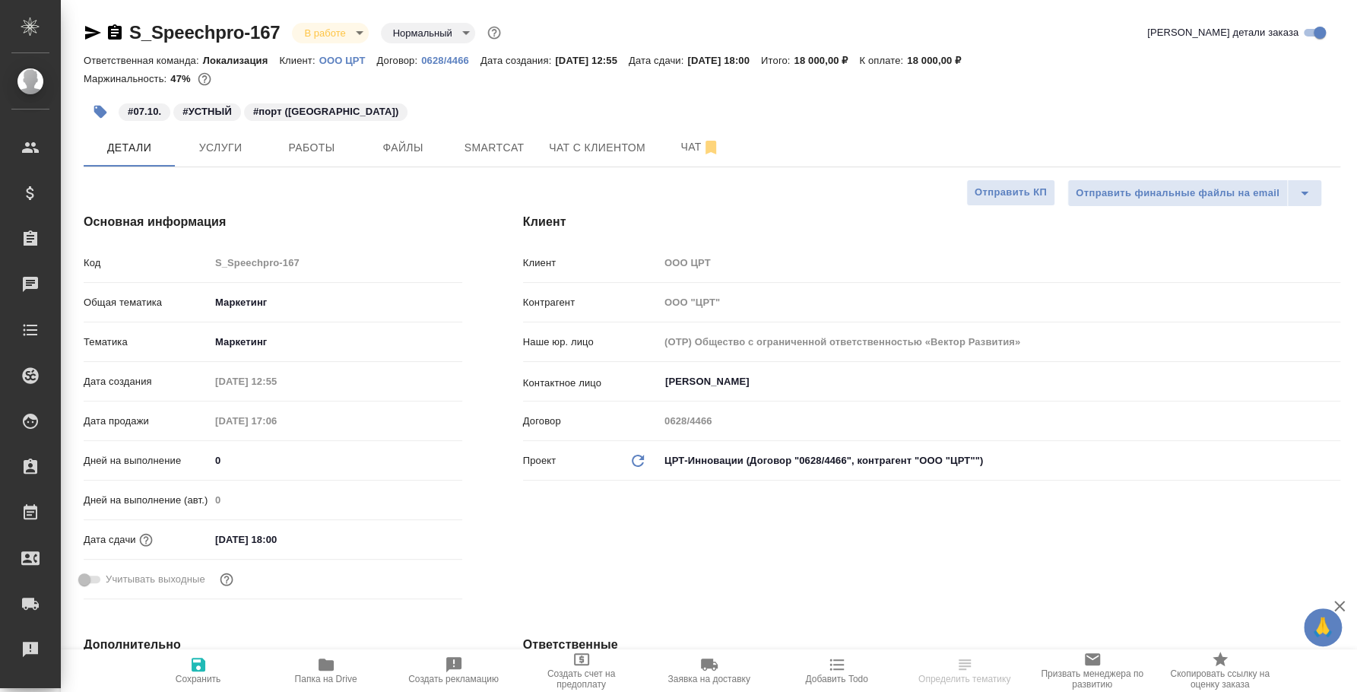
type textarea "x"
click at [351, 59] on p "OOO ЦРТ" at bounding box center [348, 60] width 58 height 11
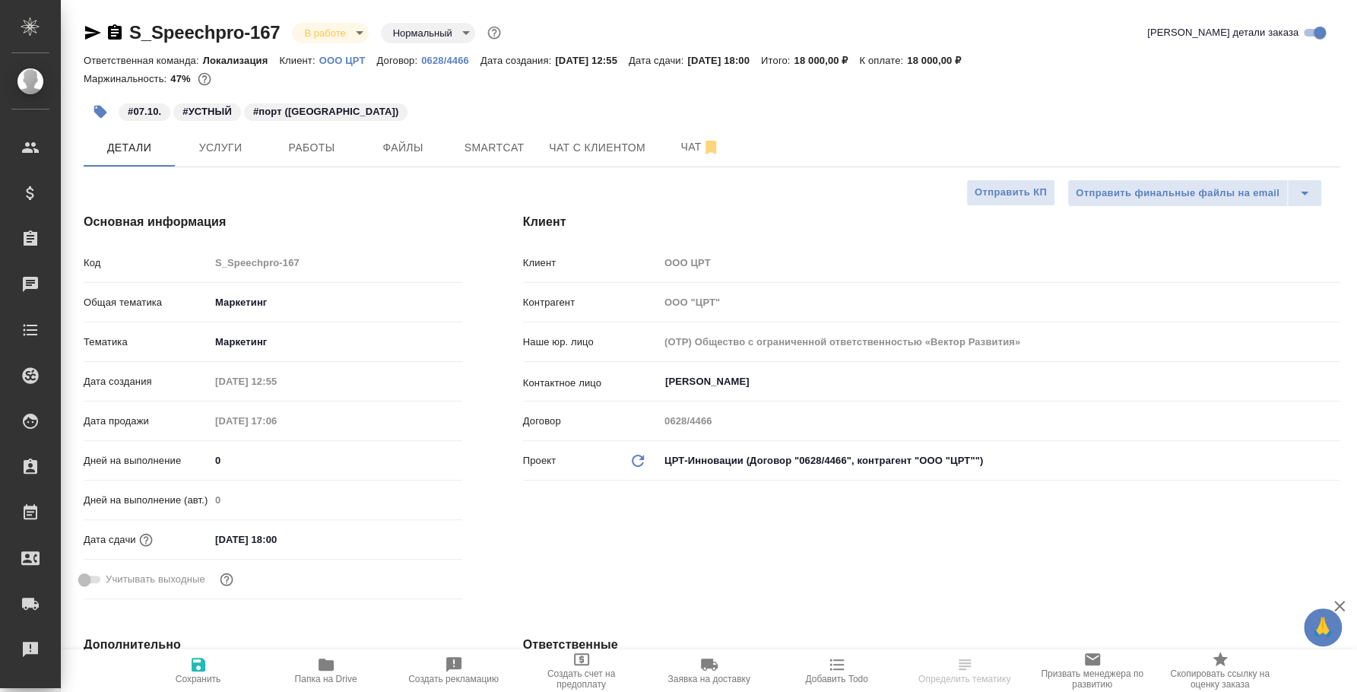
type textarea "x"
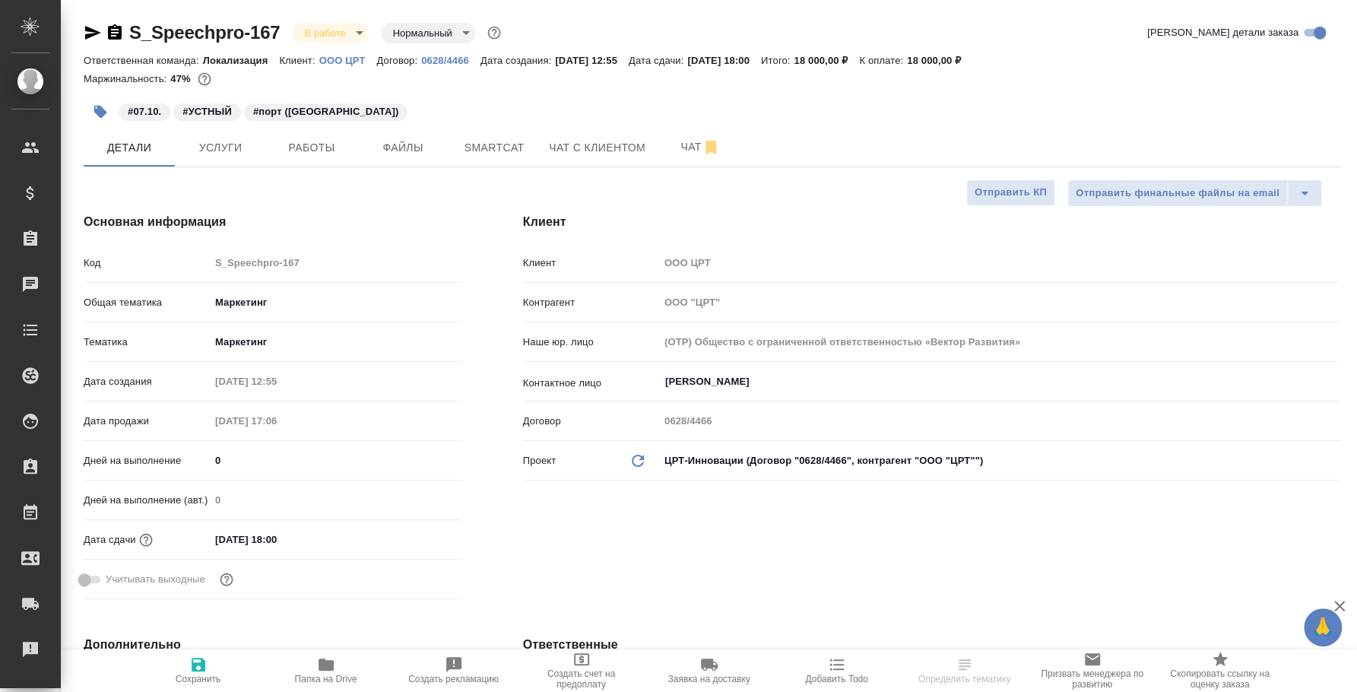
type textarea "x"
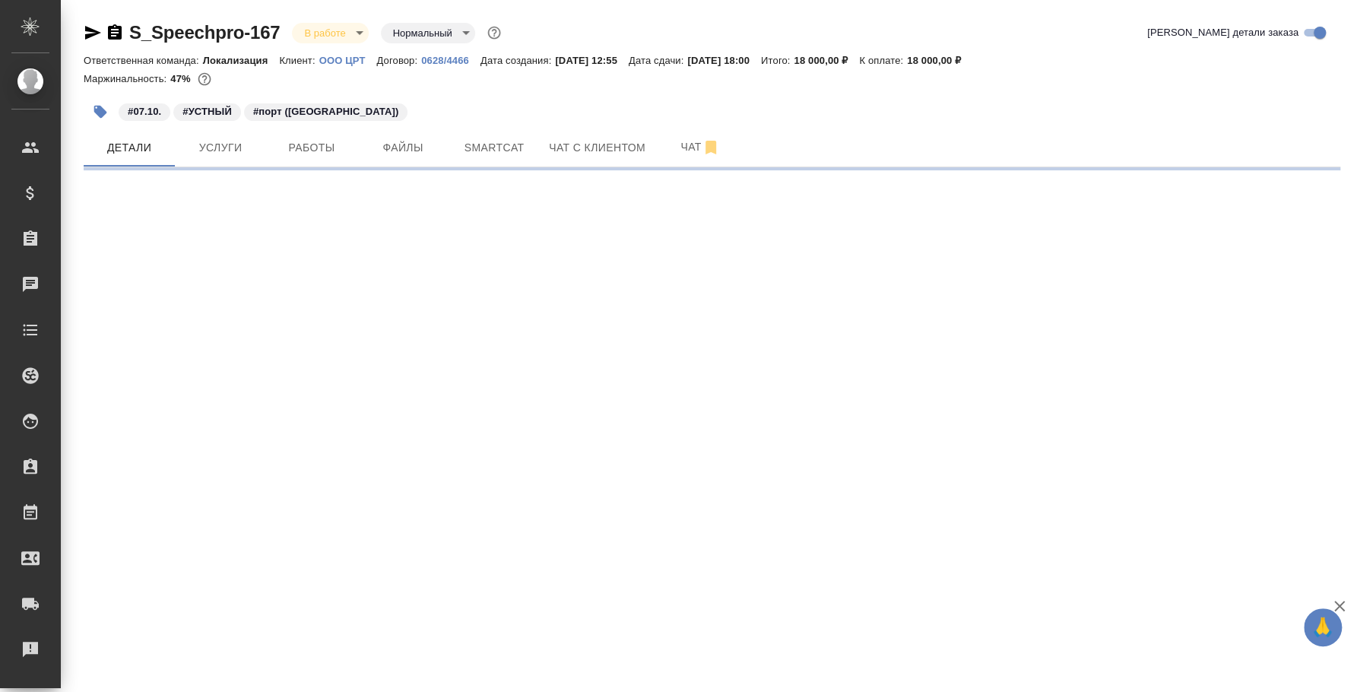
select select "RU"
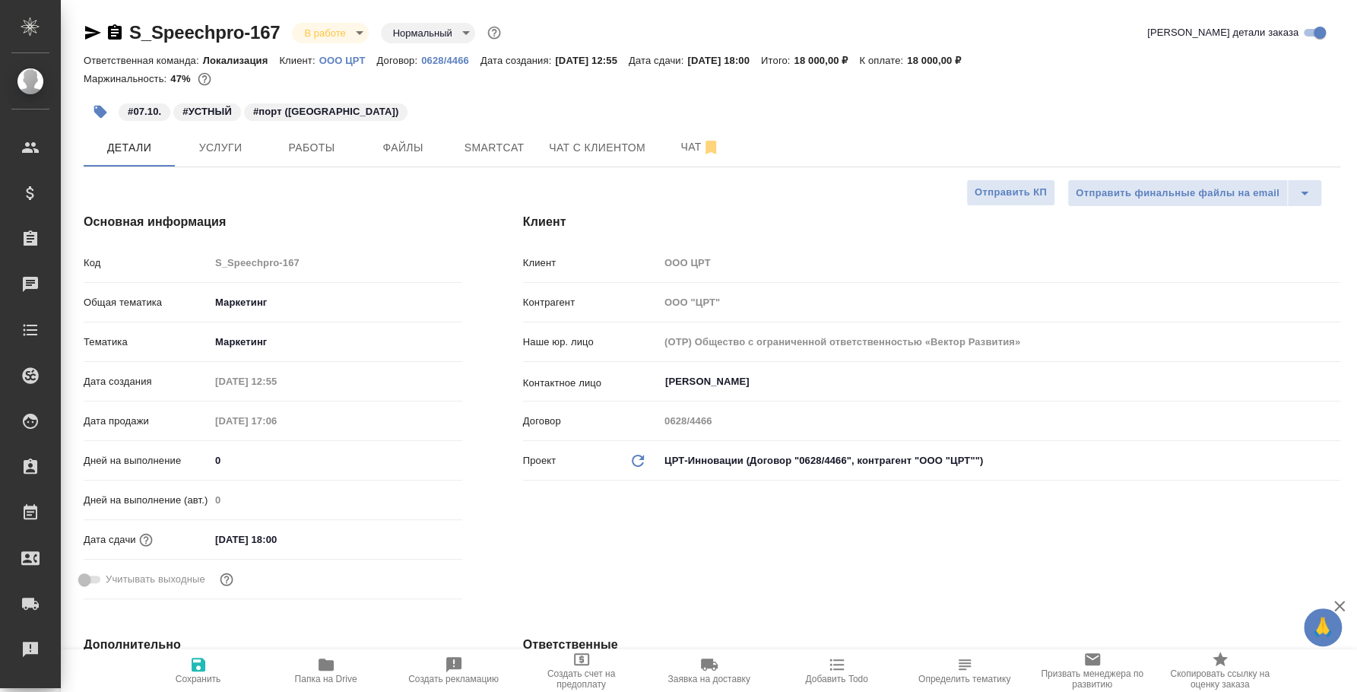
type textarea "x"
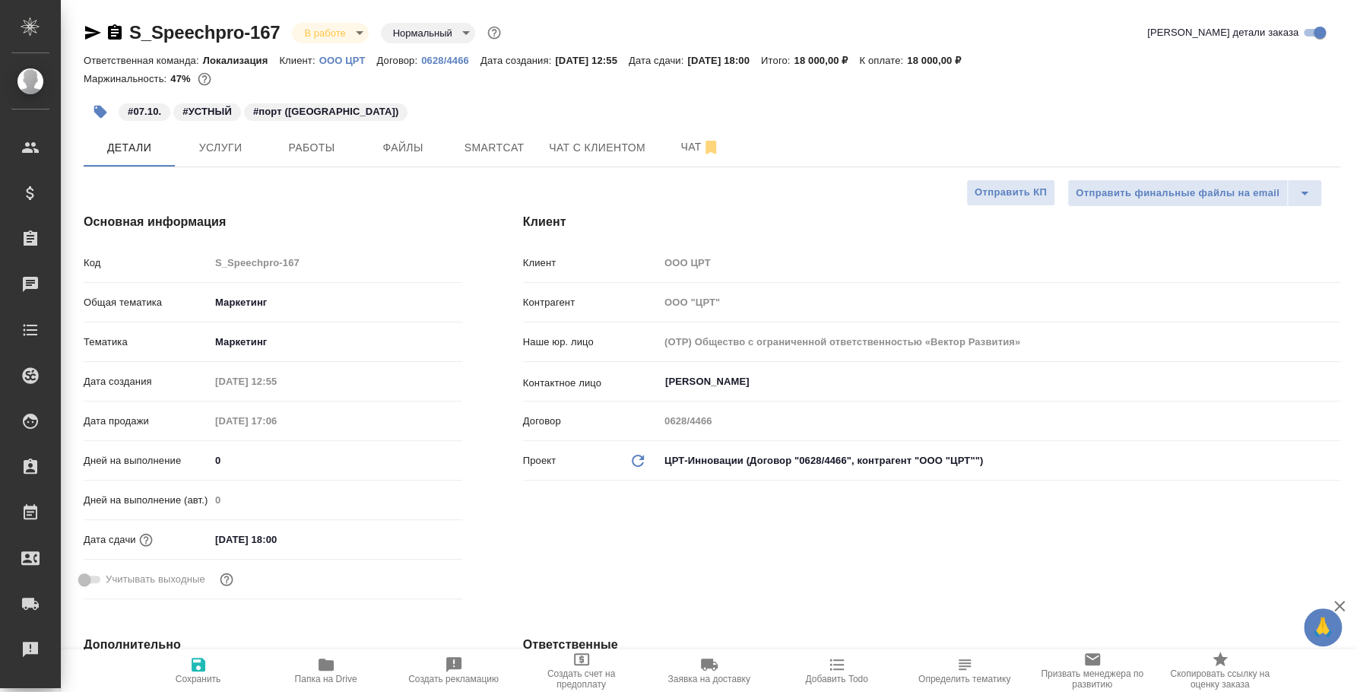
type textarea "x"
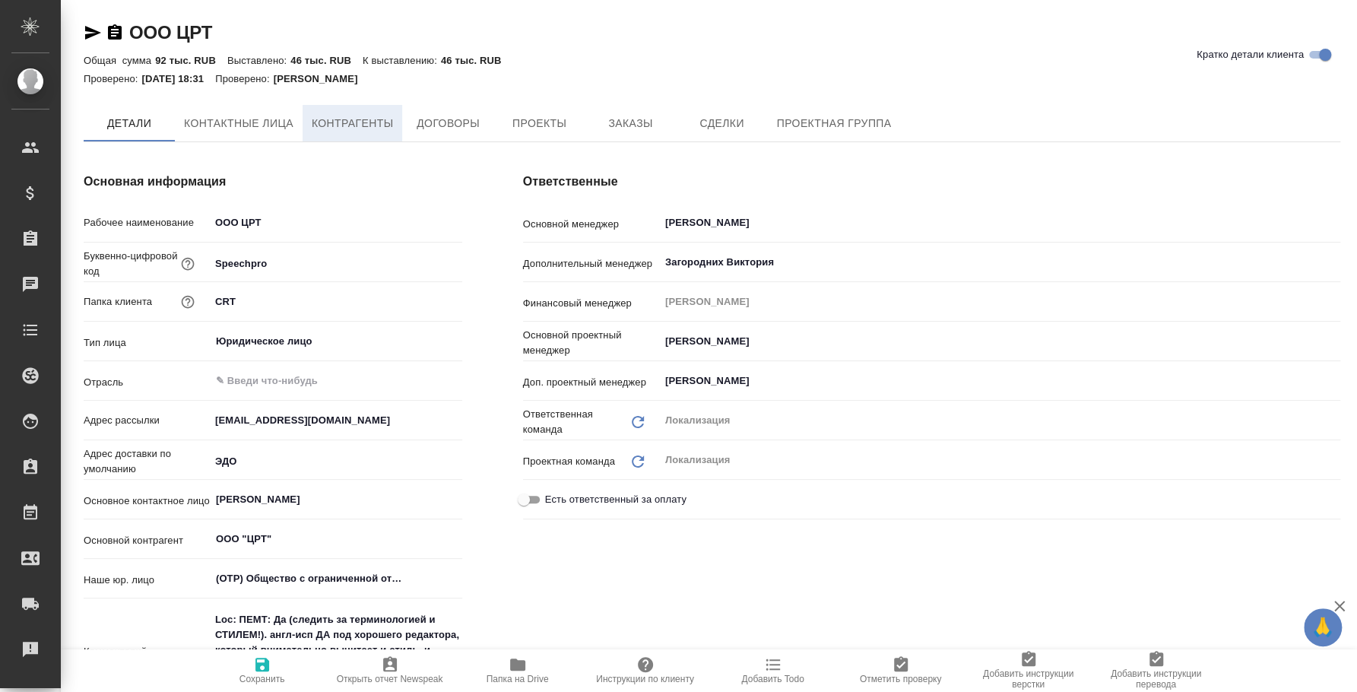
type textarea "x"
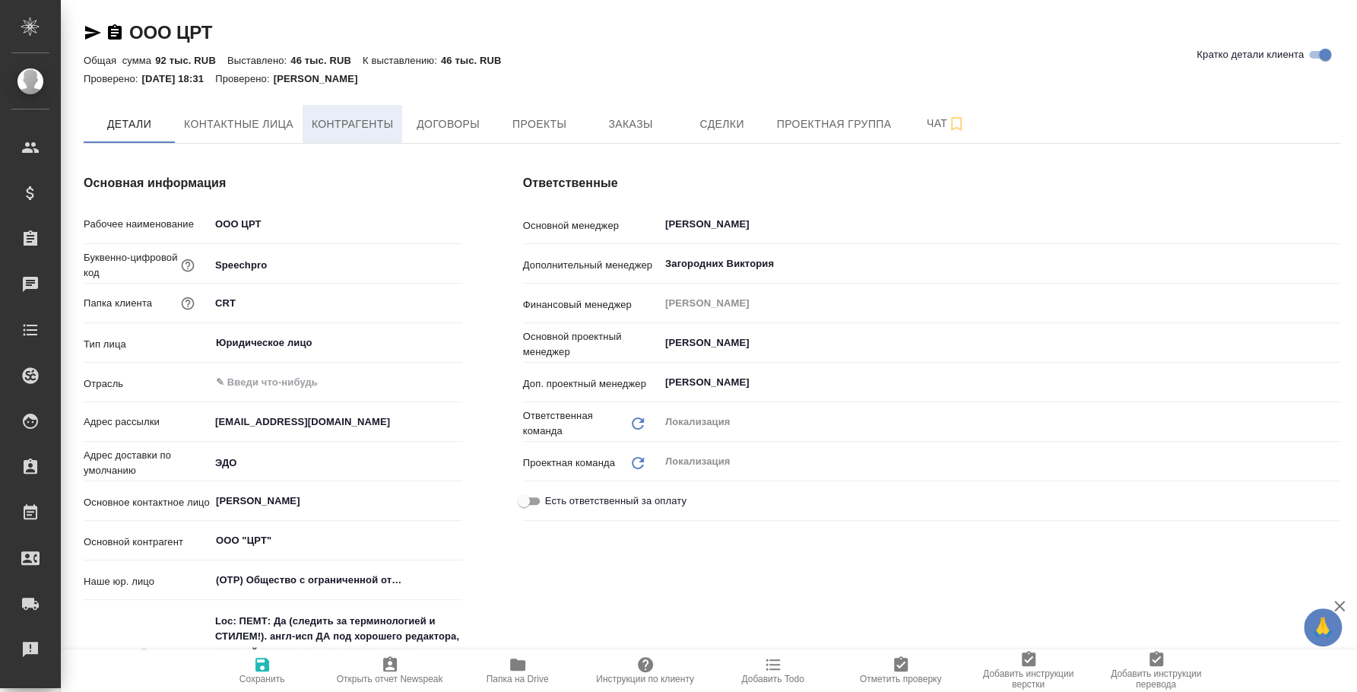
type textarea "x"
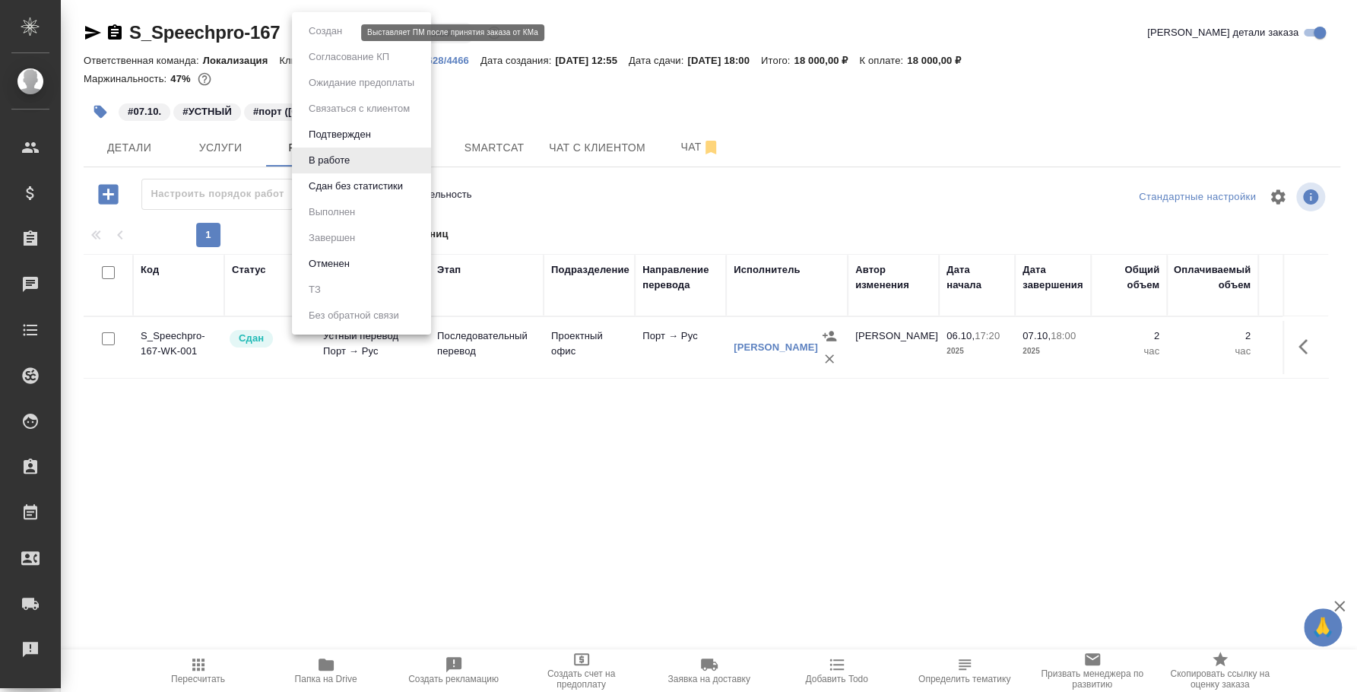
click at [326, 36] on body "🙏 .cls-1 fill:#fff; AWATERA [PERSON_NAME] Спецификации Заказы 0 Чаты Todo Проек…" at bounding box center [678, 346] width 1357 height 692
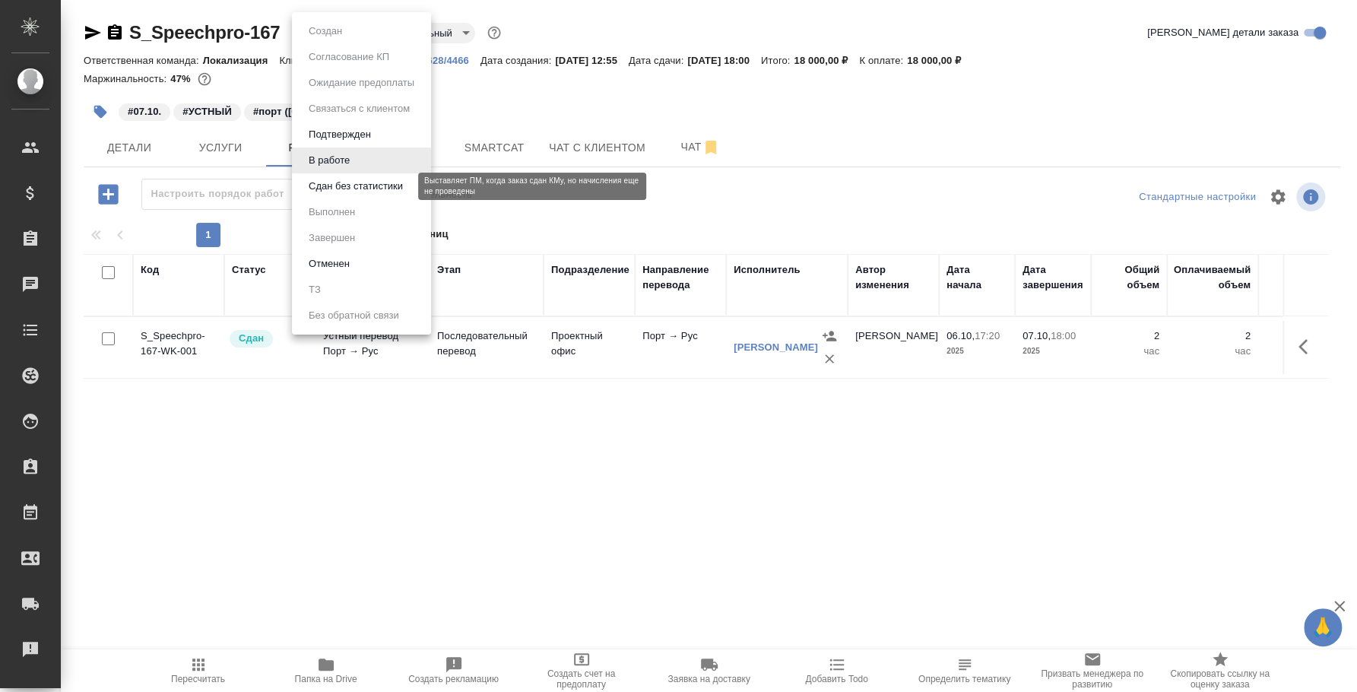
click at [328, 191] on button "Сдан без статистики" at bounding box center [355, 186] width 103 height 17
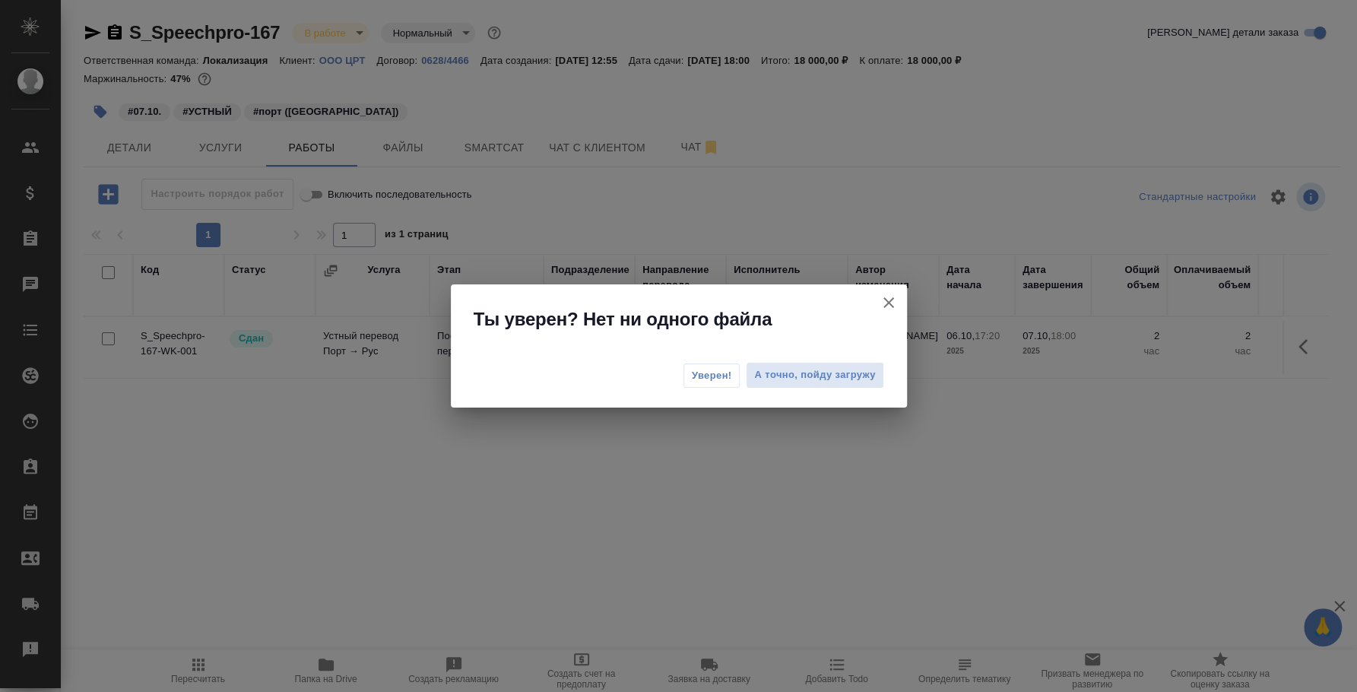
click at [707, 374] on span "Уверен!" at bounding box center [712, 375] width 40 height 15
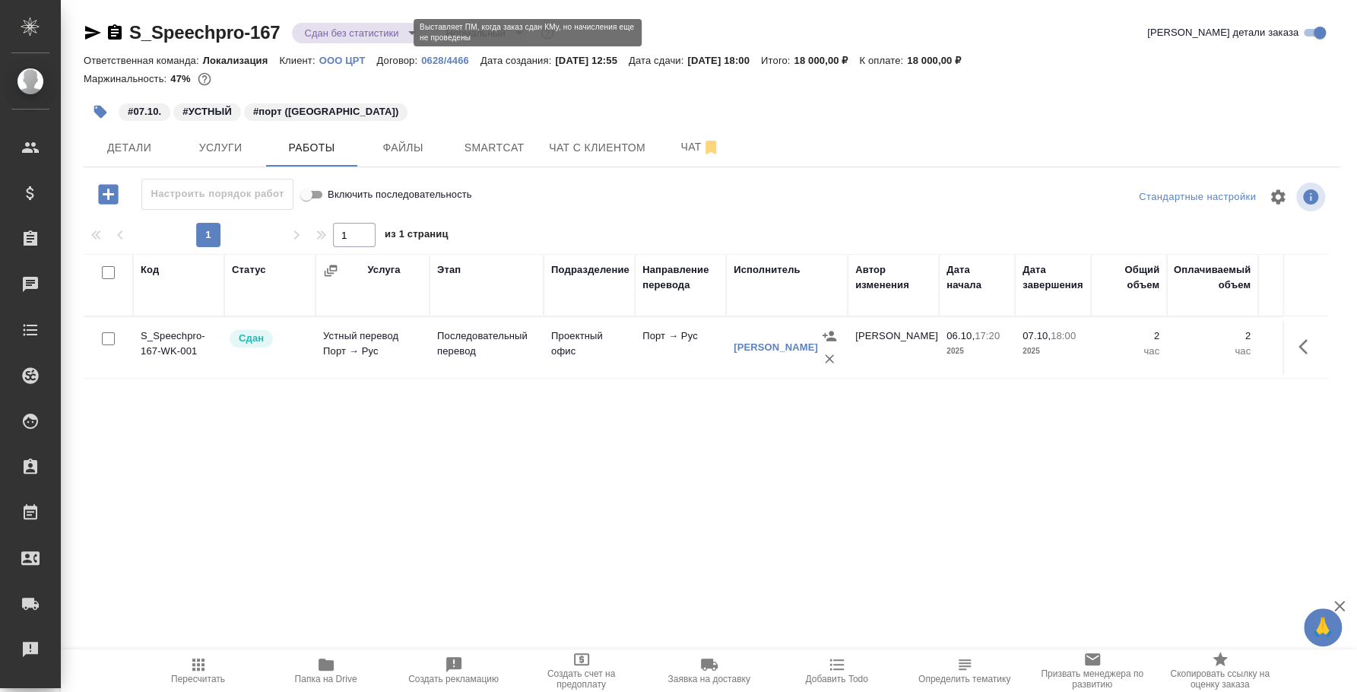
click at [321, 36] on body "🙏 .cls-1 fill:#fff; AWATERA [PERSON_NAME] Спецификации Заказы 0 Чаты Todo Проек…" at bounding box center [678, 346] width 1357 height 692
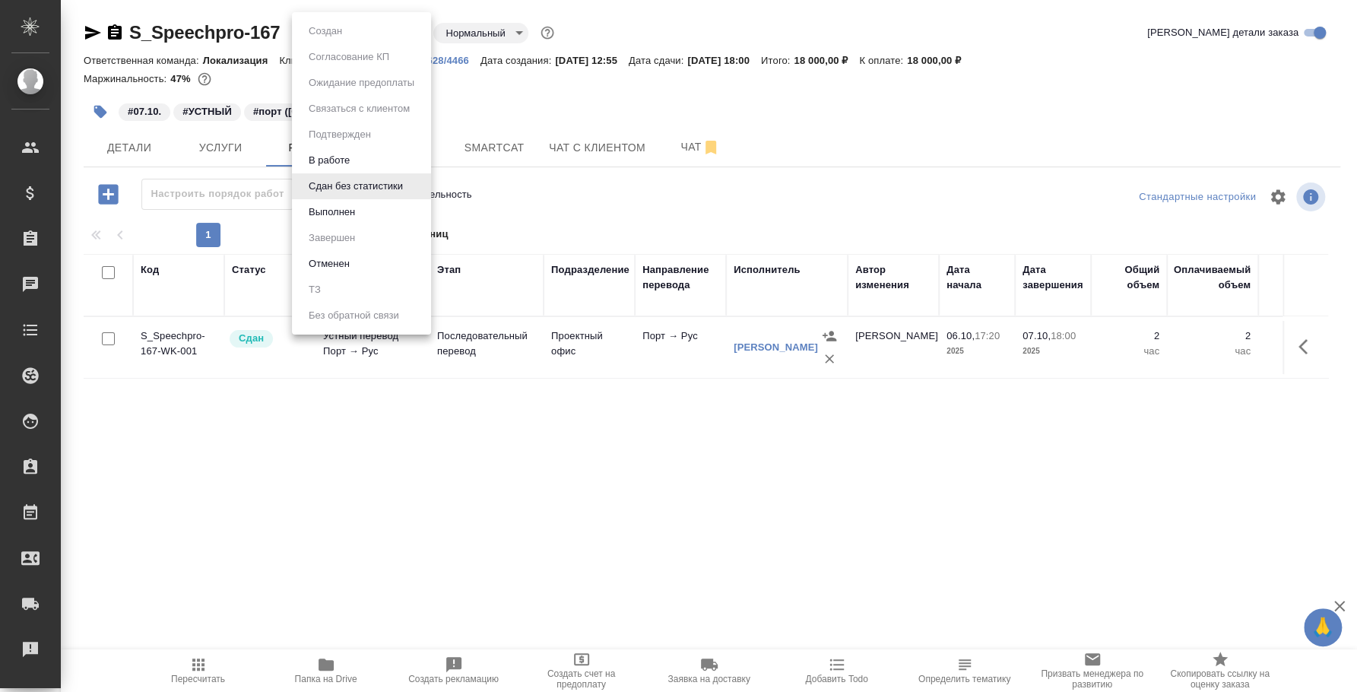
click at [337, 201] on li "Выполнен" at bounding box center [361, 212] width 139 height 26
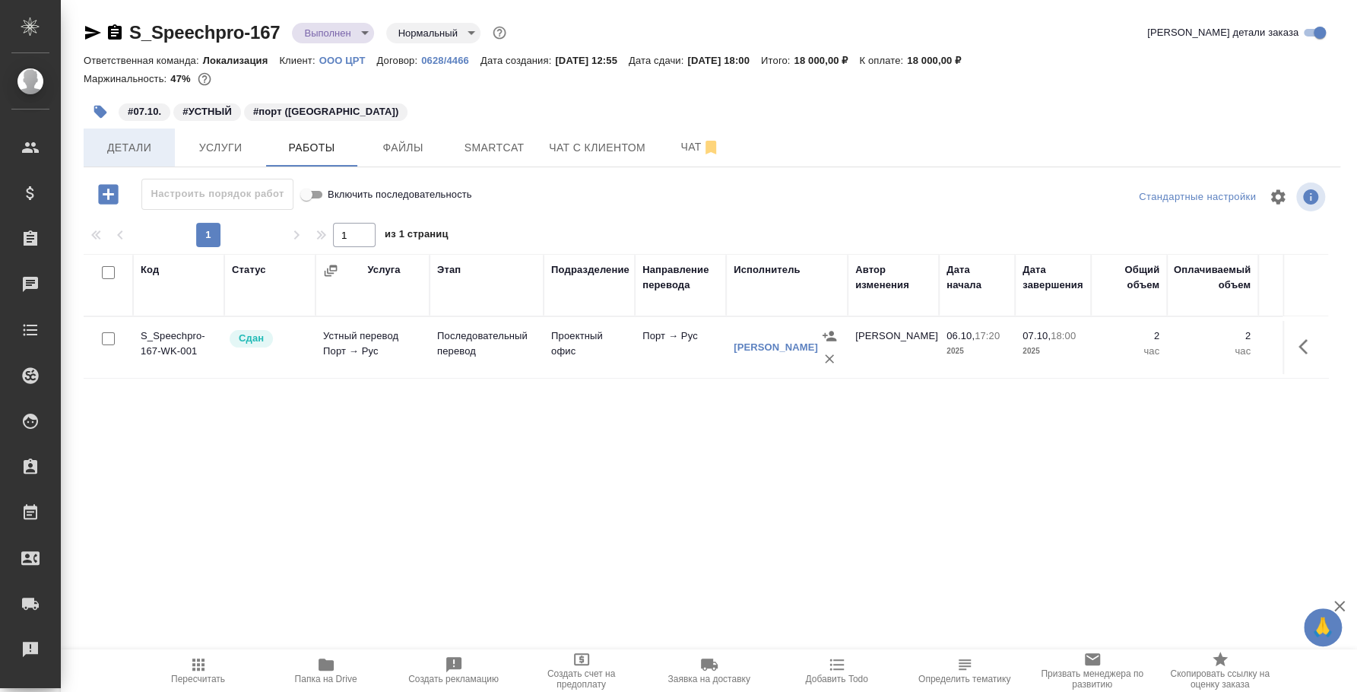
click at [154, 152] on span "Детали" at bounding box center [129, 147] width 73 height 19
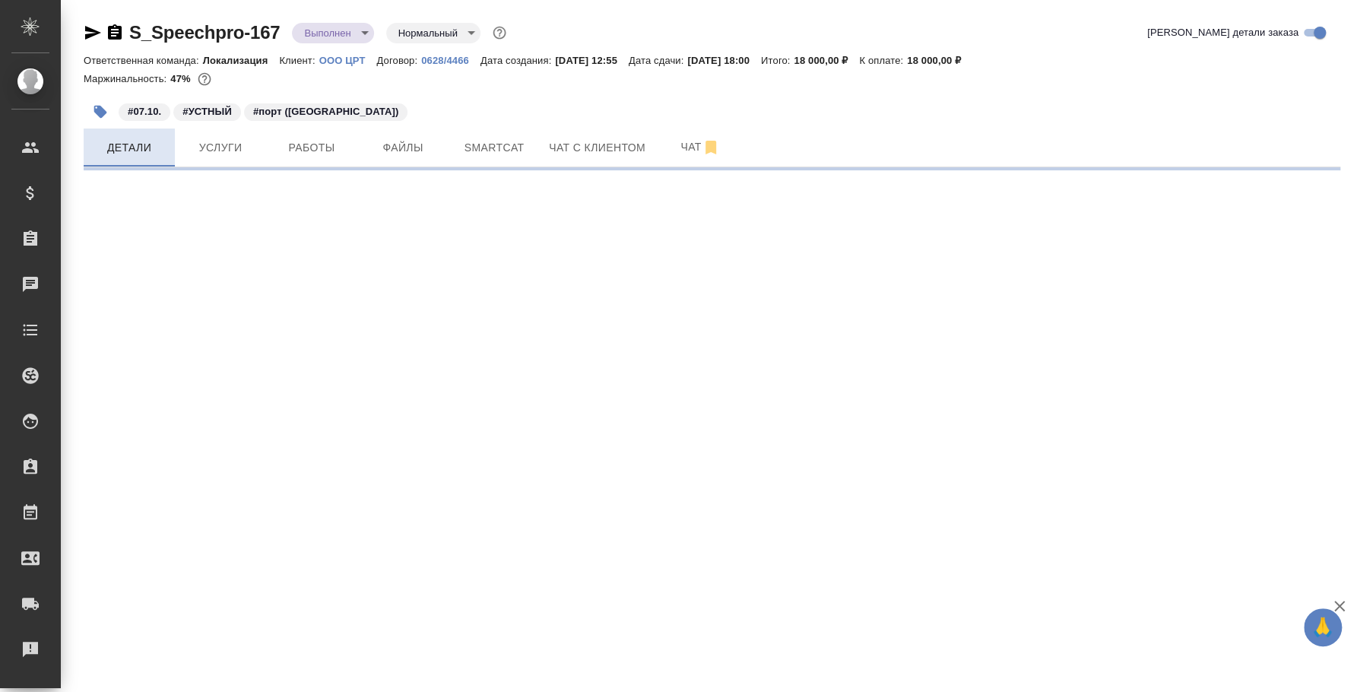
select select "RU"
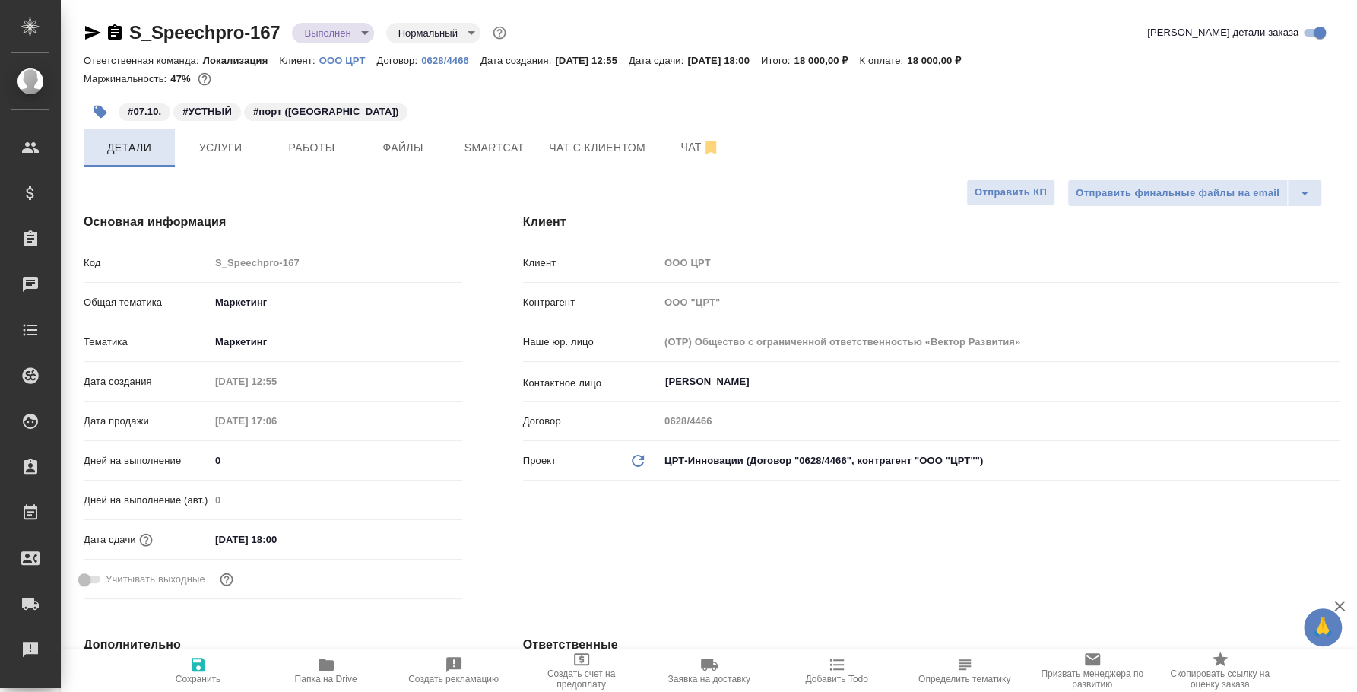
type textarea "x"
click at [712, 146] on icon "button" at bounding box center [710, 148] width 11 height 14
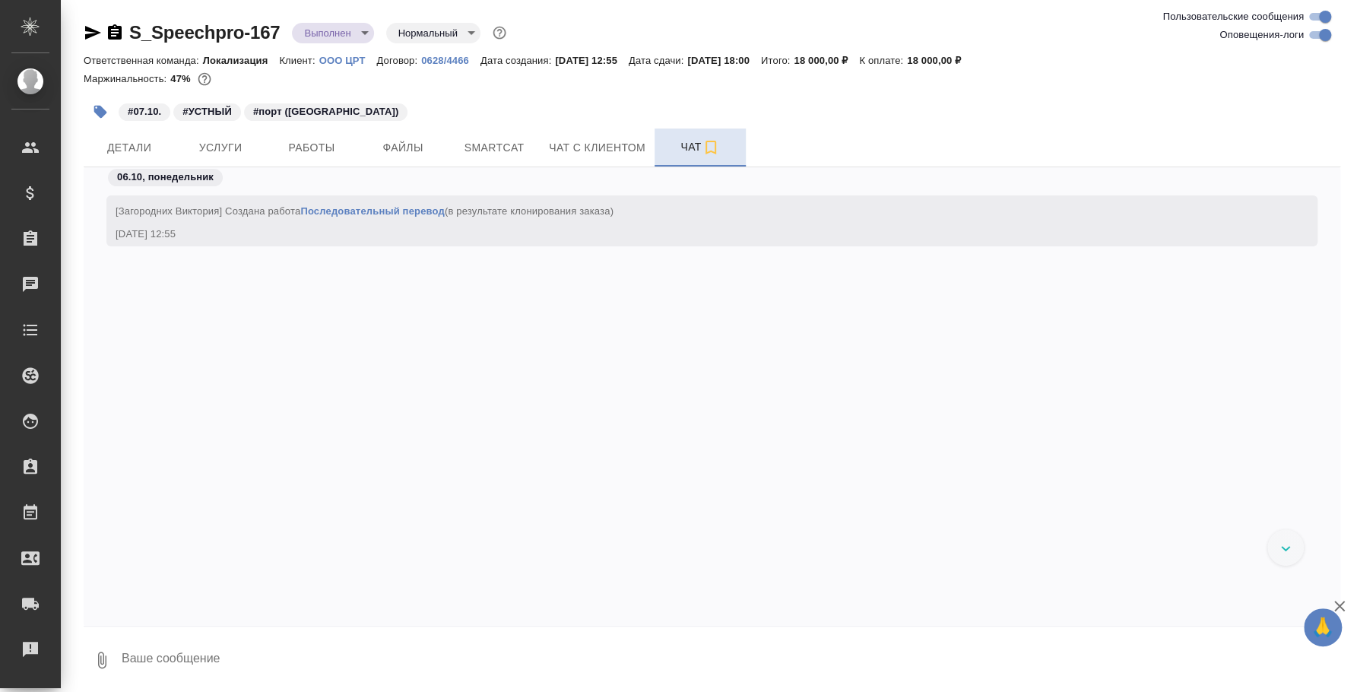
scroll to position [1773, 0]
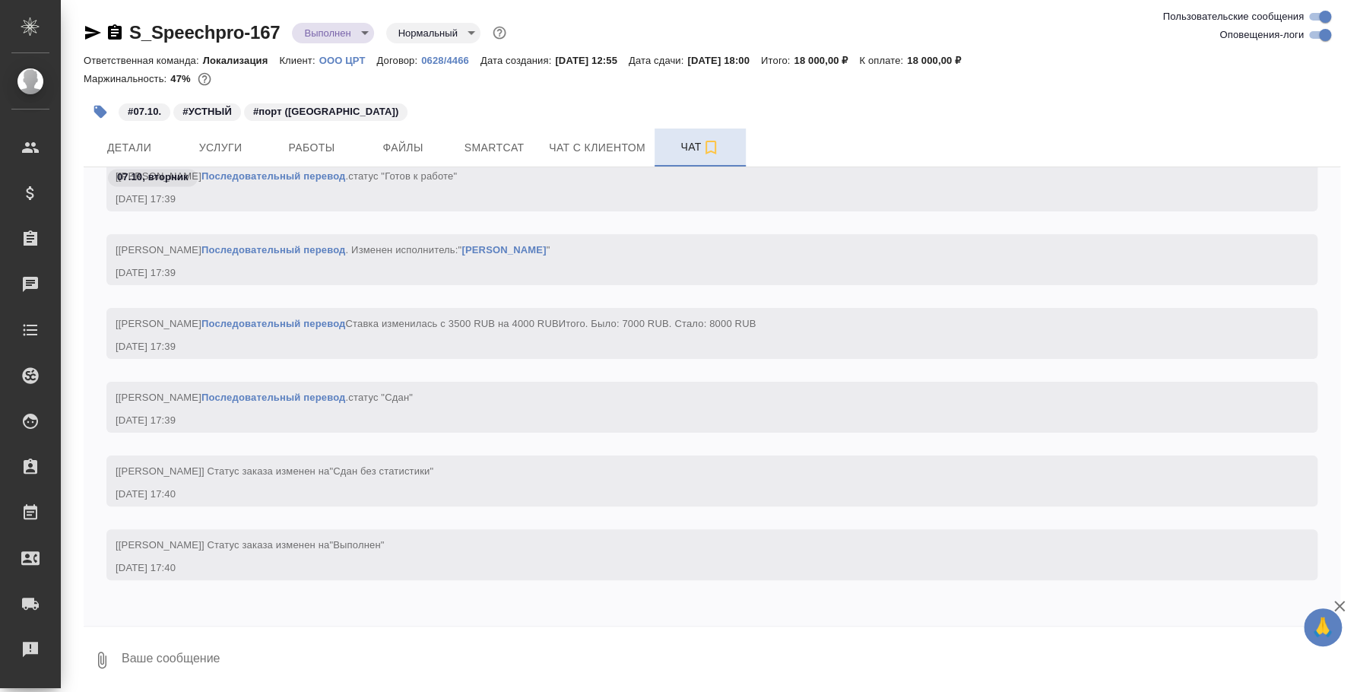
click at [195, 647] on textarea at bounding box center [730, 660] width 1220 height 52
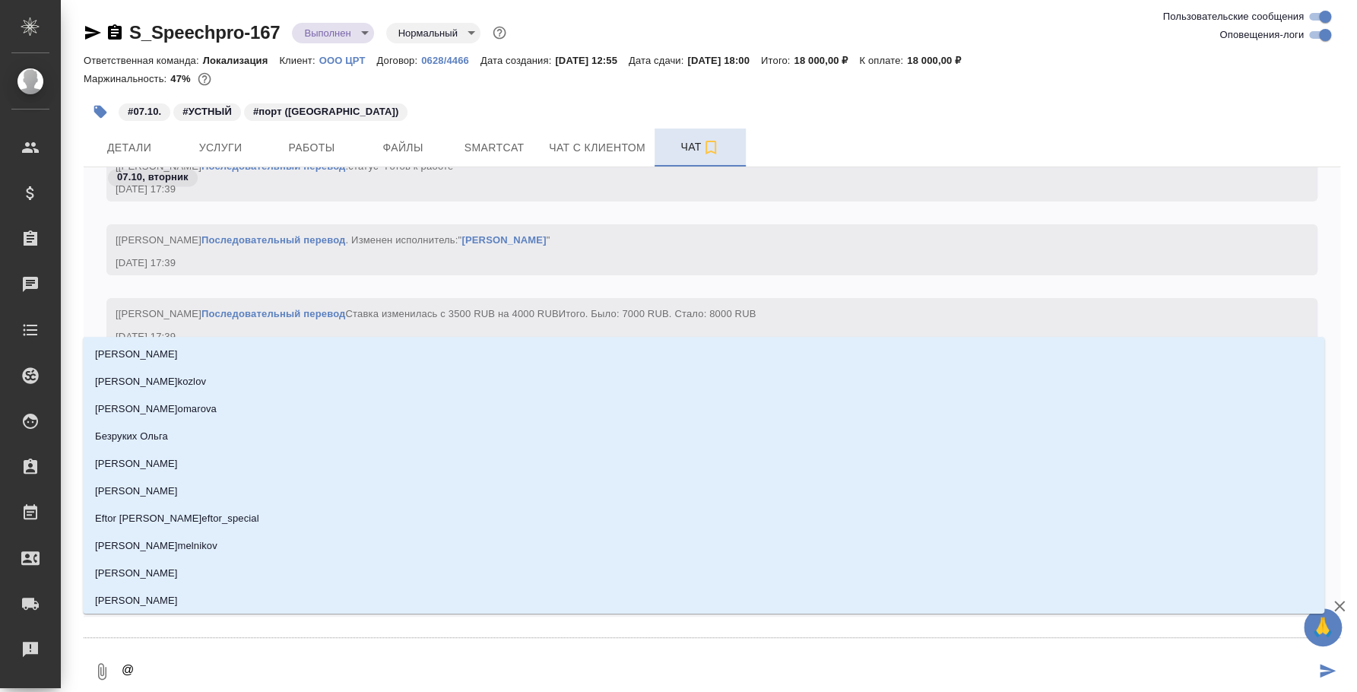
type textarea "@p"
type input "p"
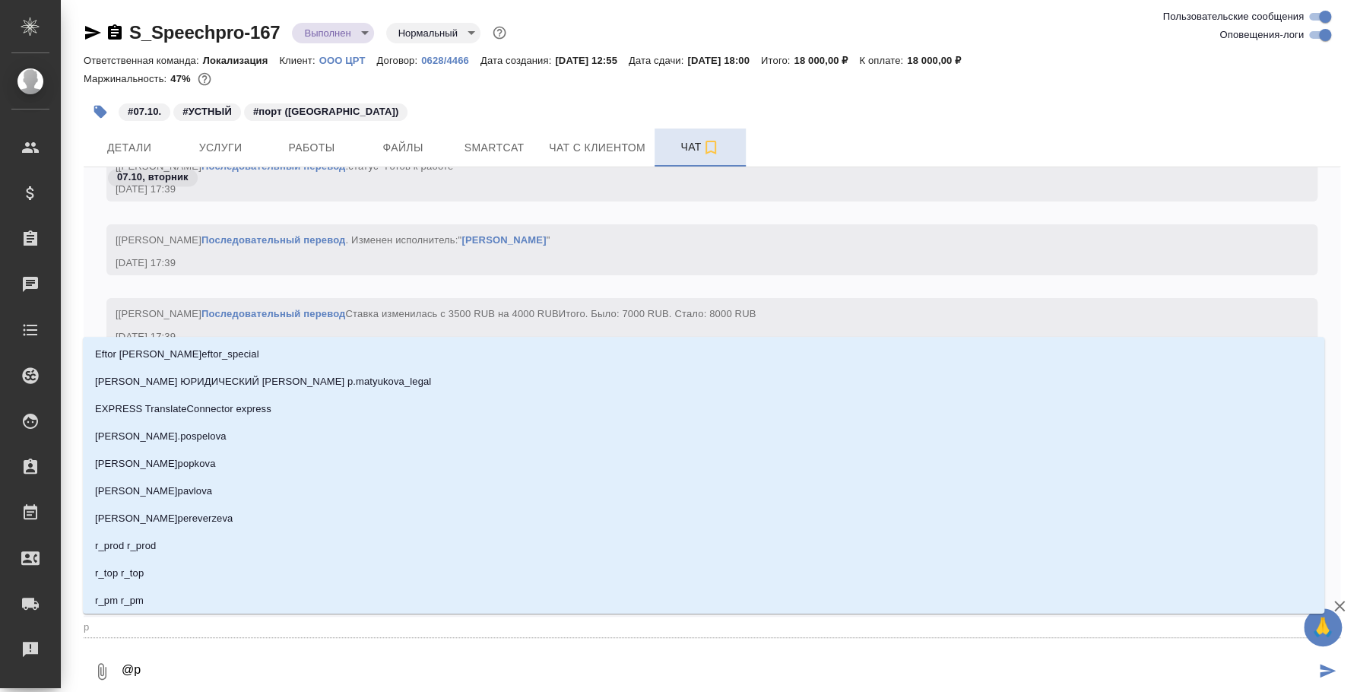
type textarea "@p'f"
type input "p'f"
type textarea "@p'fu"
type input "p'fu"
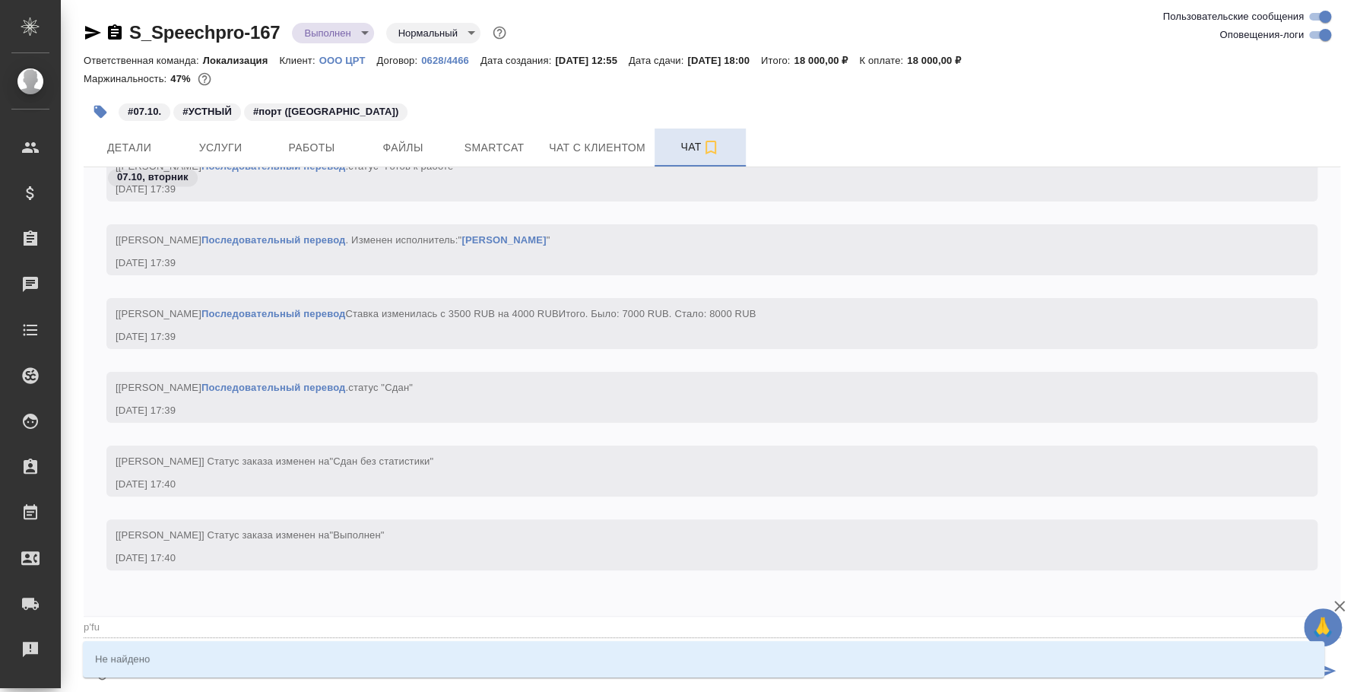
type textarea "@p'fu'j"
type input "p'fu'j"
type textarea "@p'fu"
type input "p'fu"
type textarea "@p'f"
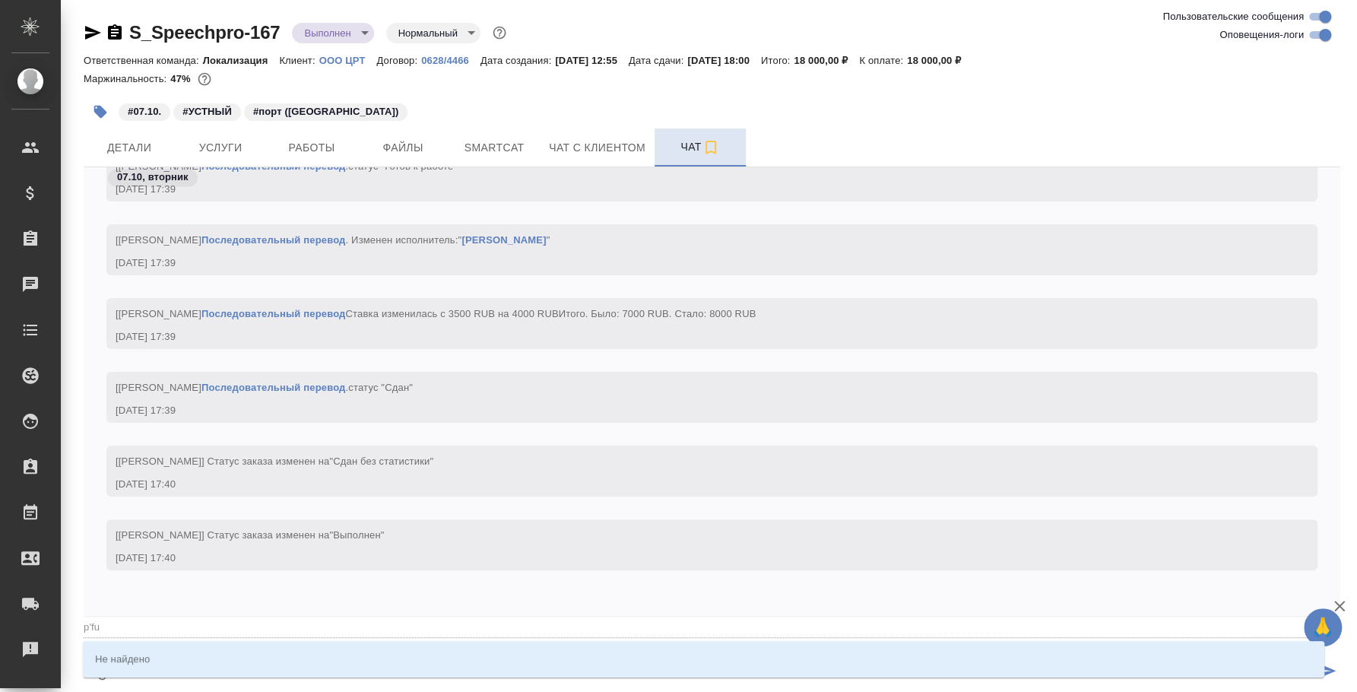
type input "p'f"
type textarea "@p"
type input "p"
type textarea "@"
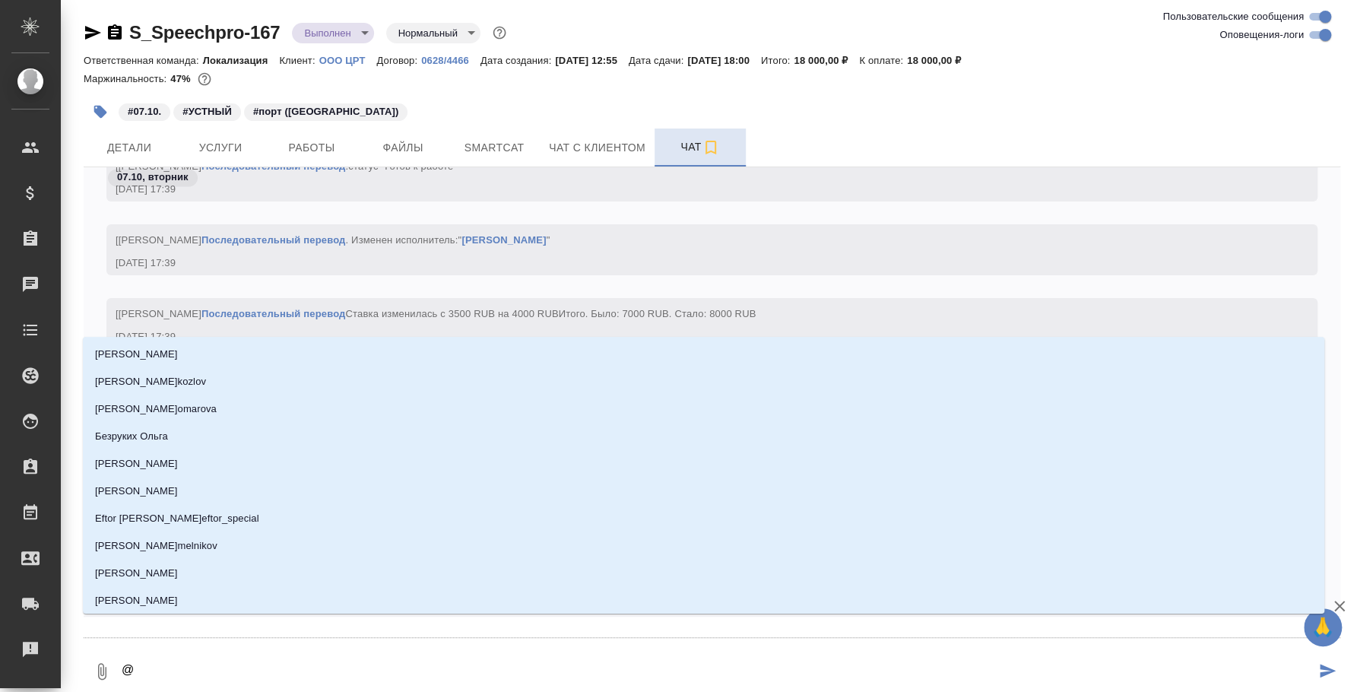
type textarea "@з"
type input "з"
type textarea "@за"
type input "за"
type textarea "@зао"
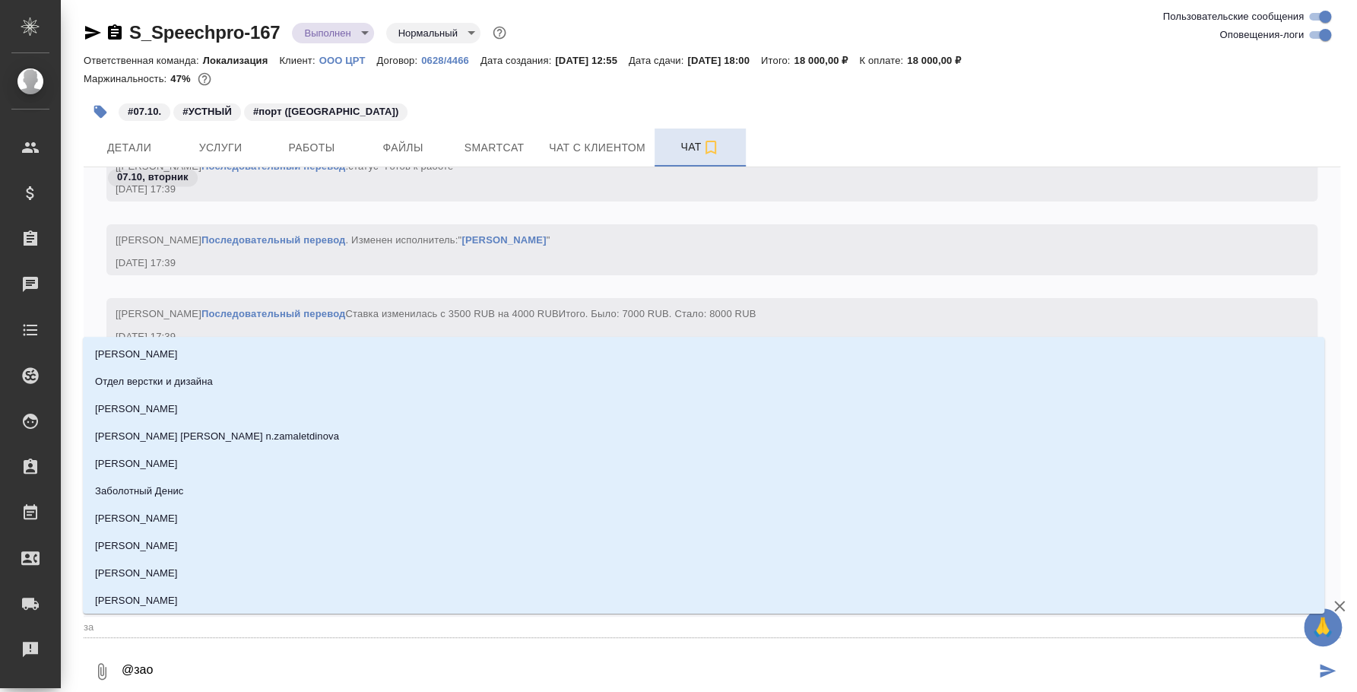
type input "зао"
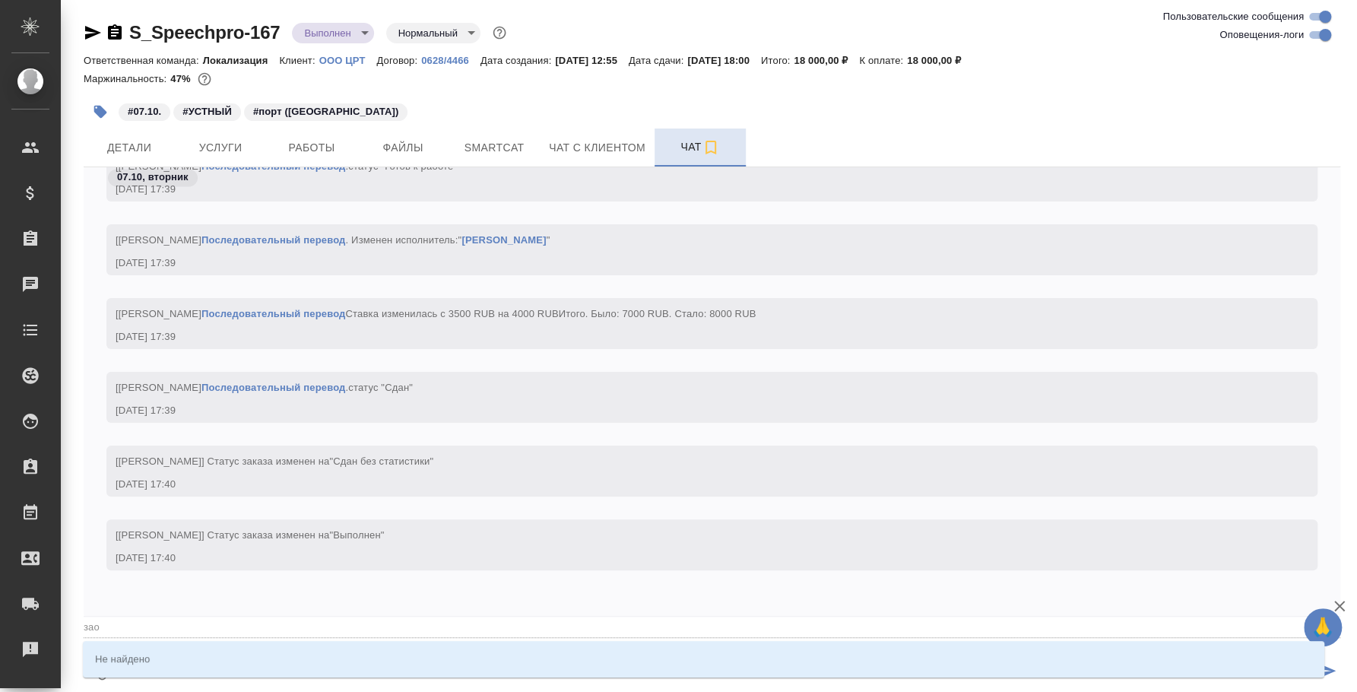
type textarea "@за"
type input "за"
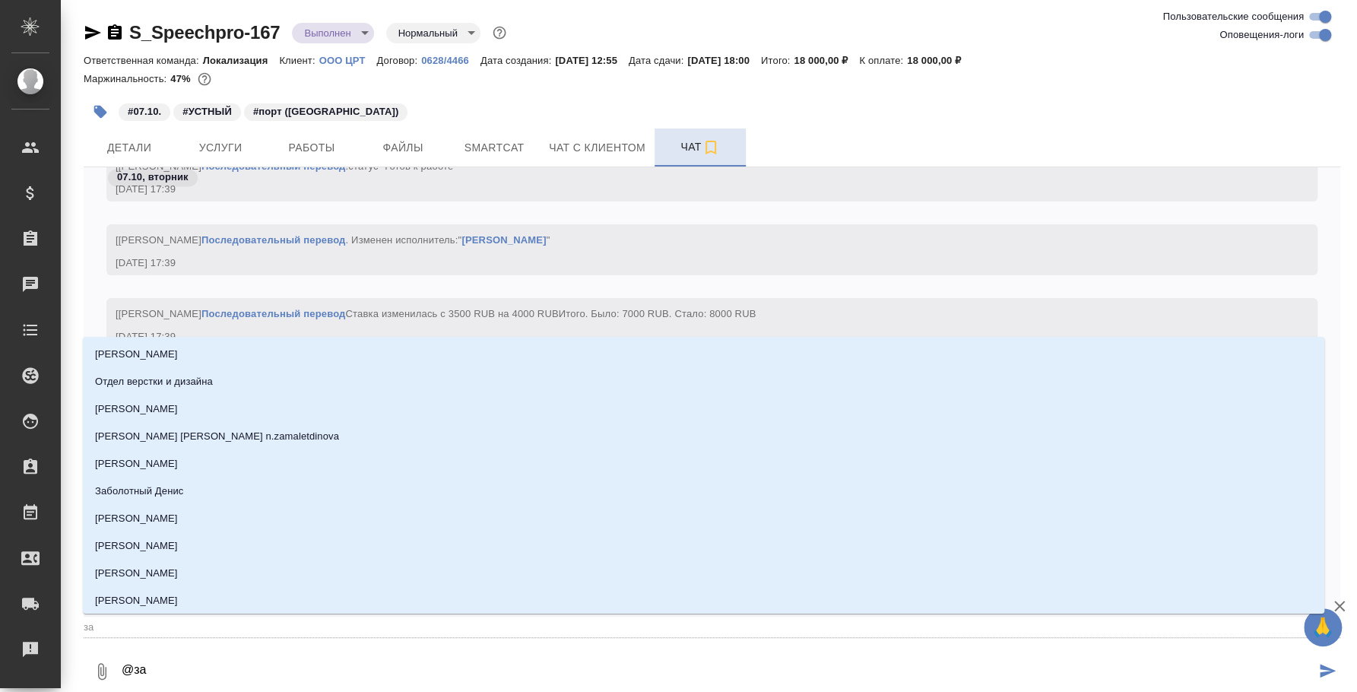
type textarea "@заг"
type input "заг"
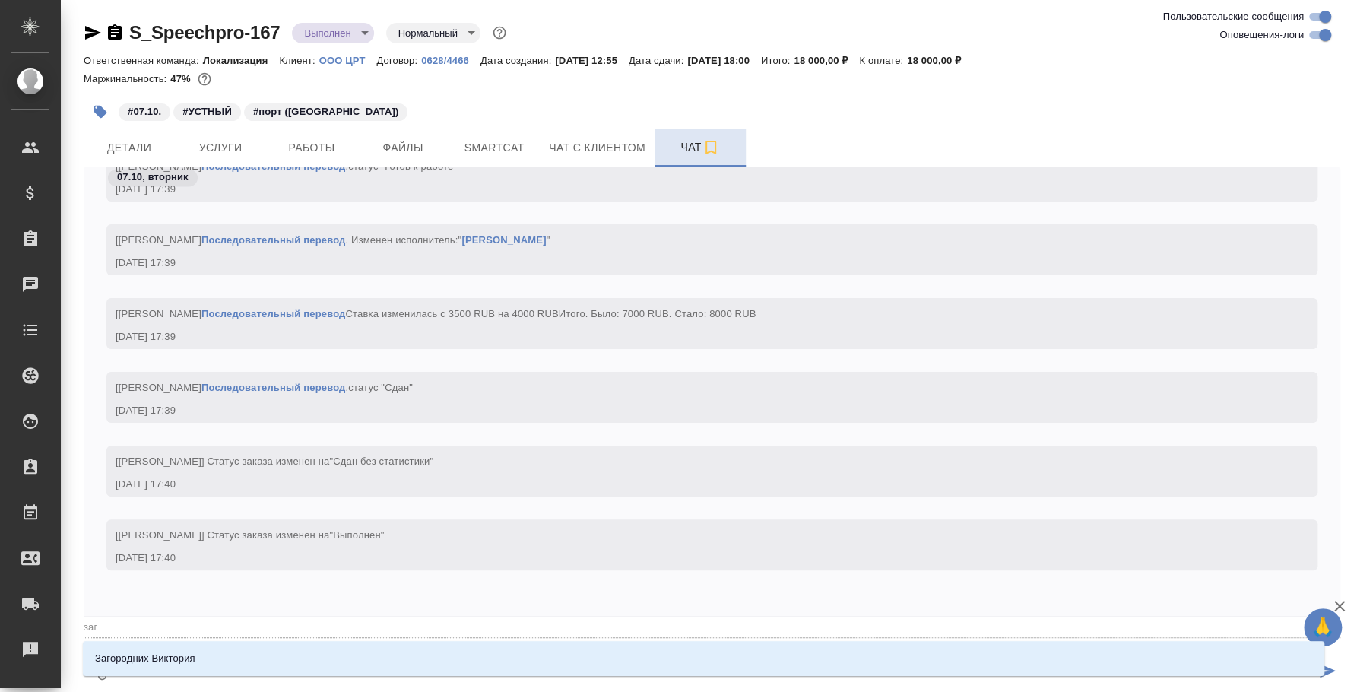
type textarea "@заго"
type input "заго"
type textarea "@загор"
type input "загор"
type textarea "@загоро"
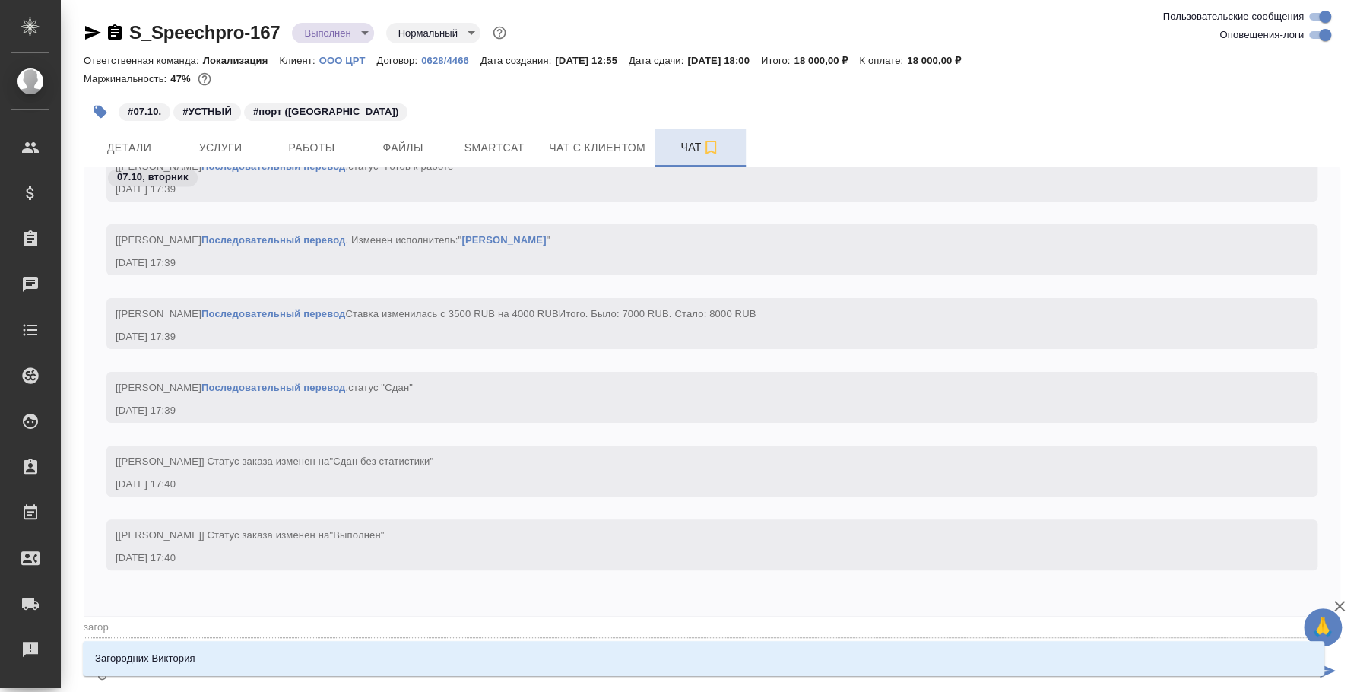
type input "загоро"
click at [315, 641] on div "Загородних Виктория" at bounding box center [703, 658] width 1241 height 35
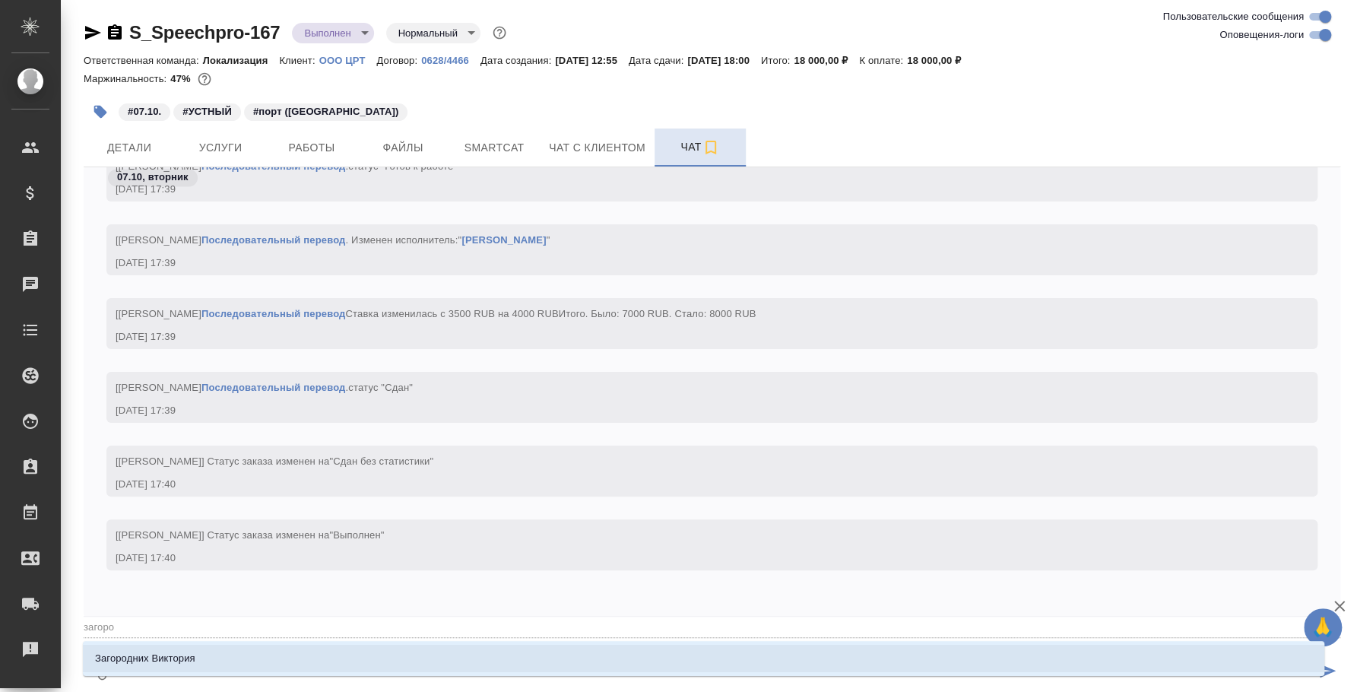
click at [312, 654] on li "Загородних Виктория" at bounding box center [703, 658] width 1241 height 27
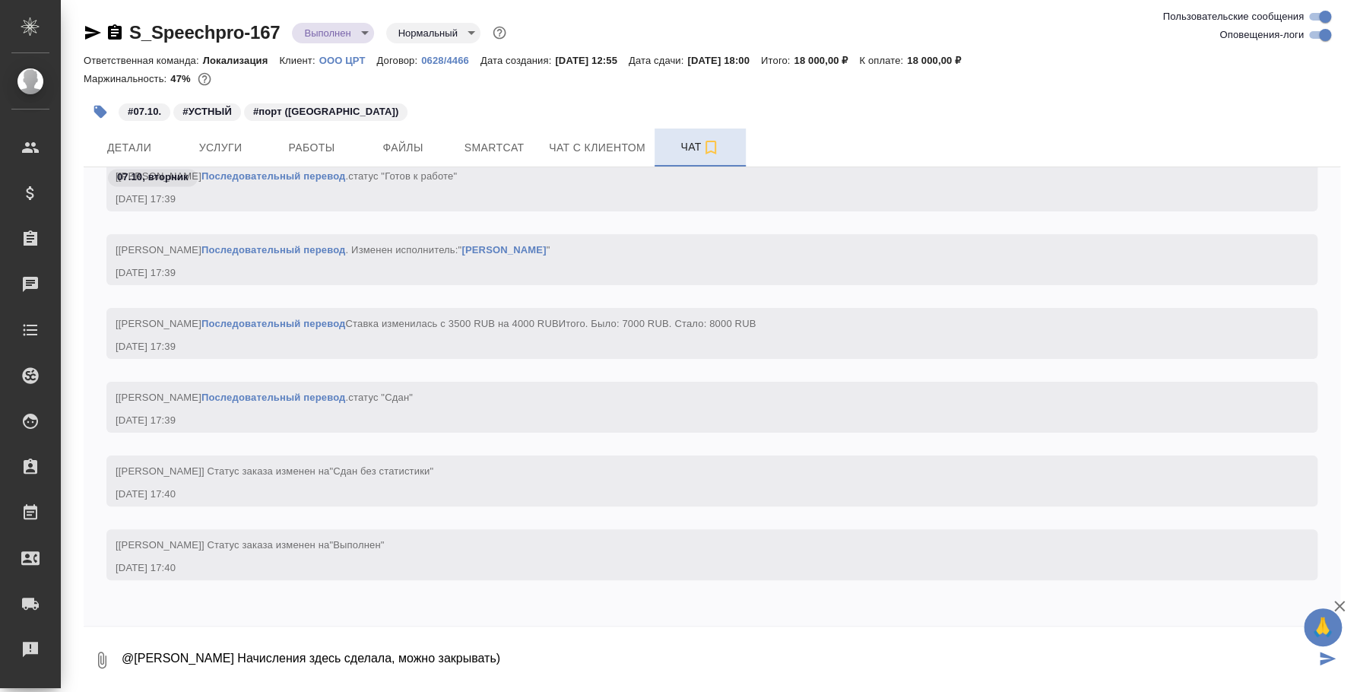
type textarea "@Загородних Виктория Начисления здесь сделала, можно закрывать)"
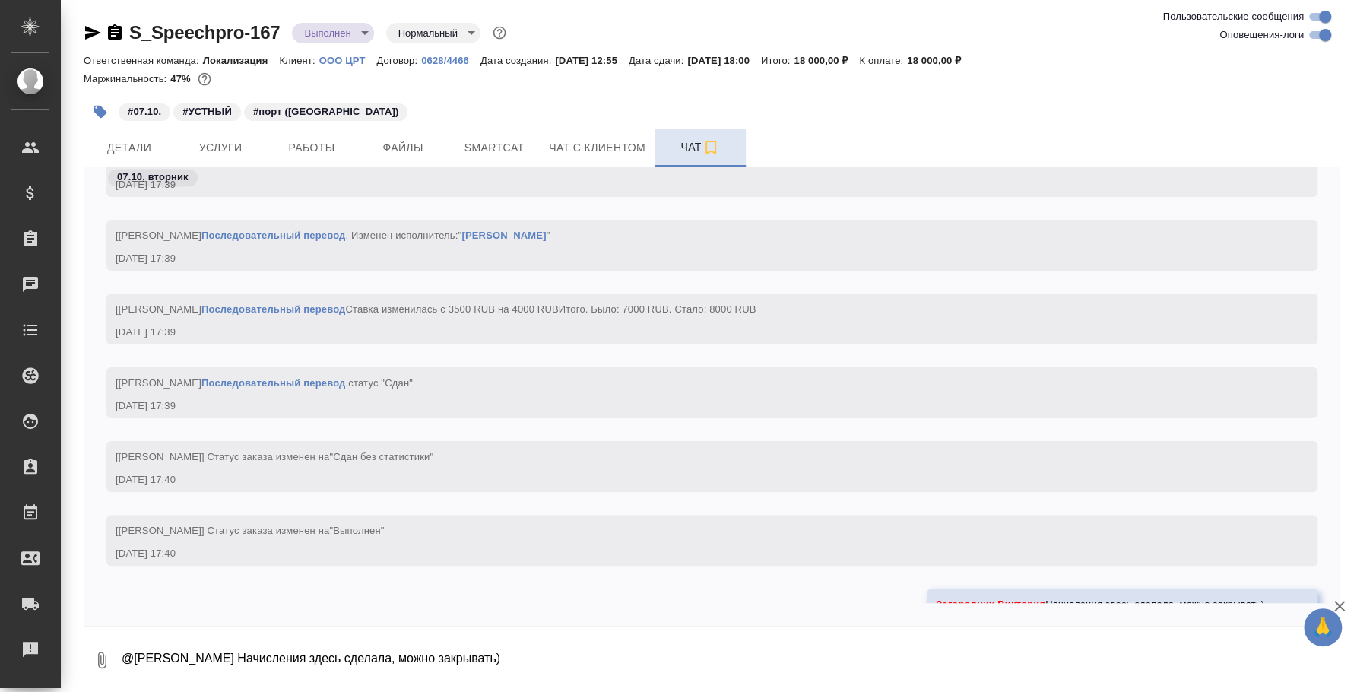
scroll to position [1847, 0]
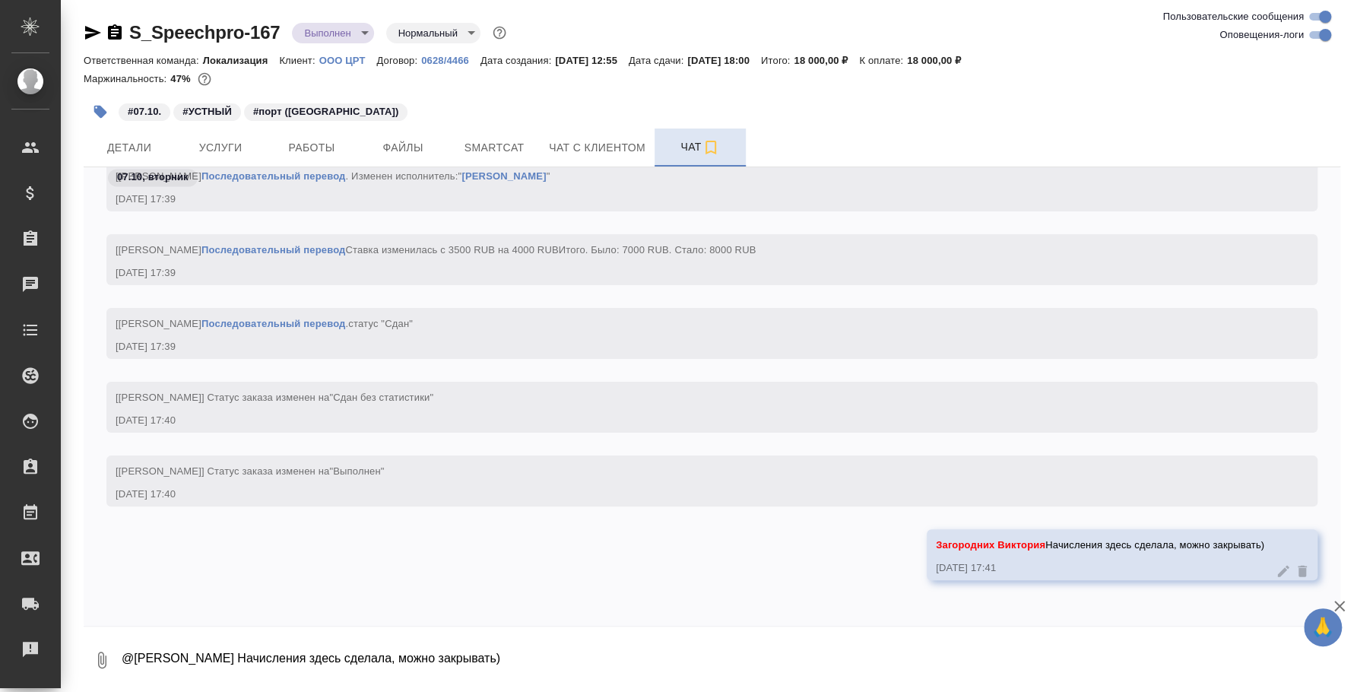
click at [456, 667] on textarea "@Загородних Виктория Начисления здесь сделала, можно закрывать)" at bounding box center [730, 660] width 1220 height 52
type textarea "Переводчик написала, что они закончили)"
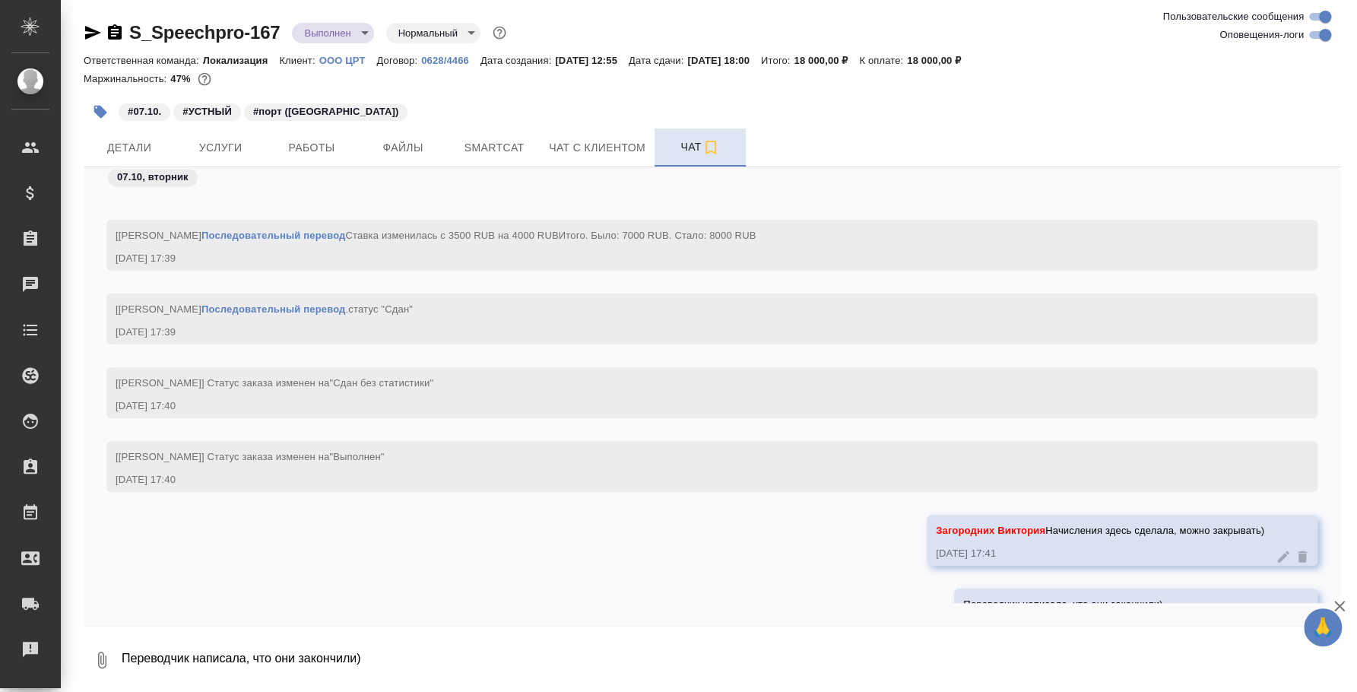
scroll to position [1921, 0]
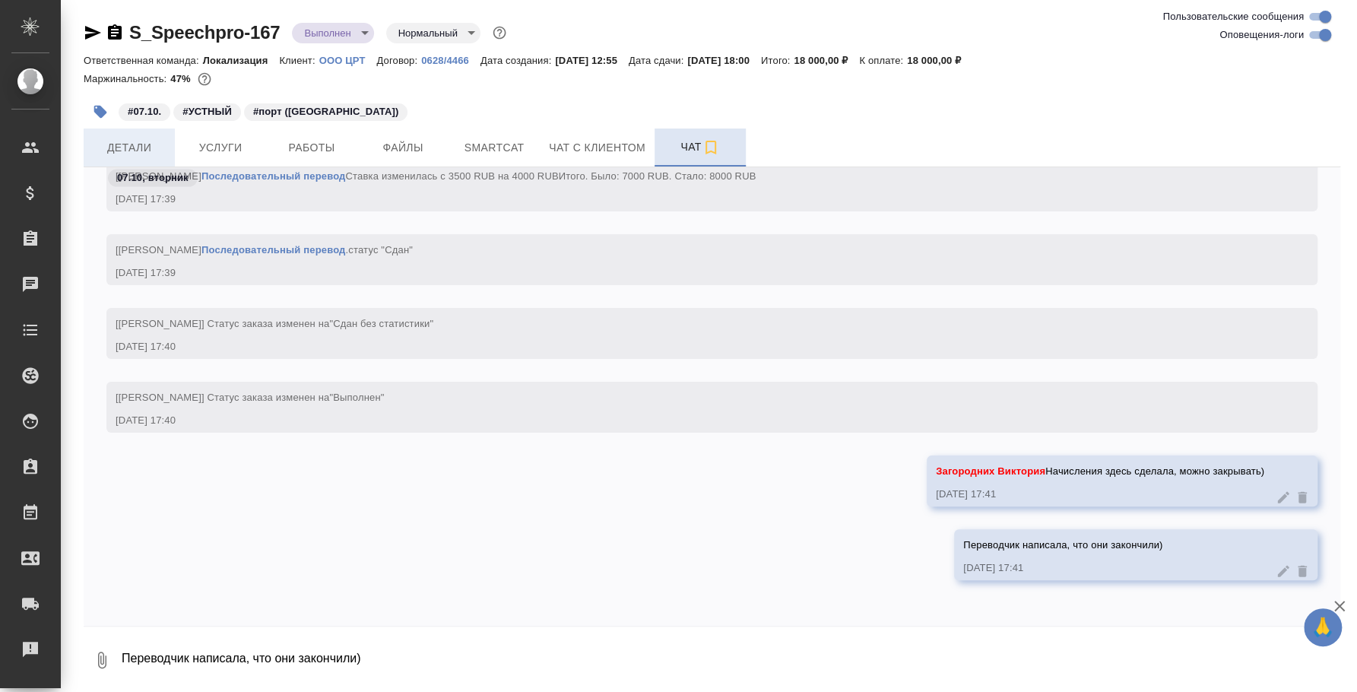
click at [166, 135] on button "Детали" at bounding box center [129, 147] width 91 height 38
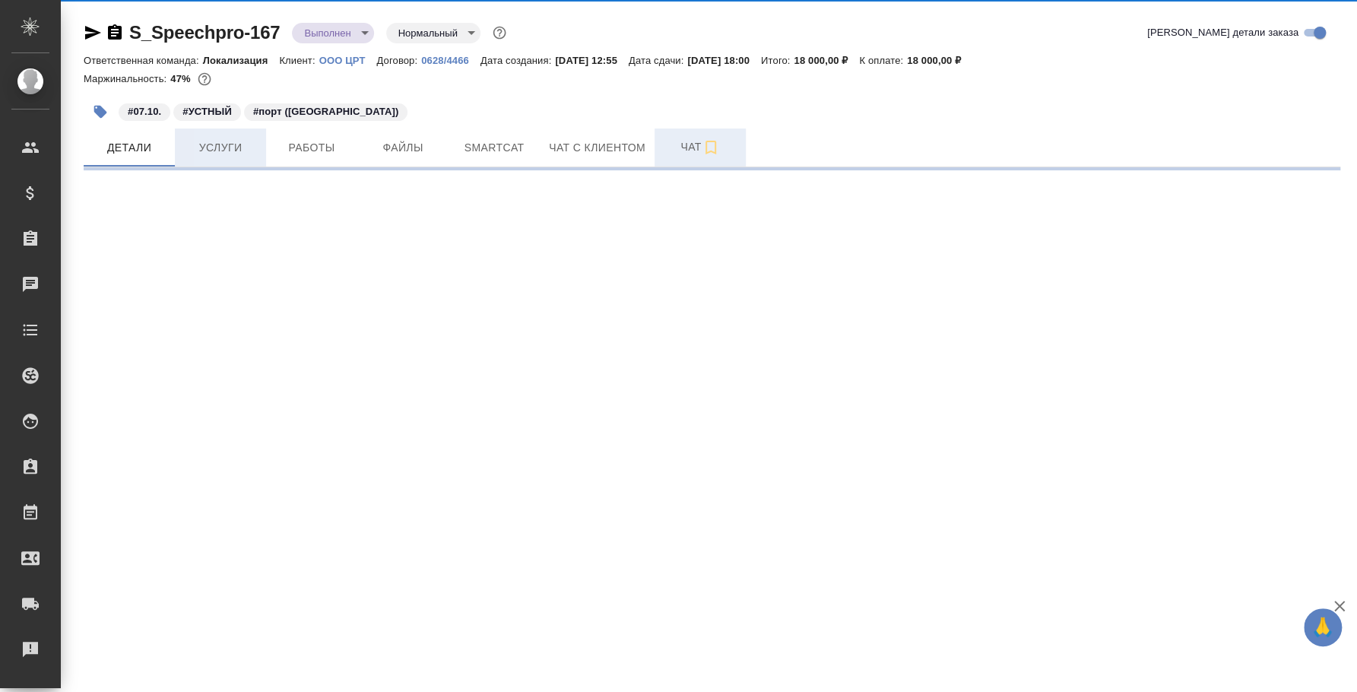
select select "RU"
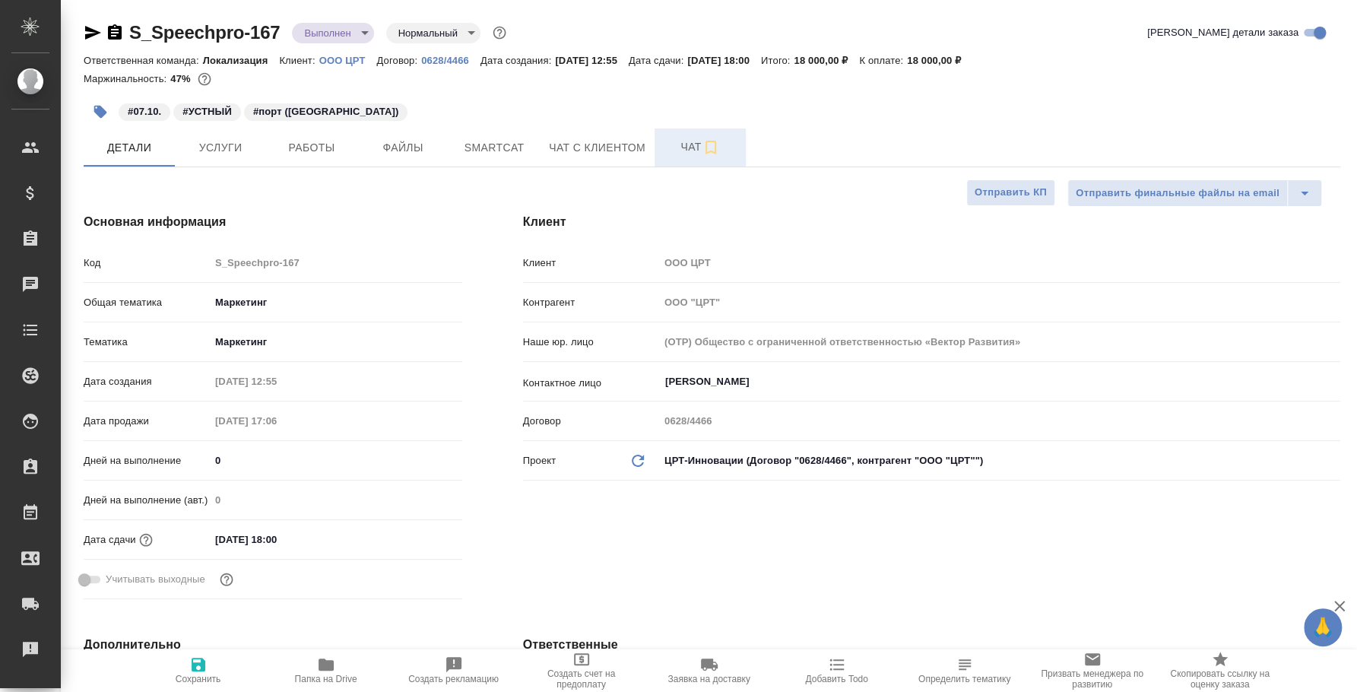
type textarea "x"
click at [254, 151] on span "Услуги" at bounding box center [220, 147] width 73 height 19
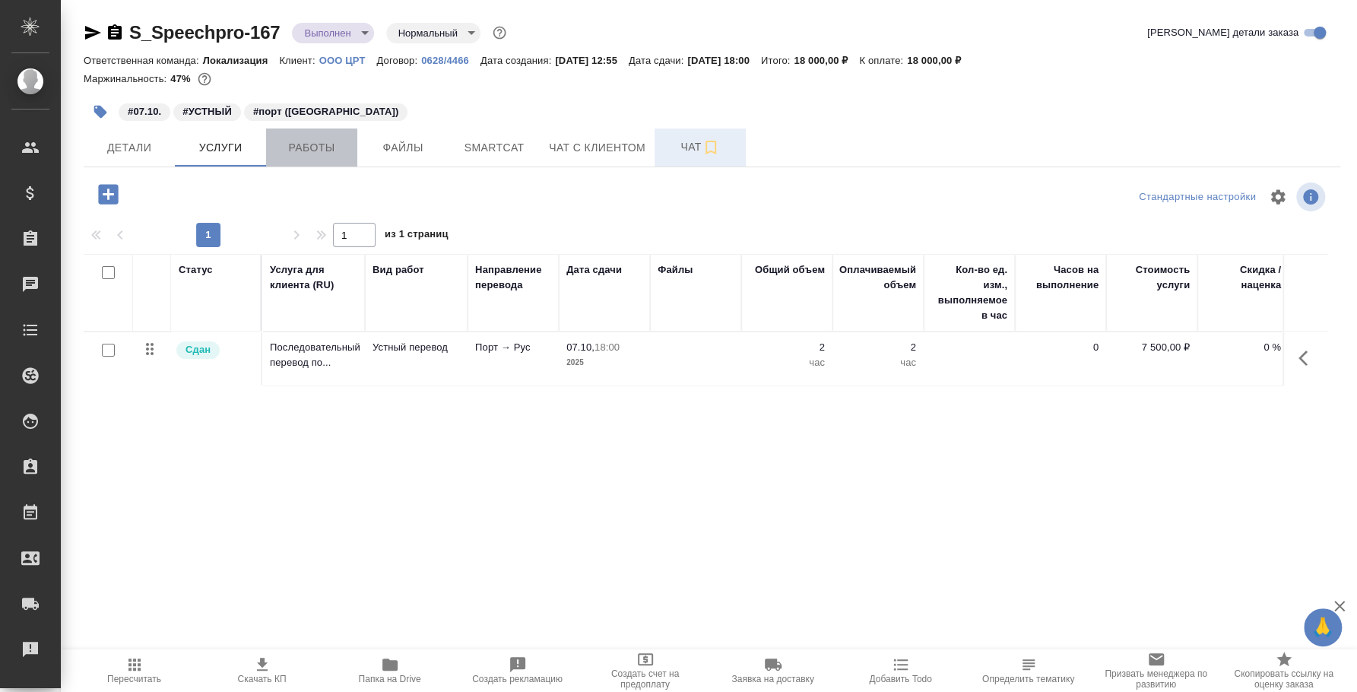
click at [313, 154] on span "Работы" at bounding box center [311, 147] width 73 height 19
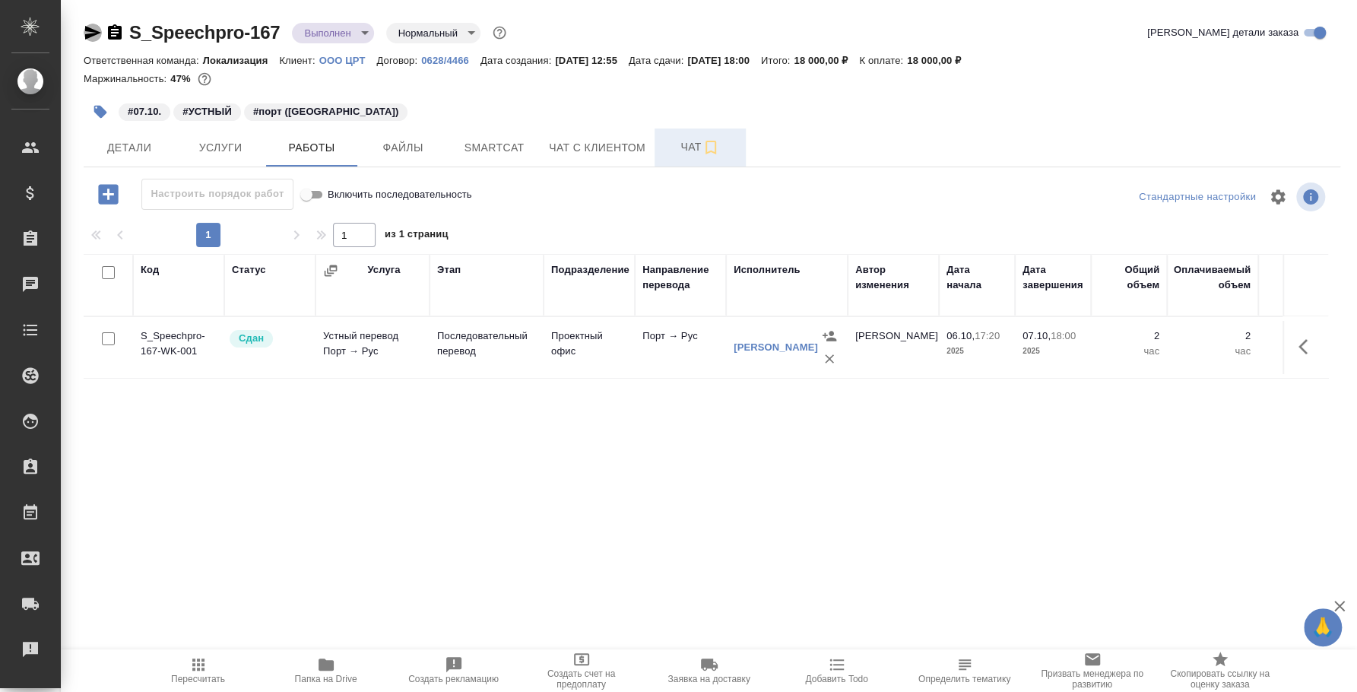
click at [93, 36] on icon "button" at bounding box center [93, 33] width 18 height 18
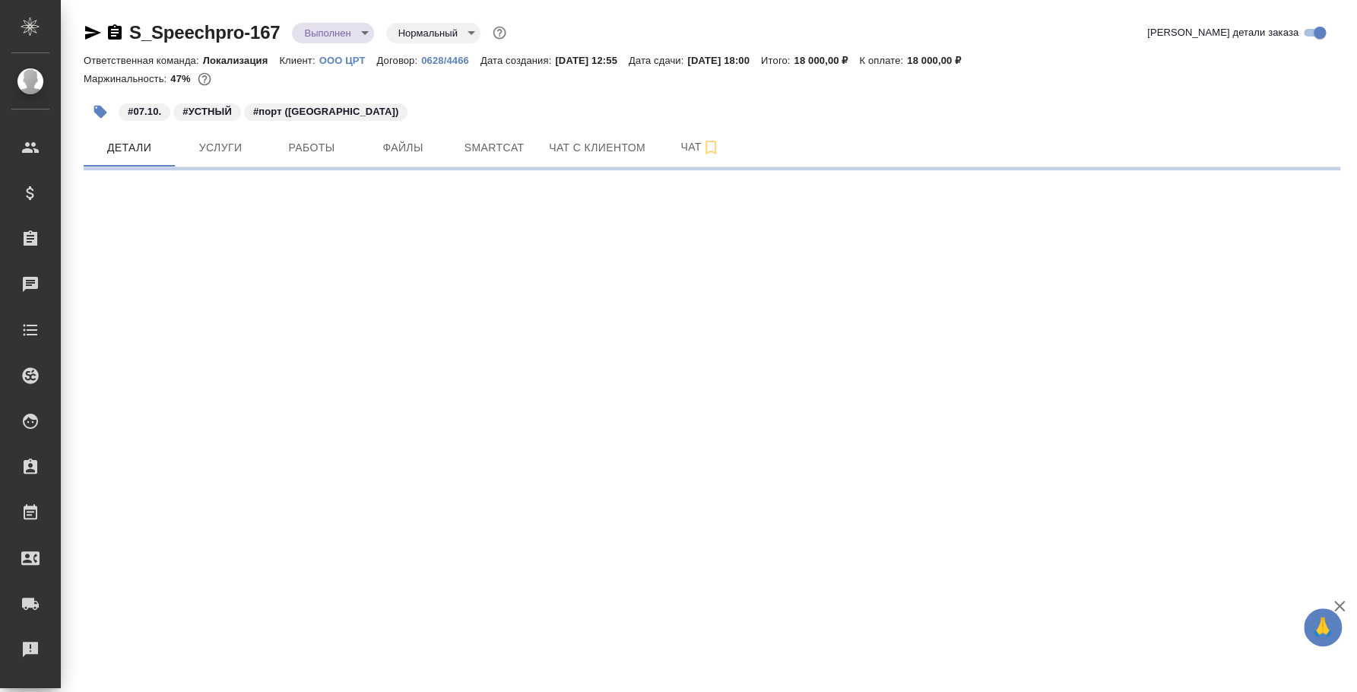
select select "RU"
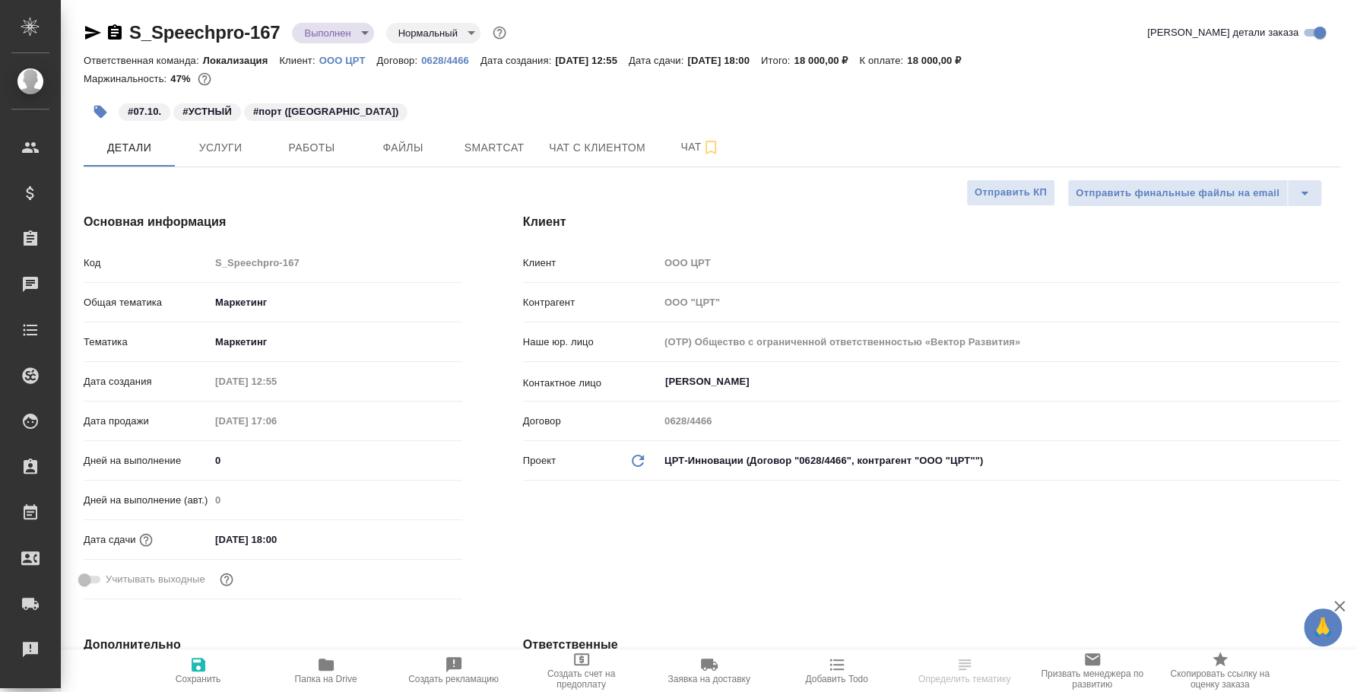
type textarea "x"
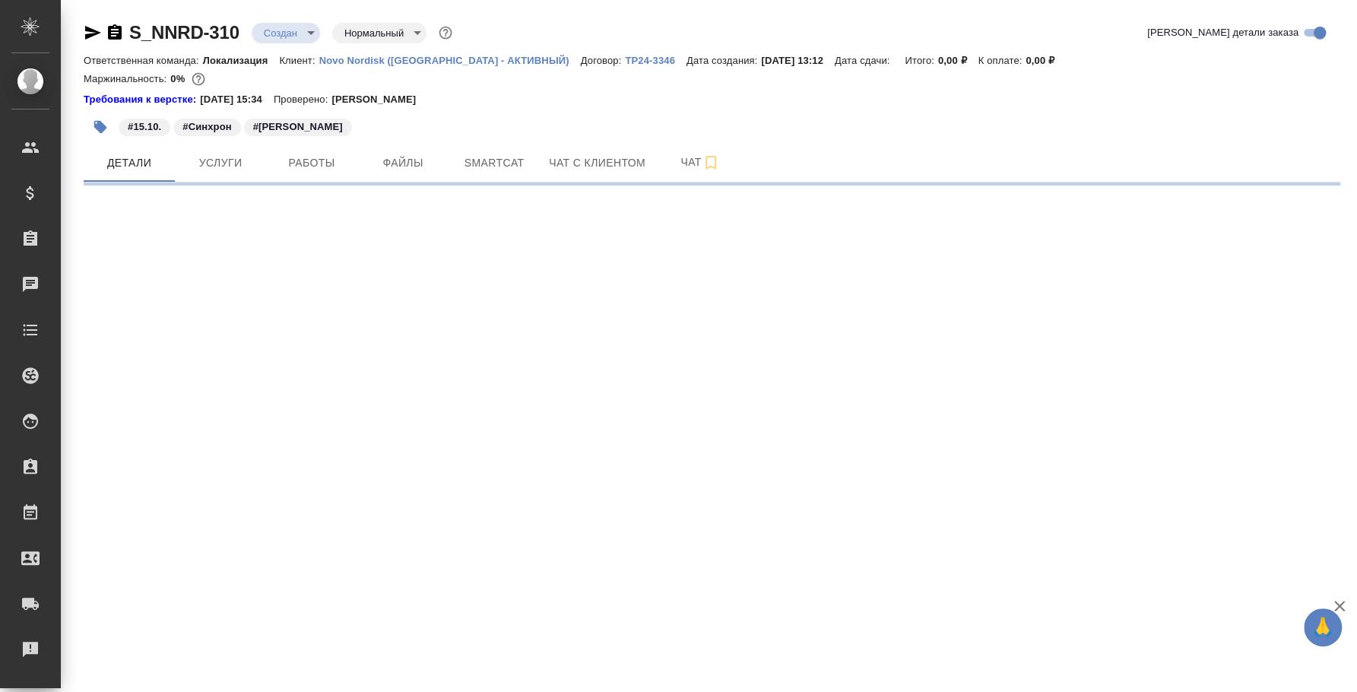
select select "RU"
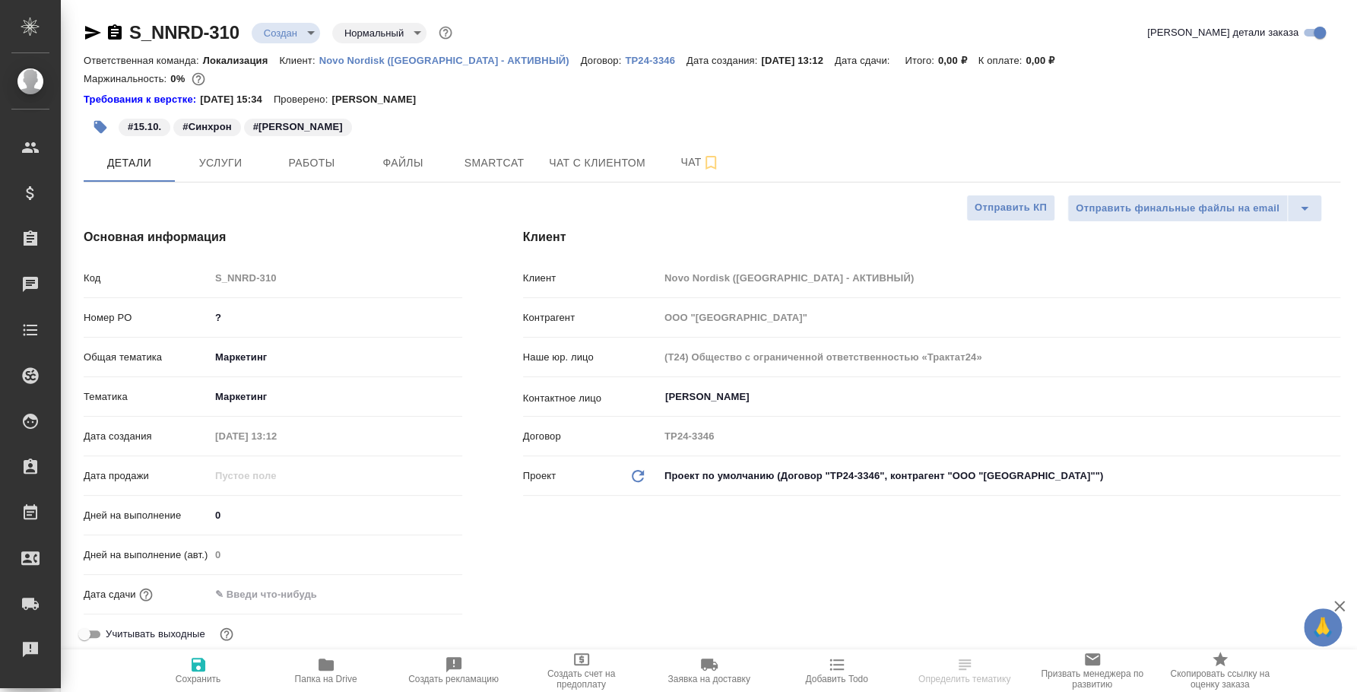
type textarea "x"
type input "[PERSON_NAME]"
type input "[PERSON_NAME]pereverzeva"
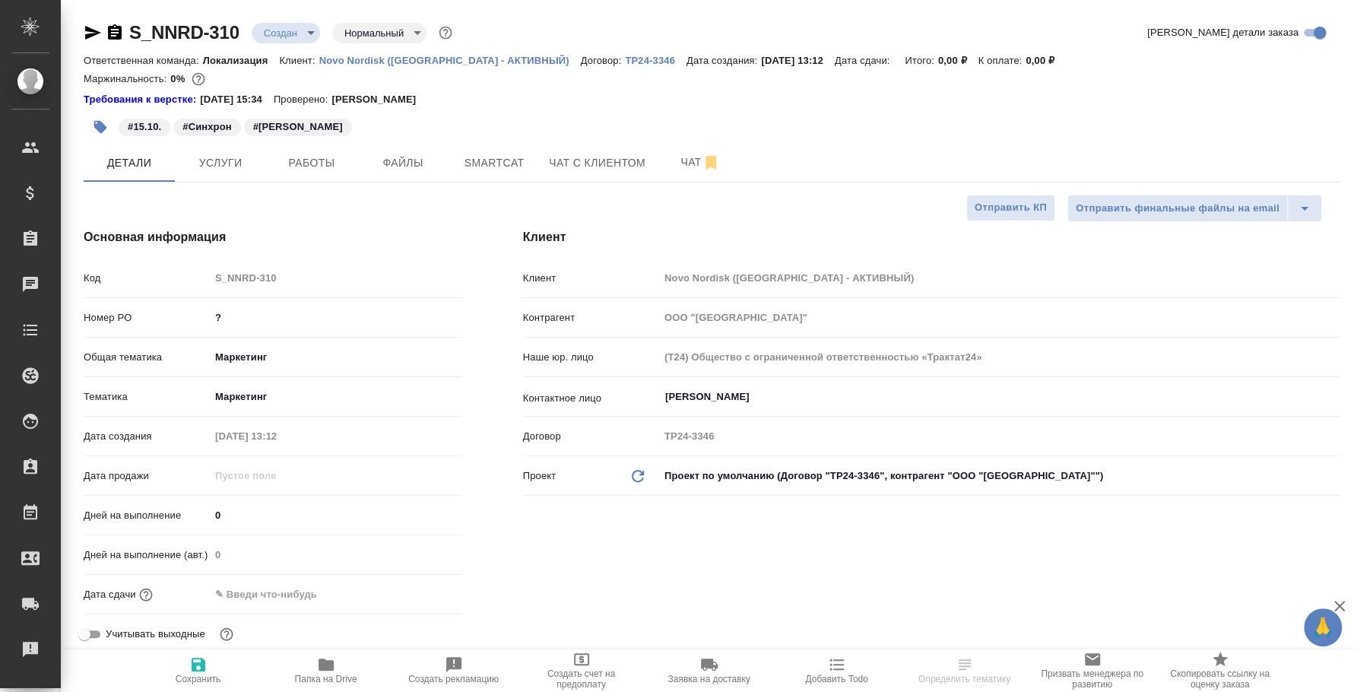
type textarea "x"
click at [95, 36] on icon "button" at bounding box center [93, 33] width 18 height 18
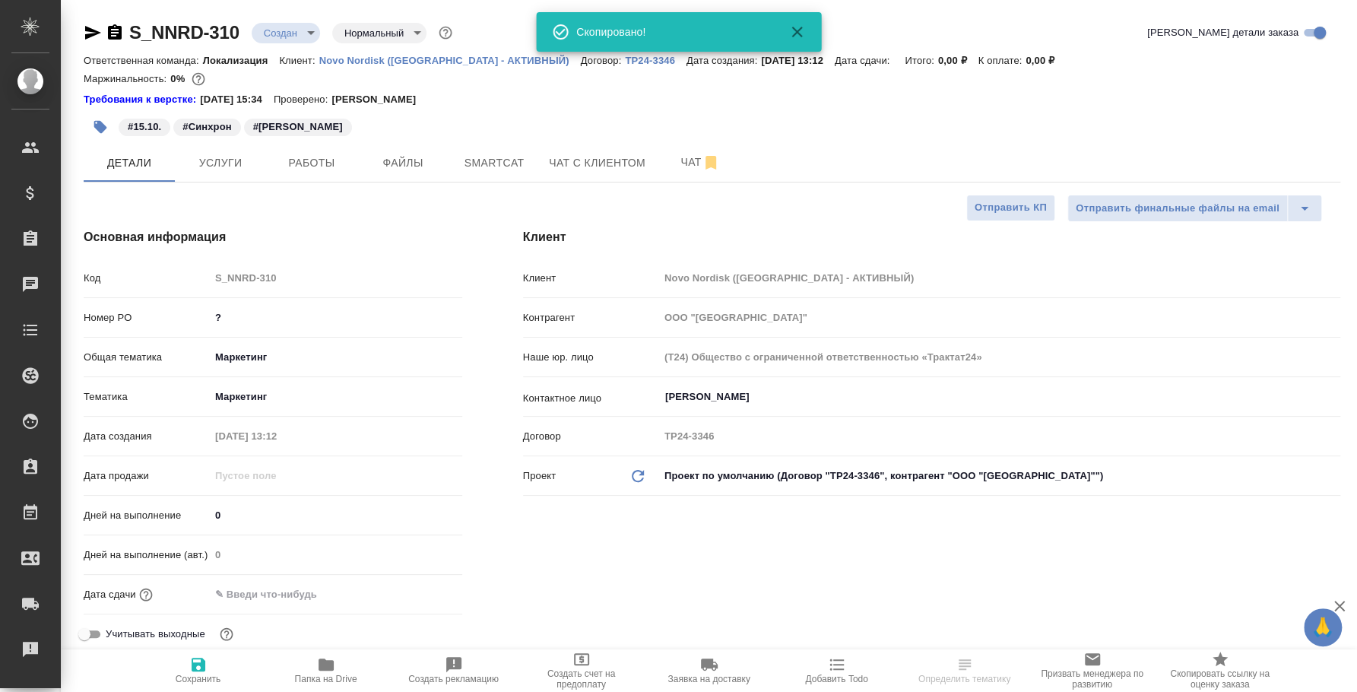
type textarea "x"
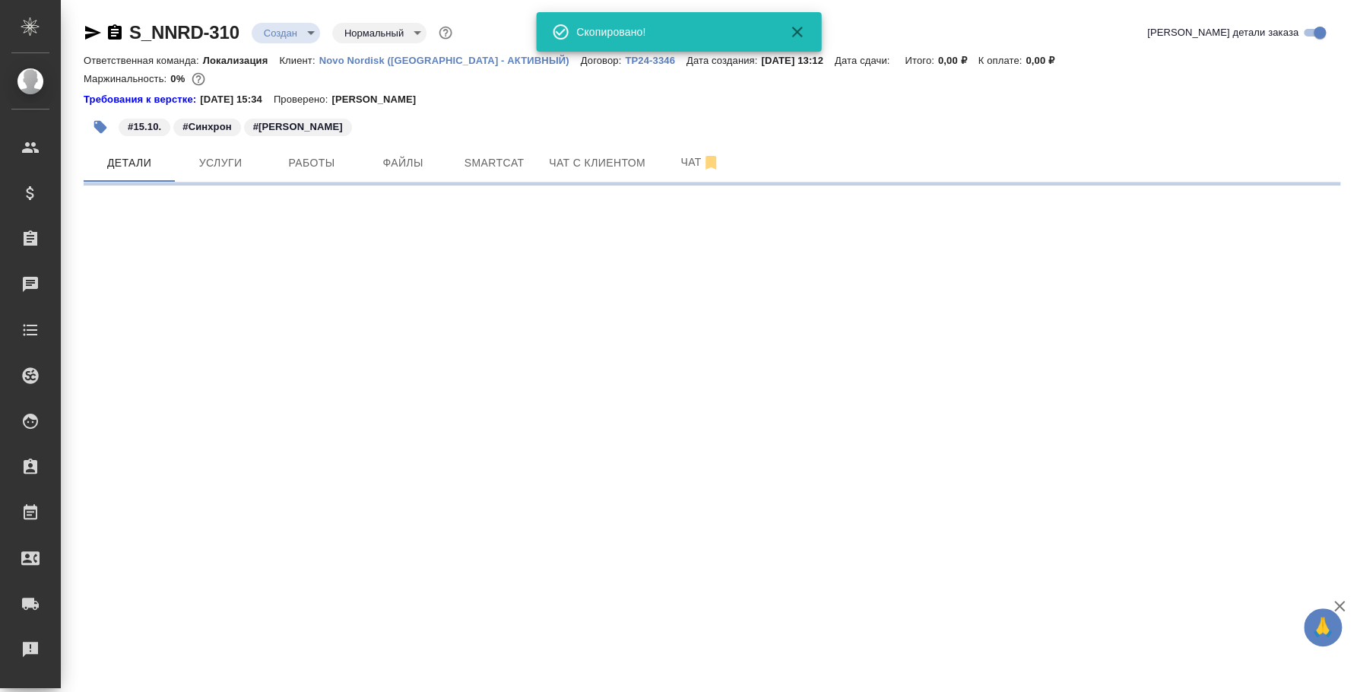
select select "RU"
